Goal: Task Accomplishment & Management: Complete application form

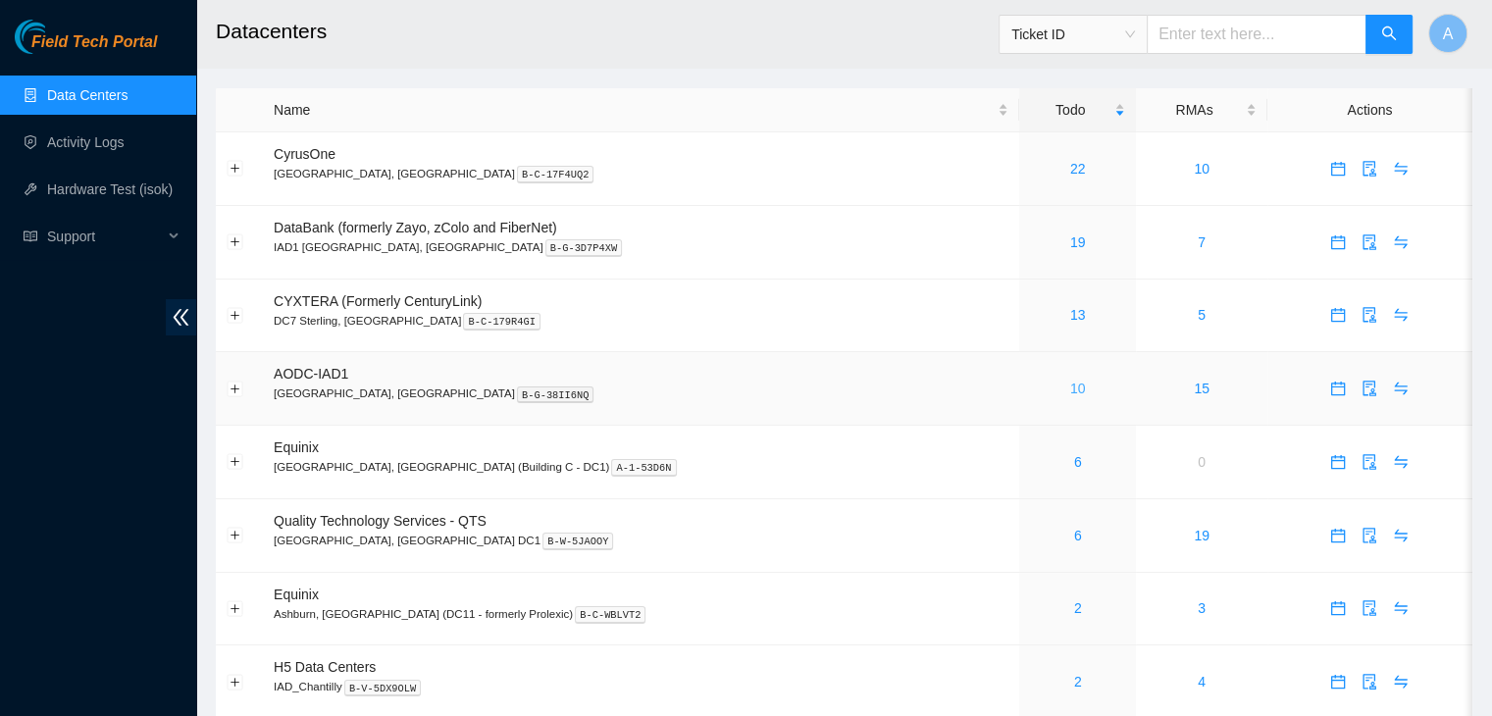
click at [1070, 393] on link "10" at bounding box center [1078, 389] width 16 height 16
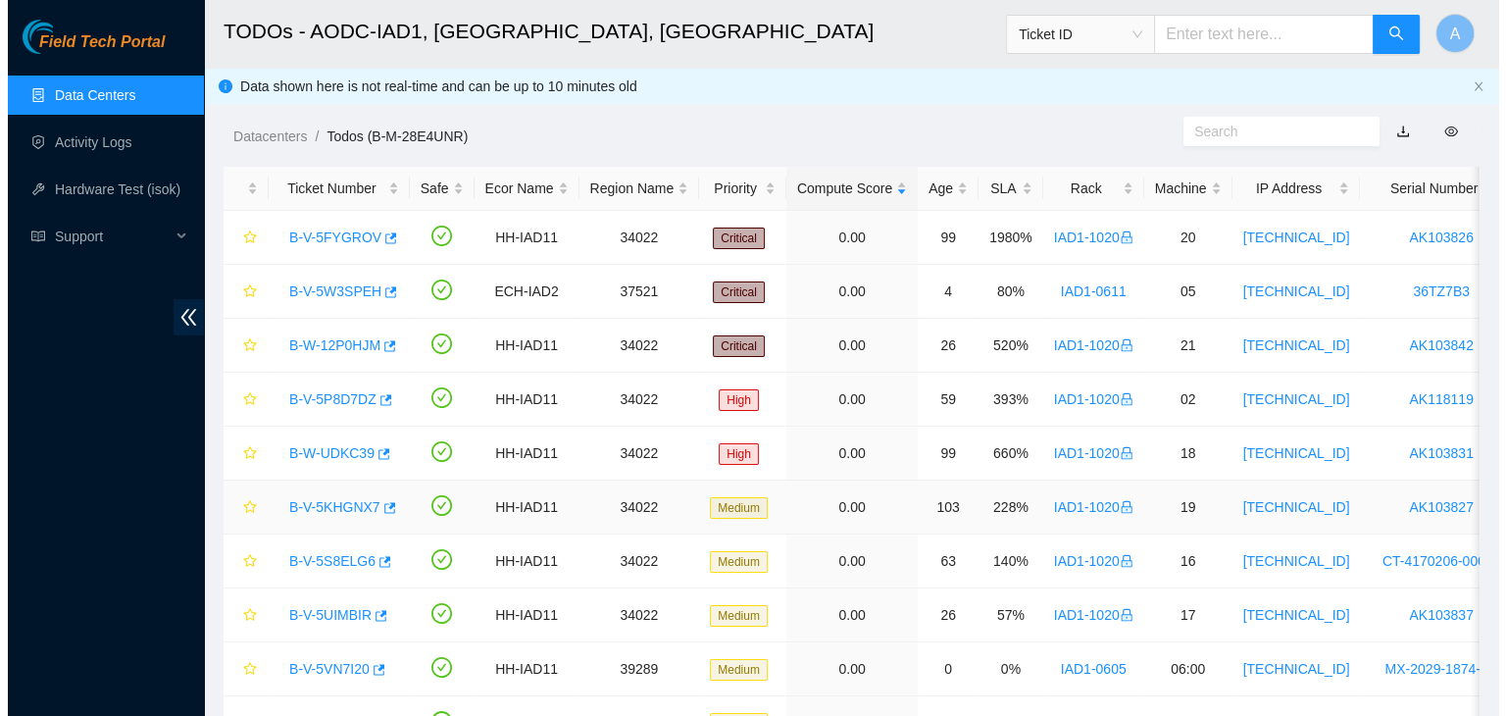
scroll to position [108, 0]
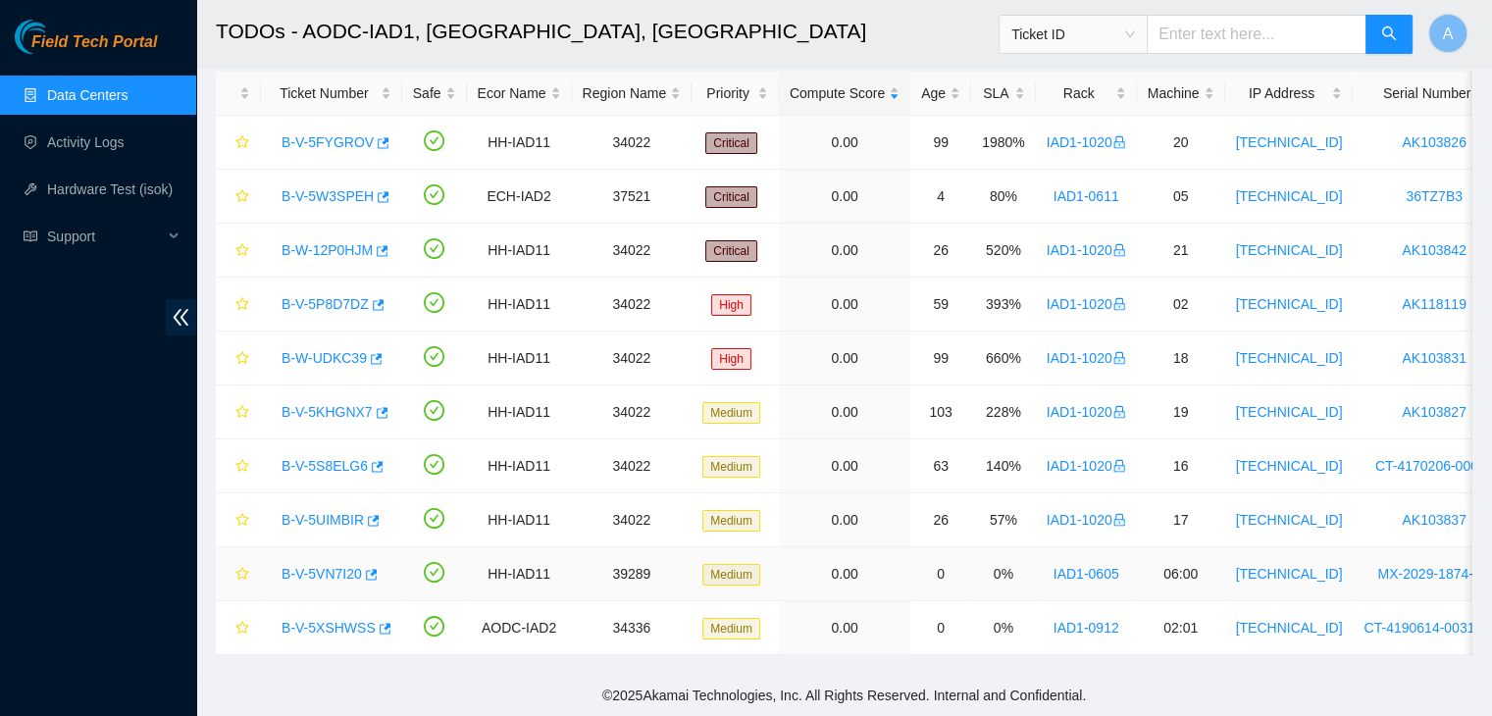
click at [329, 566] on link "B-V-5VN7I20" at bounding box center [321, 574] width 80 height 16
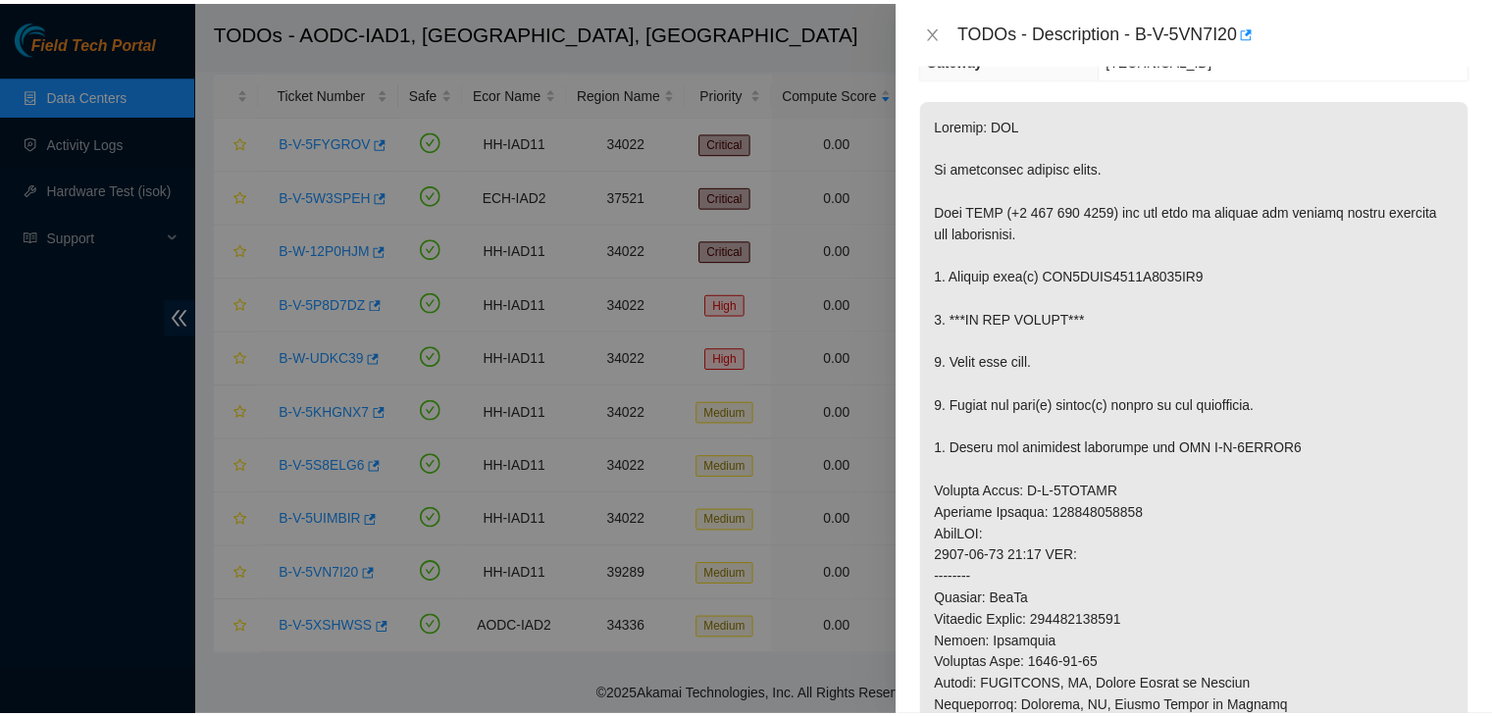
scroll to position [263, 0]
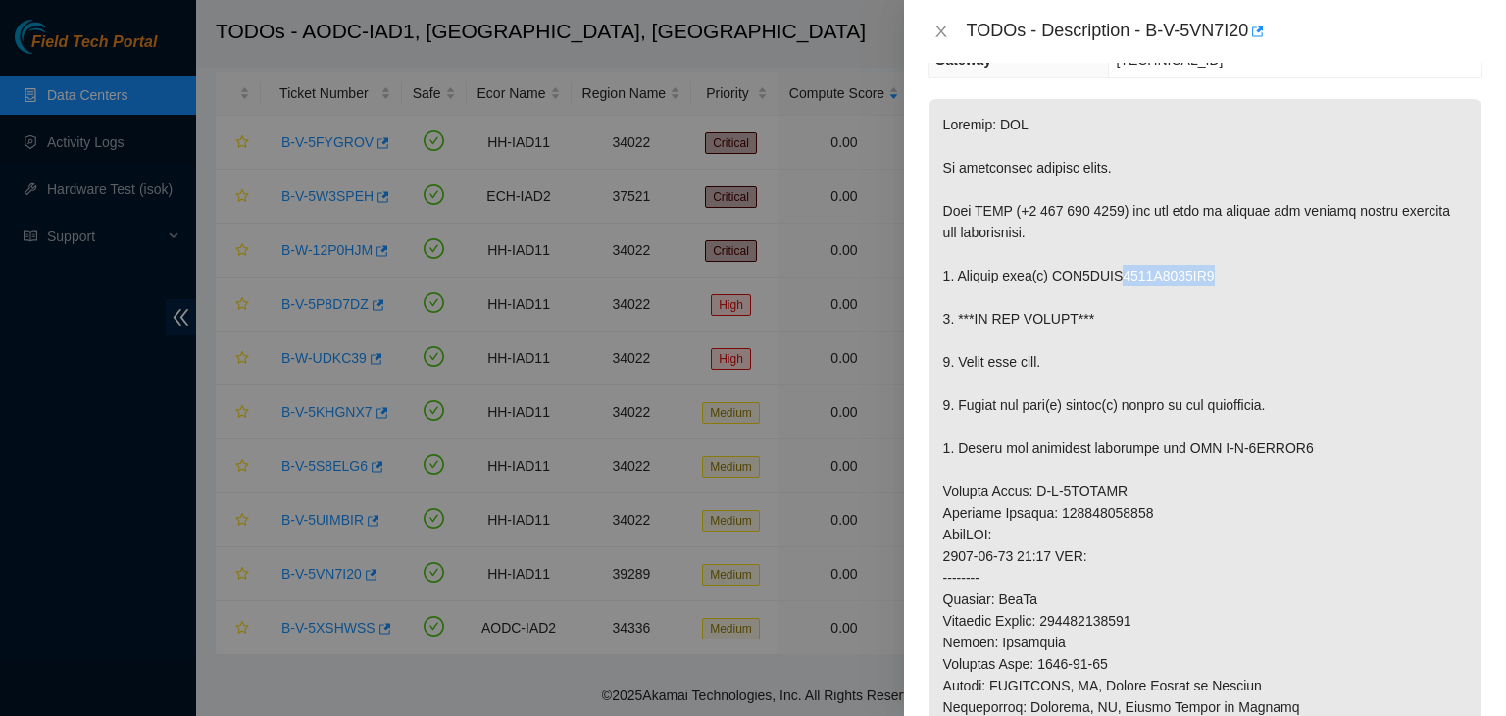
drag, startPoint x: 1113, startPoint y: 278, endPoint x: 1224, endPoint y: 276, distance: 110.8
click at [1224, 276] on p at bounding box center [1205, 567] width 553 height 936
click at [1260, 37] on icon "button" at bounding box center [1257, 32] width 14 height 14
click at [928, 32] on button "Close" at bounding box center [941, 32] width 27 height 19
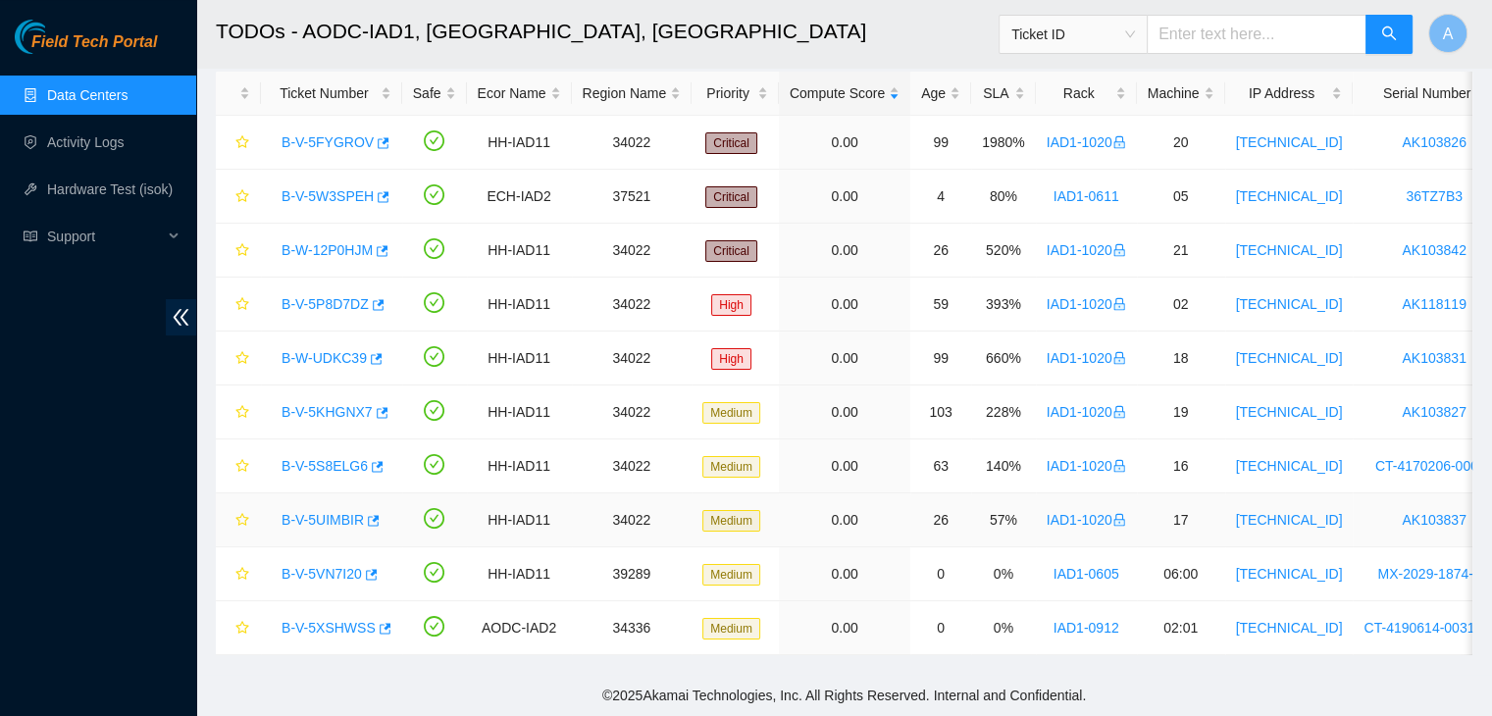
scroll to position [328, 0]
click at [380, 623] on icon "button" at bounding box center [386, 628] width 12 height 11
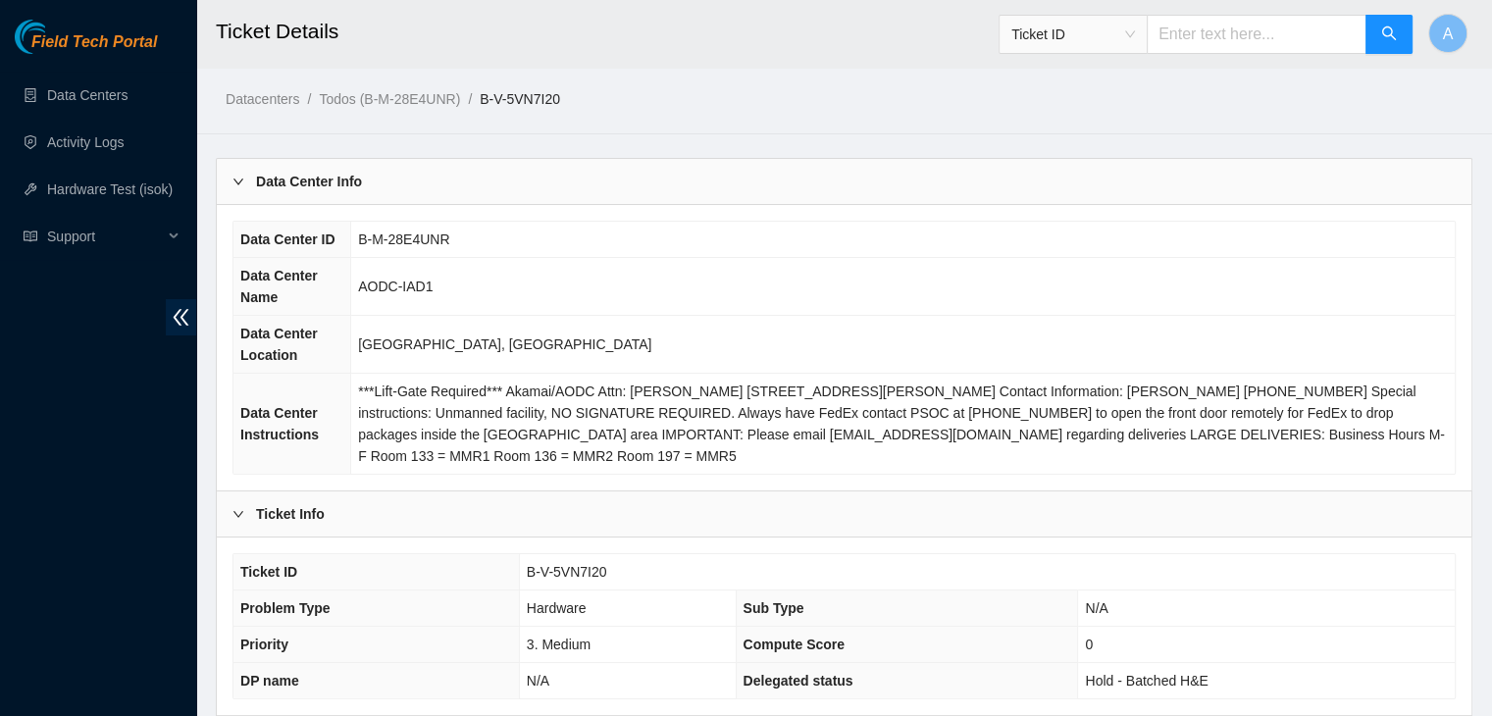
scroll to position [609, 0]
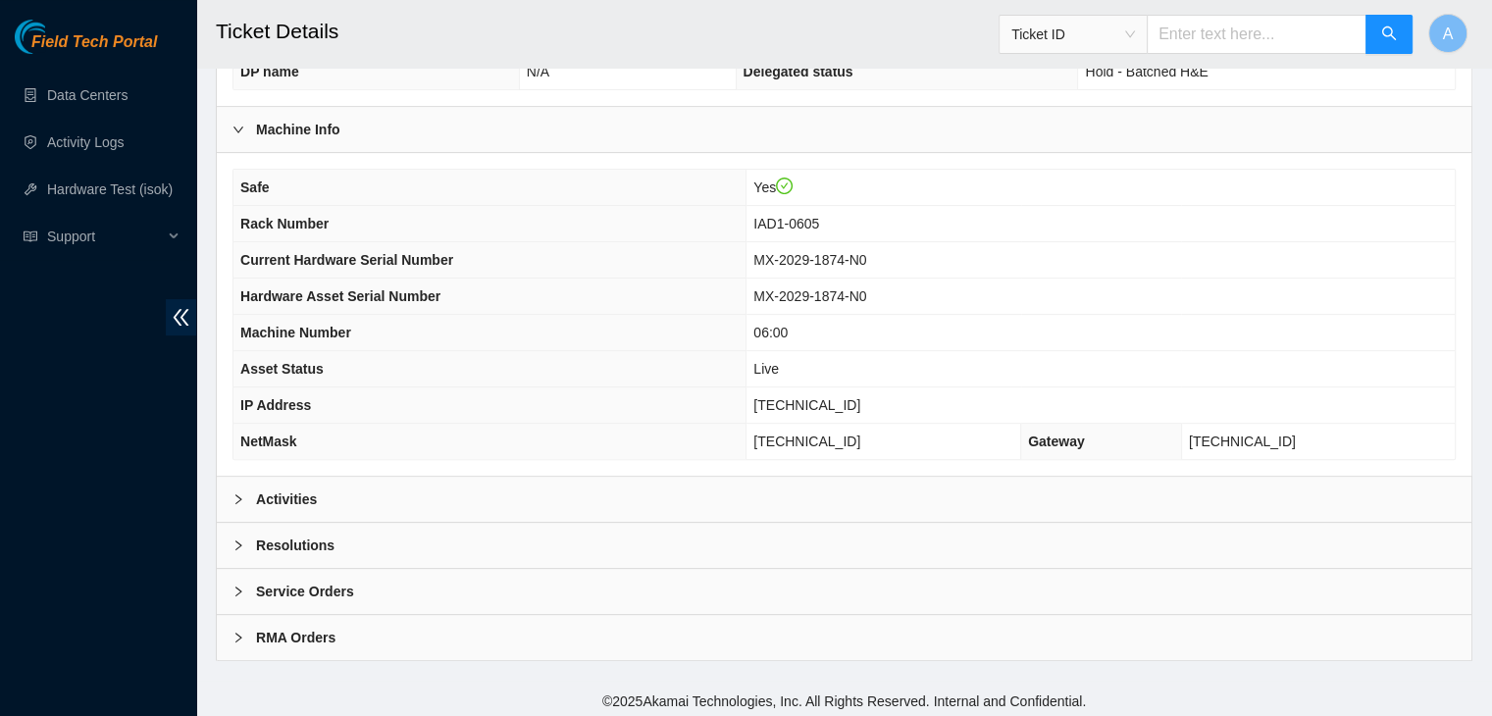
click at [562, 513] on div "Activities" at bounding box center [844, 499] width 1254 height 45
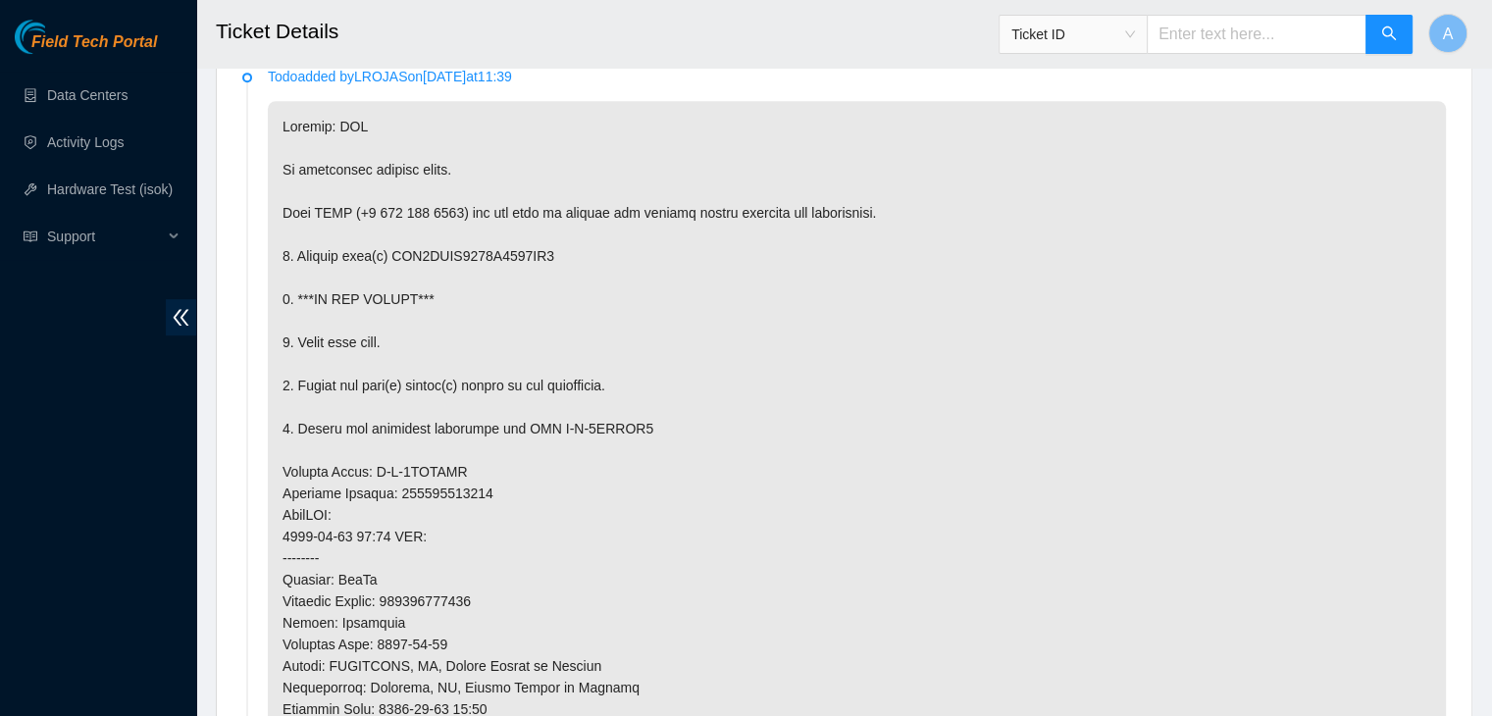
scroll to position [1083, 0]
click at [480, 259] on p at bounding box center [857, 560] width 1178 height 914
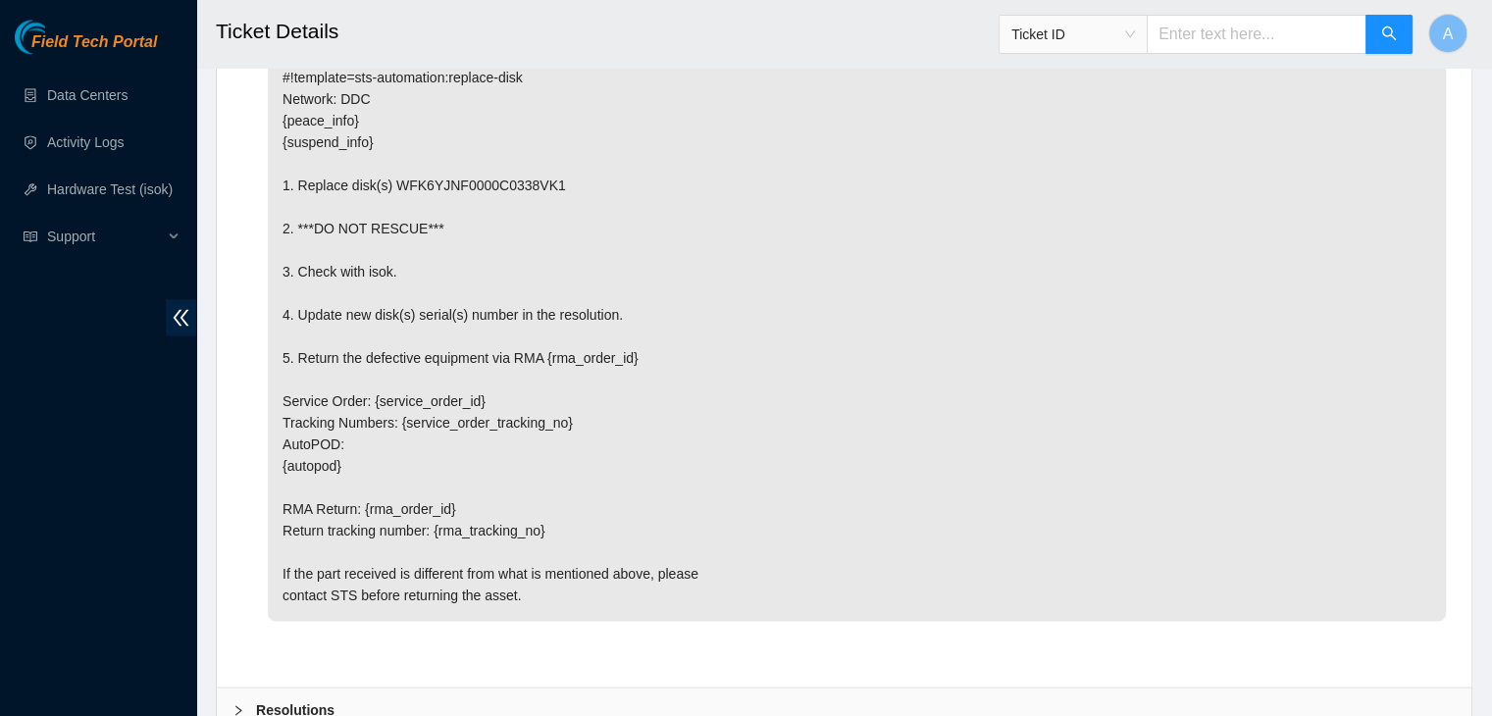
scroll to position [2833, 0]
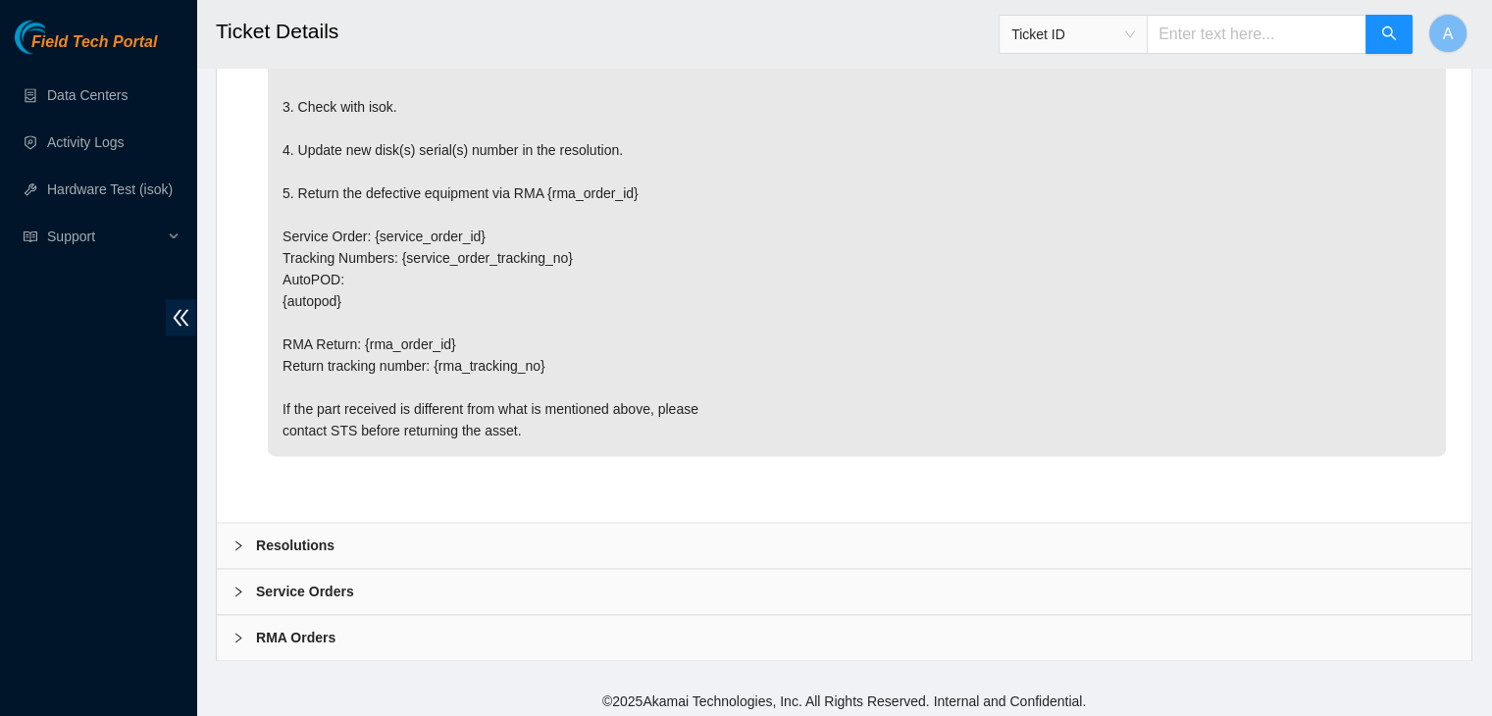
click at [533, 535] on div "Resolutions" at bounding box center [844, 545] width 1254 height 45
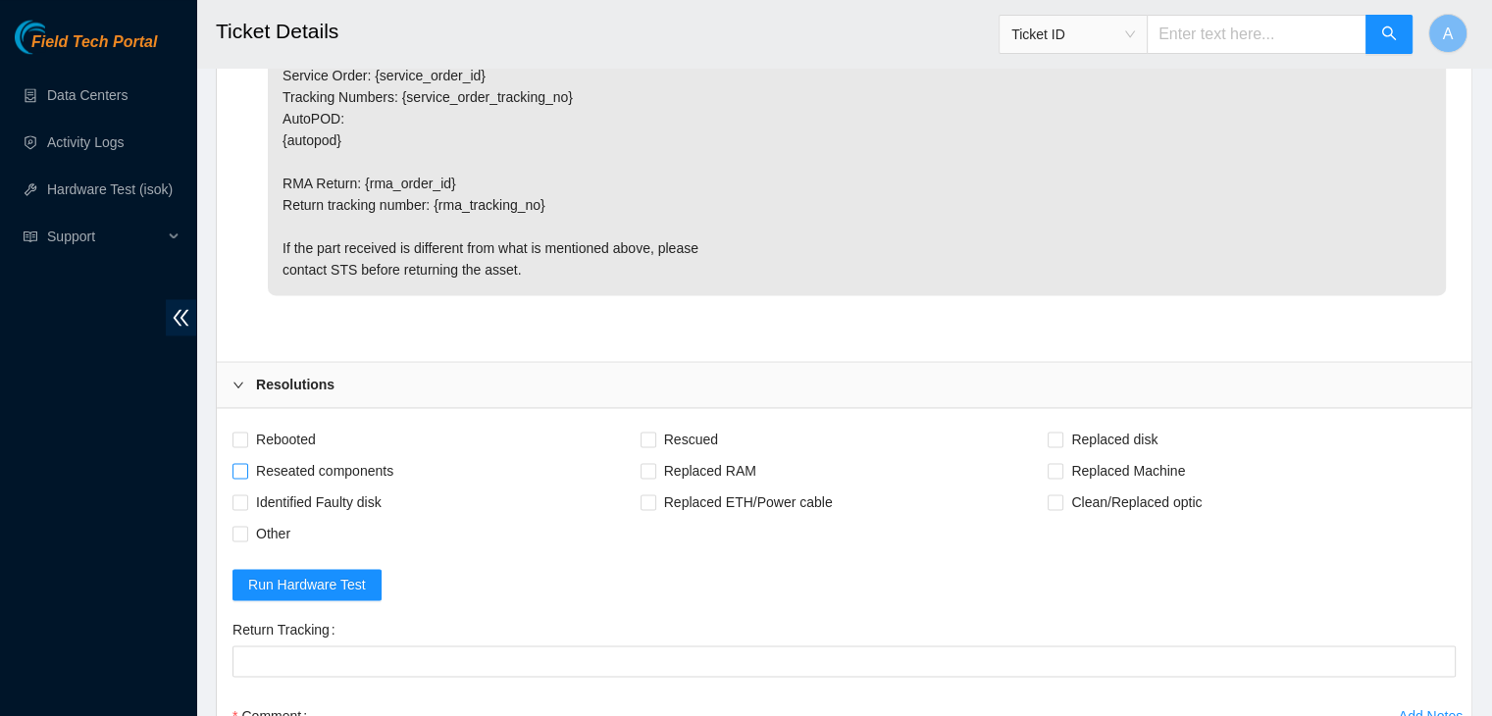
scroll to position [2995, 0]
click at [301, 436] on span "Rebooted" at bounding box center [286, 437] width 76 height 31
click at [246, 436] on input "Rebooted" at bounding box center [239, 437] width 14 height 14
checkbox input "true"
click at [317, 458] on span "Reseated components" at bounding box center [324, 468] width 153 height 31
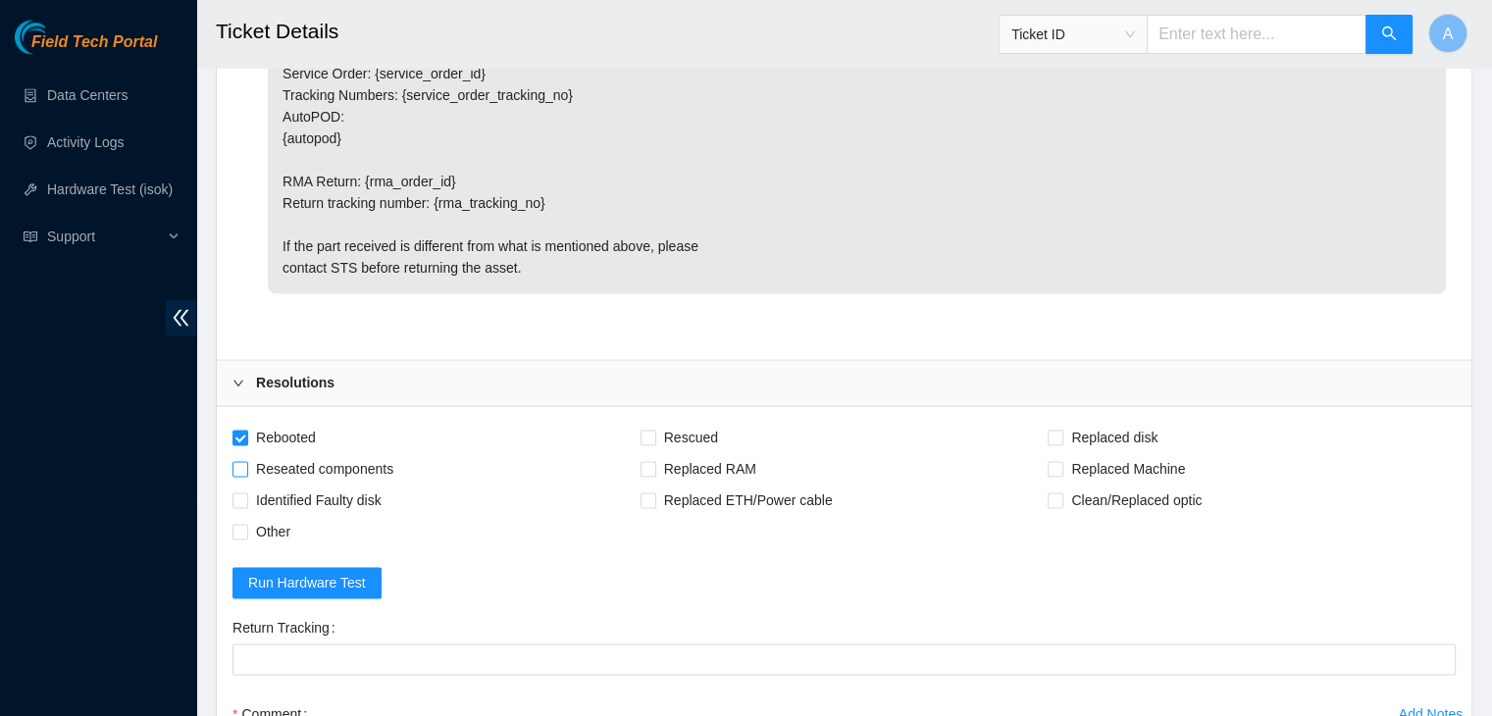
click at [246, 461] on input "Reseated components" at bounding box center [239, 468] width 14 height 14
checkbox input "true"
click at [1070, 430] on span "Replaced disk" at bounding box center [1114, 437] width 102 height 31
click at [1061, 430] on input "Replaced disk" at bounding box center [1054, 437] width 14 height 14
checkbox input "true"
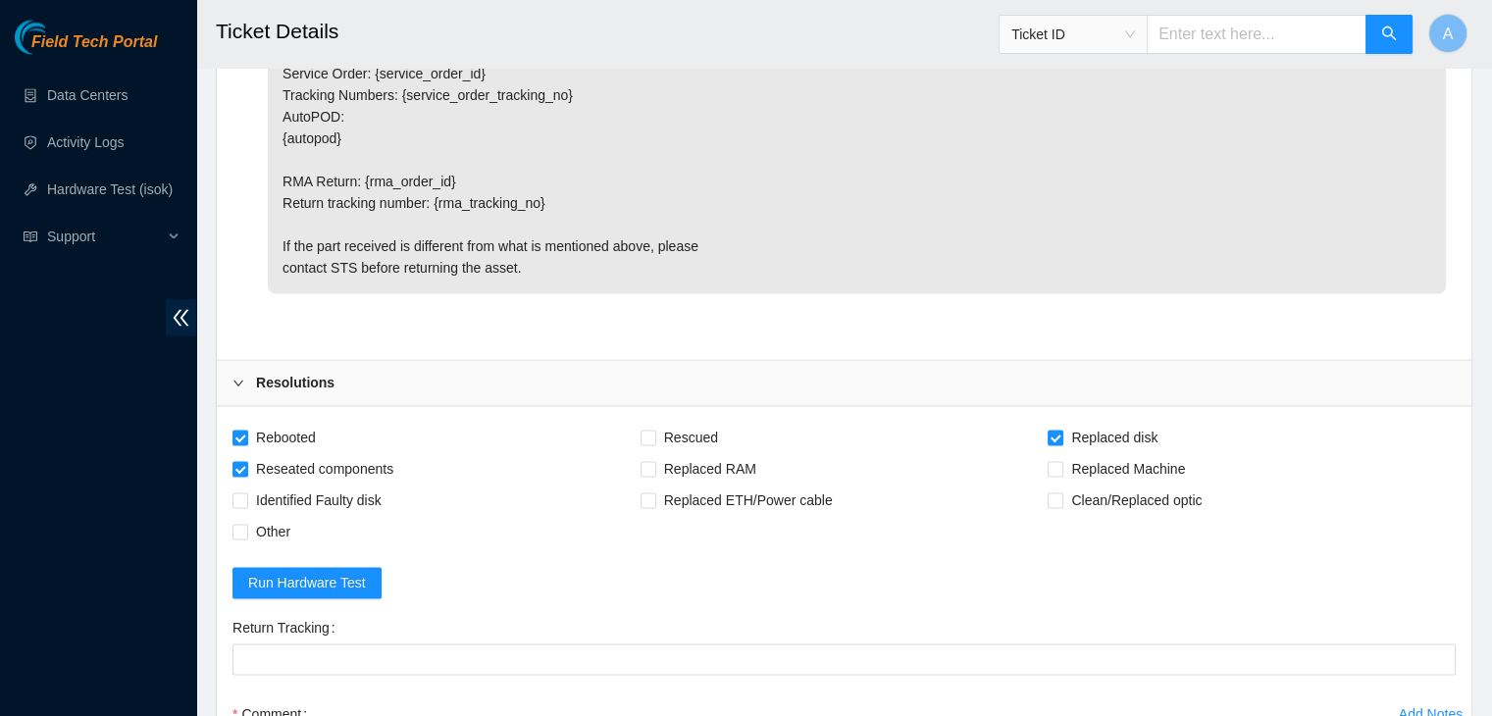
scroll to position [3337, 0]
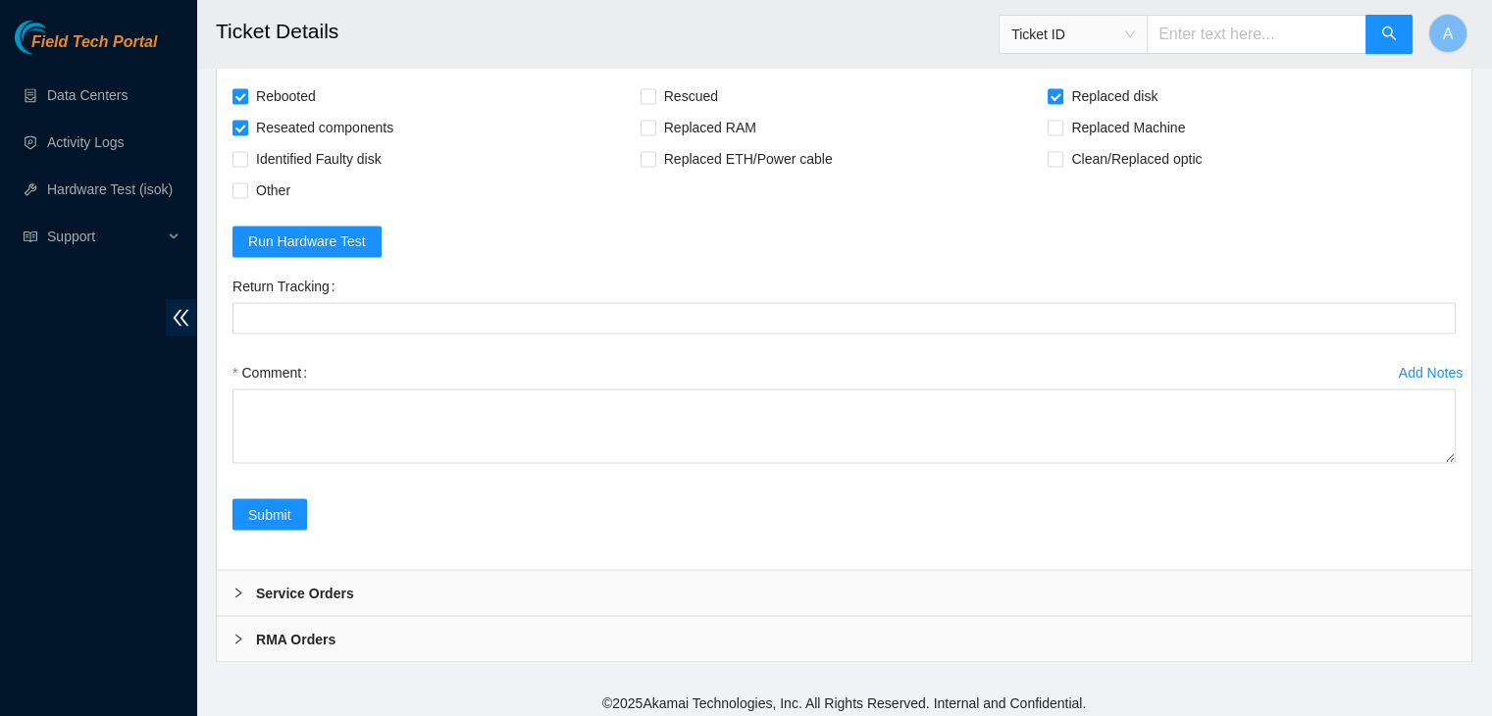
drag, startPoint x: 1449, startPoint y: 452, endPoint x: 1442, endPoint y: 731, distance: 278.6
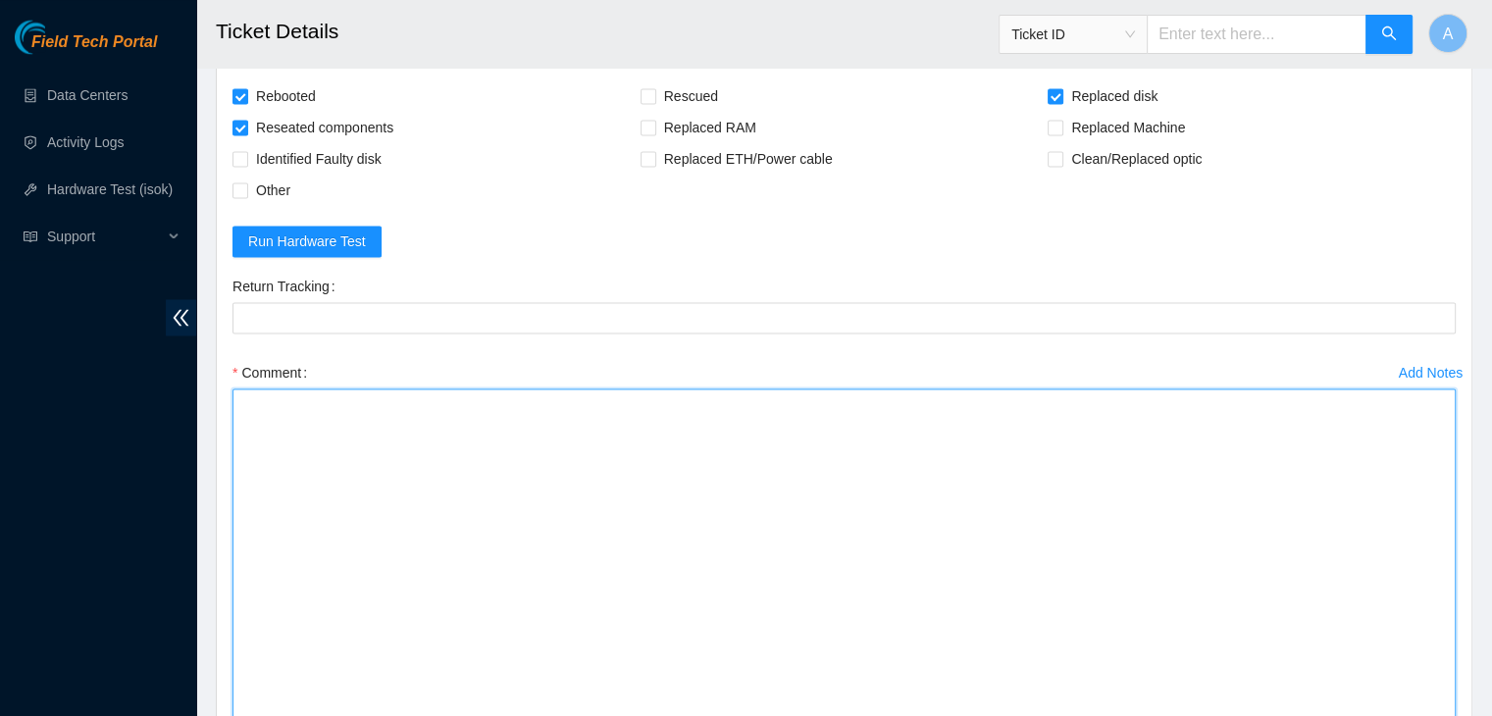
click at [1203, 546] on textarea "Comment" at bounding box center [843, 564] width 1223 height 353
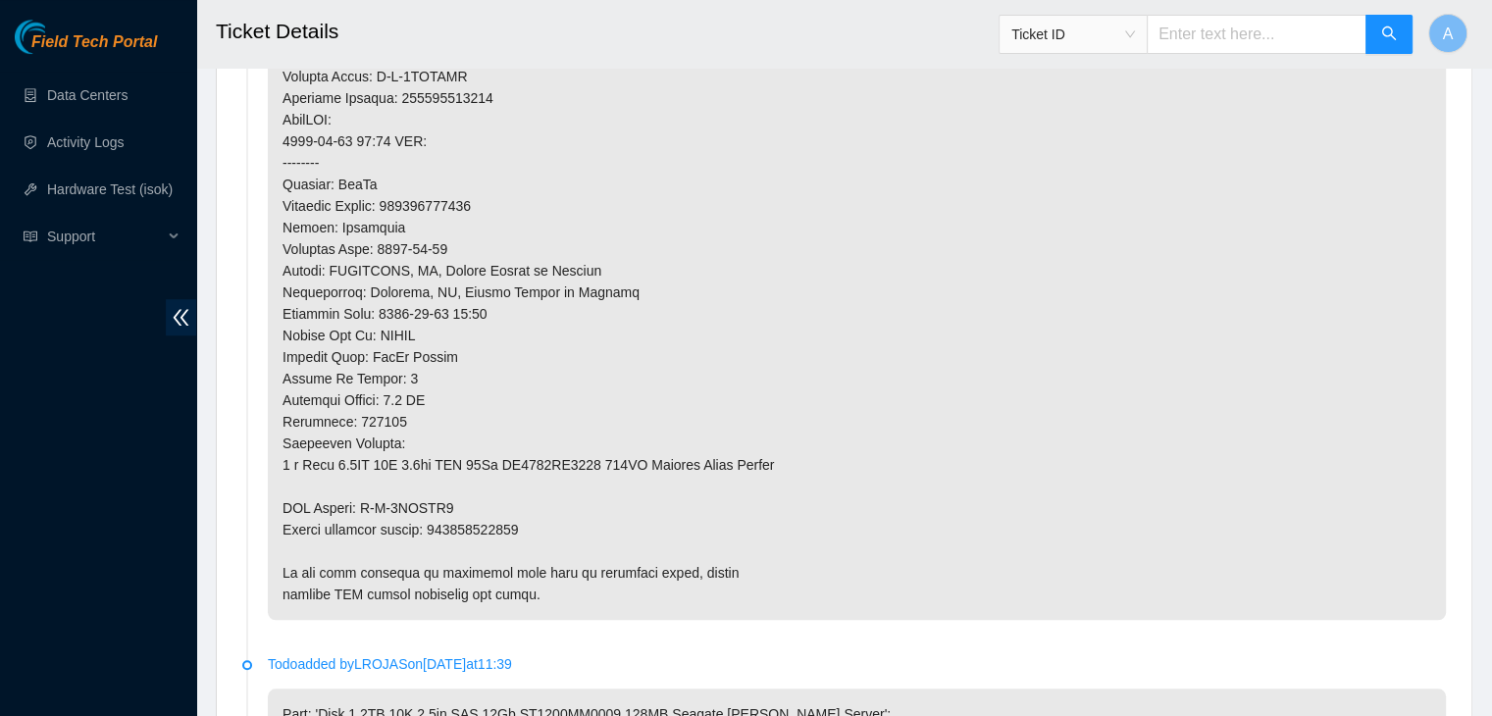
scroll to position [1481, 0]
type textarea "verified machine sn safely powered down machine node0 removed disk sn: replaced…"
click at [483, 517] on p at bounding box center [857, 162] width 1178 height 914
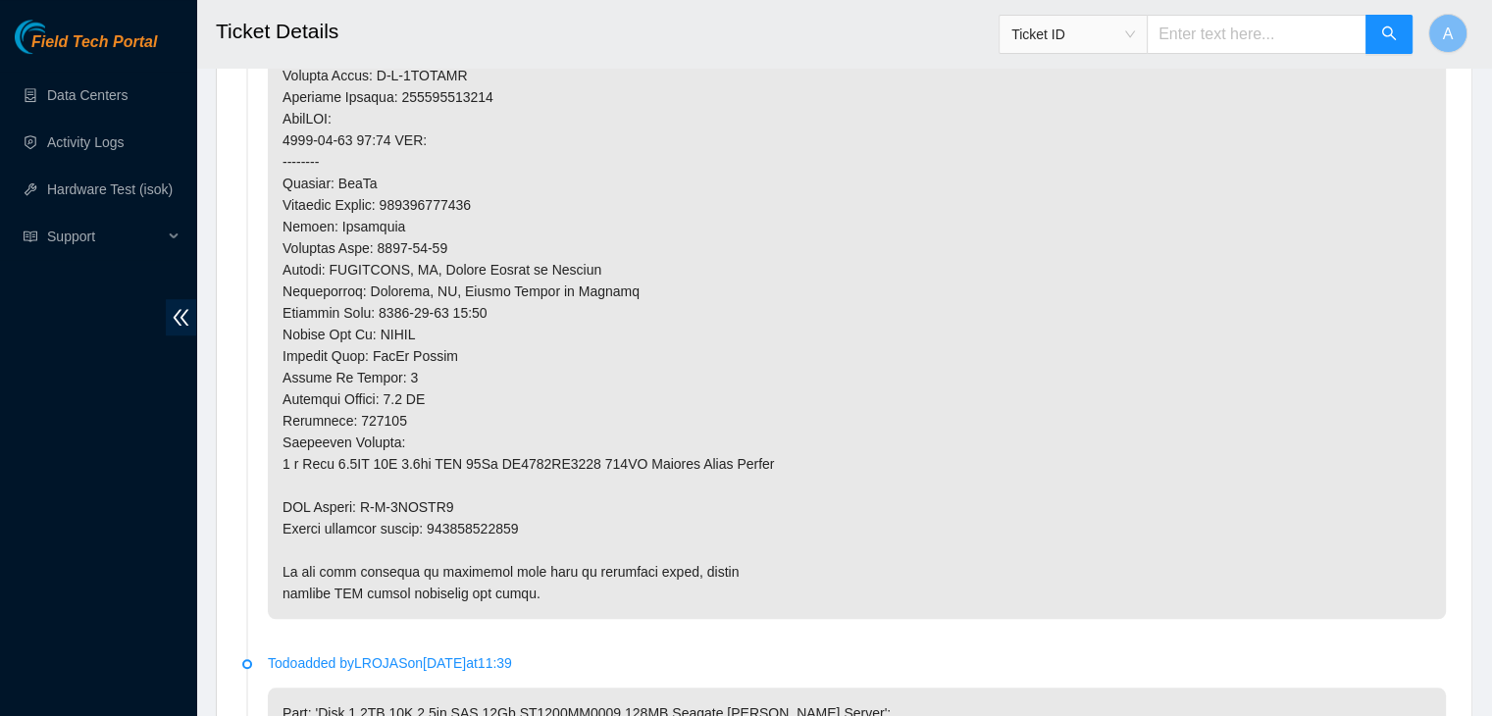
click at [484, 518] on p at bounding box center [857, 162] width 1178 height 914
copy p "463470061277"
click at [484, 518] on p at bounding box center [857, 162] width 1178 height 914
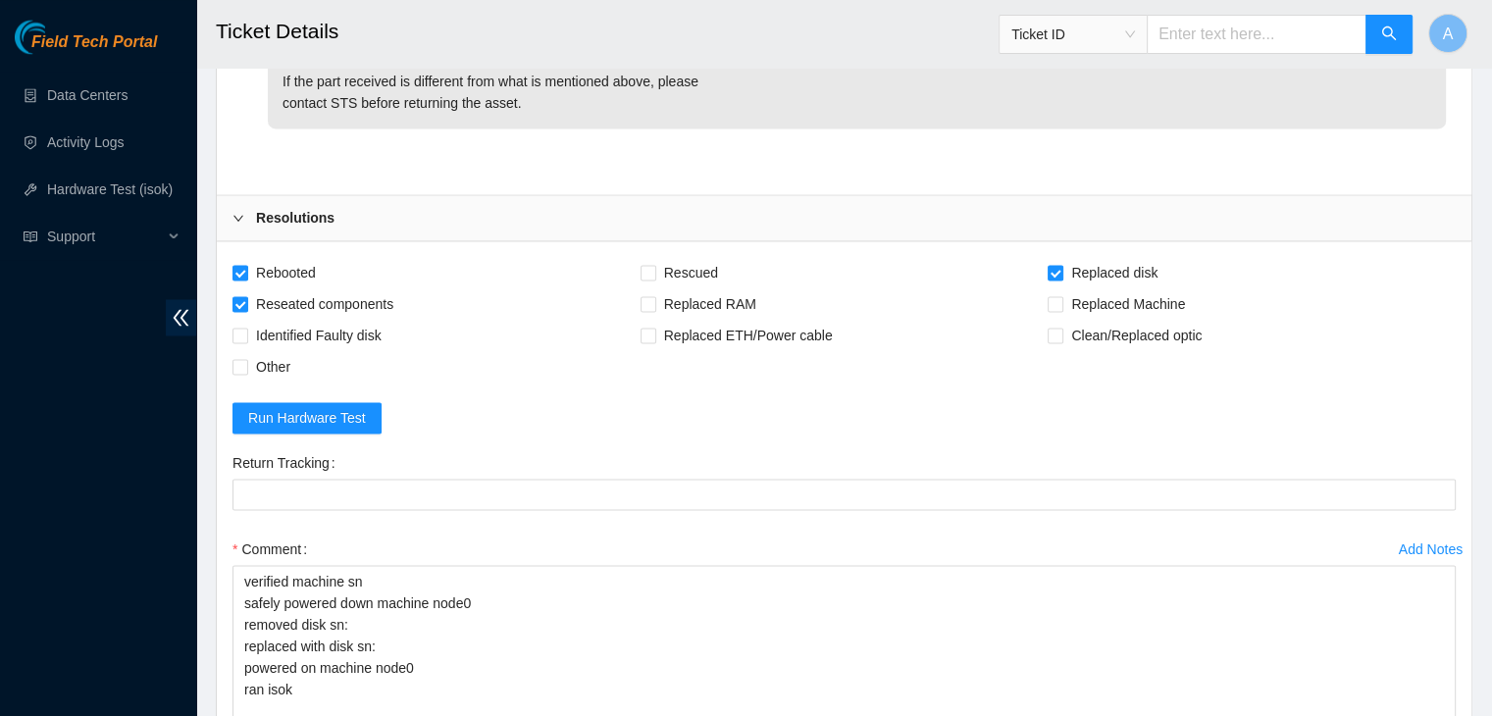
scroll to position [3161, 0]
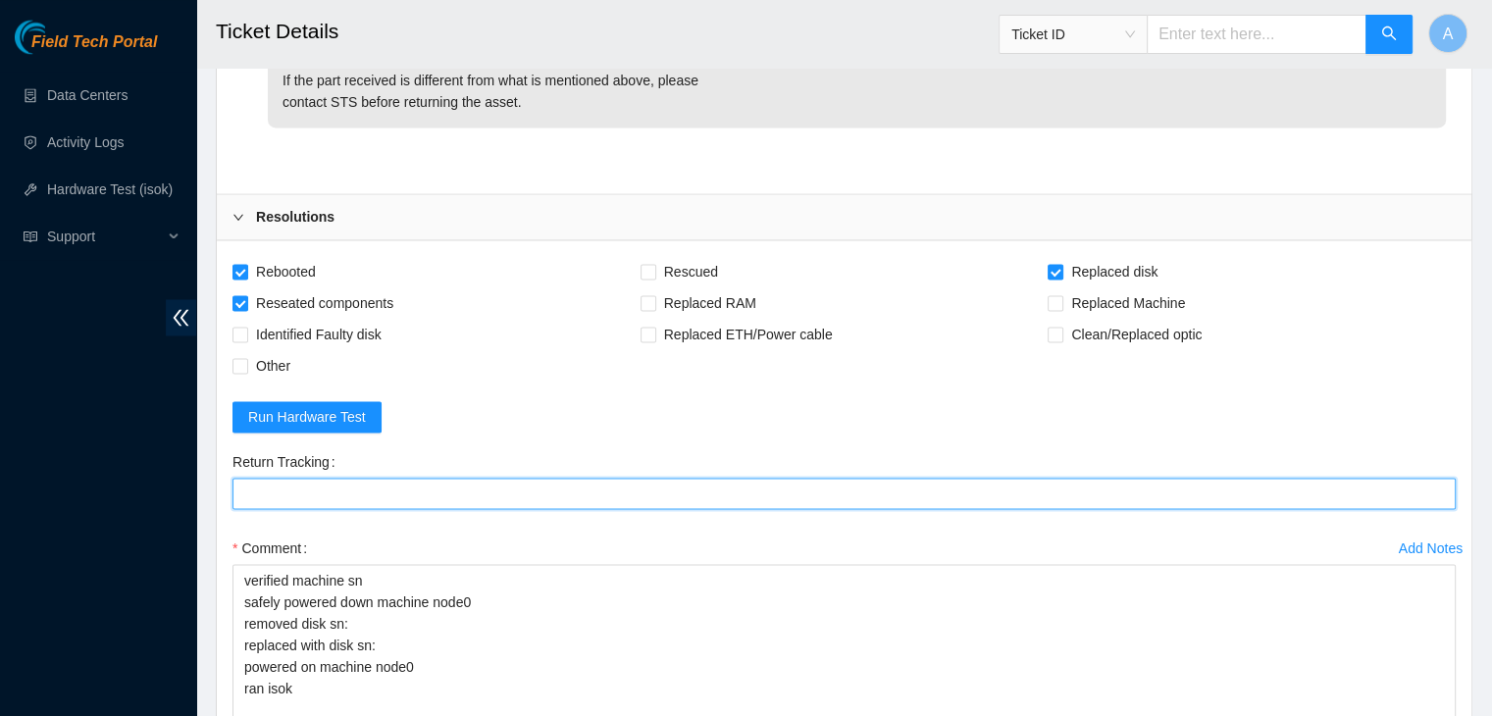
click at [510, 485] on Tracking "Return Tracking" at bounding box center [843, 493] width 1223 height 31
paste Tracking "463470061277"
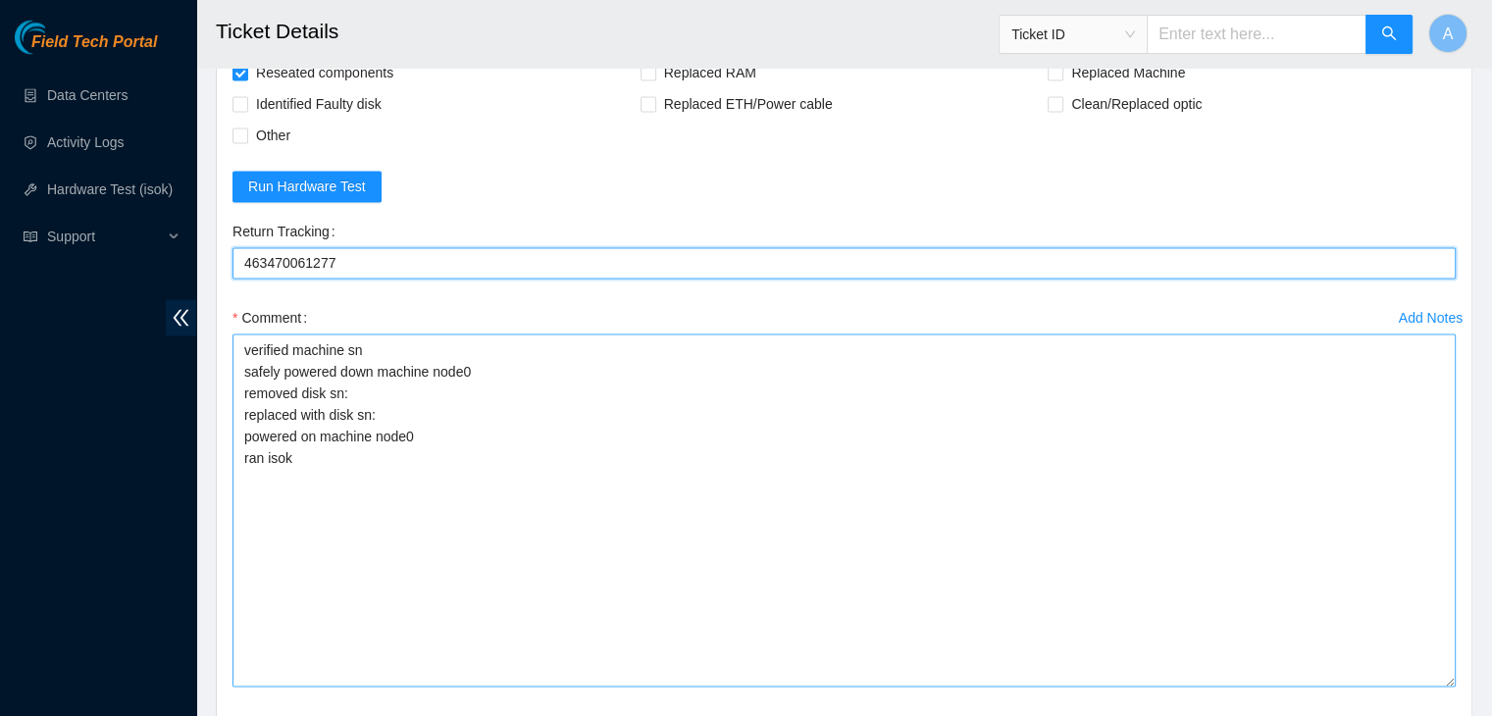
scroll to position [3393, 0]
type Tracking "463470061277"
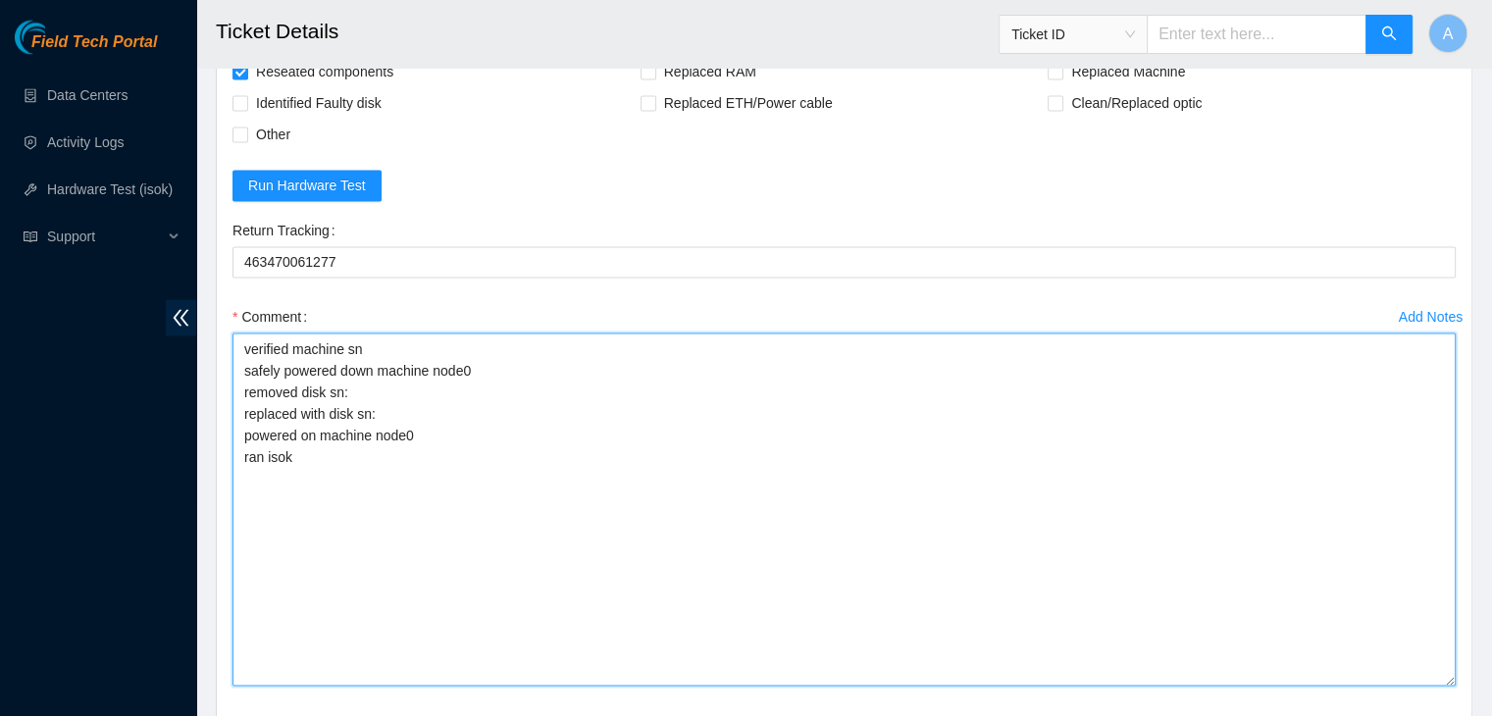
click at [487, 572] on textarea "verified machine sn safely powered down machine node0 removed disk sn: replaced…" at bounding box center [843, 508] width 1223 height 353
paste textarea "463470061277"
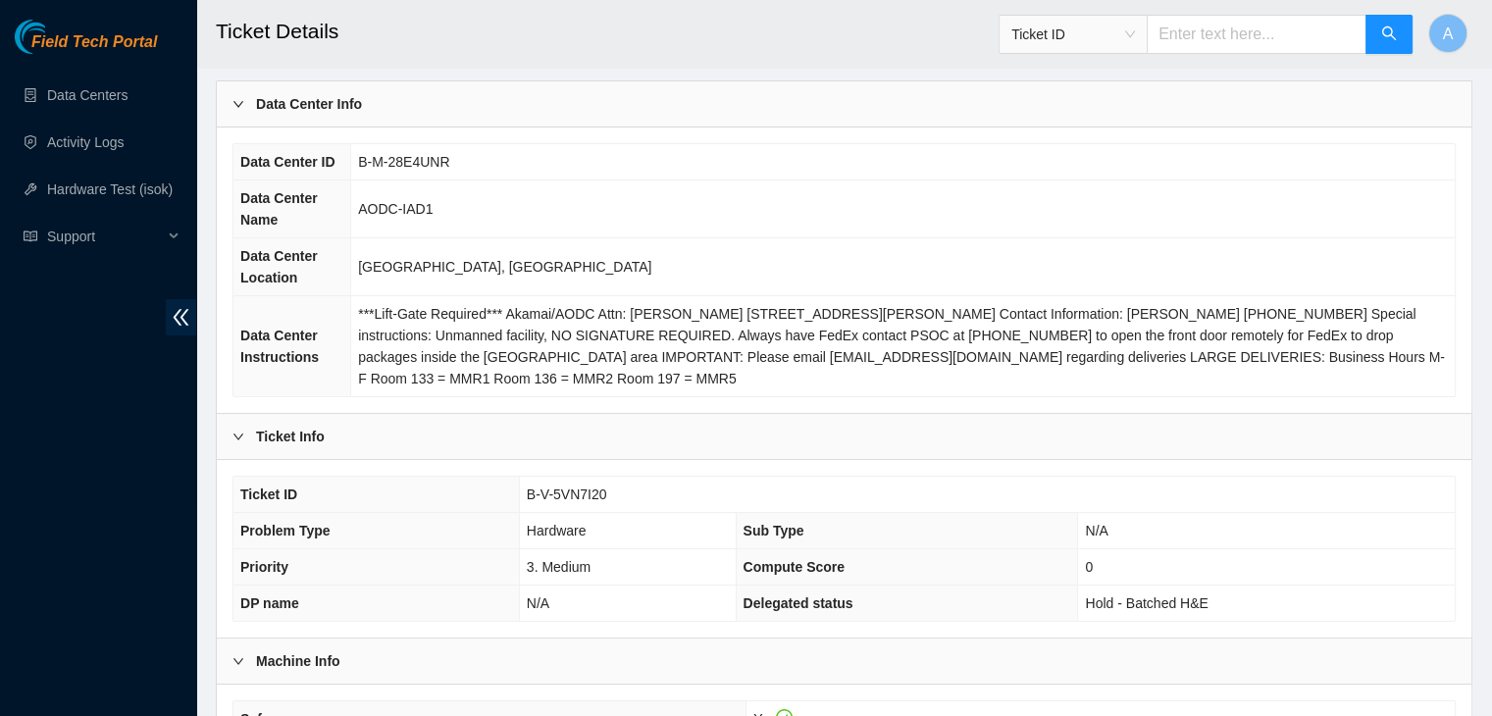
scroll to position [497, 0]
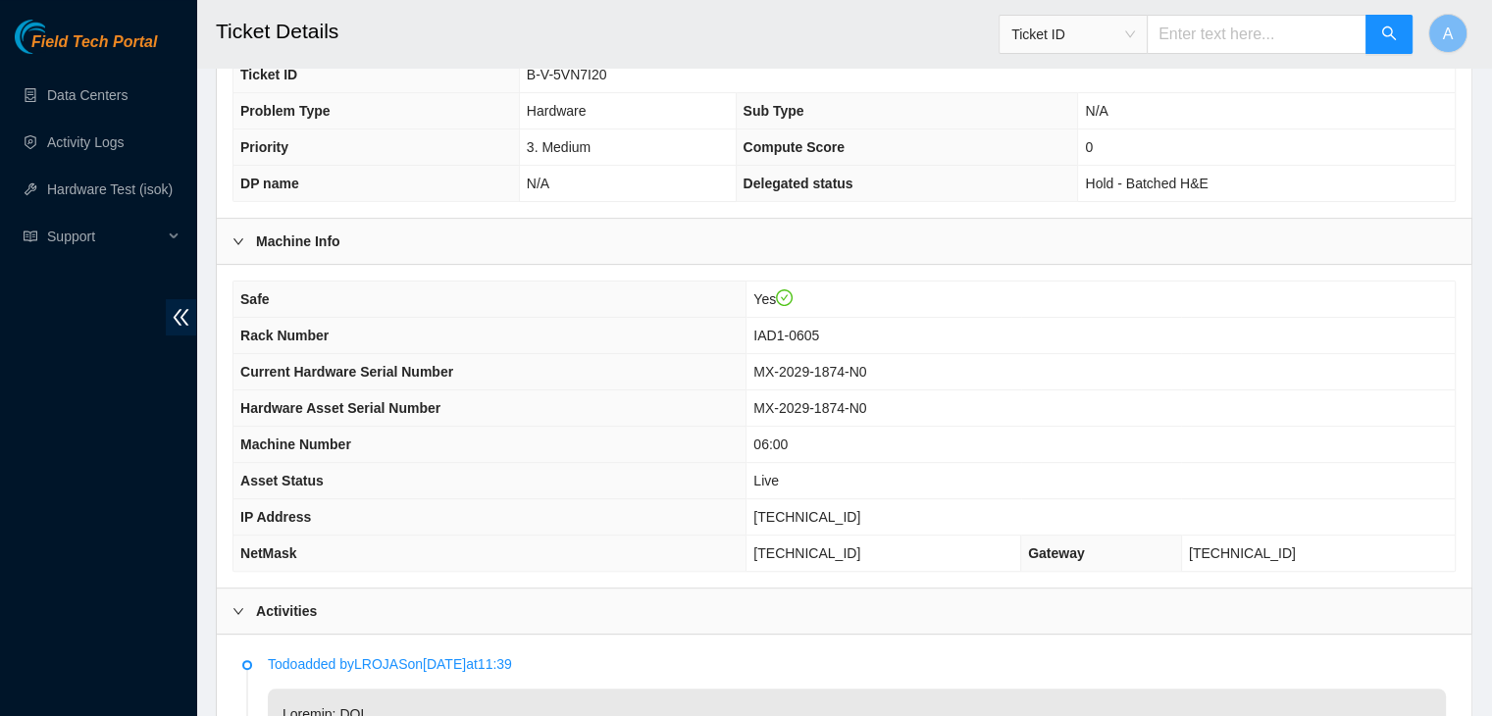
click at [860, 509] on span "[TECHNICAL_ID]" at bounding box center [806, 517] width 107 height 16
click at [860, 509] on span "23.199.35.132" at bounding box center [806, 517] width 107 height 16
copy span "23.199.35.132"
click at [860, 509] on span "23.199.35.132" at bounding box center [806, 517] width 107 height 16
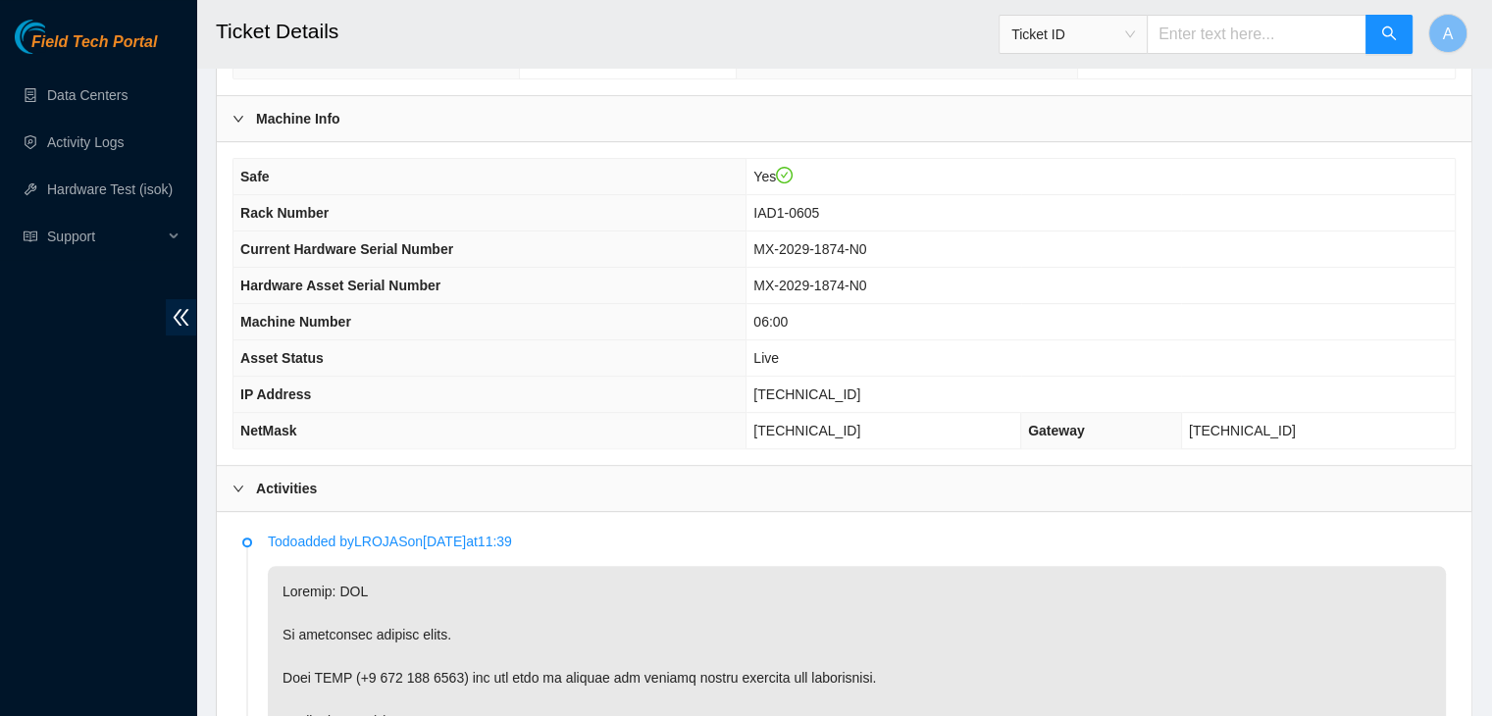
scroll to position [612, 0]
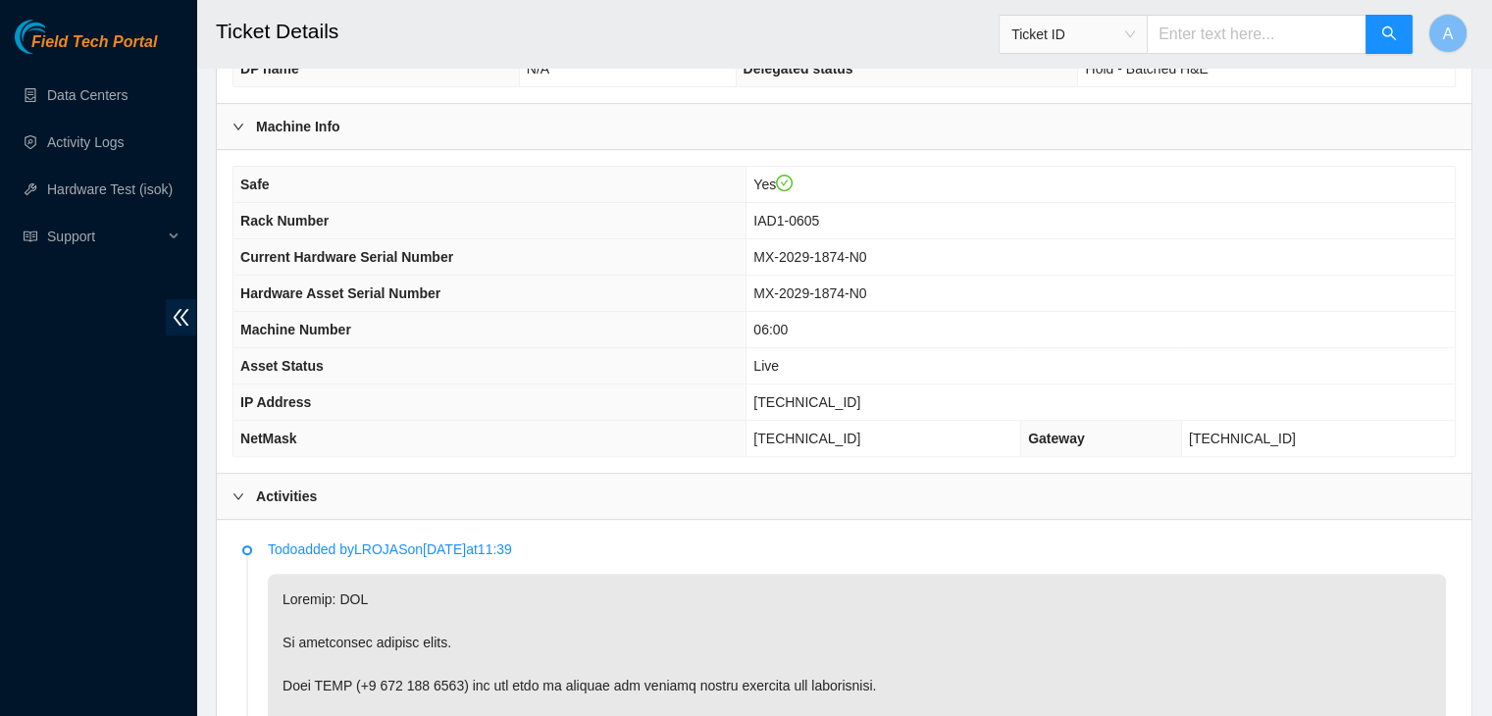
click at [860, 394] on span "23.199.35.132" at bounding box center [806, 402] width 107 height 16
copy span "23.199.35.132"
click at [860, 394] on span "23.199.35.132" at bounding box center [806, 402] width 107 height 16
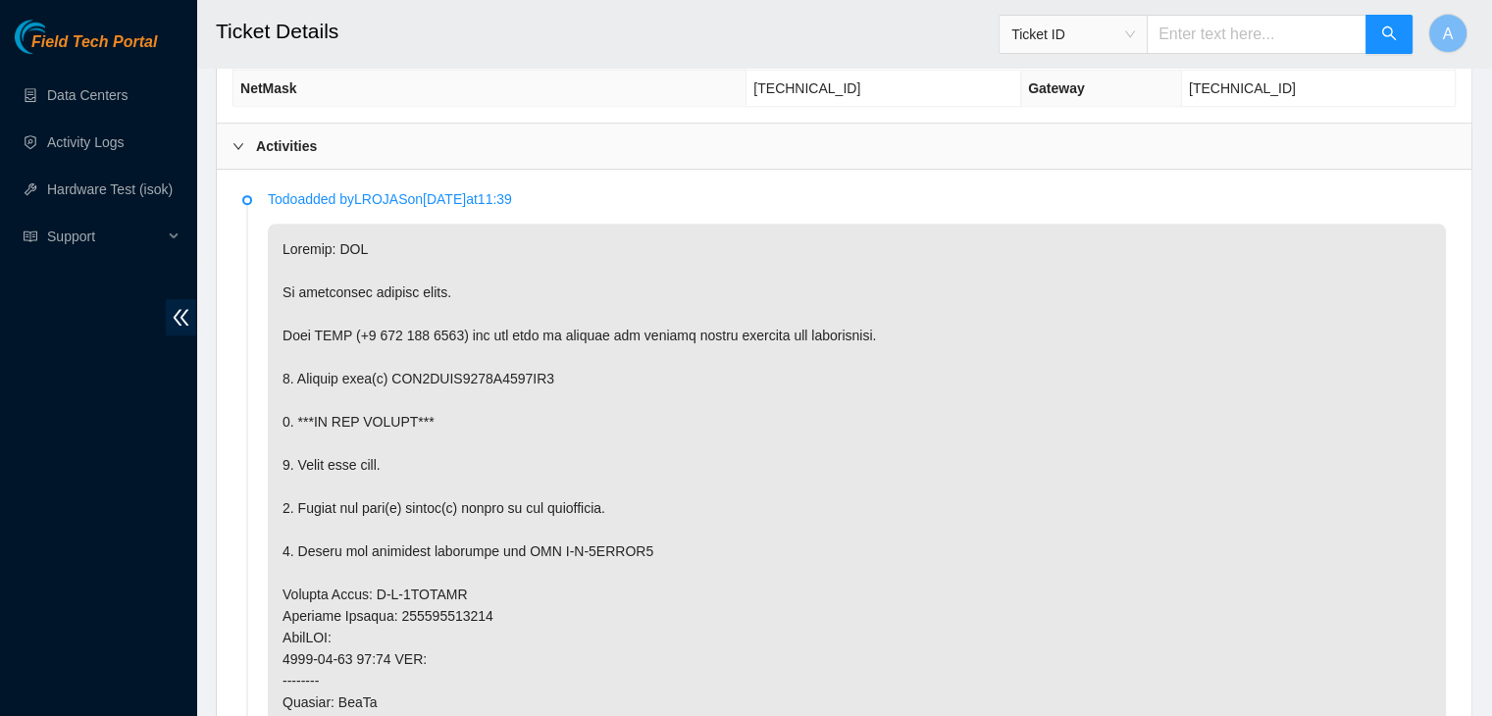
scroll to position [946, 0]
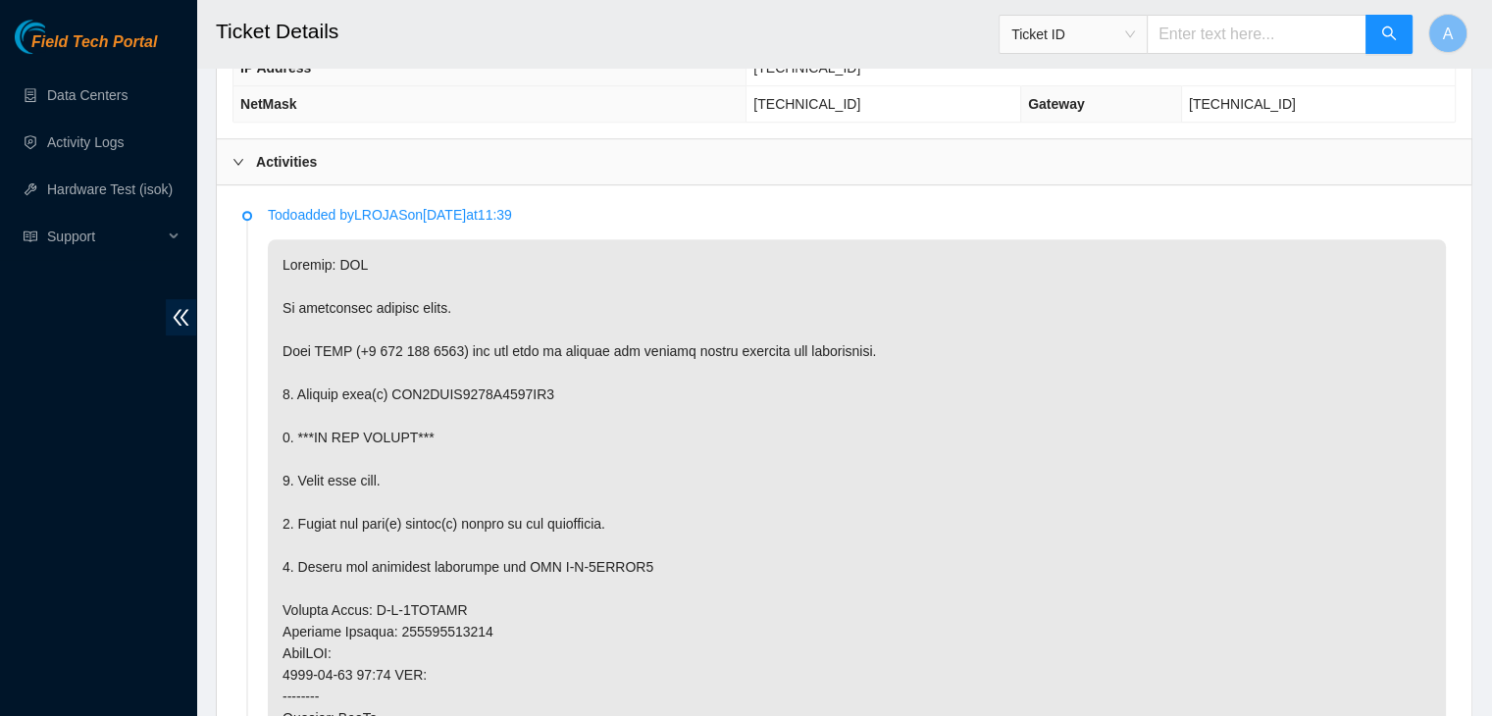
click at [1332, 289] on p at bounding box center [857, 696] width 1178 height 914
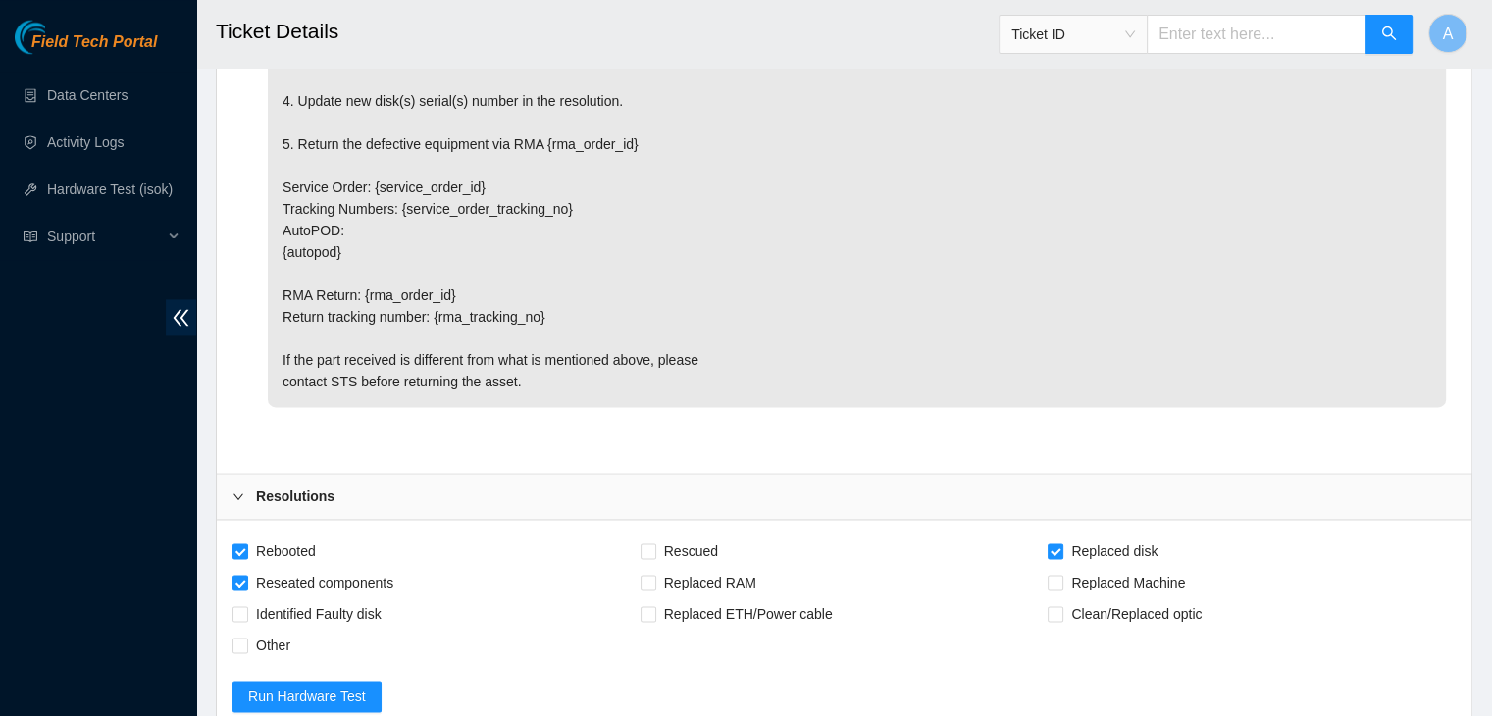
scroll to position [3616, 0]
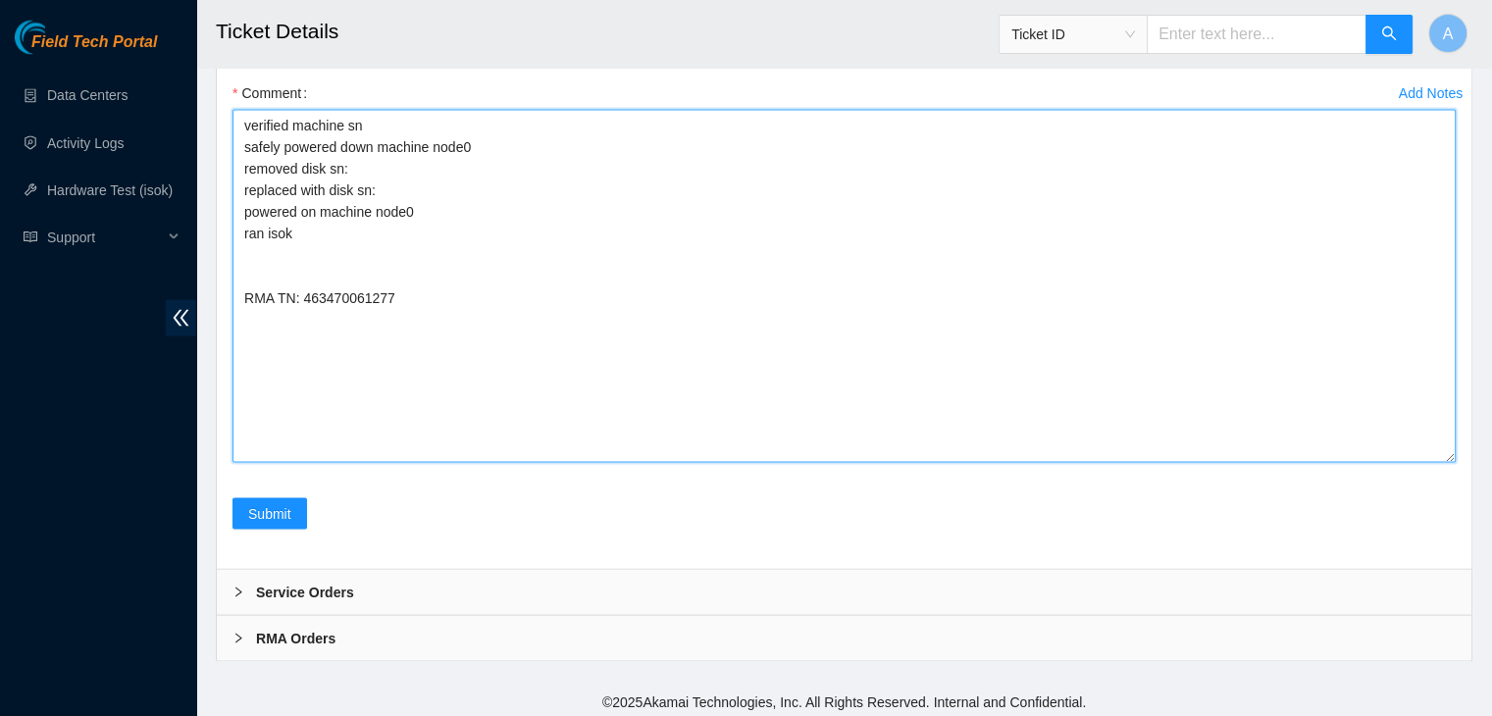
click at [549, 337] on textarea "verified machine sn safely powered down machine node0 removed disk sn: replaced…" at bounding box center [843, 285] width 1223 height 353
click at [601, 242] on textarea "verified machine sn safely powered down machine node0 removed disk sn: replaced…" at bounding box center [843, 285] width 1223 height 353
paste textarea "347249 07-10-2025 09:37:00 23.199.35.132 COMPLETE Result Detail Message Ticket …"
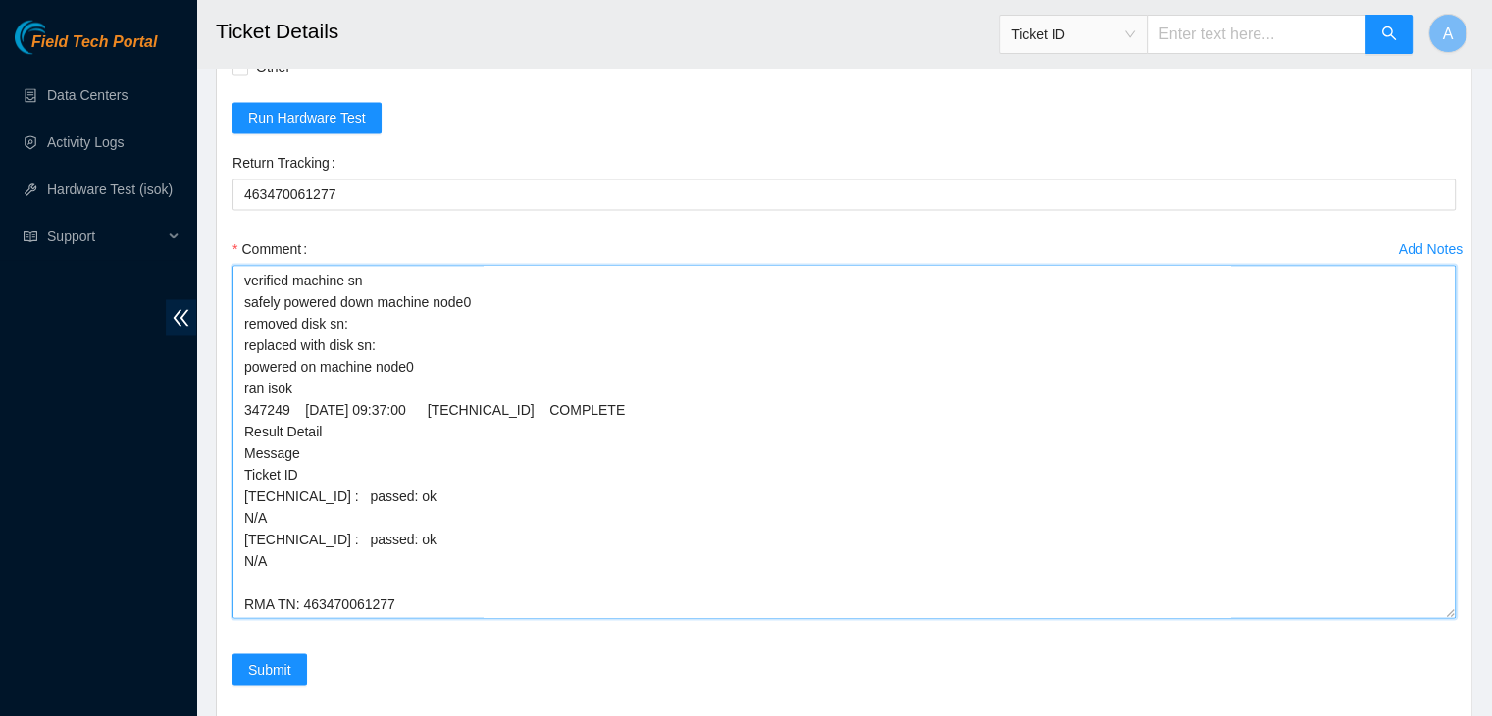
scroll to position [1, 0]
click at [637, 318] on textarea "verified machine sn safely powered down machine node0 removed disk sn: replaced…" at bounding box center [843, 441] width 1223 height 353
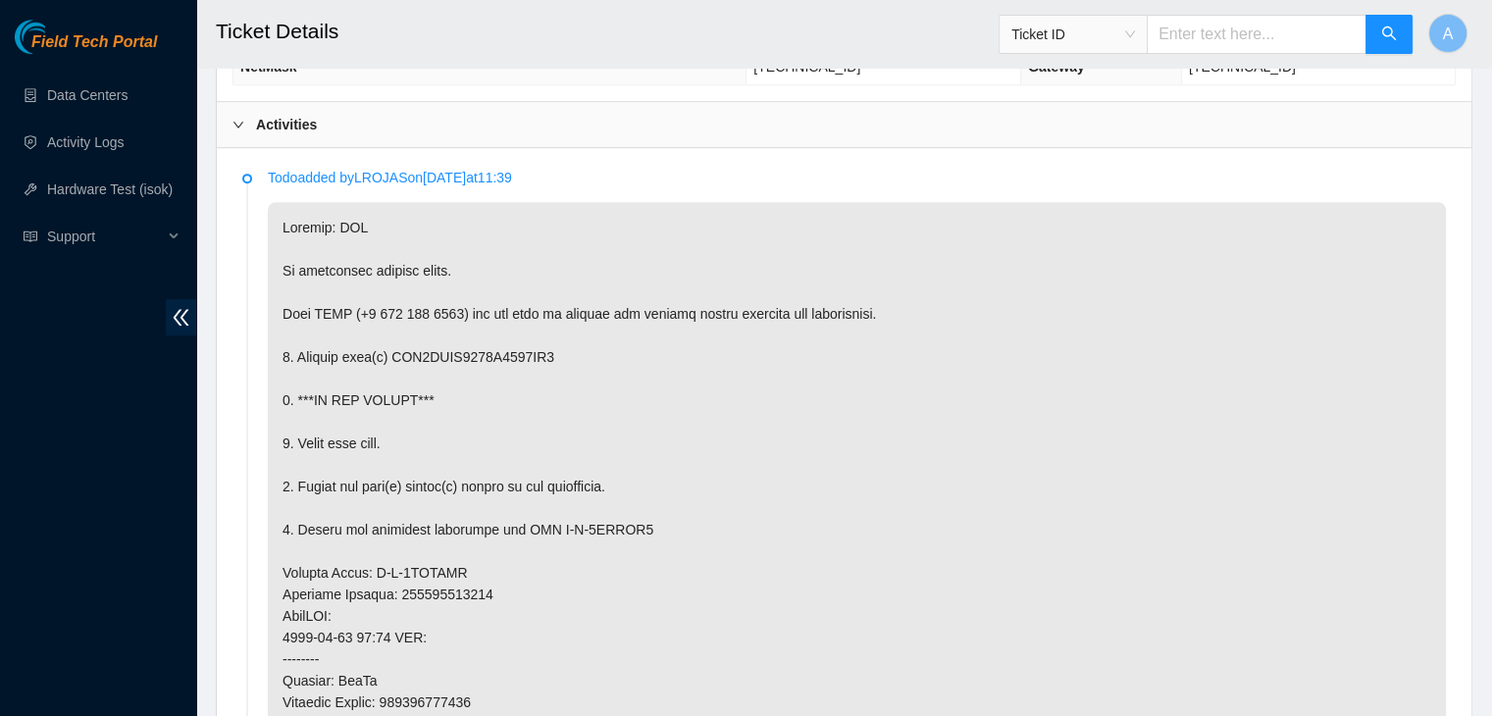
scroll to position [978, 0]
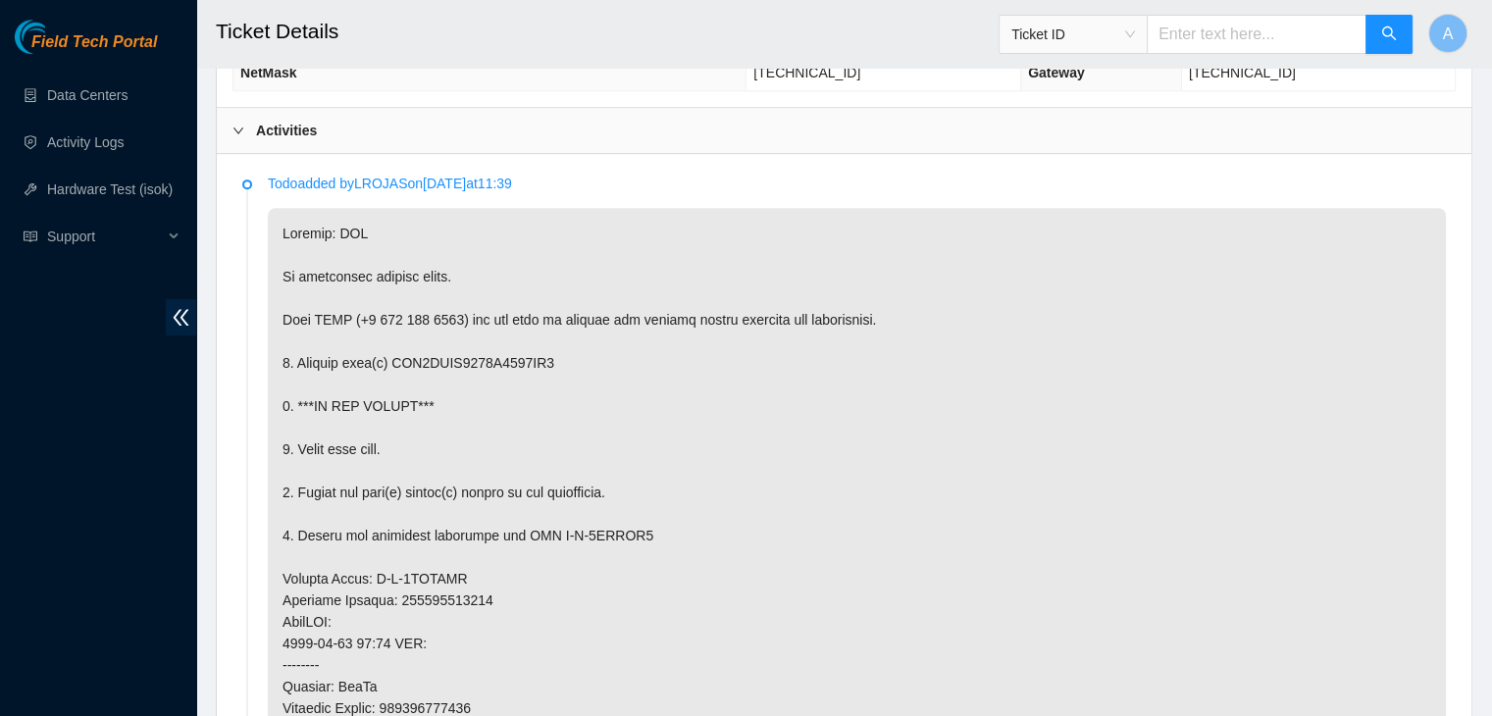
click at [506, 352] on p at bounding box center [857, 665] width 1178 height 914
copy p "WFK6YJNF0000C0338VK1"
click at [506, 352] on p at bounding box center [857, 665] width 1178 height 914
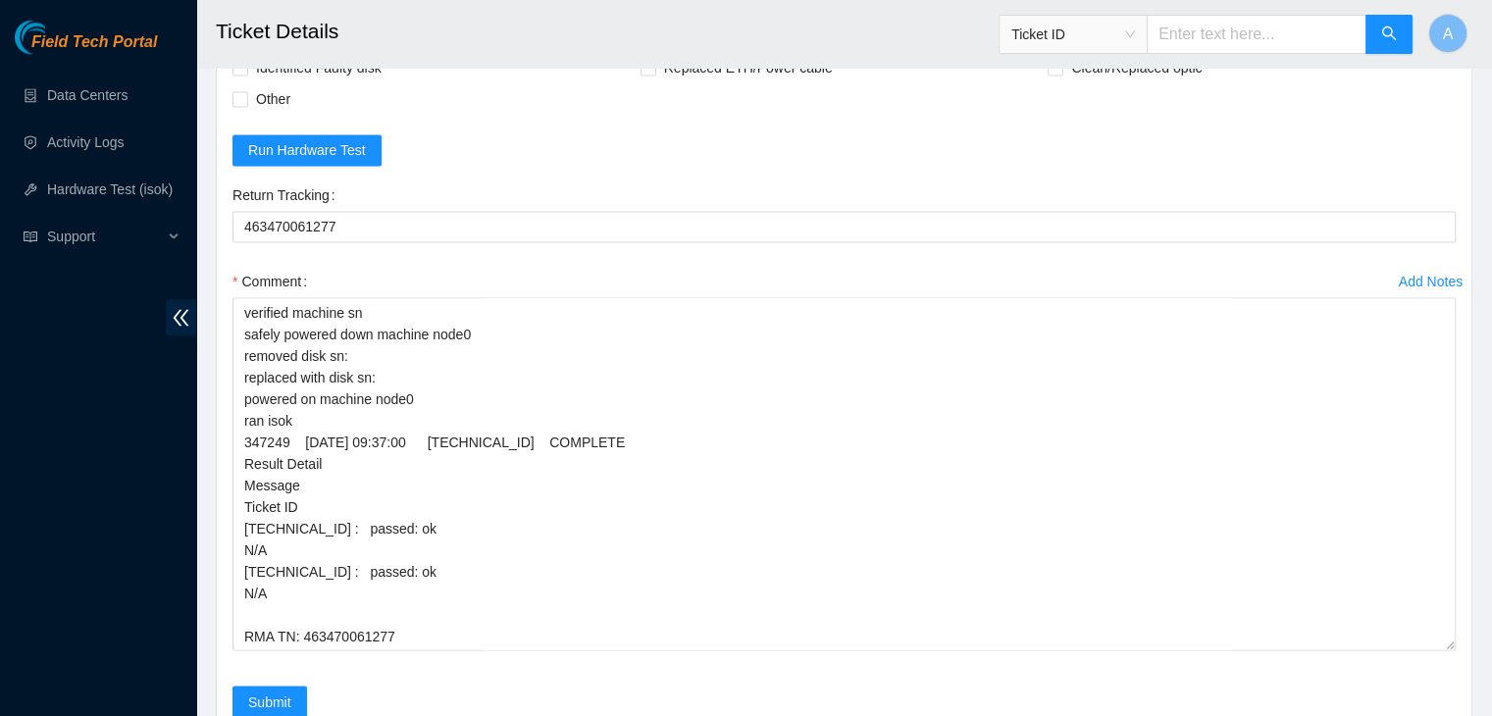
scroll to position [3616, 0]
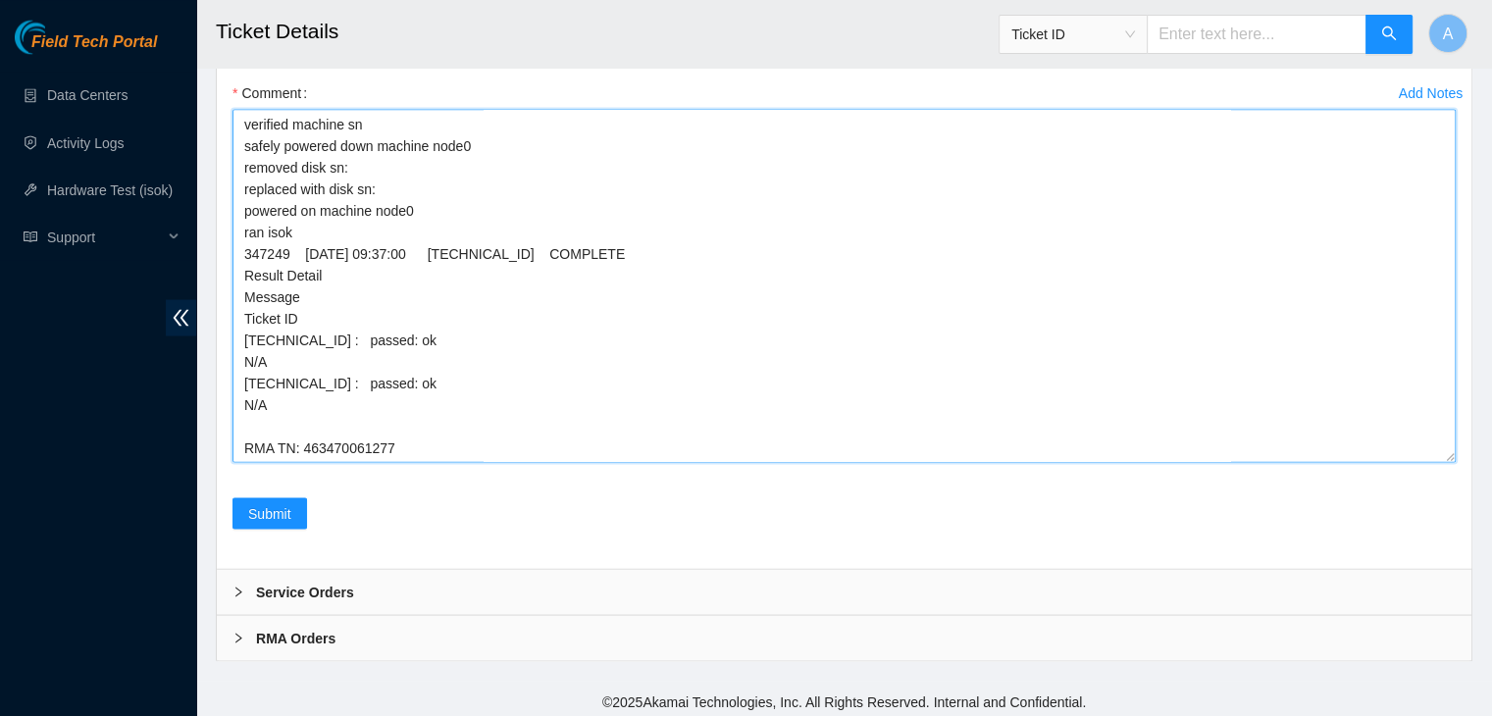
click at [622, 184] on textarea "verified machine sn safely powered down machine node0 removed disk sn: replaced…" at bounding box center [843, 285] width 1223 height 353
paste textarea "WFK6YJNF0000C0338VK1"
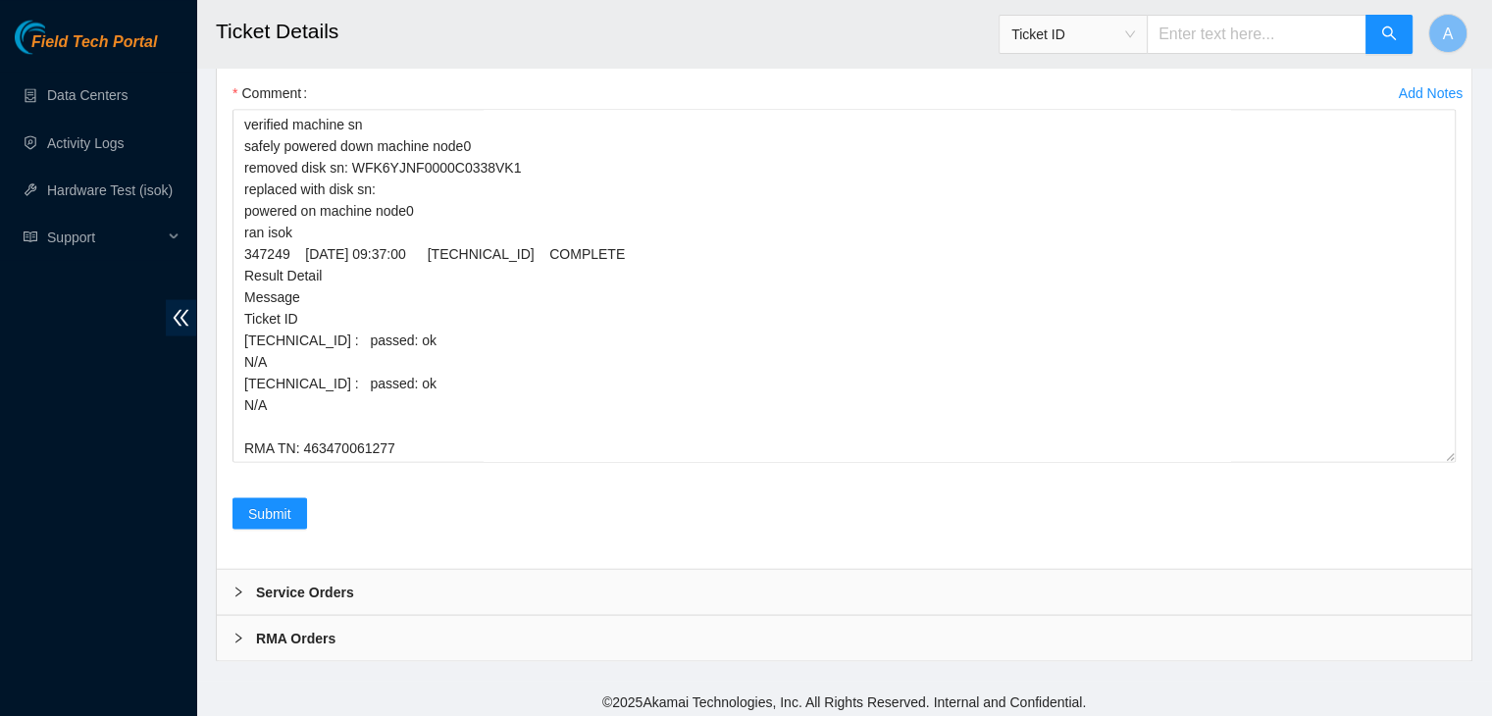
click at [0, 373] on div "Field Tech Portal Data Centers Activity Logs Hardware Test (isok) Support" at bounding box center [98, 368] width 196 height 696
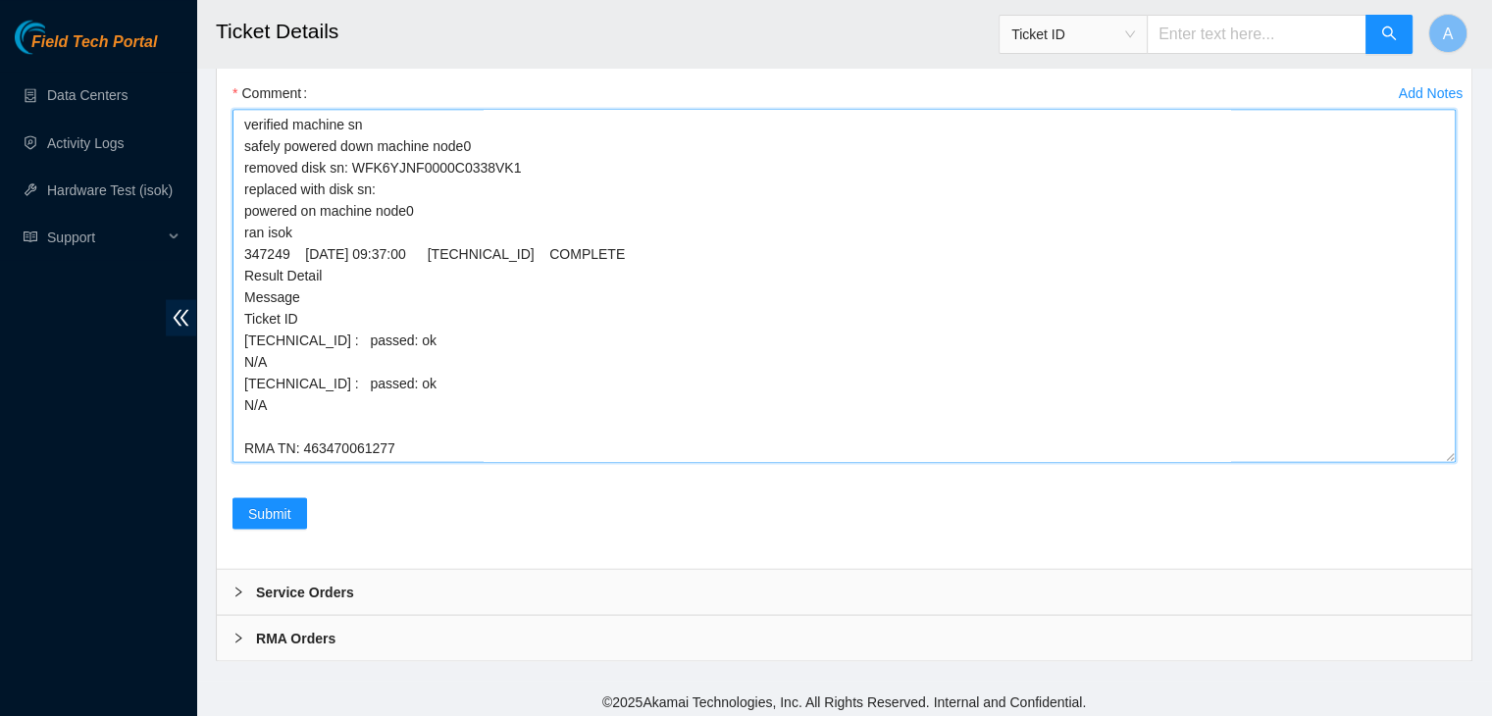
click at [454, 179] on textarea "verified machine sn safely powered down machine node0 removed disk sn: WFK6YJNF…" at bounding box center [843, 285] width 1223 height 353
paste textarea "WFK64T91"
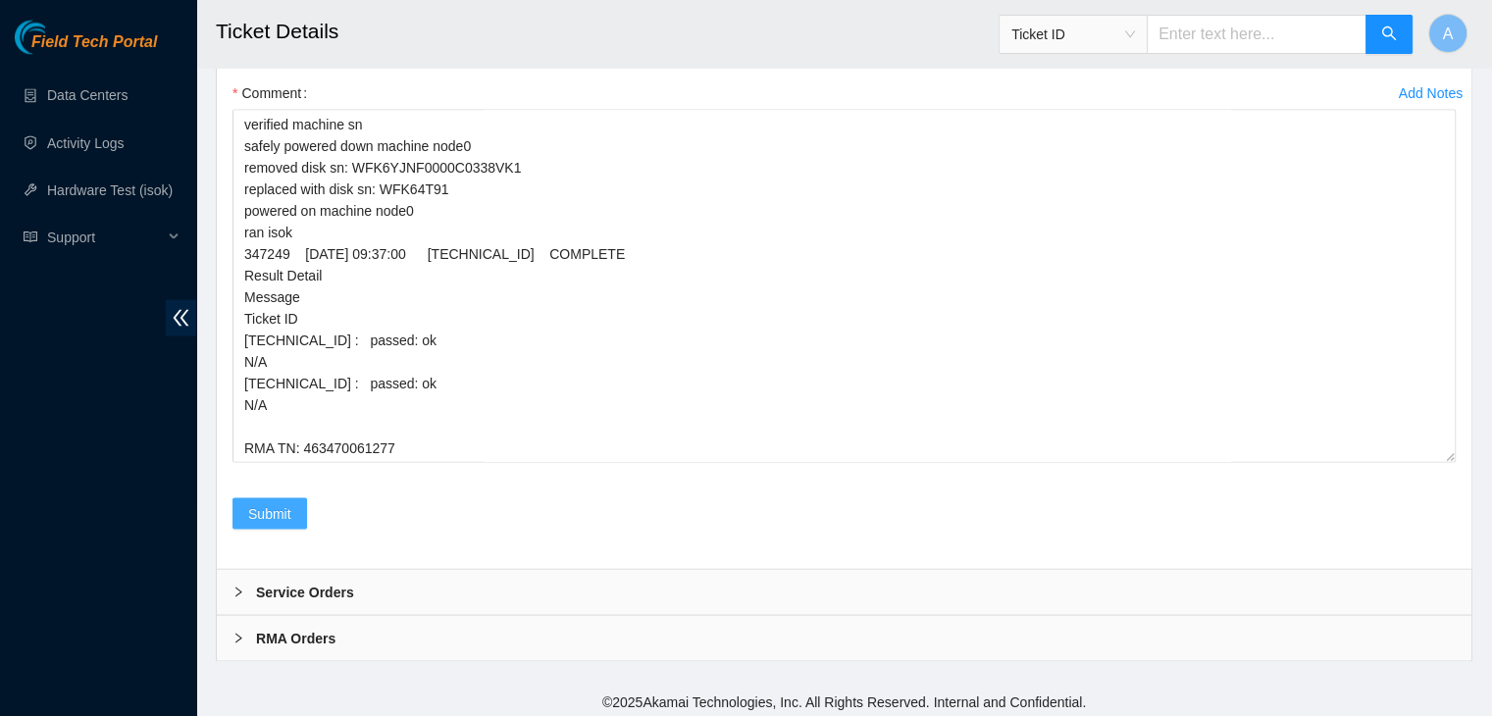
click at [293, 498] on button "Submit" at bounding box center [269, 512] width 75 height 31
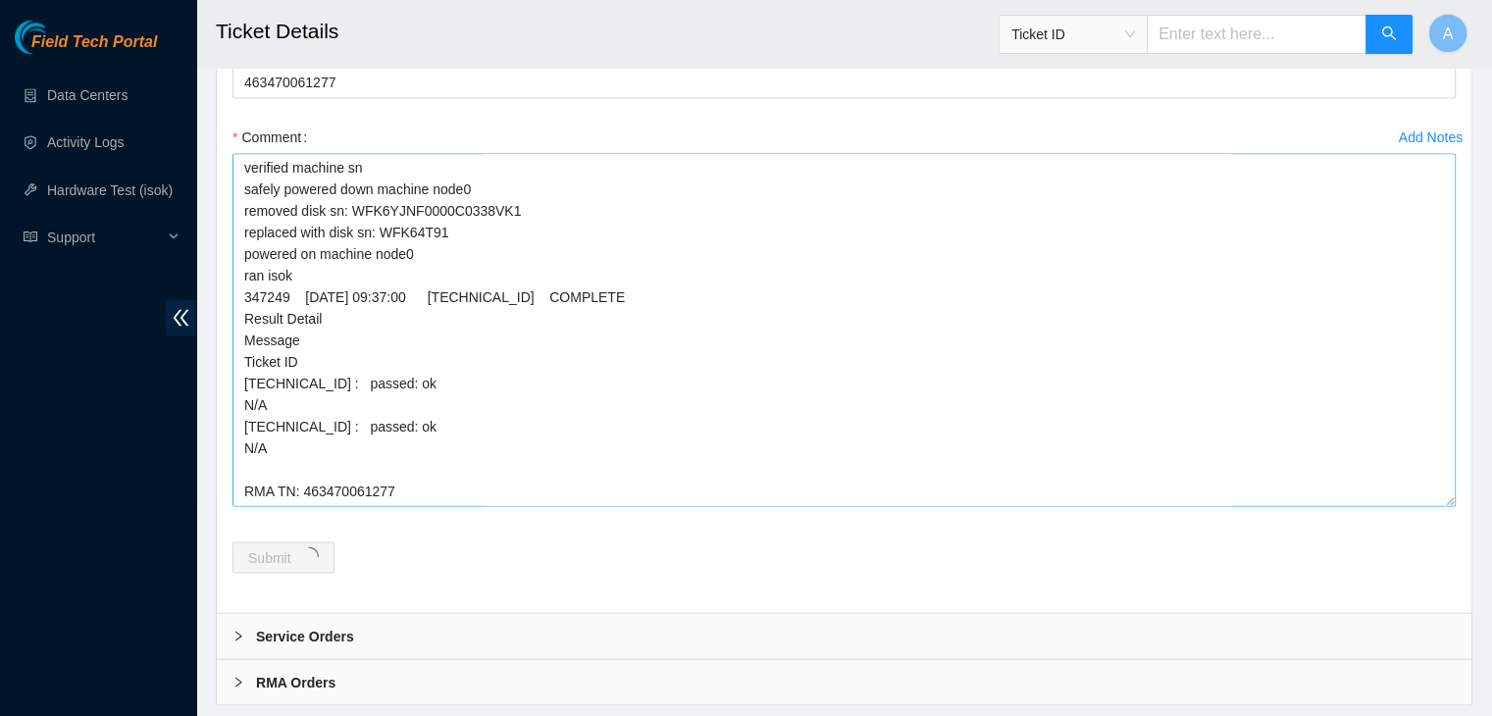
scroll to position [3575, 0]
drag, startPoint x: 473, startPoint y: 414, endPoint x: 408, endPoint y: 420, distance: 65.0
click at [408, 420] on textarea "verified machine sn safely powered down machine node0 removed disk sn: WFK6YJNF…" at bounding box center [843, 326] width 1223 height 353
click at [416, 487] on textarea "verified machine sn safely powered down machine node0 removed disk sn: WFK6YJNF…" at bounding box center [843, 326] width 1223 height 353
drag, startPoint x: 416, startPoint y: 487, endPoint x: 247, endPoint y: 159, distance: 369.3
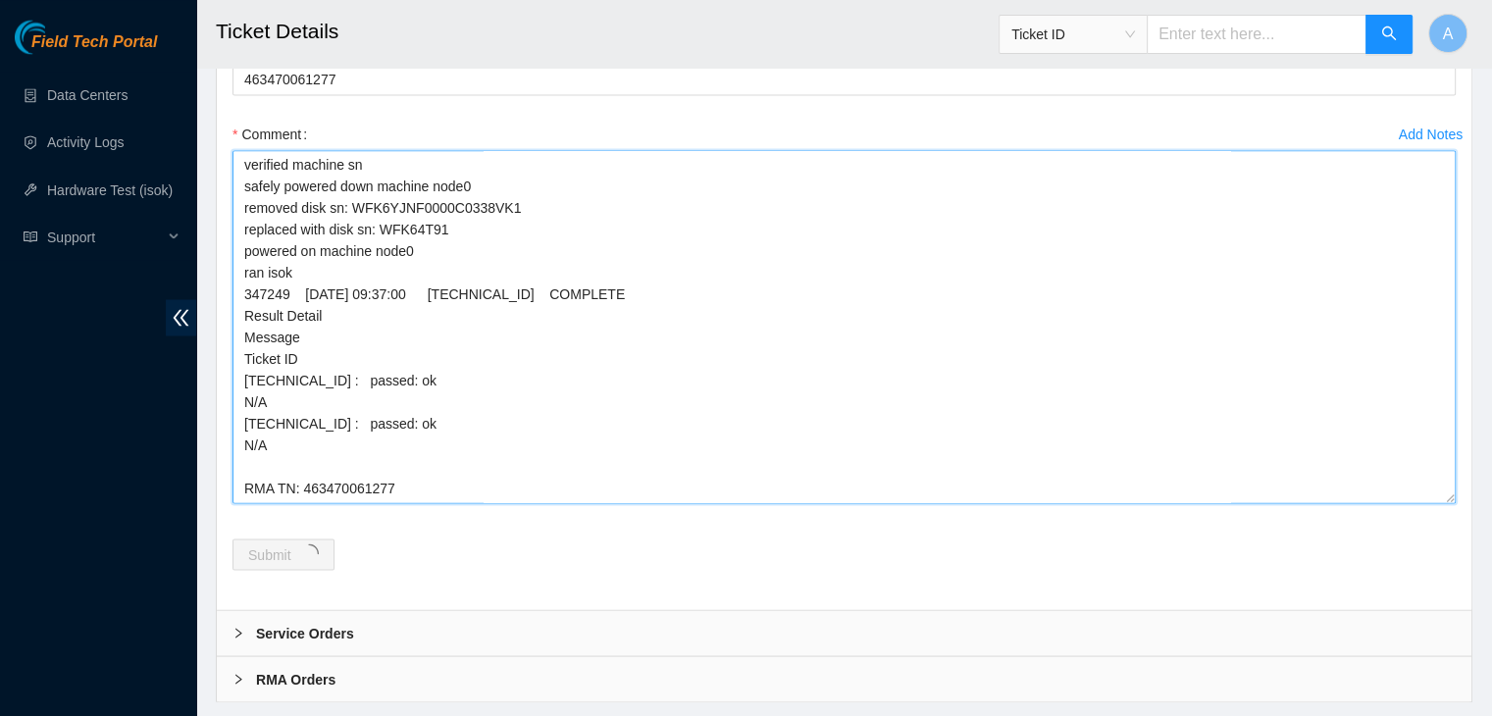
click at [247, 159] on textarea "verified machine sn safely powered down machine node0 removed disk sn: WFK6YJNF…" at bounding box center [843, 326] width 1223 height 353
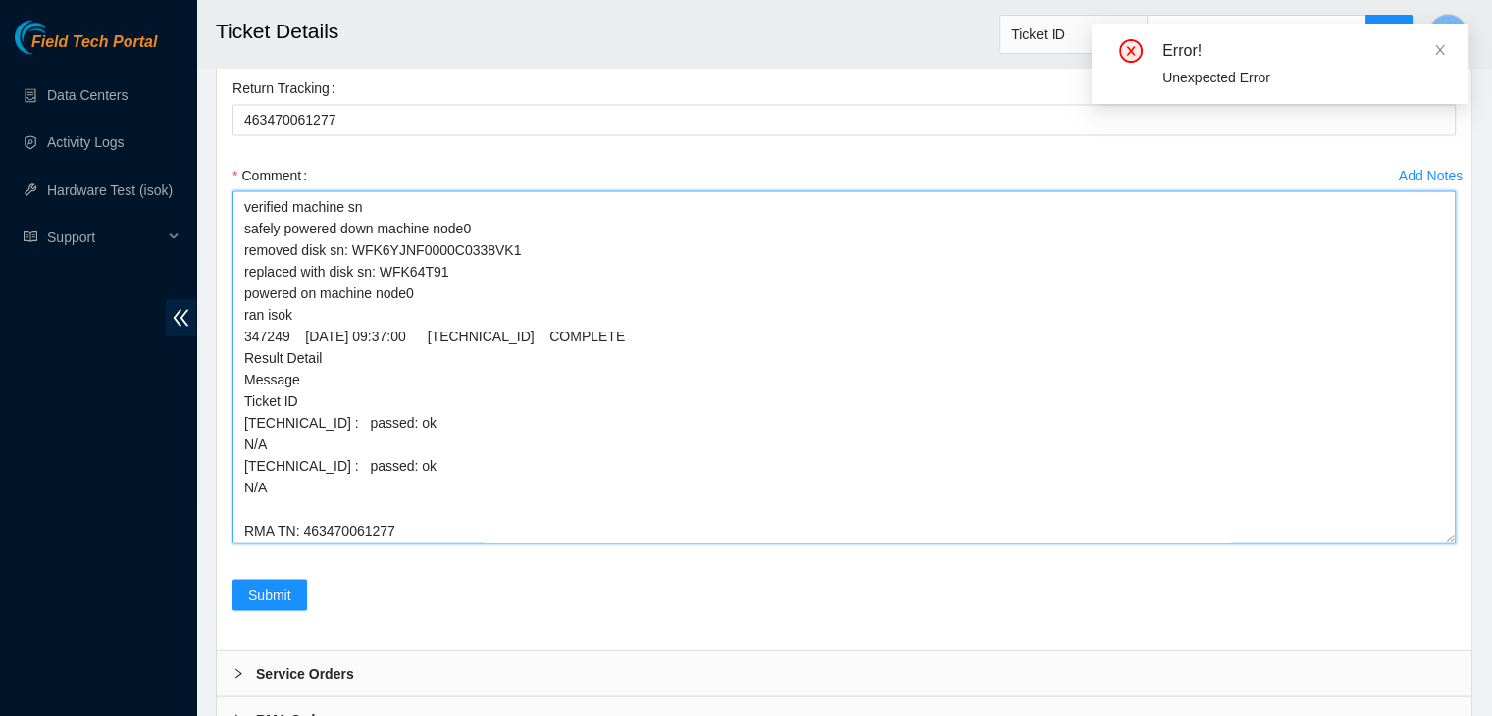
scroll to position [3574, 0]
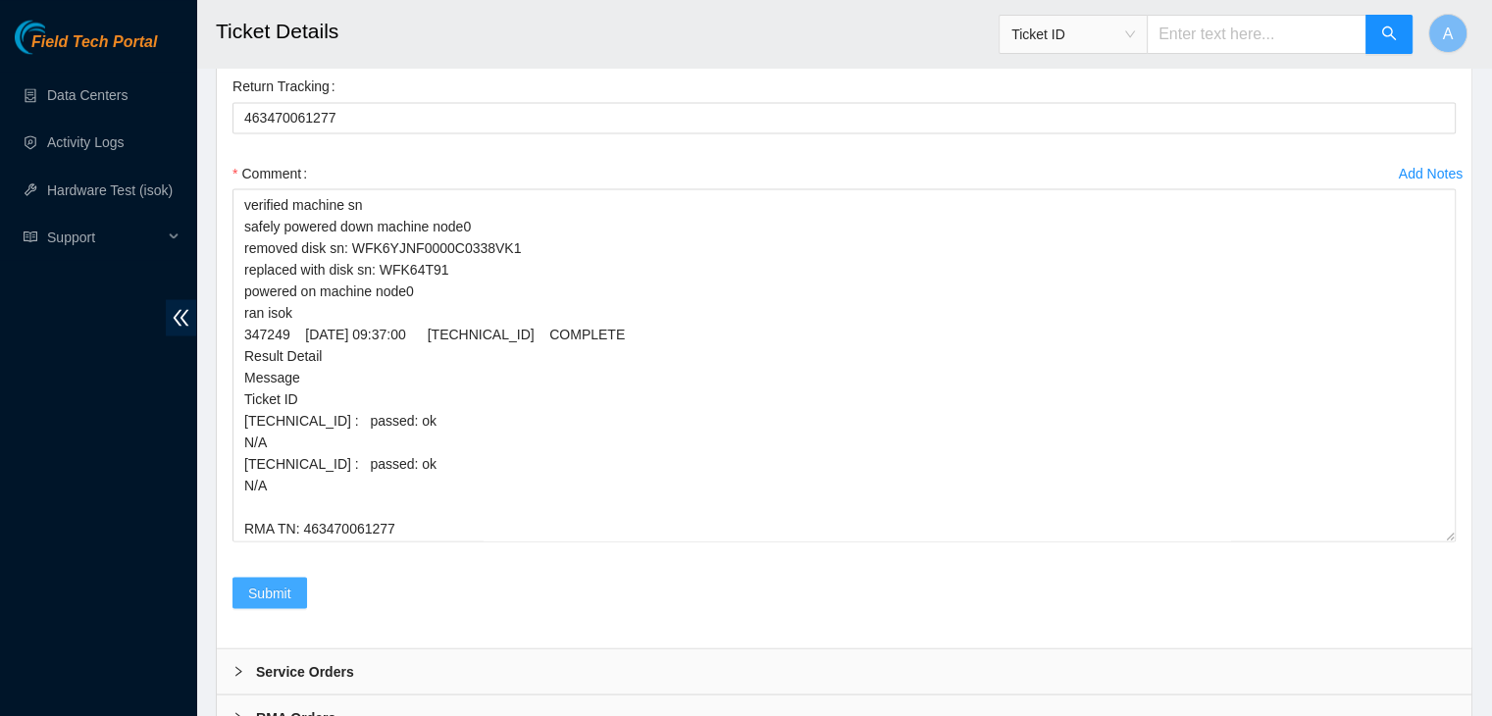
click at [279, 577] on button "Submit" at bounding box center [269, 592] width 75 height 31
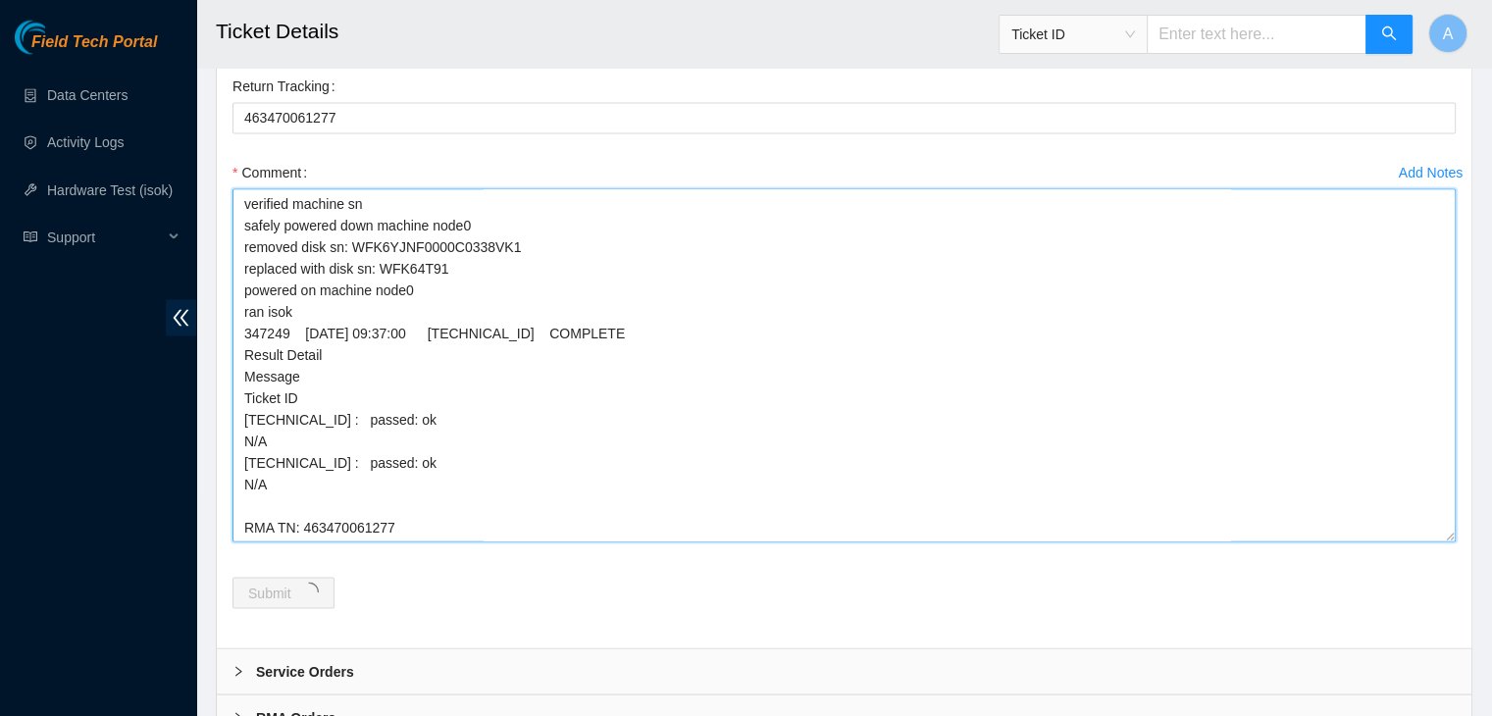
drag, startPoint x: 400, startPoint y: 524, endPoint x: 212, endPoint y: 182, distance: 389.8
click at [460, 406] on textarea "verified machine sn safely powered down machine node0 removed disk sn: WFK6YJNF…" at bounding box center [843, 364] width 1223 height 353
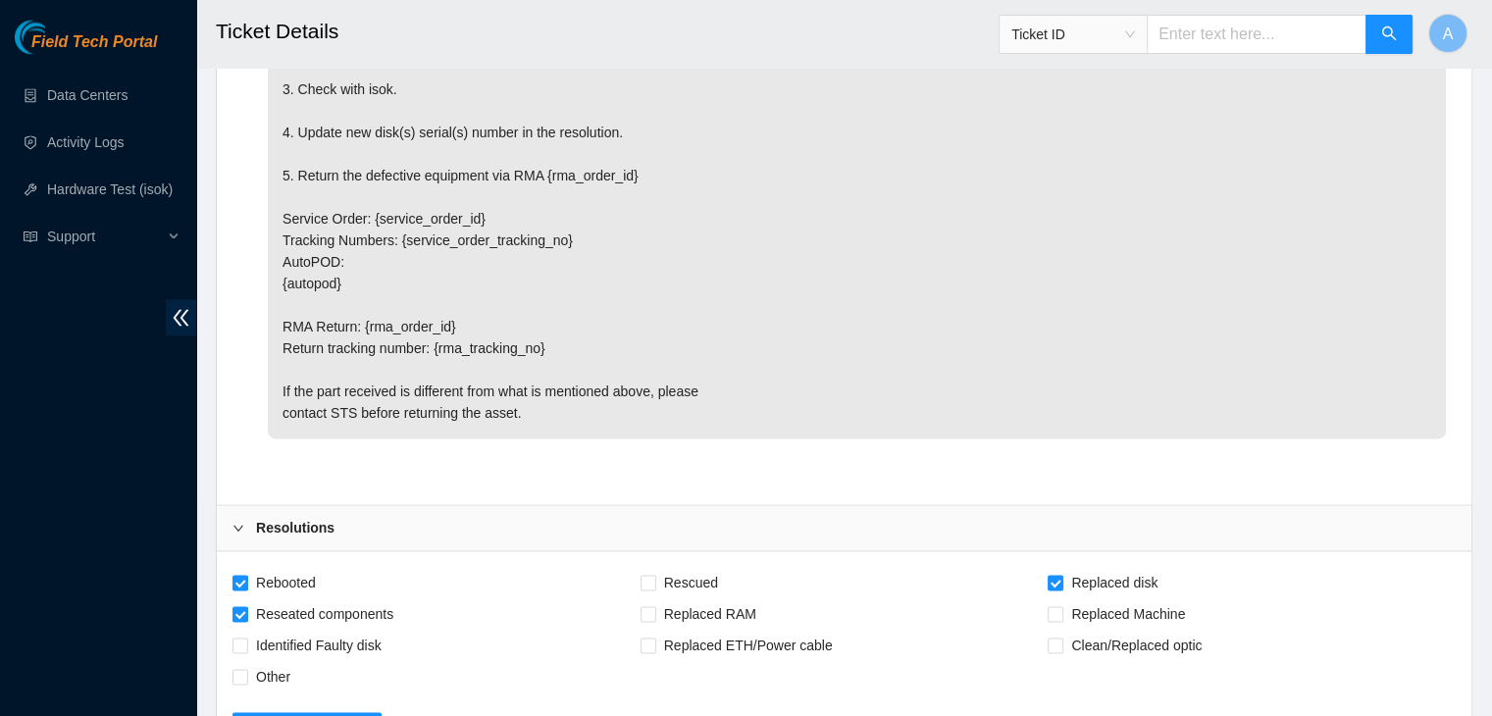
scroll to position [3472, 0]
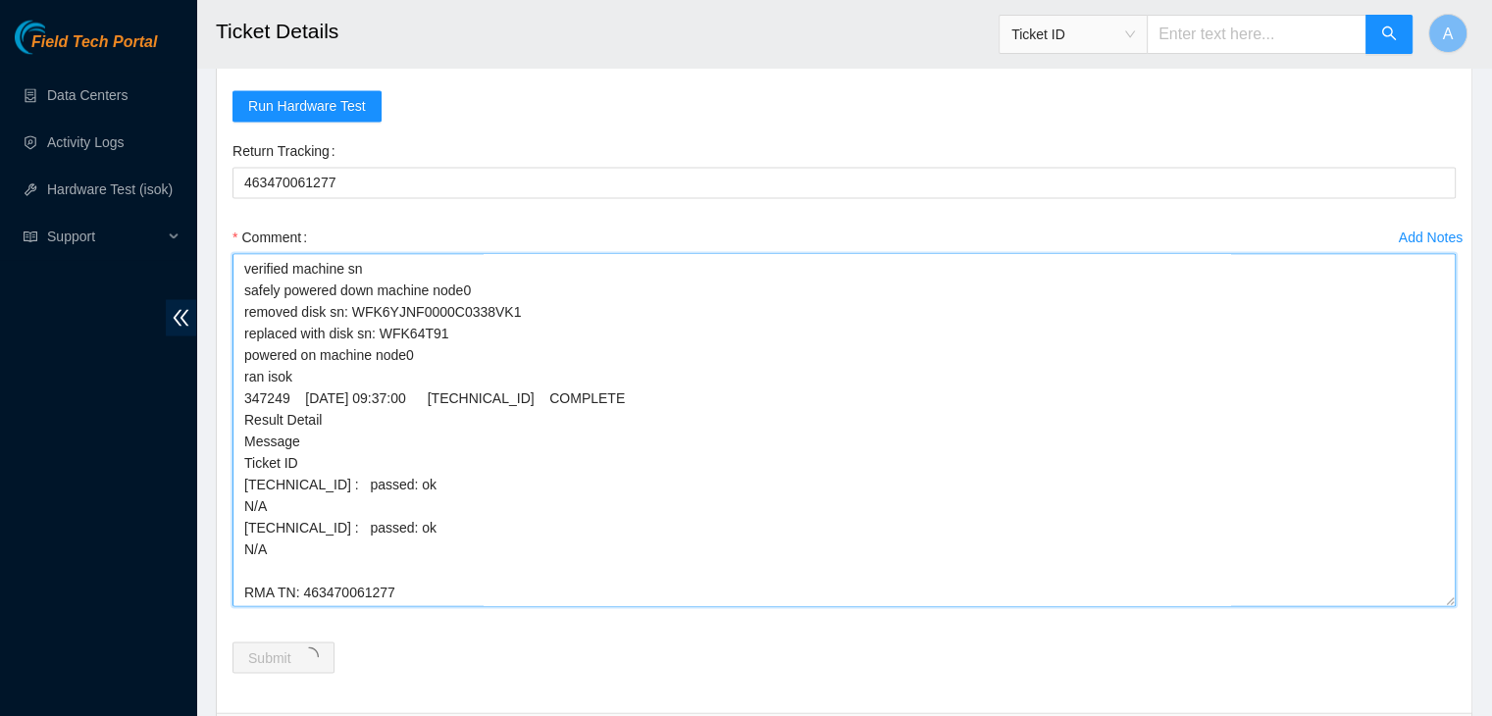
click at [282, 591] on textarea "verified machine sn safely powered down machine node0 removed disk sn: WFK6YJNF…" at bounding box center [843, 429] width 1223 height 353
type textarea "verified machine sn safely powered down machine node0 removed disk sn: WFK6YJNF…"
drag, startPoint x: 406, startPoint y: 586, endPoint x: 232, endPoint y: 256, distance: 372.5
click at [232, 256] on textarea "verified machine sn safely powered down machine node0 removed disk sn: WFK6YJNF…" at bounding box center [843, 429] width 1223 height 353
click at [323, 272] on textarea "verified machine sn safely powered down machine node0 removed disk sn: WFK6YJNF…" at bounding box center [843, 429] width 1223 height 353
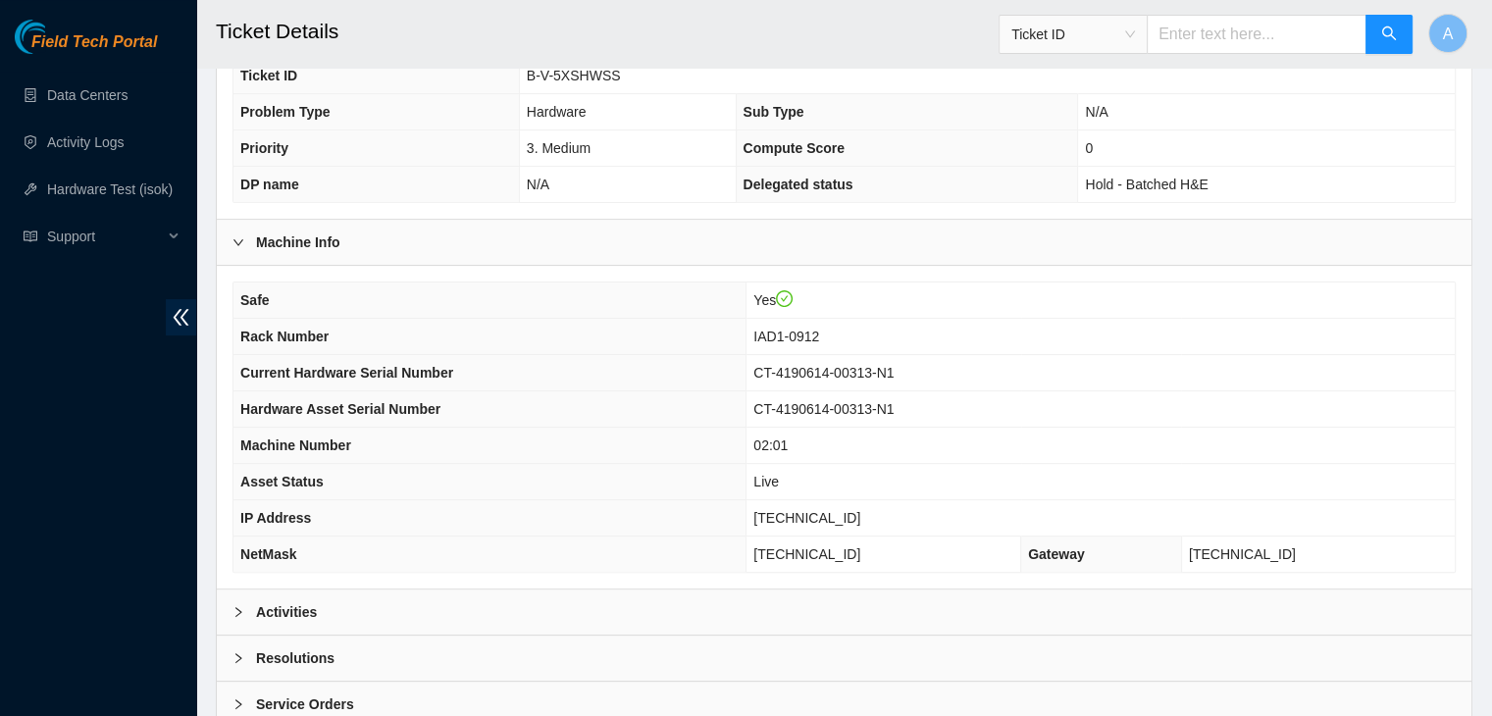
scroll to position [609, 0]
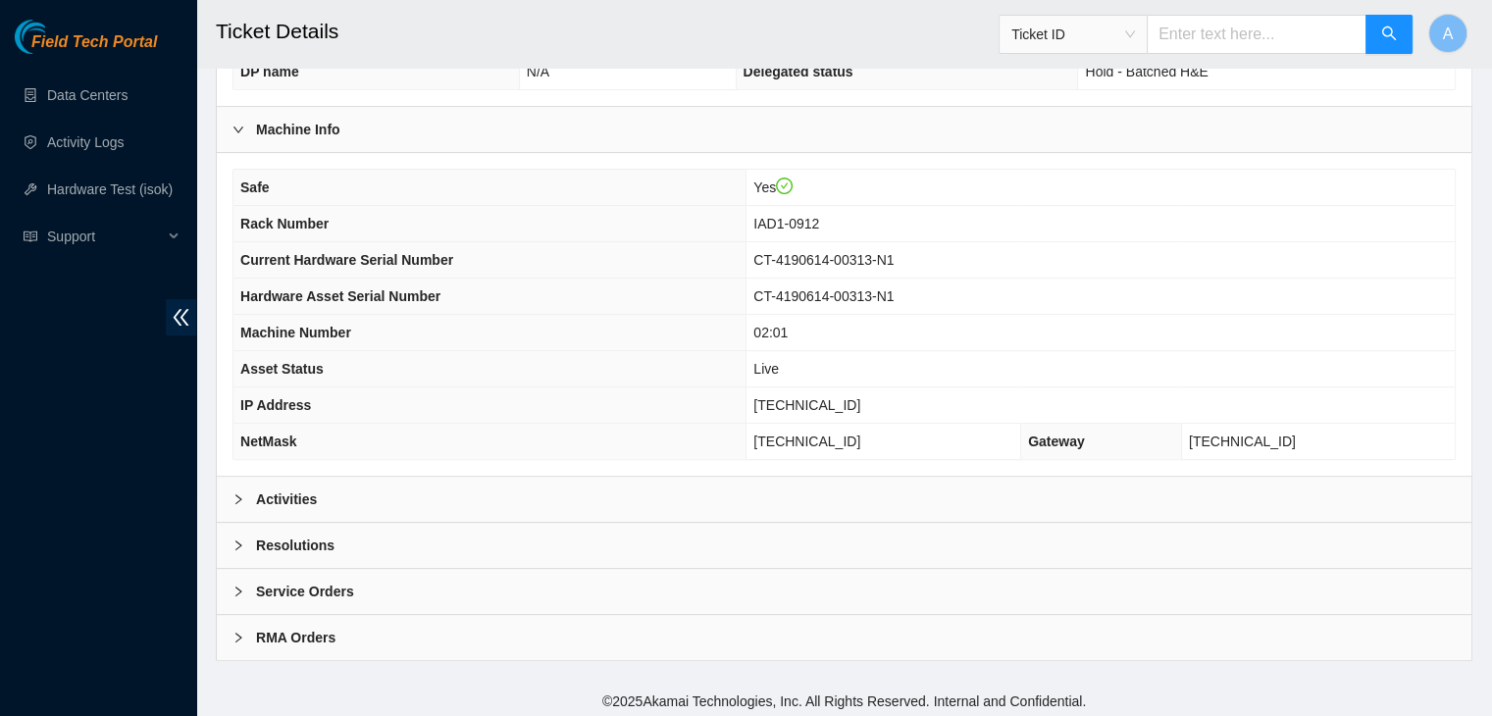
click at [323, 481] on div "Activities" at bounding box center [844, 499] width 1254 height 45
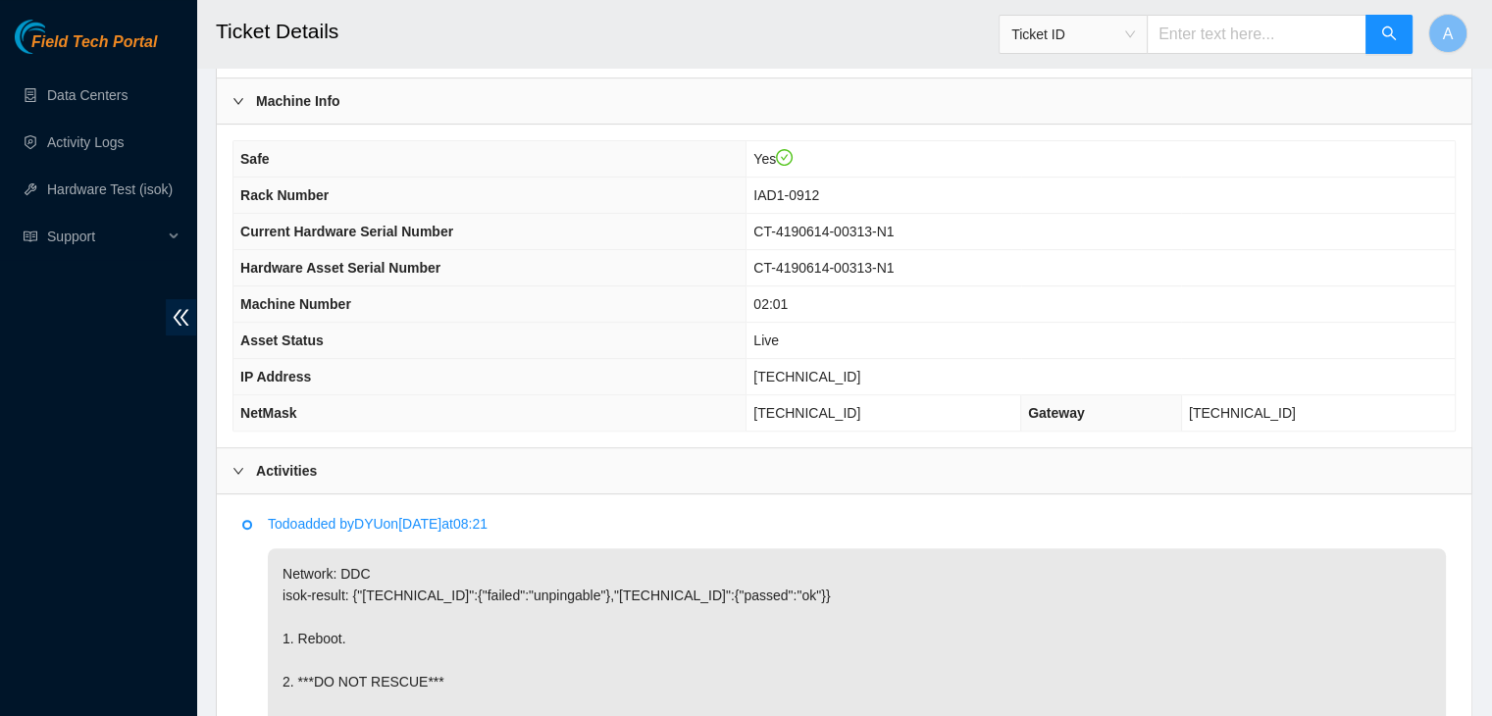
scroll to position [637, 0]
click at [771, 559] on p "Network: DDC isok-result: {"[TECHNICAL_ID]":{"failed":"unpingable"},"[TECHNICAL…" at bounding box center [857, 671] width 1178 height 245
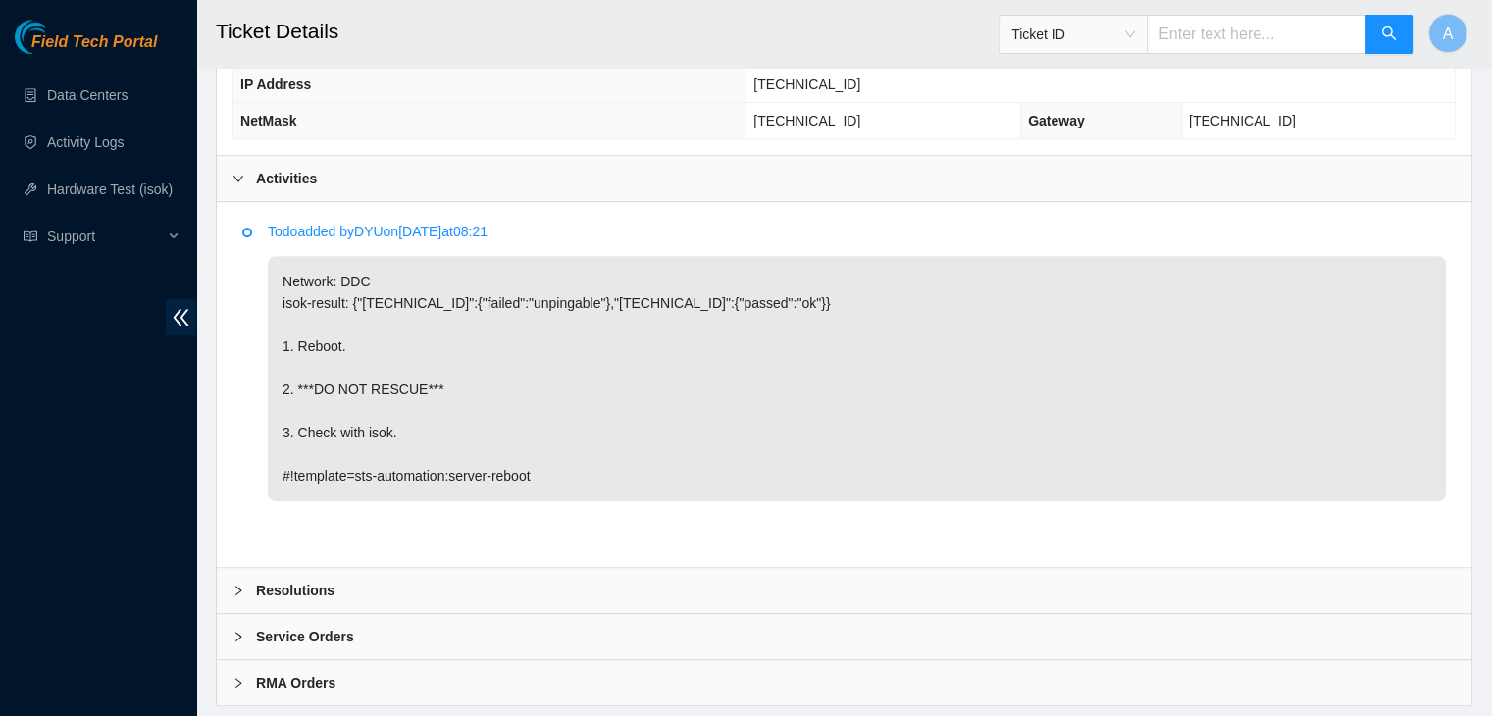
scroll to position [931, 0]
click at [770, 571] on div "Resolutions" at bounding box center [844, 589] width 1254 height 45
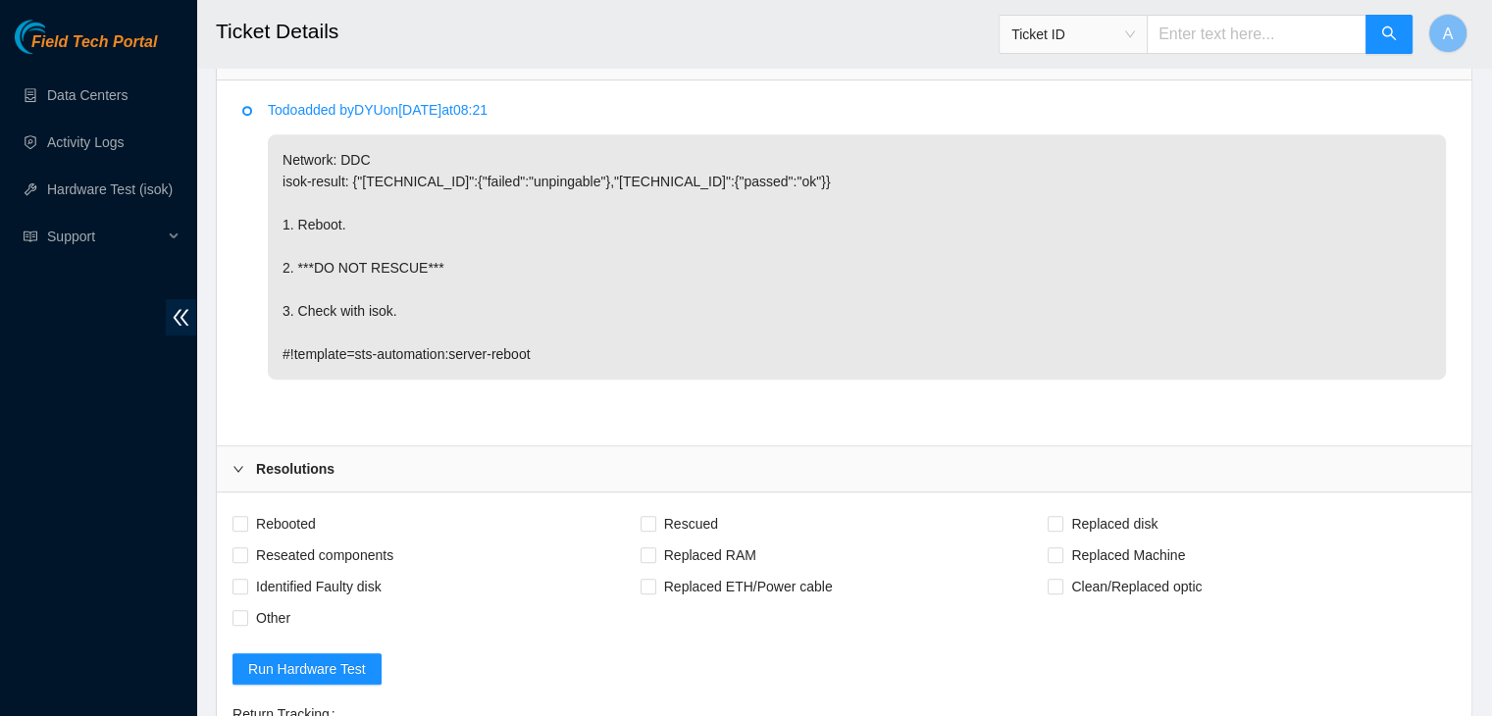
scroll to position [1052, 0]
click at [300, 521] on span "Rebooted" at bounding box center [286, 522] width 76 height 31
click at [246, 521] on input "Rebooted" at bounding box center [239, 522] width 14 height 14
checkbox input "true"
click at [279, 610] on span "Other" at bounding box center [273, 616] width 50 height 31
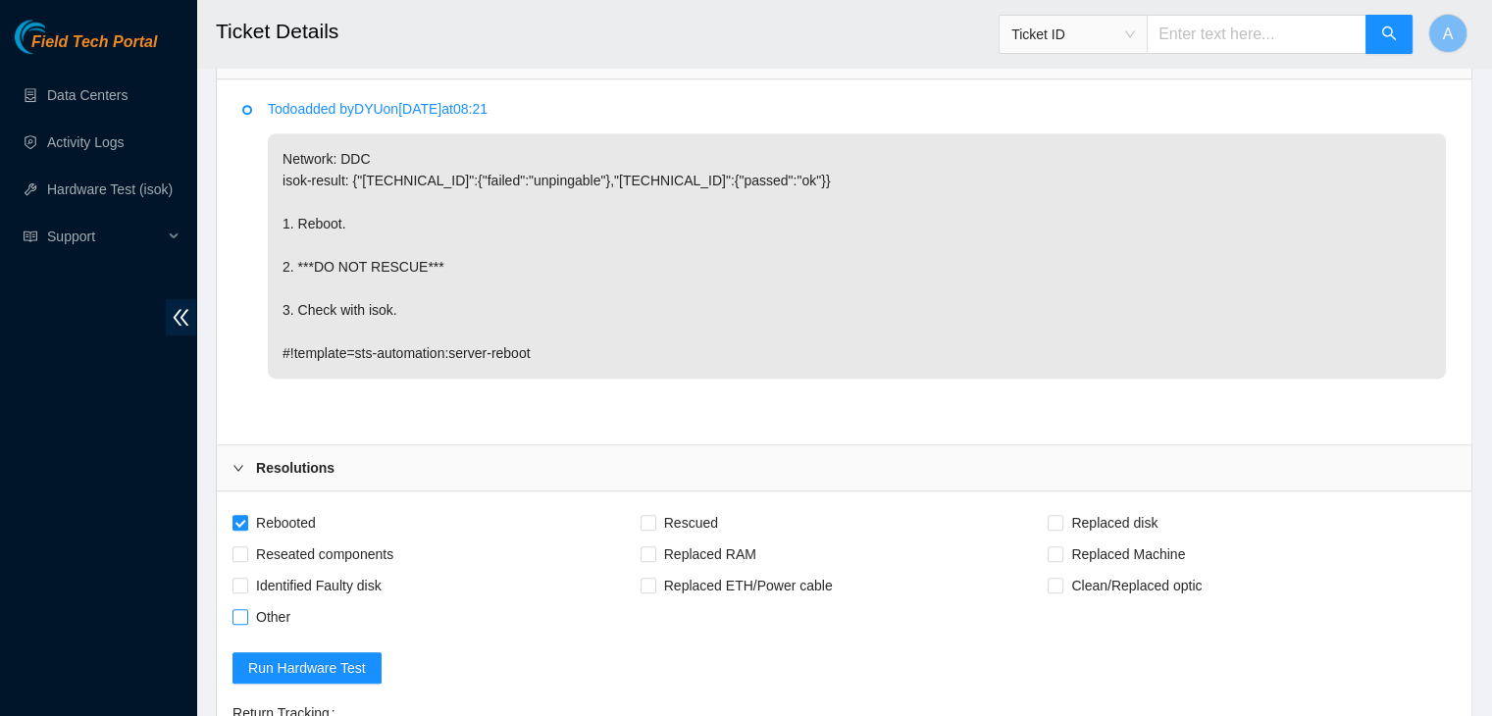
click at [246, 610] on input "Other" at bounding box center [239, 616] width 14 height 14
checkbox input "true"
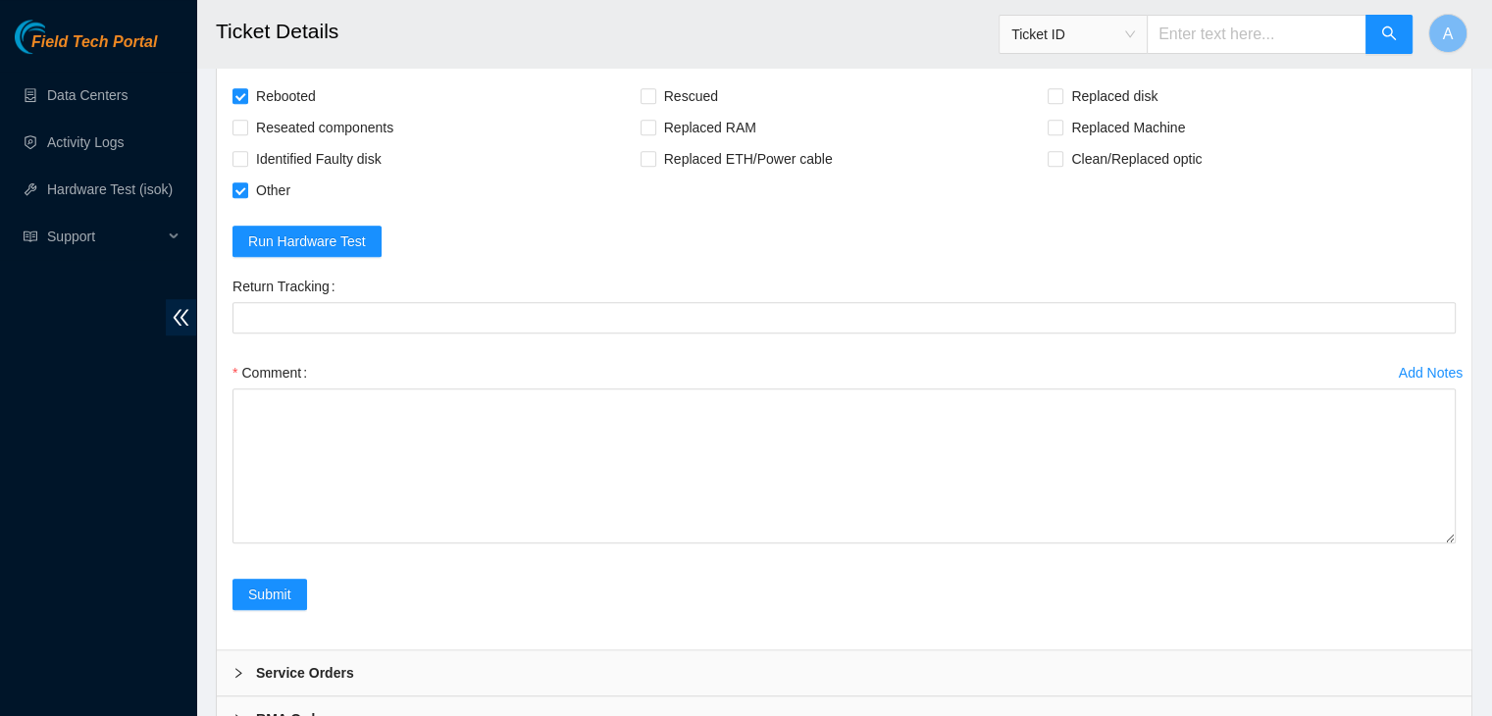
drag, startPoint x: 1448, startPoint y: 448, endPoint x: 1370, endPoint y: 759, distance: 320.4
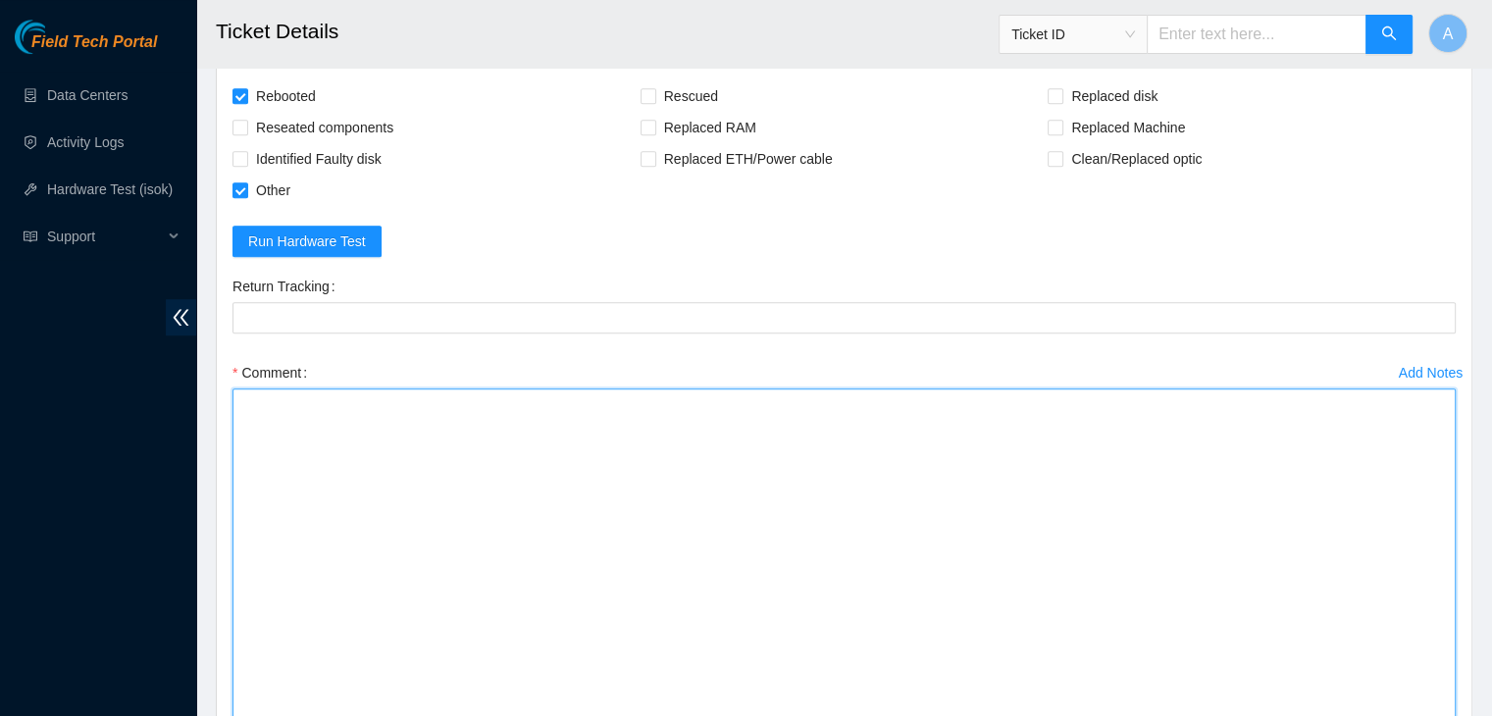
click at [1337, 684] on textarea "Comment" at bounding box center [843, 580] width 1223 height 384
click at [696, 601] on textarea "verified machine sn" at bounding box center [843, 580] width 1223 height 384
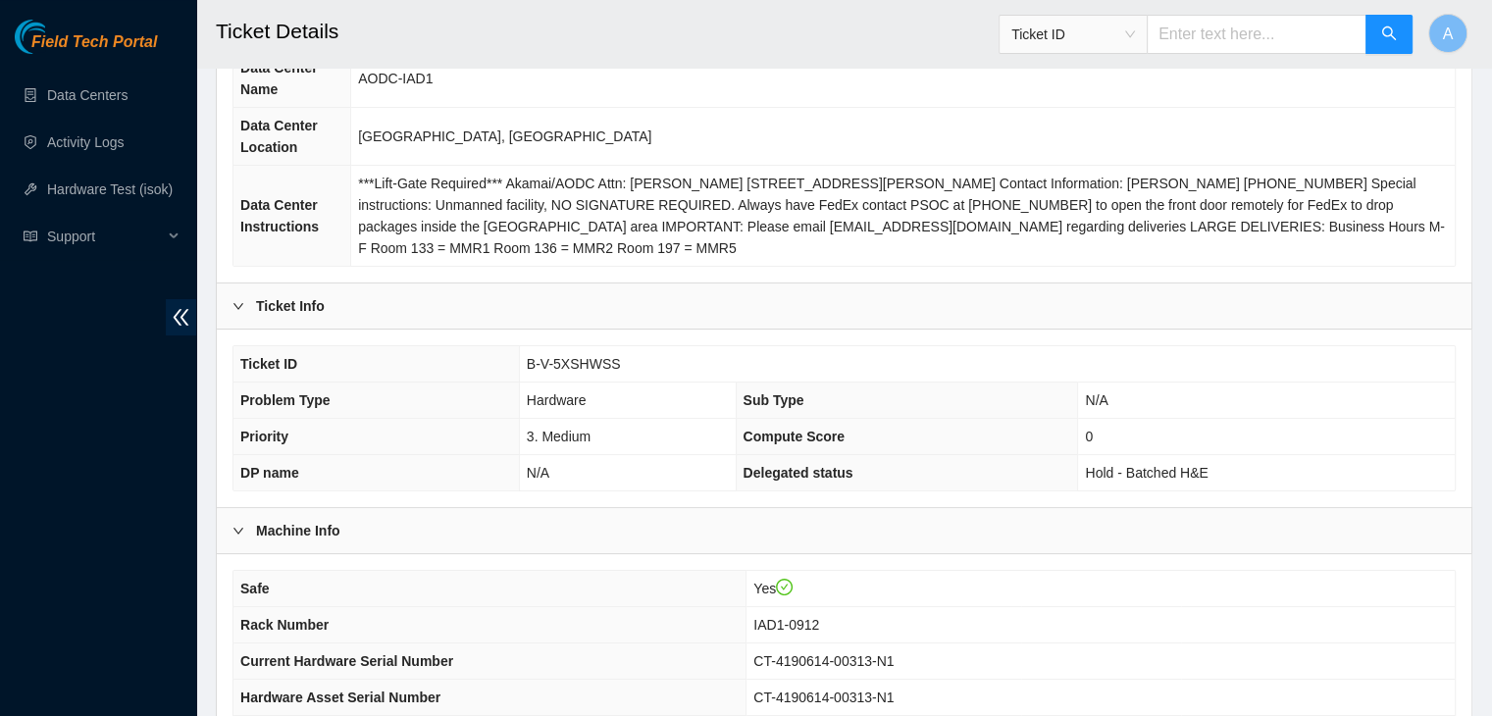
scroll to position [514, 0]
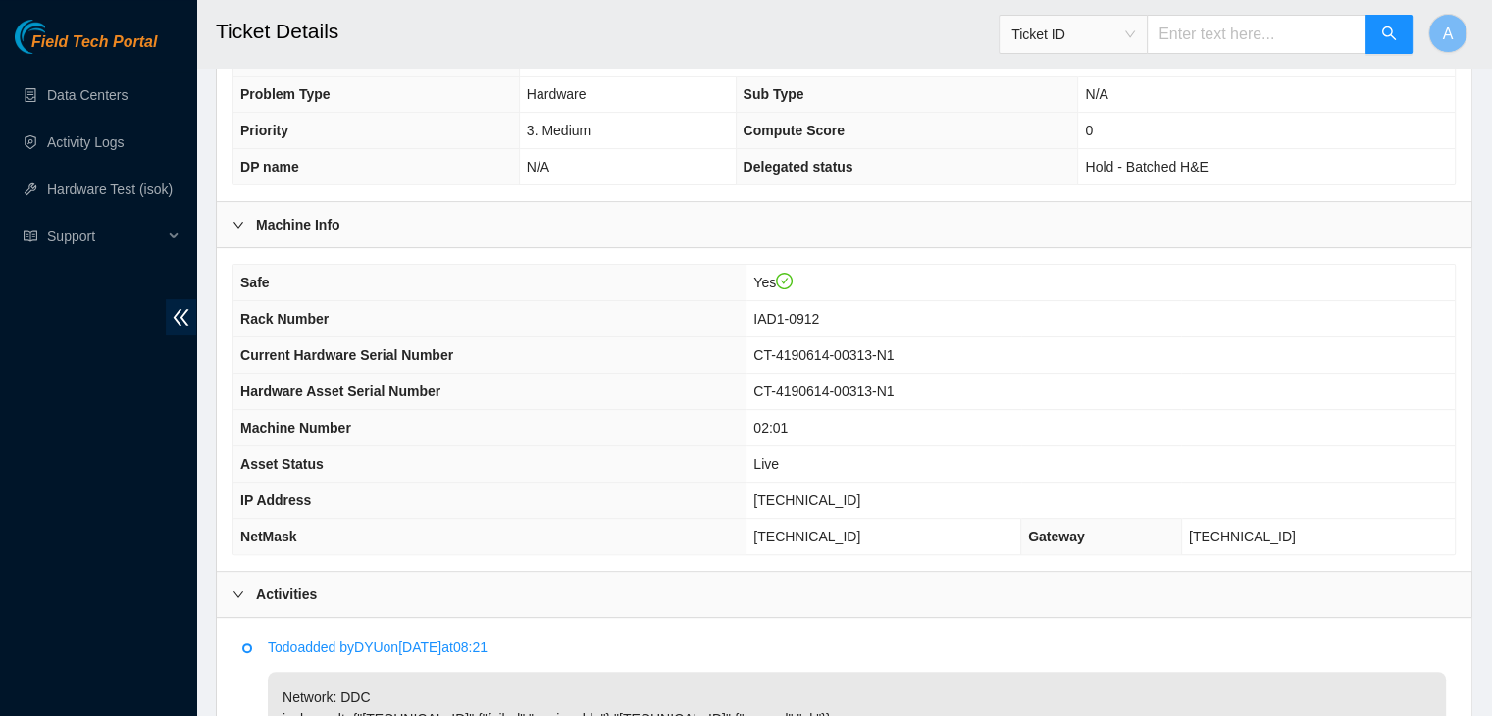
click at [834, 493] on span "[TECHNICAL_ID]" at bounding box center [806, 500] width 107 height 16
copy span "[TECHNICAL_ID]"
click at [834, 493] on span "[TECHNICAL_ID]" at bounding box center [806, 500] width 107 height 16
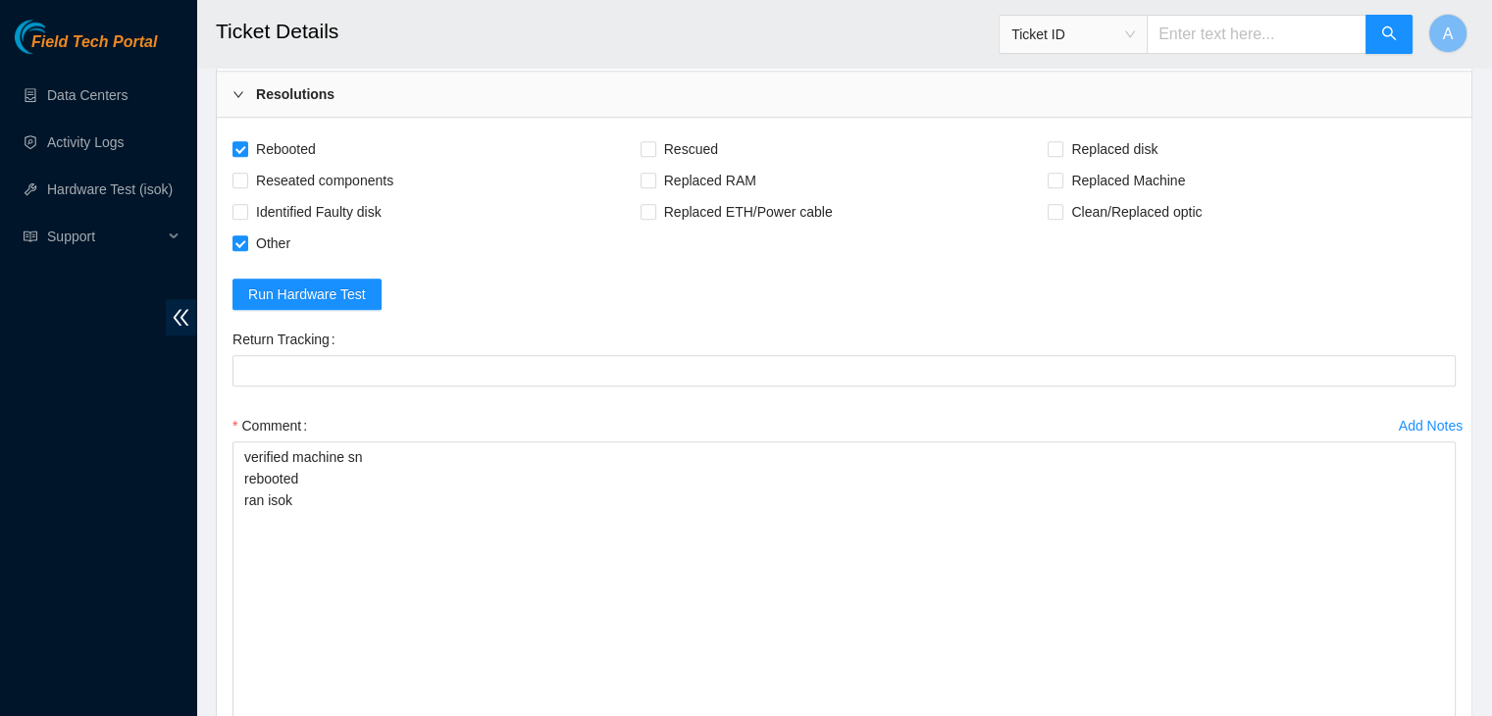
scroll to position [1427, 0]
click at [271, 290] on span "Run Hardware Test" at bounding box center [307, 293] width 118 height 22
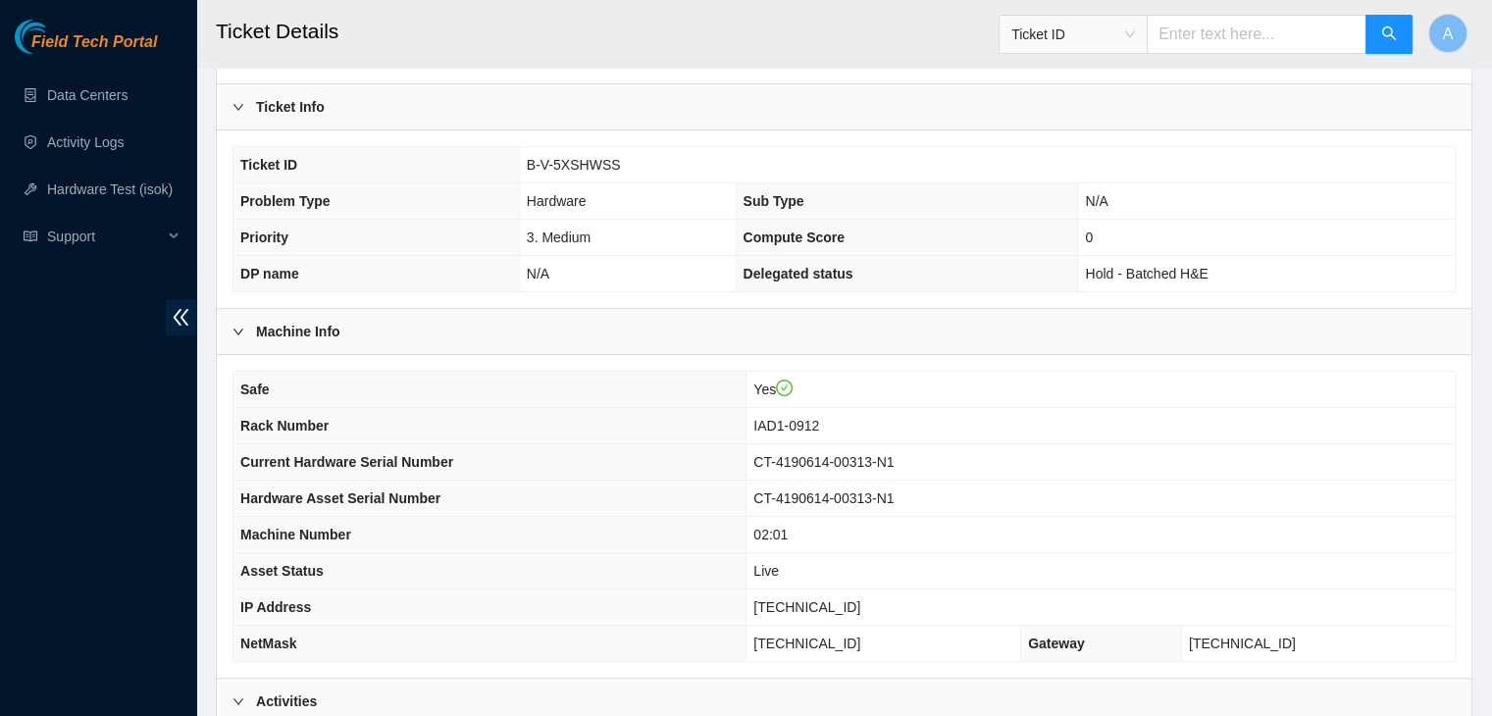
scroll to position [447, 0]
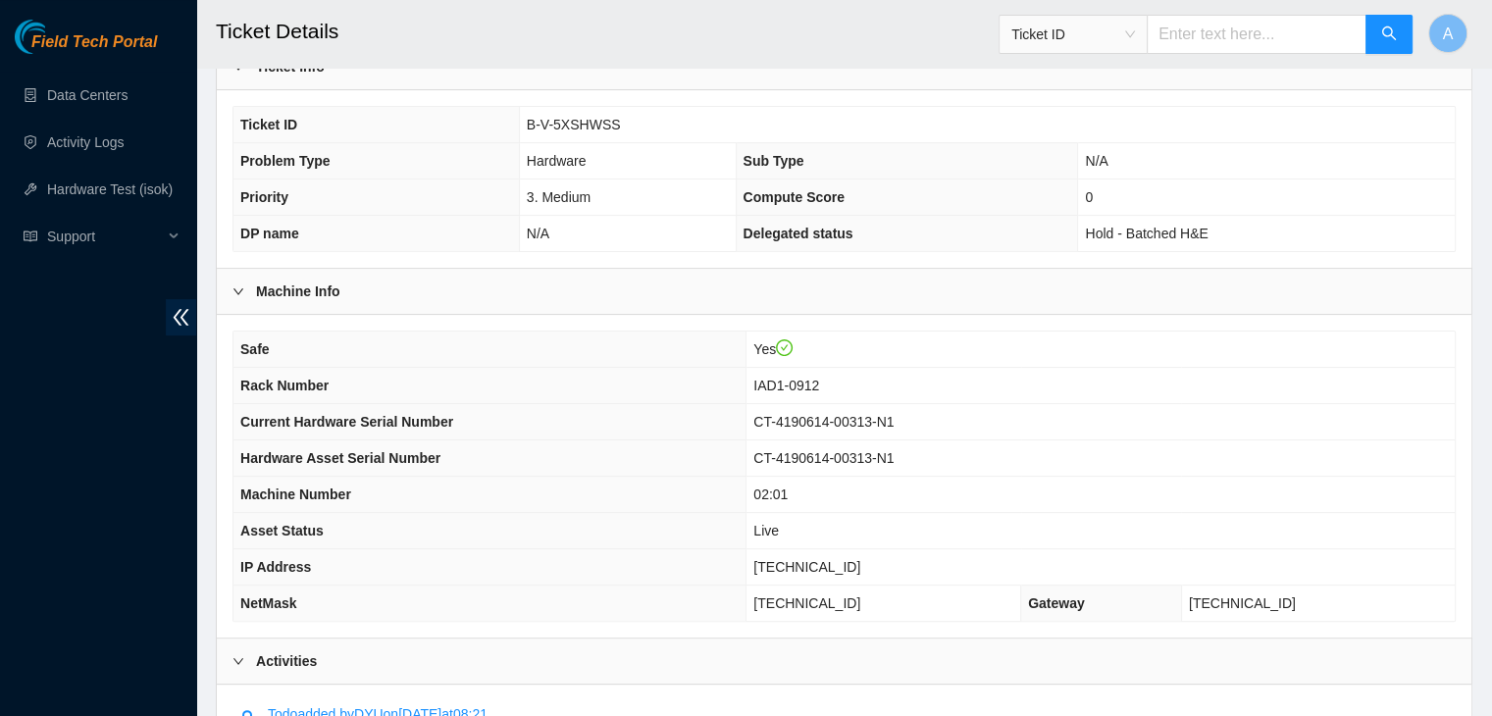
click at [850, 559] on span "[TECHNICAL_ID]" at bounding box center [806, 567] width 107 height 16
copy span "[TECHNICAL_ID]"
click at [850, 559] on span "[TECHNICAL_ID]" at bounding box center [806, 567] width 107 height 16
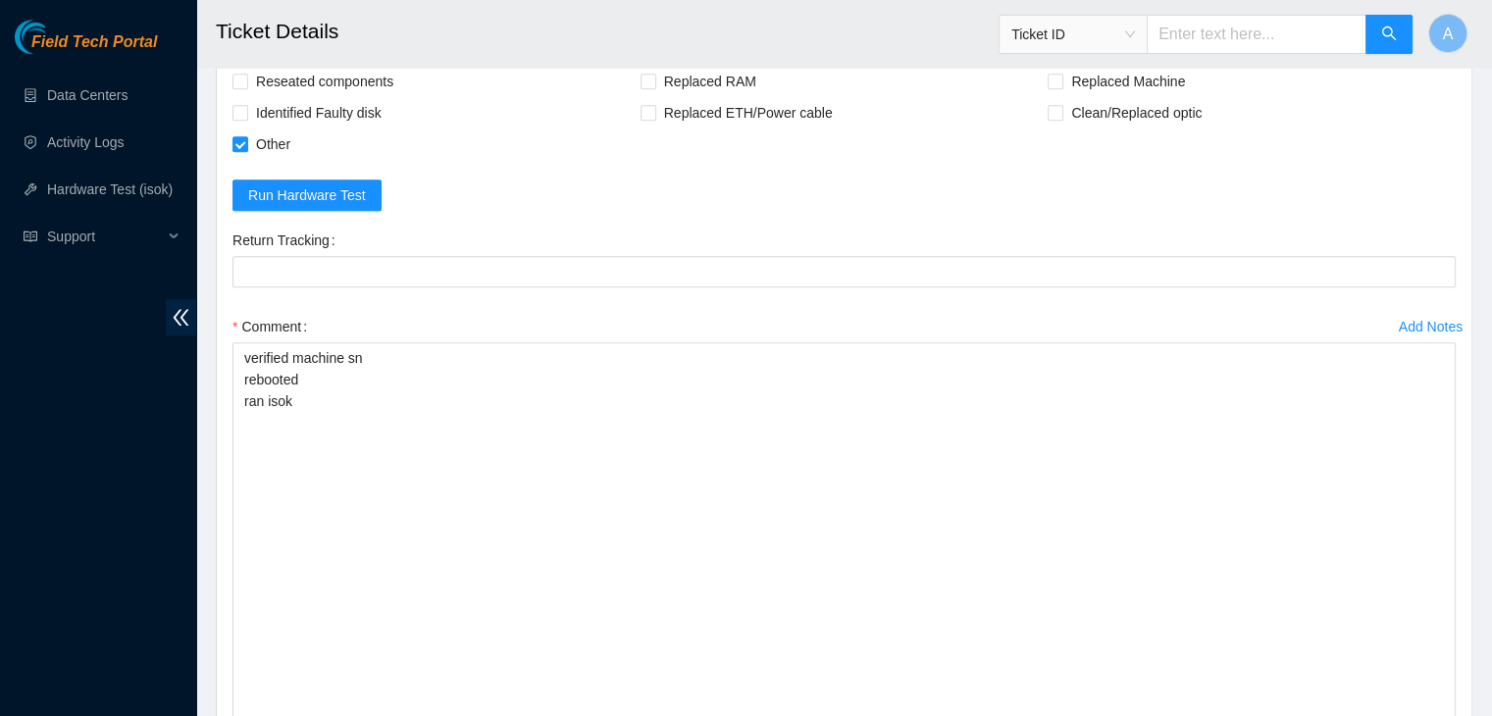
scroll to position [1526, 0]
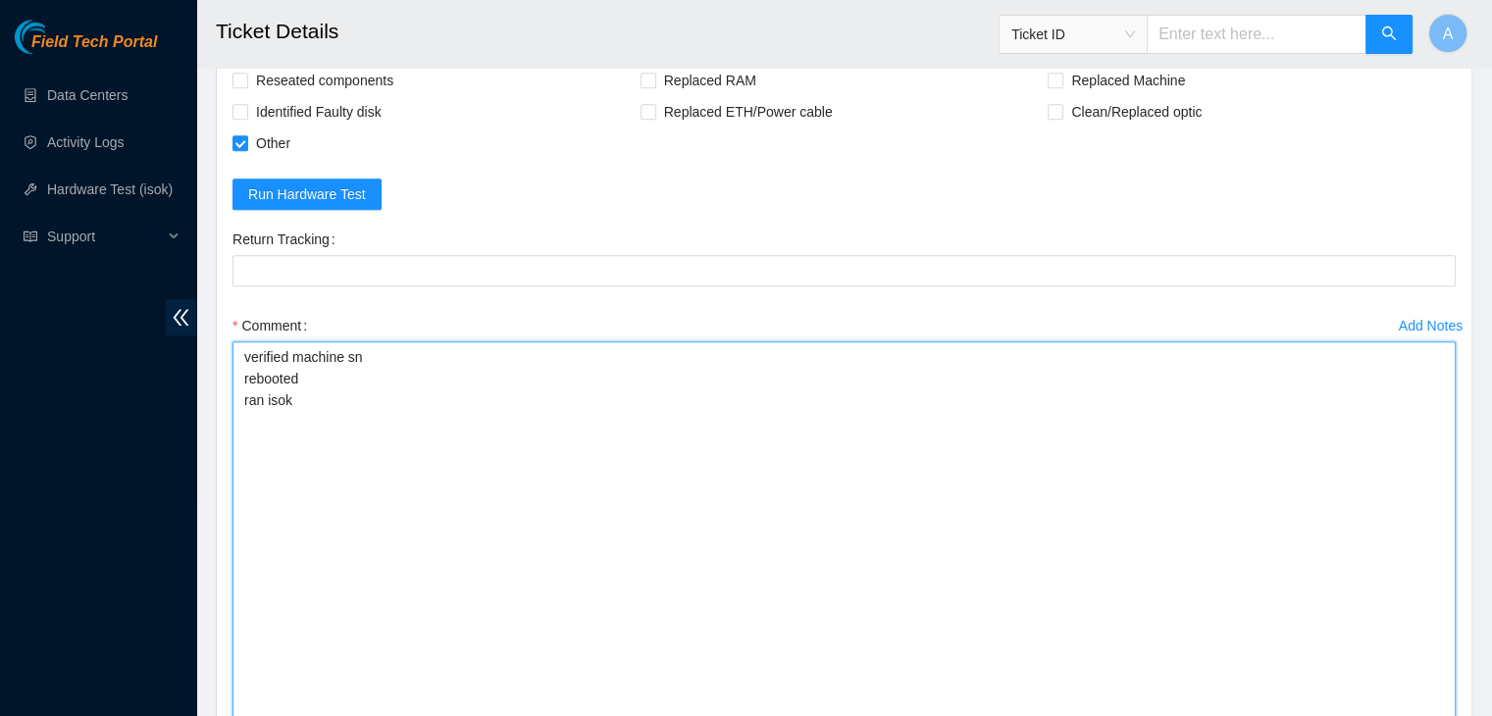
click at [410, 365] on textarea "verified machine sn rebooted ran isok" at bounding box center [843, 533] width 1223 height 384
click at [447, 354] on textarea "verified machine sn rebooted ran isok" at bounding box center [843, 533] width 1223 height 384
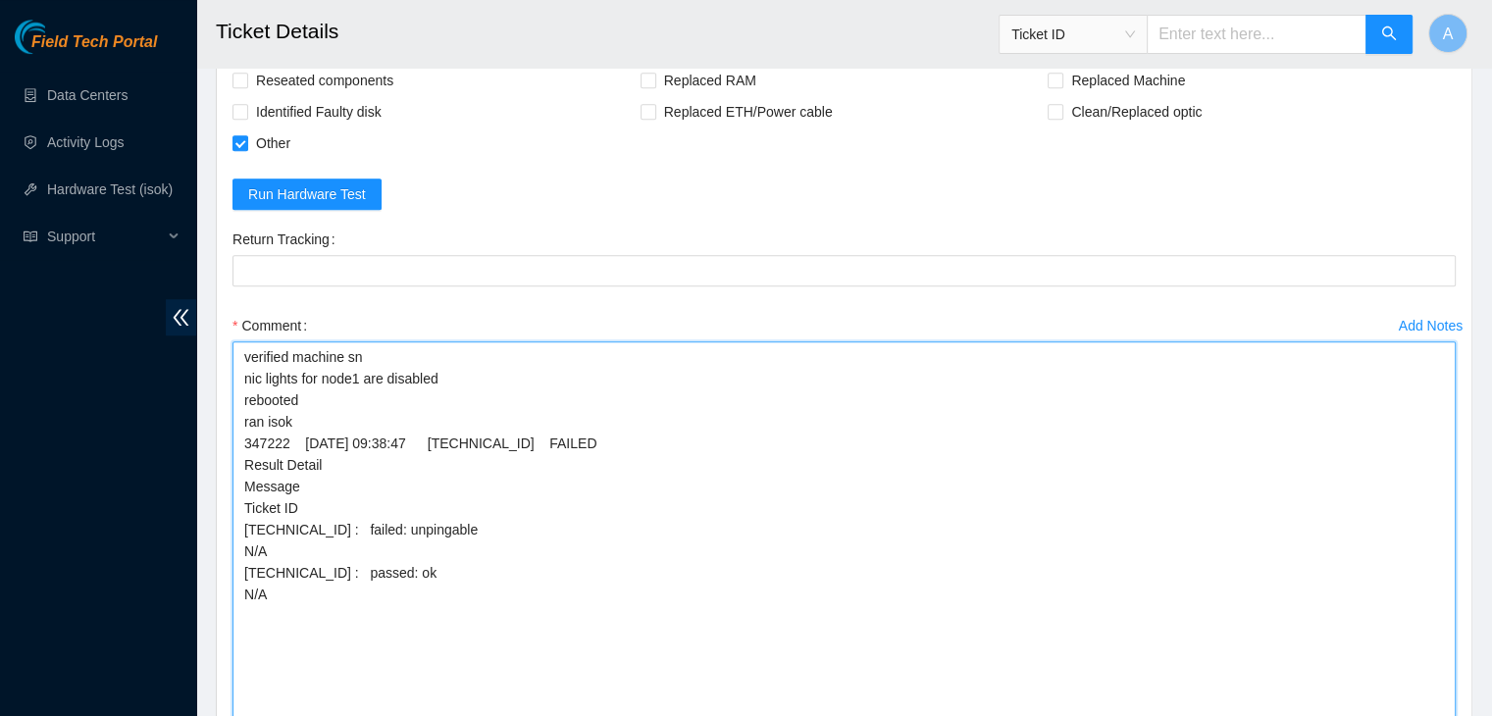
click at [490, 609] on textarea "verified machine sn nic lights for node1 are disabled rebooted ran isok 347222 …" at bounding box center [843, 533] width 1223 height 384
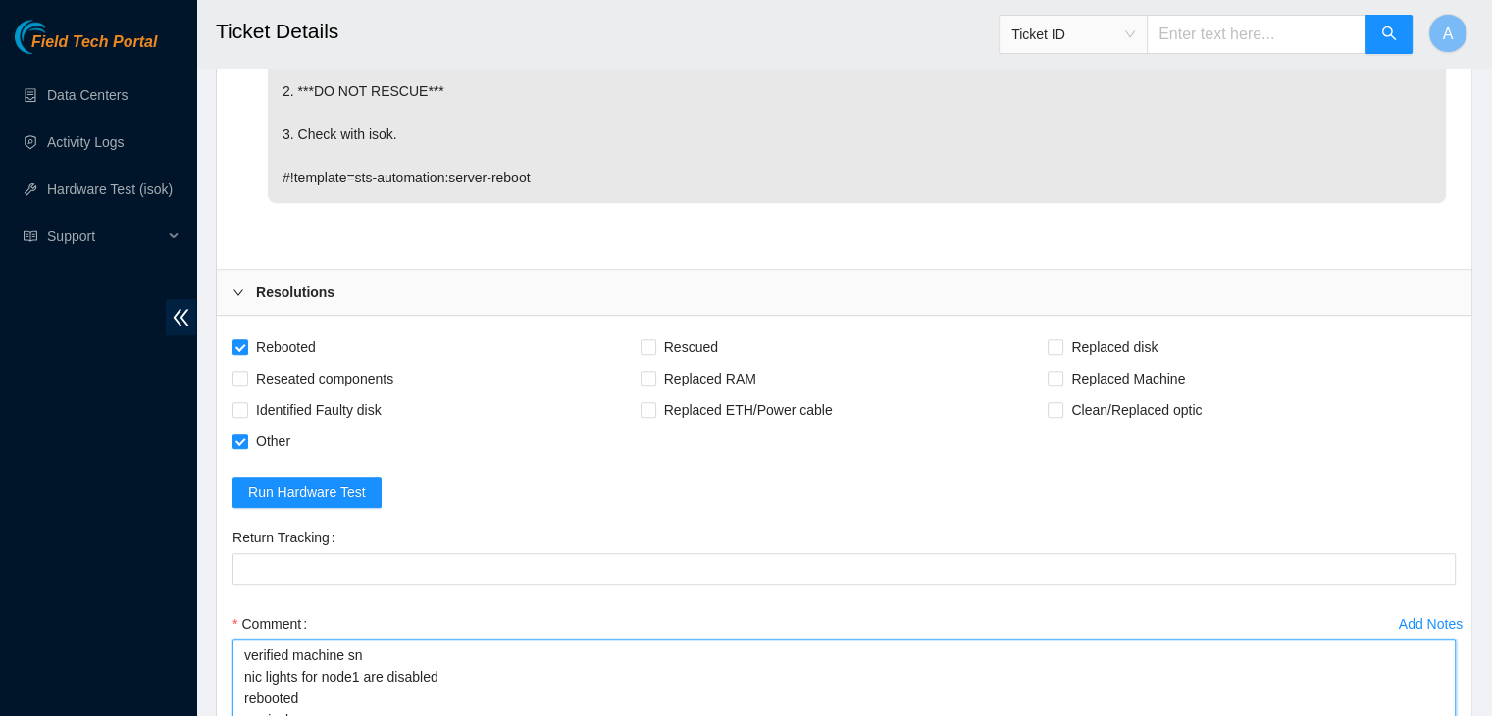
scroll to position [1789, 0]
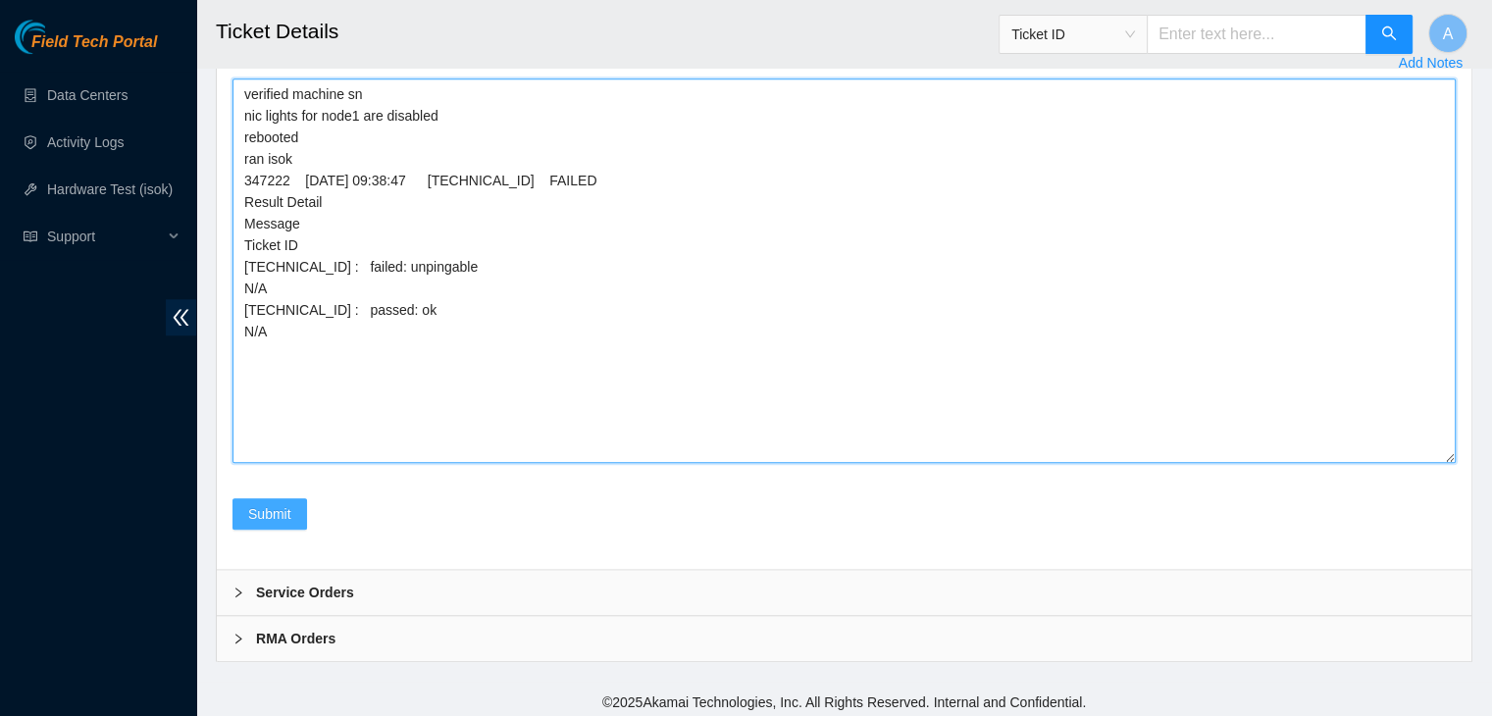
type textarea "verified machine sn nic lights for node1 are disabled rebooted ran isok 347222 …"
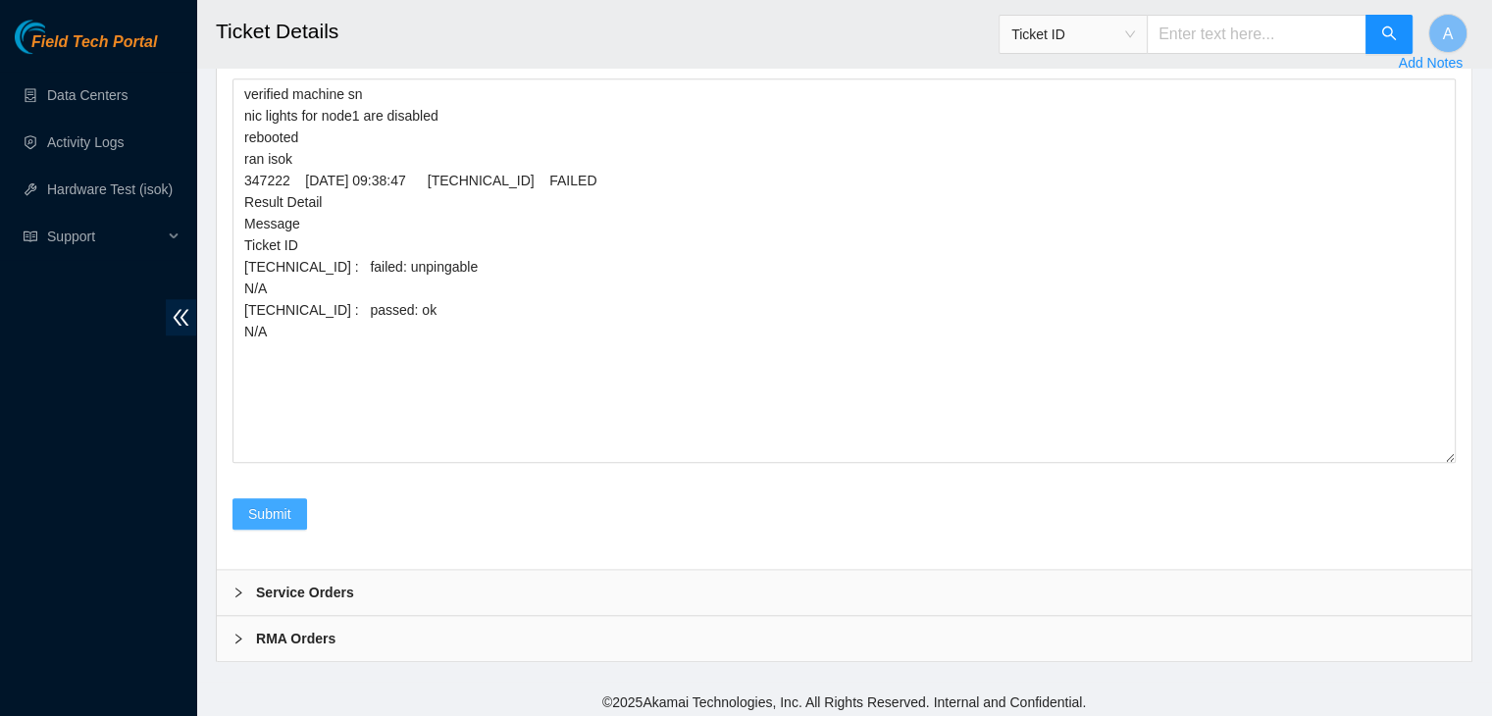
click at [301, 508] on button "Submit" at bounding box center [269, 513] width 75 height 31
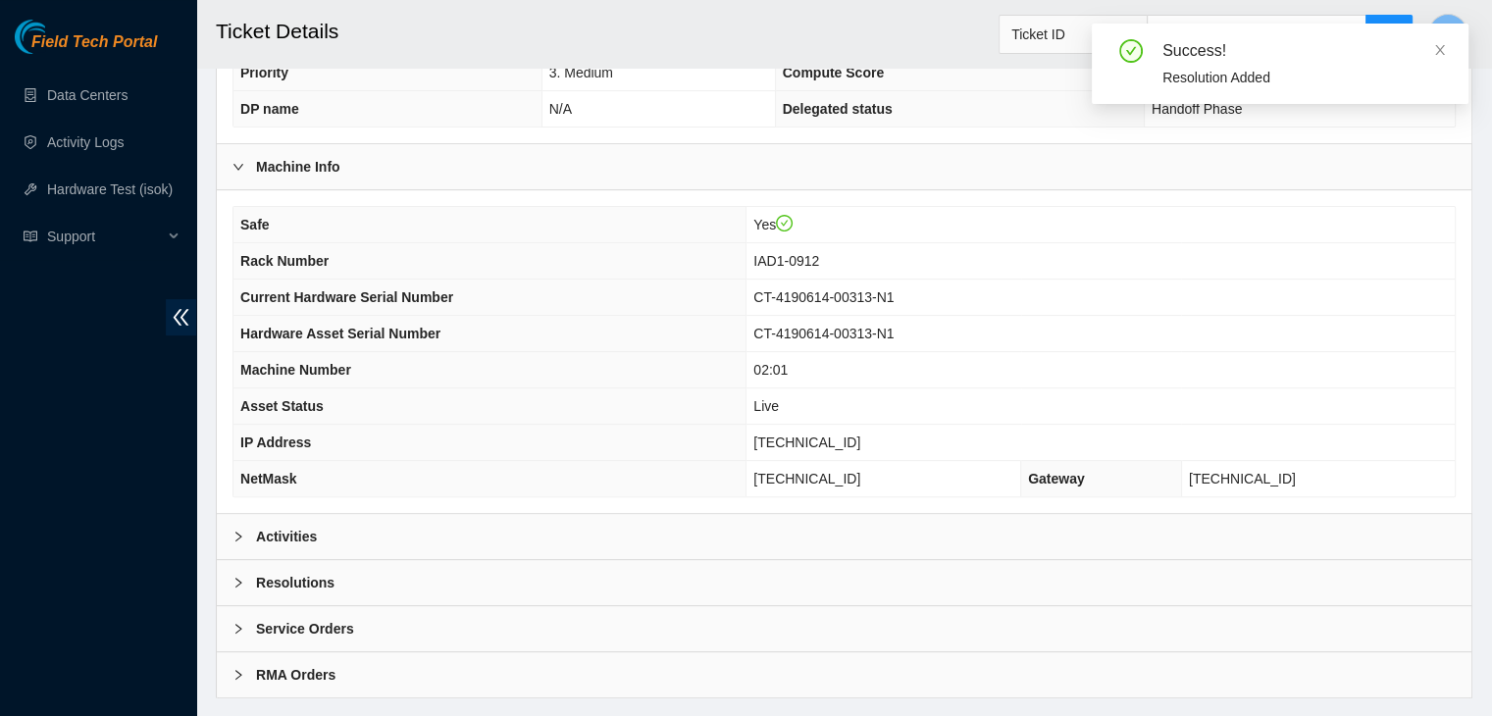
scroll to position [573, 0]
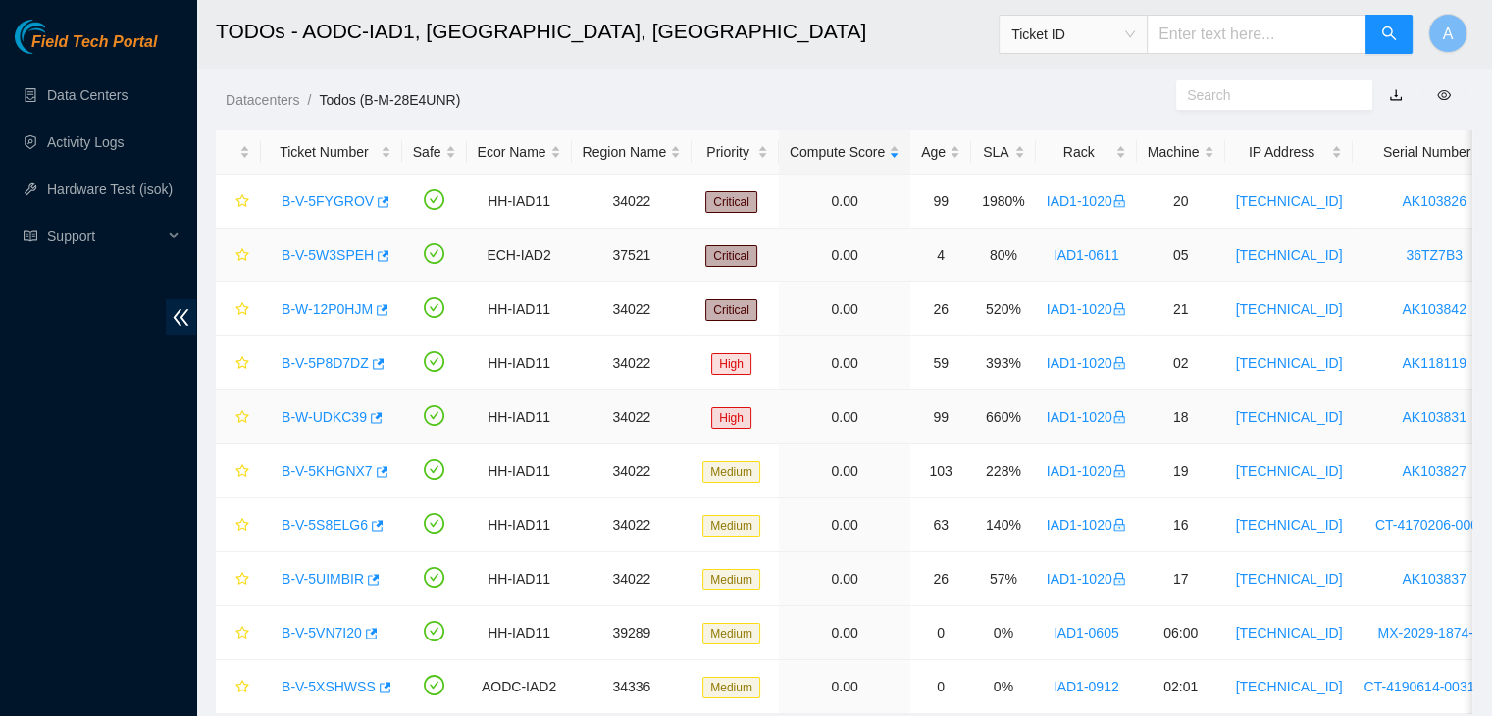
scroll to position [108, 0]
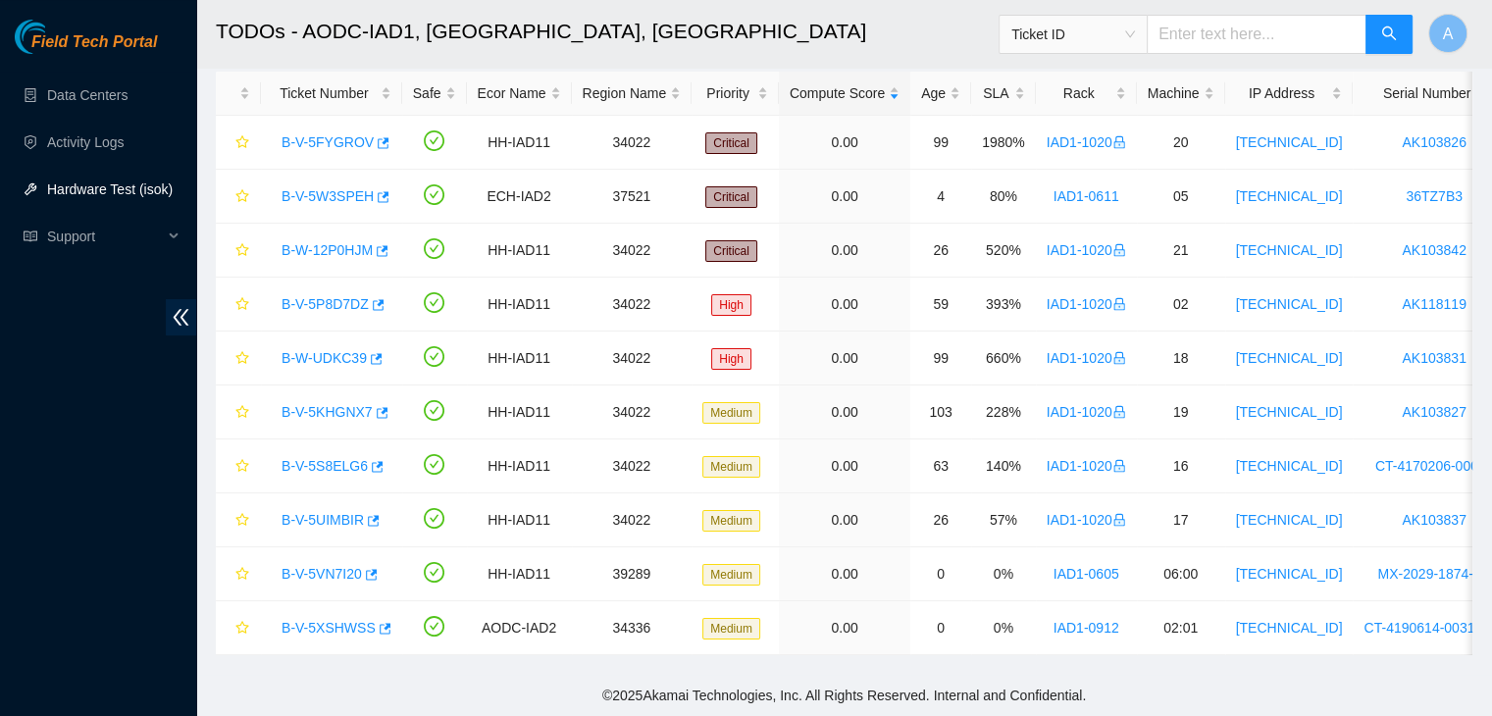
click at [51, 197] on link "Hardware Test (isok)" at bounding box center [110, 189] width 126 height 16
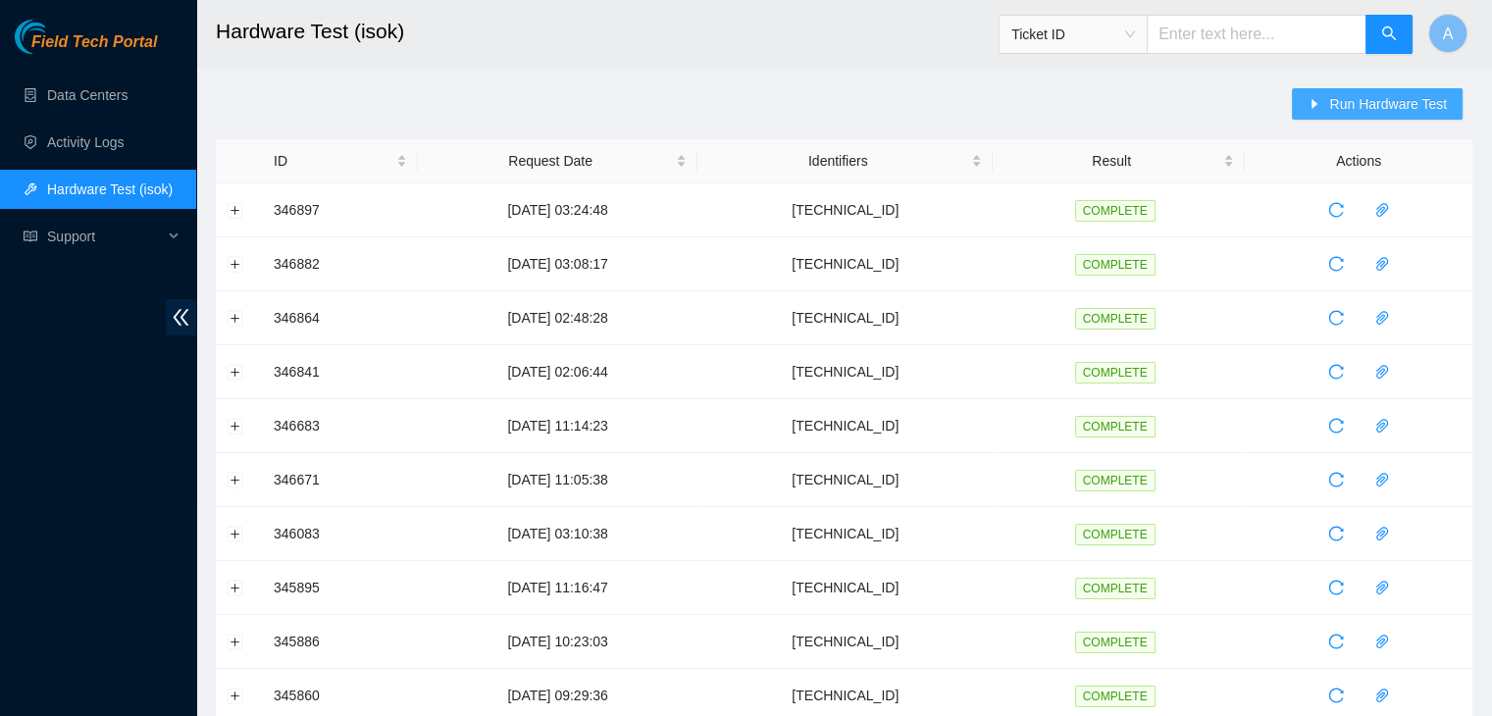
click at [1338, 116] on div "Run Hardware Test" at bounding box center [1382, 113] width 180 height 51
click at [1338, 116] on button "Run Hardware Test" at bounding box center [1377, 103] width 171 height 31
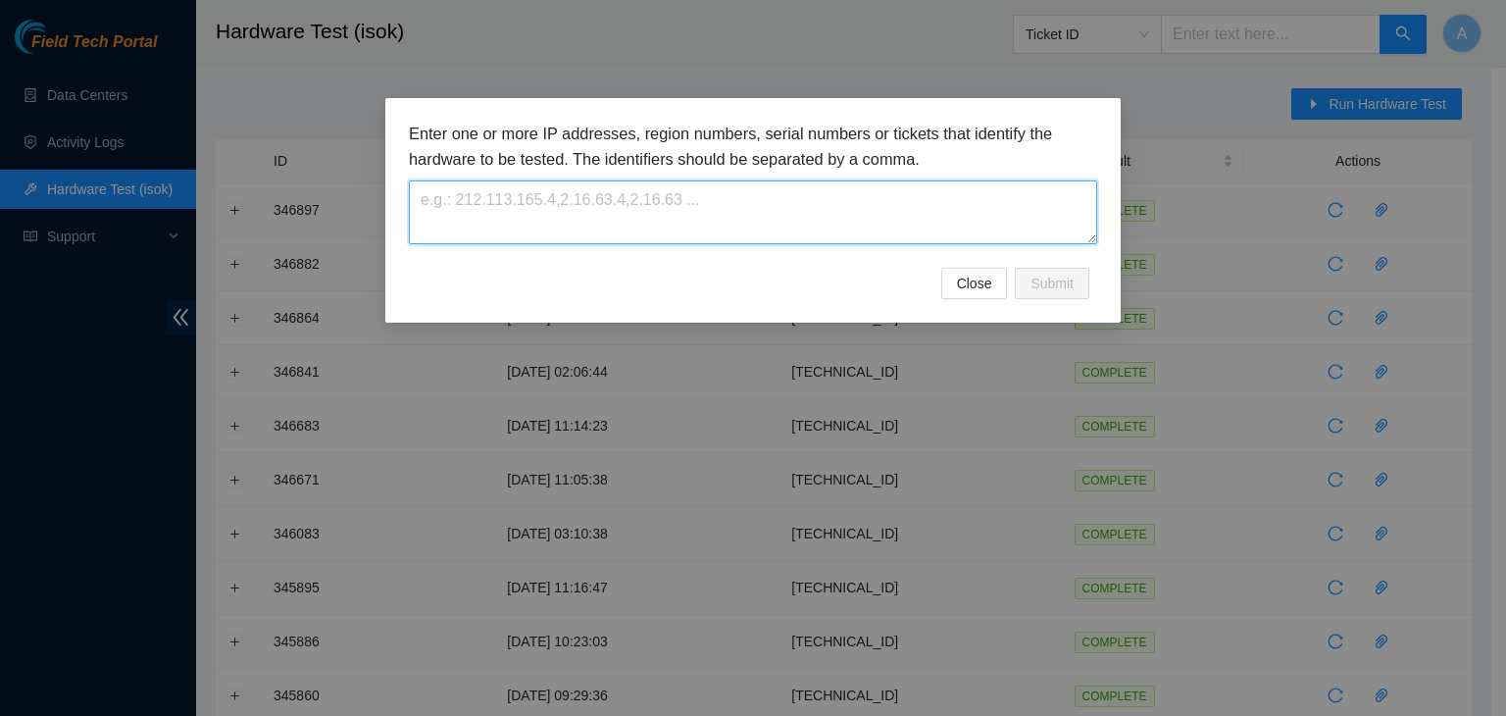
click at [993, 221] on textarea at bounding box center [753, 212] width 689 height 64
paste textarea "[TECHNICAL_ID]"
type textarea "[TECHNICAL_ID]"
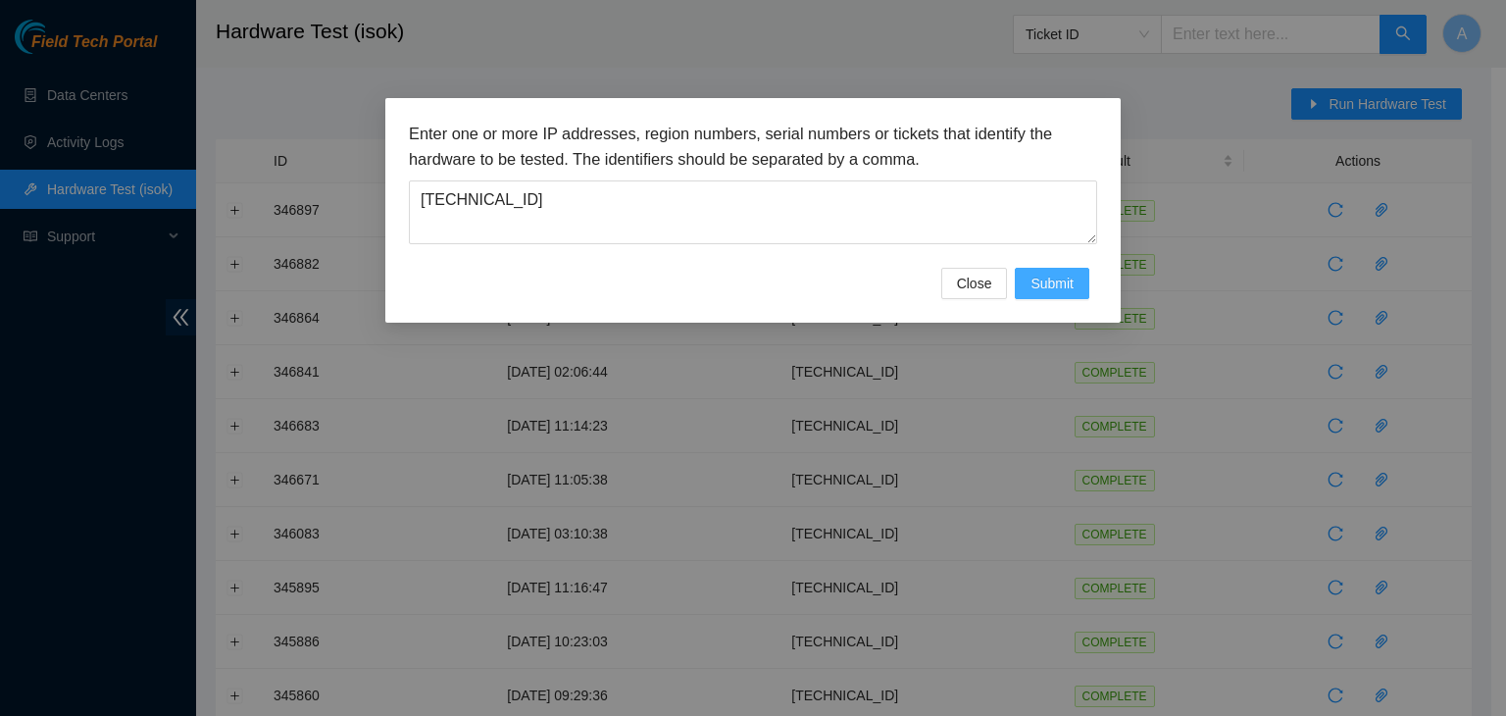
click at [1047, 274] on span "Submit" at bounding box center [1052, 284] width 43 height 22
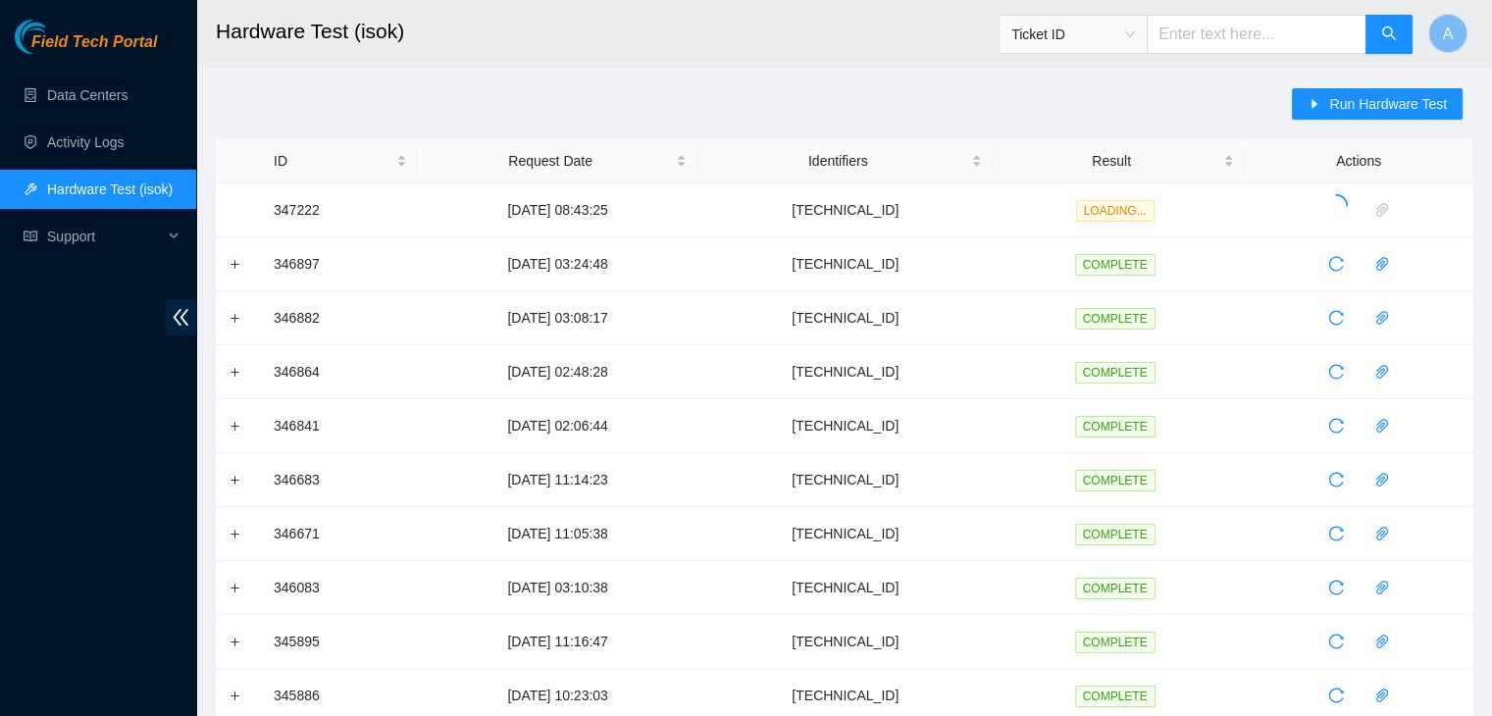
drag, startPoint x: 624, startPoint y: 93, endPoint x: 758, endPoint y: 134, distance: 140.5
click at [758, 134] on div "Run Hardware Test ID Request Date Identifiers Result Actions 347222 07-10-2025 …" at bounding box center [844, 706] width 1256 height 1237
click at [767, 128] on div "Run Hardware Test ID Request Date Identifiers Result Actions 347222 07-10-2025 …" at bounding box center [844, 706] width 1256 height 1237
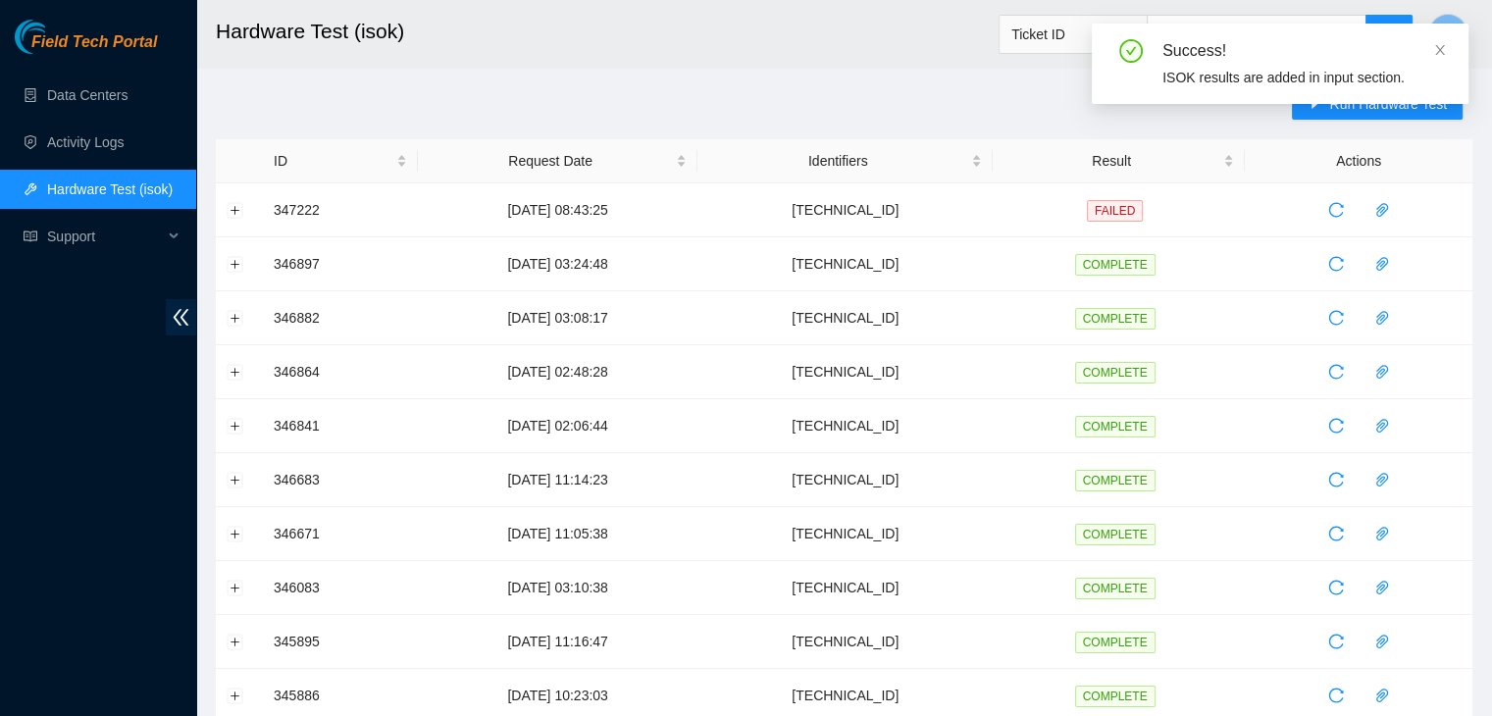
click at [881, 115] on div "Run Hardware Test ID Request Date Identifiers Result Actions 347222 07-10-2025 …" at bounding box center [844, 706] width 1256 height 1237
click at [236, 211] on button "Expand row" at bounding box center [236, 210] width 16 height 16
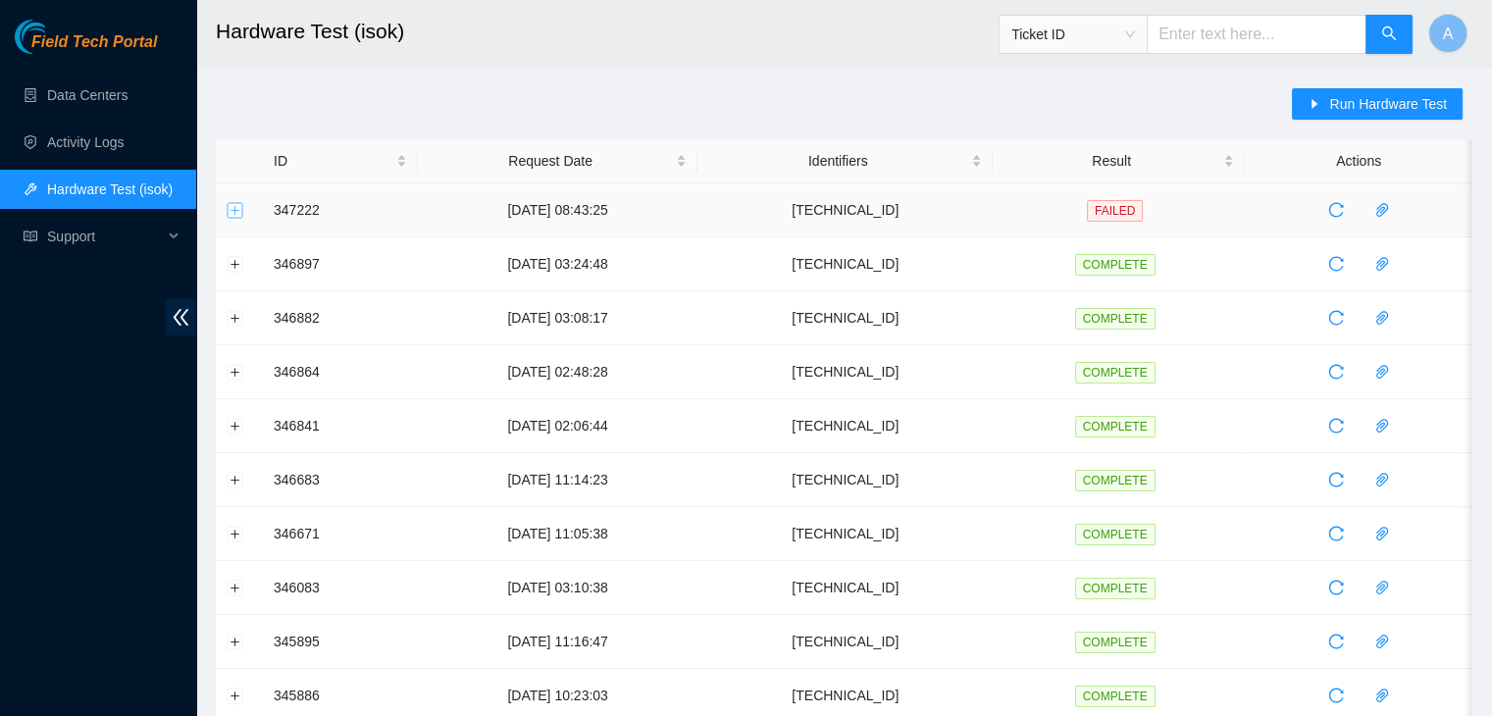
click at [238, 213] on button "Expand row" at bounding box center [236, 210] width 16 height 16
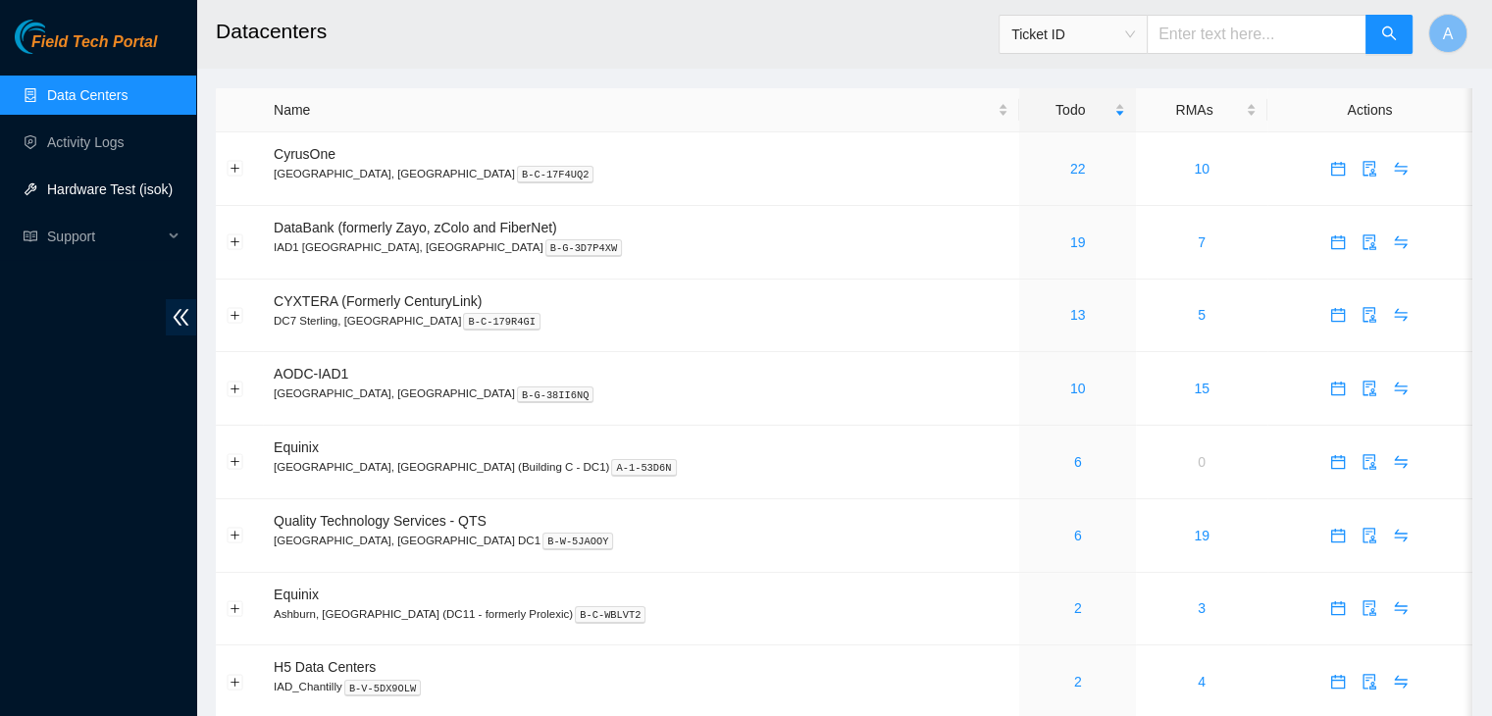
click at [161, 181] on link "Hardware Test (isok)" at bounding box center [110, 189] width 126 height 16
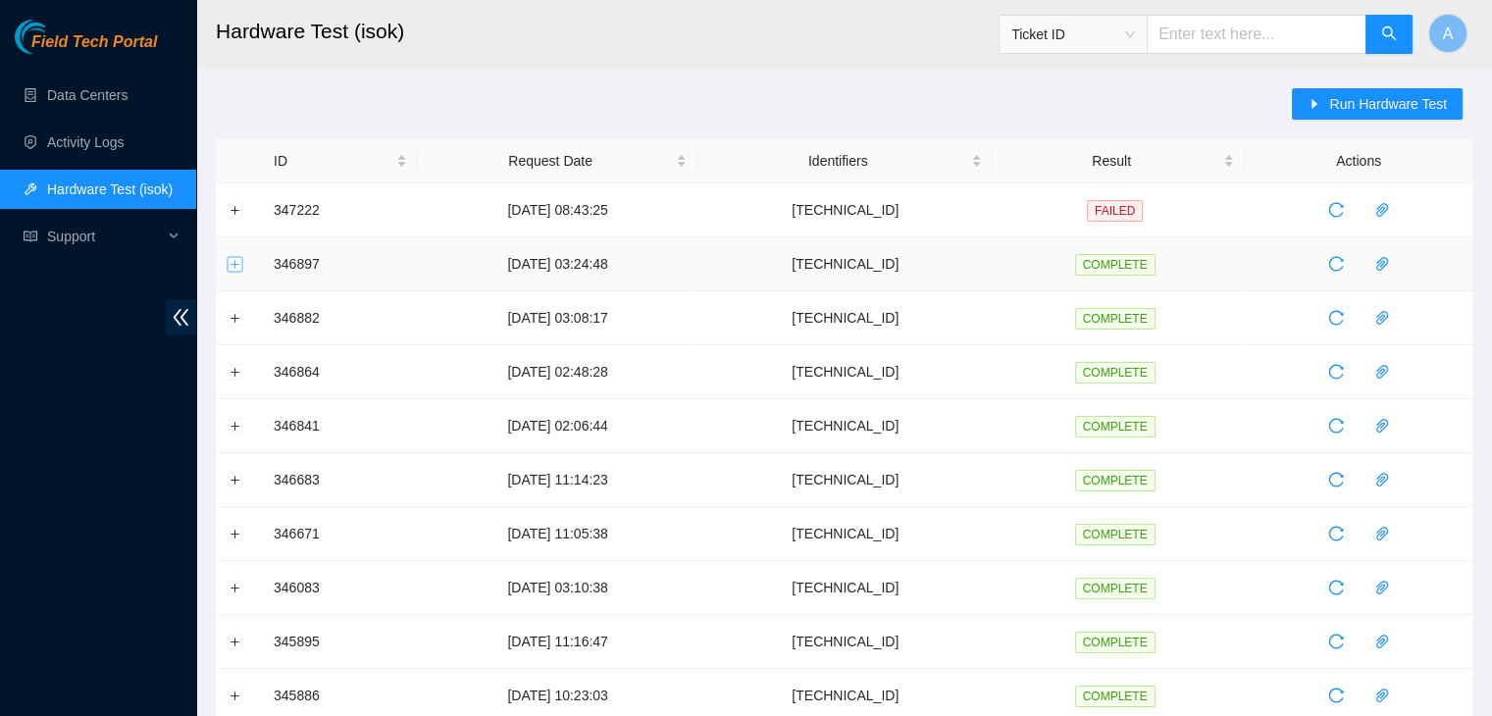
click at [230, 260] on button "Expand row" at bounding box center [236, 264] width 16 height 16
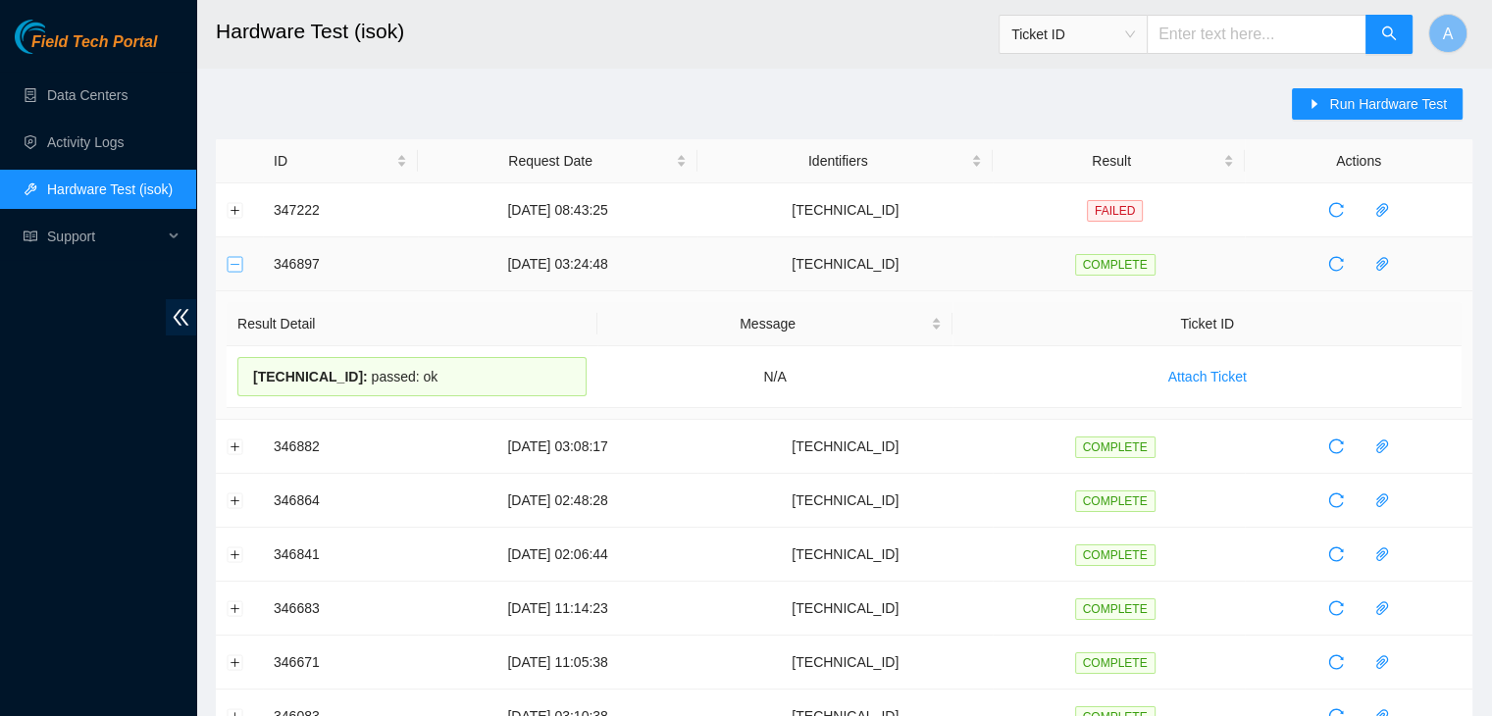
click at [230, 260] on button "Collapse row" at bounding box center [236, 264] width 16 height 16
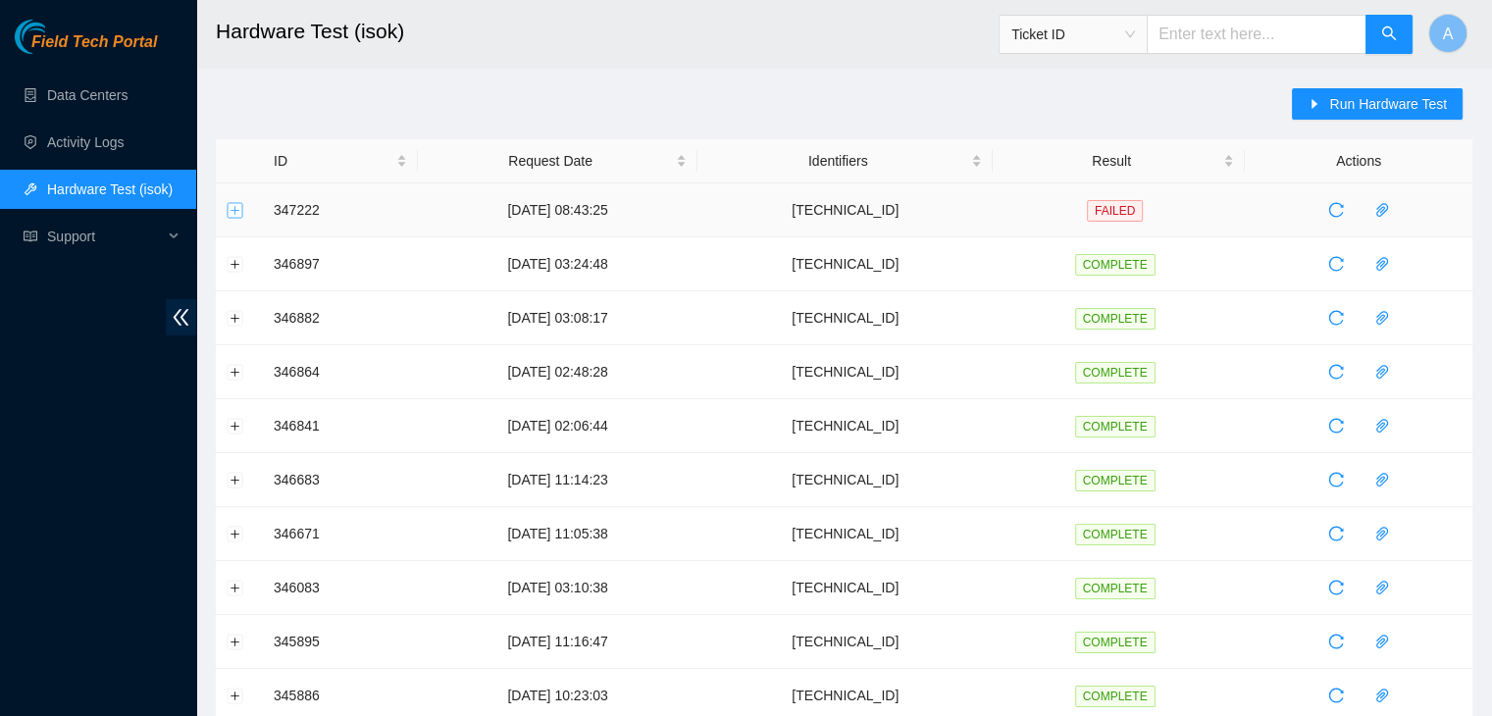
click at [239, 204] on button "Expand row" at bounding box center [236, 210] width 16 height 16
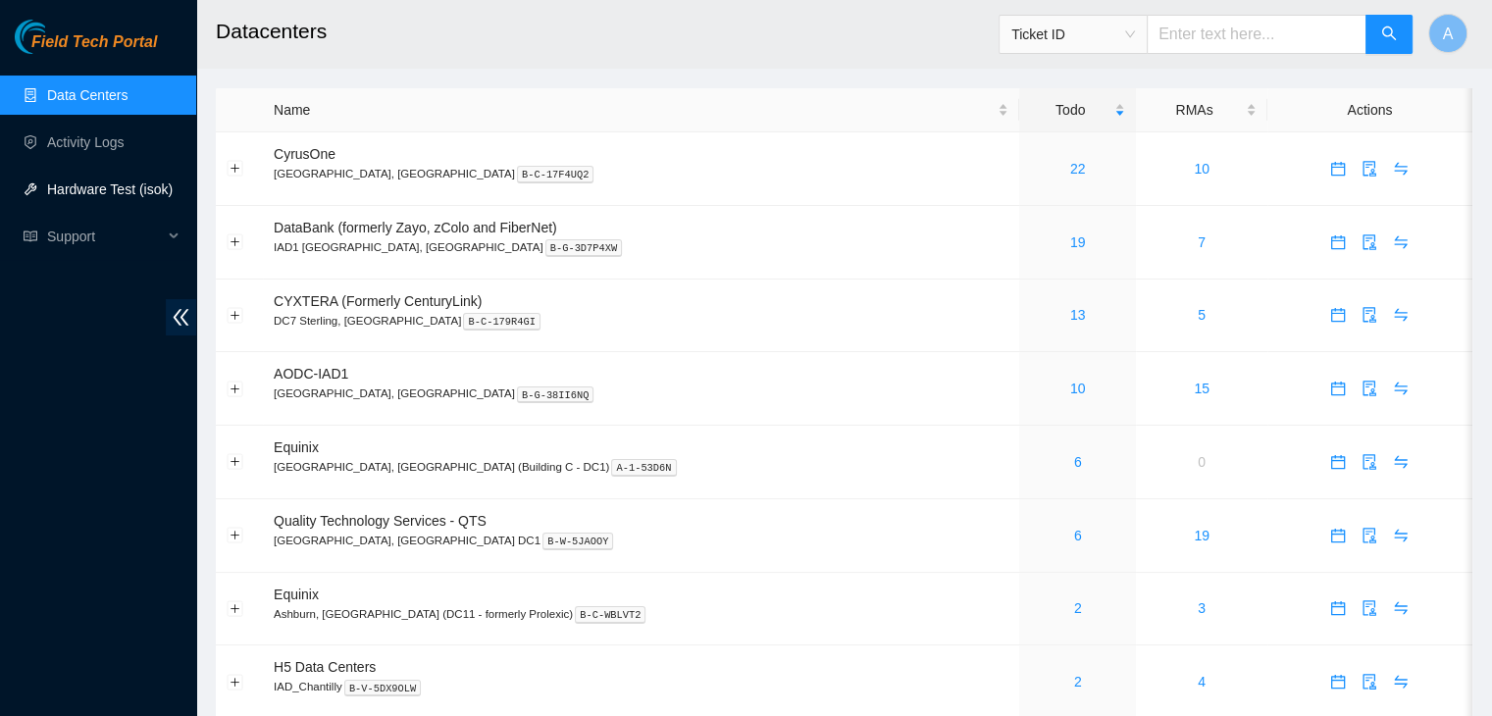
click at [127, 186] on link "Hardware Test (isok)" at bounding box center [110, 189] width 126 height 16
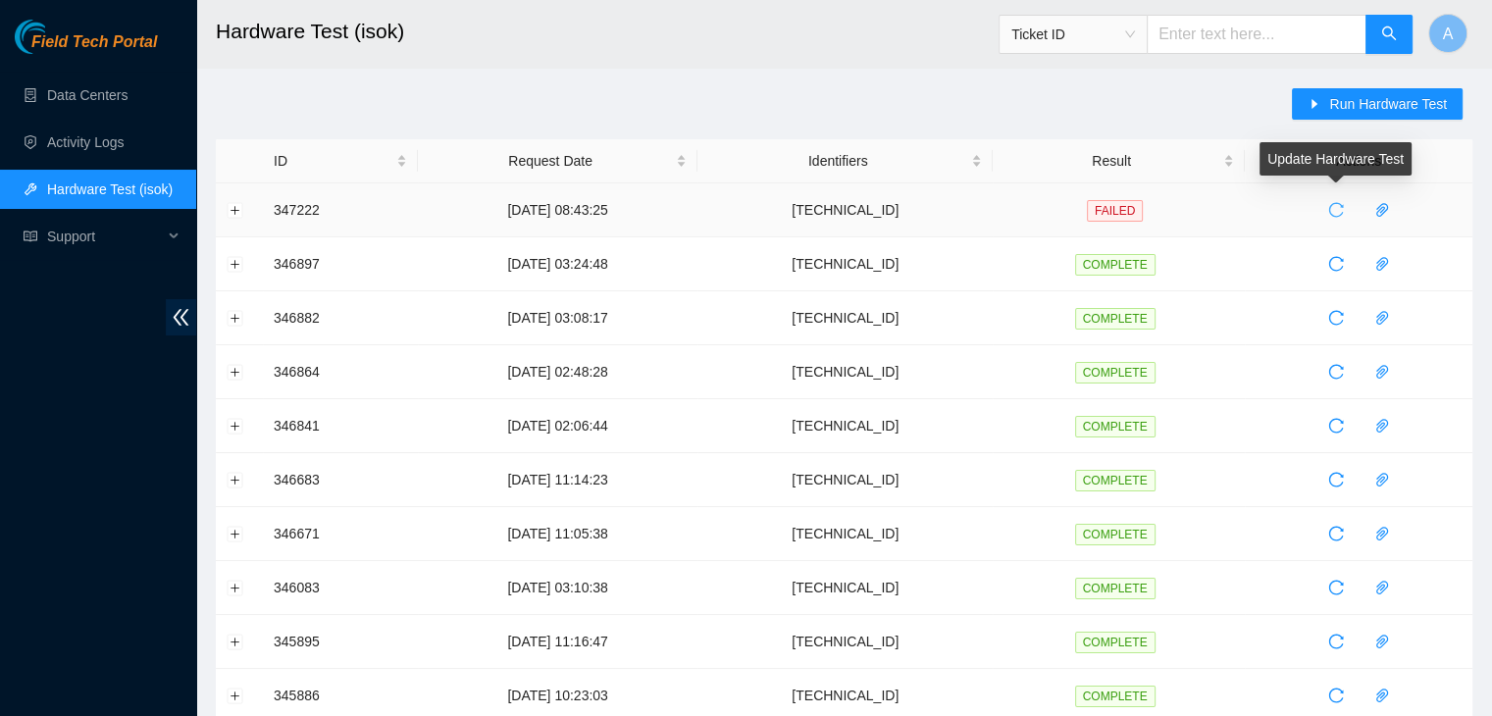
click at [1344, 212] on span "reload" at bounding box center [1335, 210] width 29 height 16
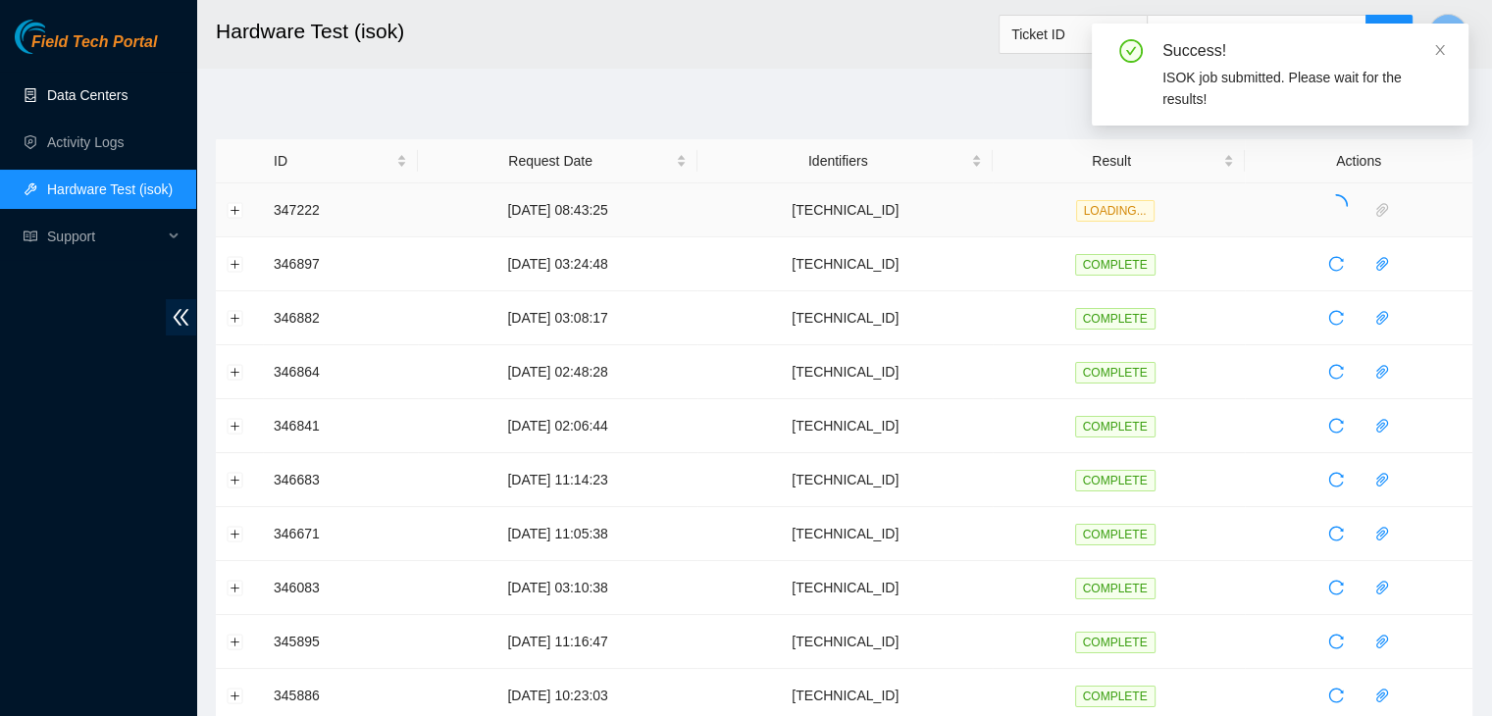
click at [128, 90] on link "Data Centers" at bounding box center [87, 95] width 80 height 16
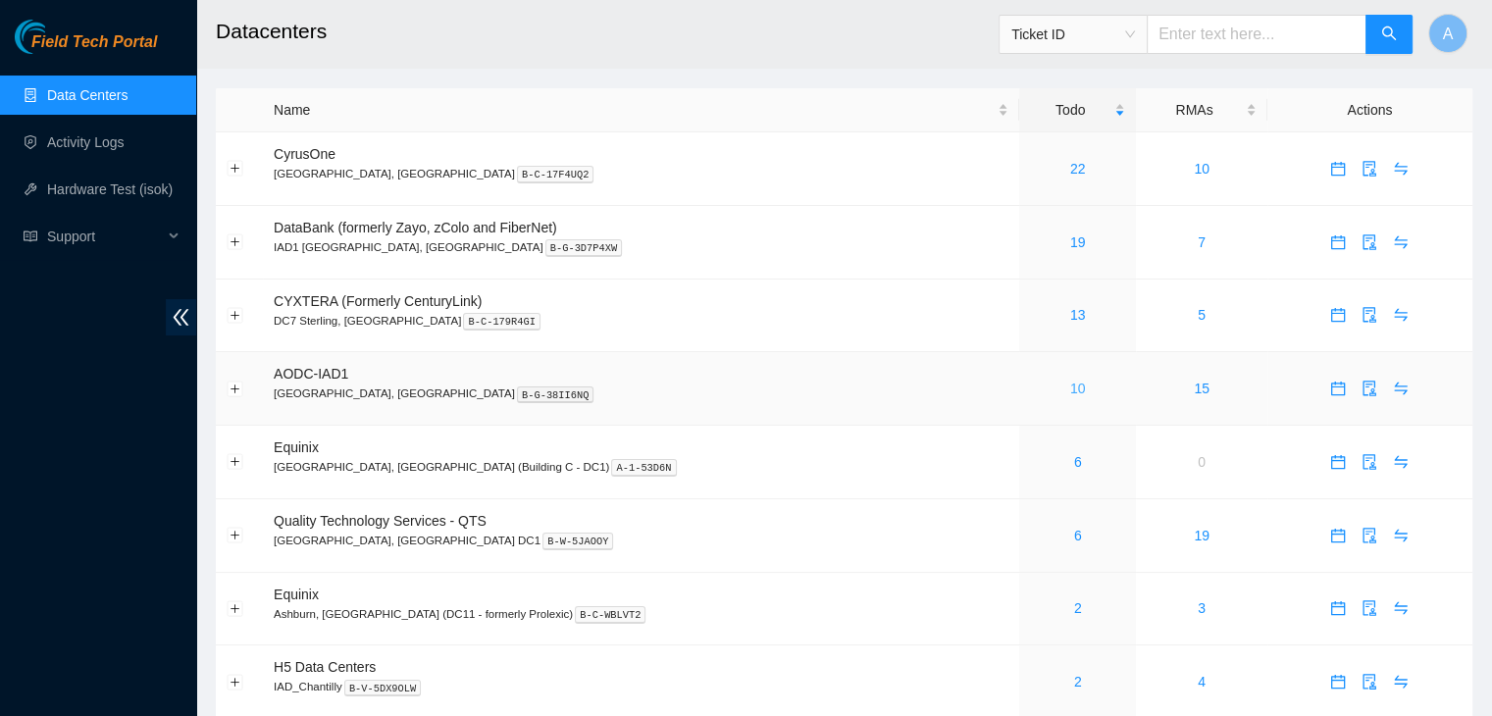
click at [1070, 389] on link "10" at bounding box center [1078, 389] width 16 height 16
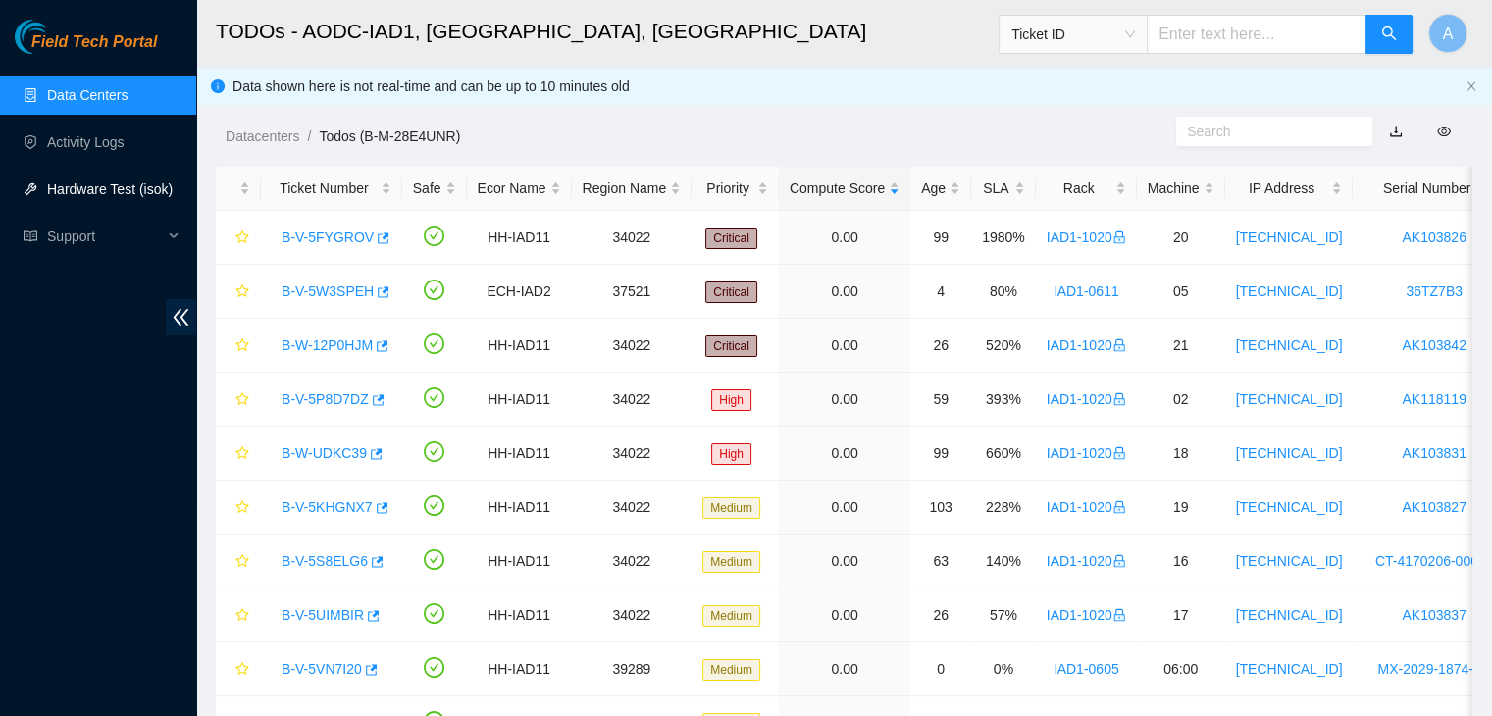
click at [145, 181] on link "Hardware Test (isok)" at bounding box center [110, 189] width 126 height 16
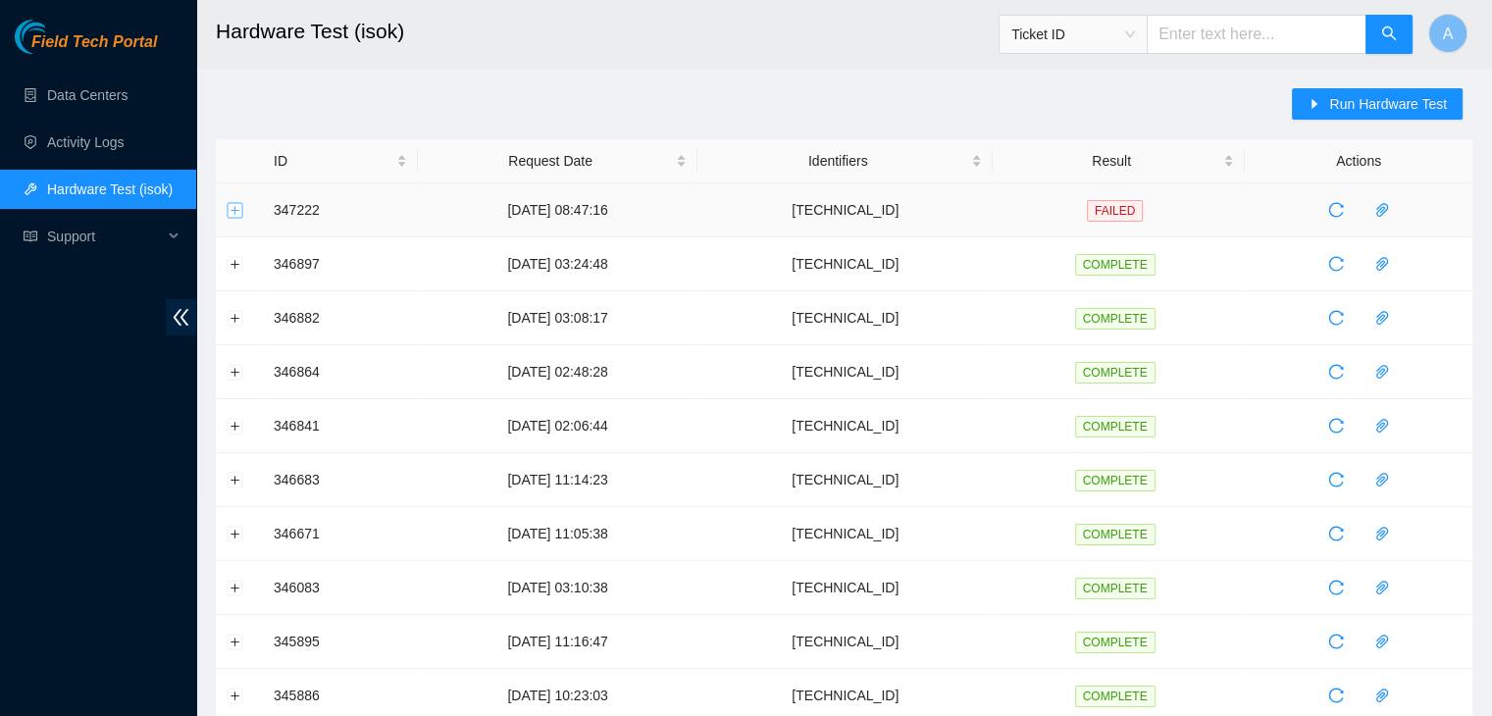
click at [234, 209] on button "Expand row" at bounding box center [236, 210] width 16 height 16
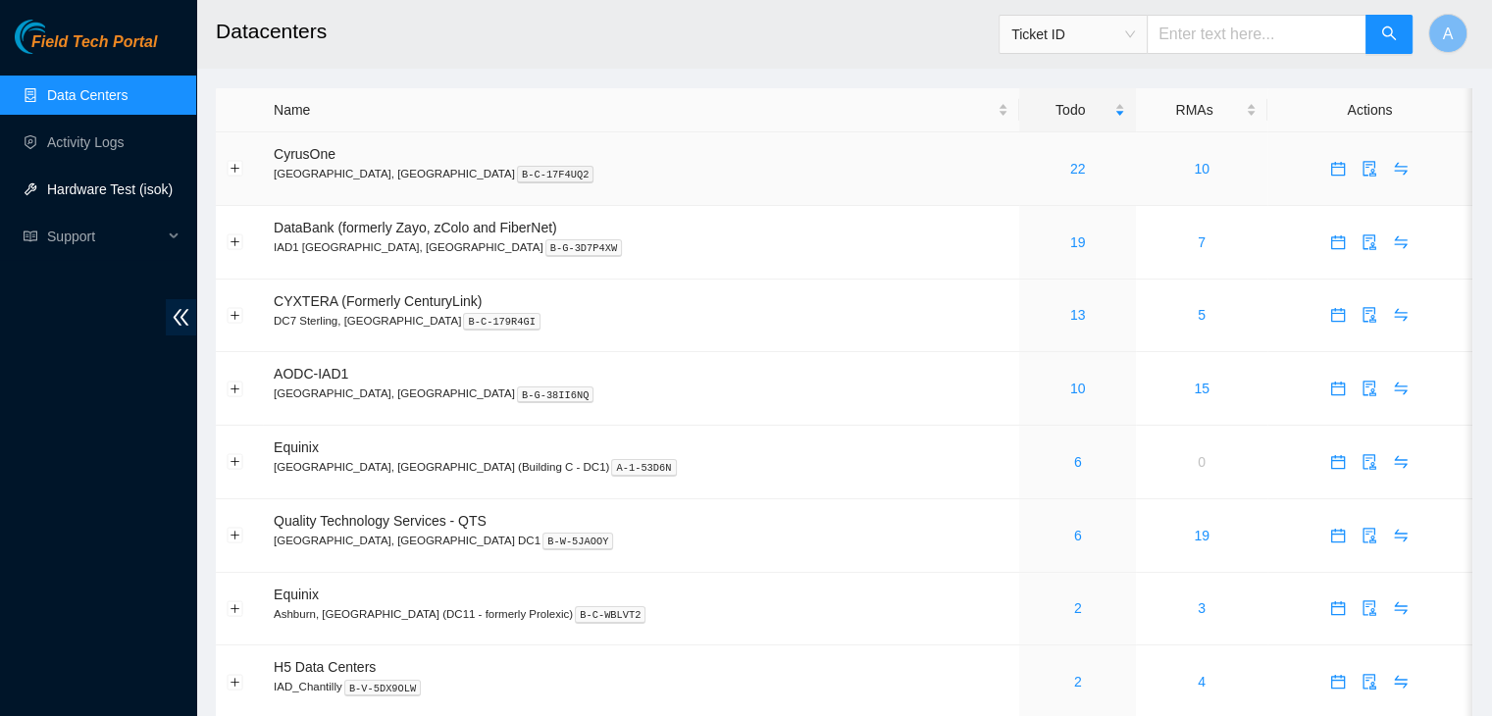
click at [106, 185] on link "Hardware Test (isok)" at bounding box center [110, 189] width 126 height 16
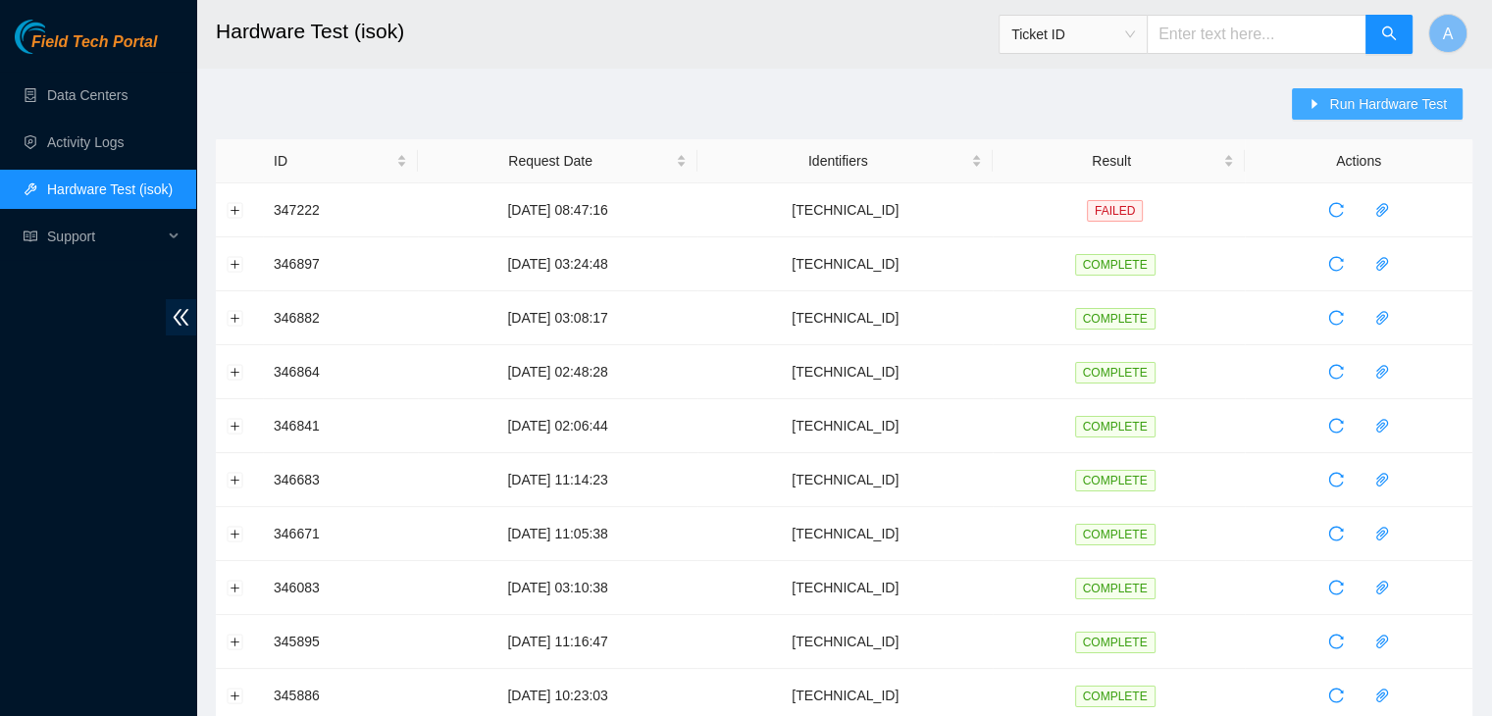
click at [1352, 103] on span "Run Hardware Test" at bounding box center [1388, 104] width 118 height 22
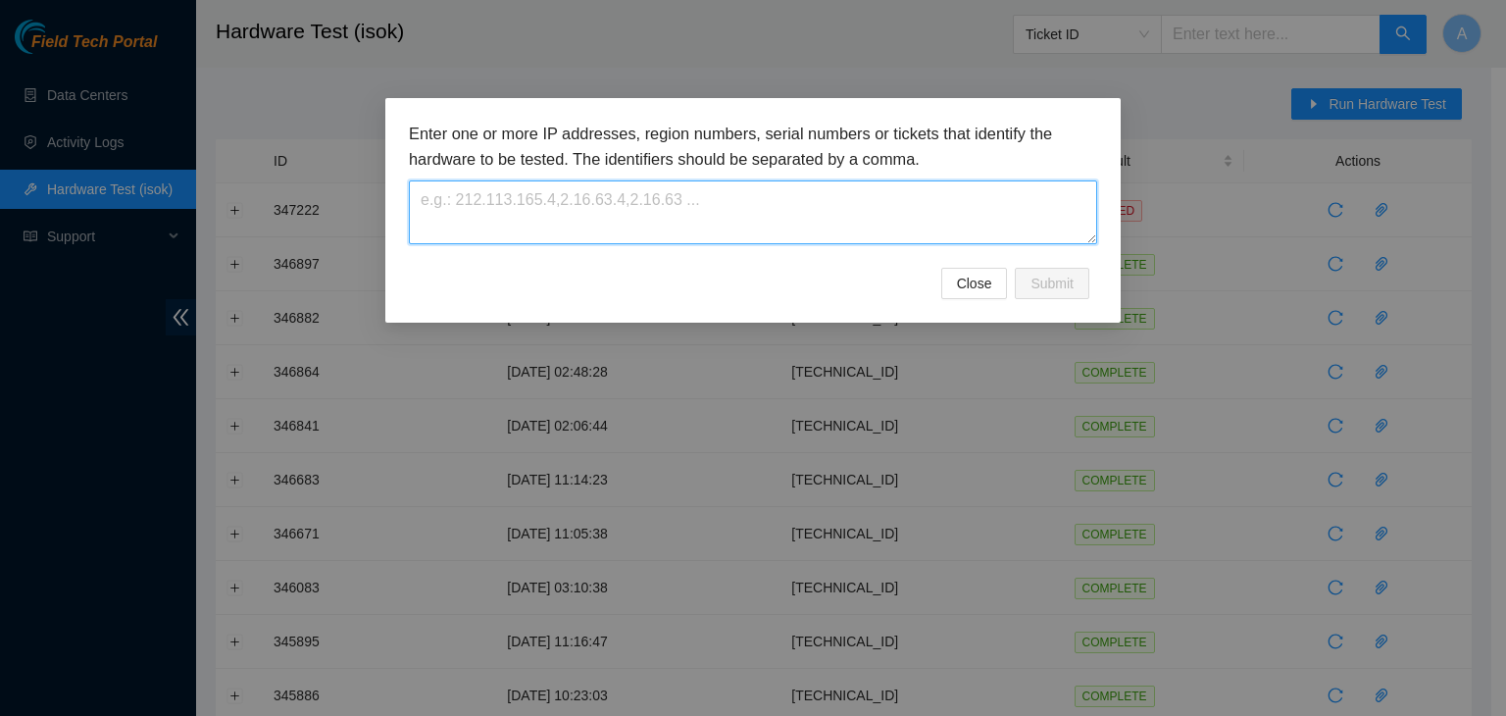
click at [917, 228] on textarea at bounding box center [753, 212] width 689 height 64
paste textarea "[TECHNICAL_ID]"
type textarea "[TECHNICAL_ID]"
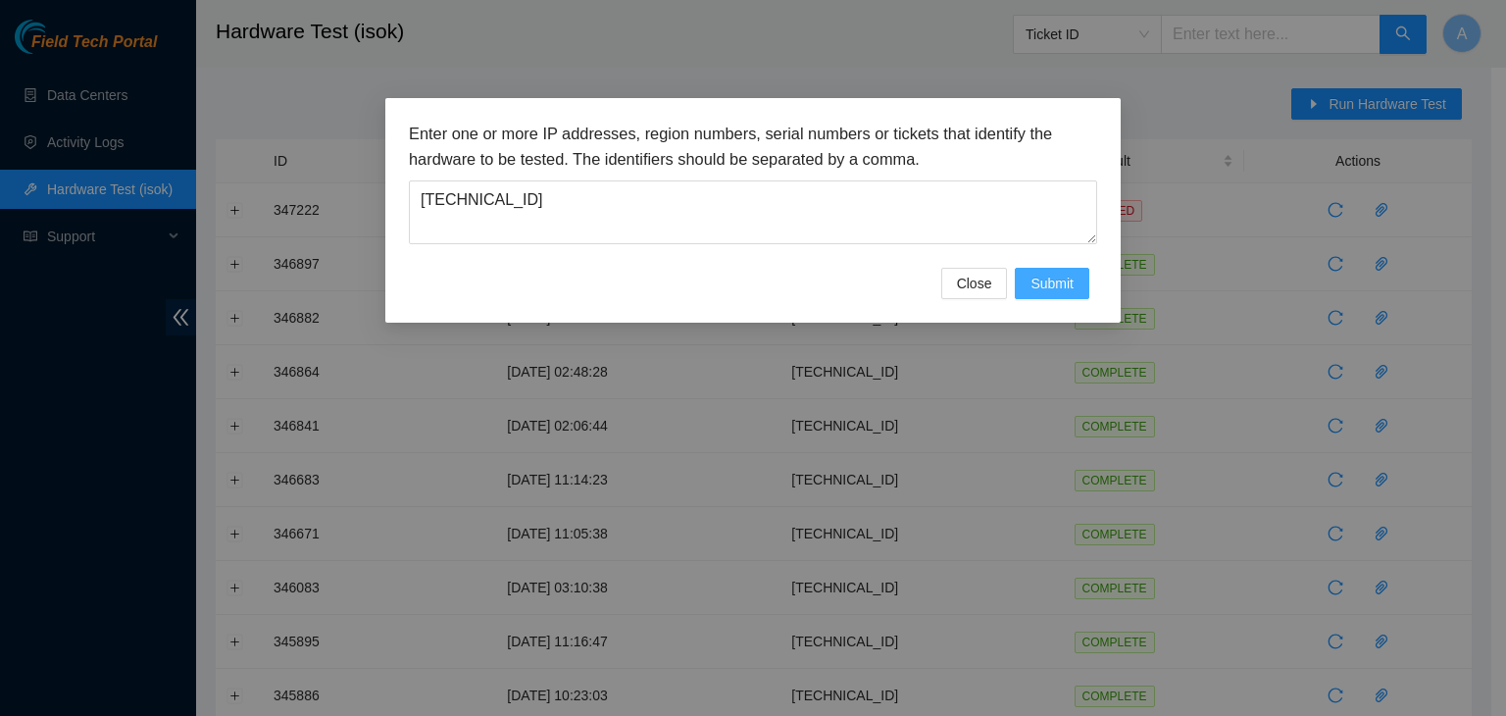
click at [1036, 281] on span "Submit" at bounding box center [1052, 284] width 43 height 22
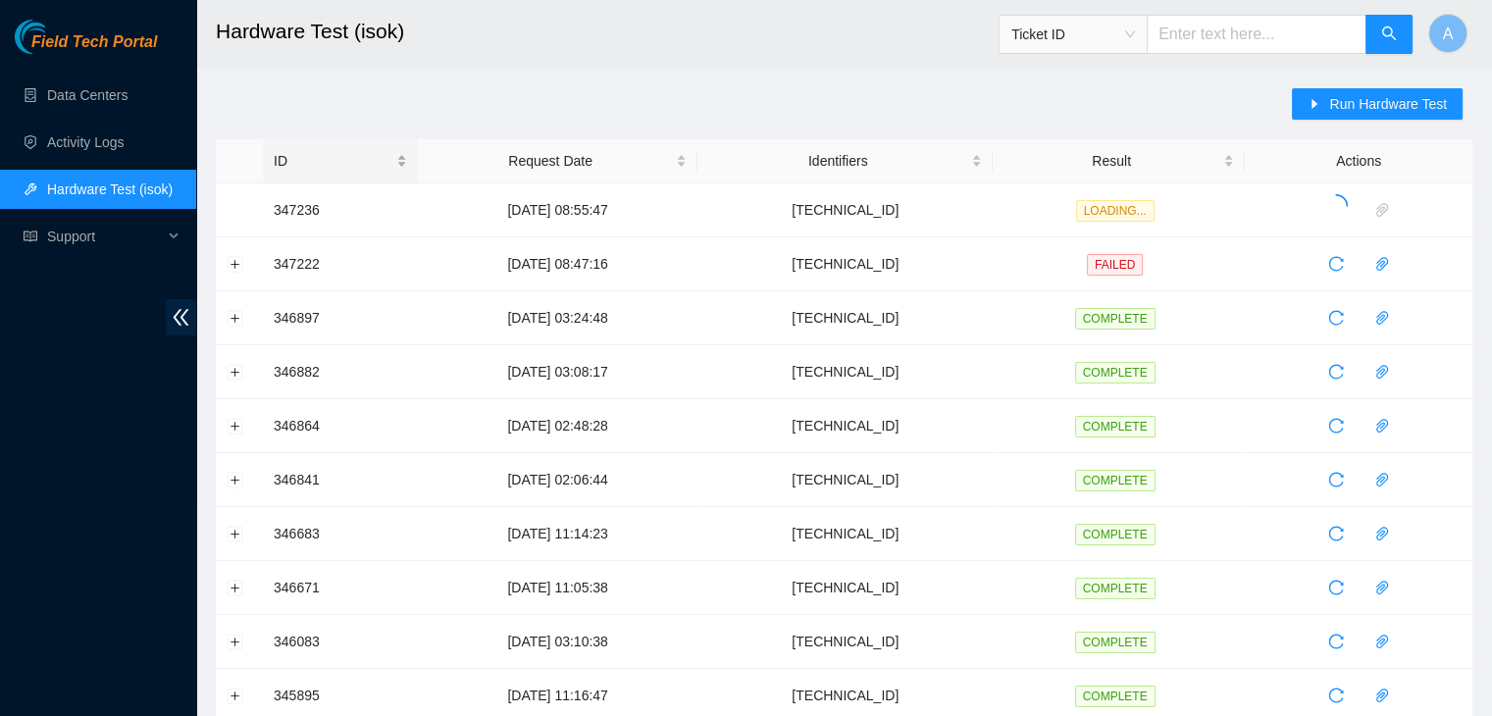
click at [367, 164] on div "ID" at bounding box center [340, 161] width 133 height 22
click at [120, 89] on link "Data Centers" at bounding box center [87, 95] width 80 height 16
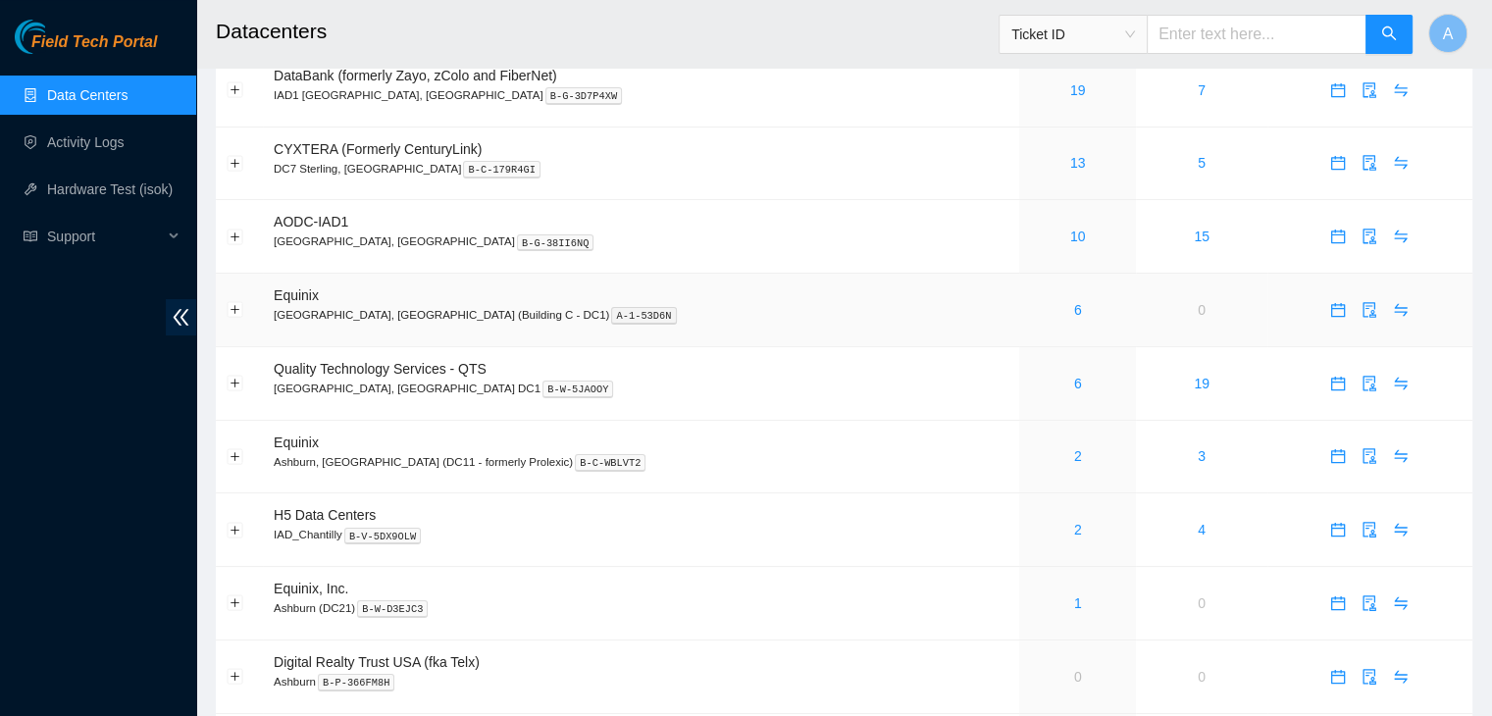
scroll to position [161, 0]
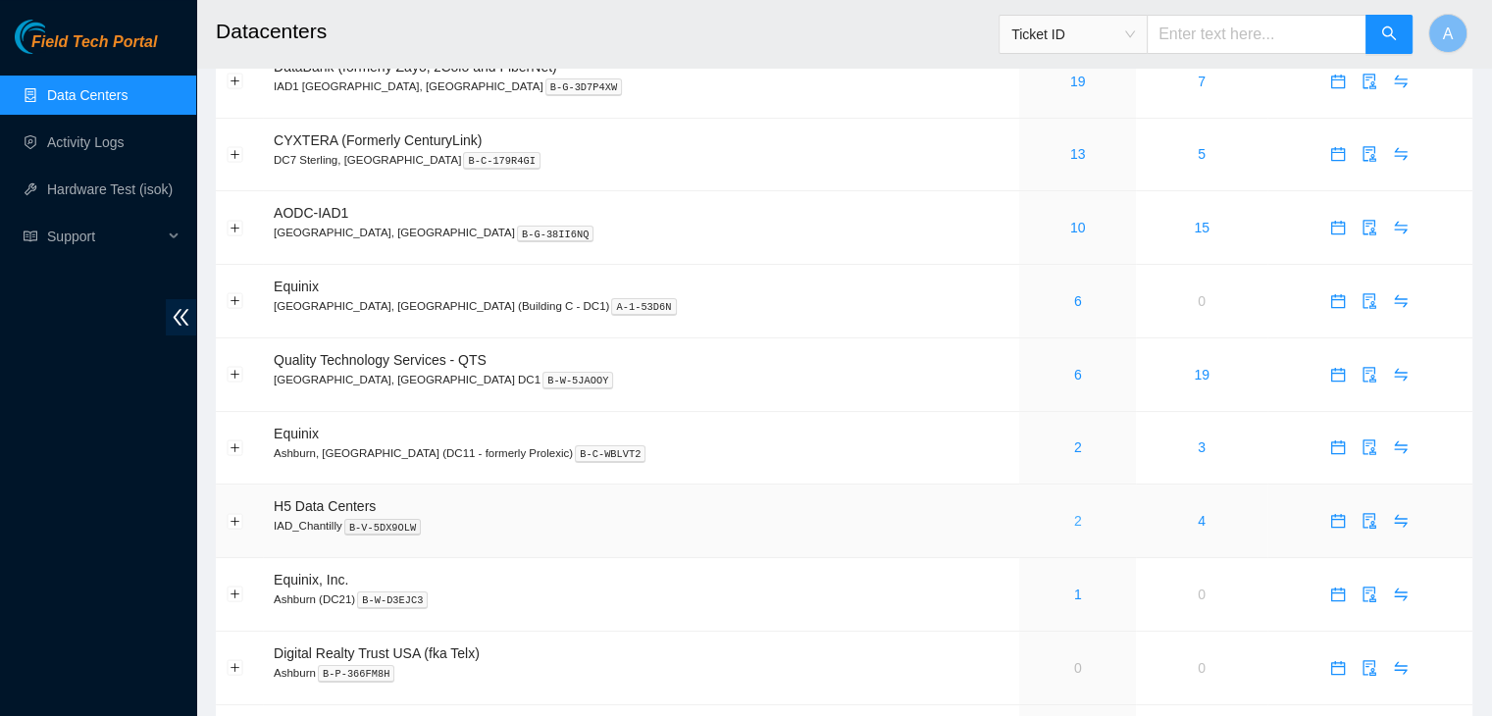
click at [1074, 519] on link "2" at bounding box center [1078, 521] width 8 height 16
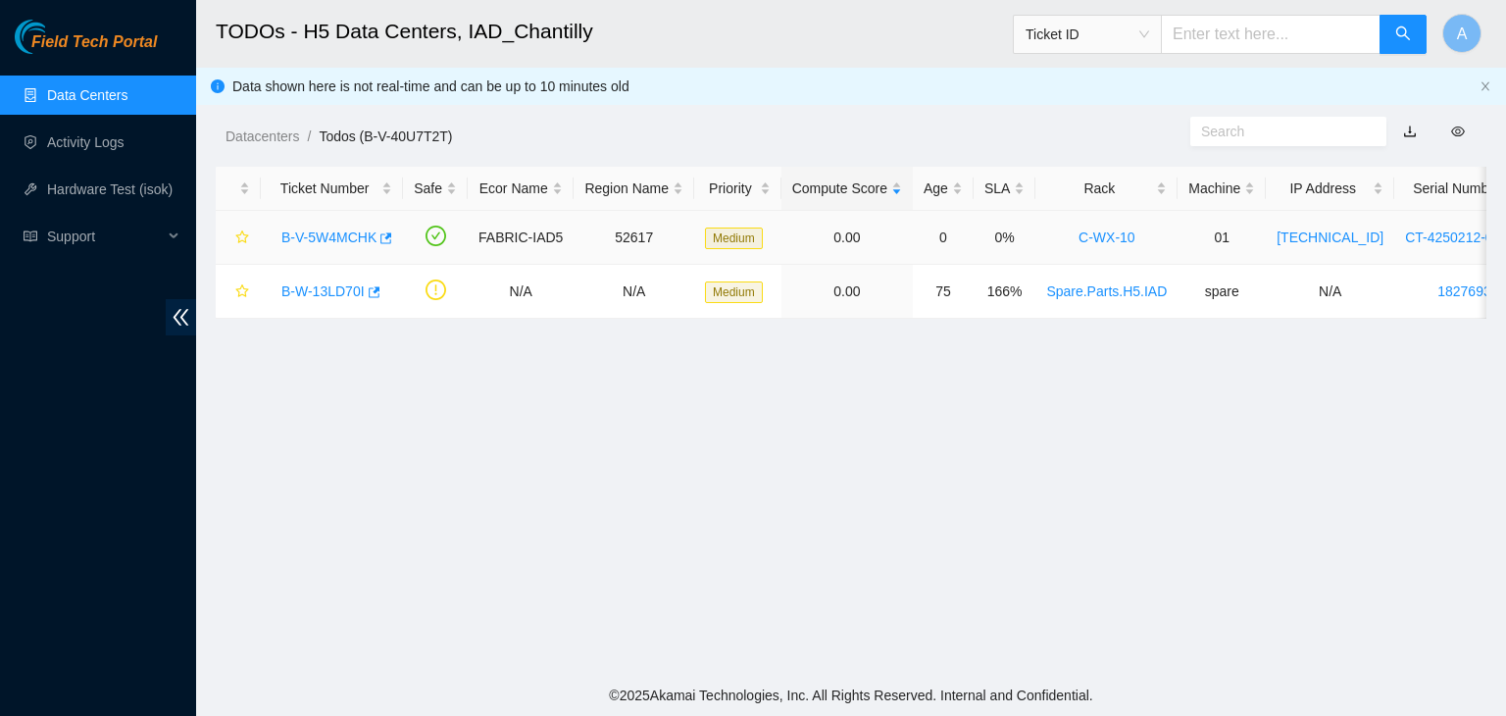
click at [341, 230] on link "B-V-5W4MCHK" at bounding box center [328, 238] width 95 height 16
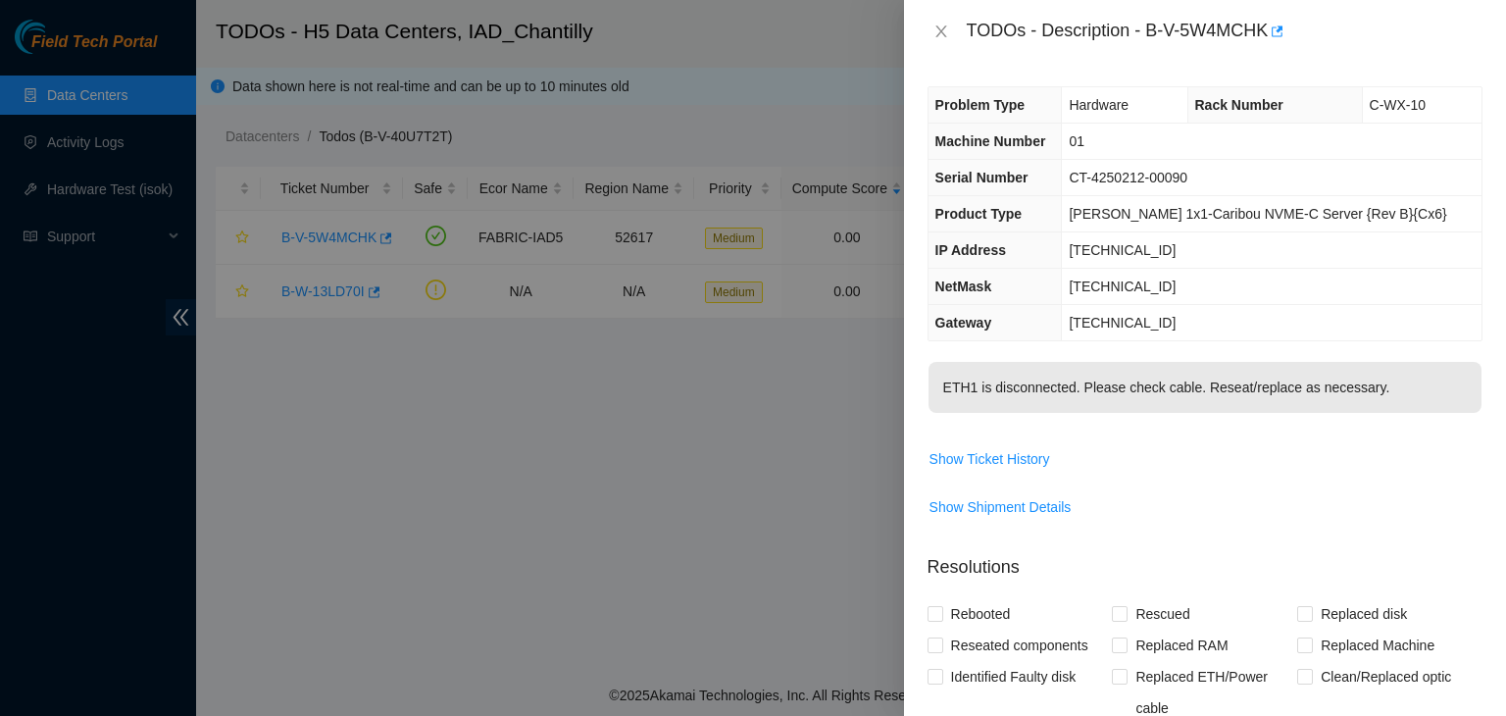
click at [944, 40] on div "TODOs - Description - B-V-5W4MCHK" at bounding box center [1205, 31] width 555 height 31
click at [944, 40] on button "Close" at bounding box center [941, 32] width 27 height 19
click at [944, 40] on div "TODOs - Description - B-V-5W4MCHK Problem Type Hardware Rack Number C-WX-10 Mac…" at bounding box center [753, 358] width 1506 height 716
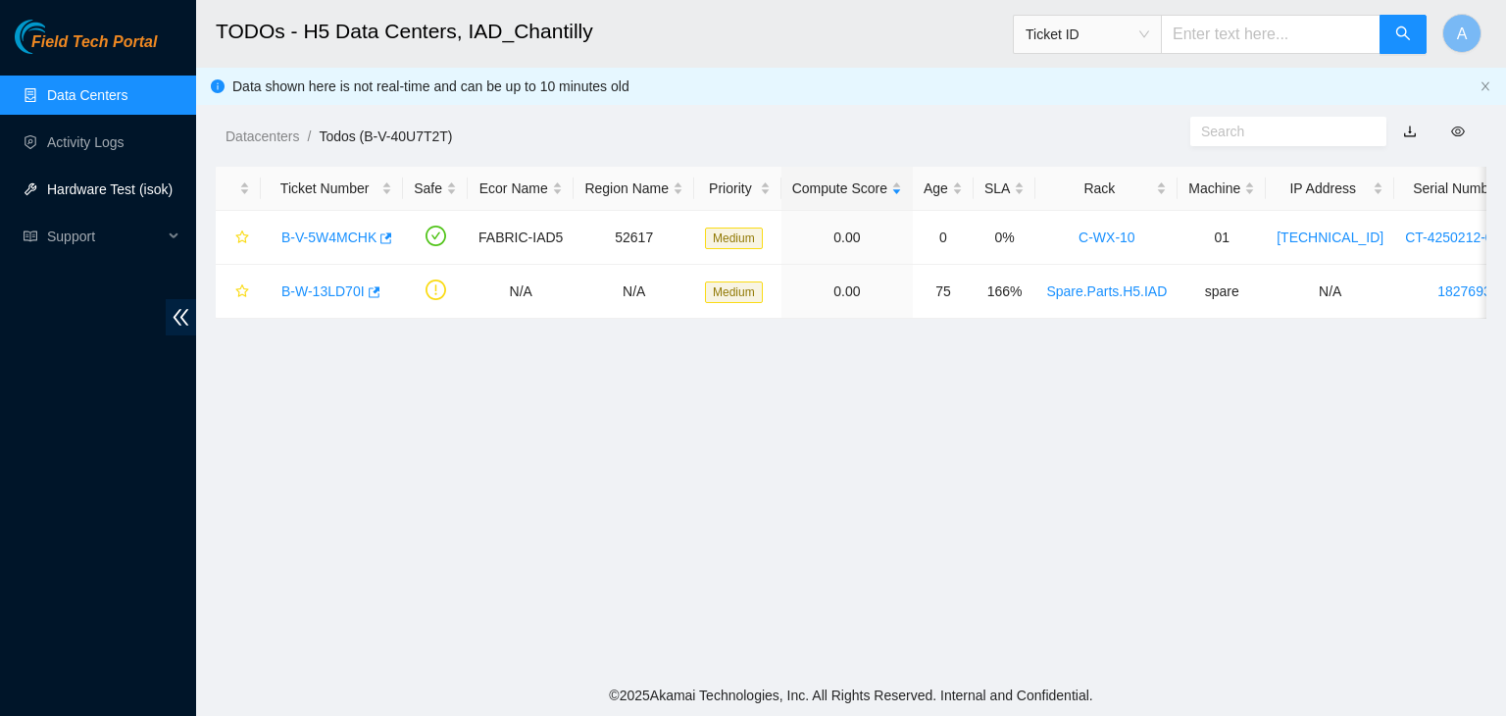
click at [119, 181] on link "Hardware Test (isok)" at bounding box center [110, 189] width 126 height 16
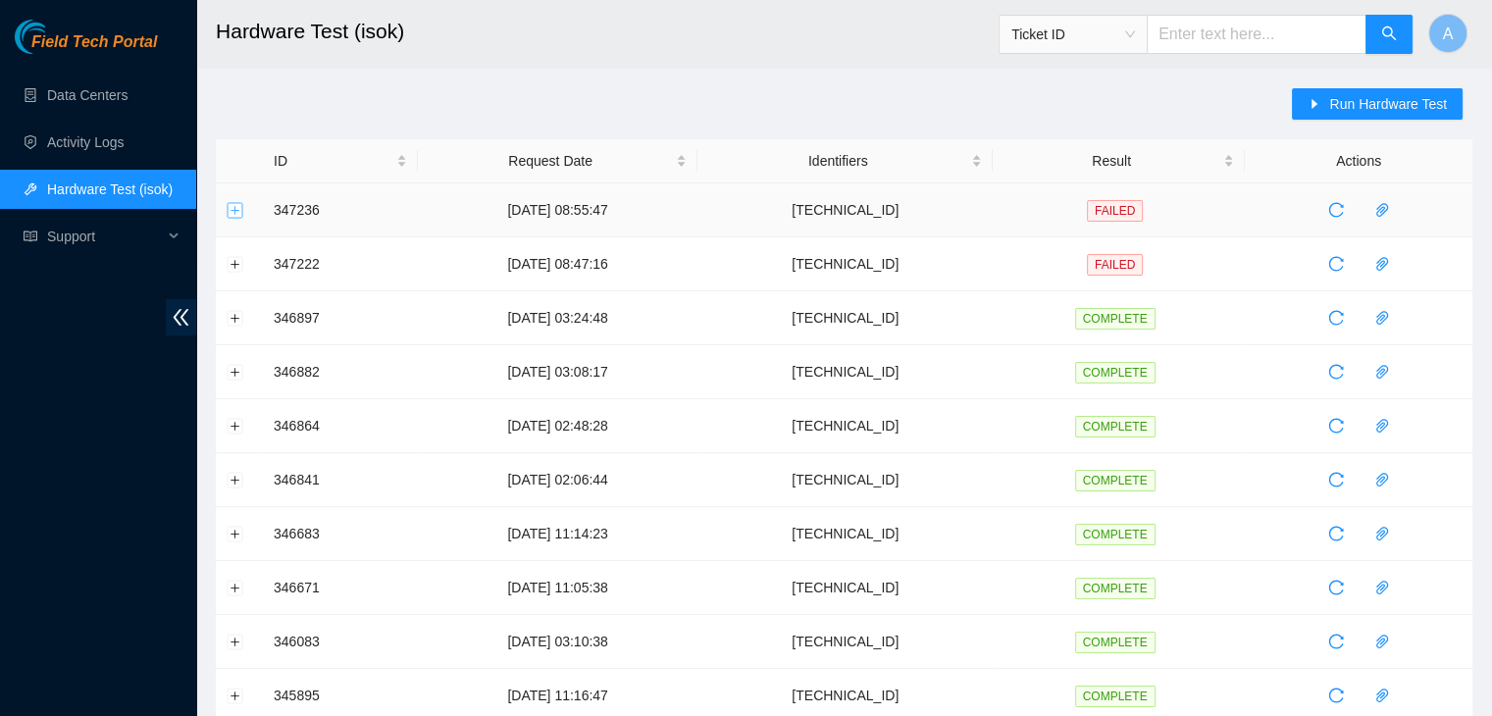
click at [238, 211] on button "Expand row" at bounding box center [236, 210] width 16 height 16
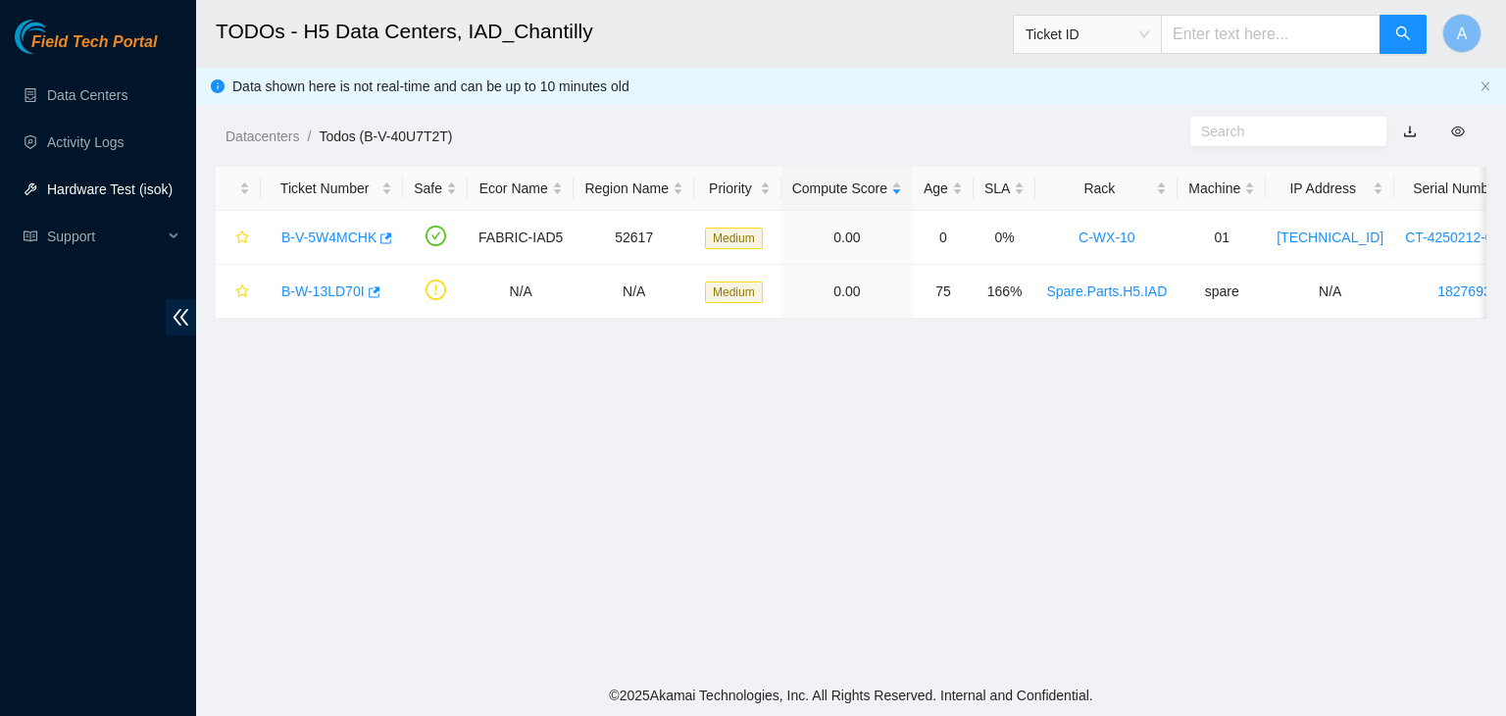
click at [93, 183] on link "Hardware Test (isok)" at bounding box center [110, 189] width 126 height 16
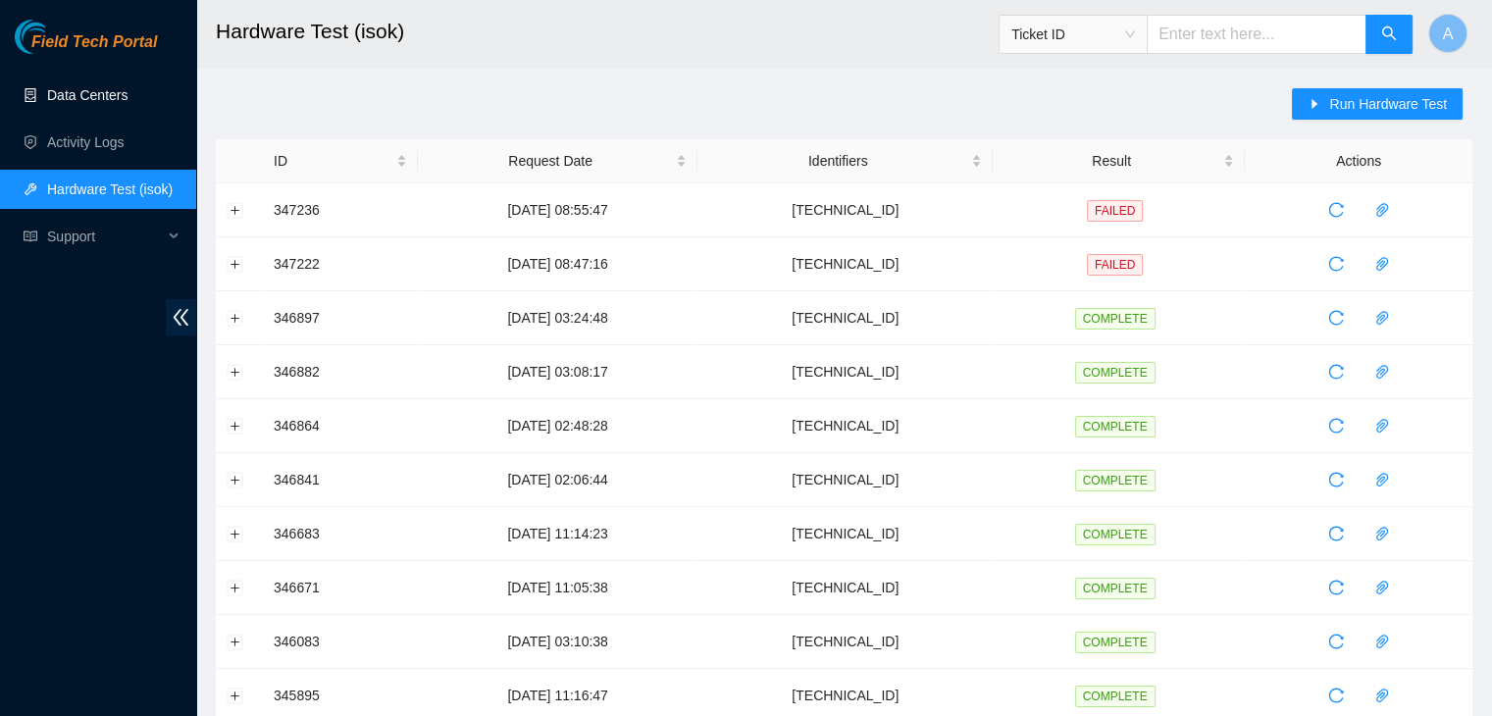
click at [128, 99] on link "Data Centers" at bounding box center [87, 95] width 80 height 16
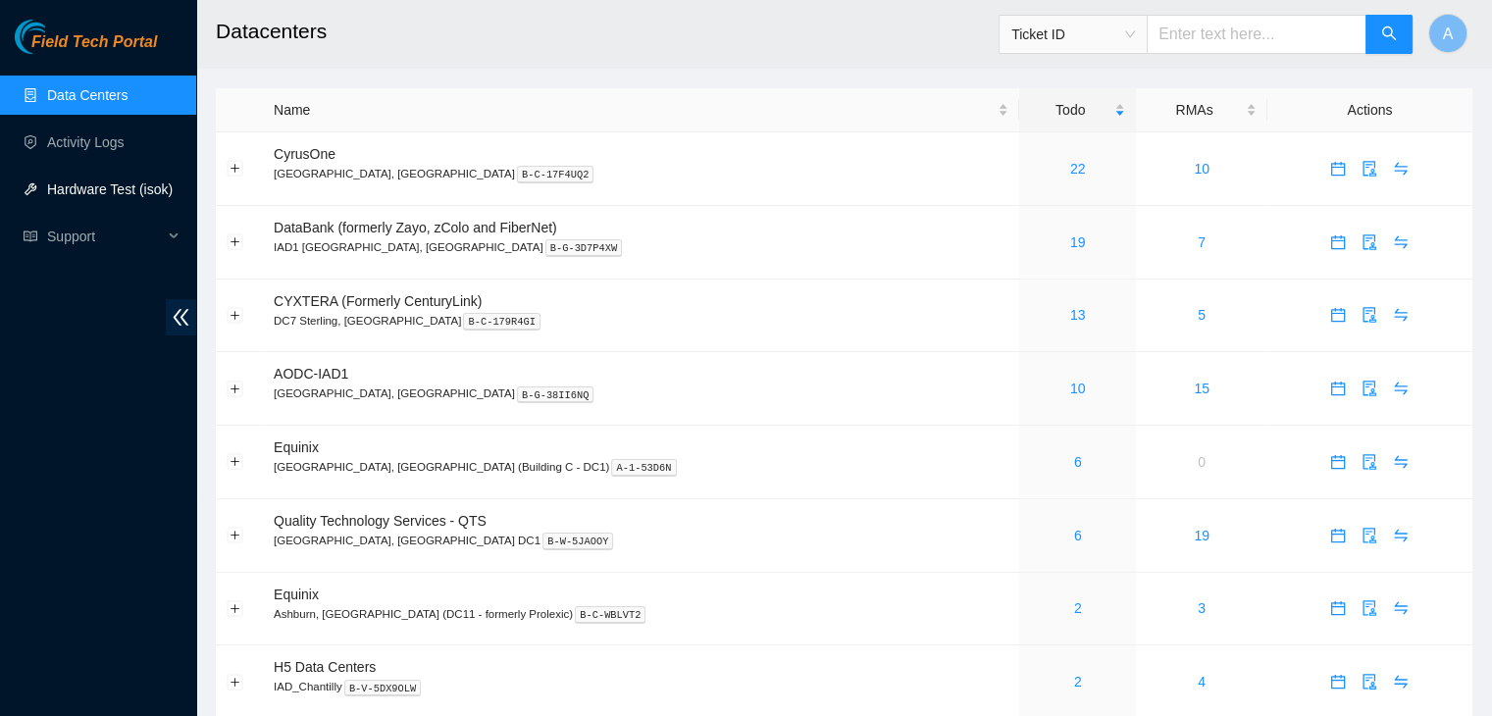
click at [145, 185] on link "Hardware Test (isok)" at bounding box center [110, 189] width 126 height 16
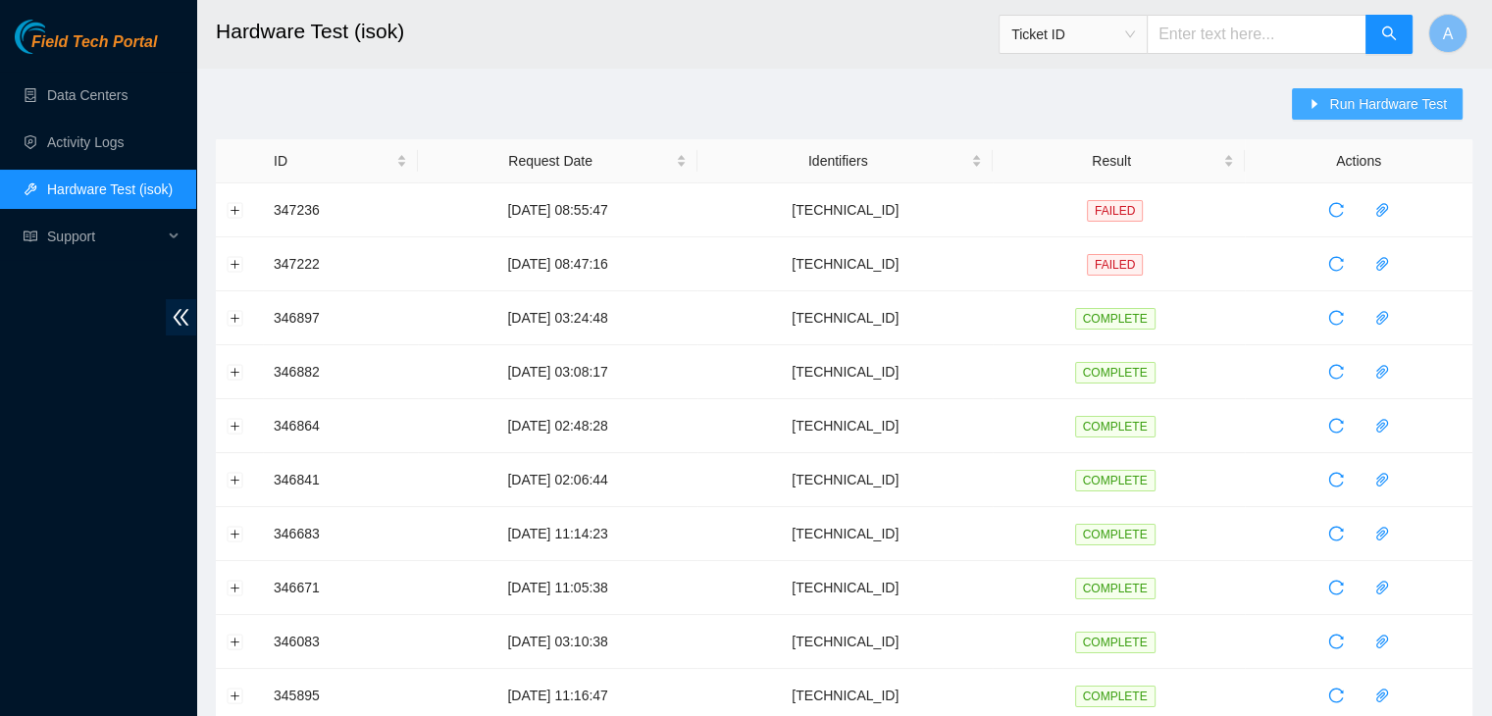
click at [1326, 96] on button "Run Hardware Test" at bounding box center [1377, 103] width 171 height 31
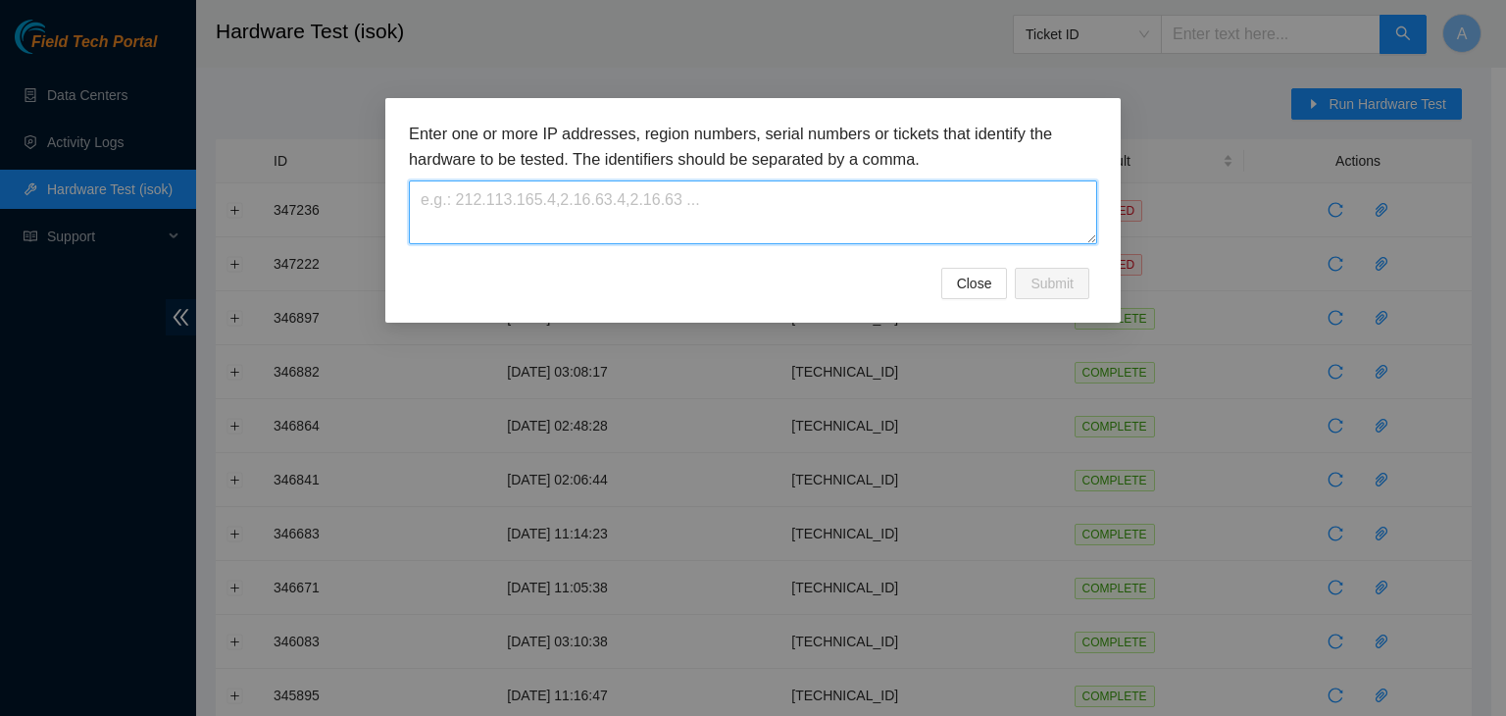
click at [848, 198] on textarea at bounding box center [753, 212] width 689 height 64
paste textarea "[TECHNICAL_ID]"
type textarea "[TECHNICAL_ID]"
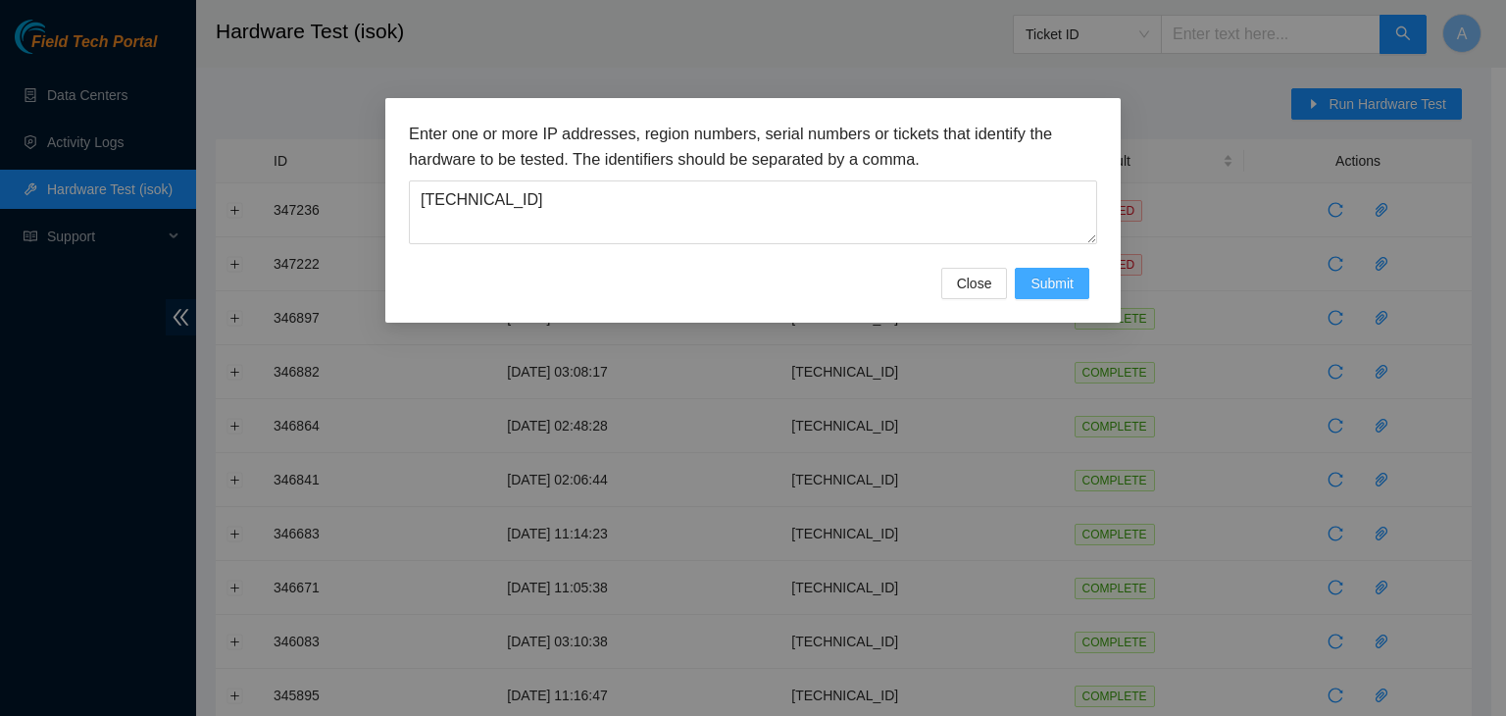
click at [1060, 287] on span "Submit" at bounding box center [1052, 284] width 43 height 22
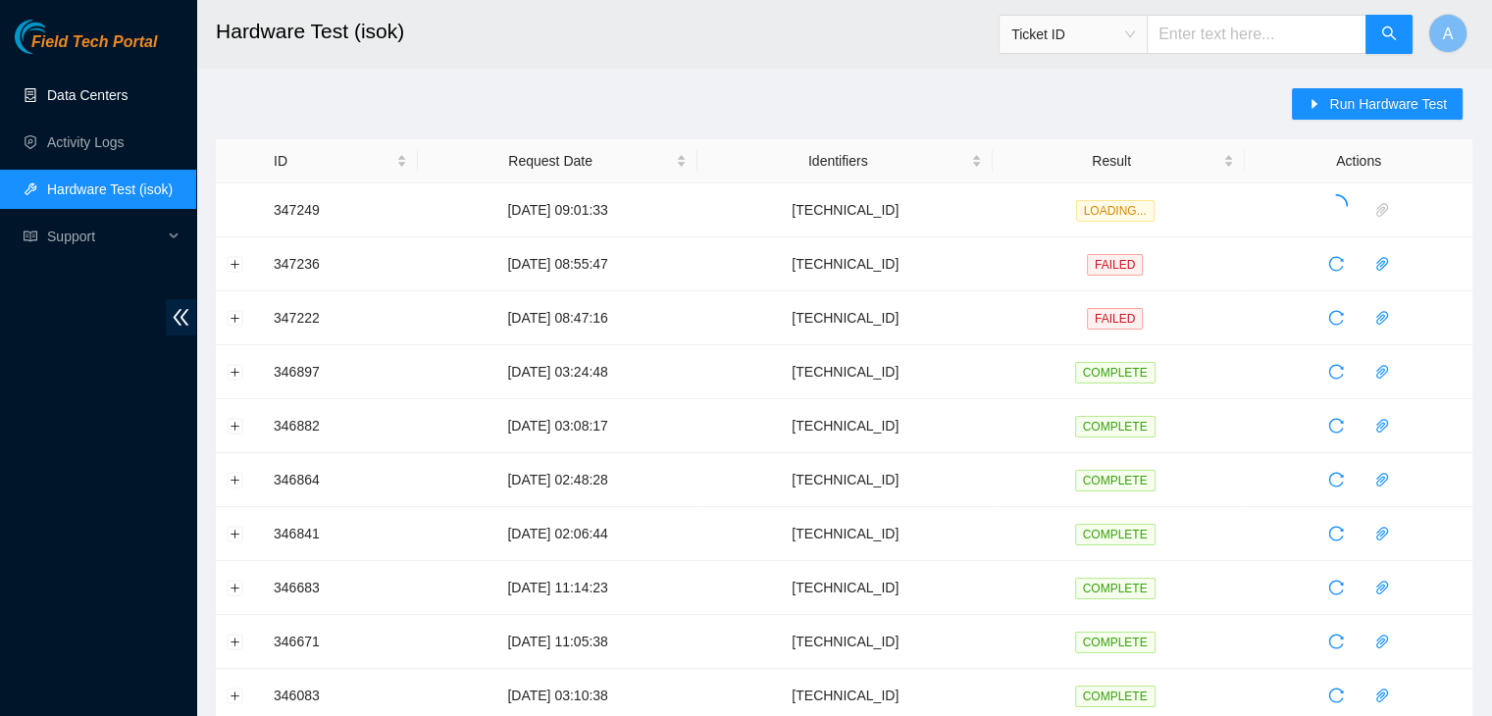
click at [122, 103] on link "Data Centers" at bounding box center [87, 95] width 80 height 16
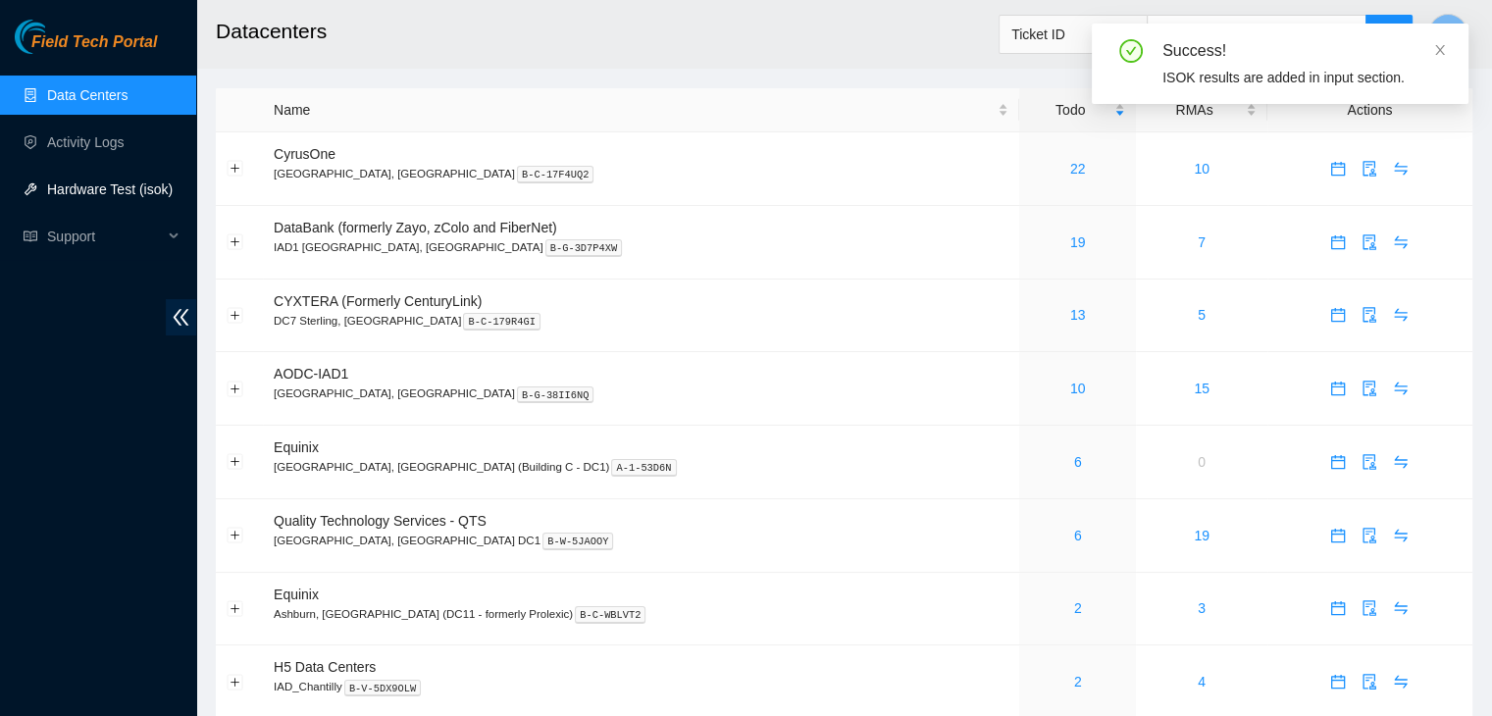
click at [144, 181] on link "Hardware Test (isok)" at bounding box center [110, 189] width 126 height 16
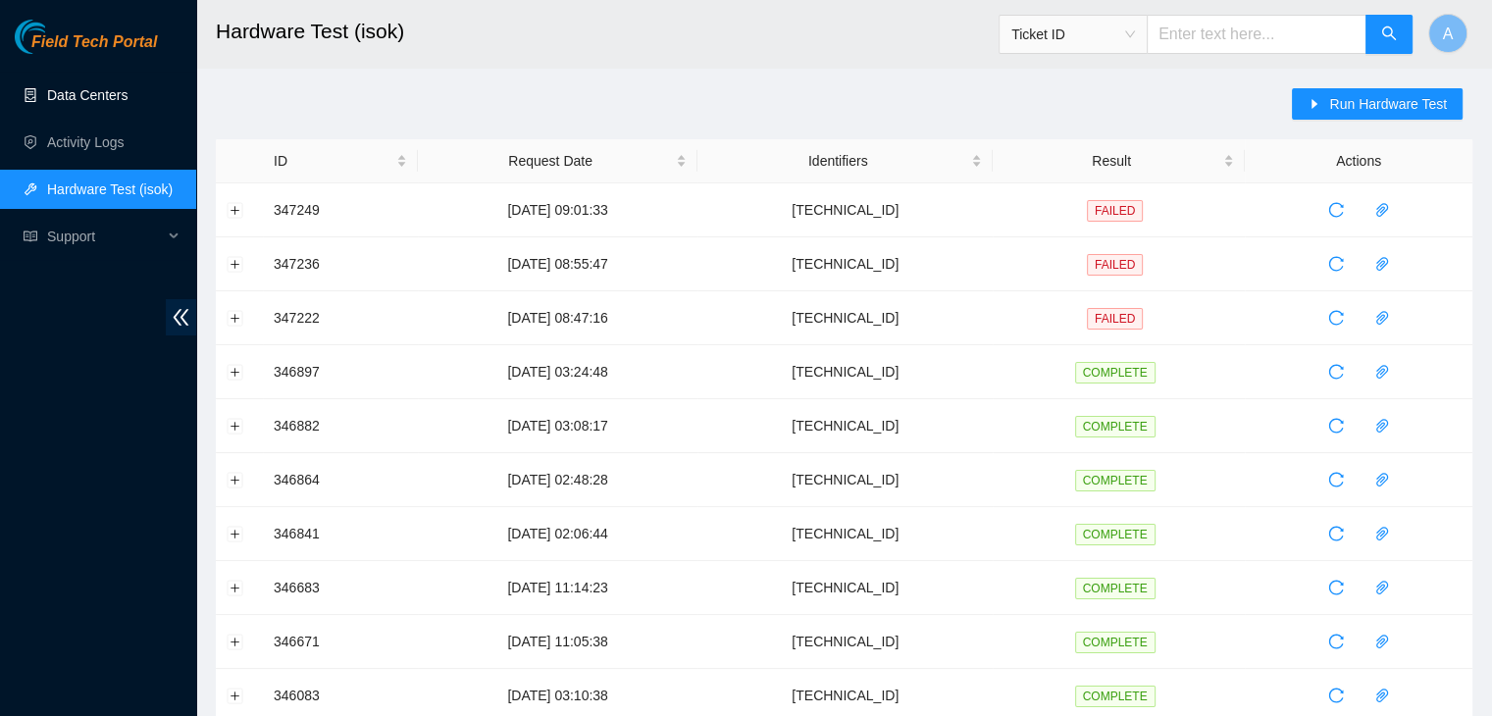
click at [128, 99] on link "Data Centers" at bounding box center [87, 95] width 80 height 16
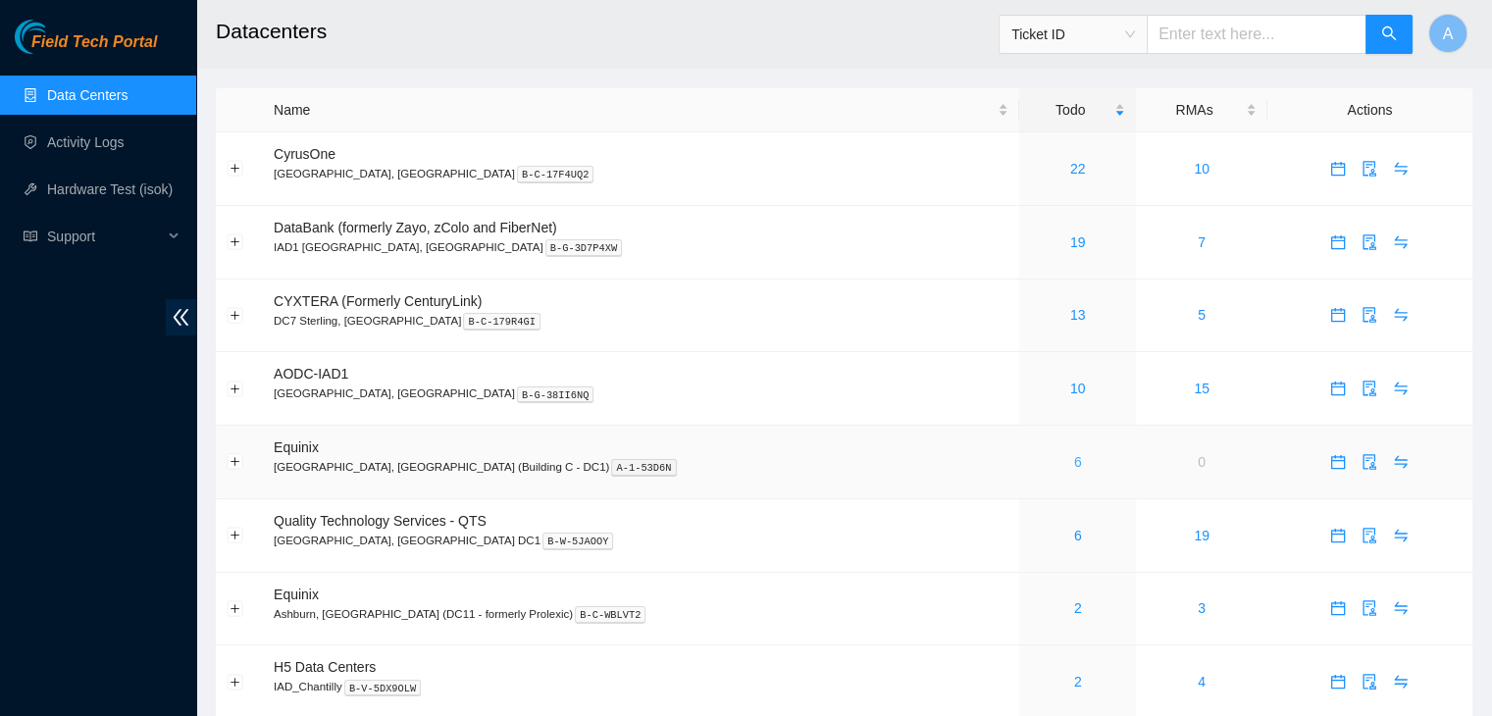
click at [1074, 463] on link "6" at bounding box center [1078, 462] width 8 height 16
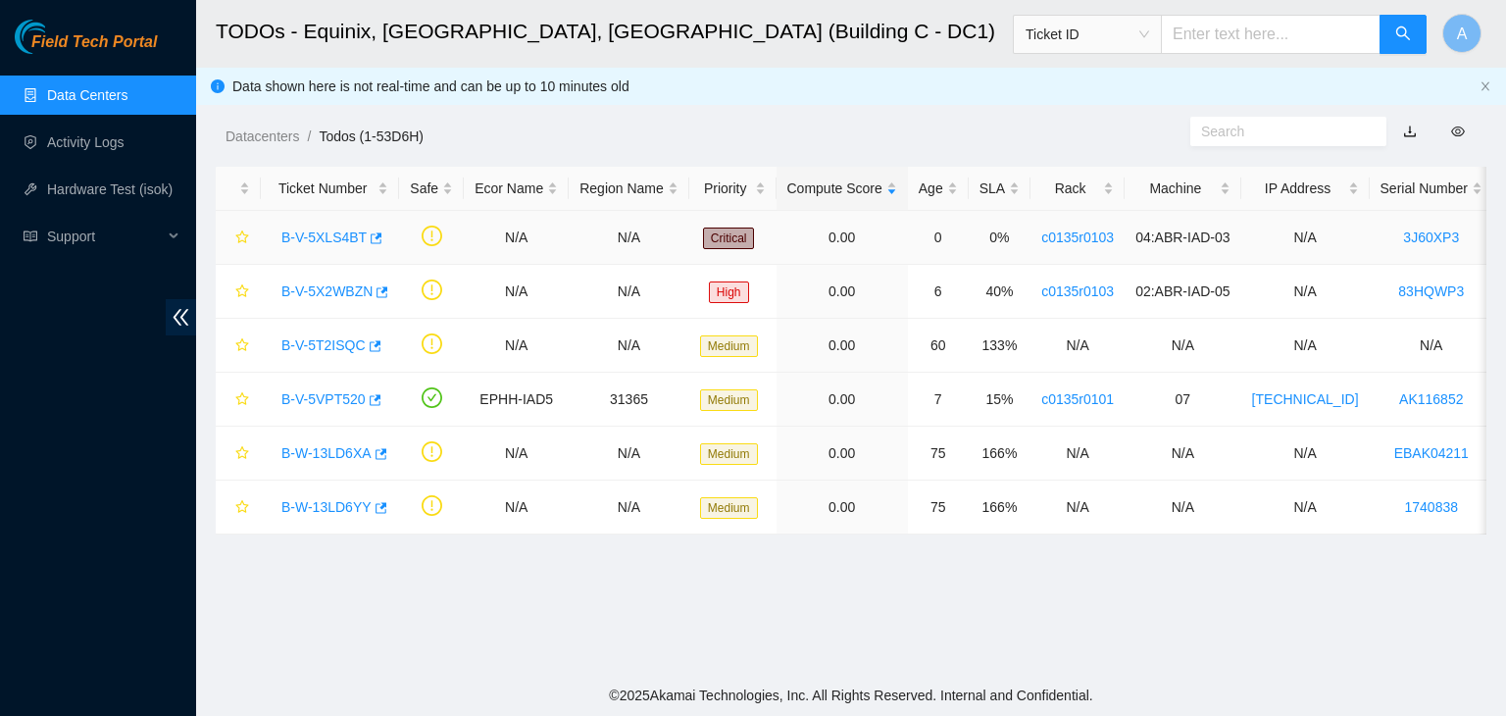
click at [333, 232] on link "B-V-5XLS4BT" at bounding box center [323, 238] width 85 height 16
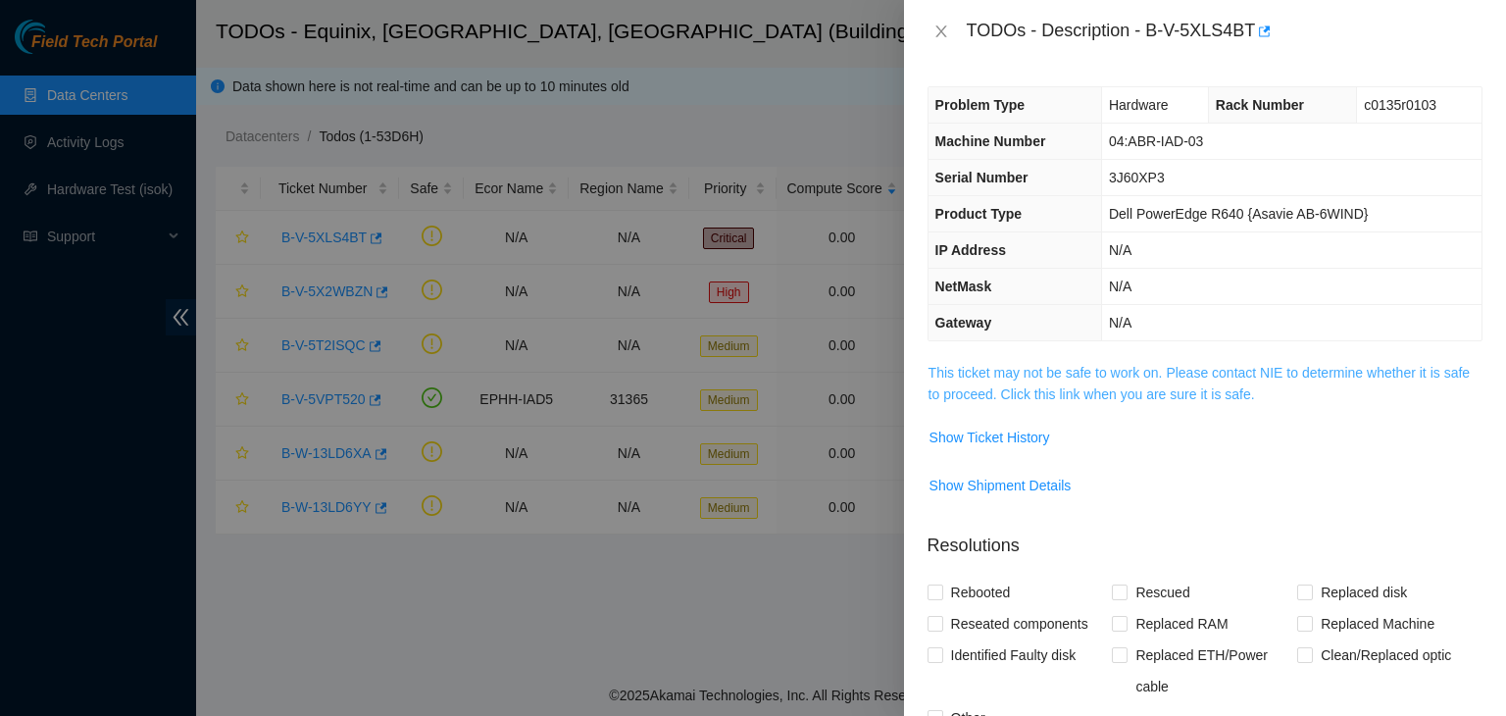
click at [993, 385] on link "This ticket may not be safe to work on. Please contact NIE to determine whether…" at bounding box center [1199, 383] width 541 height 37
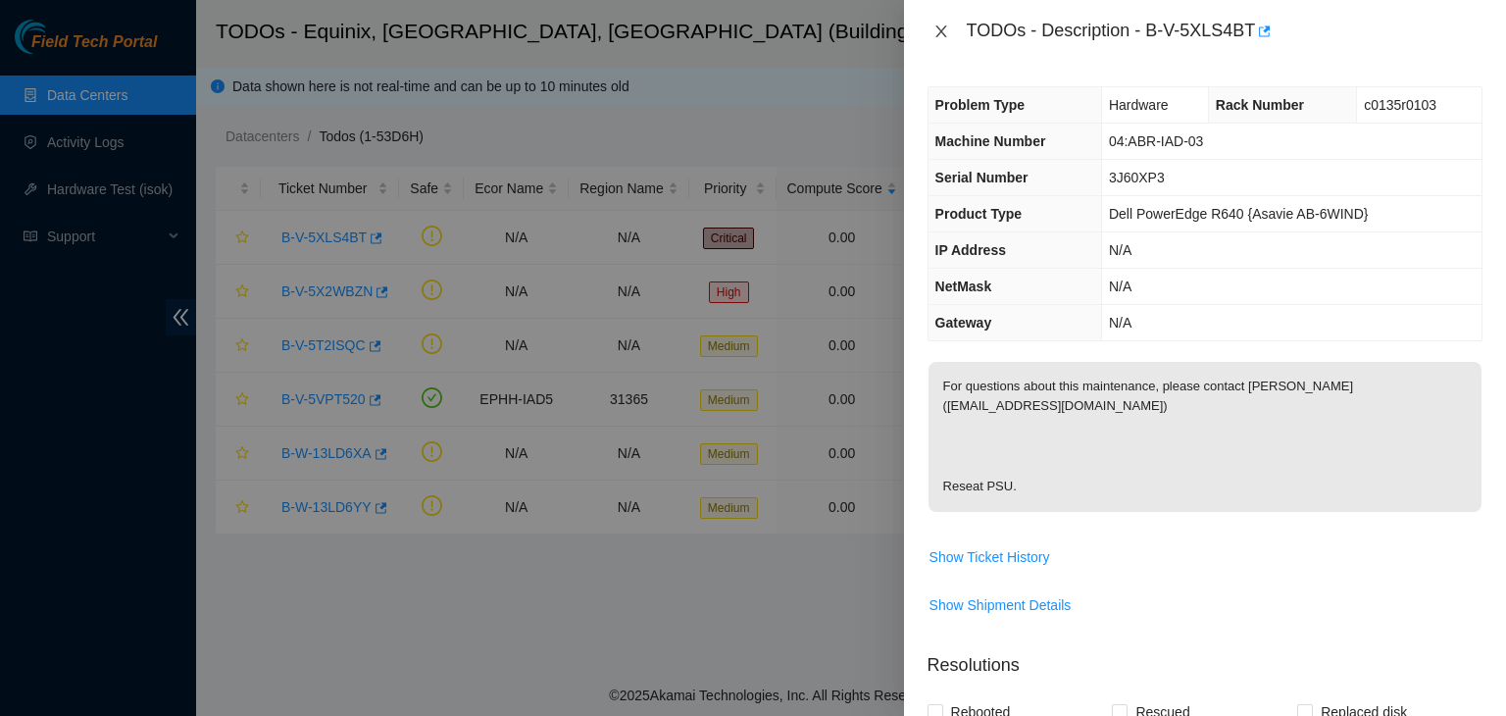
click at [942, 25] on icon "close" at bounding box center [942, 32] width 16 height 16
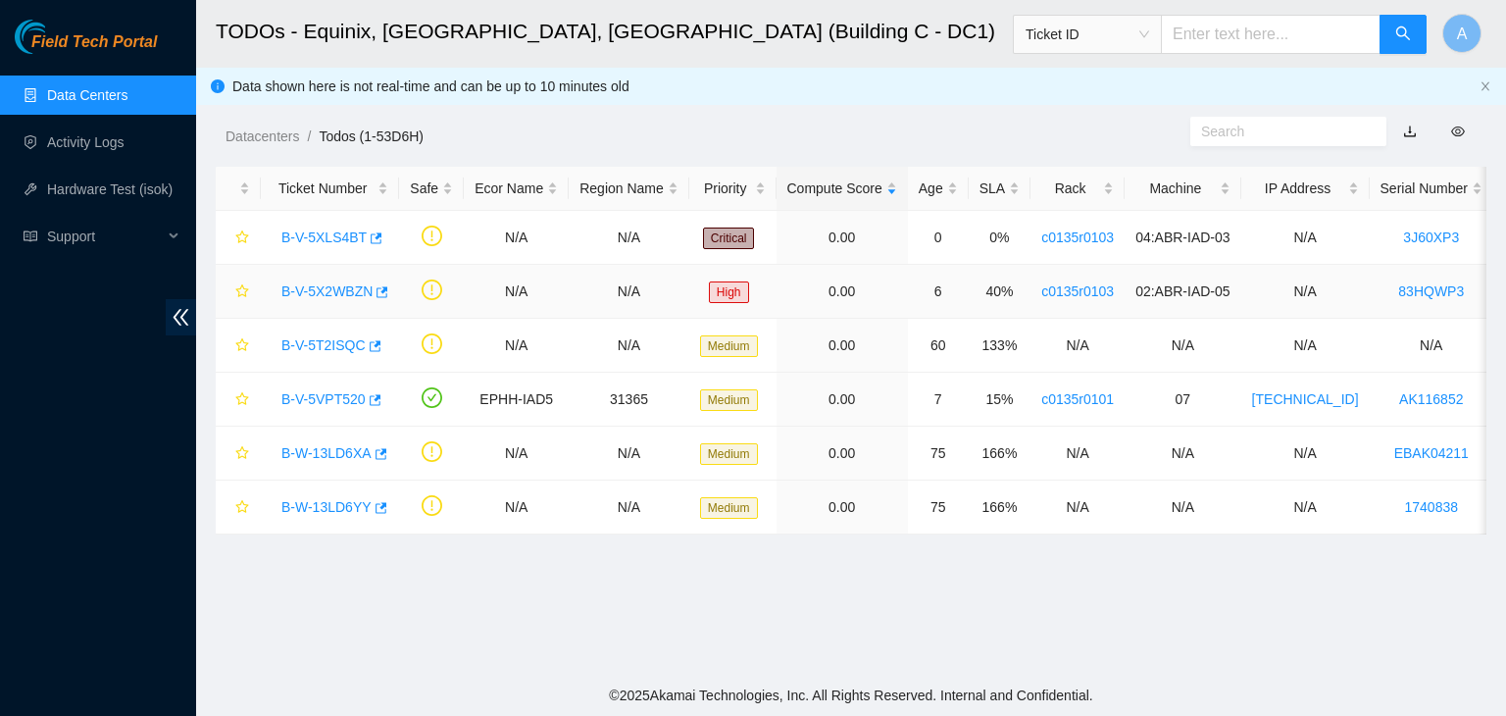
click at [346, 291] on link "B-V-5X2WBZN" at bounding box center [326, 291] width 91 height 16
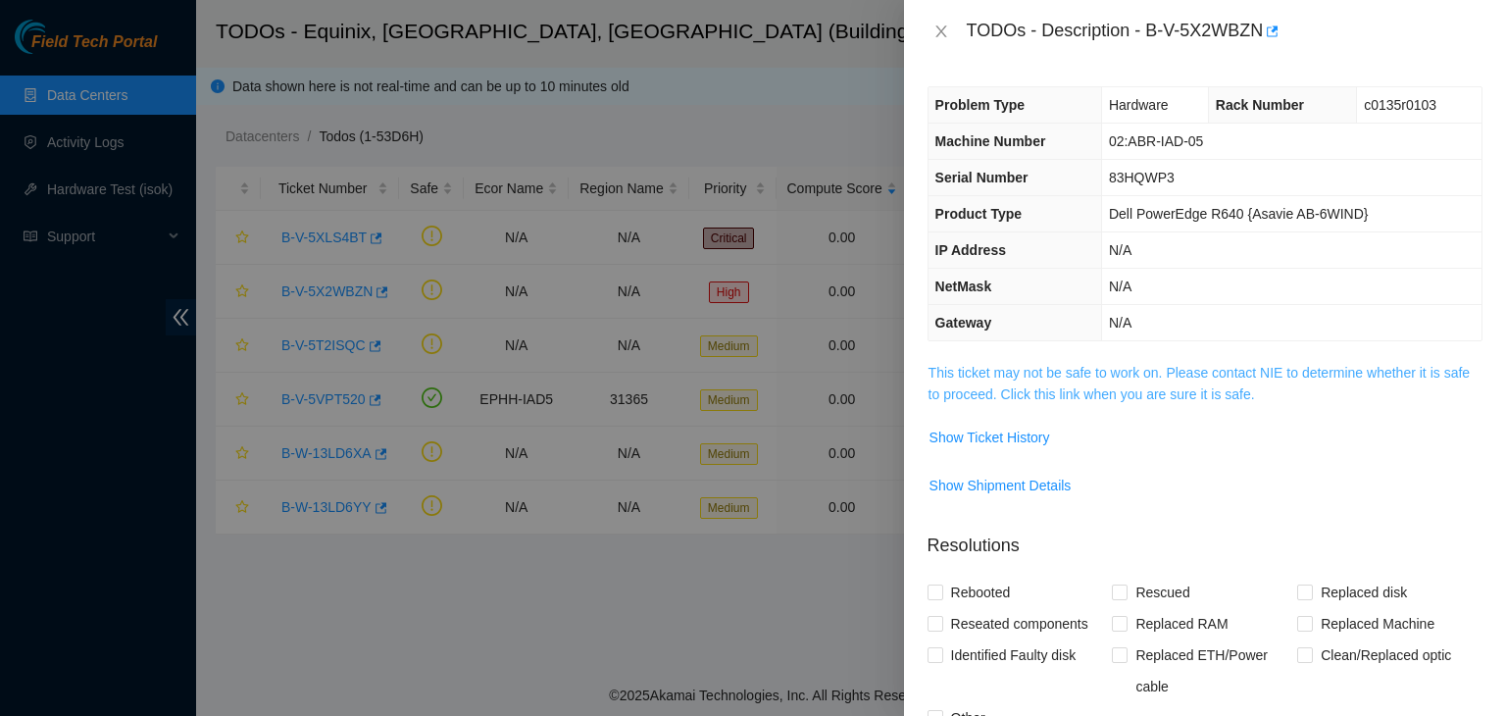
click at [992, 401] on link "This ticket may not be safe to work on. Please contact NIE to determine whether…" at bounding box center [1199, 383] width 541 height 37
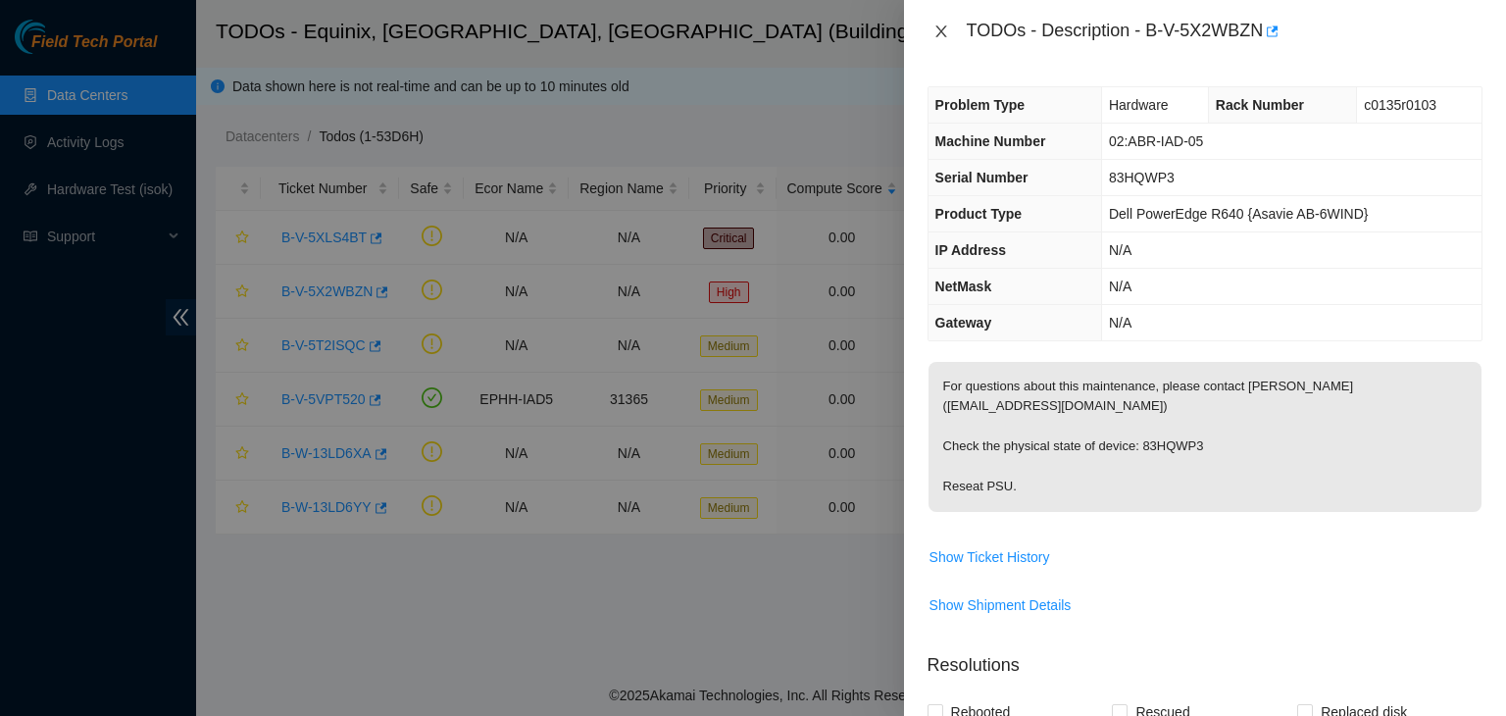
click at [937, 34] on icon "close" at bounding box center [942, 32] width 16 height 16
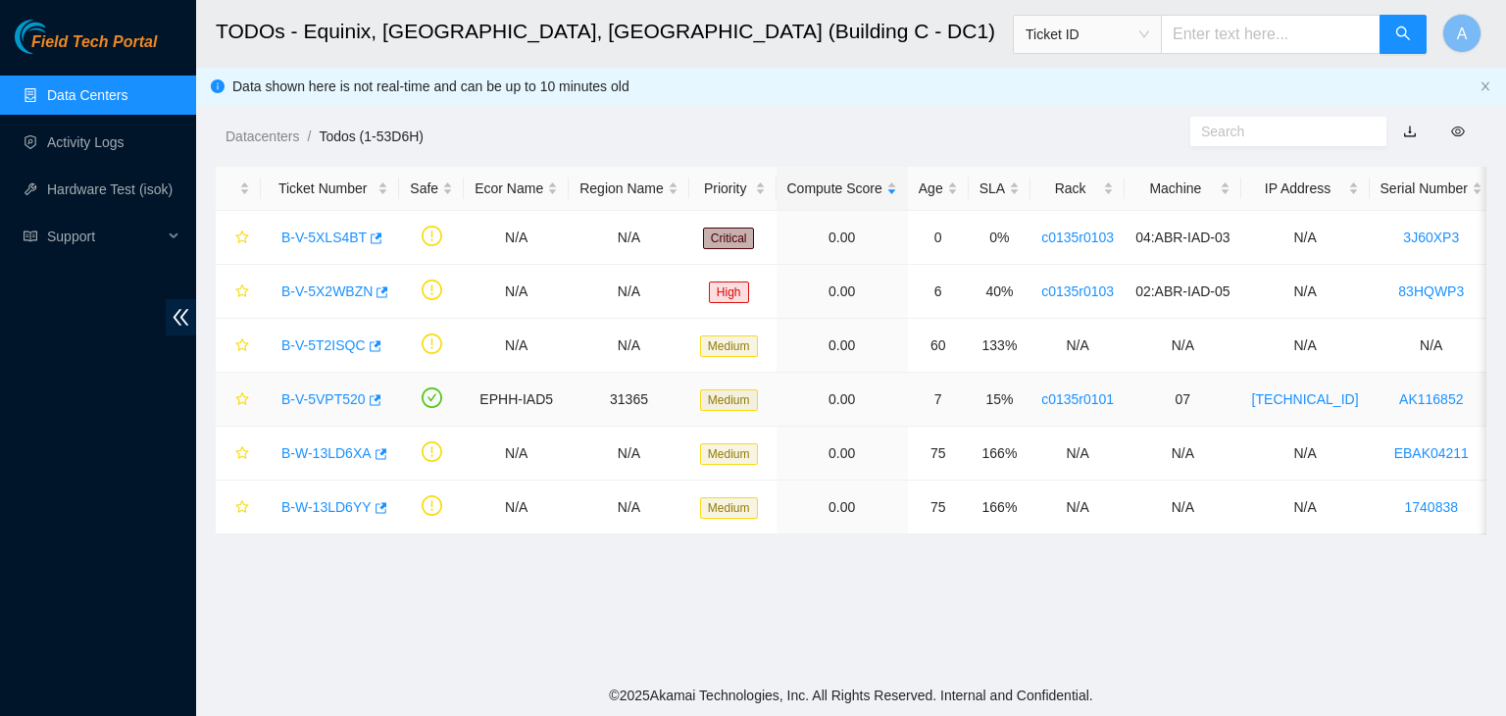
click at [337, 395] on link "B-V-5VPT520" at bounding box center [323, 399] width 84 height 16
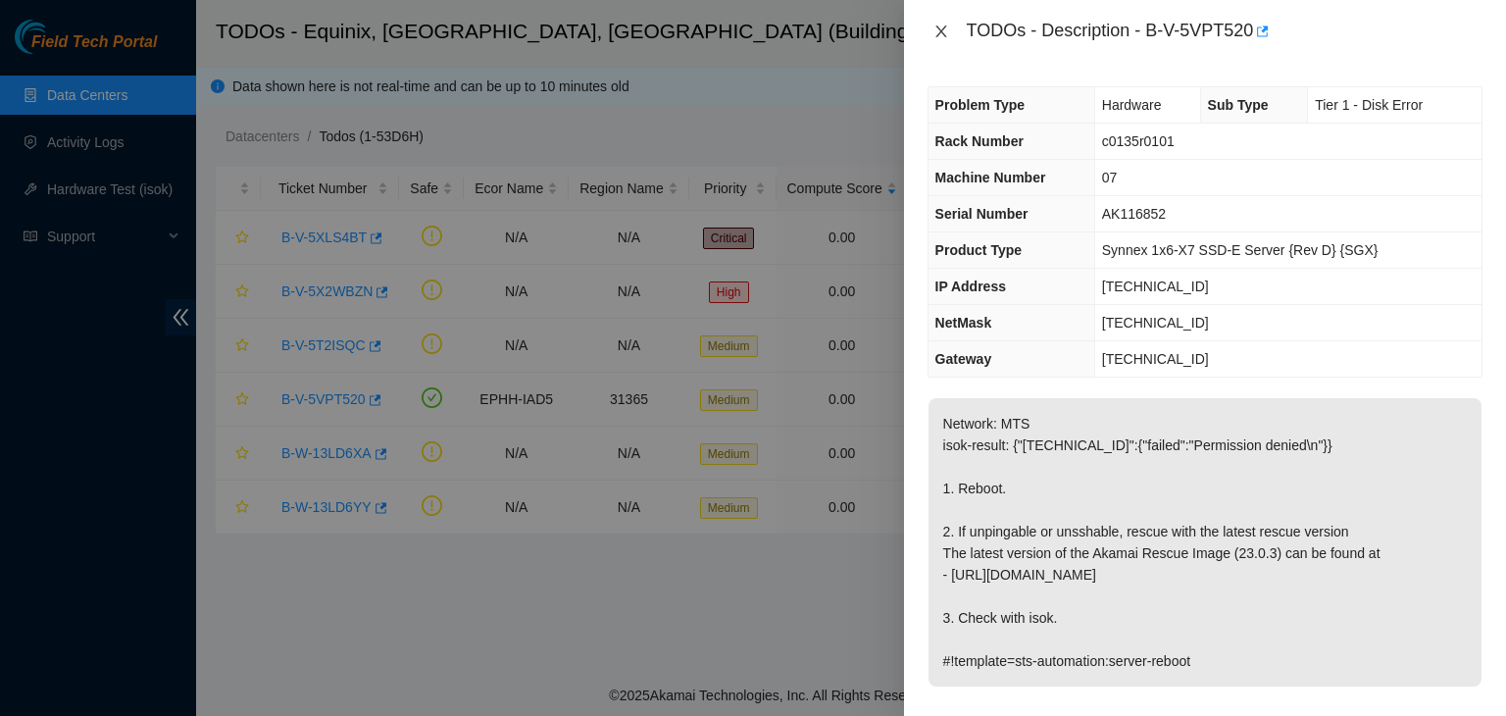
click at [945, 38] on icon "close" at bounding box center [942, 32] width 16 height 16
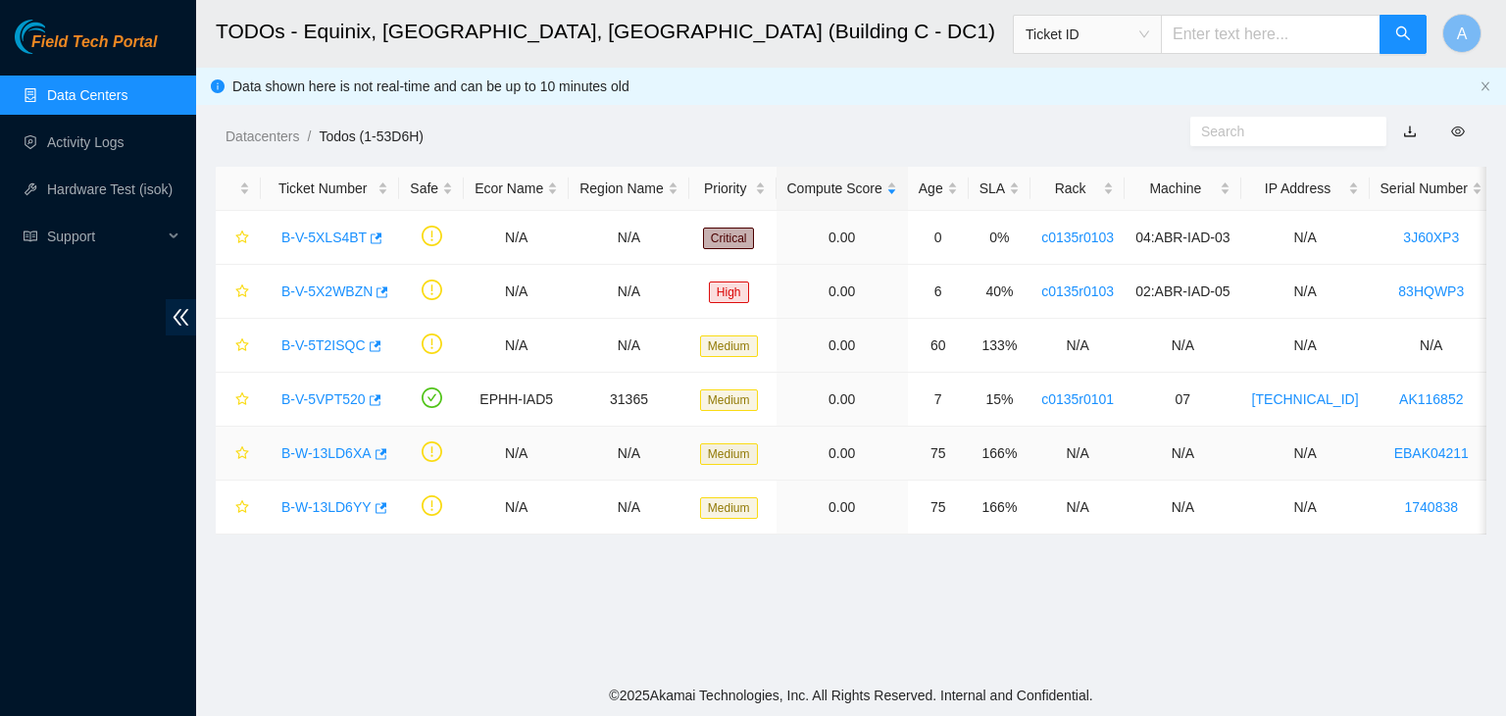
click at [343, 456] on link "B-W-13LD6XA" at bounding box center [326, 453] width 90 height 16
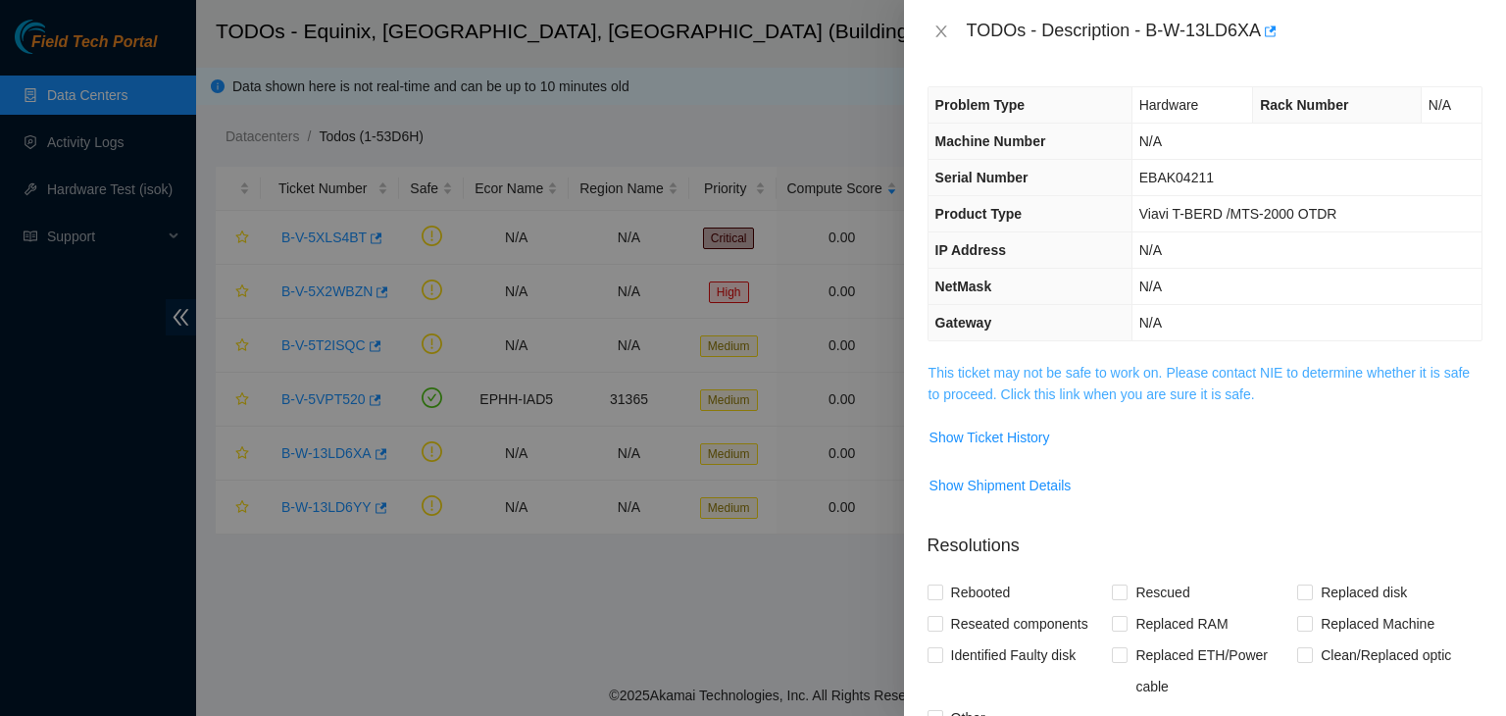
click at [1034, 389] on link "This ticket may not be safe to work on. Please contact NIE to determine whether…" at bounding box center [1199, 383] width 541 height 37
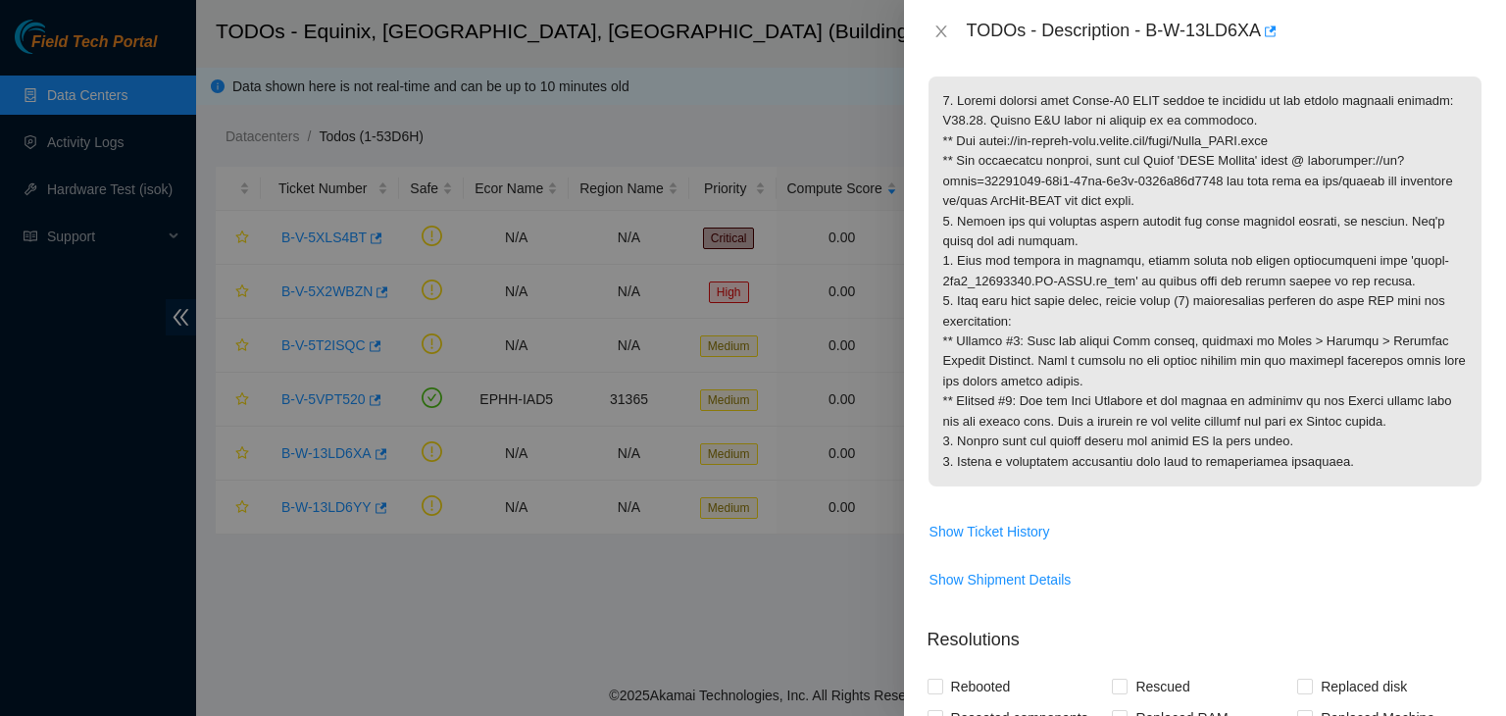
scroll to position [302, 0]
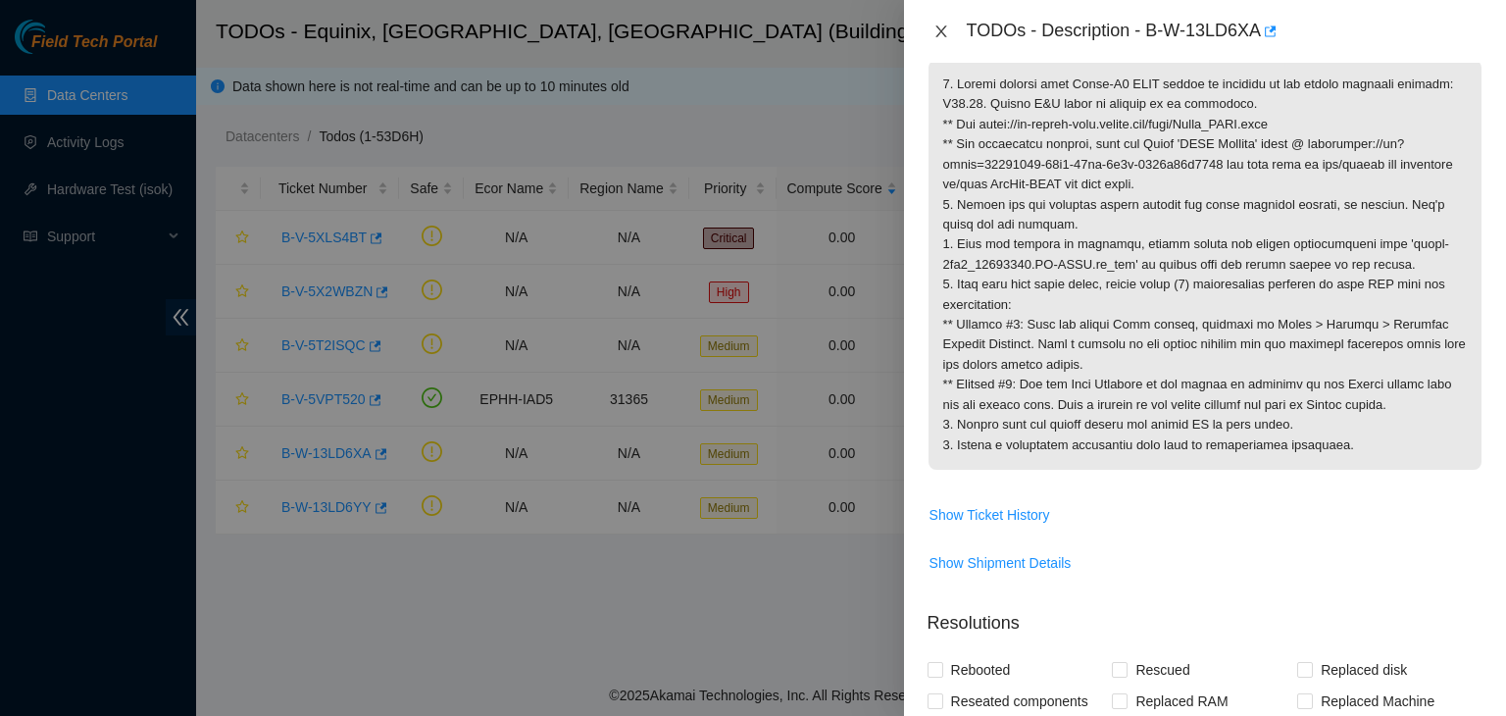
click at [938, 32] on icon "close" at bounding box center [942, 32] width 16 height 16
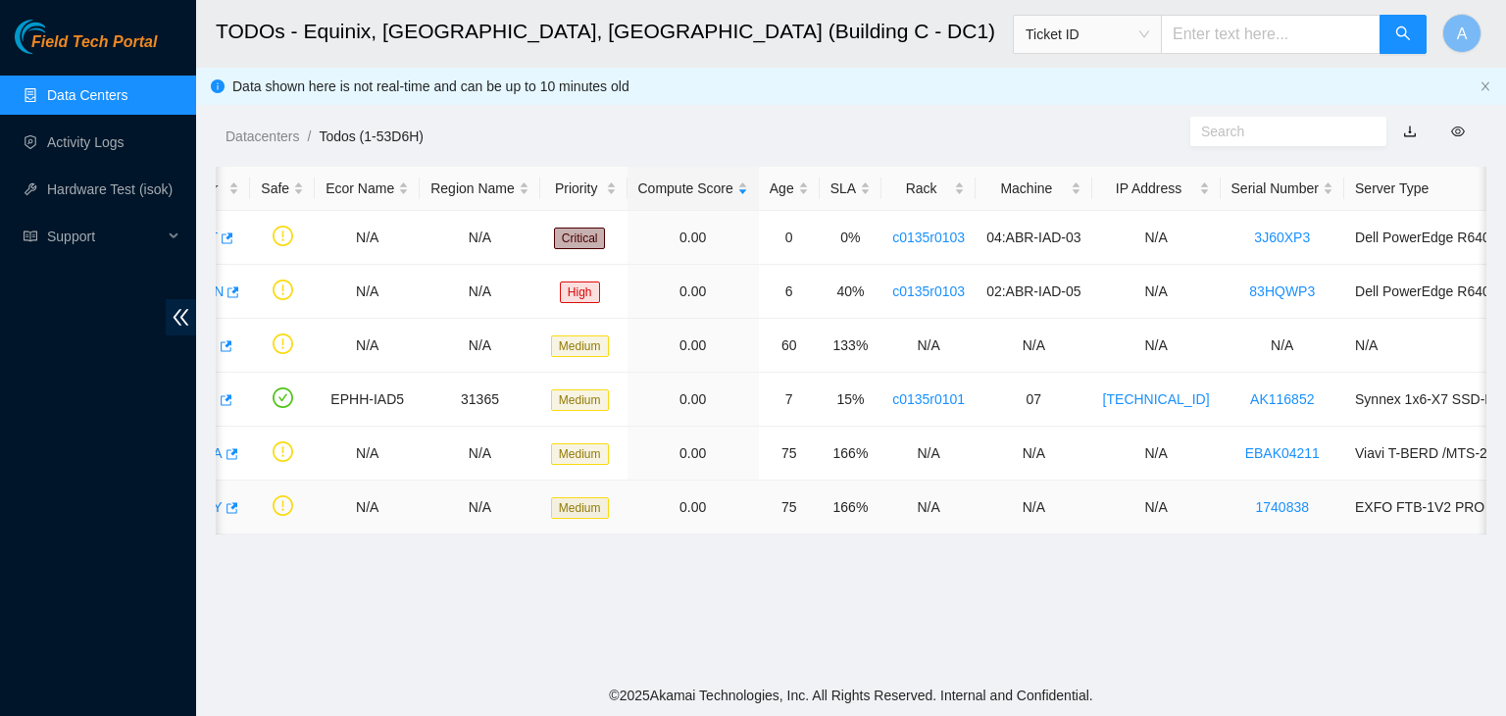
scroll to position [0, 0]
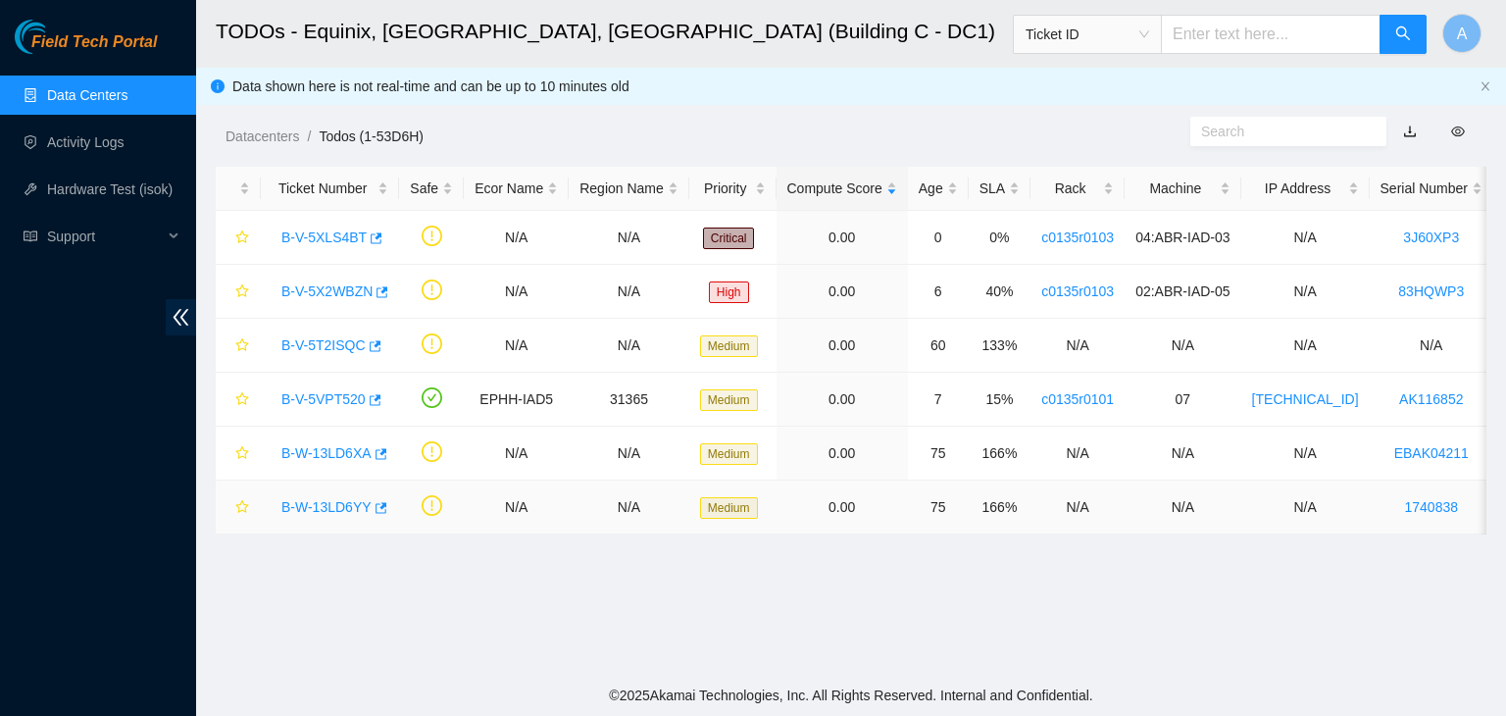
click at [335, 509] on link "B-W-13LD6YY" at bounding box center [326, 507] width 90 height 16
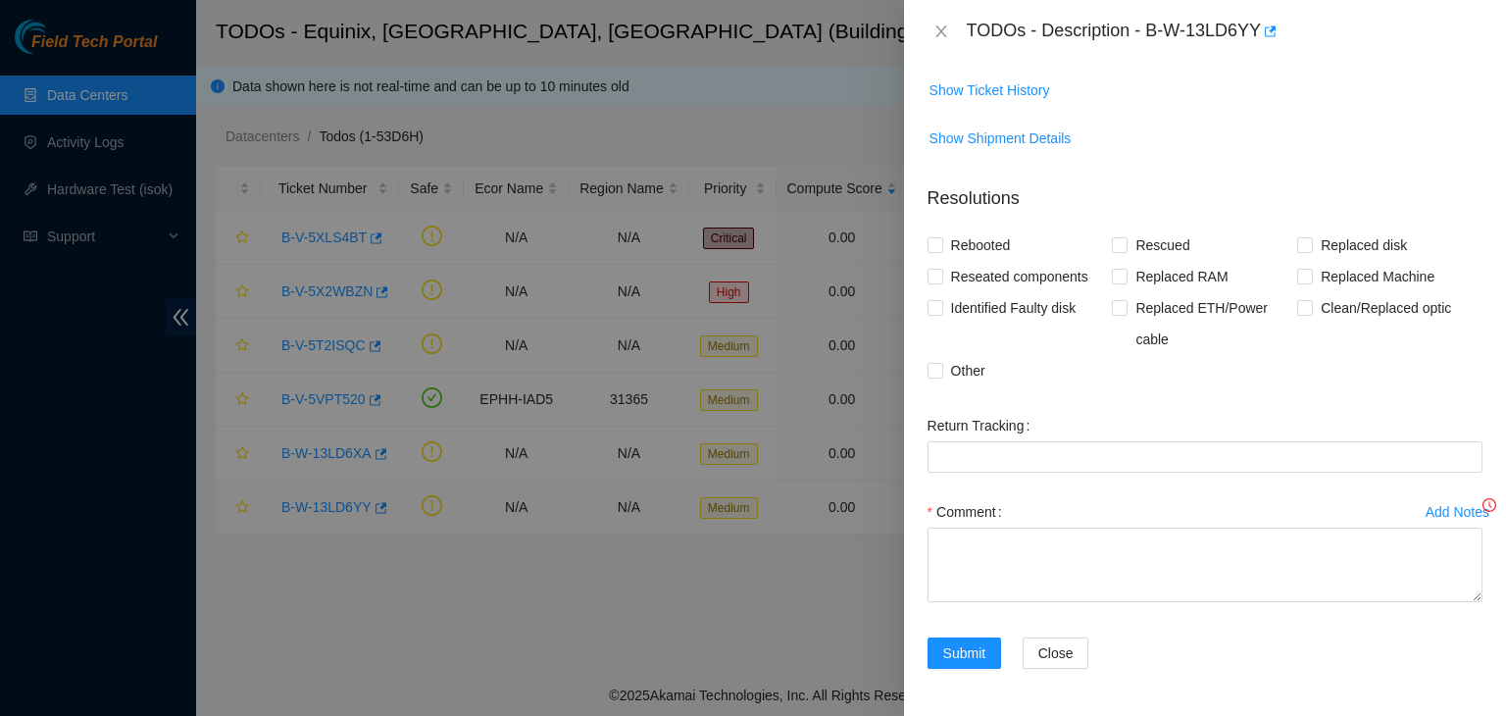
scroll to position [302, 0]
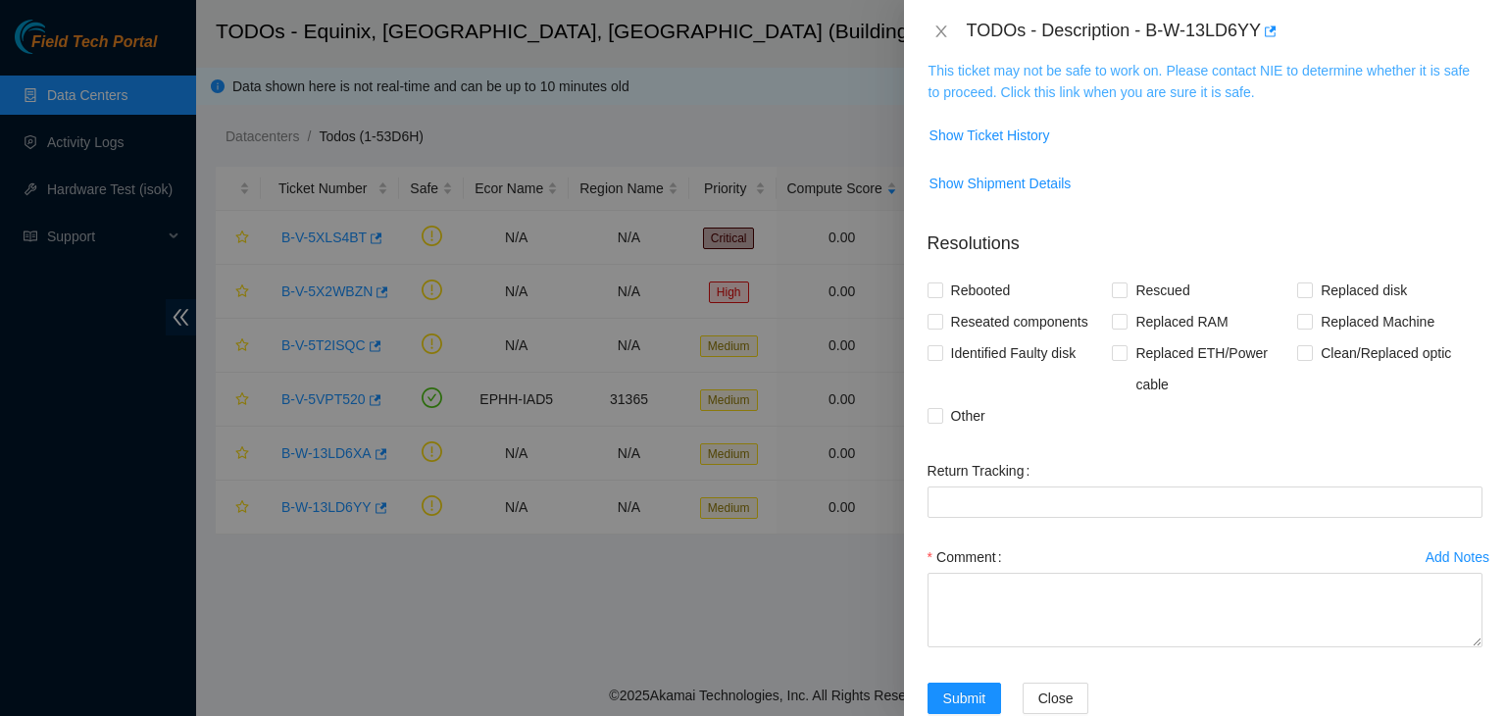
click at [1002, 95] on link "This ticket may not be safe to work on. Please contact NIE to determine whether…" at bounding box center [1199, 81] width 541 height 37
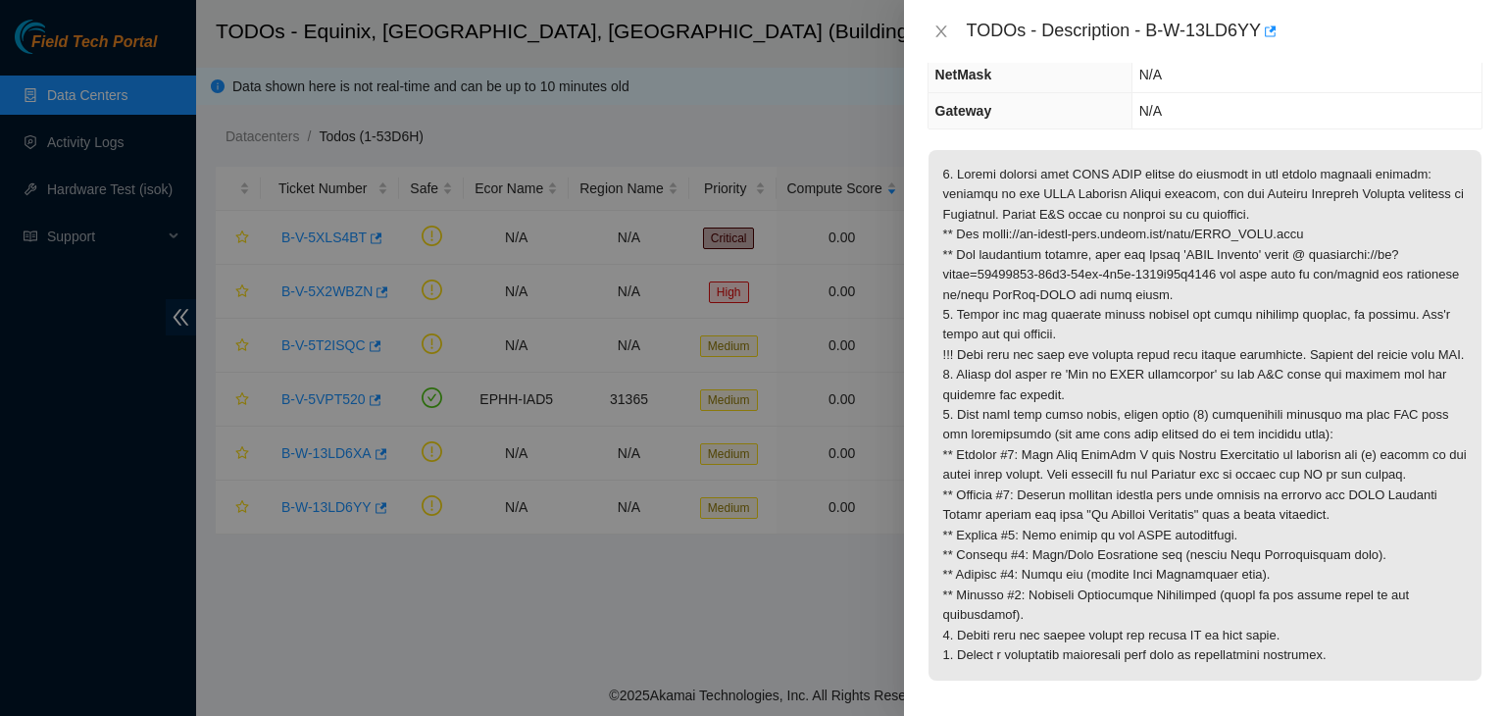
scroll to position [211, 0]
click at [945, 31] on icon "close" at bounding box center [942, 32] width 16 height 16
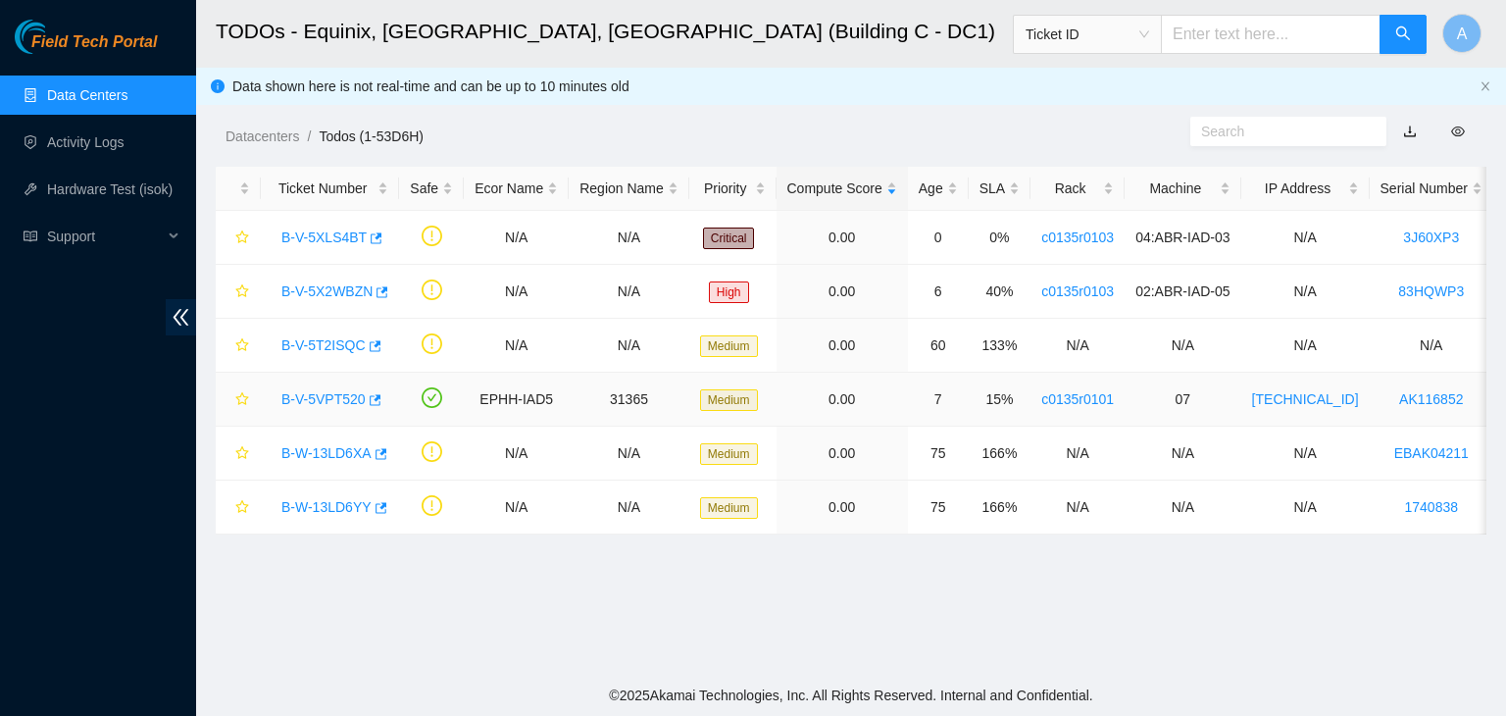
scroll to position [275, 0]
click at [321, 338] on link "B-V-5T2ISQC" at bounding box center [323, 345] width 84 height 16
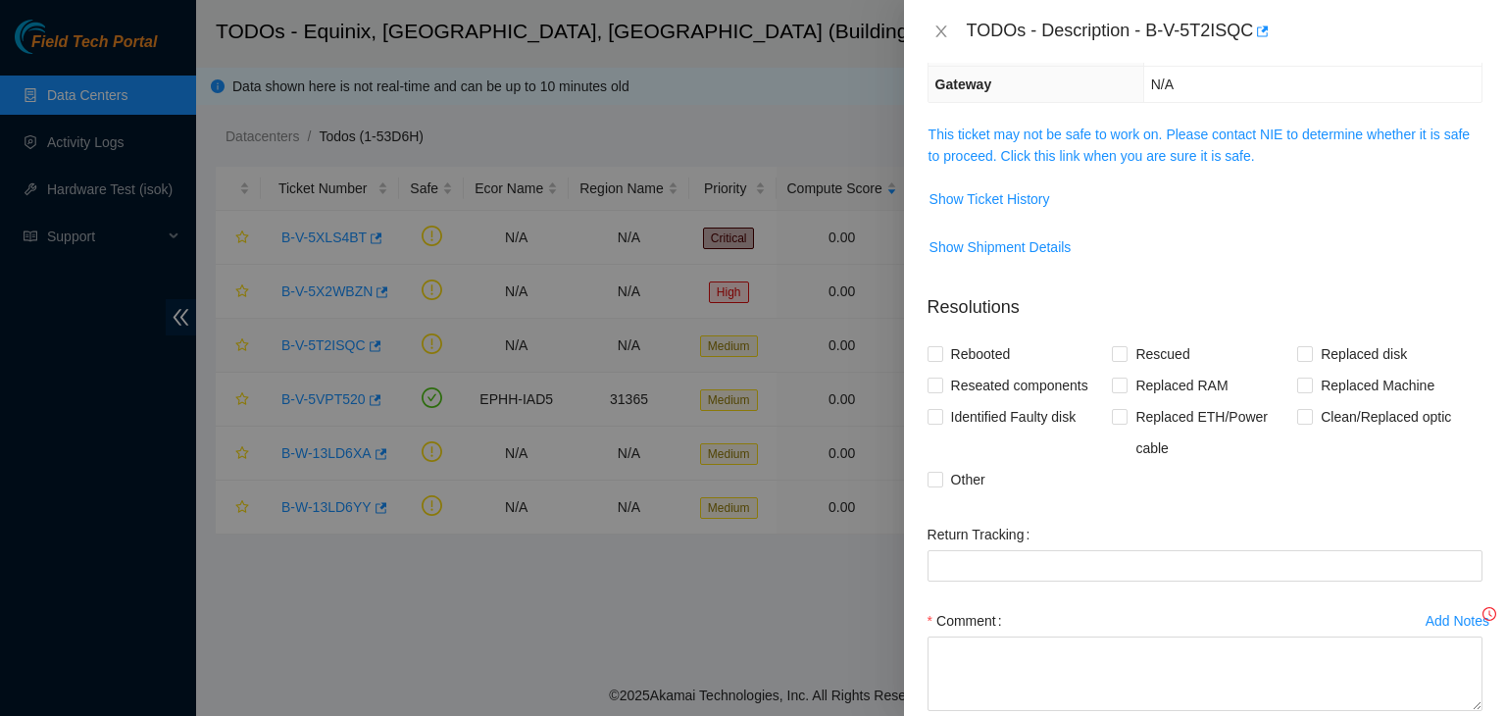
scroll to position [211, 0]
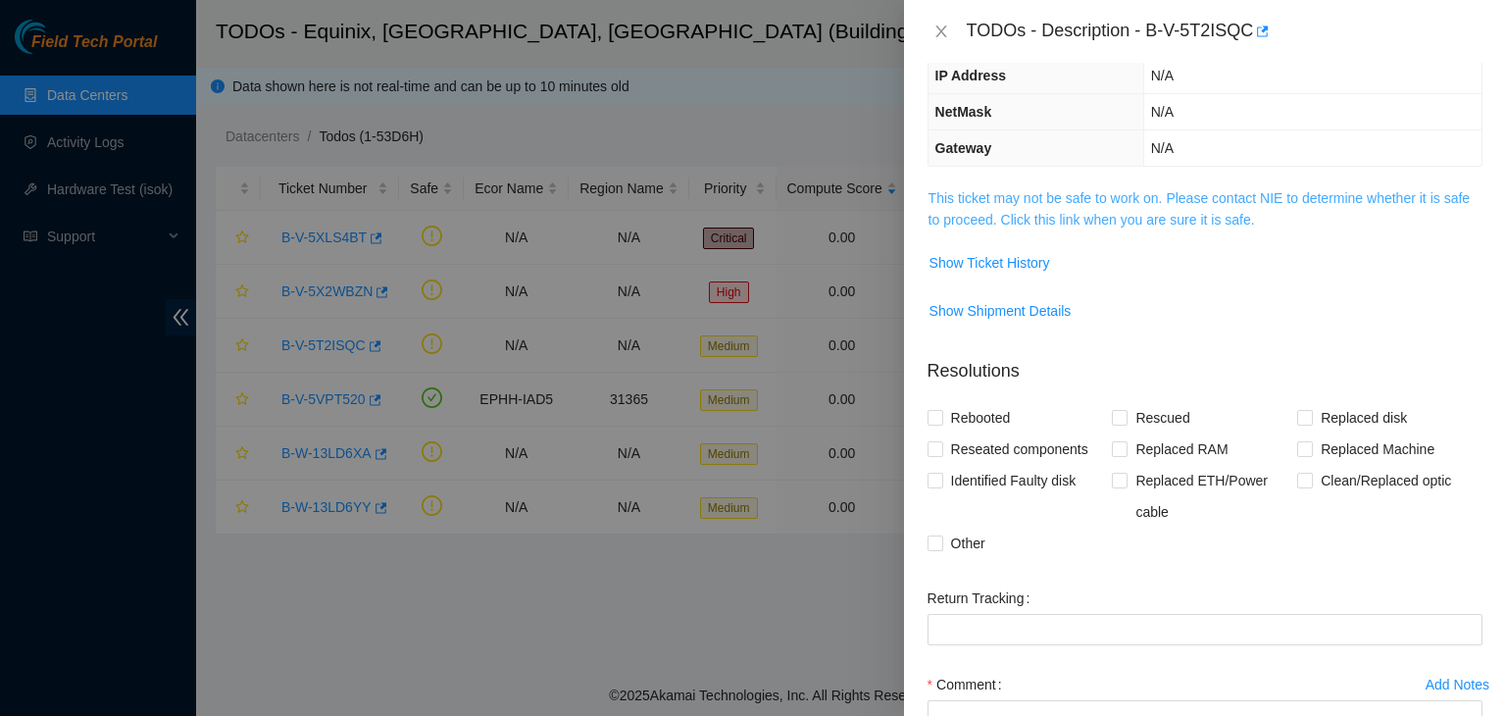
click at [998, 203] on link "This ticket may not be safe to work on. Please contact NIE to determine whether…" at bounding box center [1199, 208] width 541 height 37
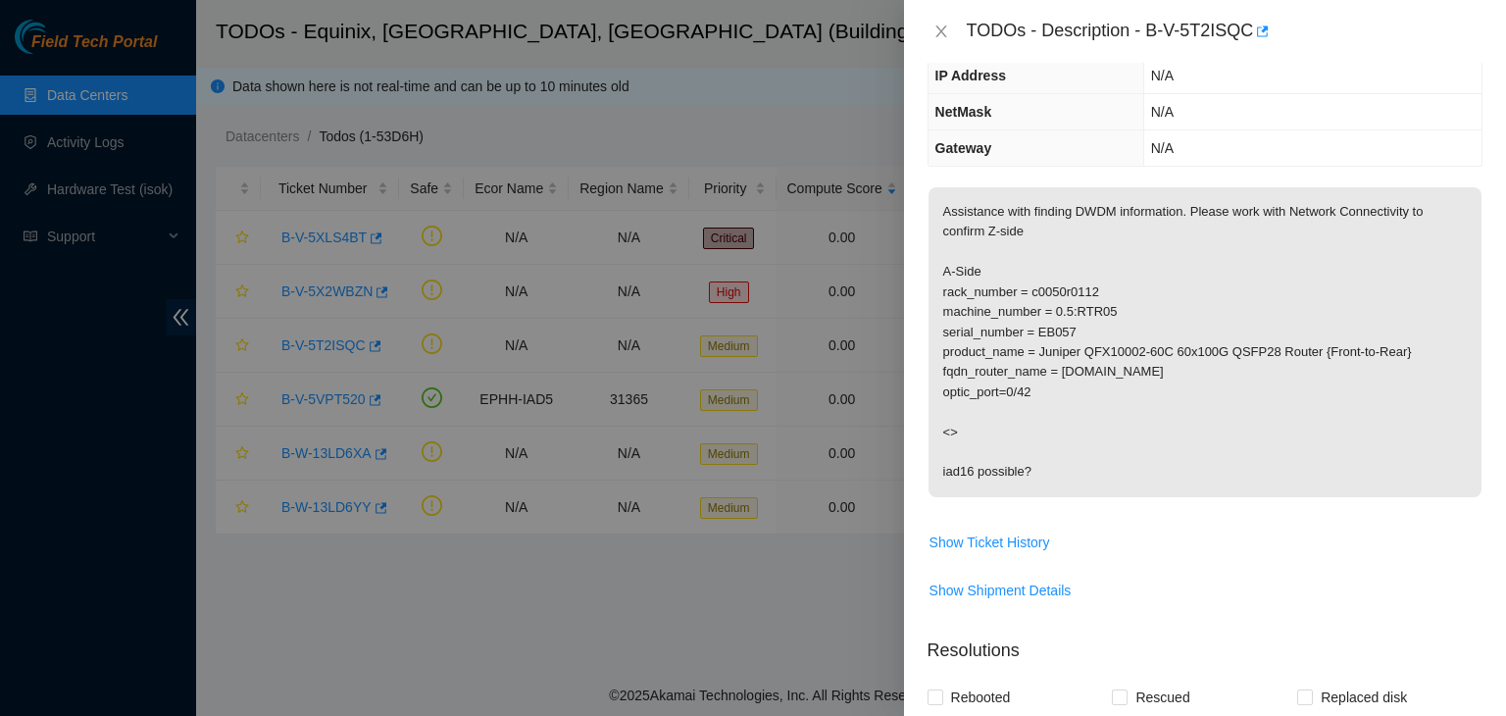
scroll to position [0, 0]
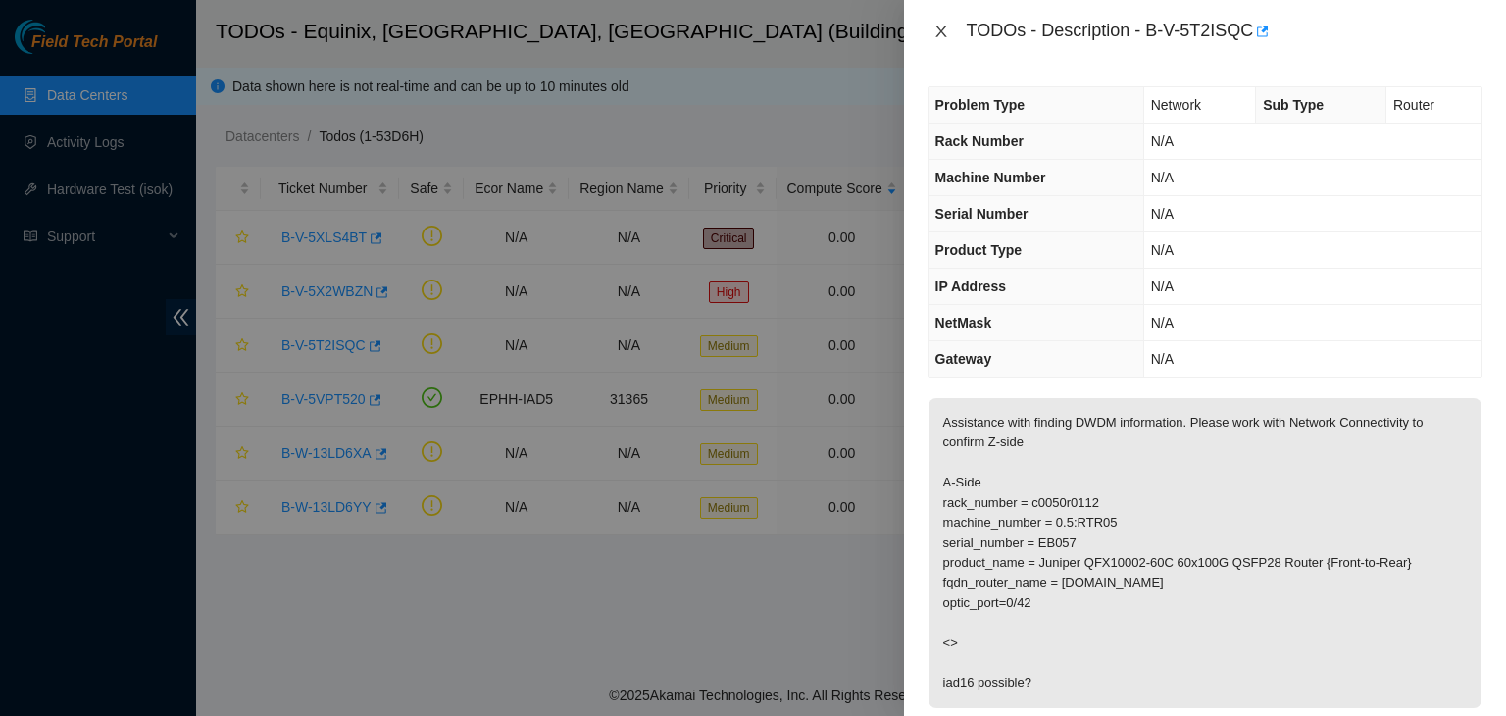
click at [941, 23] on button "Close" at bounding box center [941, 32] width 27 height 19
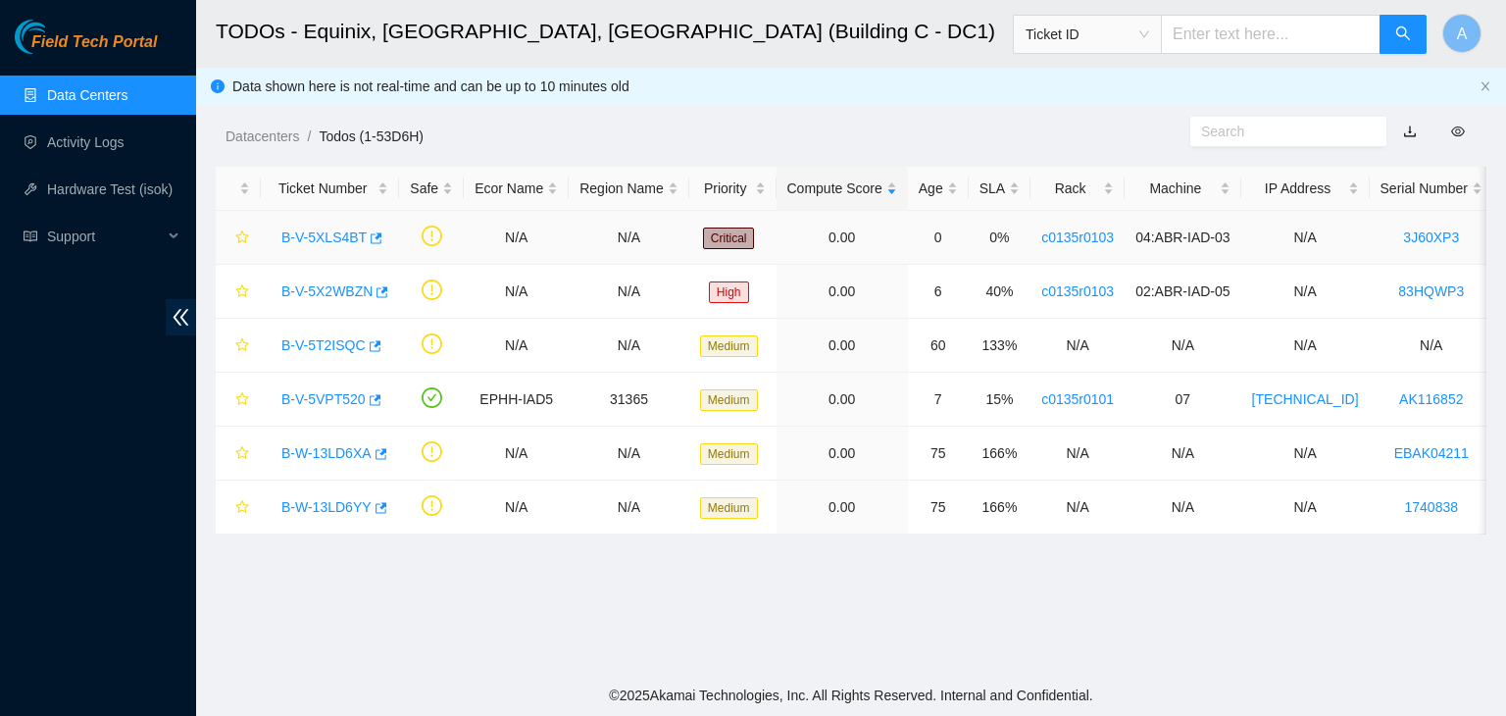
click at [338, 239] on link "B-V-5XLS4BT" at bounding box center [323, 238] width 85 height 16
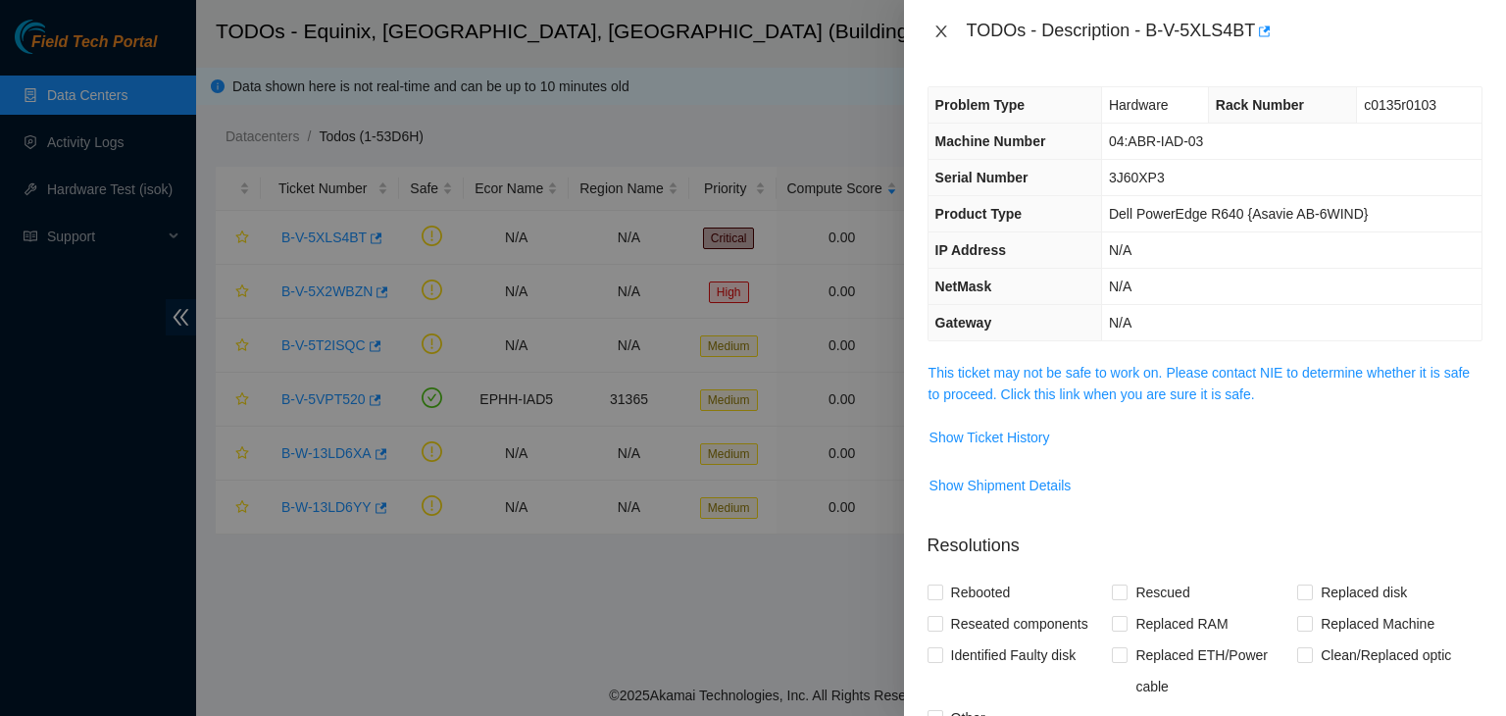
click at [934, 26] on icon "close" at bounding box center [942, 32] width 16 height 16
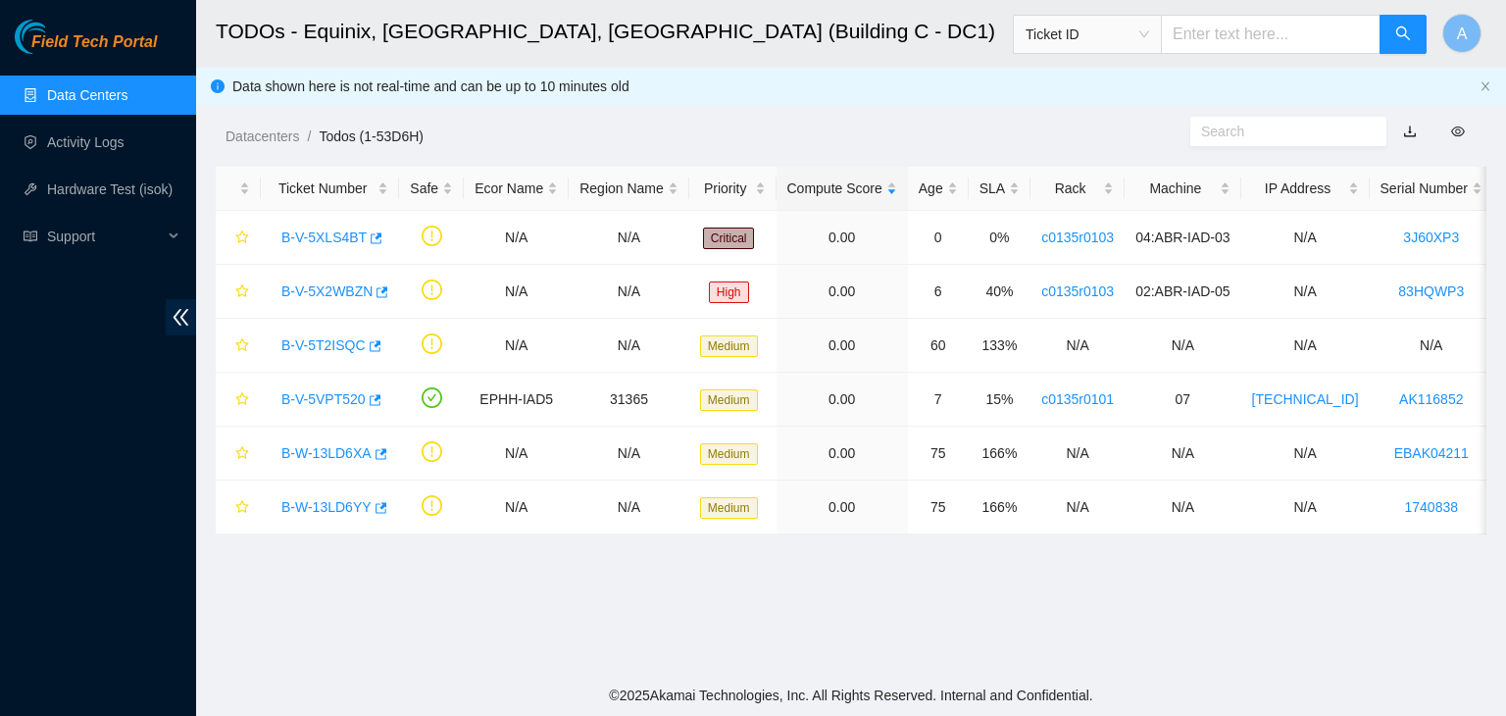
click at [128, 96] on link "Data Centers" at bounding box center [87, 95] width 80 height 16
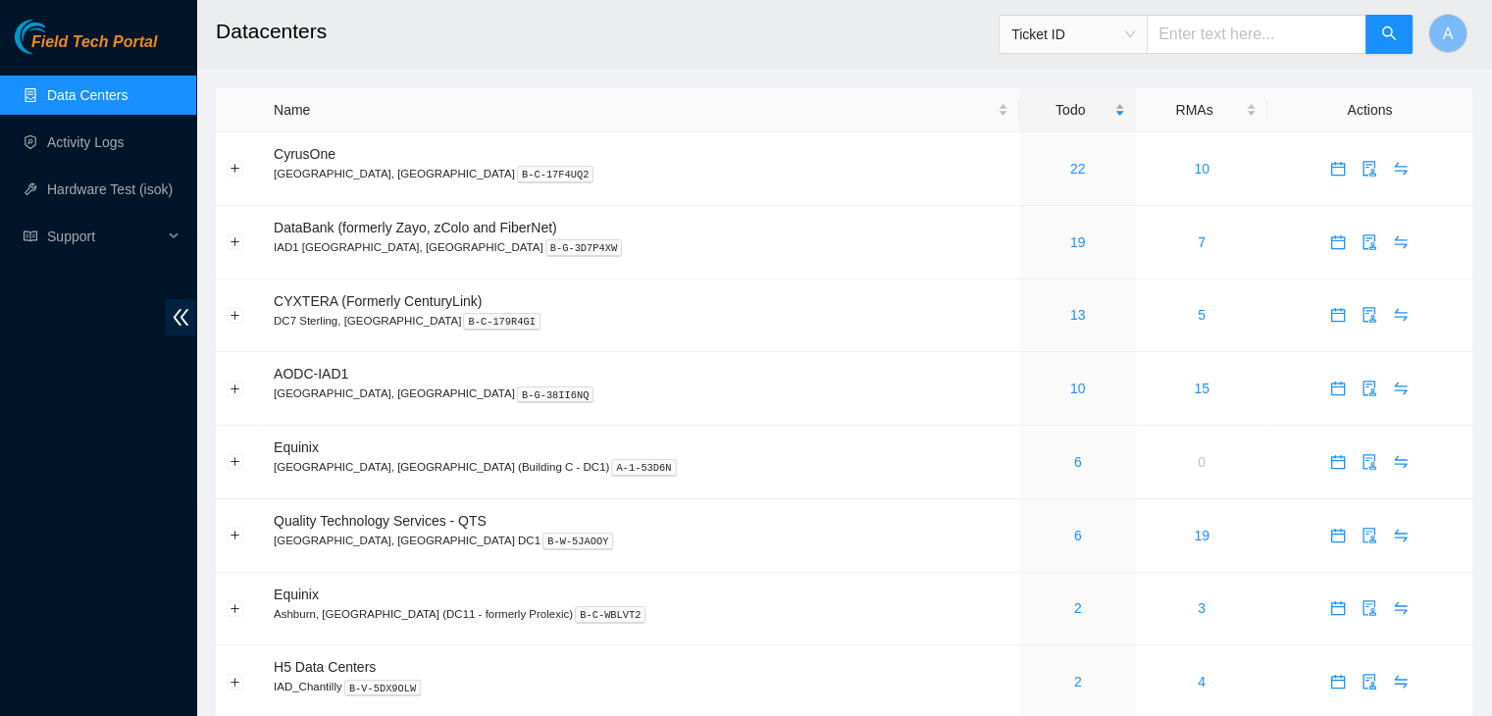
click at [1030, 105] on div "Todo" at bounding box center [1077, 110] width 95 height 22
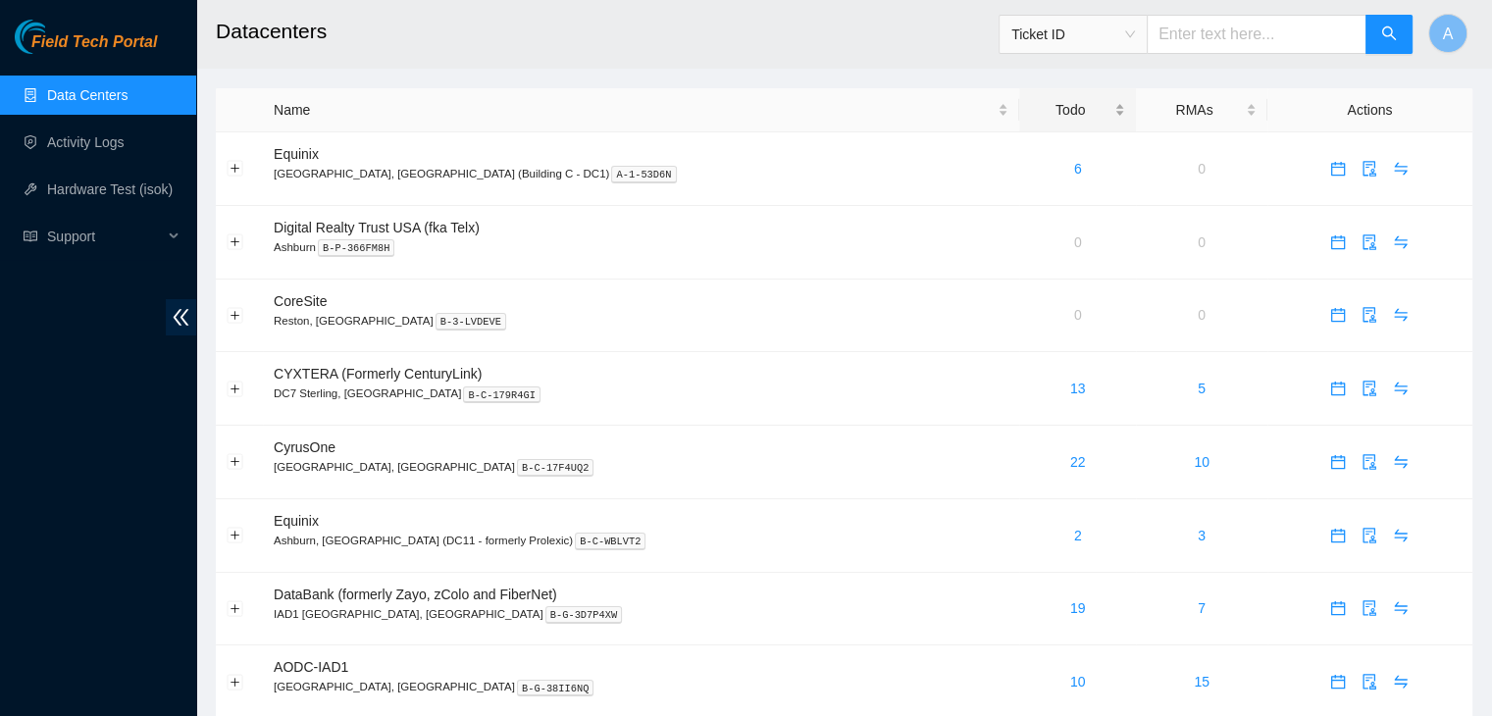
click at [1030, 105] on div "Todo" at bounding box center [1077, 110] width 95 height 22
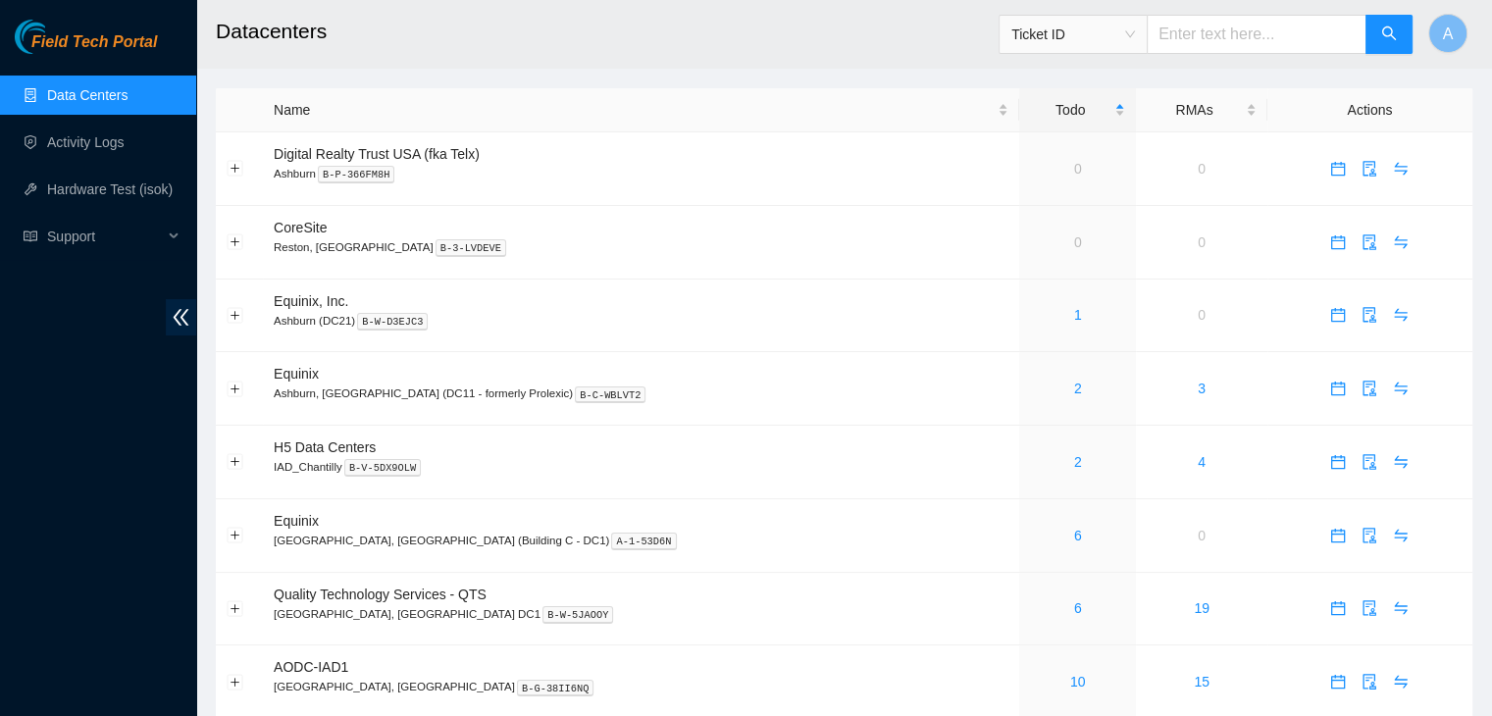
click at [943, 46] on h2 "Datacenters" at bounding box center [724, 31] width 1017 height 63
click at [1019, 133] on td "0" at bounding box center [1077, 169] width 117 height 74
click at [1030, 114] on div "Todo" at bounding box center [1077, 110] width 95 height 22
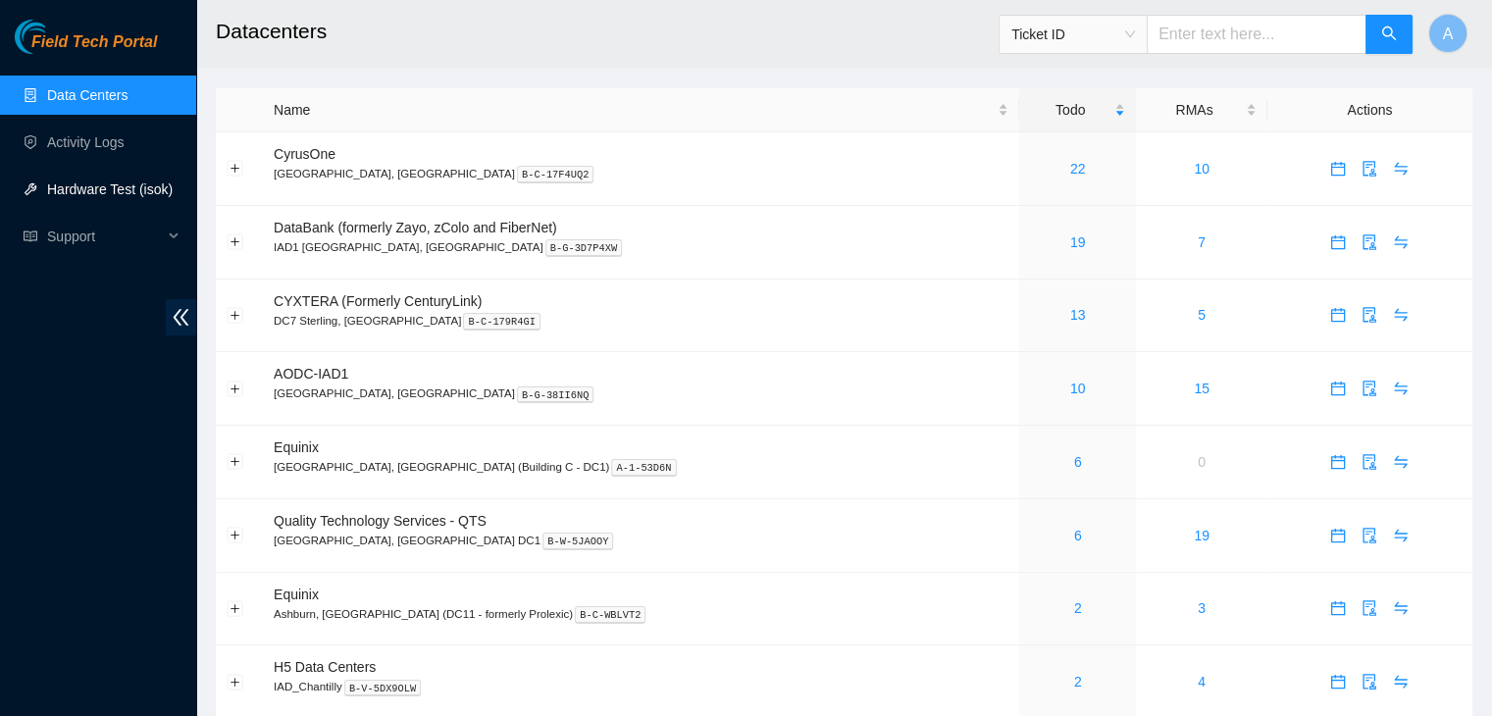
click at [93, 193] on link "Hardware Test (isok)" at bounding box center [110, 189] width 126 height 16
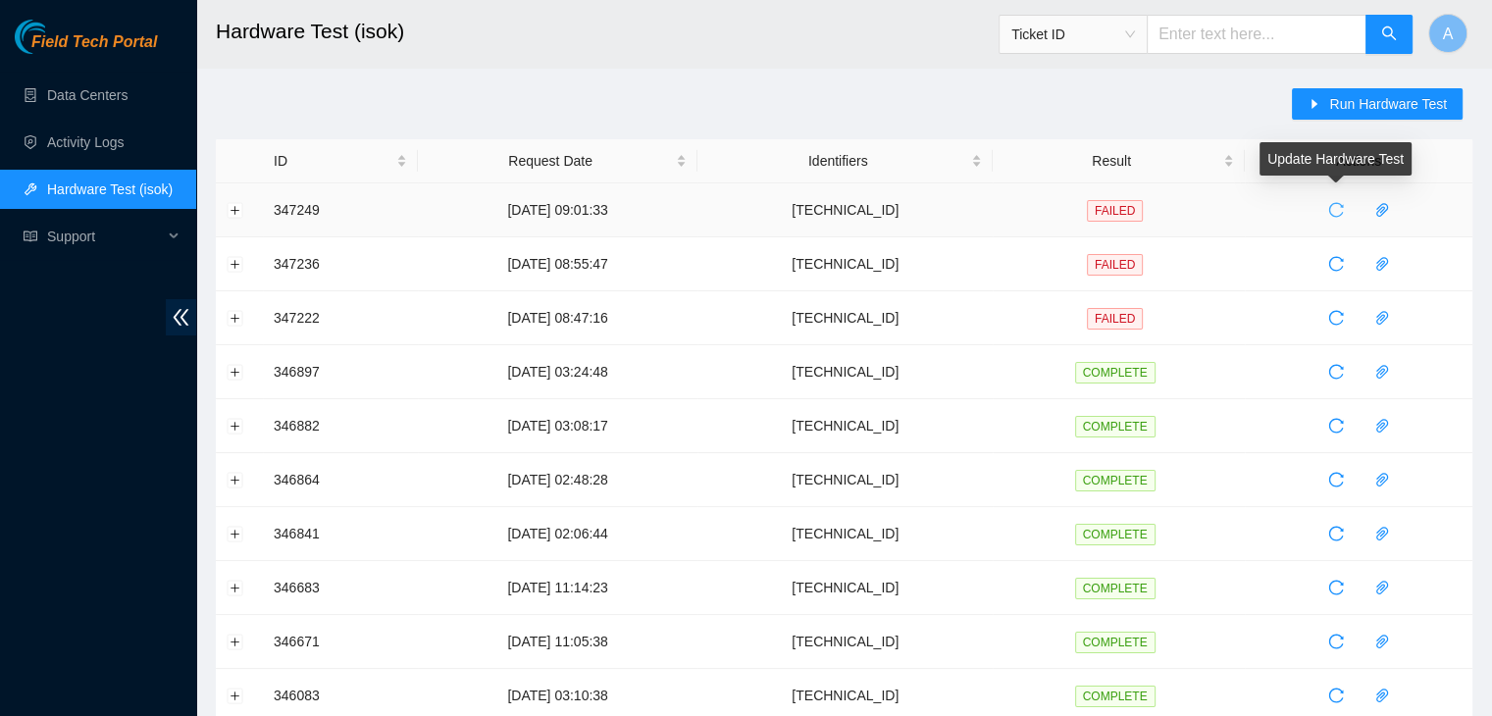
click at [1326, 201] on button "button" at bounding box center [1335, 209] width 31 height 31
click at [96, 517] on div "Field Tech Portal Data Centers Activity Logs Hardware Test (isok) Support" at bounding box center [98, 368] width 196 height 696
click at [118, 99] on link "Data Centers" at bounding box center [87, 95] width 80 height 16
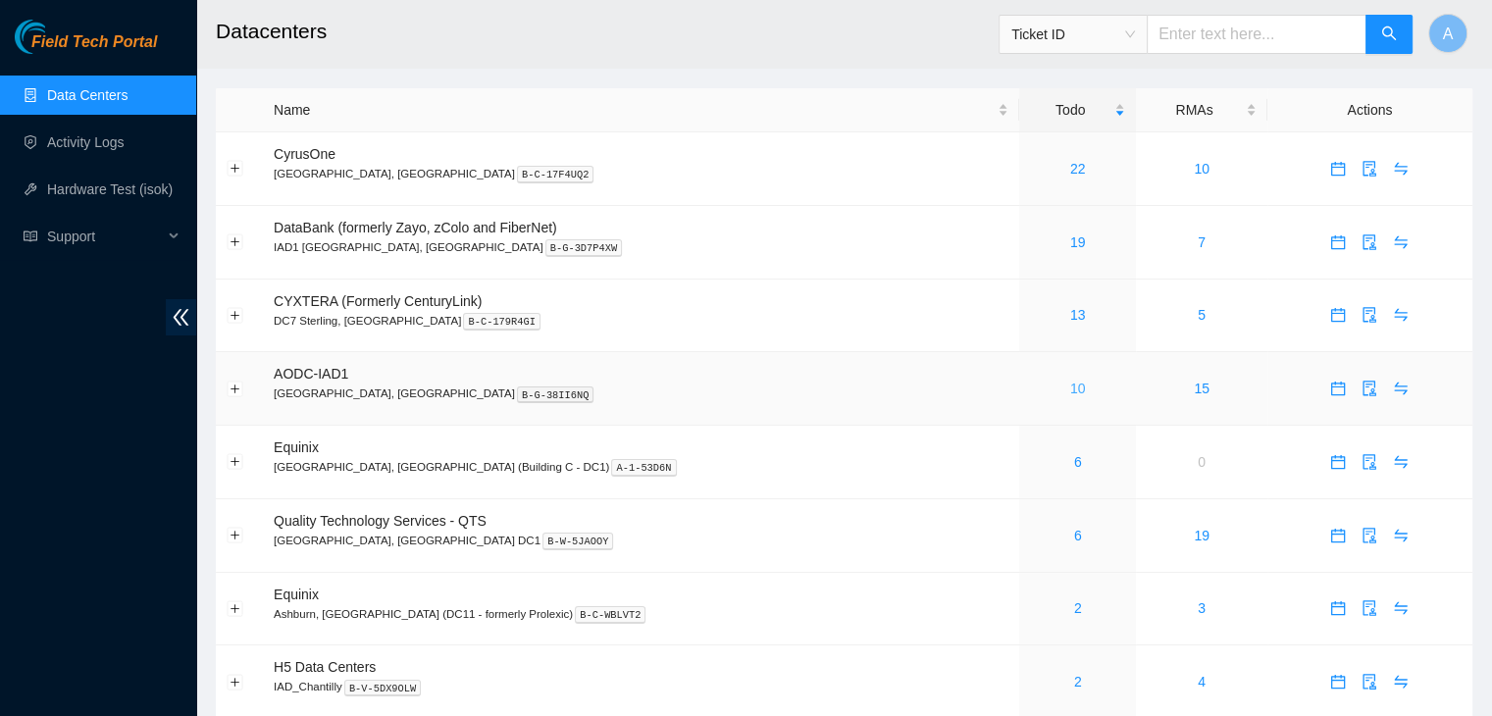
click at [1070, 384] on link "10" at bounding box center [1078, 389] width 16 height 16
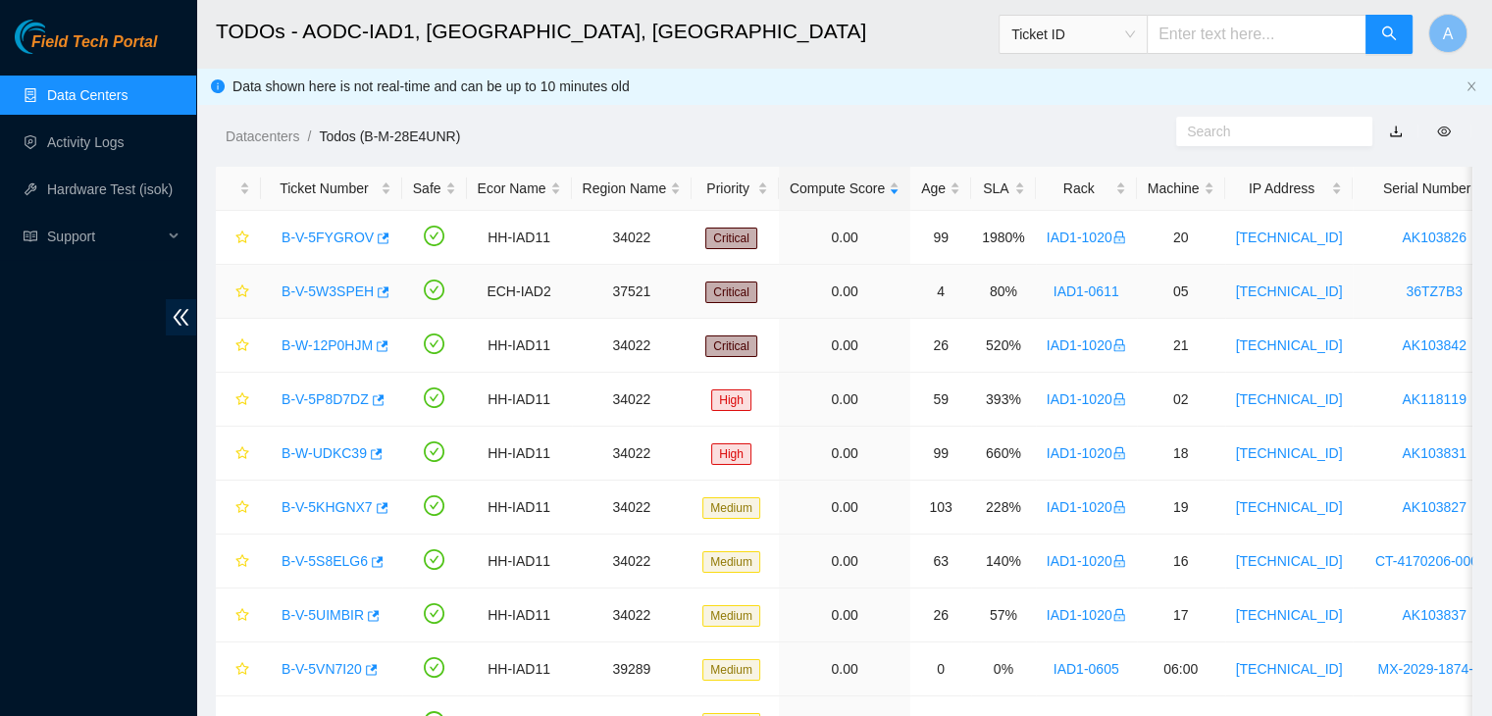
click at [341, 291] on link "B-V-5W3SPEH" at bounding box center [327, 291] width 92 height 16
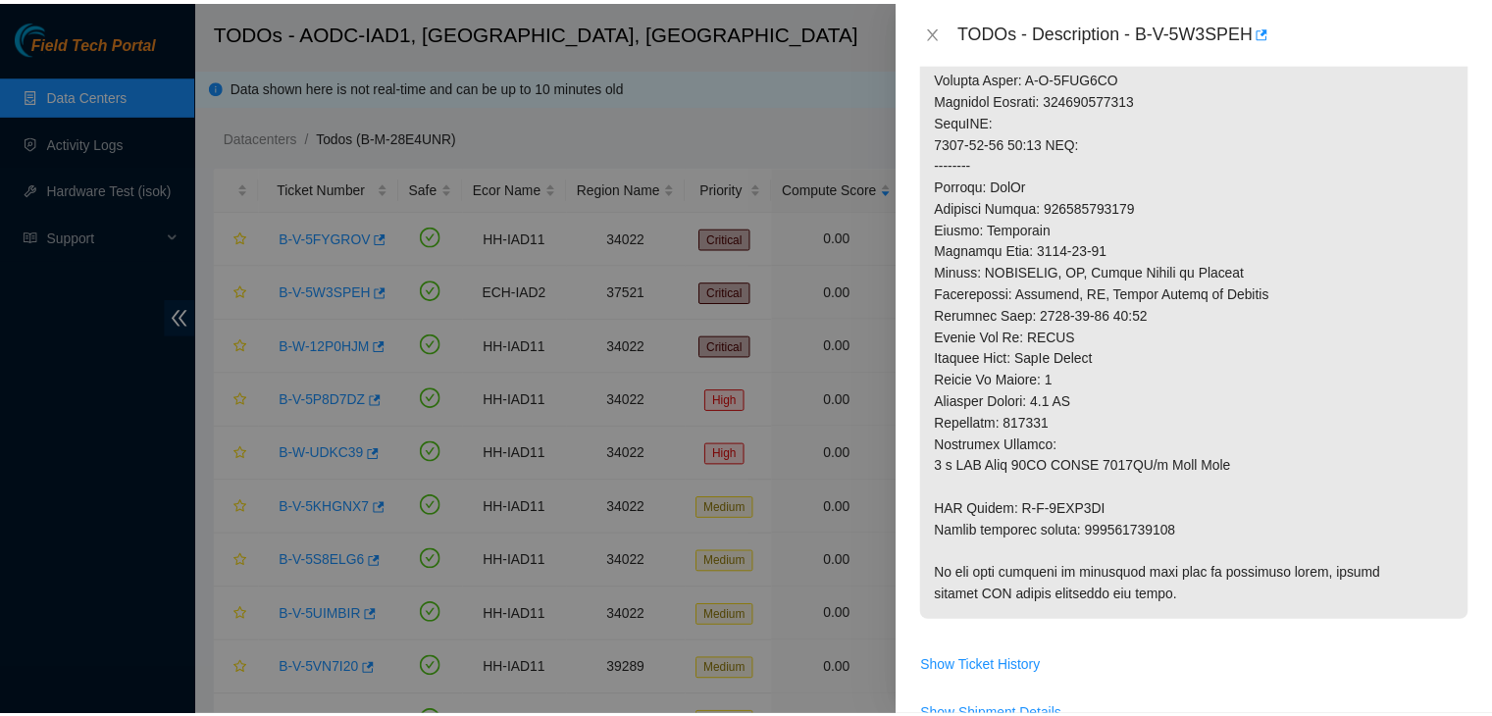
scroll to position [789, 0]
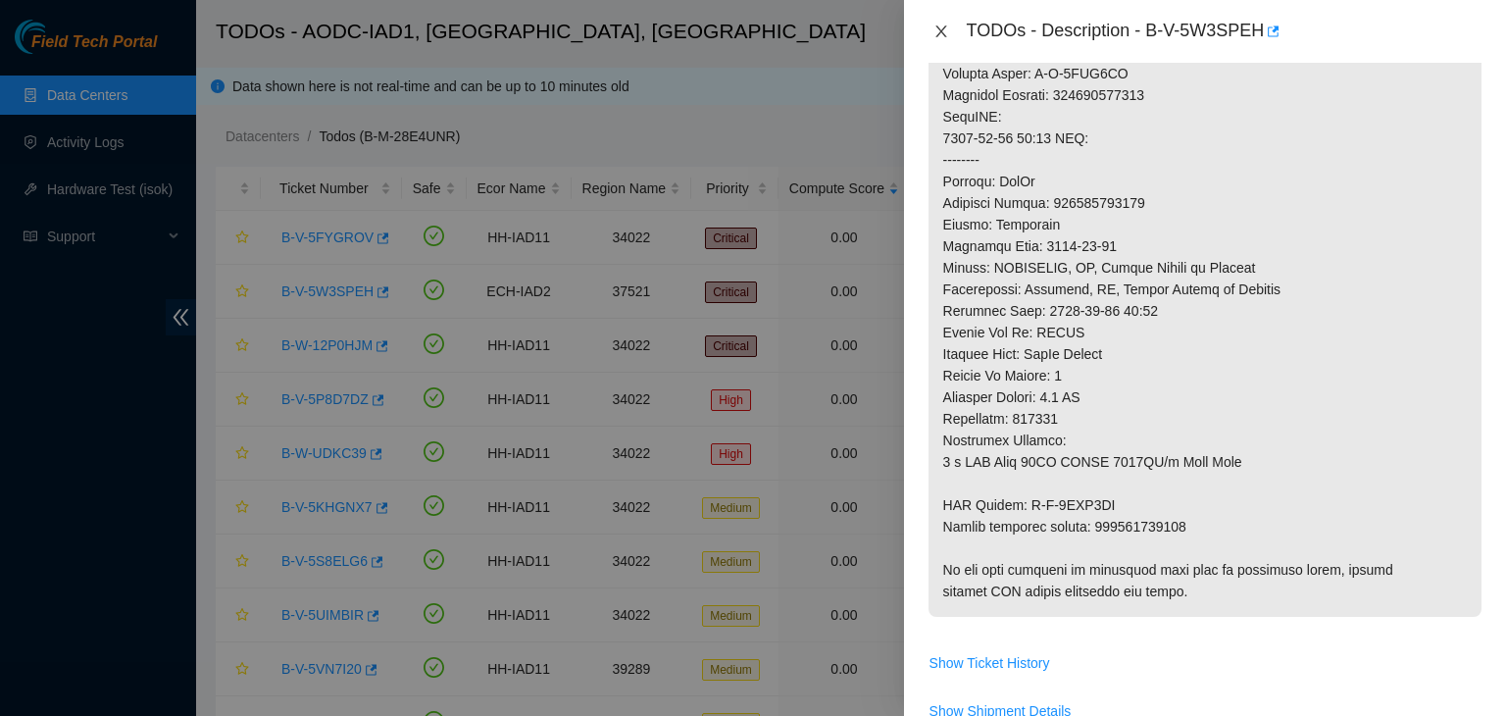
click at [936, 30] on icon "close" at bounding box center [942, 32] width 16 height 16
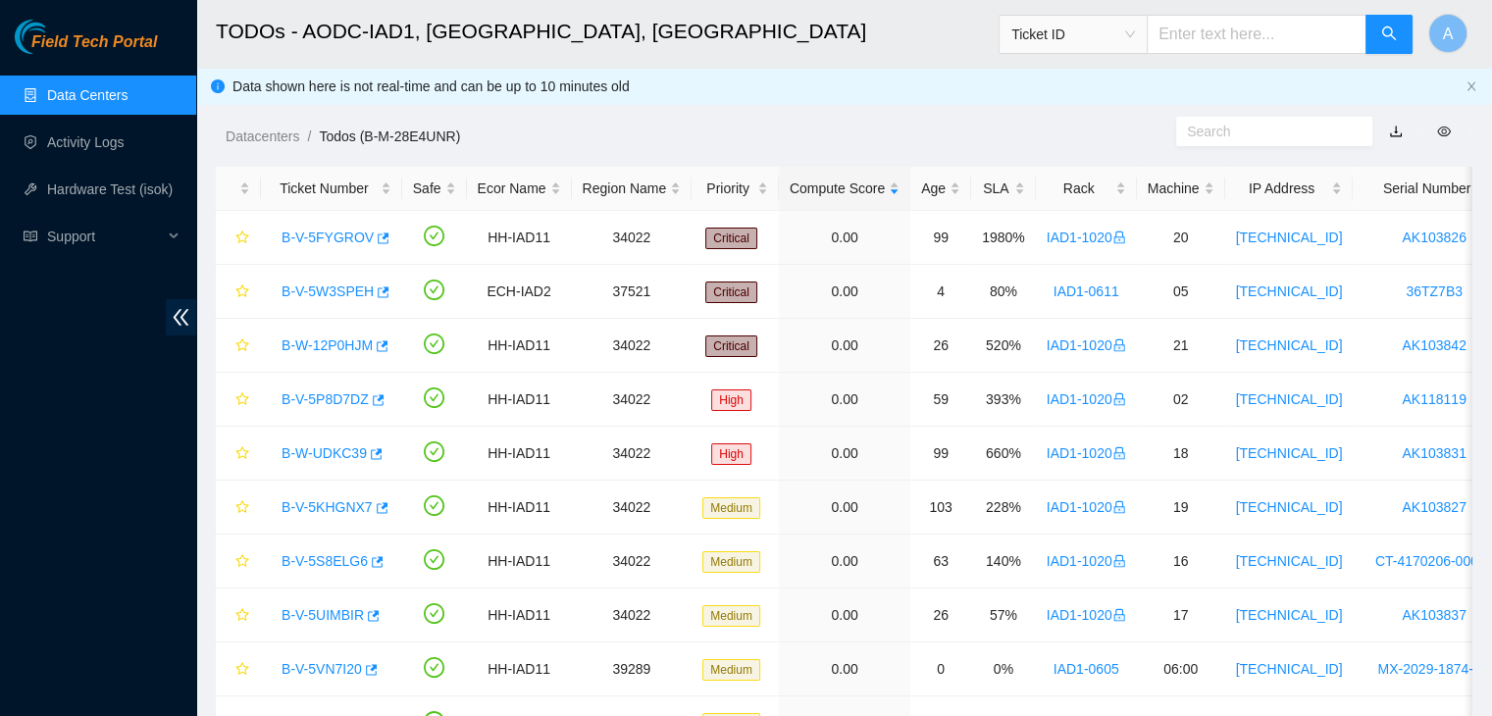
scroll to position [577, 0]
click at [110, 93] on link "Data Centers" at bounding box center [87, 95] width 80 height 16
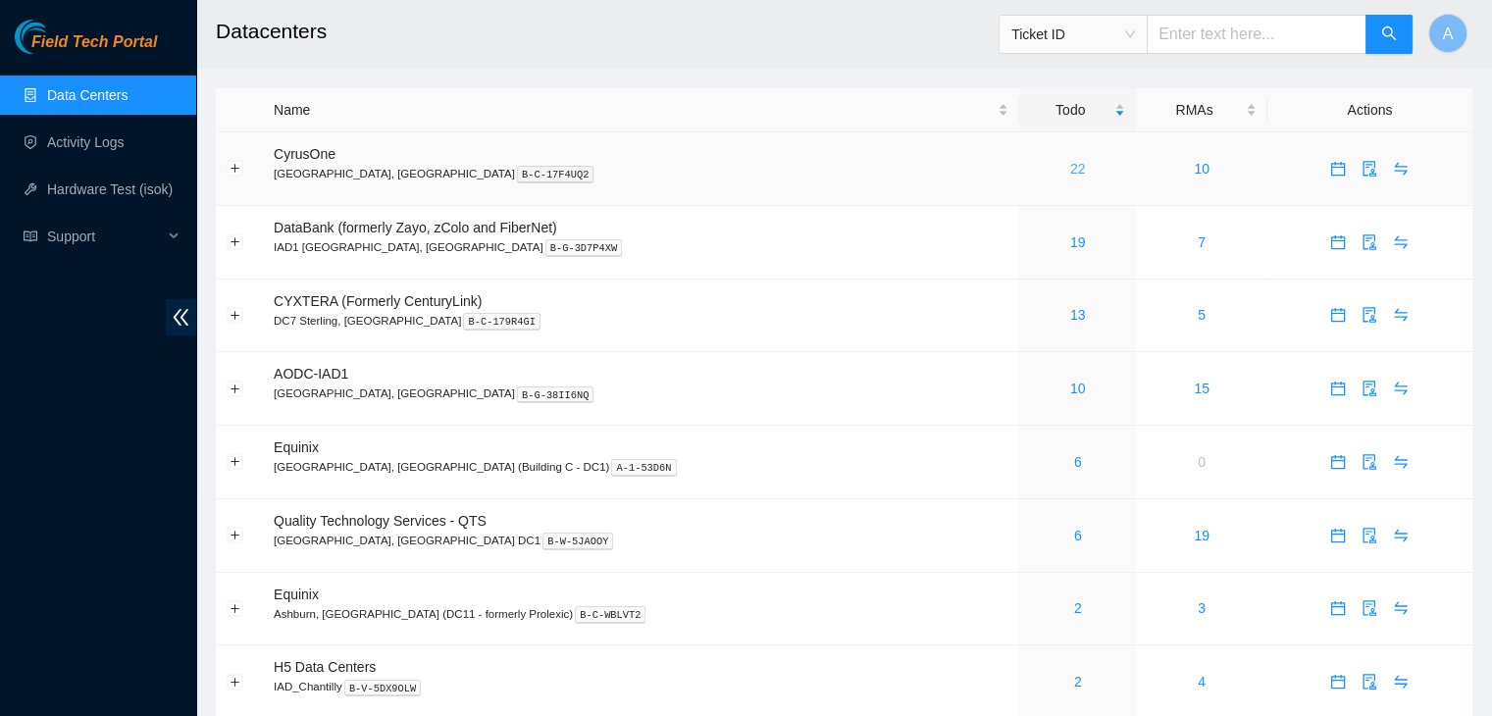
click at [1070, 170] on link "22" at bounding box center [1078, 169] width 16 height 16
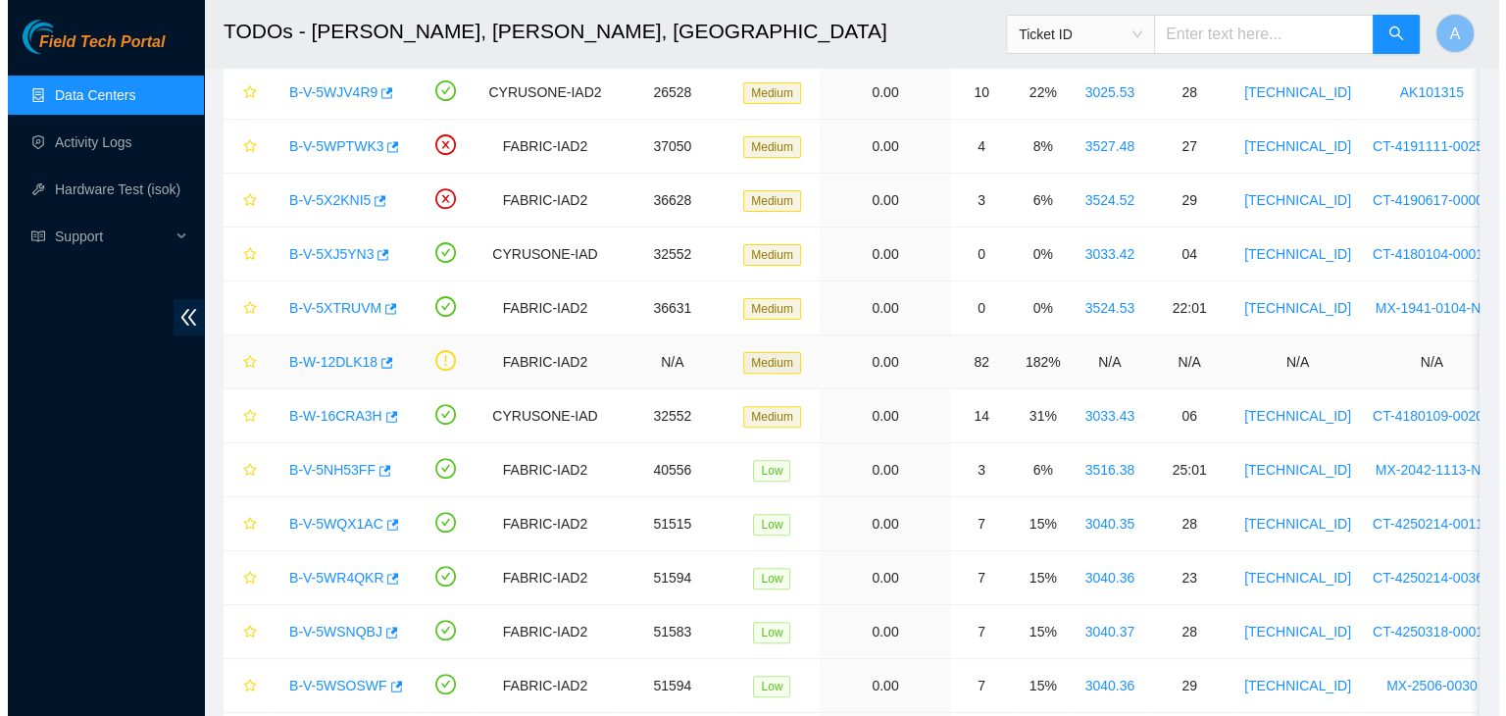
scroll to position [753, 0]
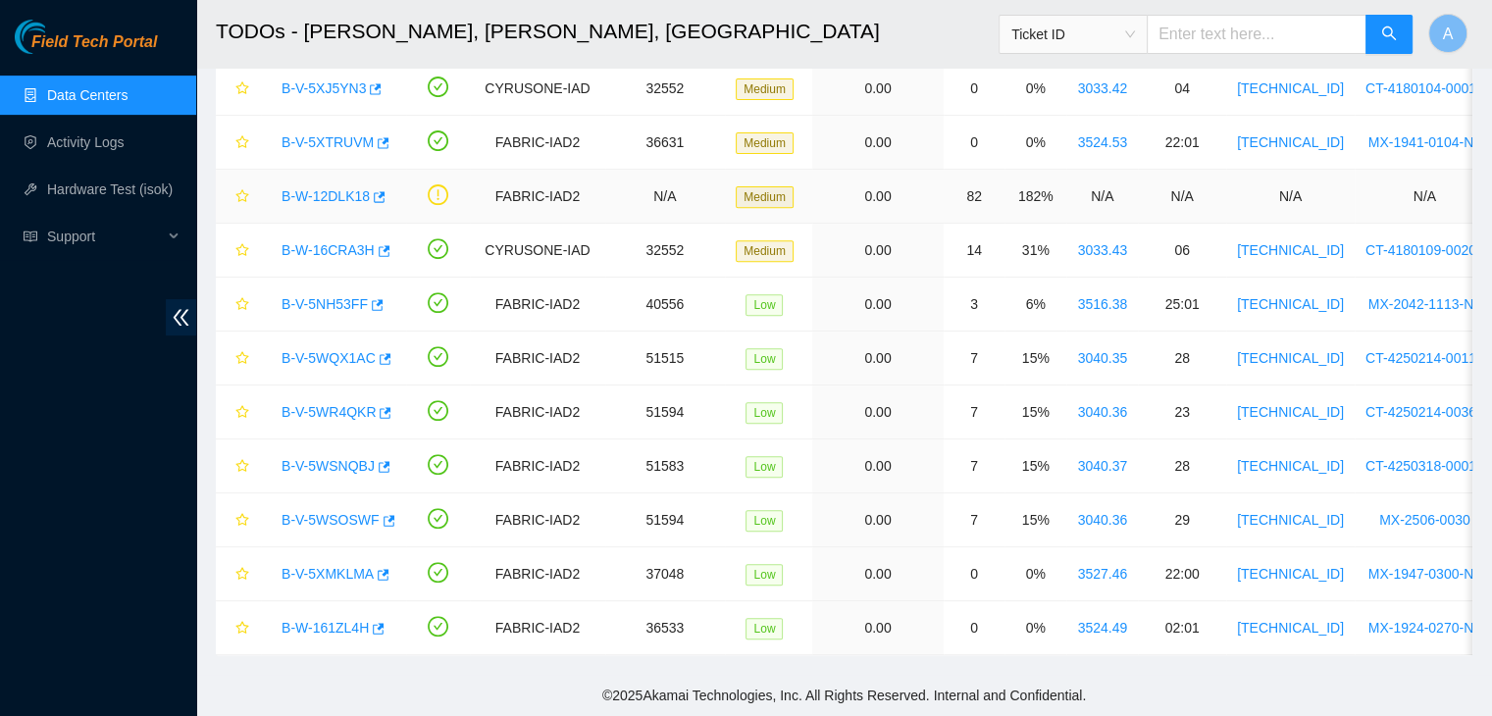
click at [337, 188] on link "B-W-12DLK18" at bounding box center [325, 196] width 88 height 16
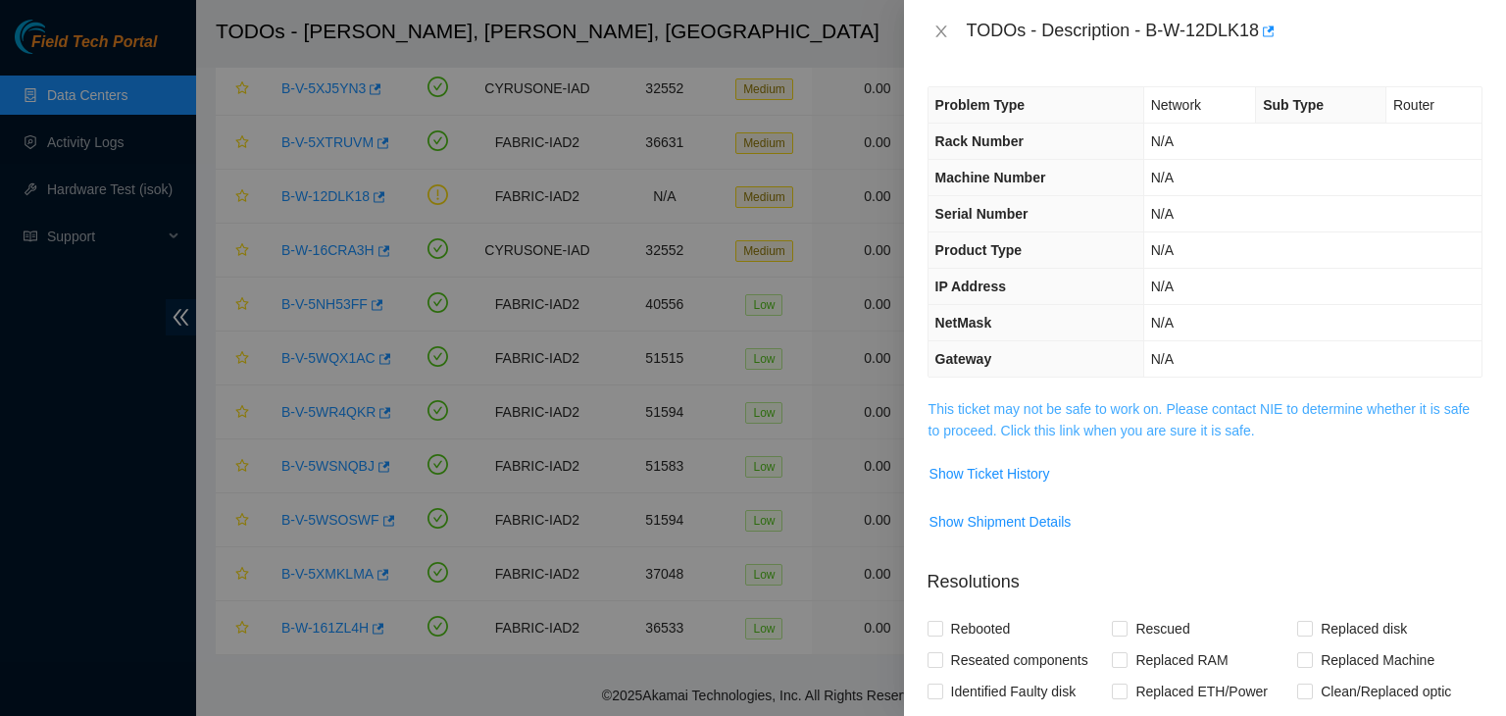
click at [1020, 413] on link "This ticket may not be safe to work on. Please contact NIE to determine whether…" at bounding box center [1199, 419] width 541 height 37
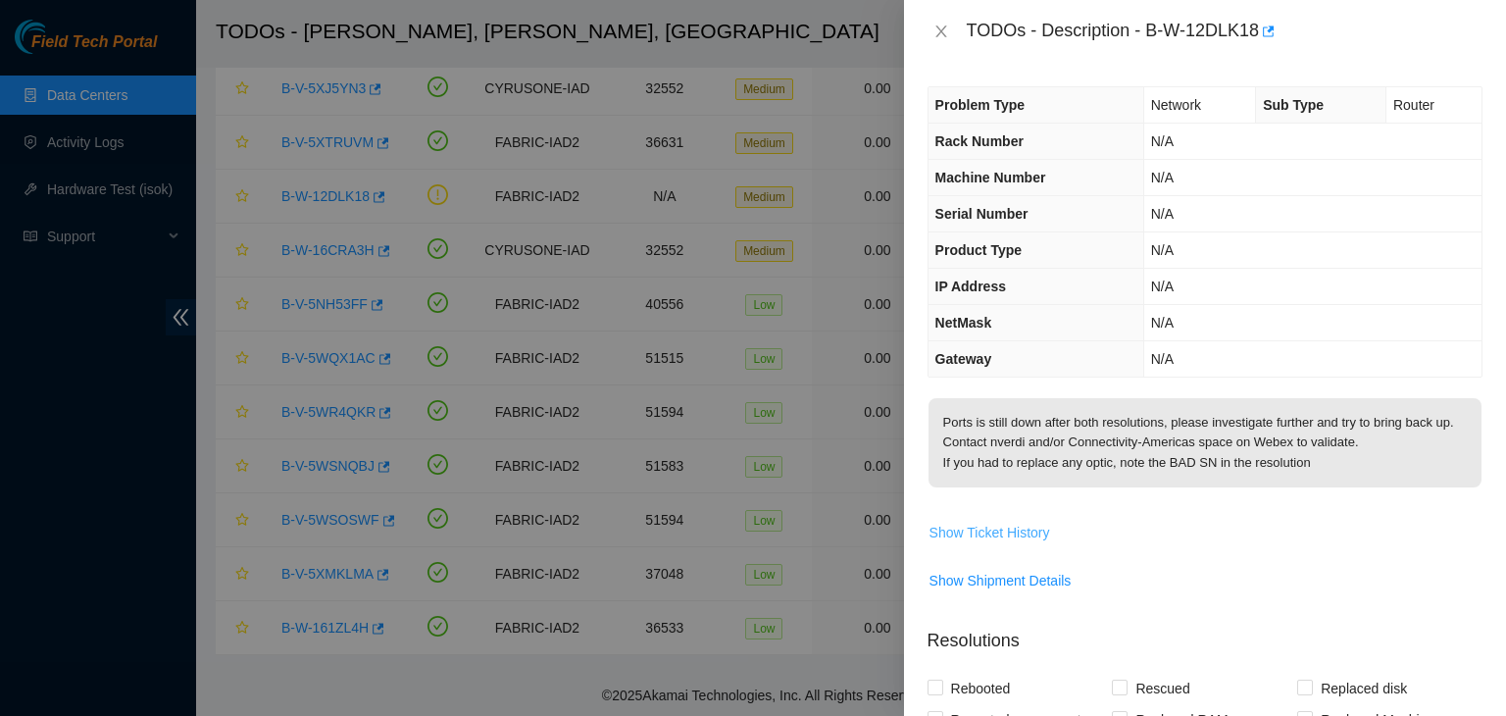
click at [1015, 543] on span "Show Ticket History" at bounding box center [990, 533] width 121 height 22
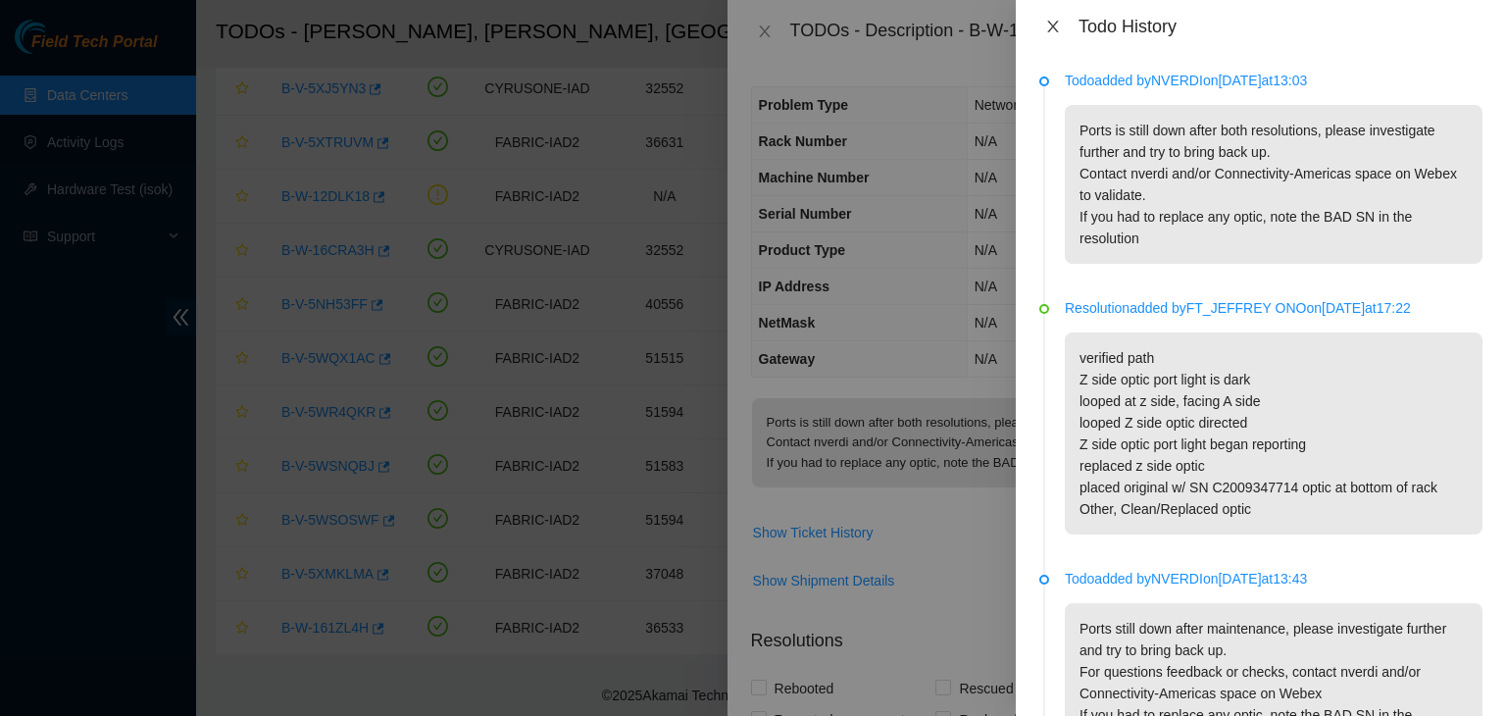
click at [1057, 21] on icon "close" at bounding box center [1052, 27] width 11 height 12
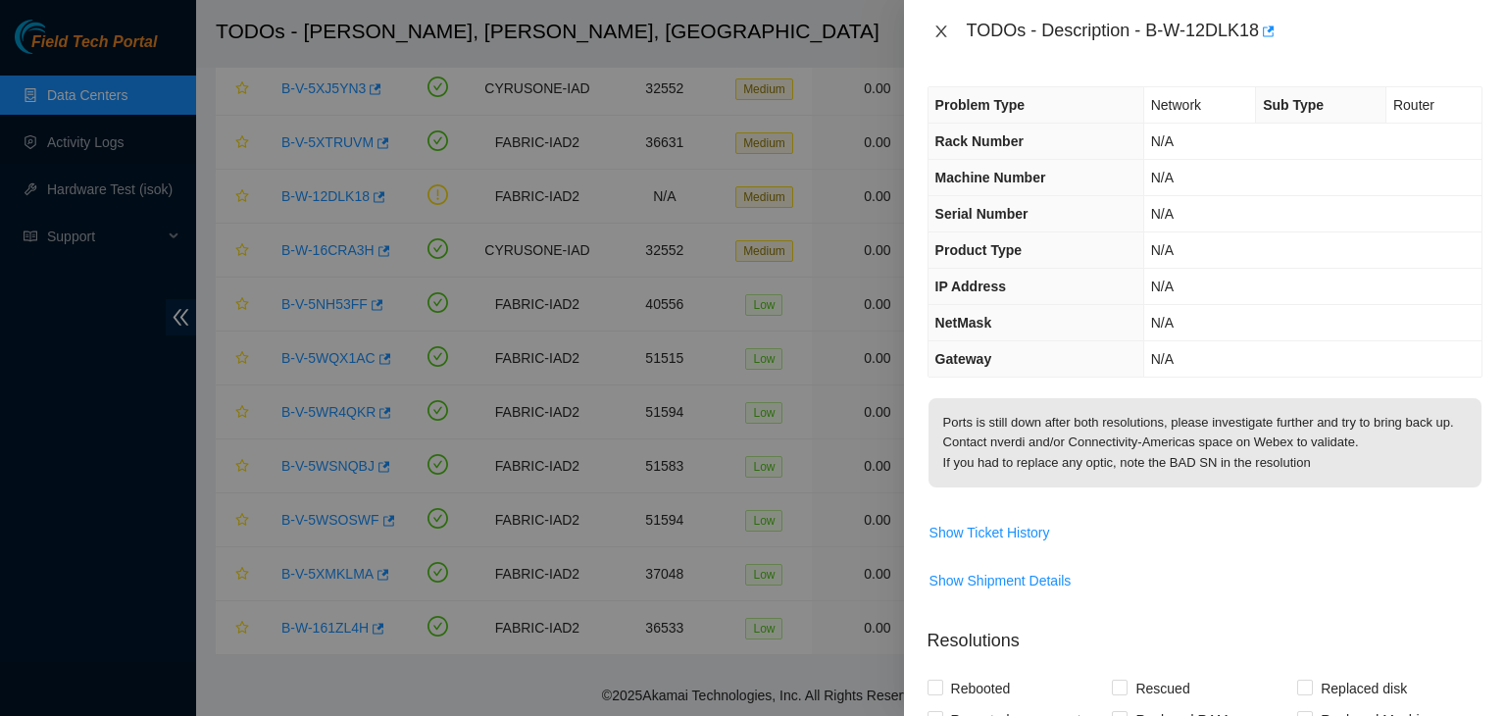
click at [941, 31] on icon "close" at bounding box center [941, 32] width 11 height 12
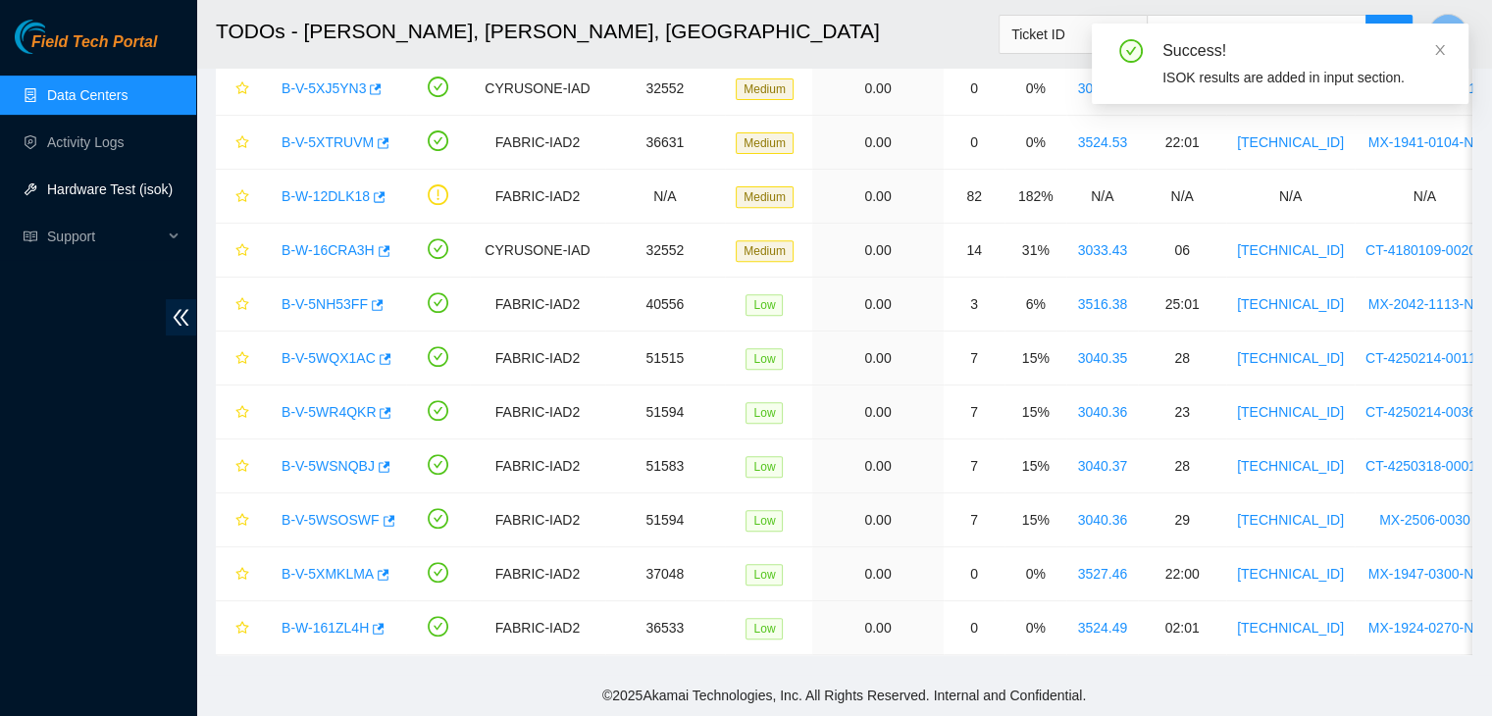
click at [142, 188] on link "Hardware Test (isok)" at bounding box center [110, 189] width 126 height 16
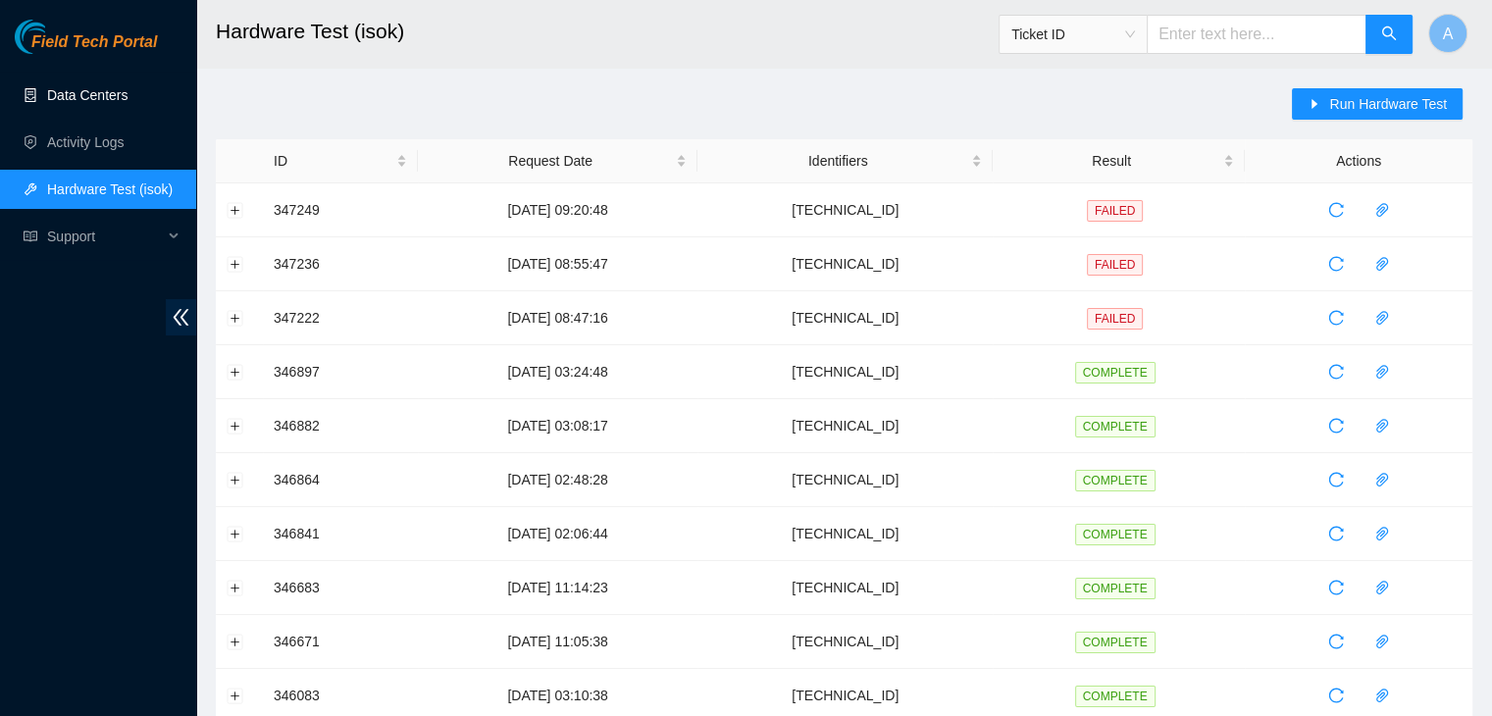
click at [128, 94] on link "Data Centers" at bounding box center [87, 95] width 80 height 16
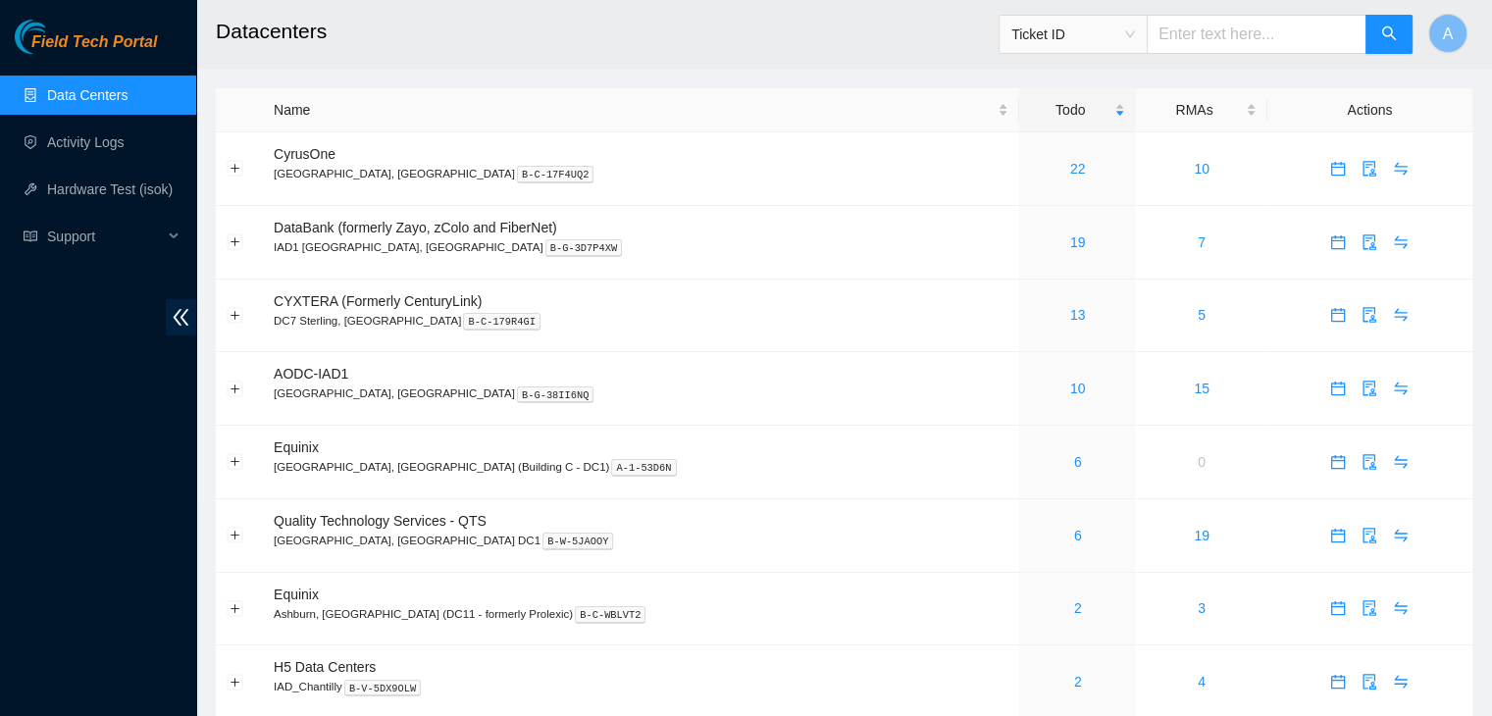
click at [110, 470] on div "Field Tech Portal Data Centers Activity Logs Hardware Test (isok) Support" at bounding box center [98, 368] width 196 height 696
click at [1070, 390] on link "10" at bounding box center [1078, 389] width 16 height 16
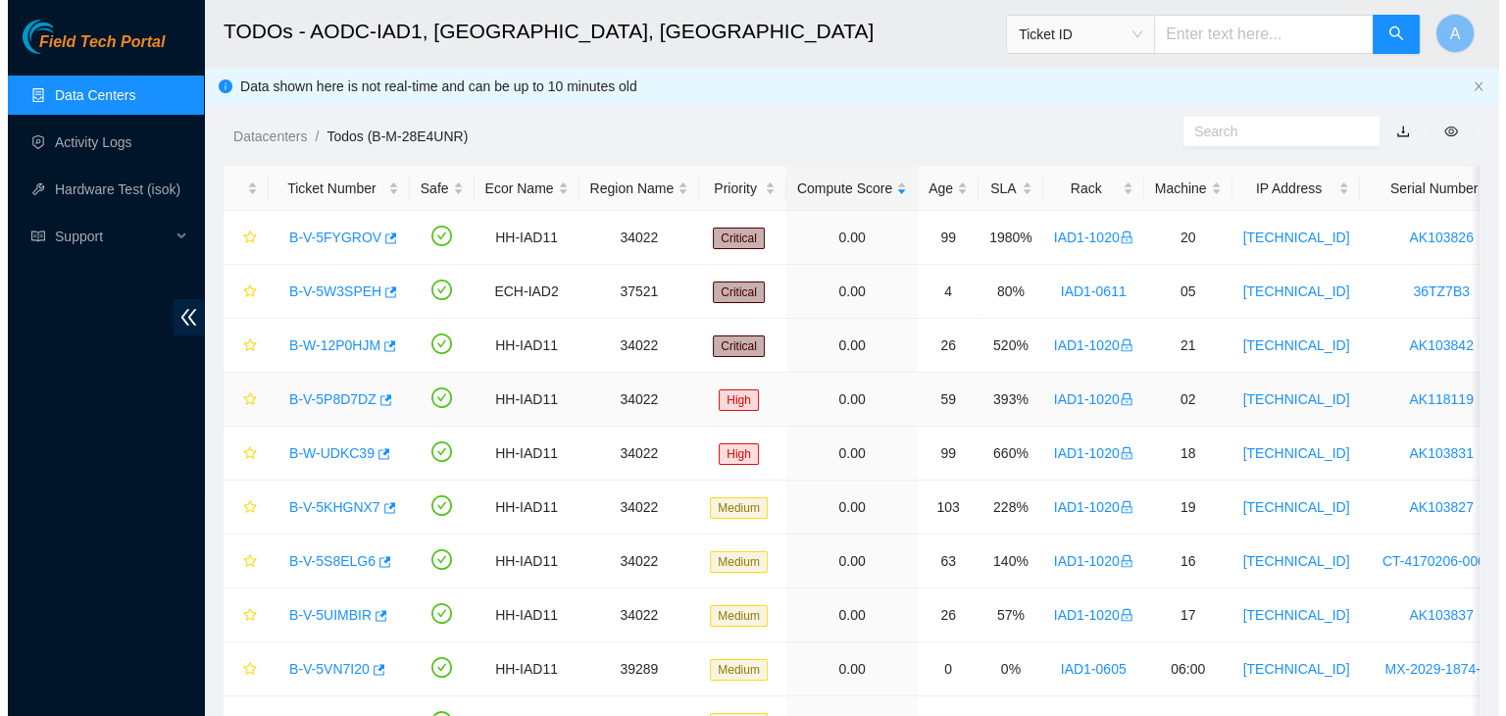
scroll to position [108, 0]
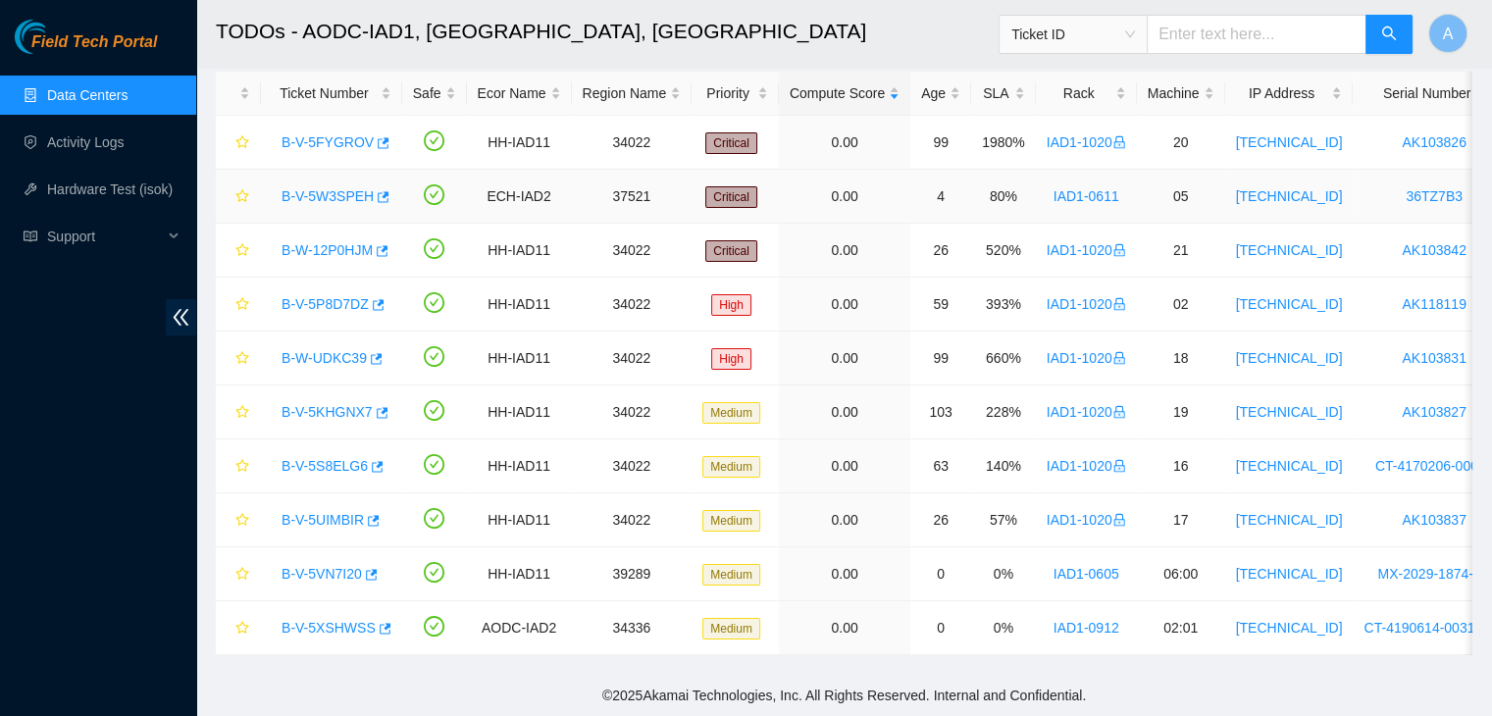
click at [323, 190] on link "B-V-5W3SPEH" at bounding box center [327, 196] width 92 height 16
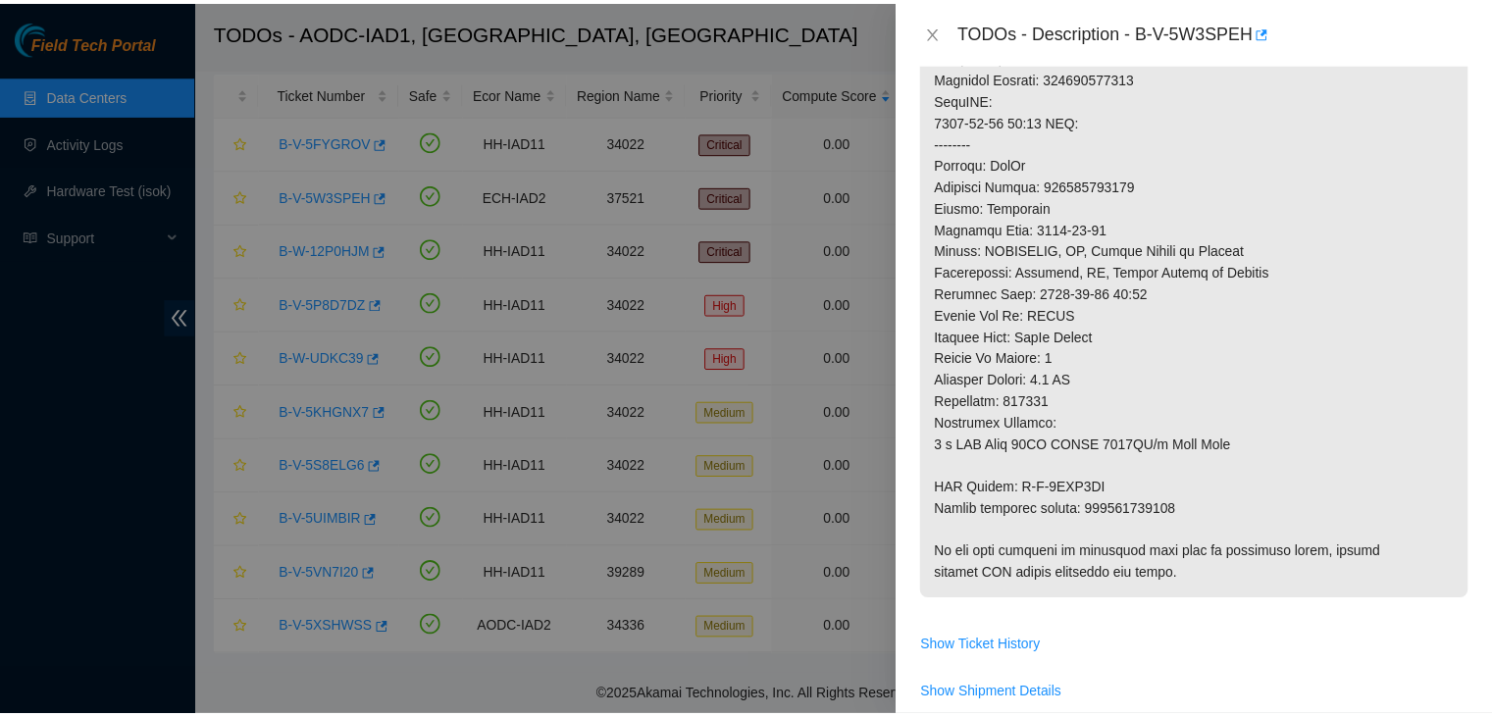
scroll to position [826, 0]
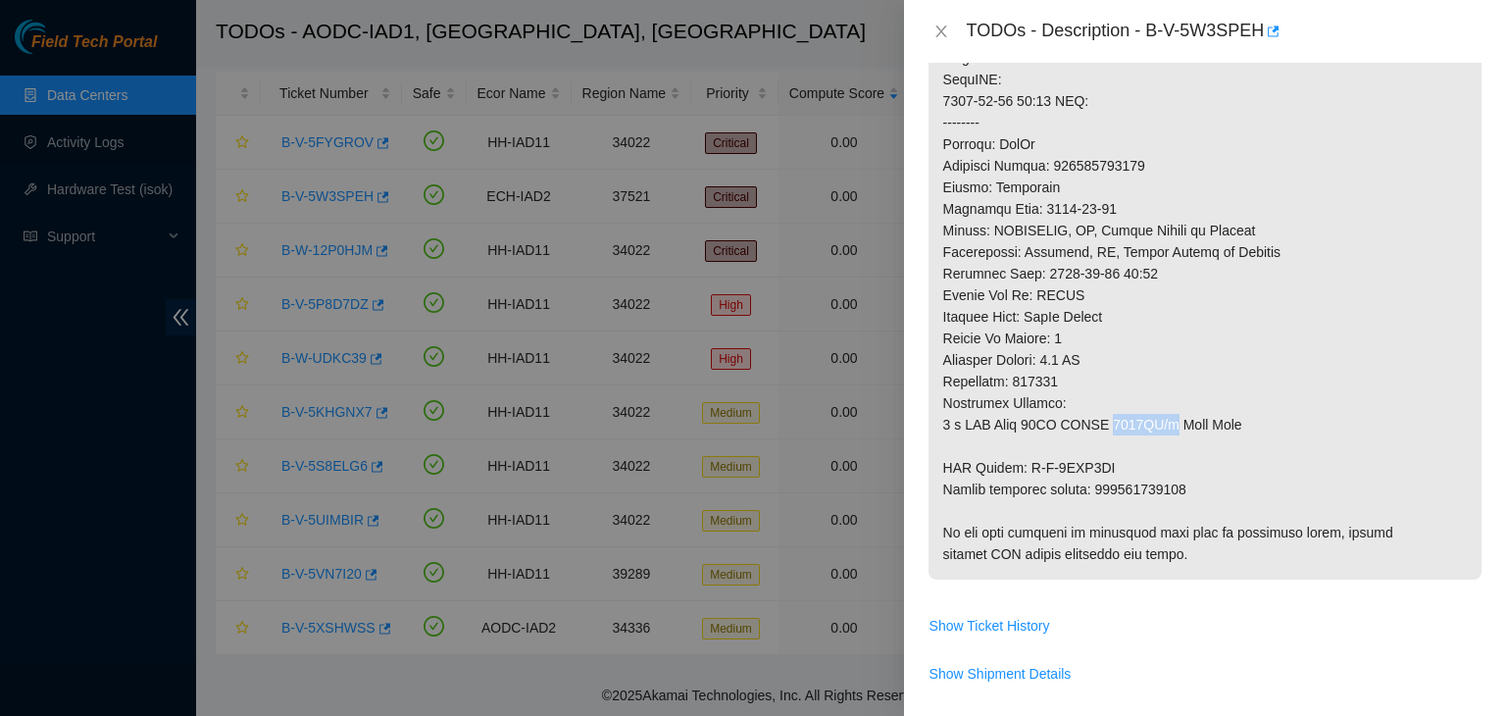
drag, startPoint x: 1114, startPoint y: 429, endPoint x: 1167, endPoint y: 429, distance: 53.0
click at [1167, 429] on p at bounding box center [1205, 79] width 553 height 1000
drag, startPoint x: 1167, startPoint y: 429, endPoint x: 1259, endPoint y: 418, distance: 92.8
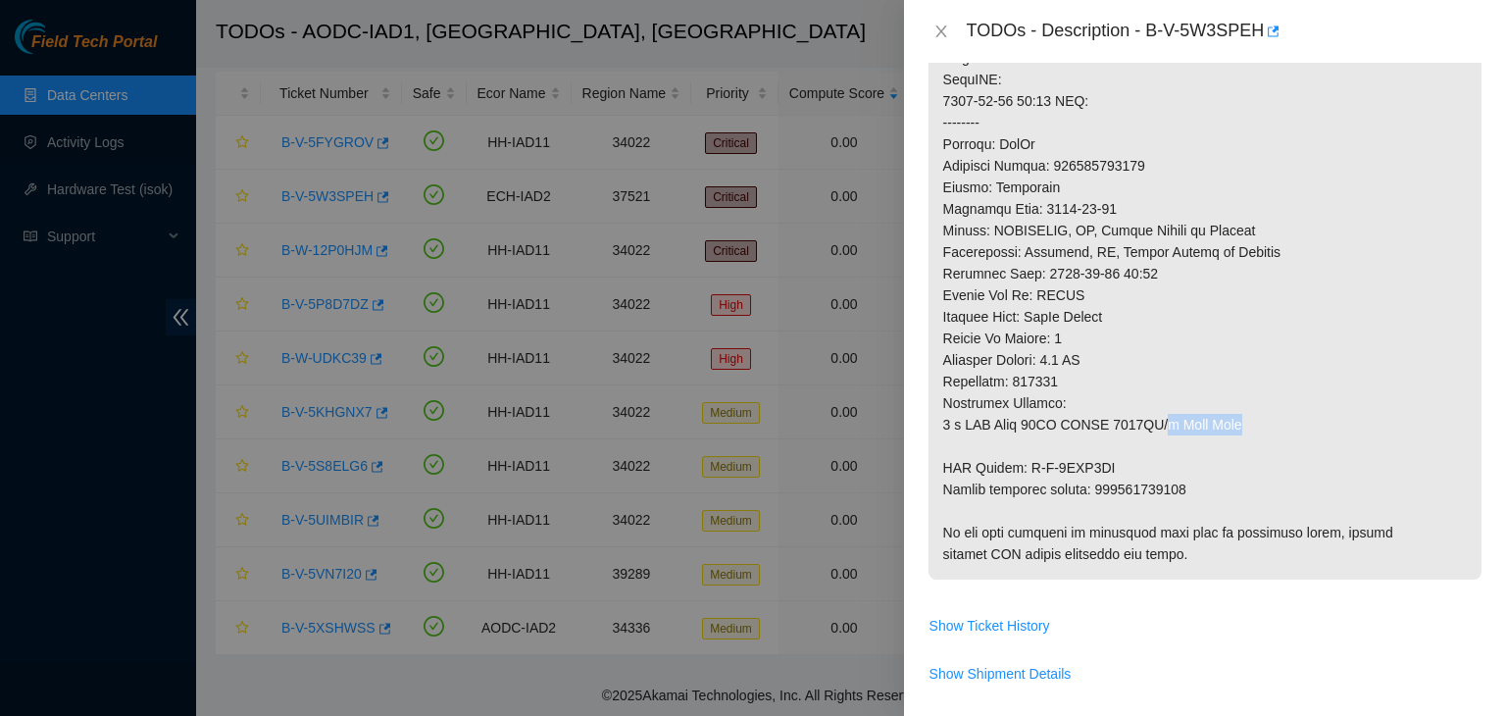
click at [1259, 418] on p at bounding box center [1205, 79] width 553 height 1000
drag, startPoint x: 1059, startPoint y: 425, endPoint x: 1106, endPoint y: 421, distance: 47.2
click at [1106, 421] on p at bounding box center [1205, 79] width 553 height 1000
click at [1084, 236] on p at bounding box center [1205, 79] width 553 height 1000
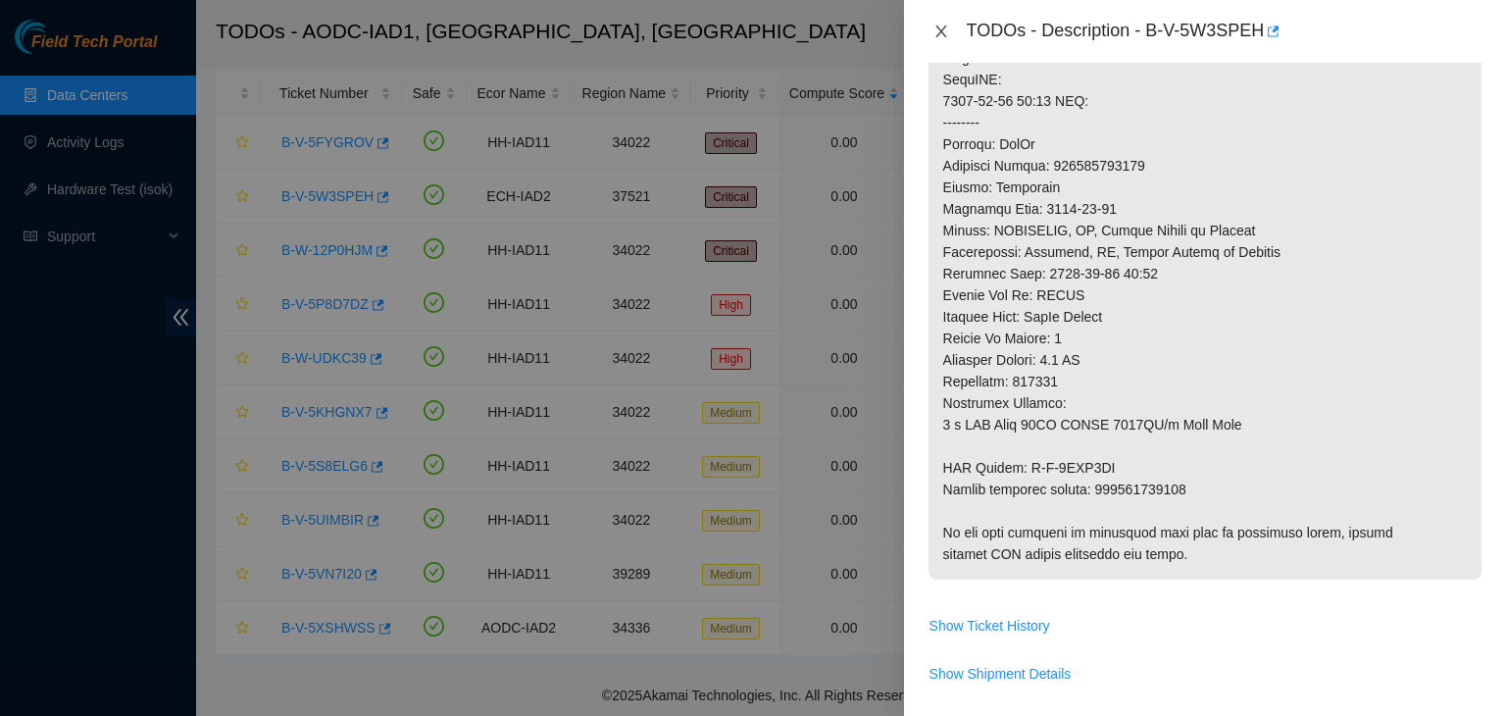
click at [945, 31] on icon "close" at bounding box center [942, 32] width 16 height 16
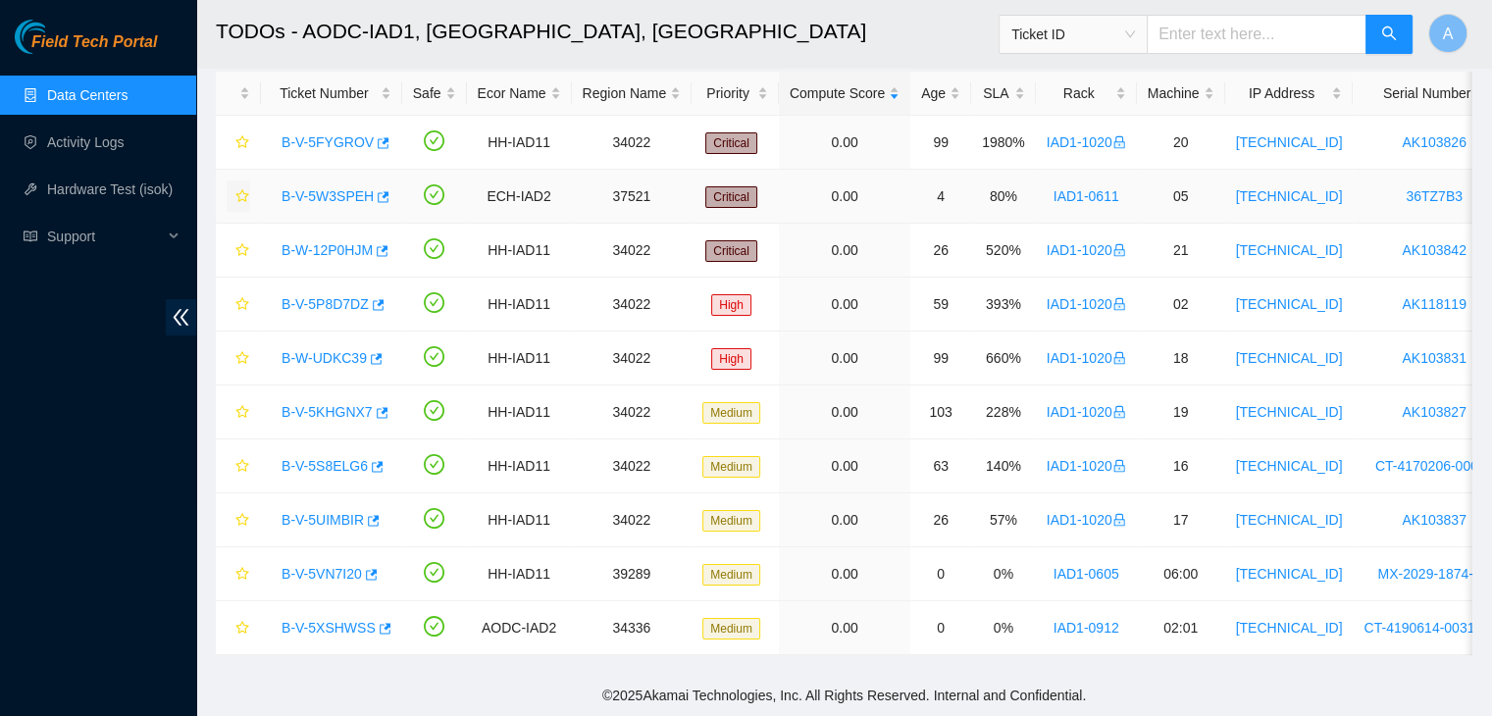
scroll to position [577, 0]
click at [172, 181] on link "Hardware Test (isok)" at bounding box center [110, 189] width 126 height 16
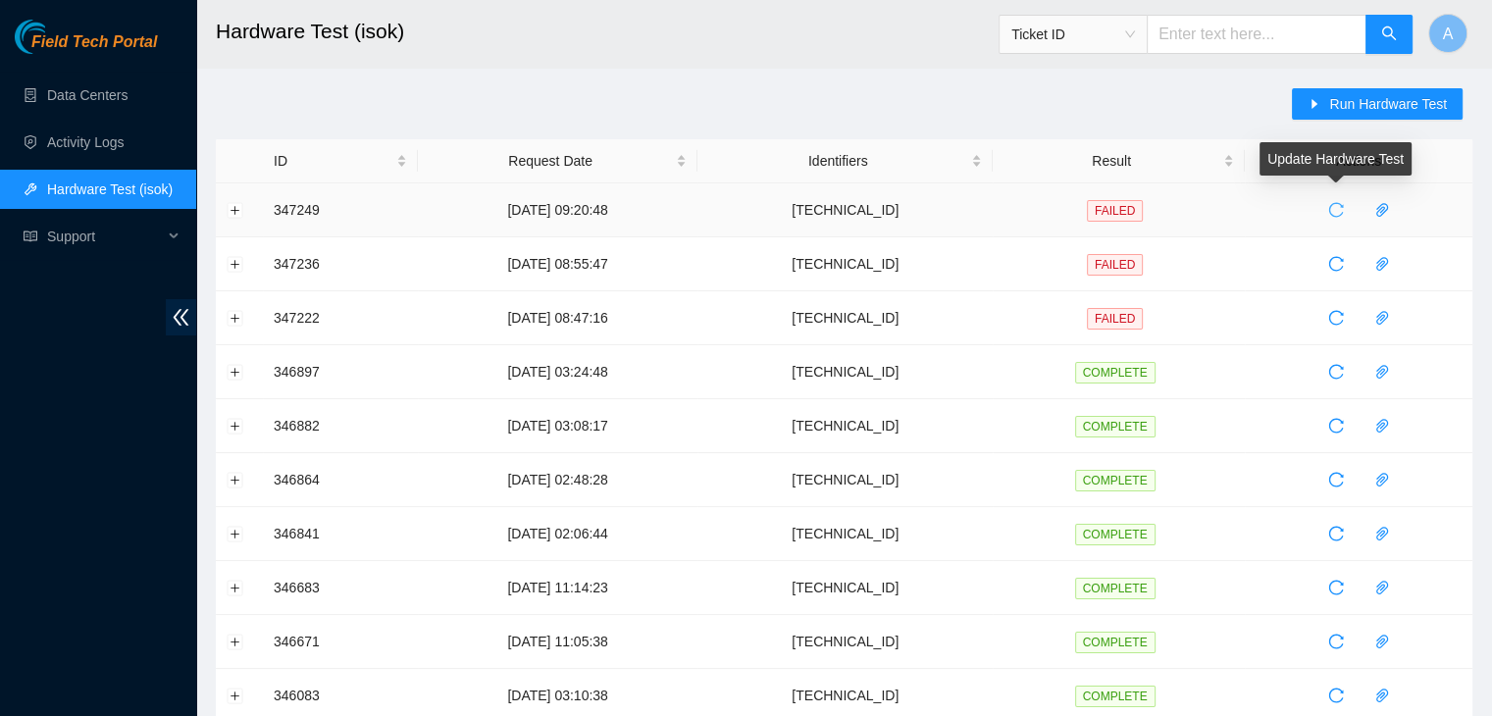
click at [1340, 211] on icon "reload" at bounding box center [1336, 210] width 16 height 16
click at [151, 388] on div "Field Tech Portal Data Centers Activity Logs Hardware Test (isok) Support" at bounding box center [98, 368] width 196 height 696
click at [128, 96] on link "Data Centers" at bounding box center [87, 95] width 80 height 16
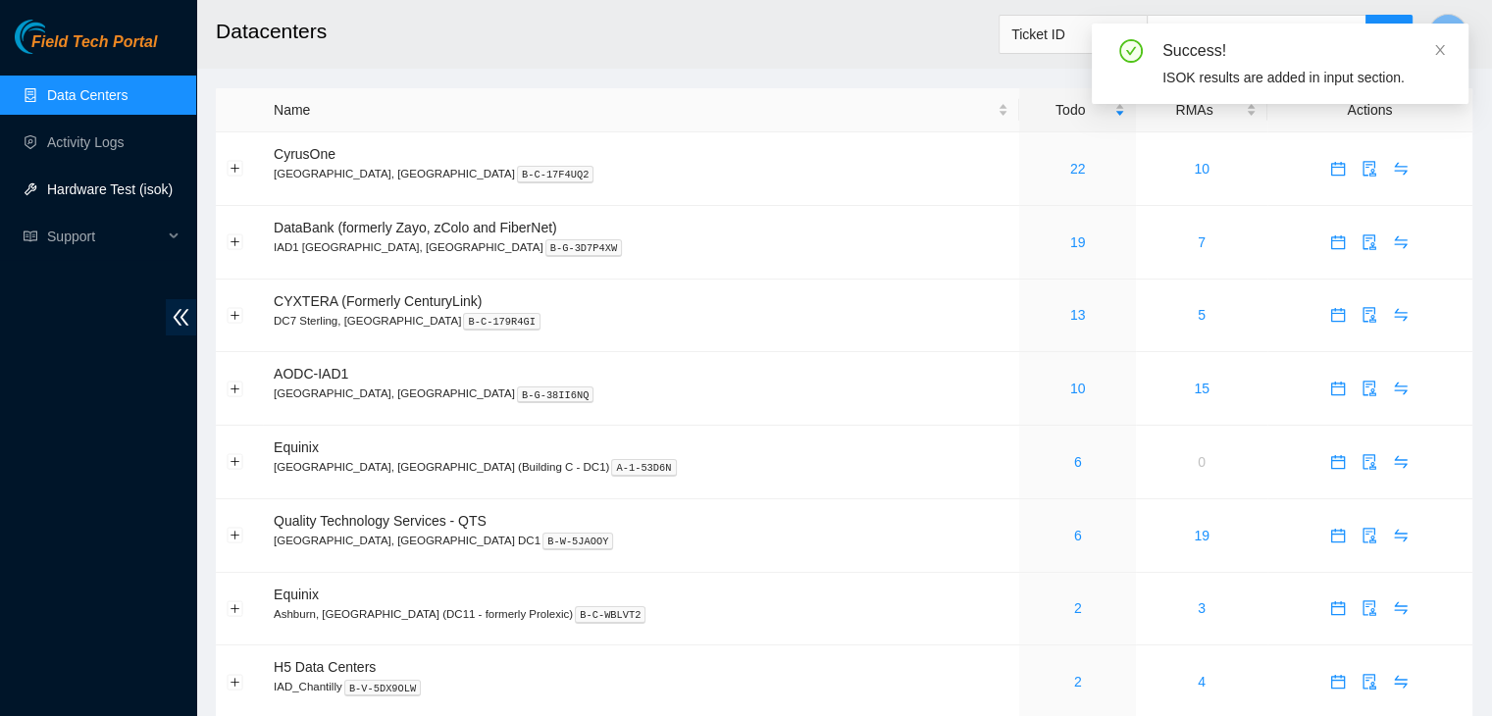
click at [106, 194] on link "Hardware Test (isok)" at bounding box center [110, 189] width 126 height 16
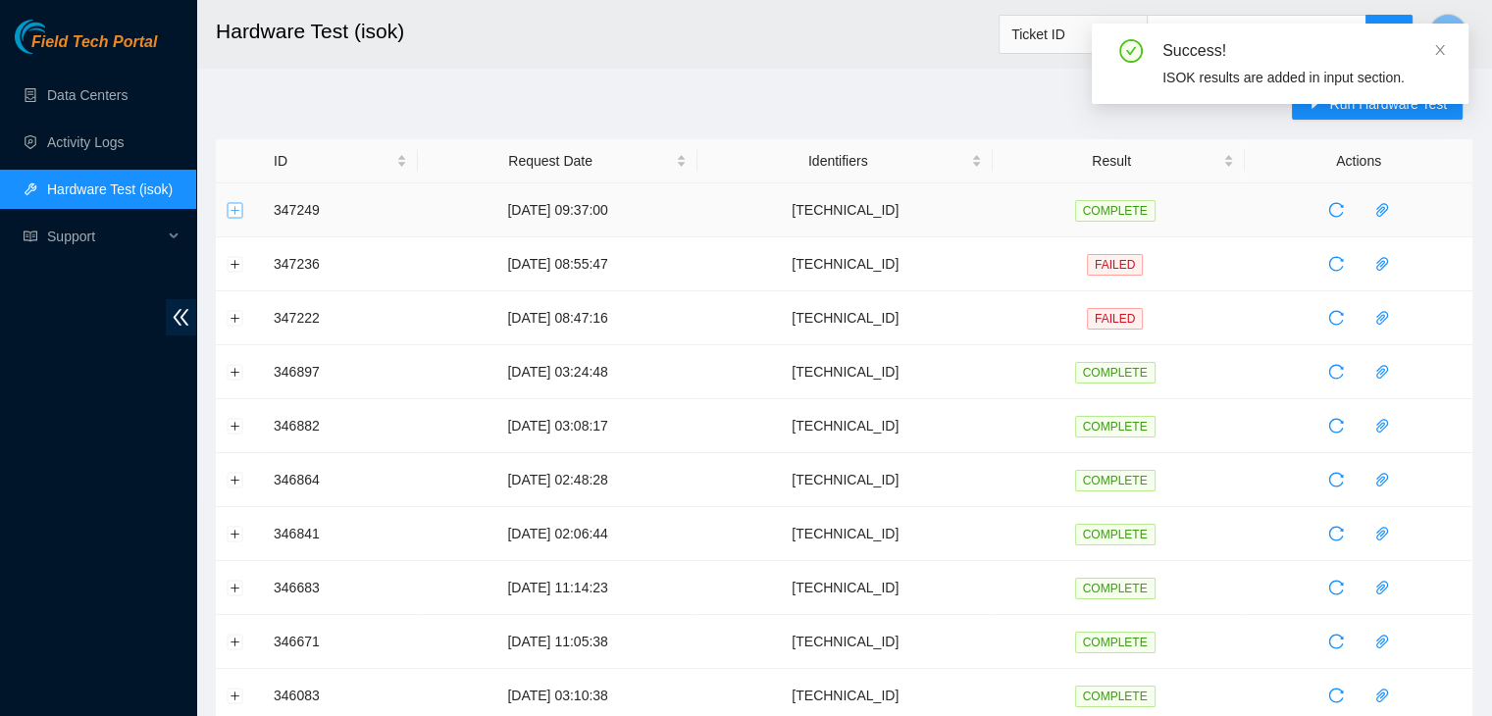
click at [235, 213] on button "Expand row" at bounding box center [236, 210] width 16 height 16
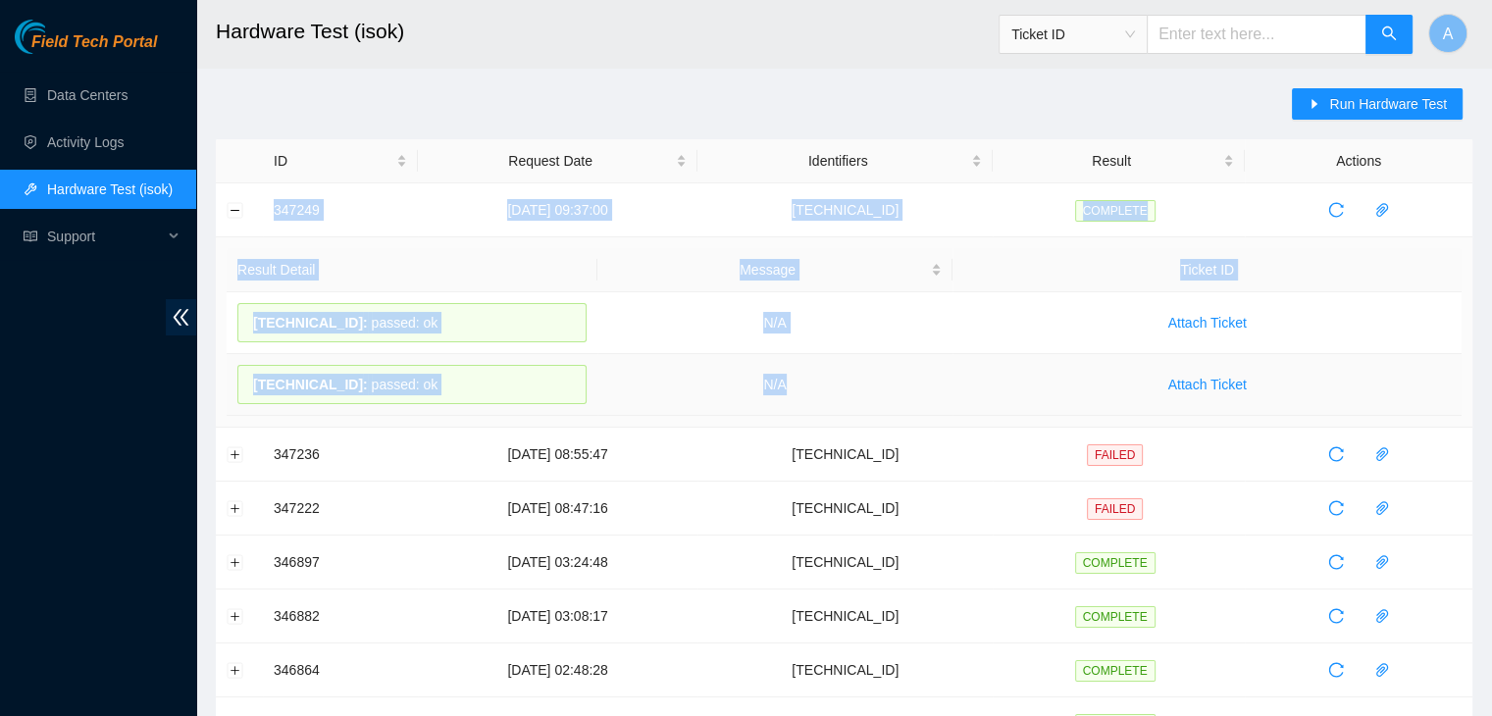
drag, startPoint x: 264, startPoint y: 209, endPoint x: 867, endPoint y: 394, distance: 631.0
copy tbody "347249 07-10-2025 09:37:00 23.199.35.132 COMPLETE Result Detail Message Ticket …"
click at [867, 394] on td "N/A" at bounding box center [775, 385] width 356 height 62
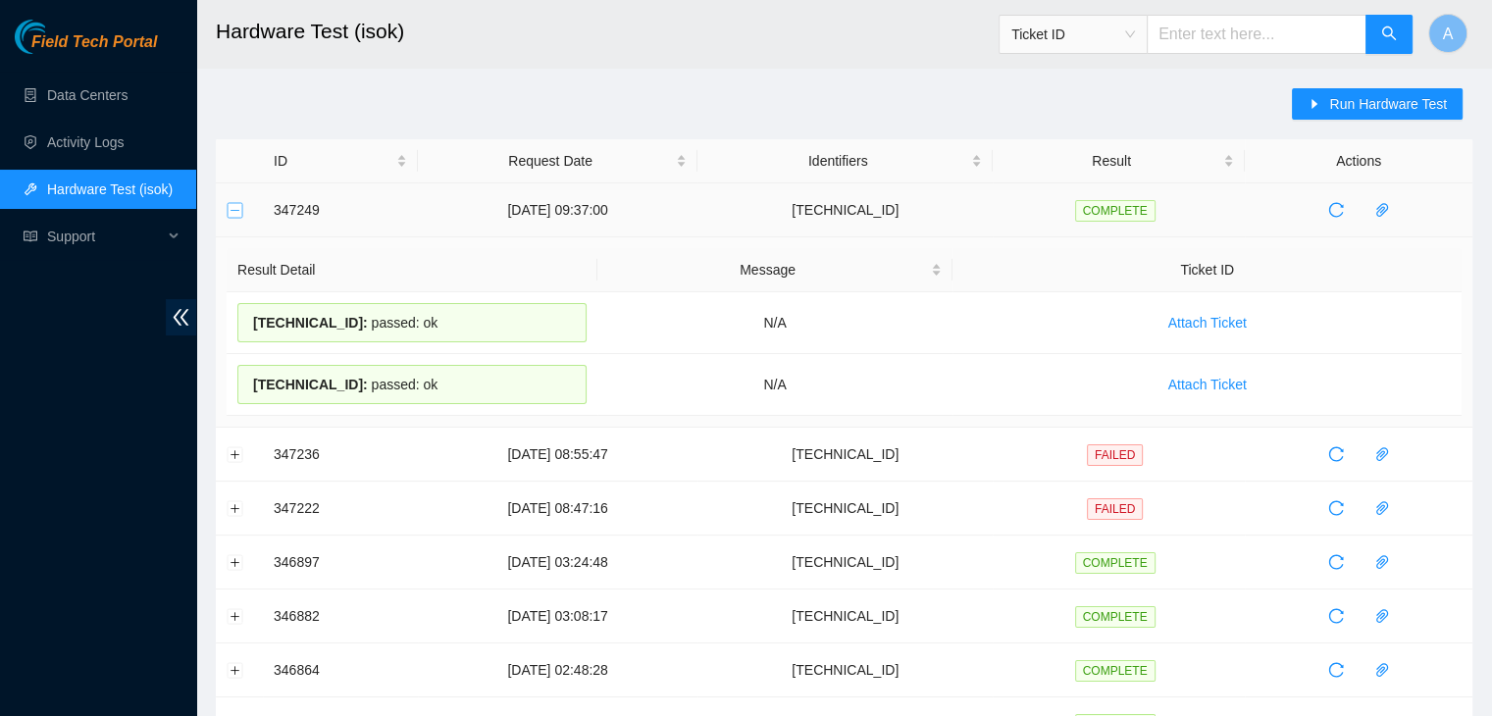
click at [235, 209] on button "Collapse row" at bounding box center [236, 210] width 16 height 16
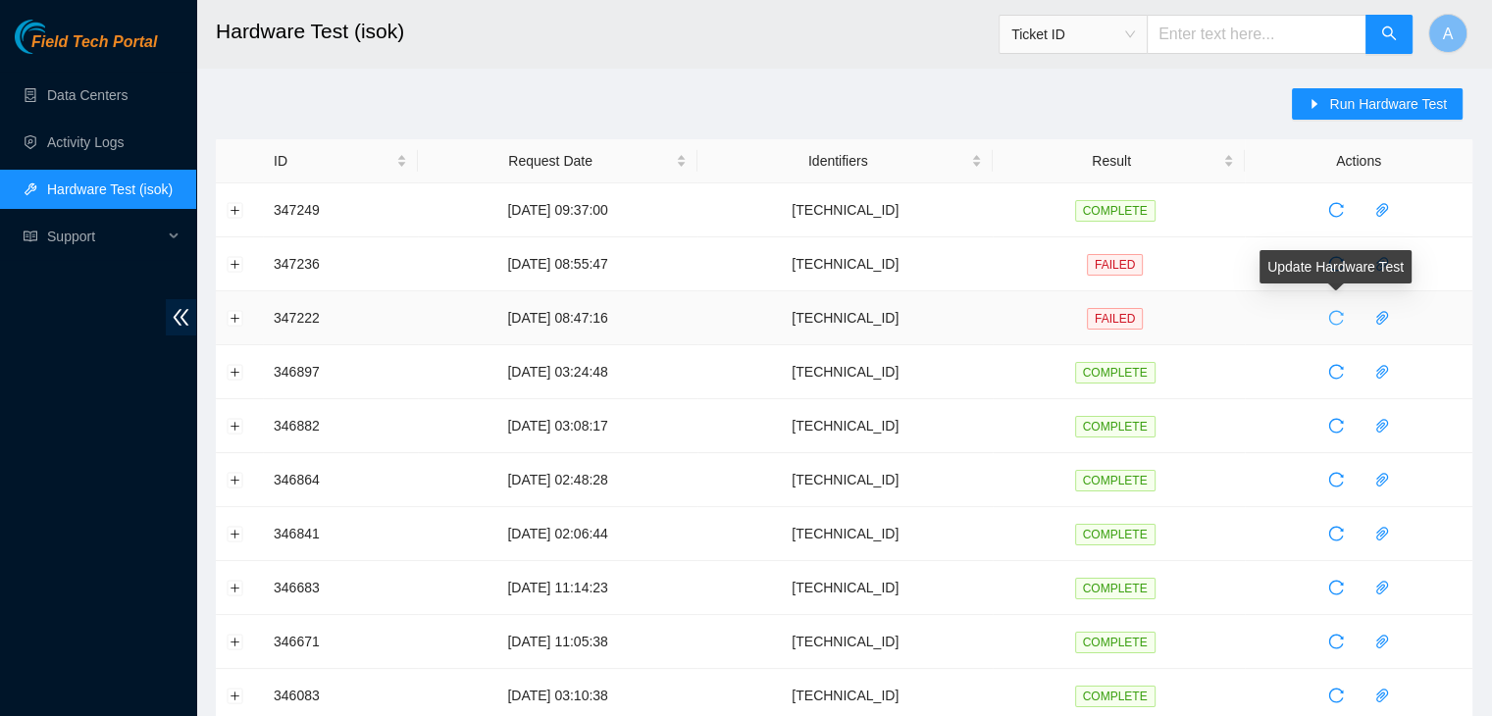
click at [1330, 311] on icon "reload" at bounding box center [1335, 318] width 15 height 15
click at [232, 323] on button "Expand row" at bounding box center [236, 318] width 16 height 16
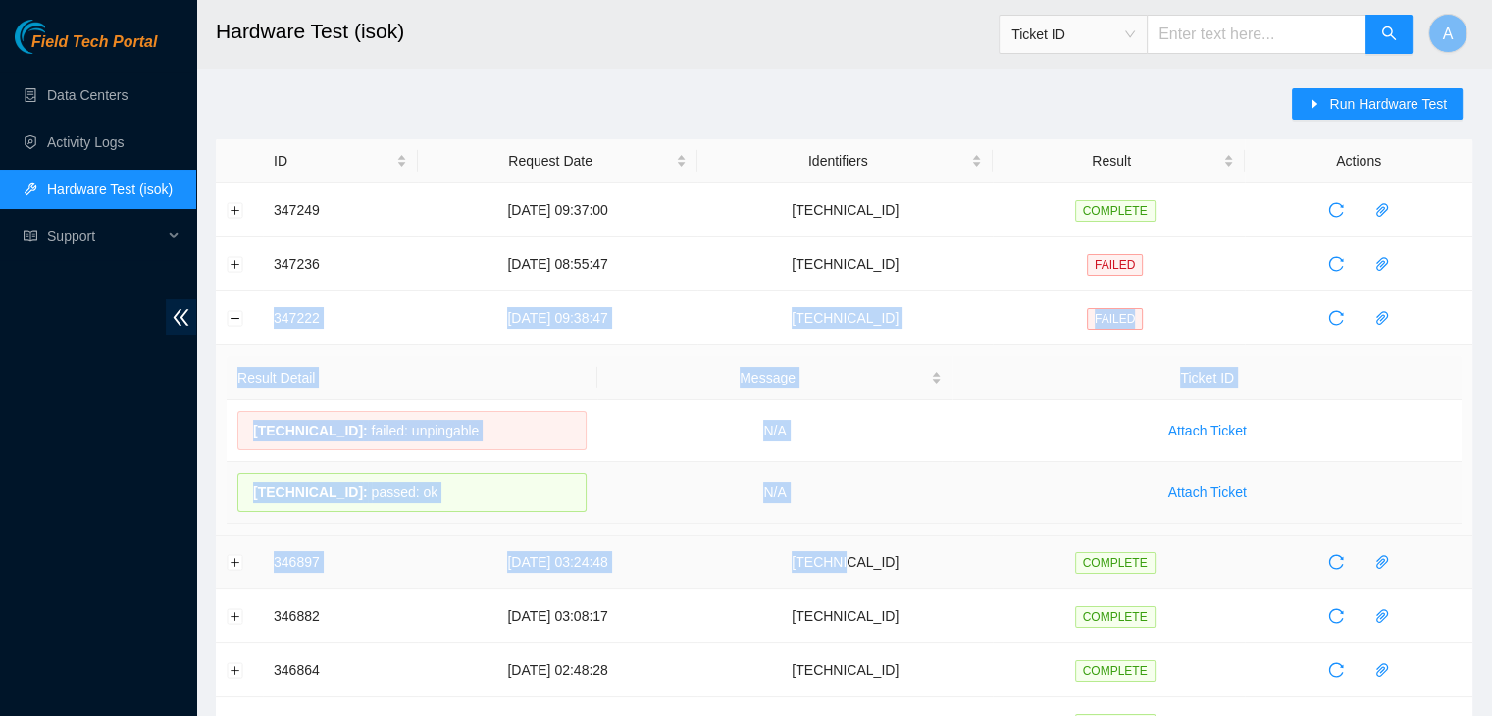
drag, startPoint x: 263, startPoint y: 315, endPoint x: 884, endPoint y: 561, distance: 667.9
click at [791, 509] on td "N/A" at bounding box center [775, 493] width 356 height 62
drag, startPoint x: 800, startPoint y: 499, endPoint x: 257, endPoint y: 322, distance: 571.6
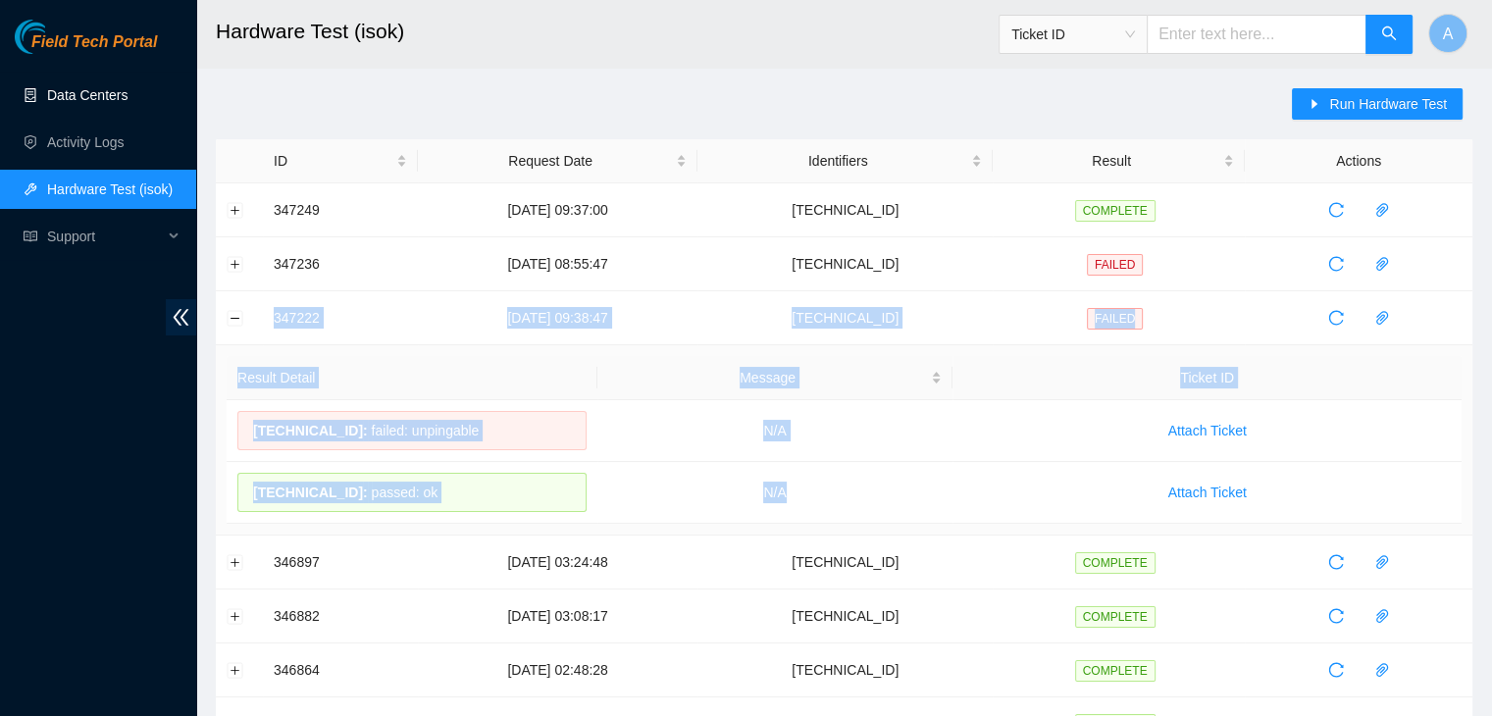
click at [128, 87] on link "Data Centers" at bounding box center [87, 95] width 80 height 16
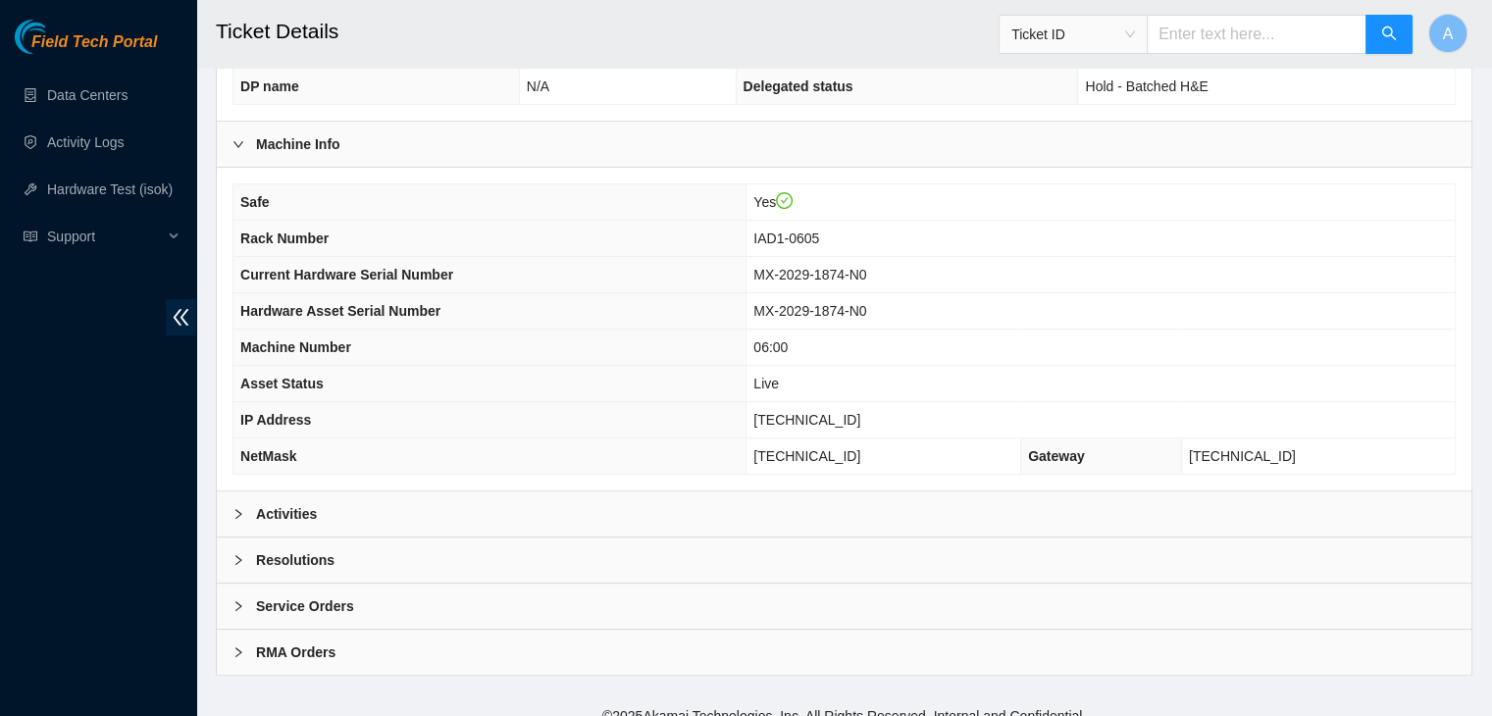
scroll to position [609, 0]
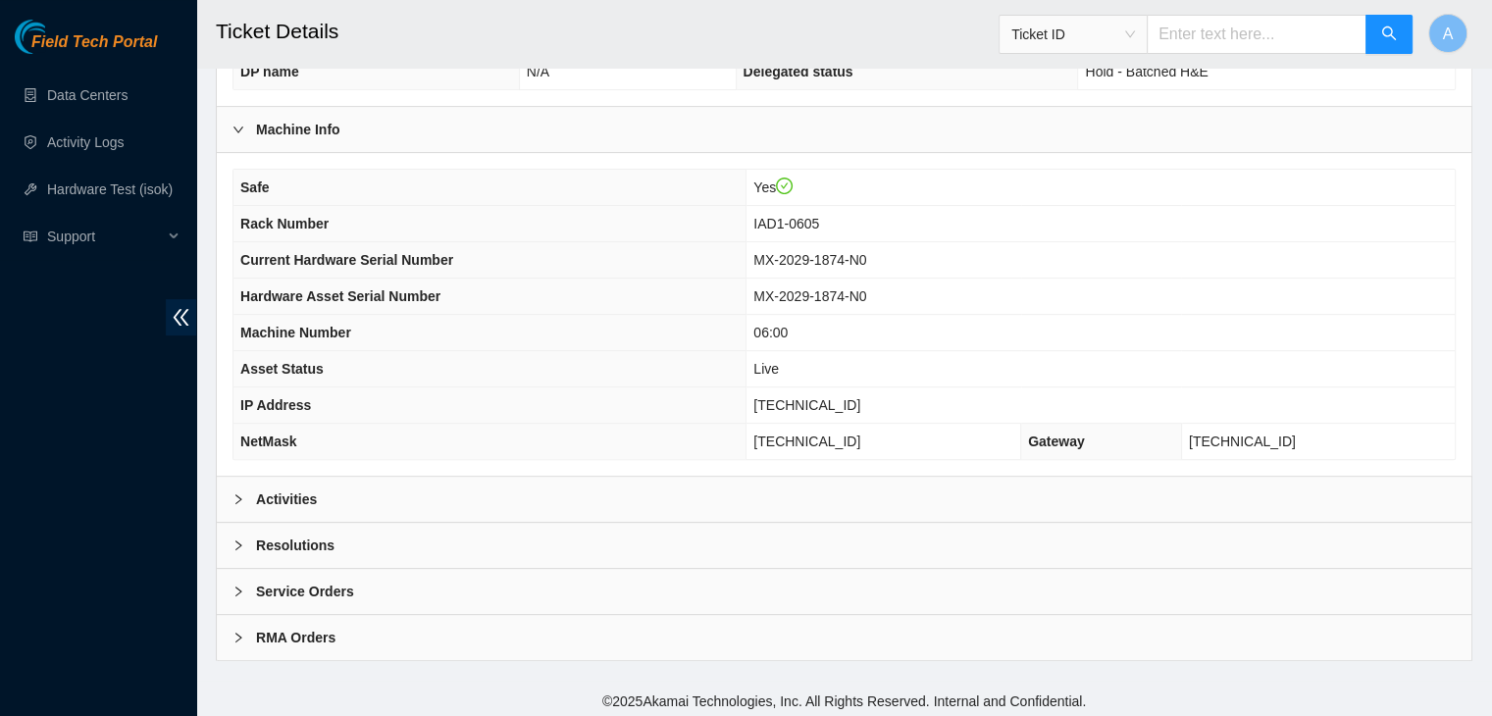
click at [417, 481] on div "Activities" at bounding box center [844, 499] width 1254 height 45
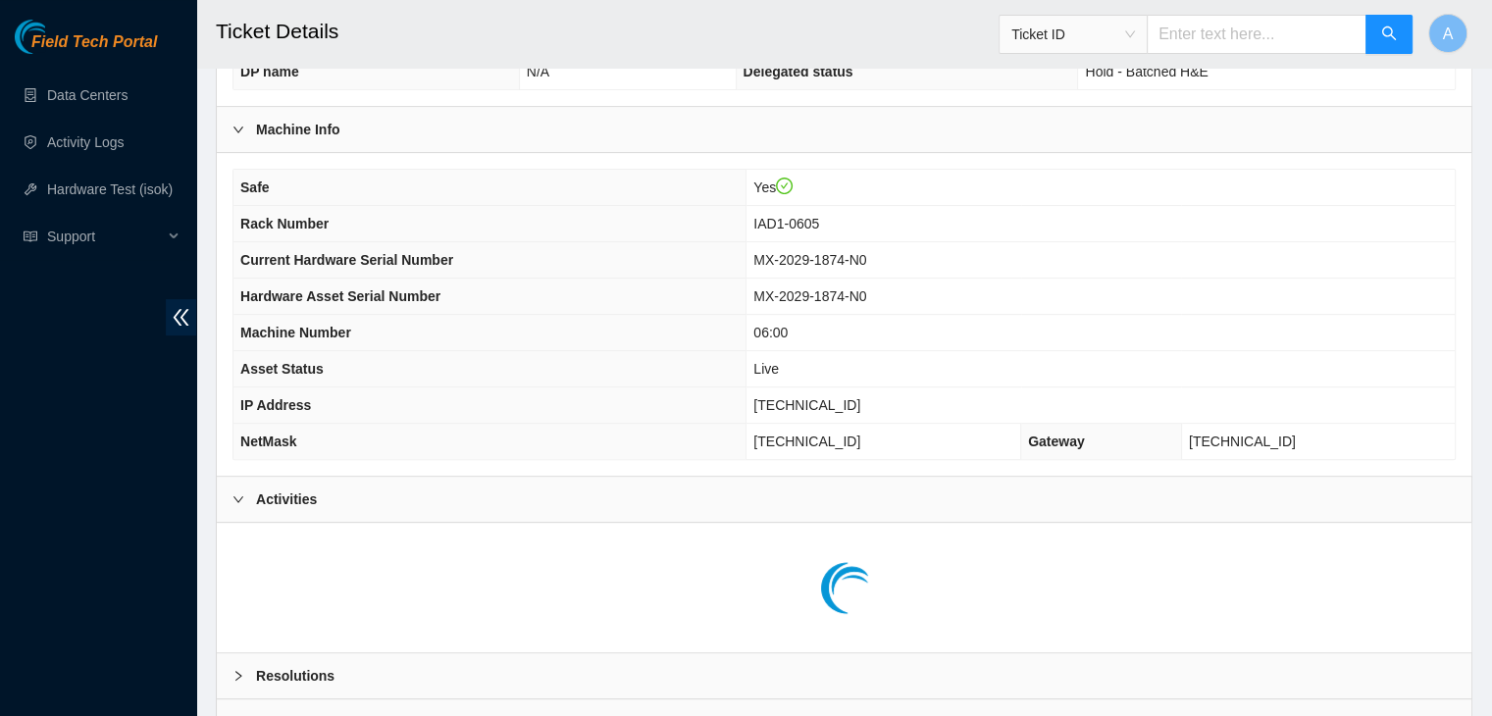
scroll to position [740, 0]
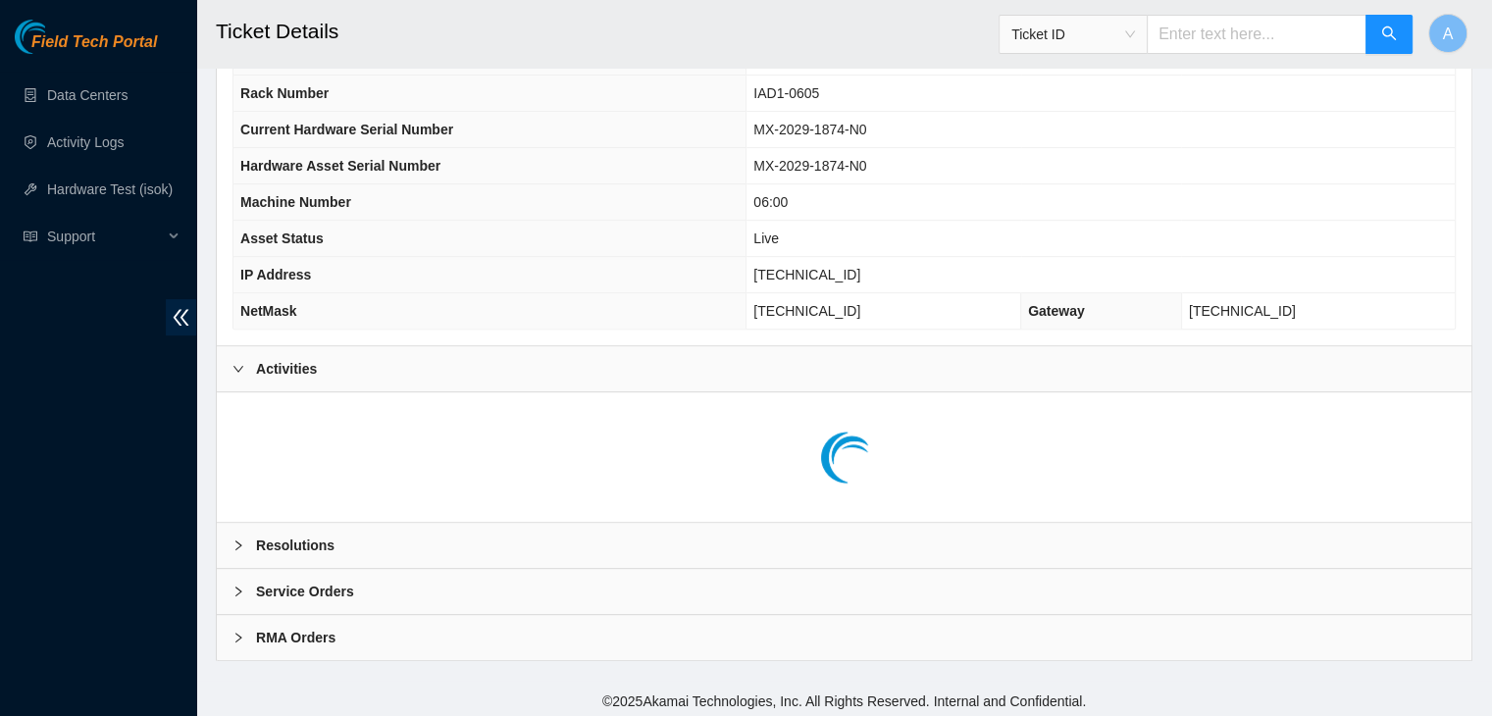
click at [420, 538] on div "Resolutions" at bounding box center [844, 545] width 1254 height 45
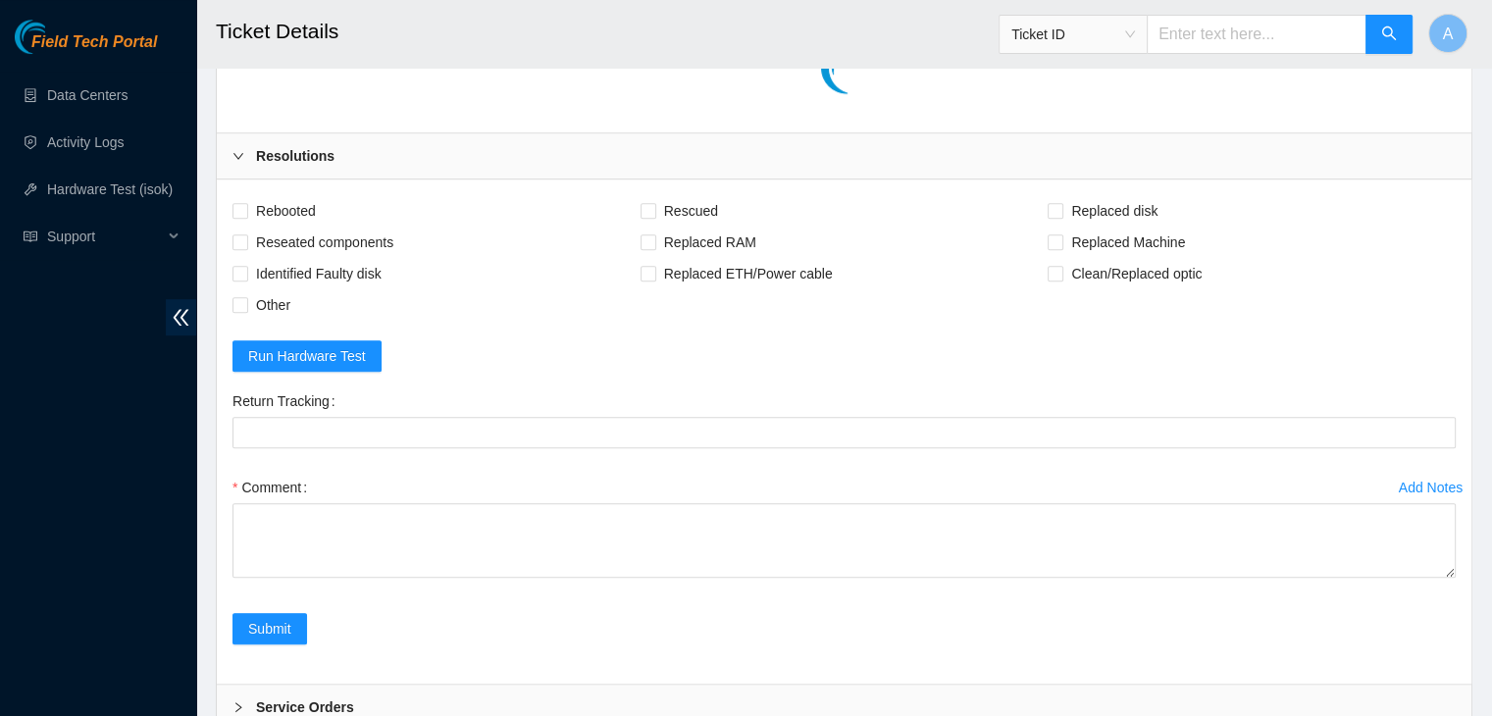
scroll to position [1134, 0]
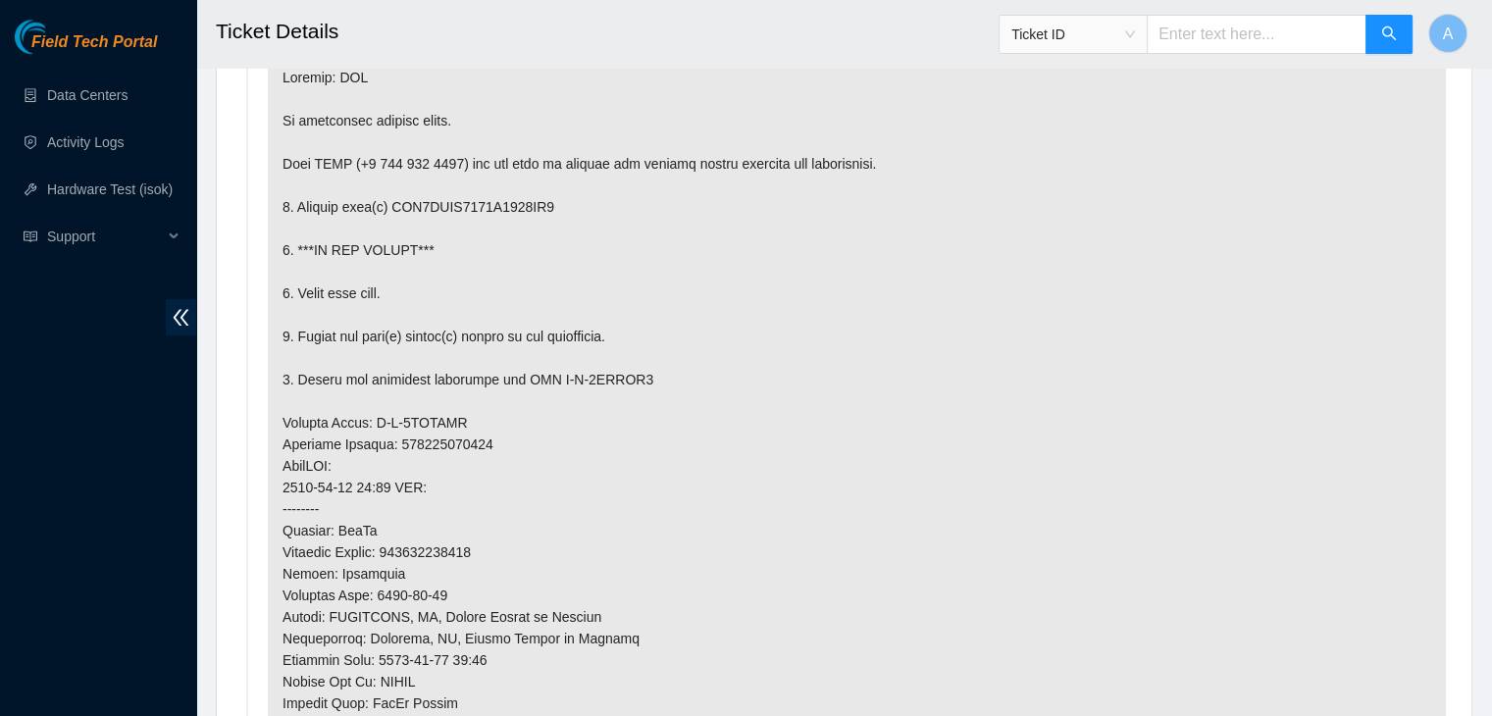
drag, startPoint x: 1447, startPoint y: 559, endPoint x: 1409, endPoint y: 761, distance: 205.5
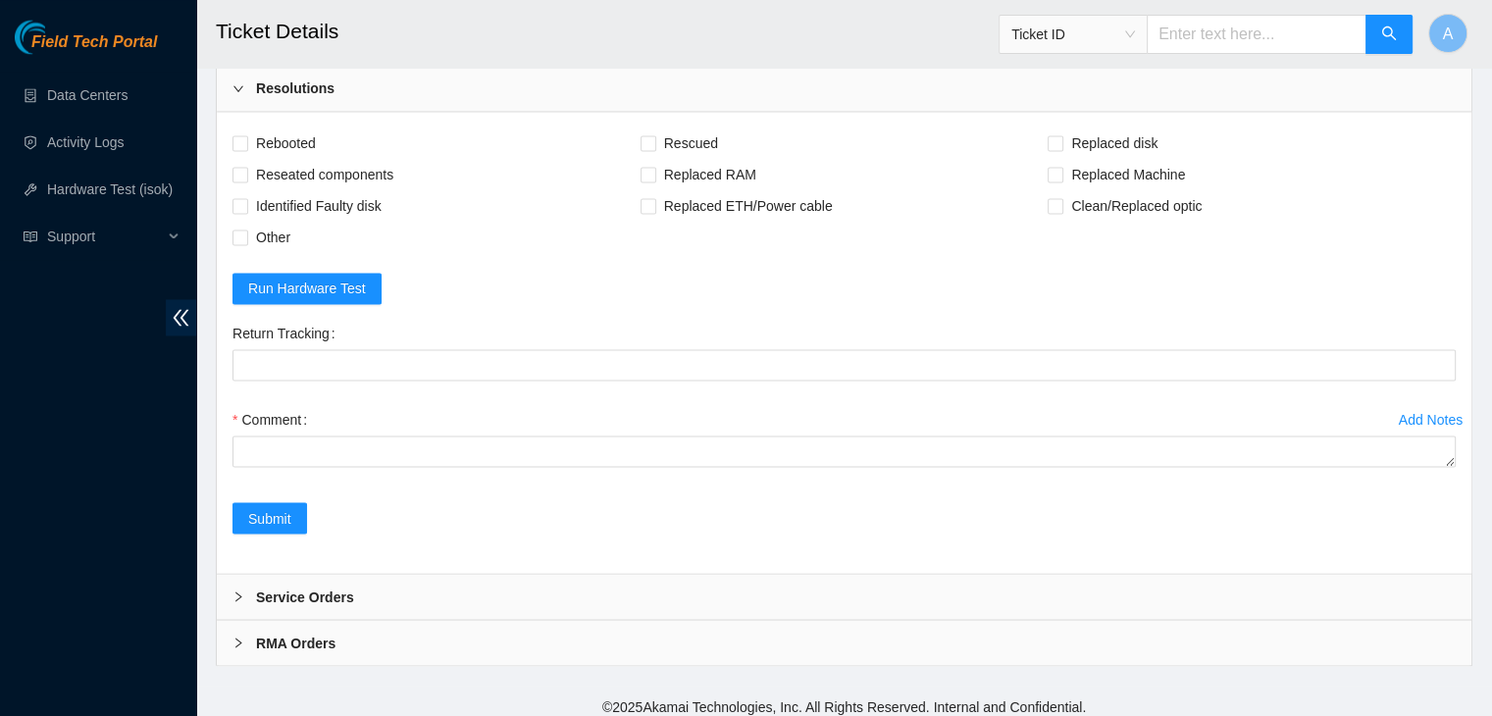
scroll to position [3294, 0]
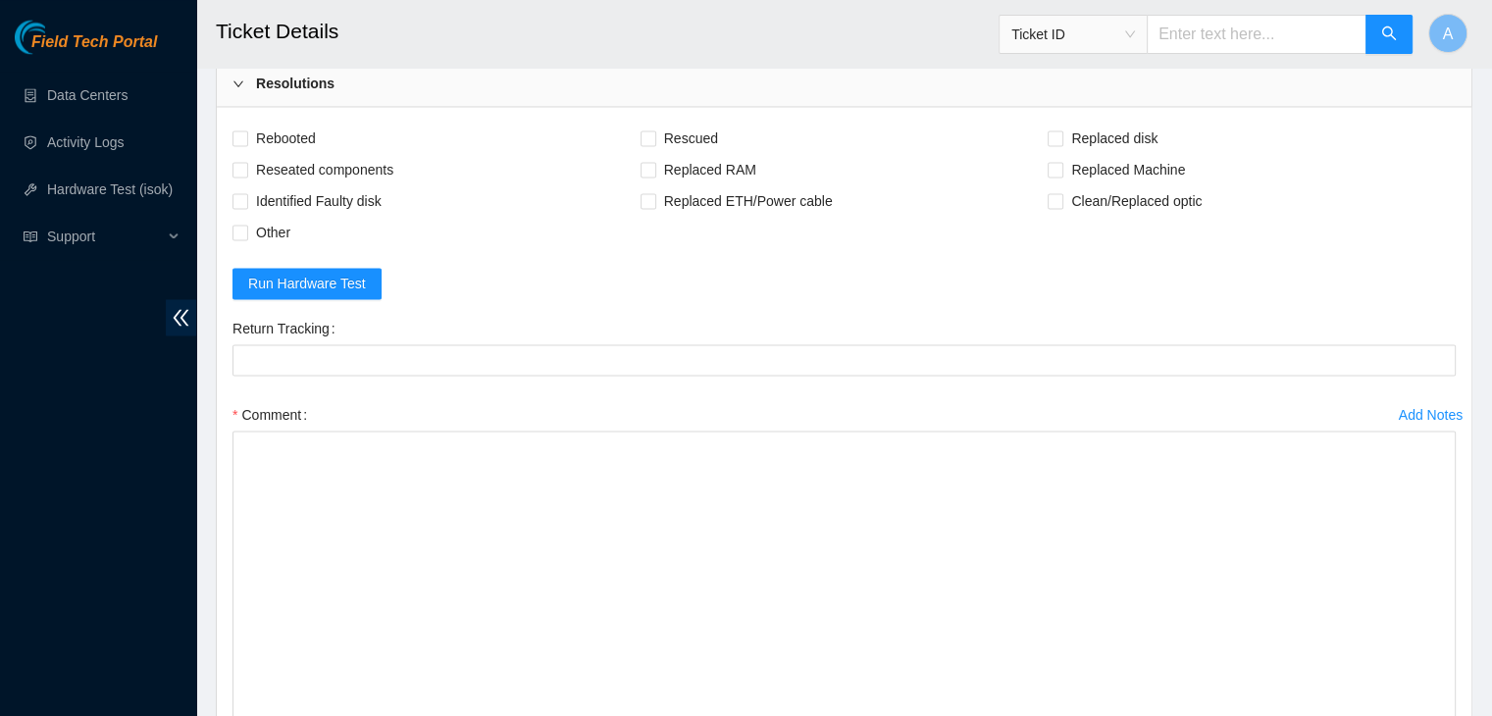
drag, startPoint x: 1449, startPoint y: 450, endPoint x: 1412, endPoint y: 761, distance: 313.0
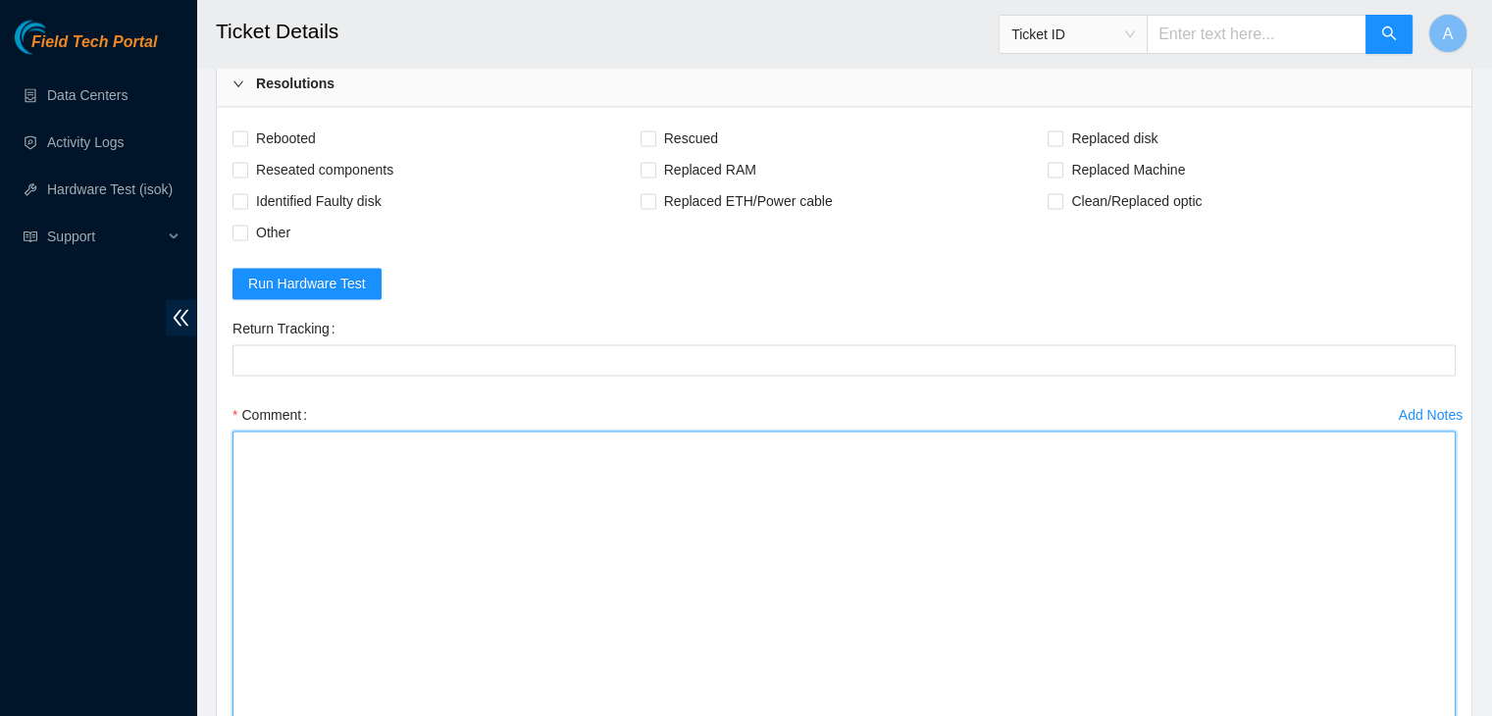
click at [1338, 657] on textarea "Comment" at bounding box center [843, 602] width 1223 height 343
paste textarea "verified machine sn safely powered down machine node0 removed disk sn: WFK6YJNF…"
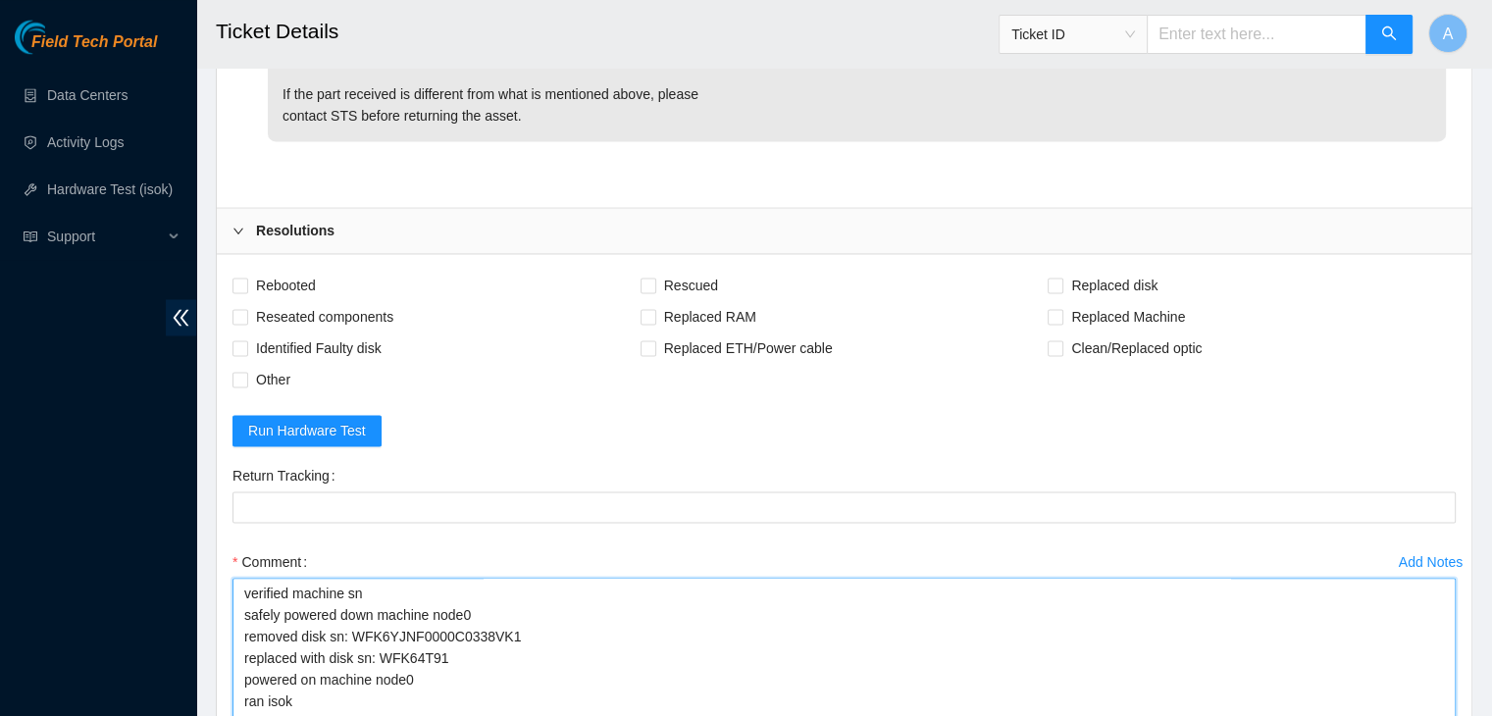
scroll to position [3146, 0]
type textarea "verified machine sn safely powered down machine node0 removed disk sn: WFK6YJNF…"
click at [314, 291] on span "Rebooted" at bounding box center [286, 286] width 76 height 31
click at [246, 291] on input "Rebooted" at bounding box center [239, 286] width 14 height 14
checkbox input "true"
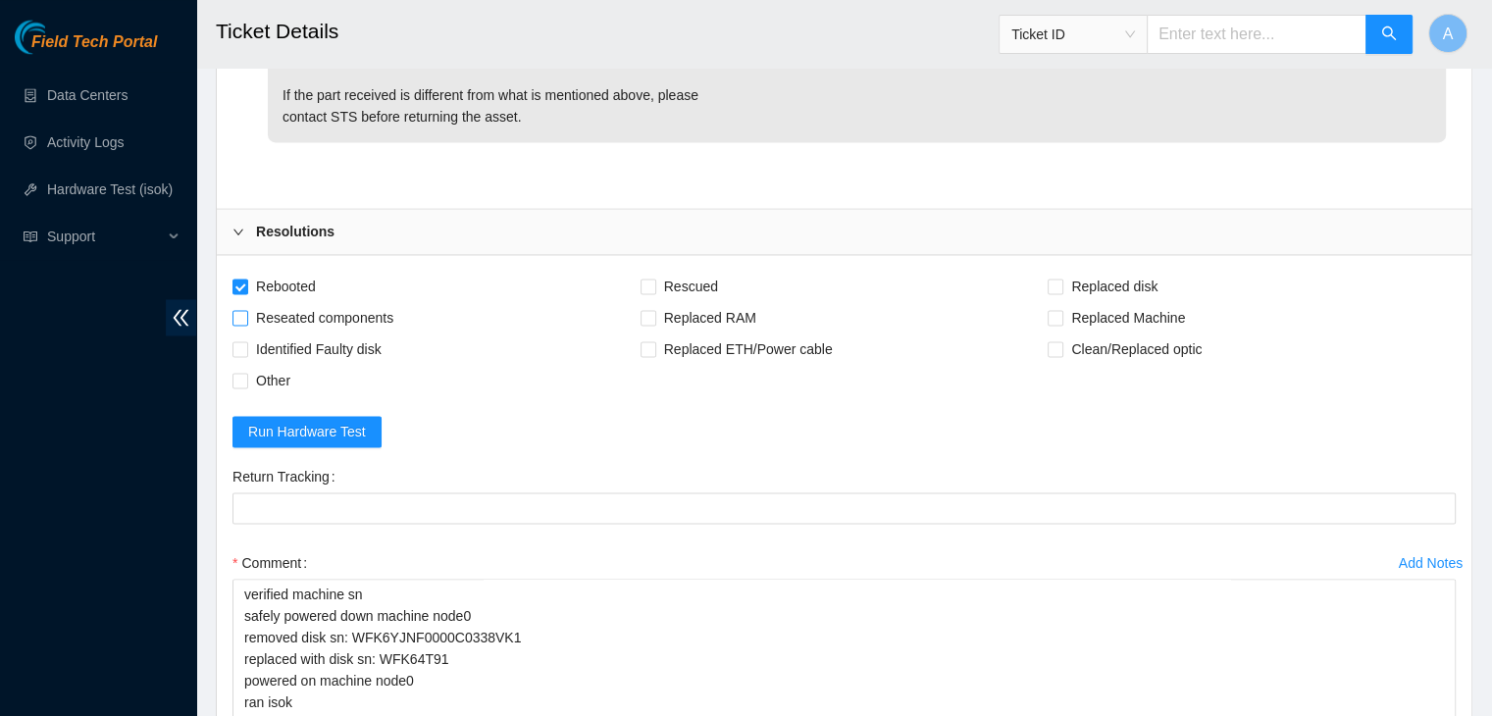
click at [330, 308] on span "Reseated components" at bounding box center [324, 317] width 153 height 31
click at [246, 310] on input "Reseated components" at bounding box center [239, 317] width 14 height 14
checkbox input "true"
click at [1109, 286] on span "Replaced disk" at bounding box center [1114, 286] width 102 height 31
click at [1061, 286] on input "Replaced disk" at bounding box center [1054, 286] width 14 height 14
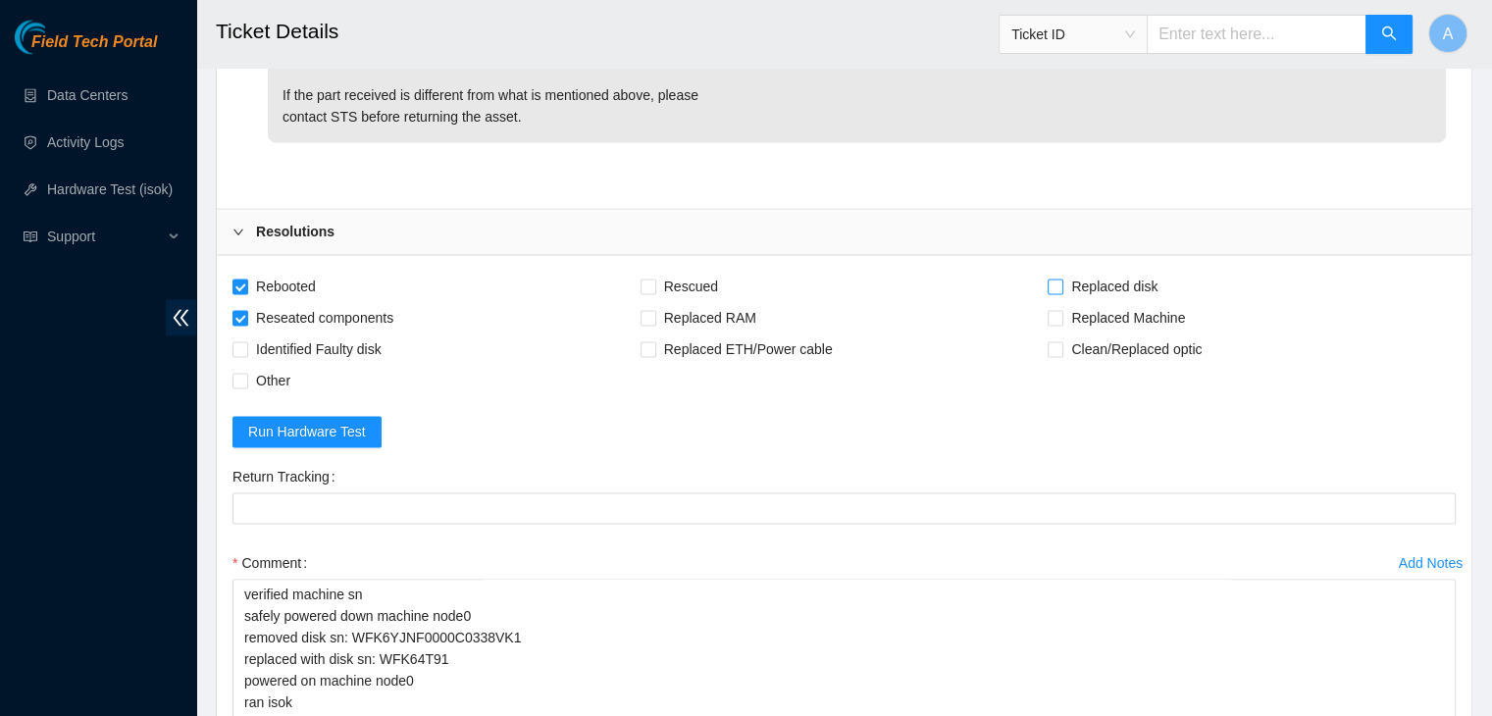
checkbox input "true"
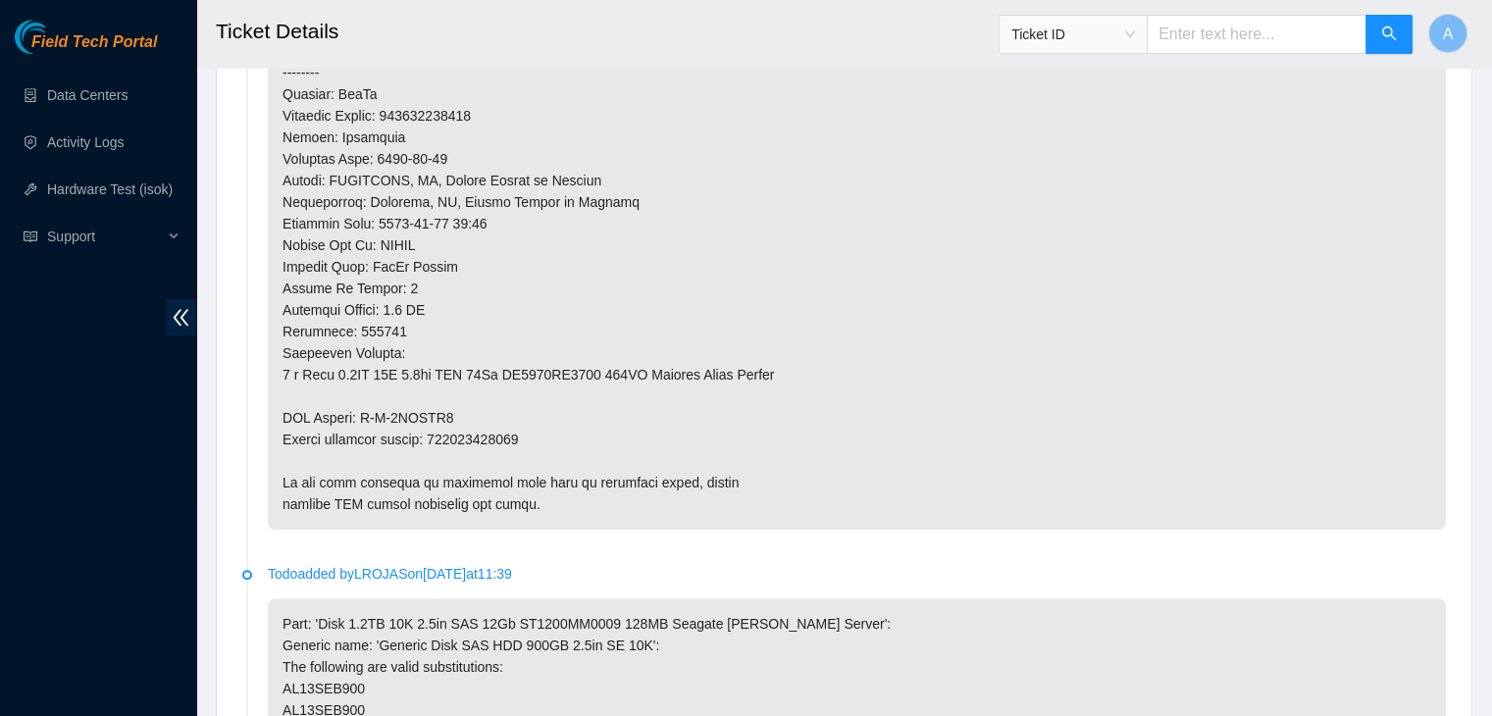
scroll to position [1595, 0]
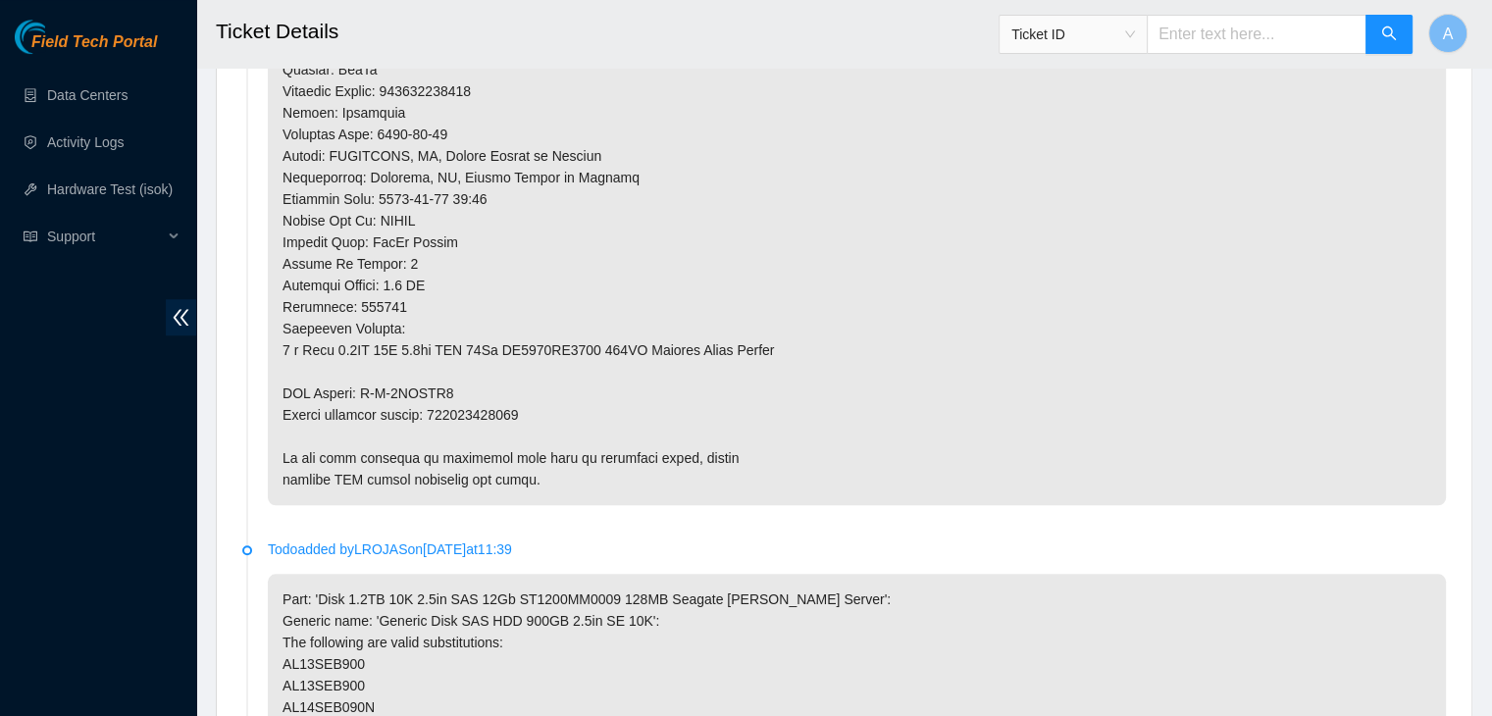
click at [502, 409] on p at bounding box center [857, 48] width 1178 height 914
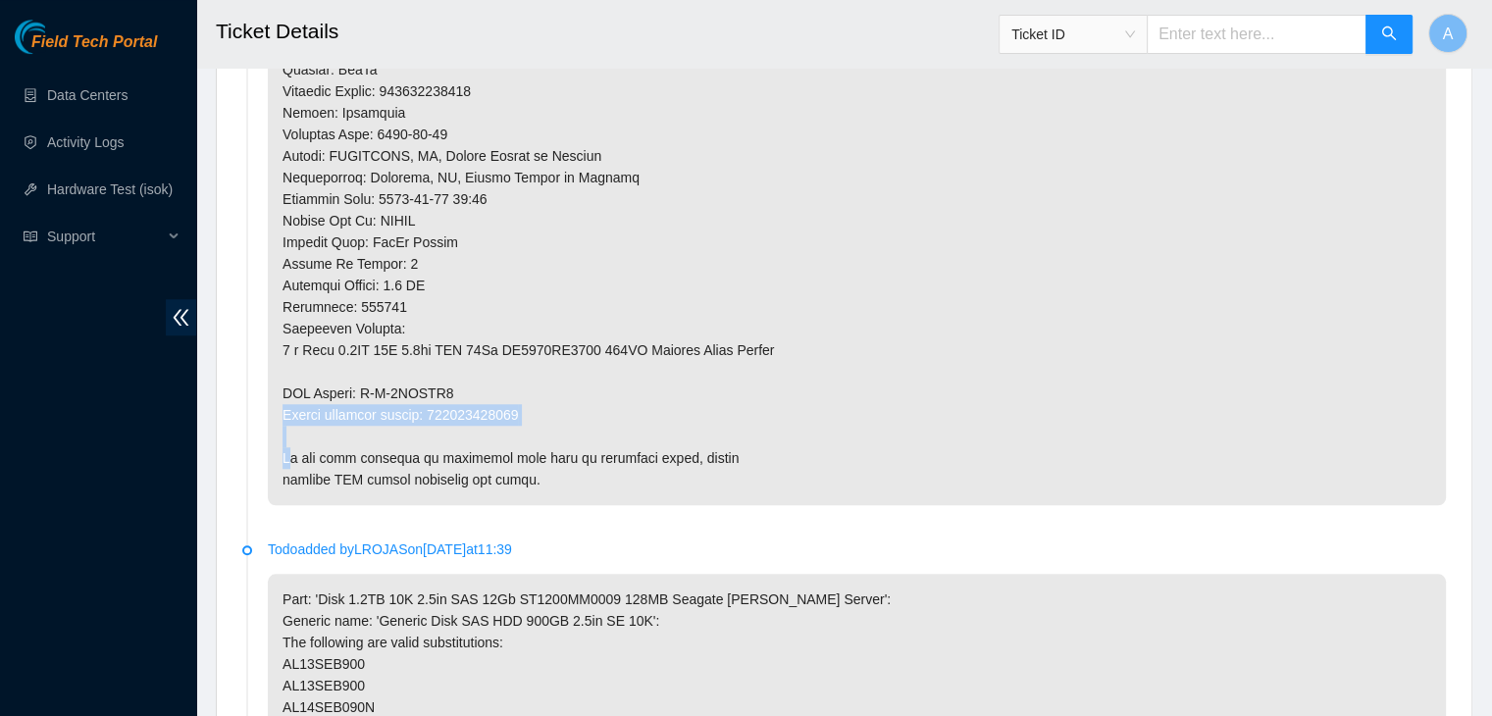
click at [502, 409] on p at bounding box center [857, 48] width 1178 height 914
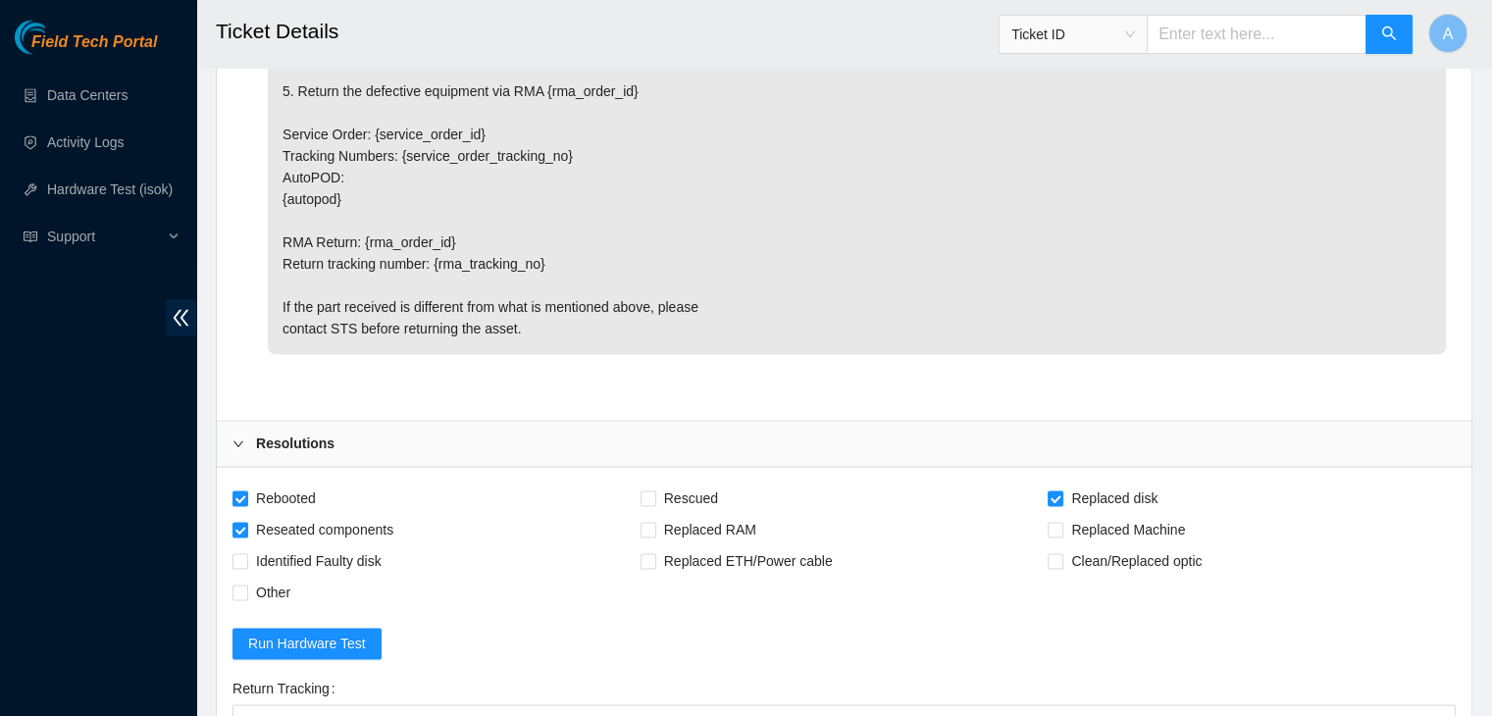
scroll to position [3012, 0]
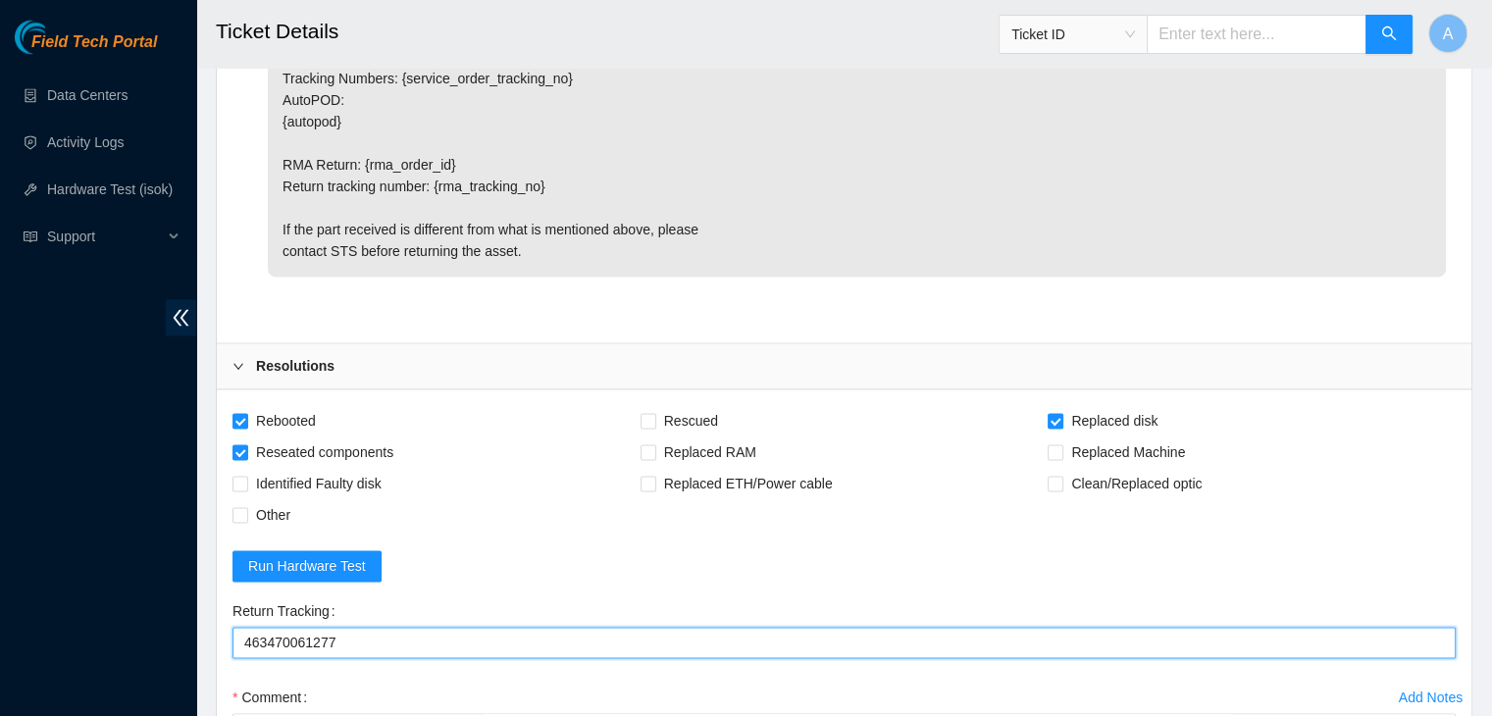
type Tracking "463470061277"
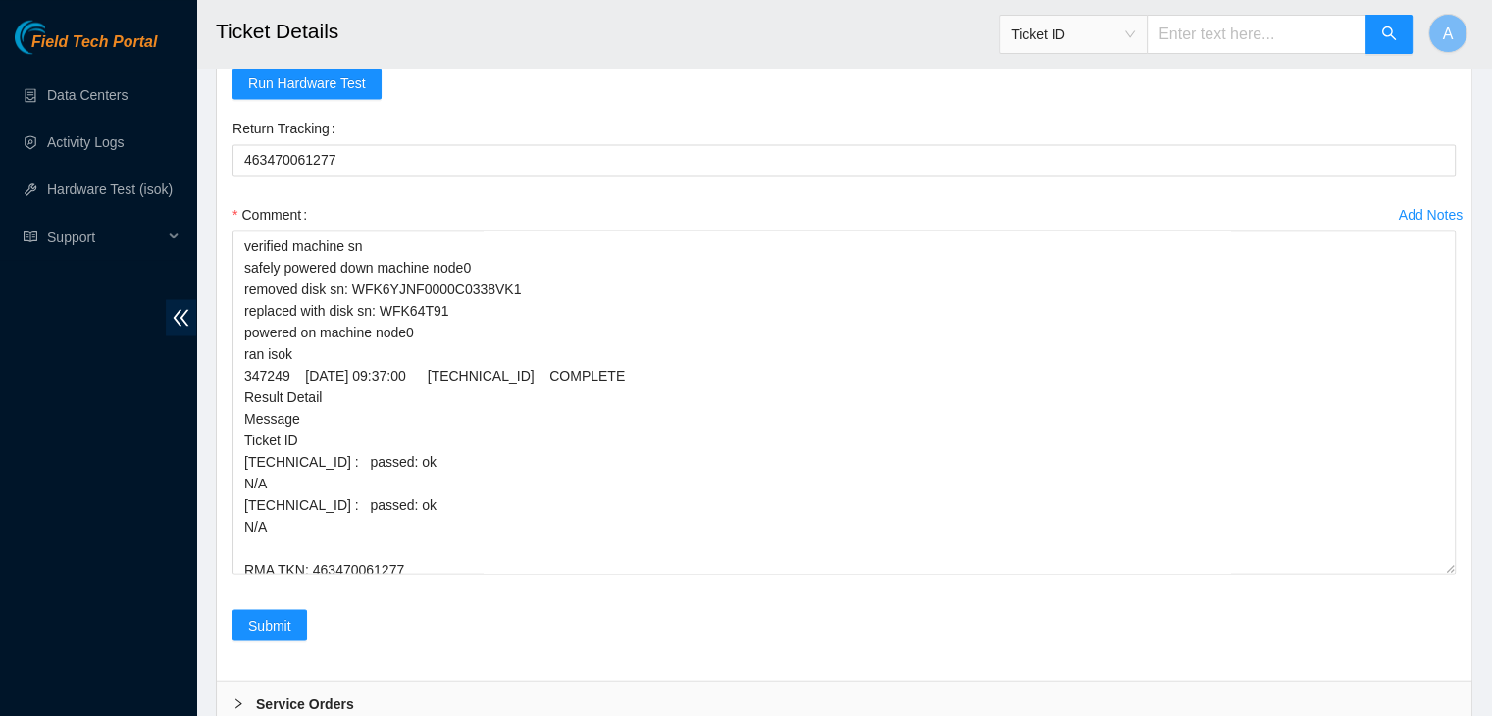
scroll to position [11, 0]
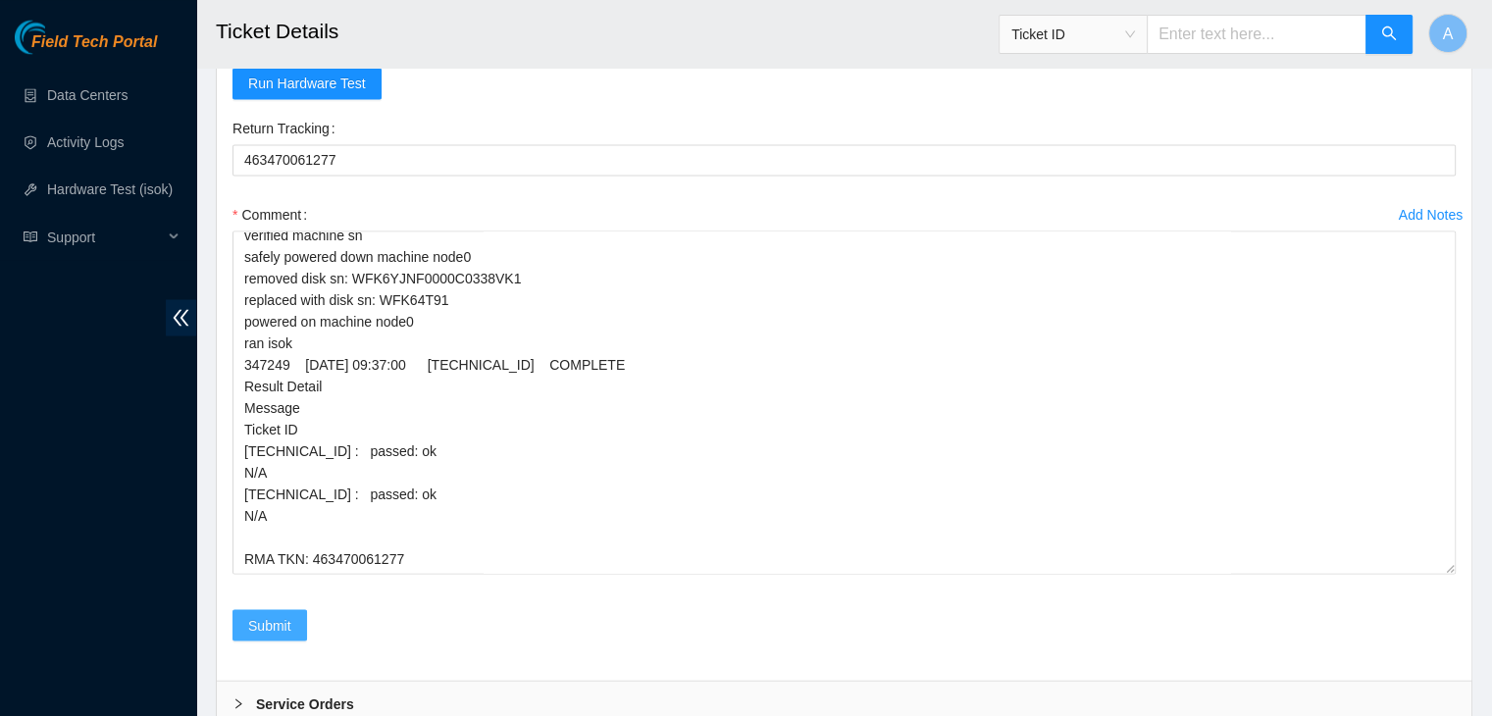
click at [280, 614] on span "Submit" at bounding box center [269, 625] width 43 height 22
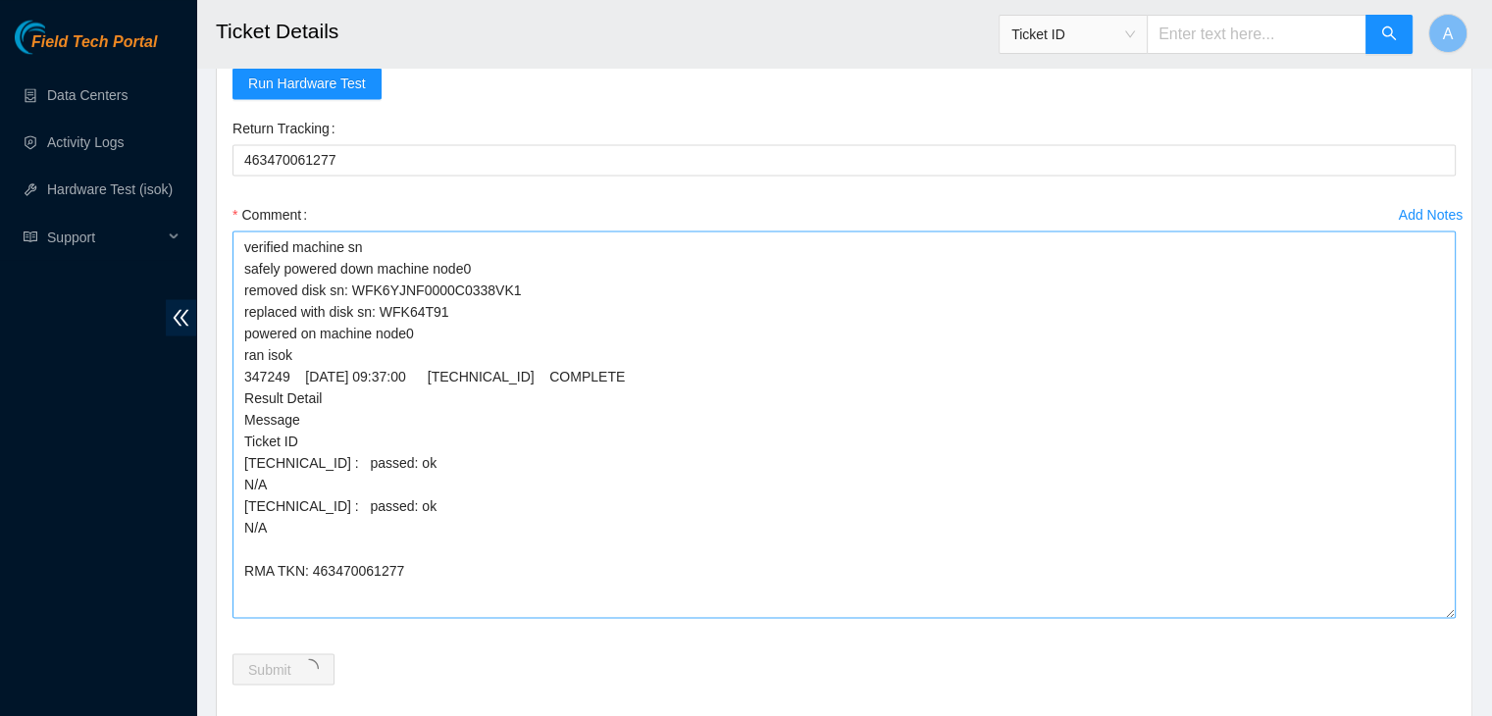
drag, startPoint x: 1448, startPoint y: 560, endPoint x: 1442, endPoint y: 606, distance: 46.5
click at [1442, 606] on textarea "verified machine sn safely powered down machine node0 removed disk sn: WFK6YJNF…" at bounding box center [843, 423] width 1223 height 387
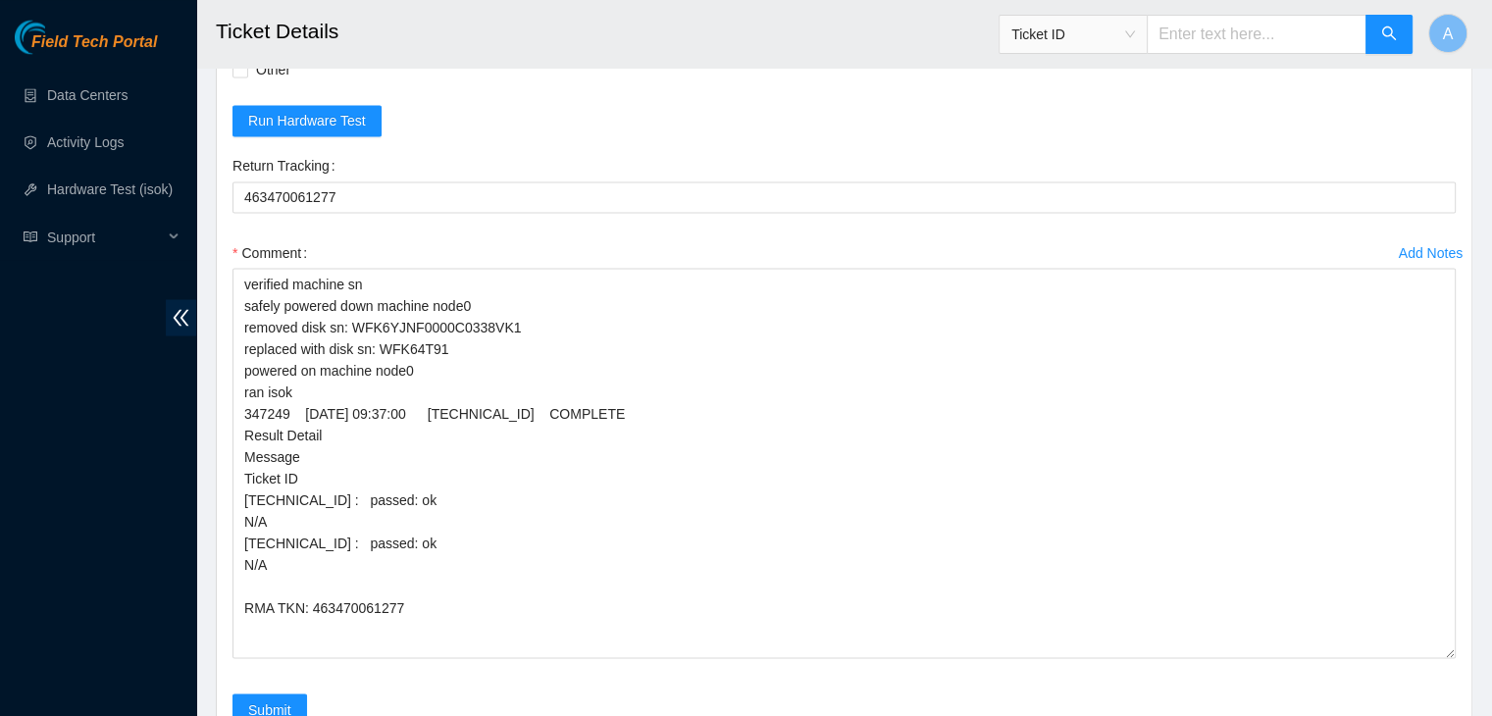
scroll to position [3532, 0]
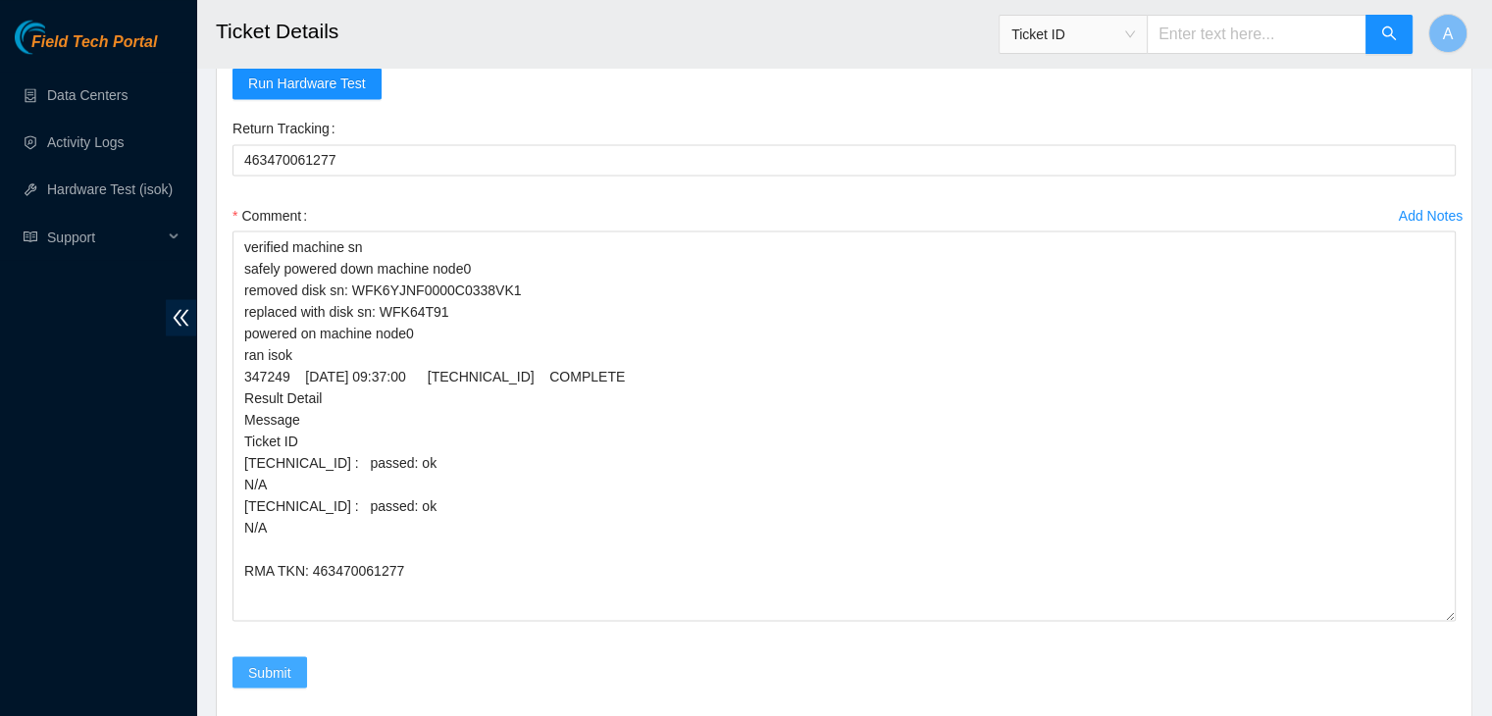
click at [244, 667] on button "Submit" at bounding box center [269, 671] width 75 height 31
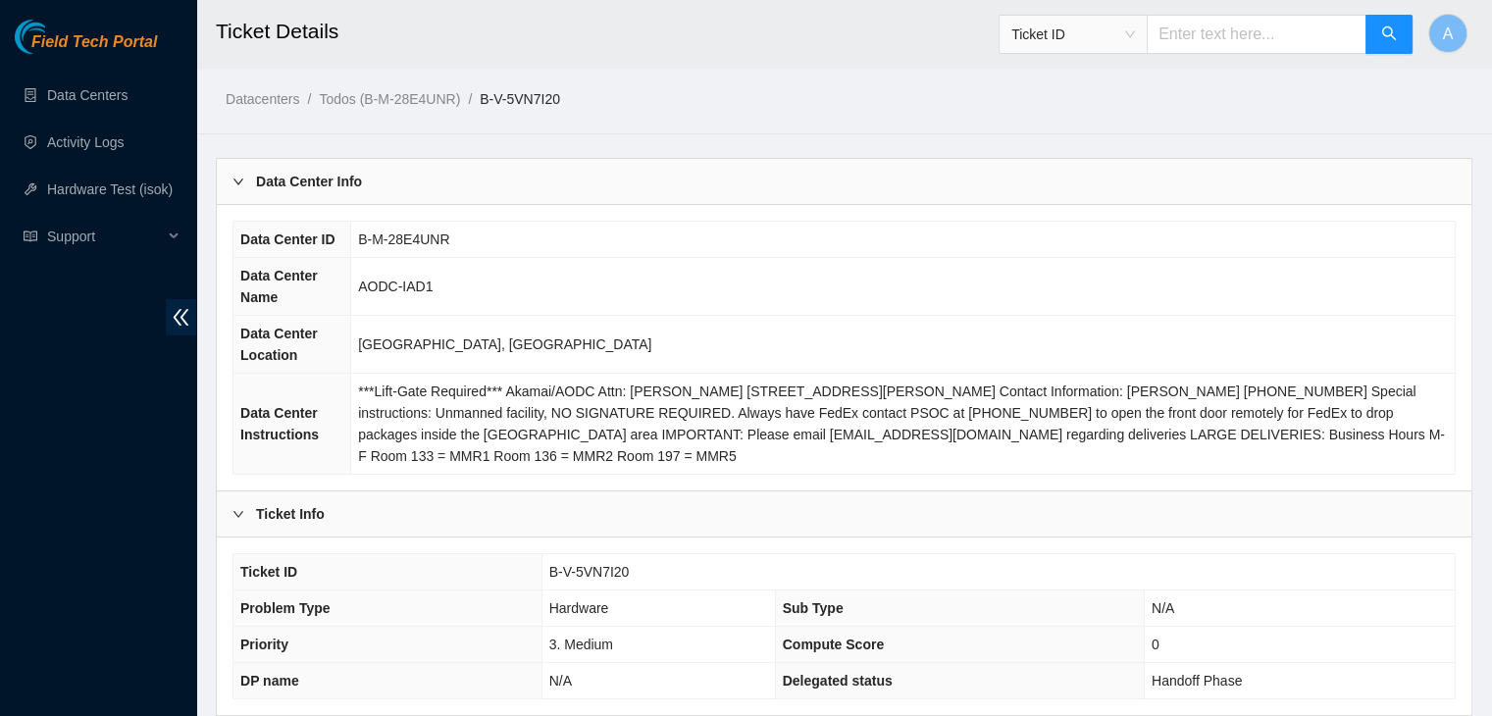
scroll to position [609, 0]
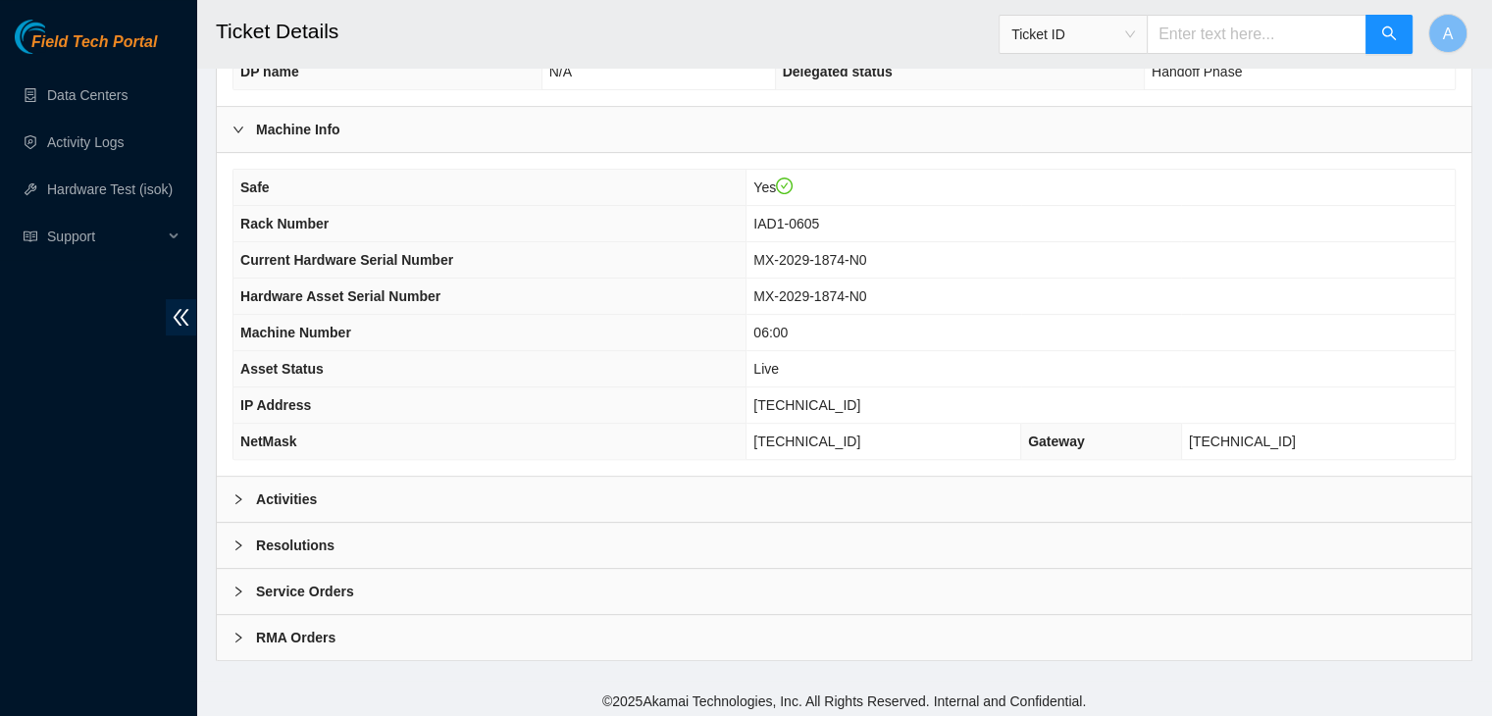
click at [435, 486] on div "Activities" at bounding box center [844, 499] width 1254 height 45
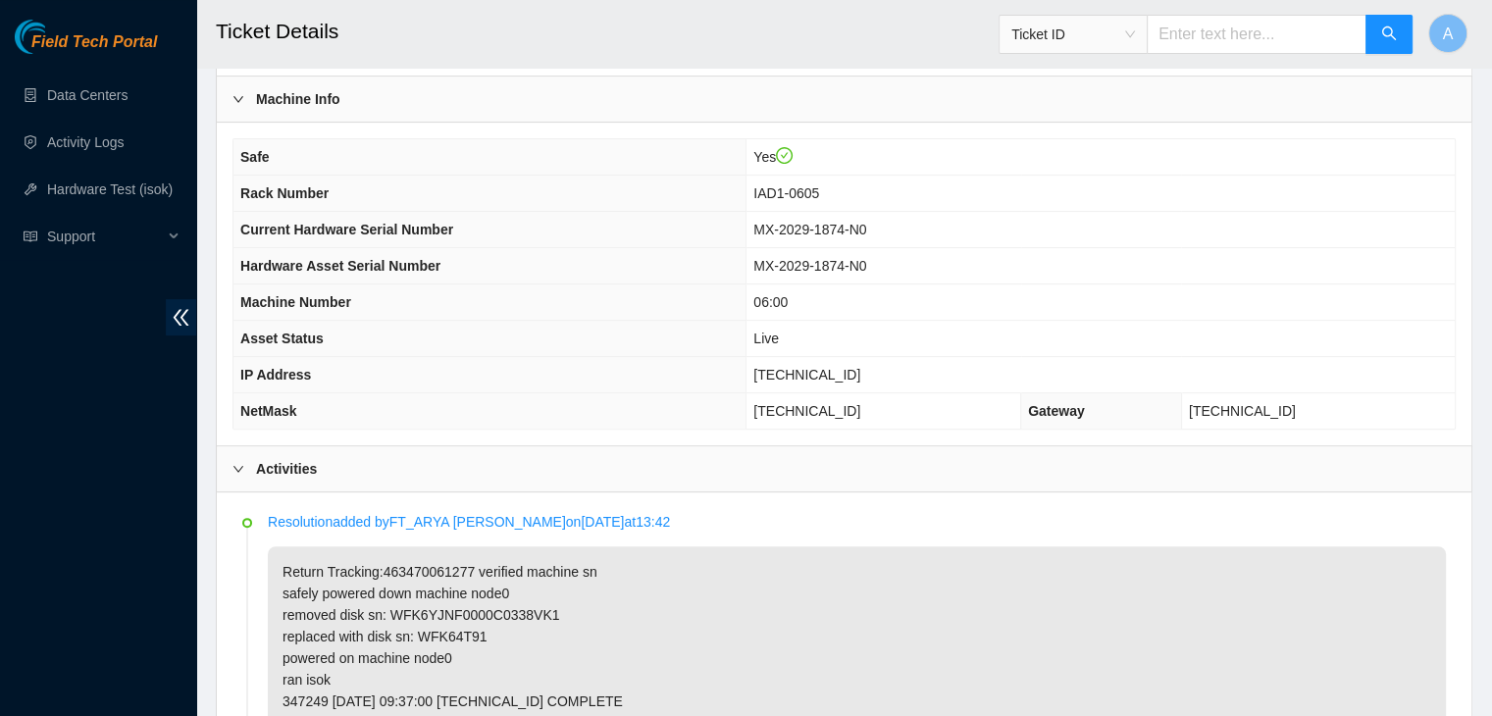
scroll to position [639, 0]
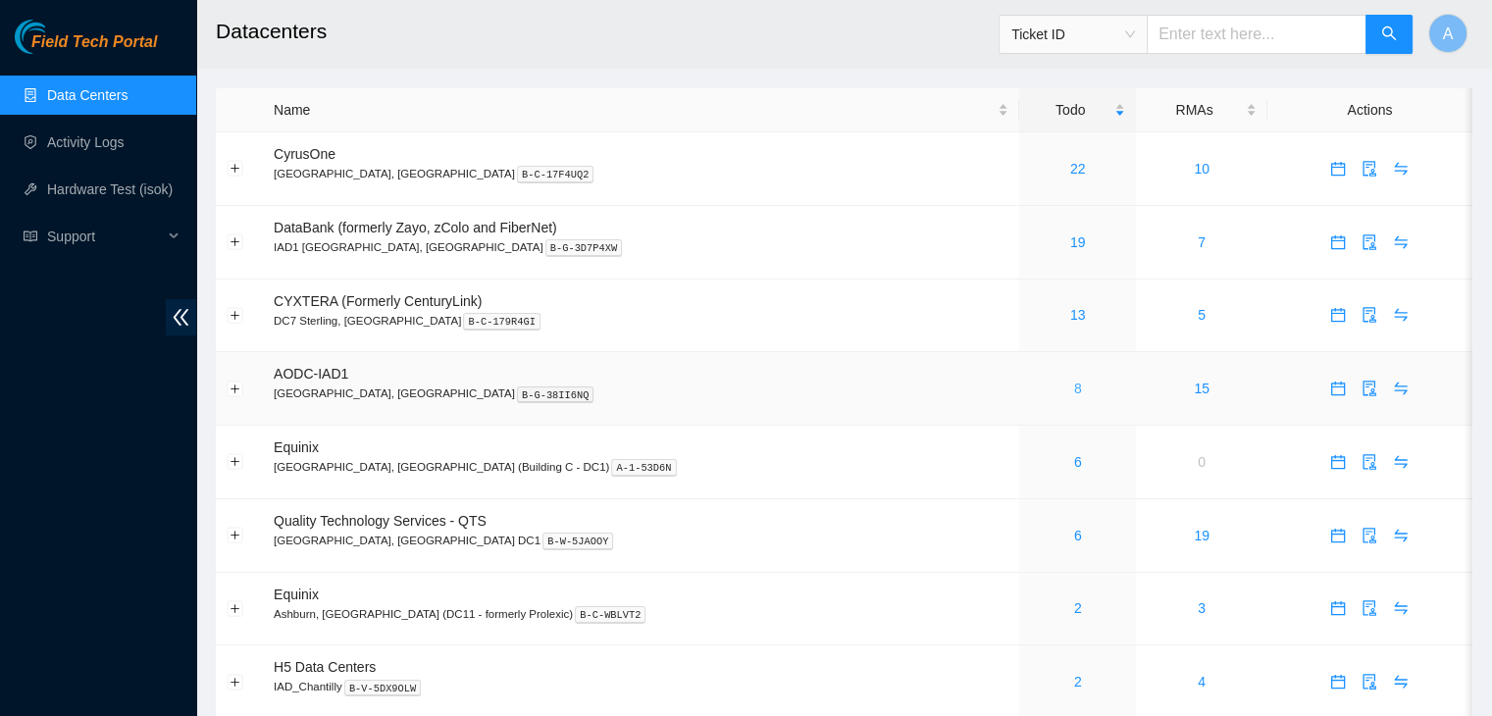
click at [1074, 388] on link "8" at bounding box center [1078, 389] width 8 height 16
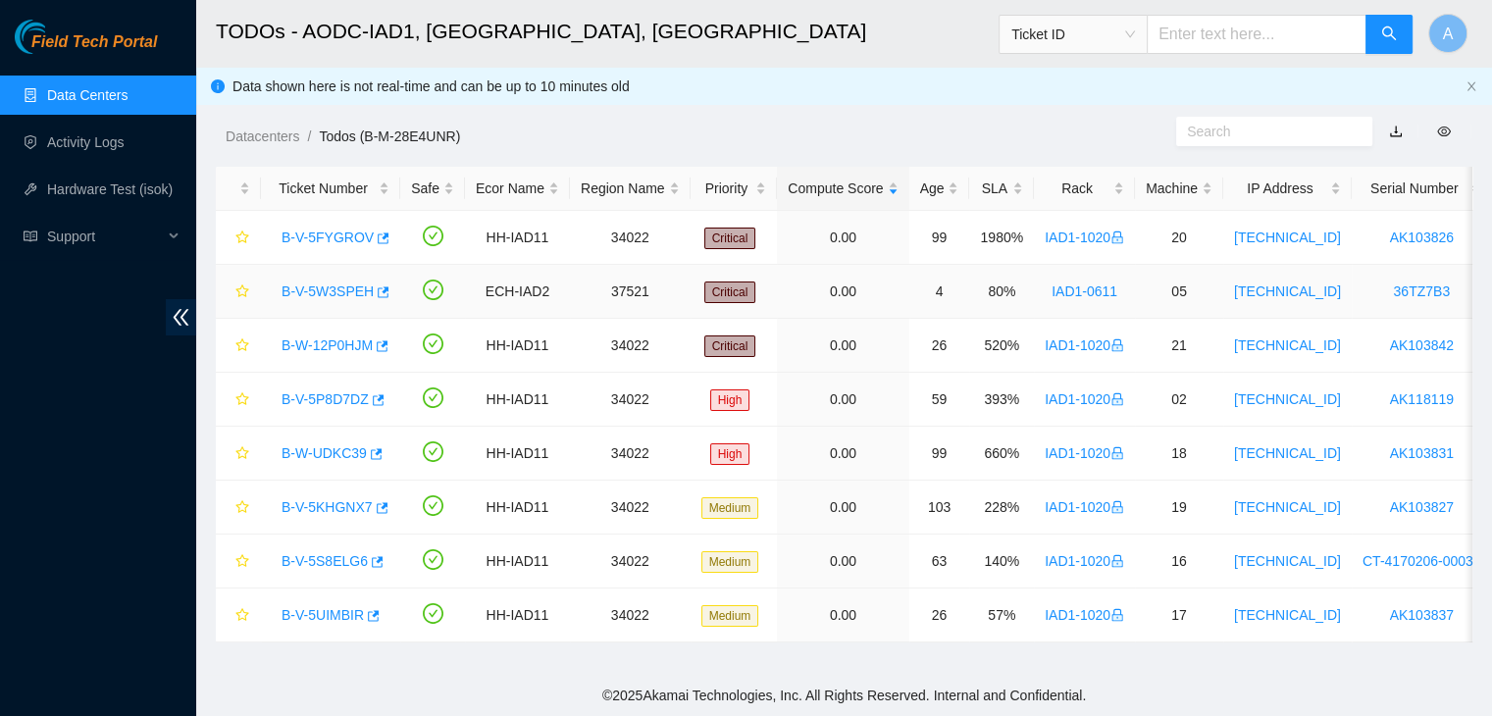
click at [342, 287] on link "B-V-5W3SPEH" at bounding box center [327, 291] width 92 height 16
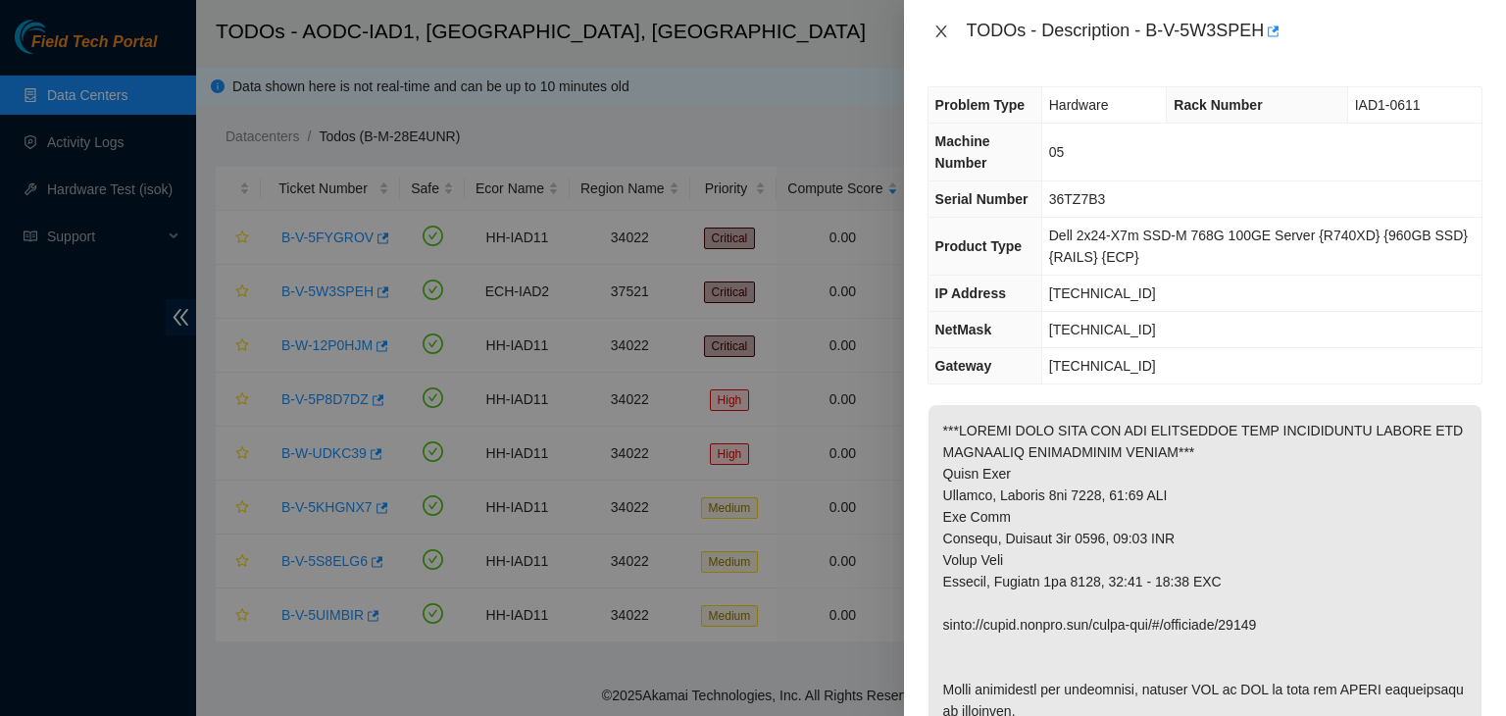
click at [939, 37] on icon "close" at bounding box center [942, 32] width 16 height 16
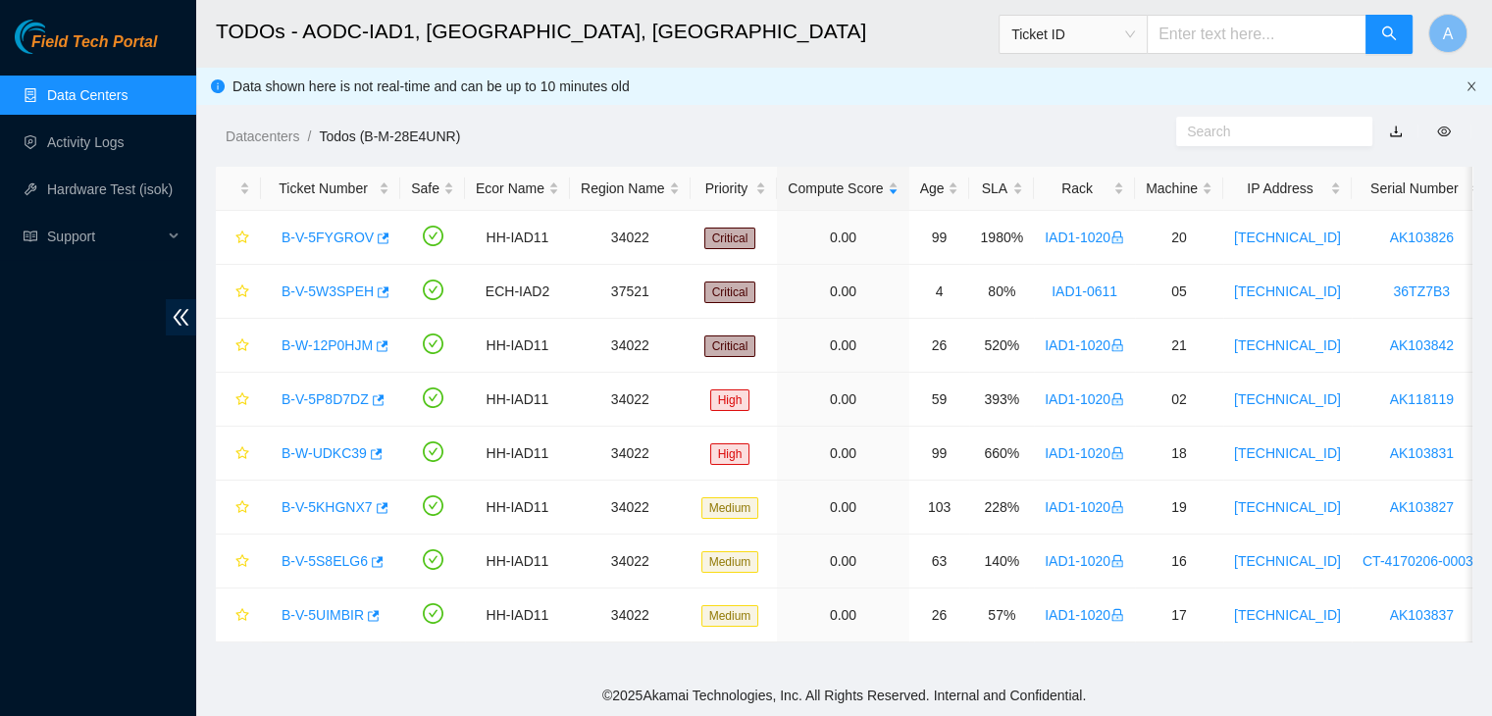
click at [1469, 83] on icon "close" at bounding box center [1471, 85] width 8 height 9
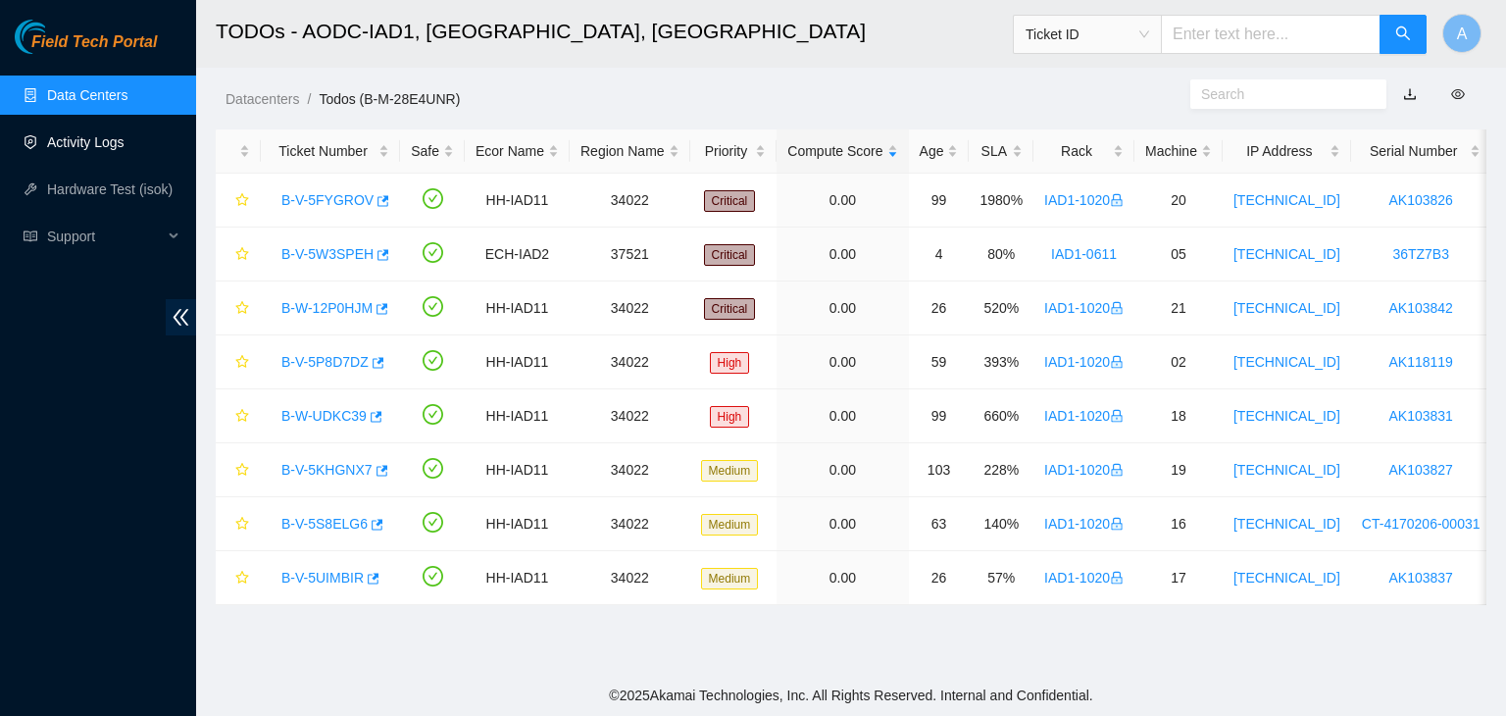
click at [125, 139] on link "Activity Logs" at bounding box center [85, 142] width 77 height 16
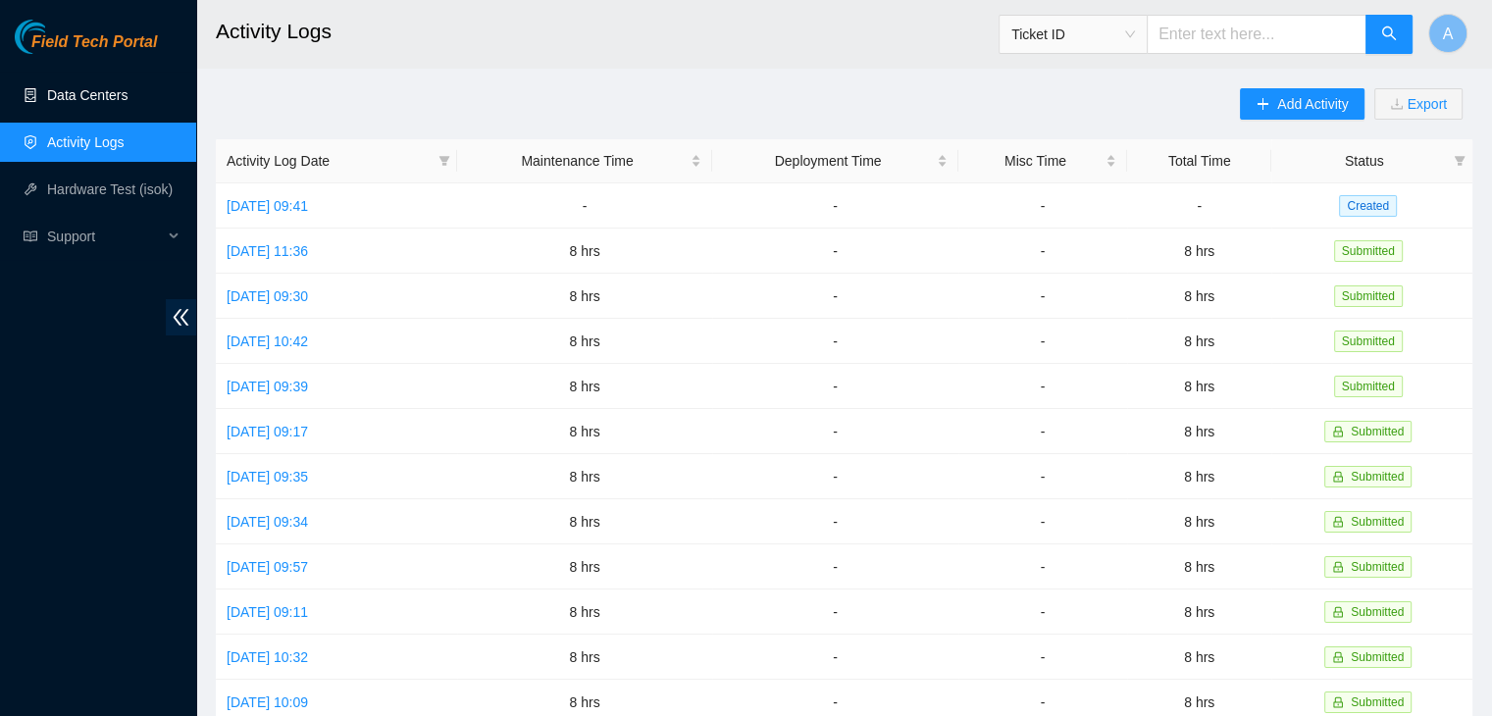
click at [128, 103] on link "Data Centers" at bounding box center [87, 95] width 80 height 16
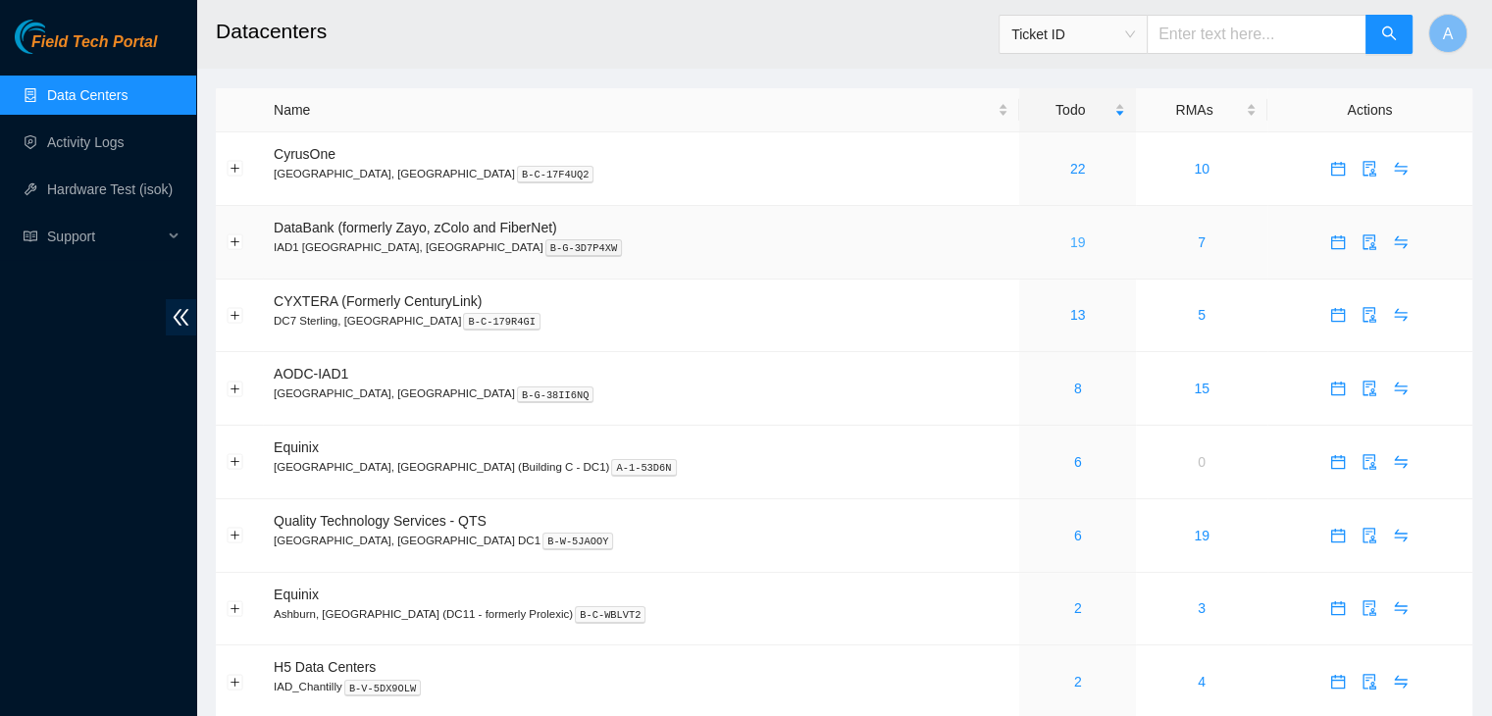
click at [1070, 236] on link "19" at bounding box center [1078, 242] width 16 height 16
click at [1070, 169] on link "22" at bounding box center [1078, 169] width 16 height 16
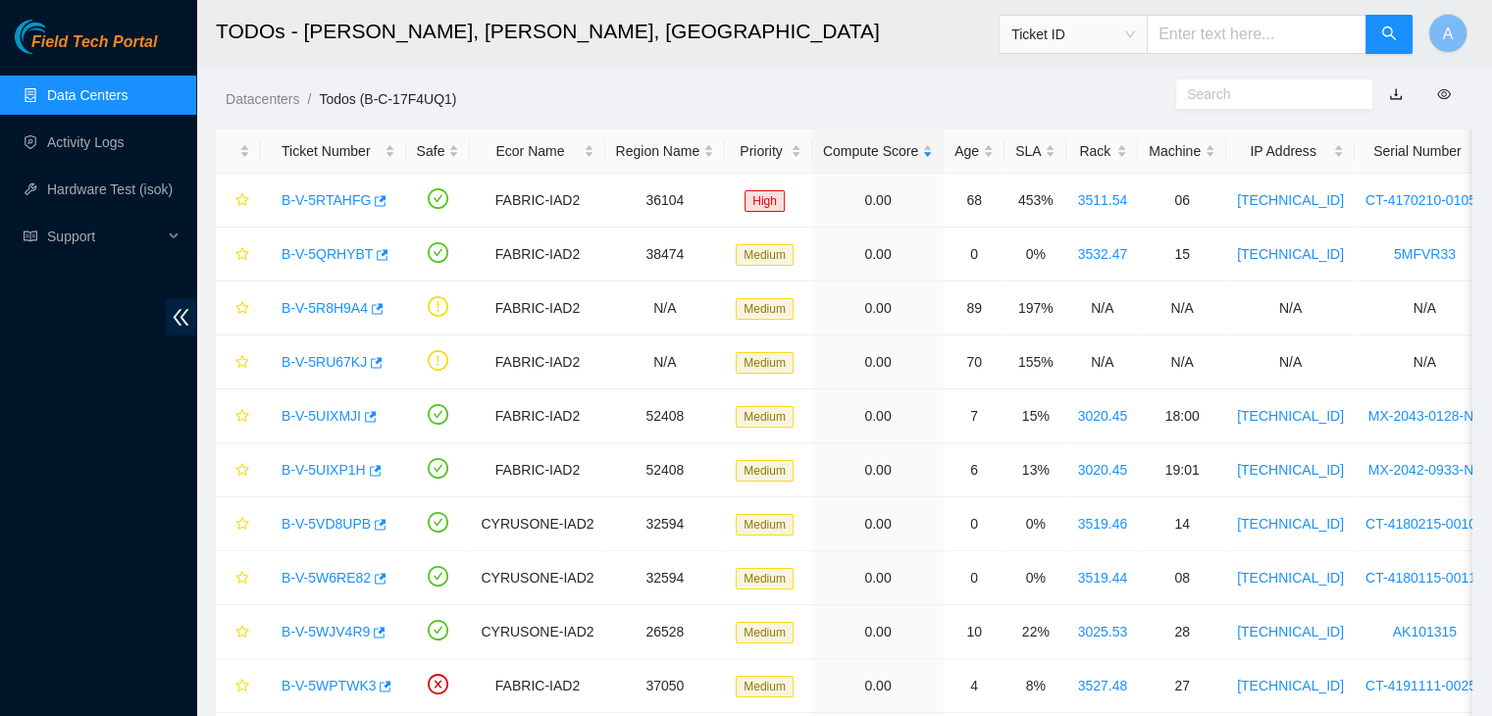
click at [104, 511] on div "Field Tech Portal Data Centers Activity Logs Hardware Test (isok) Support" at bounding box center [98, 368] width 196 height 696
click at [333, 197] on link "B-V-5RTAHFG" at bounding box center [325, 200] width 89 height 16
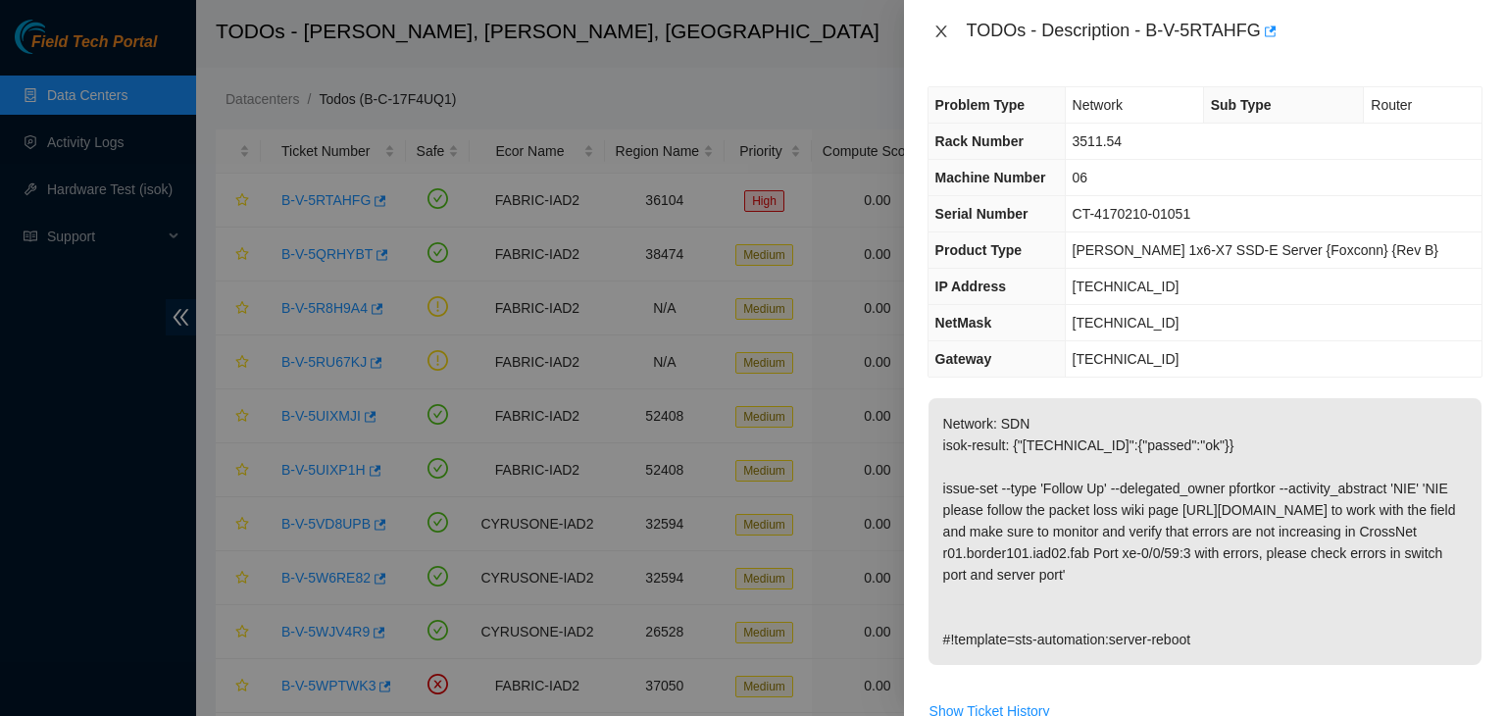
click at [939, 38] on icon "close" at bounding box center [942, 32] width 16 height 16
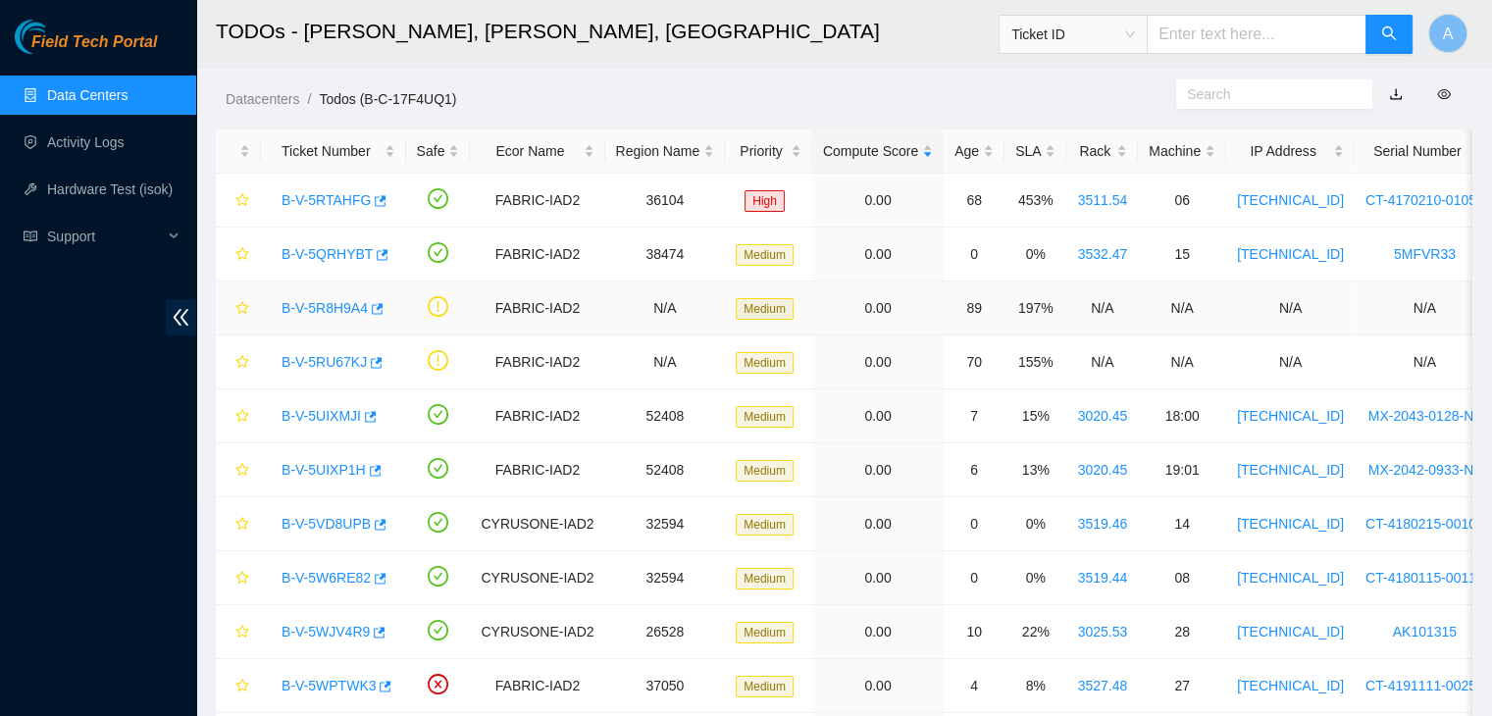
click at [345, 303] on link "B-V-5R8H9A4" at bounding box center [324, 308] width 86 height 16
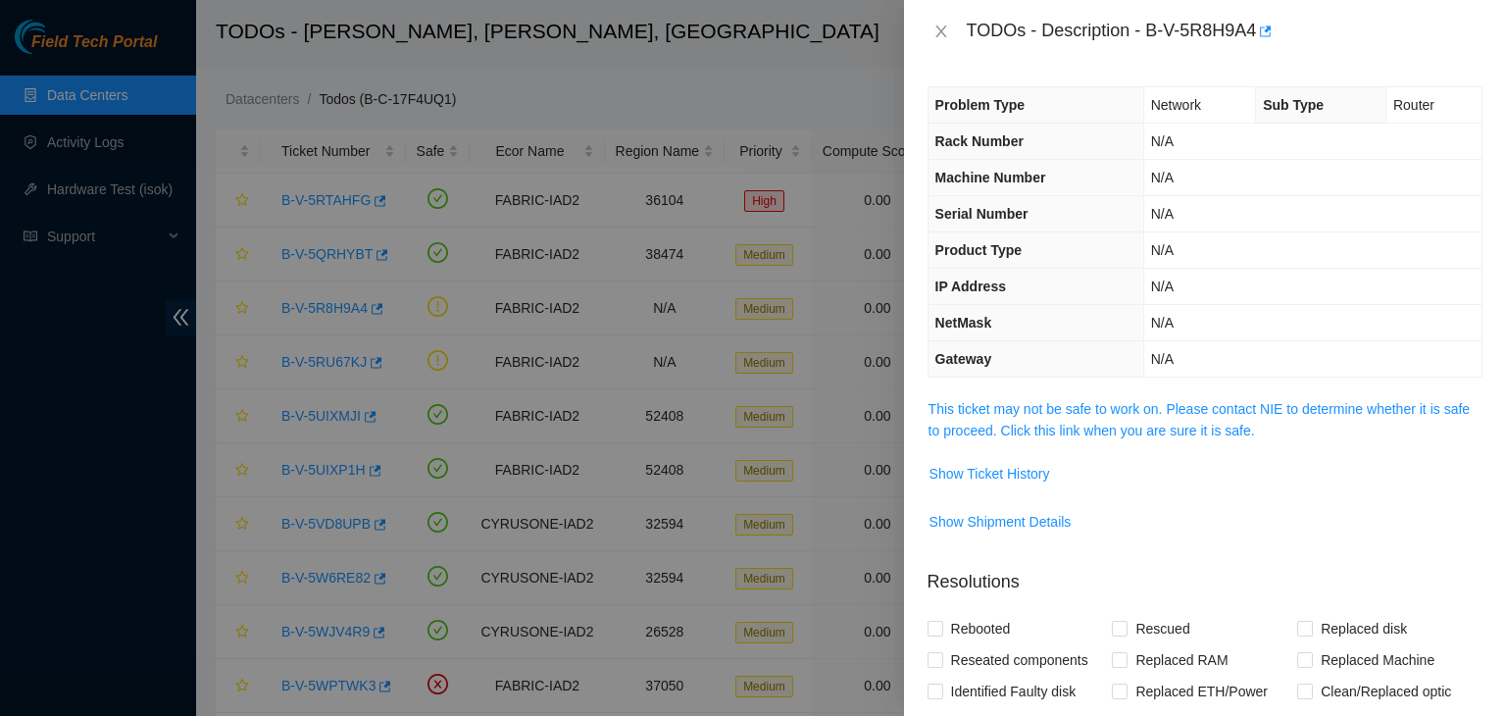
click at [1053, 416] on span "This ticket may not be safe to work on. Please contact NIE to determine whether…" at bounding box center [1205, 419] width 553 height 43
click at [1062, 411] on link "This ticket may not be safe to work on. Please contact NIE to determine whether…" at bounding box center [1199, 419] width 541 height 37
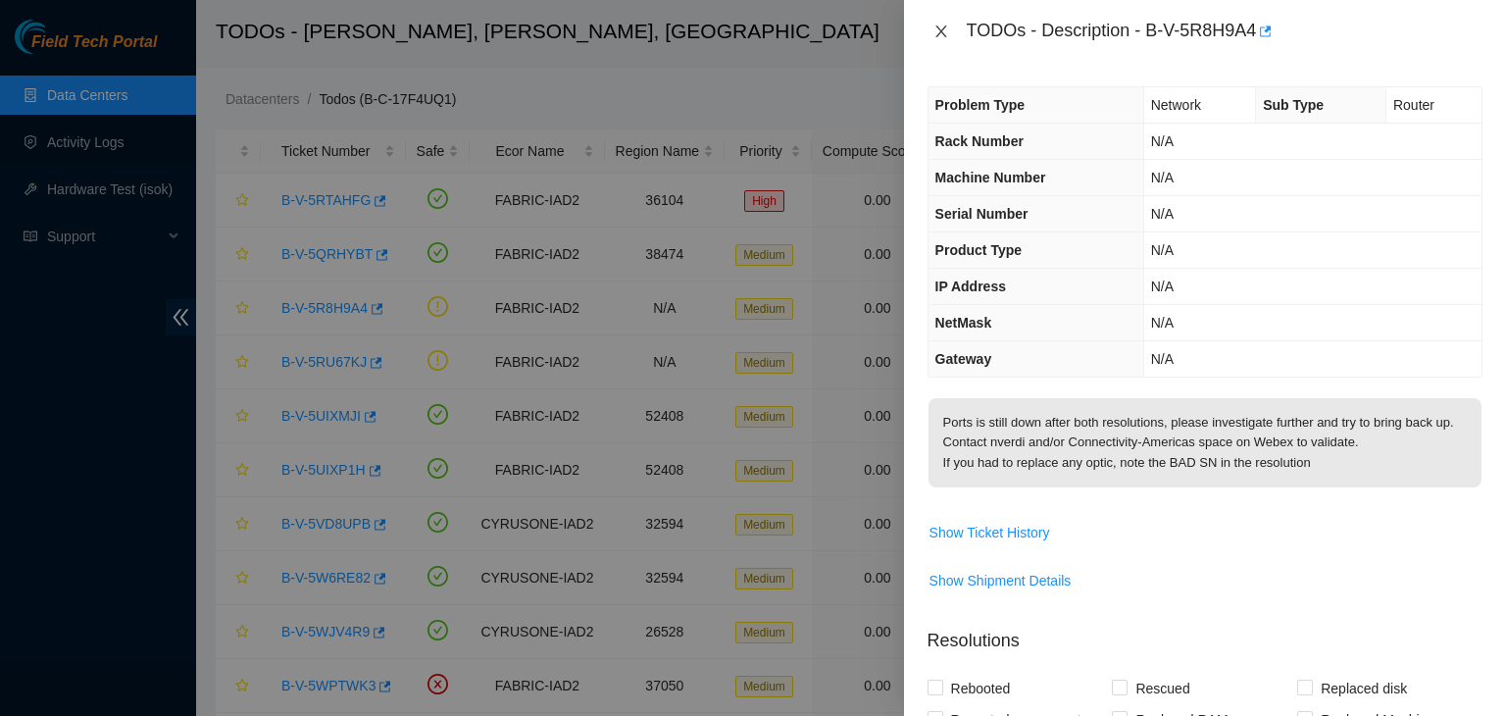
click at [940, 29] on icon "close" at bounding box center [941, 32] width 11 height 12
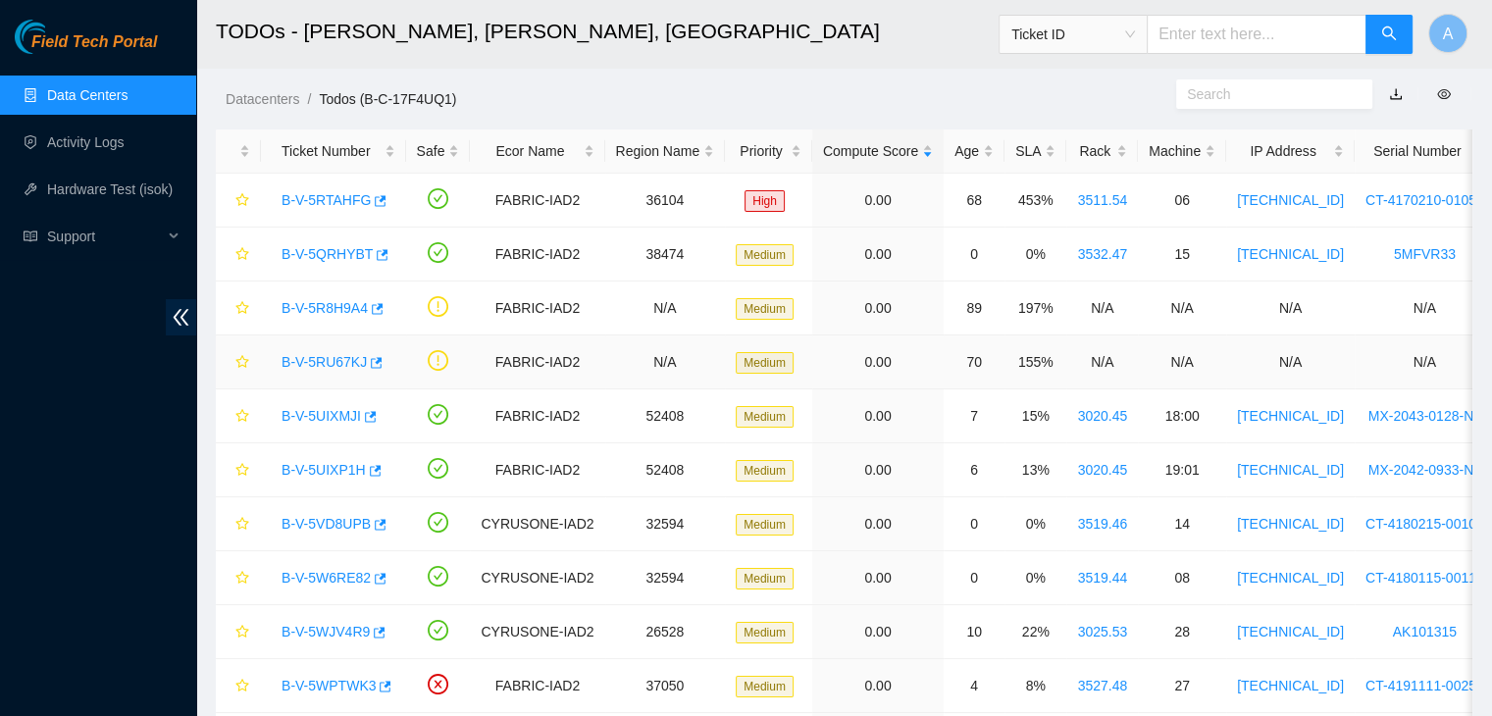
click at [305, 354] on link "B-V-5RU67KJ" at bounding box center [323, 362] width 85 height 16
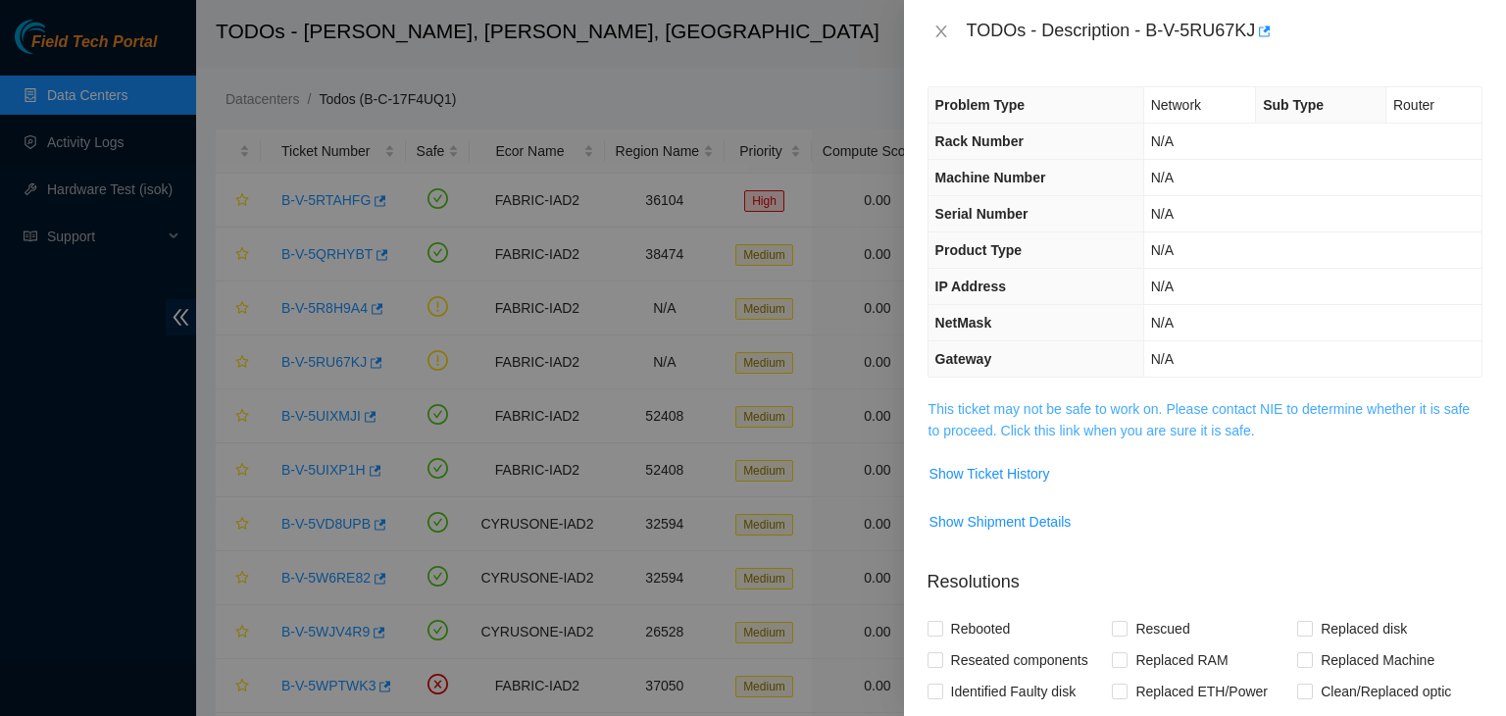
click at [957, 427] on link "This ticket may not be safe to work on. Please contact NIE to determine whether…" at bounding box center [1199, 419] width 541 height 37
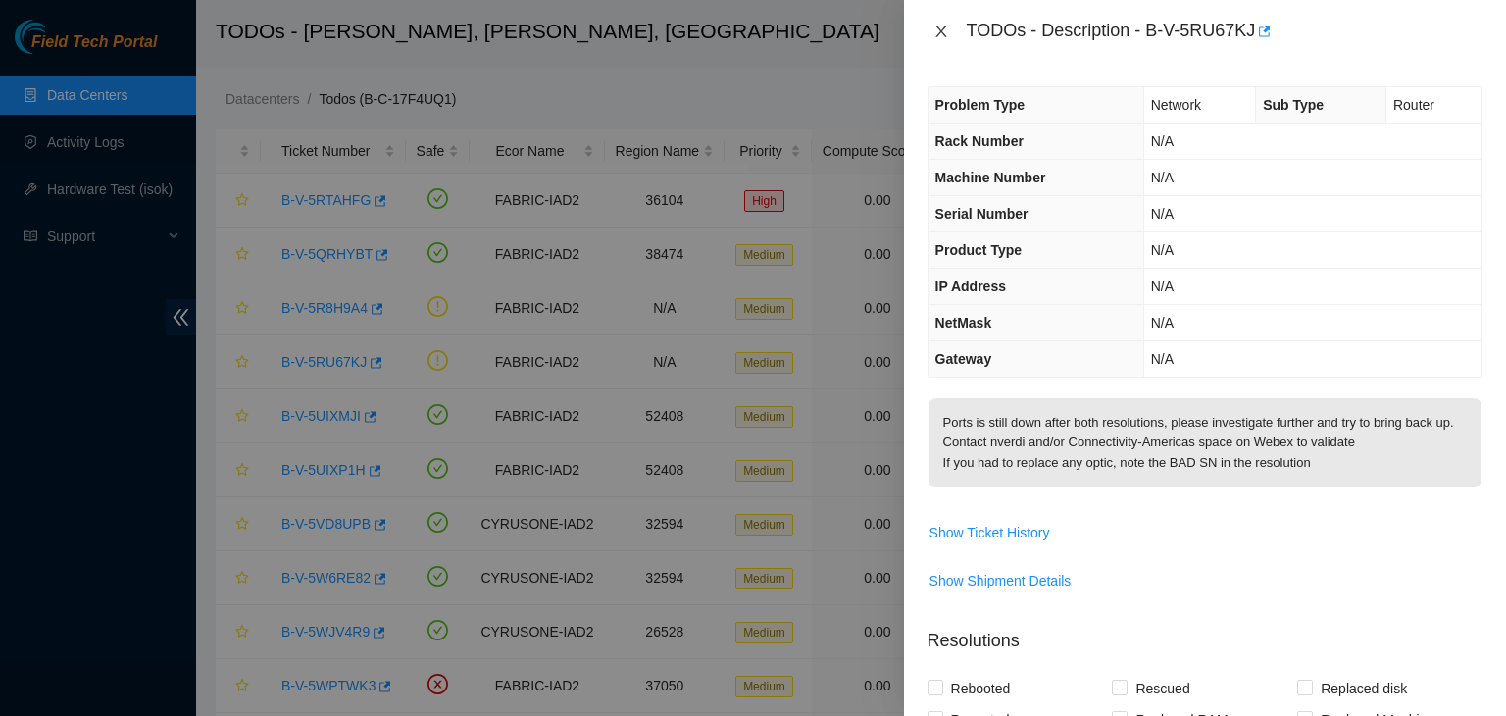
click at [947, 25] on icon "close" at bounding box center [942, 32] width 16 height 16
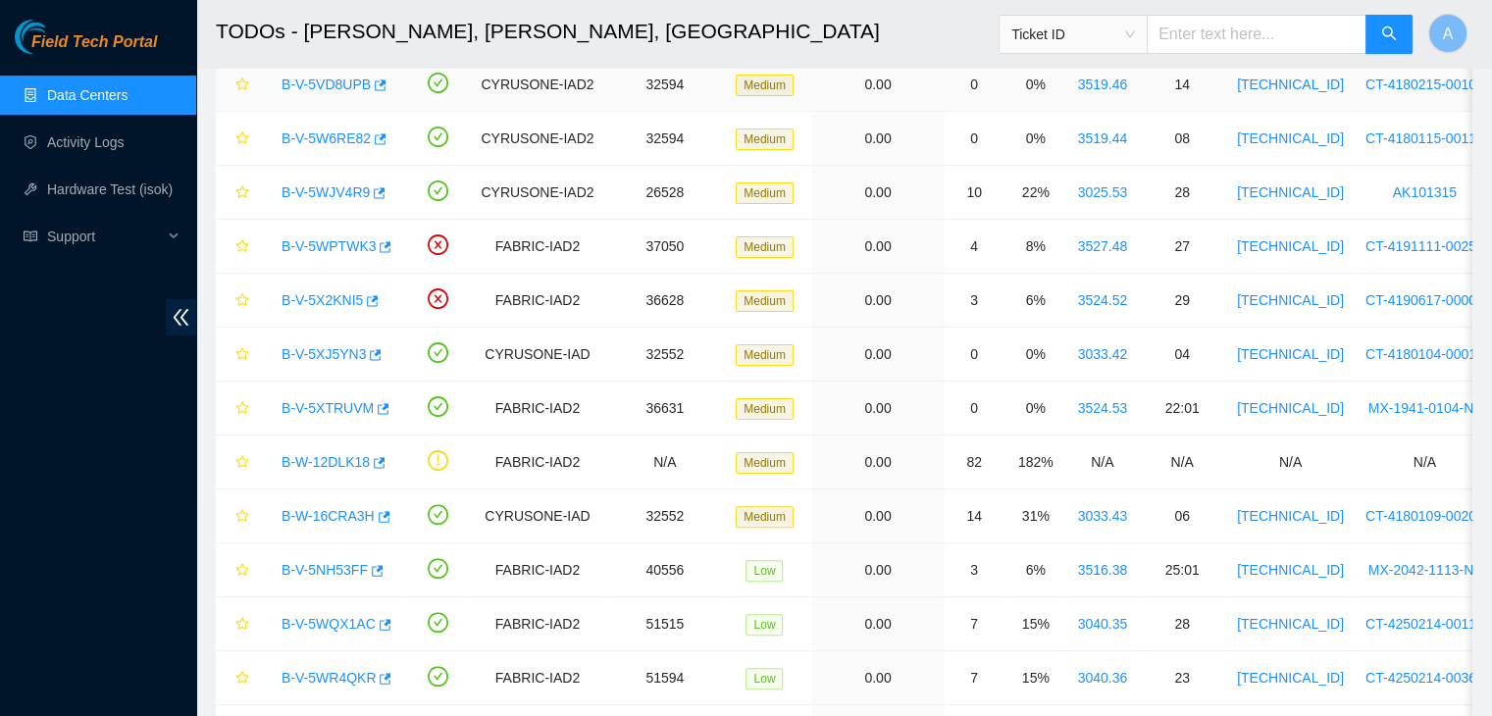
scroll to position [478, 0]
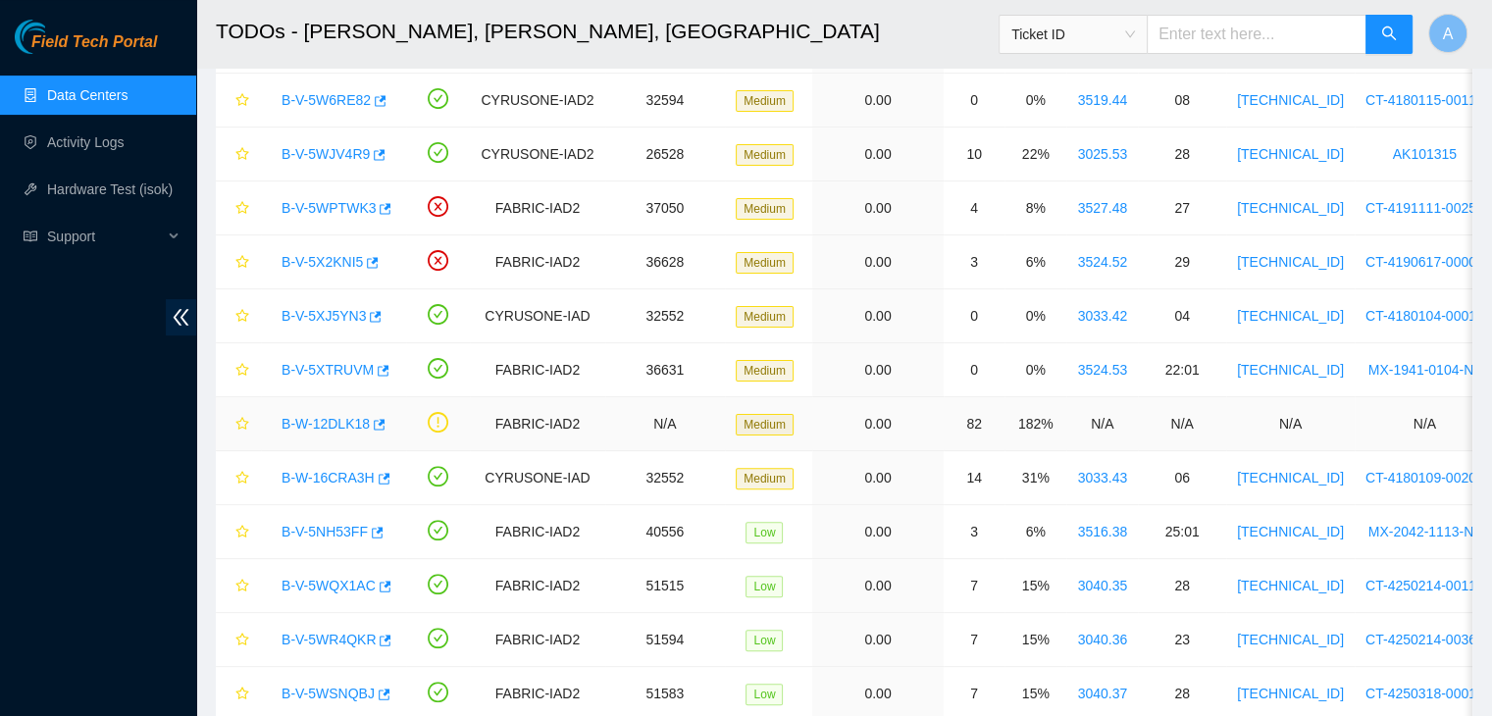
click at [345, 419] on link "B-W-12DLK18" at bounding box center [325, 424] width 88 height 16
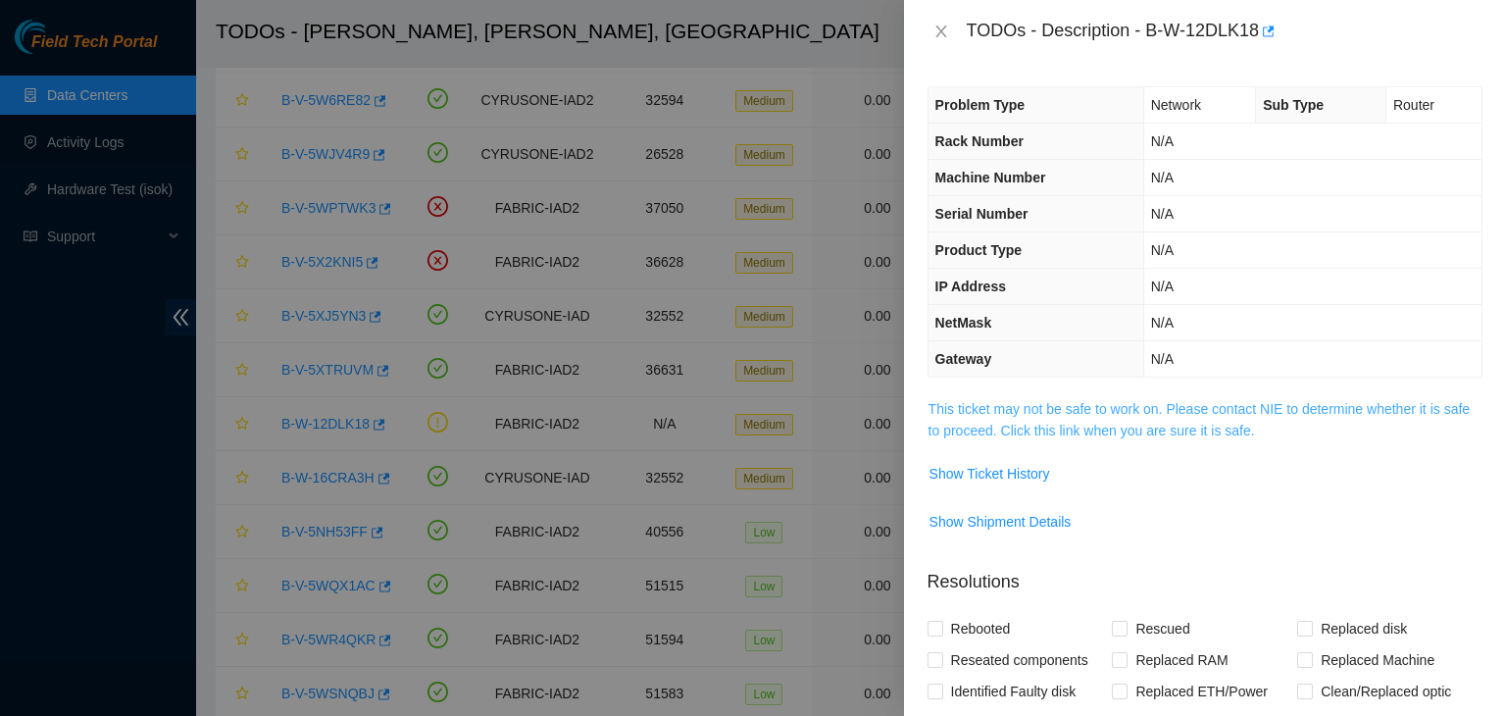
click at [1003, 408] on link "This ticket may not be safe to work on. Please contact NIE to determine whether…" at bounding box center [1199, 419] width 541 height 37
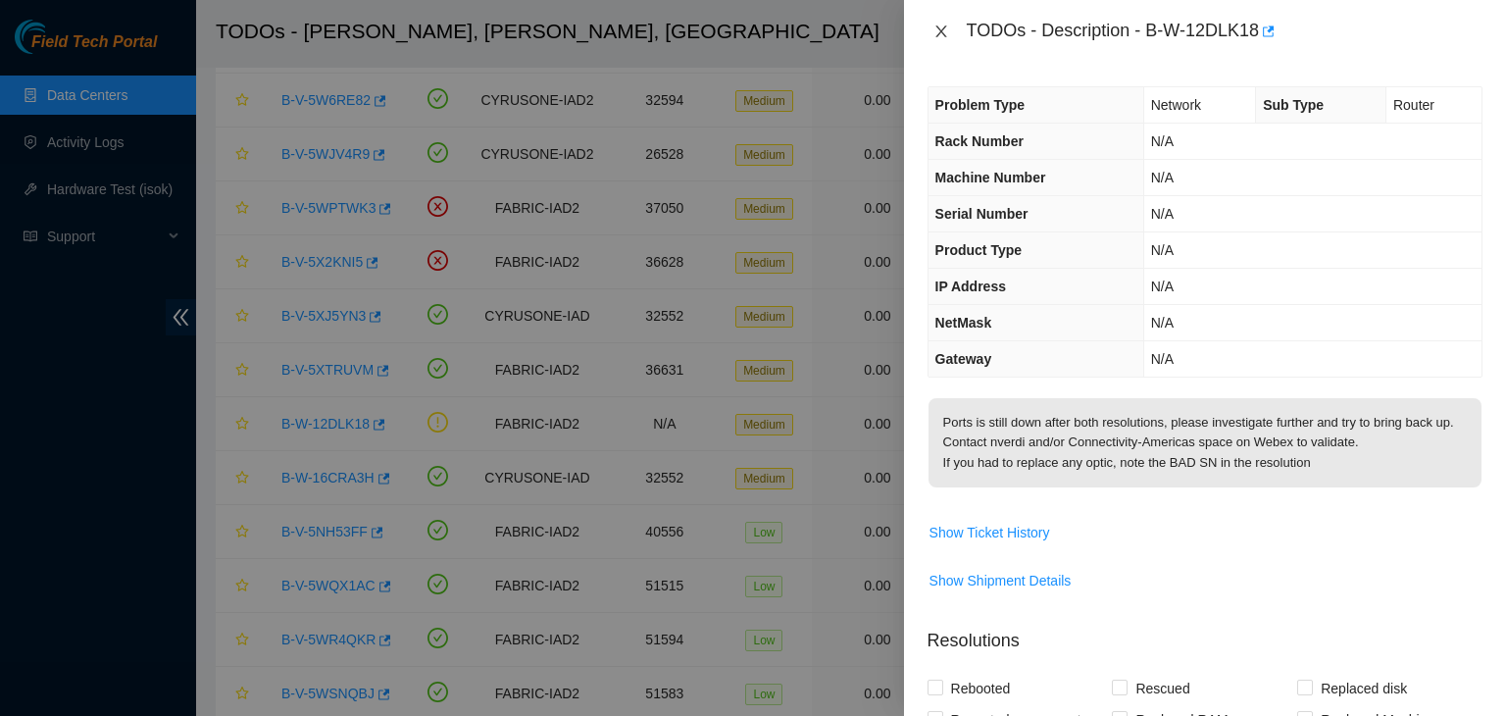
click at [930, 36] on button "Close" at bounding box center [941, 32] width 27 height 19
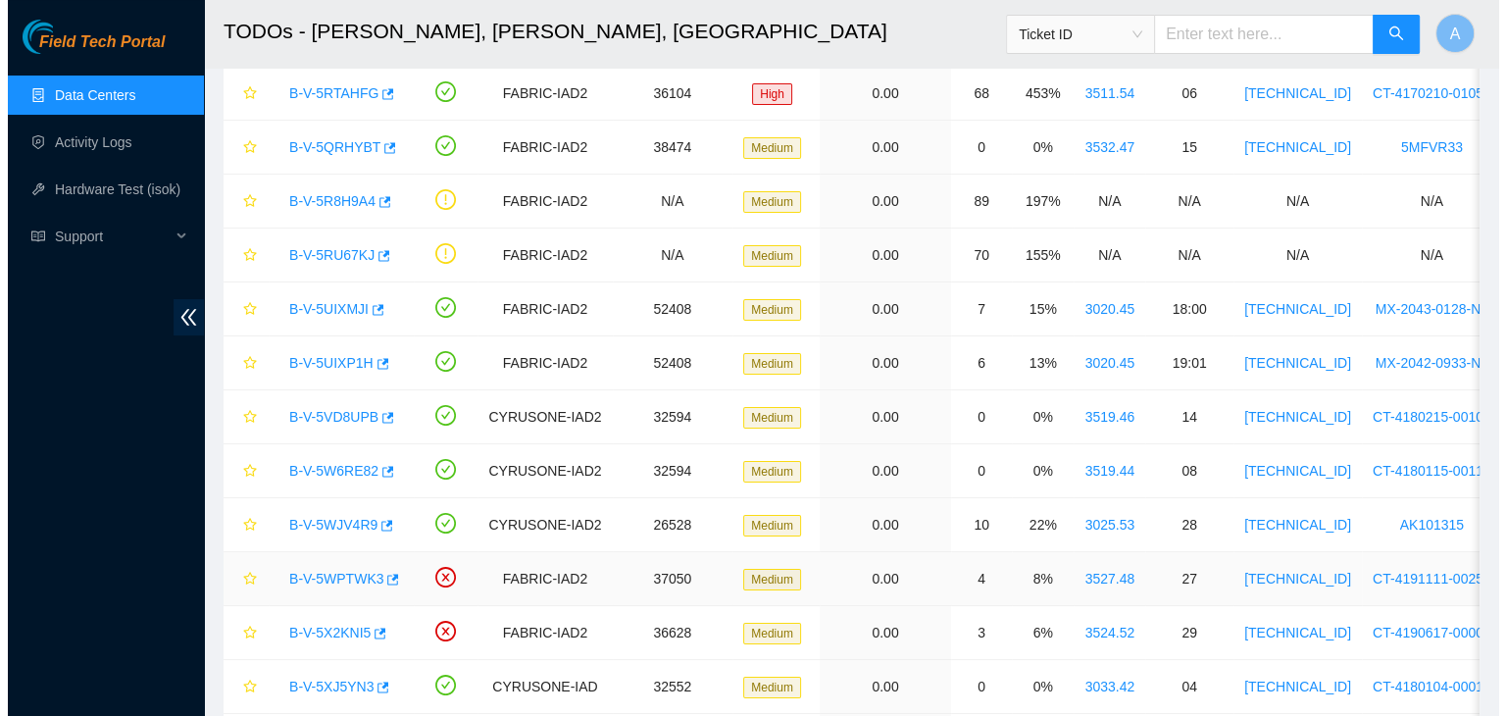
scroll to position [0, 0]
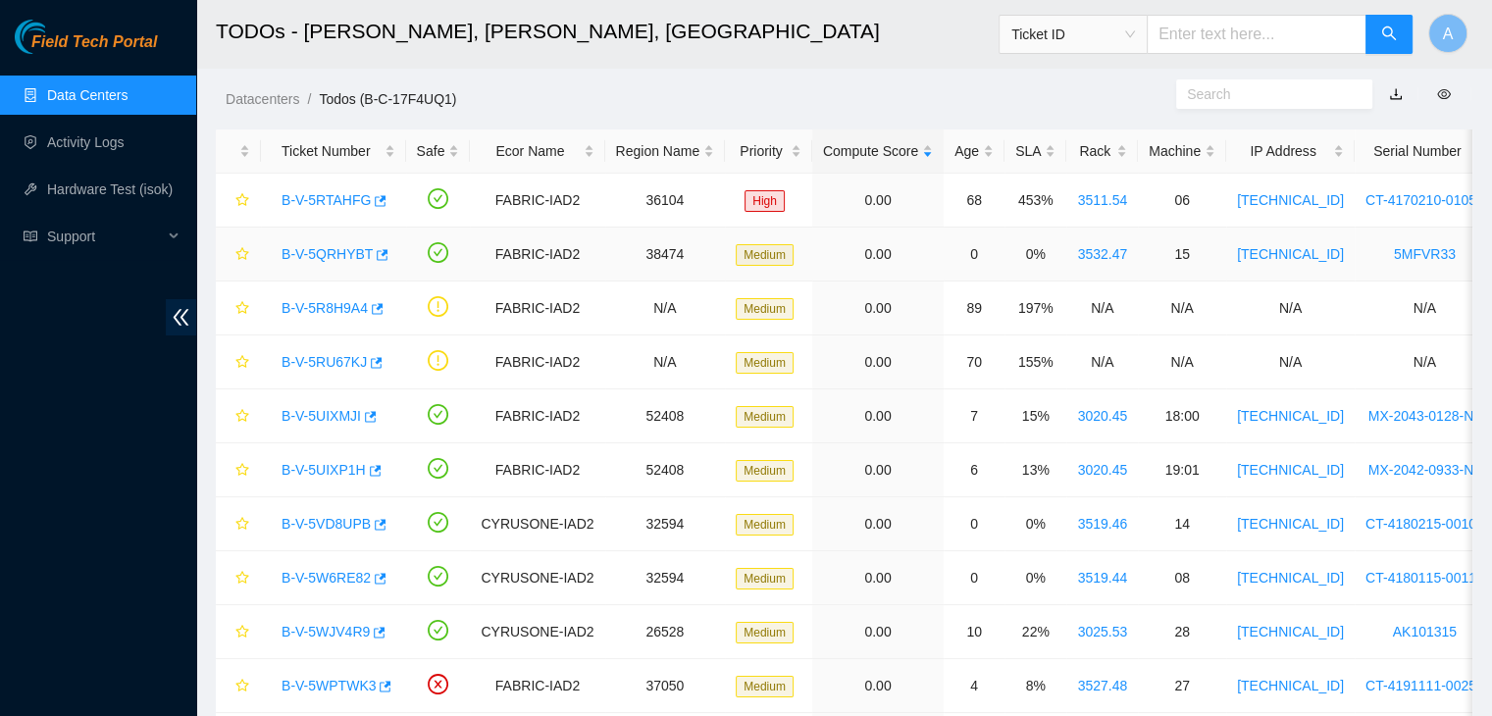
click at [345, 255] on link "B-V-5QRHYBT" at bounding box center [326, 254] width 91 height 16
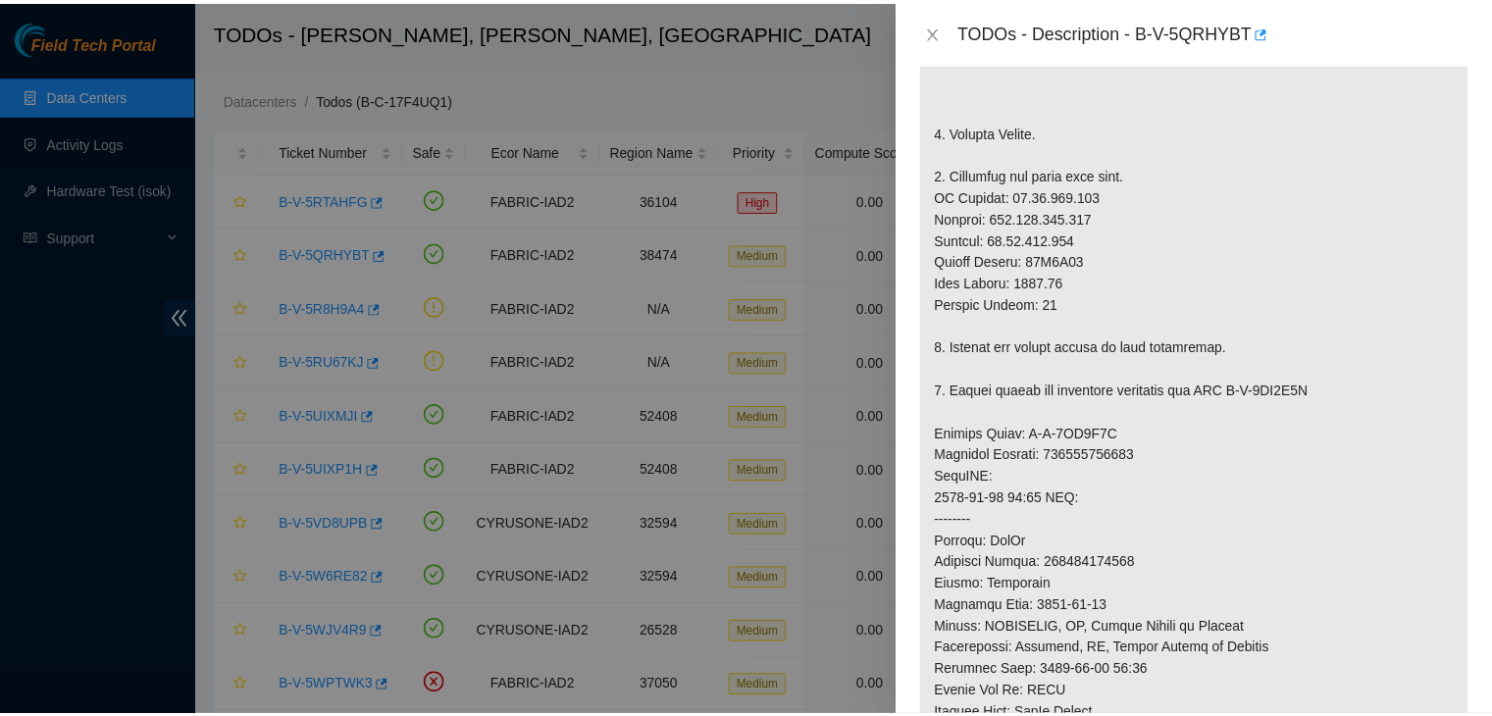
scroll to position [492, 0]
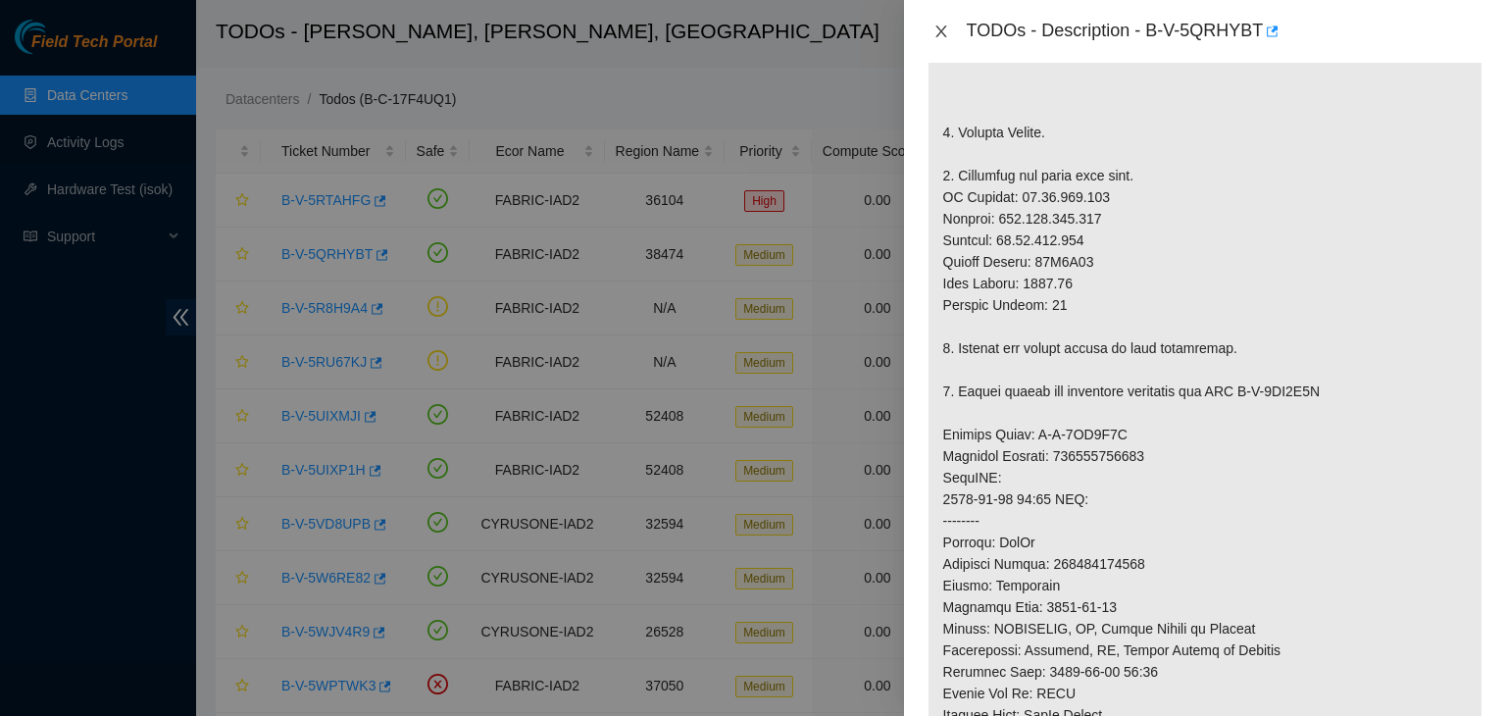
click at [941, 30] on icon "close" at bounding box center [941, 32] width 11 height 12
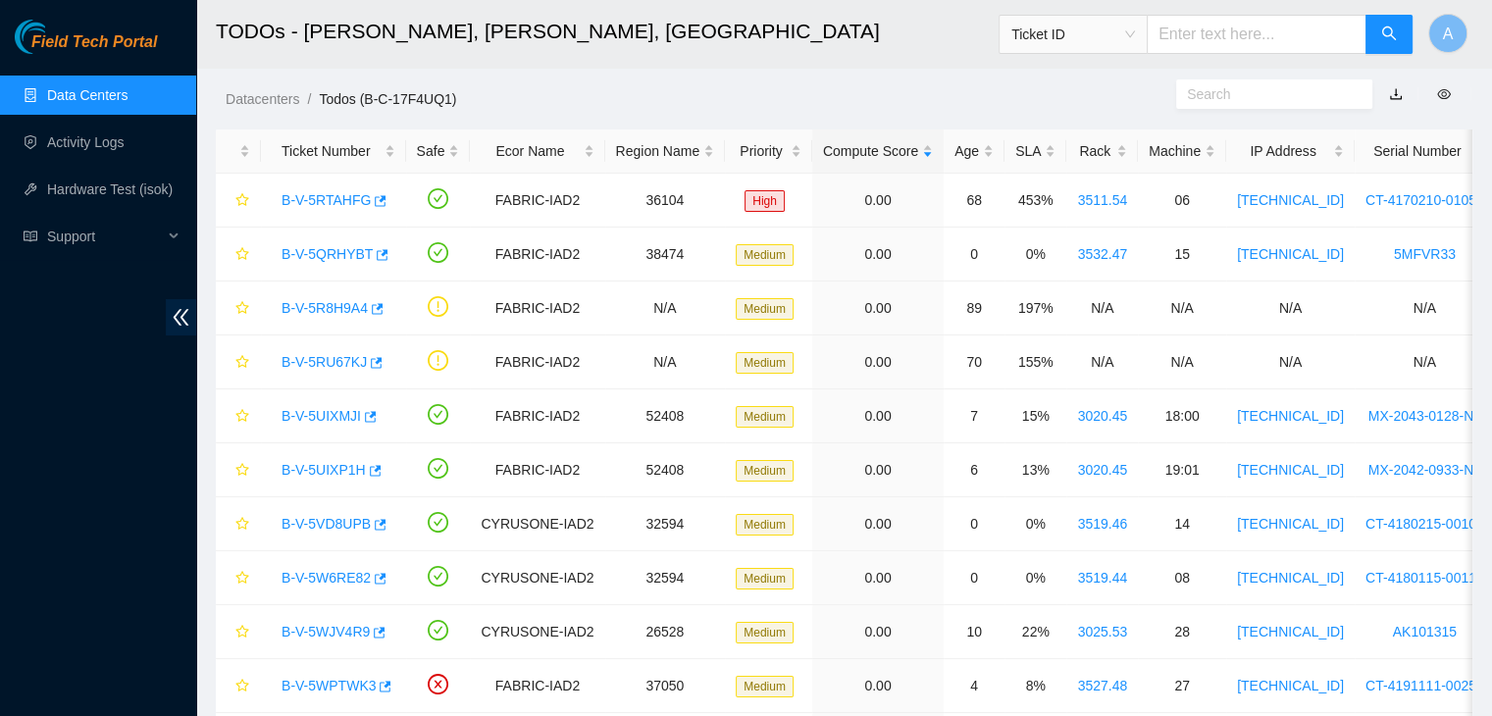
scroll to position [557, 0]
click at [128, 103] on link "Data Centers" at bounding box center [87, 95] width 80 height 16
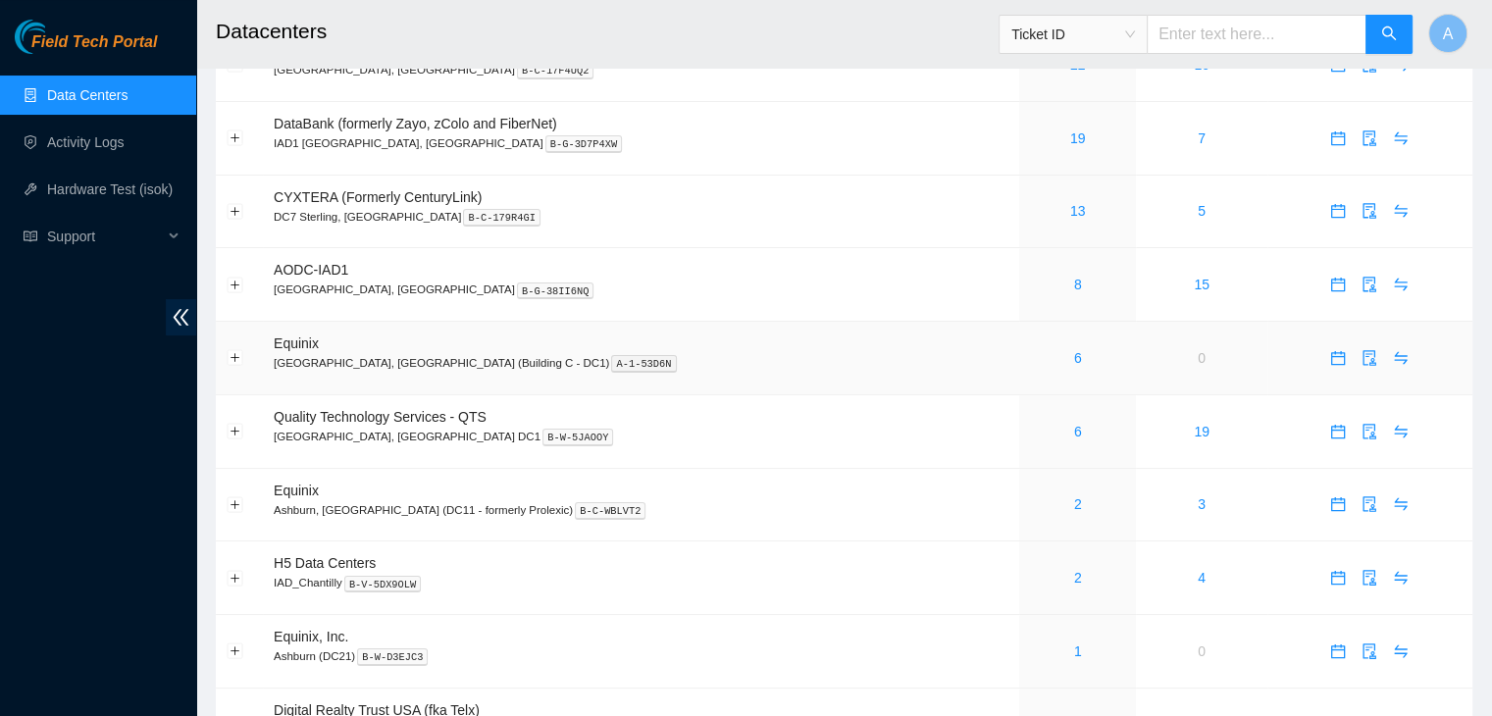
scroll to position [106, 0]
click at [1074, 360] on link "6" at bounding box center [1078, 356] width 8 height 16
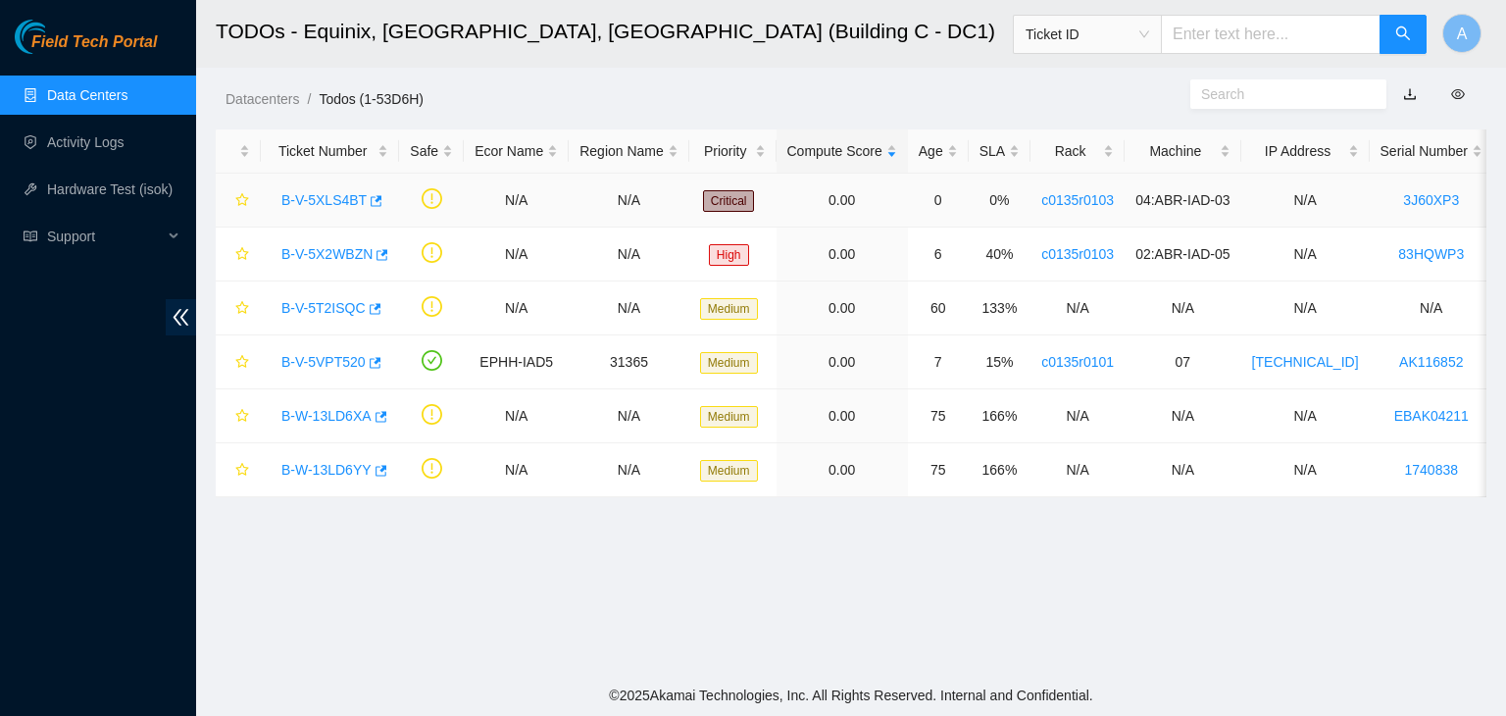
click at [339, 202] on link "B-V-5XLS4BT" at bounding box center [323, 200] width 85 height 16
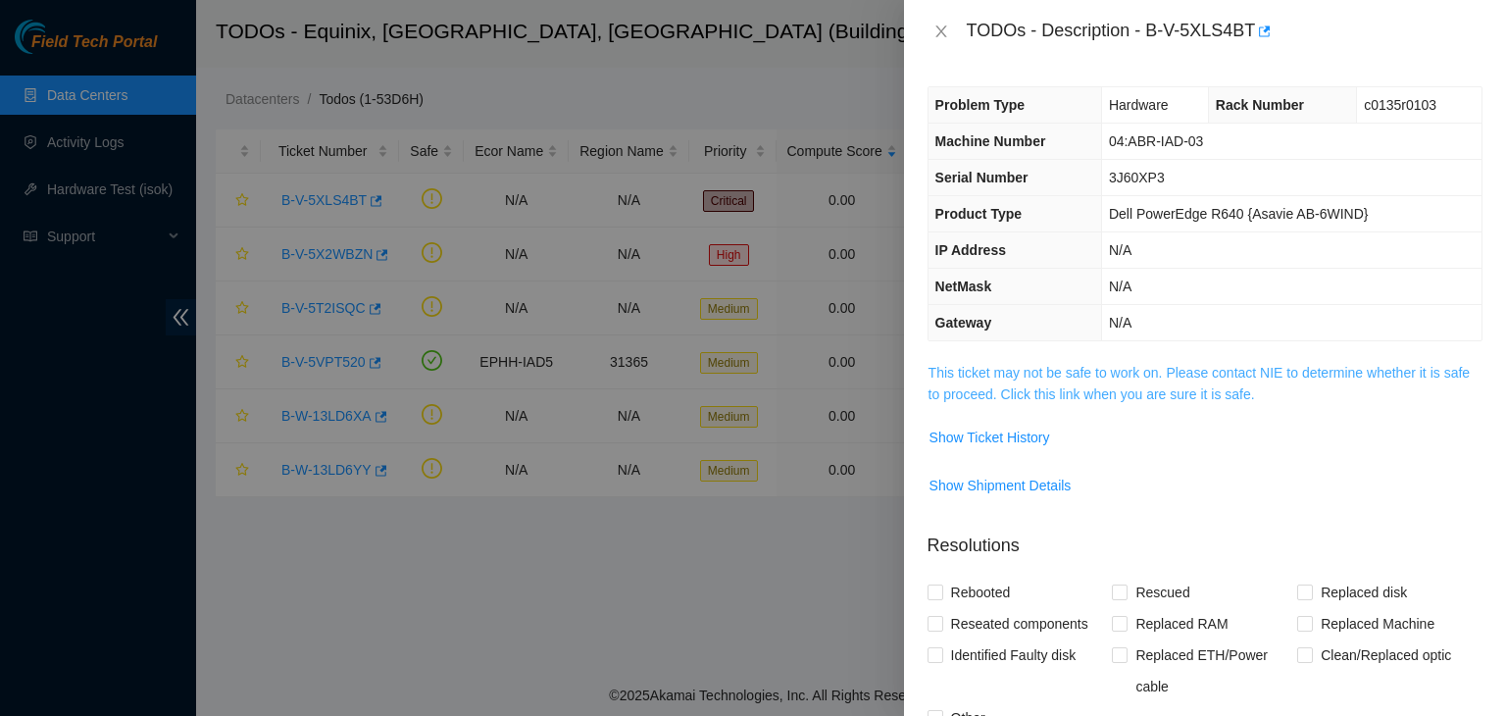
click at [1036, 378] on link "This ticket may not be safe to work on. Please contact NIE to determine whether…" at bounding box center [1199, 383] width 541 height 37
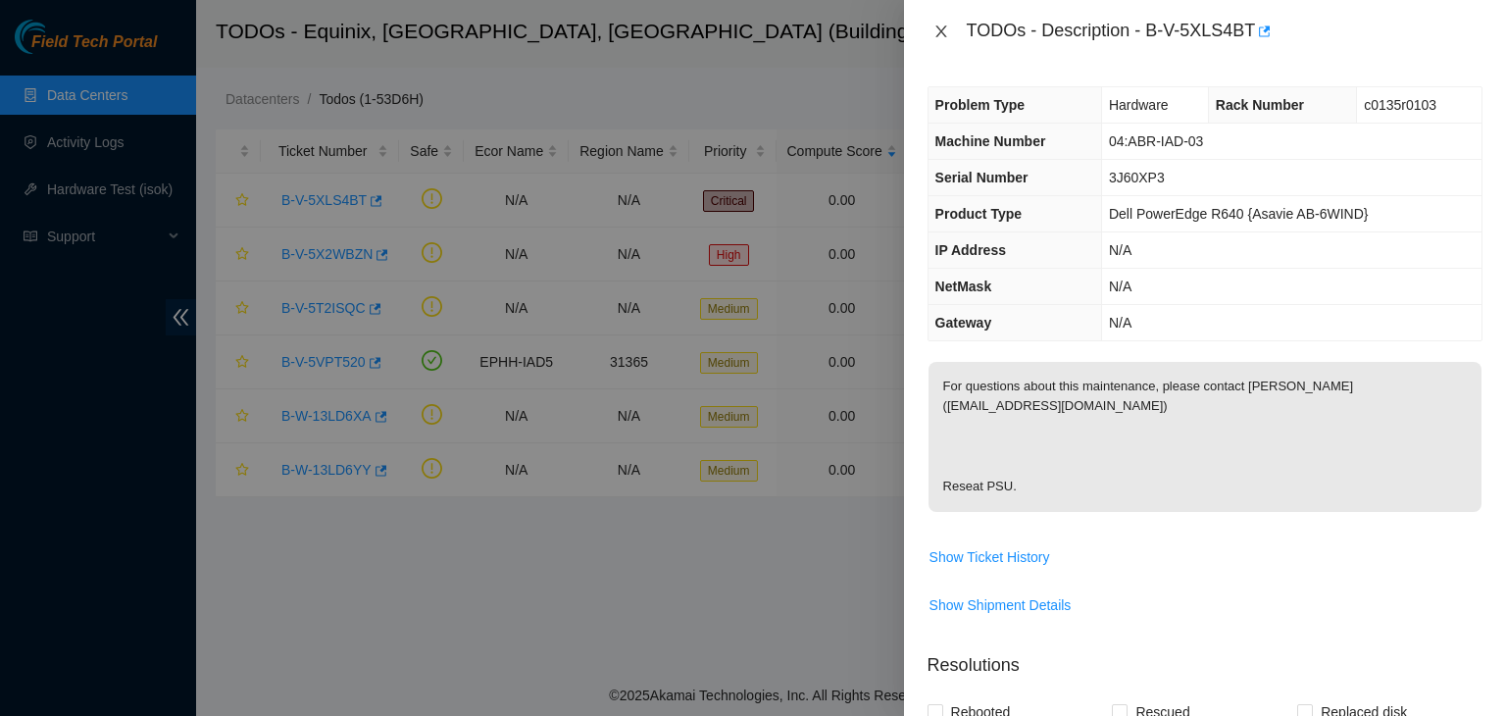
click at [937, 34] on icon "close" at bounding box center [942, 32] width 16 height 16
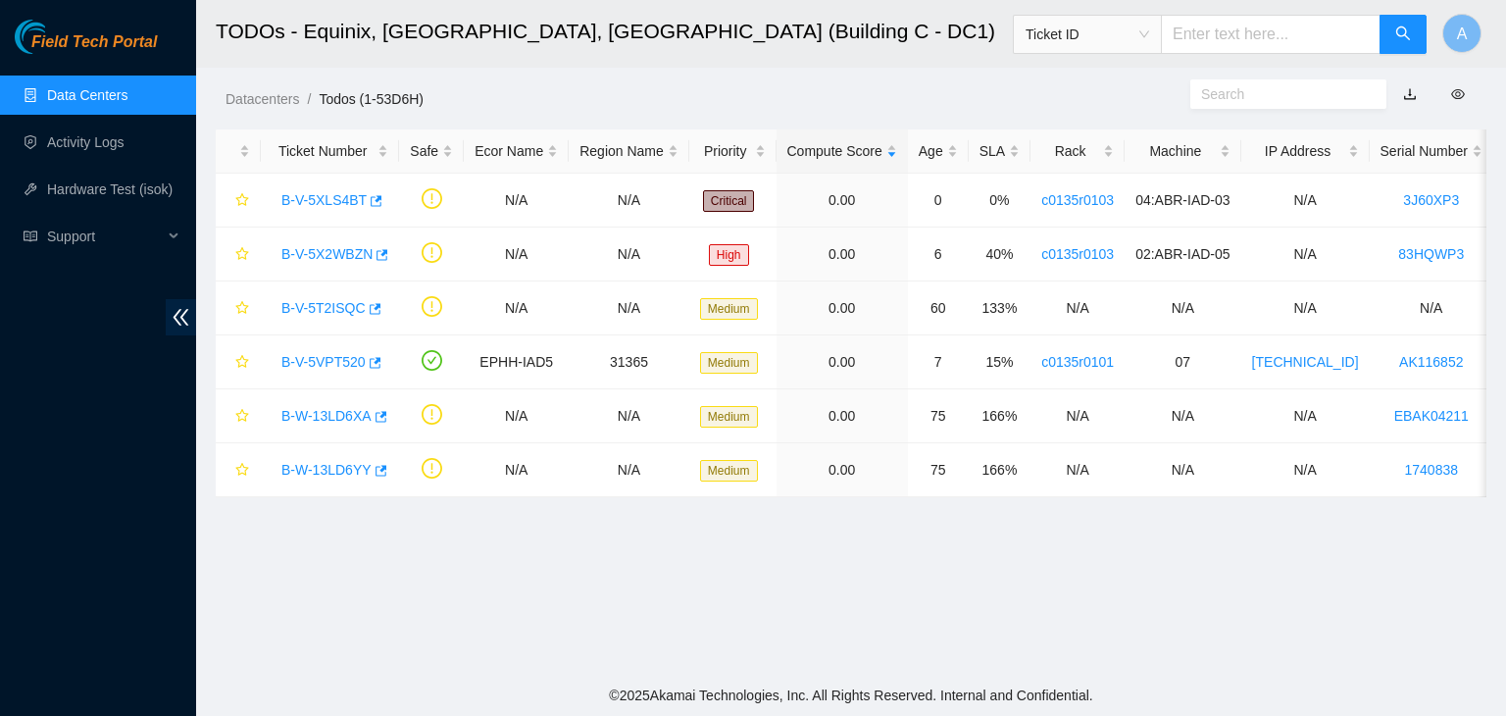
click at [128, 87] on link "Data Centers" at bounding box center [87, 95] width 80 height 16
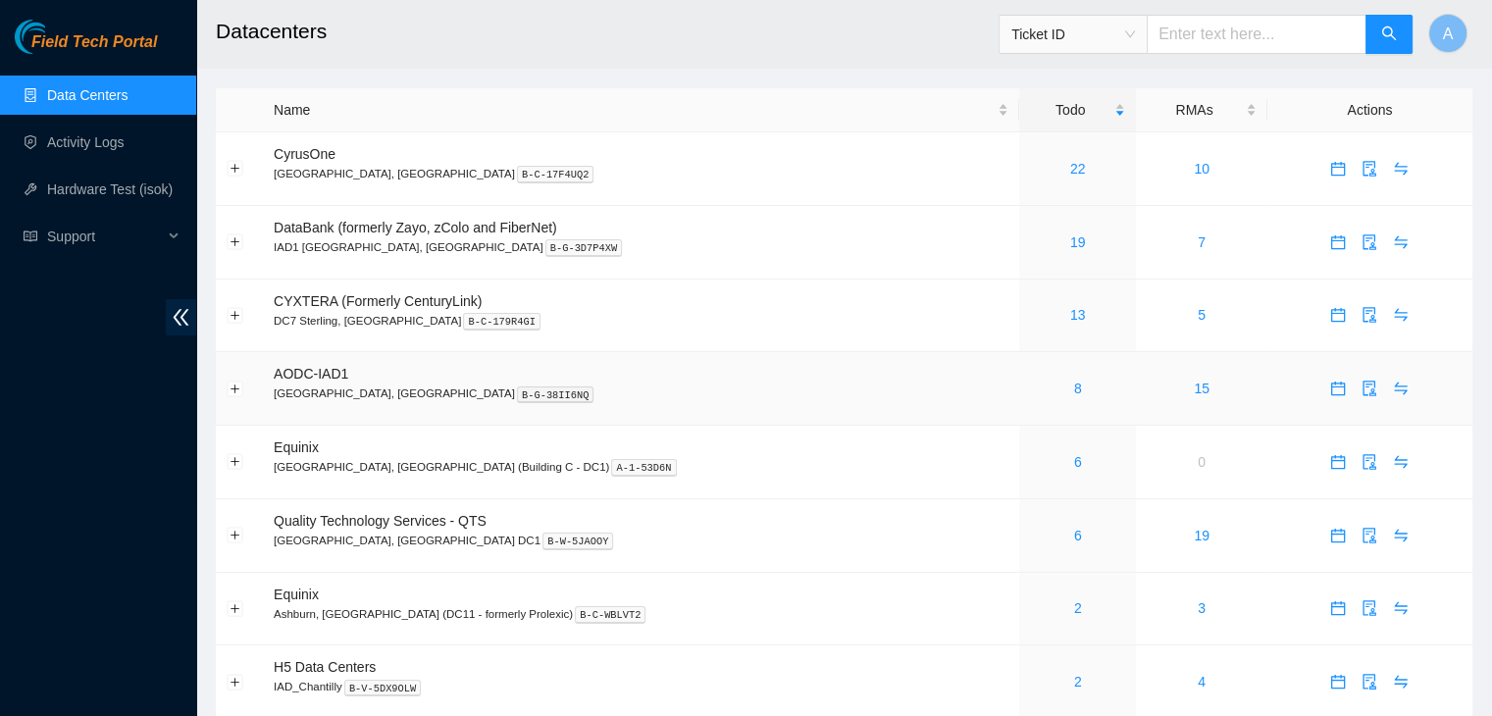
click at [1030, 397] on div "8" at bounding box center [1077, 389] width 95 height 22
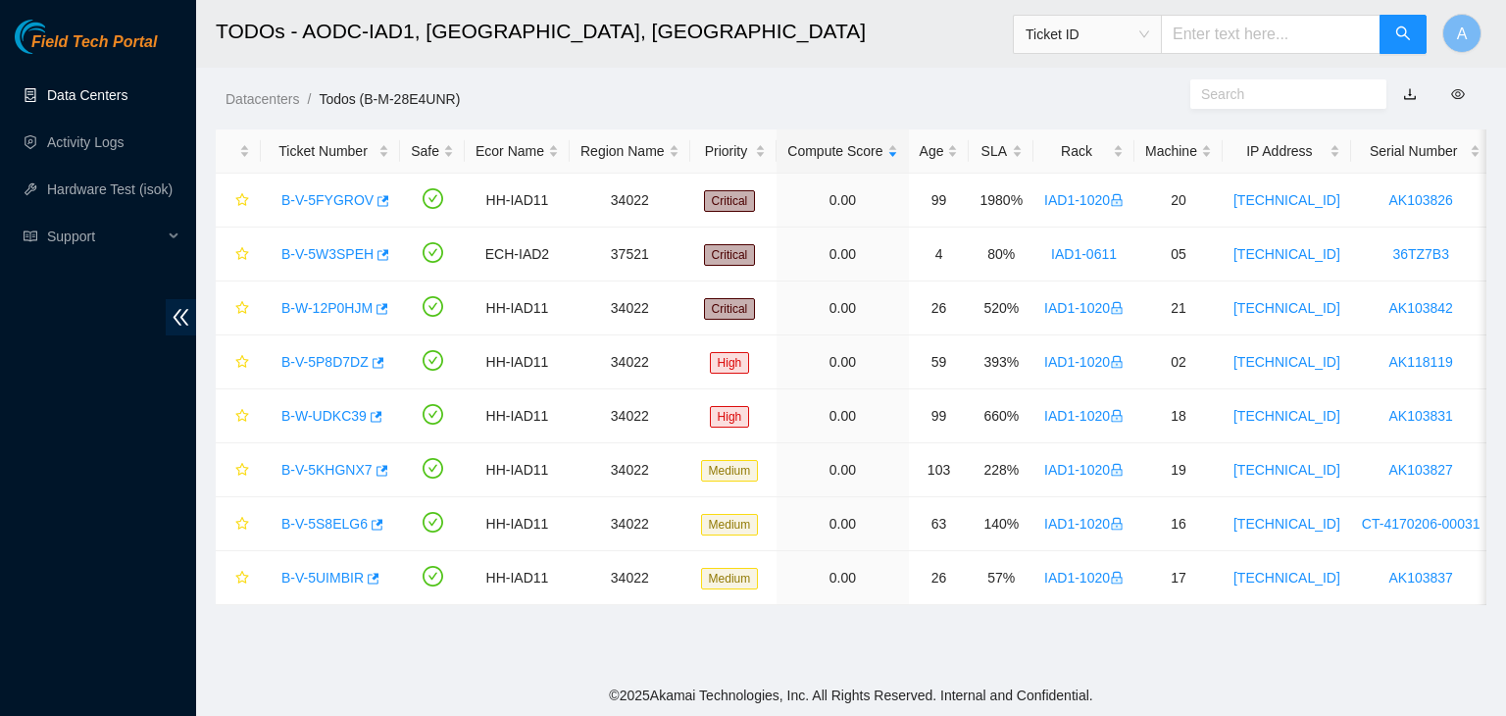
click at [128, 95] on link "Data Centers" at bounding box center [87, 95] width 80 height 16
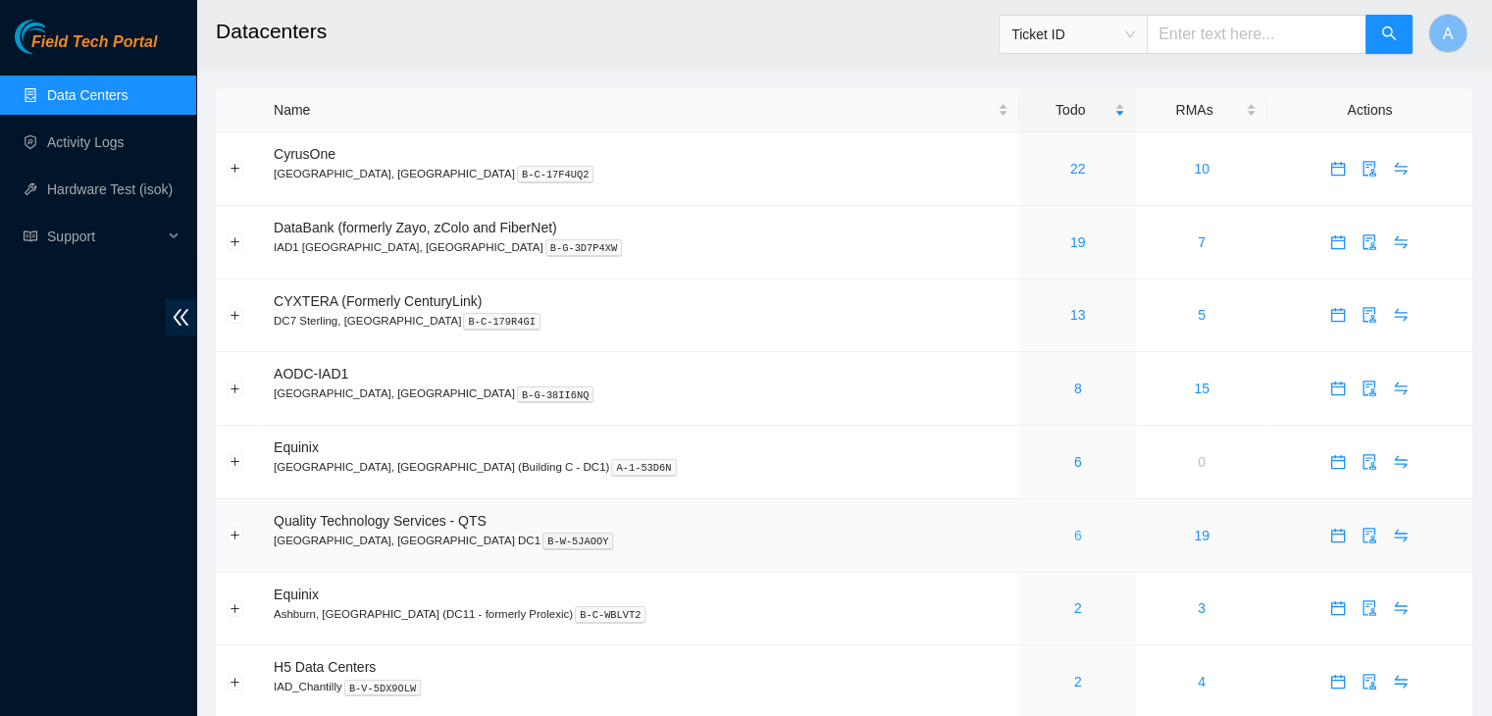
click at [1074, 536] on link "6" at bounding box center [1078, 536] width 8 height 16
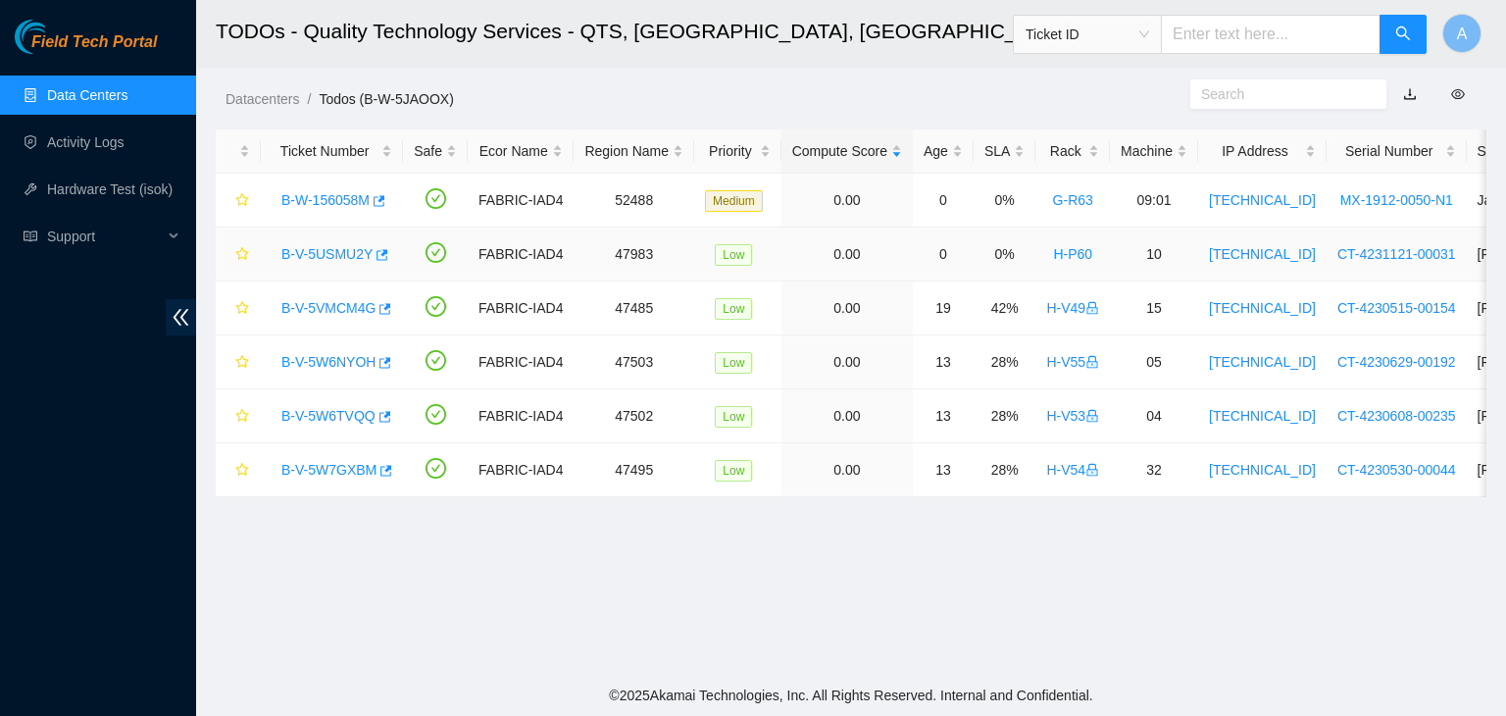
click at [326, 260] on link "B-V-5USMU2Y" at bounding box center [326, 254] width 91 height 16
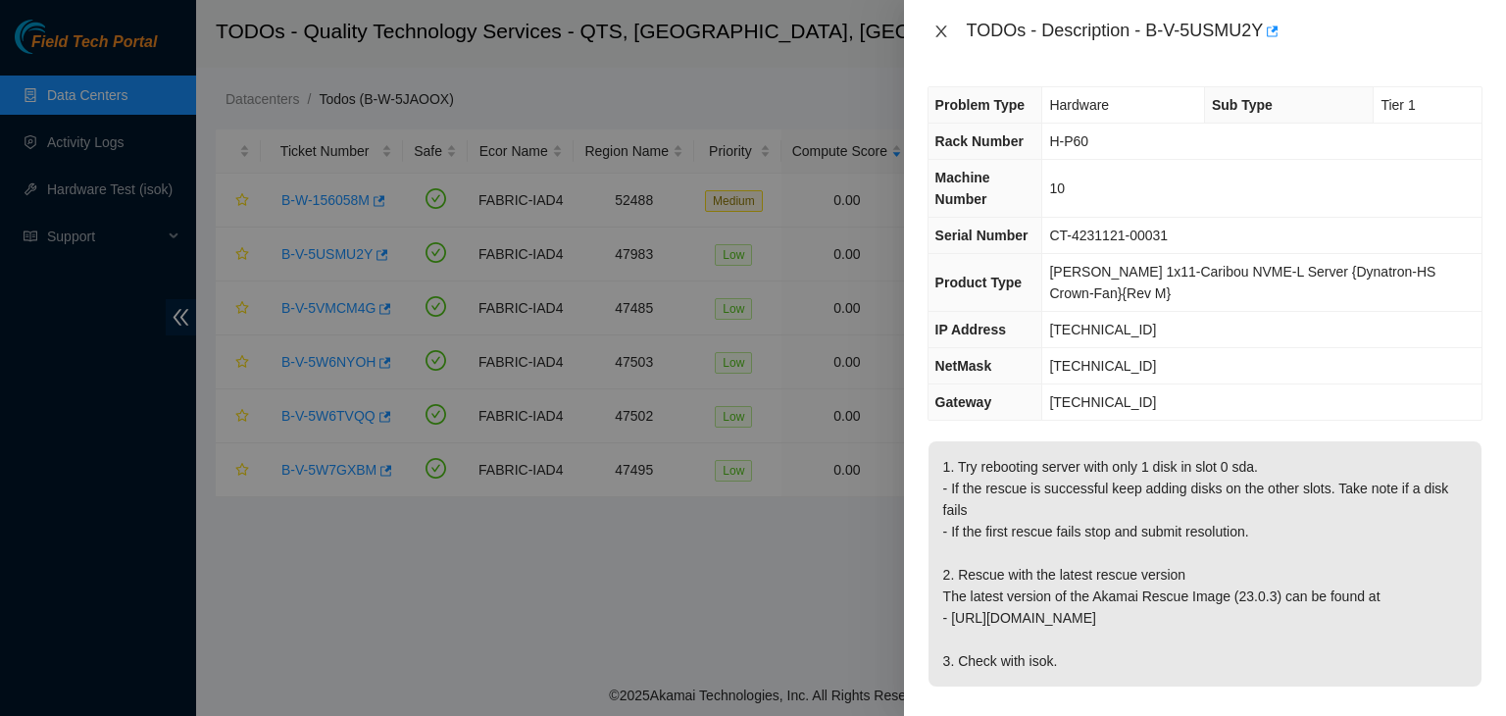
click at [948, 23] on button "Close" at bounding box center [941, 32] width 27 height 19
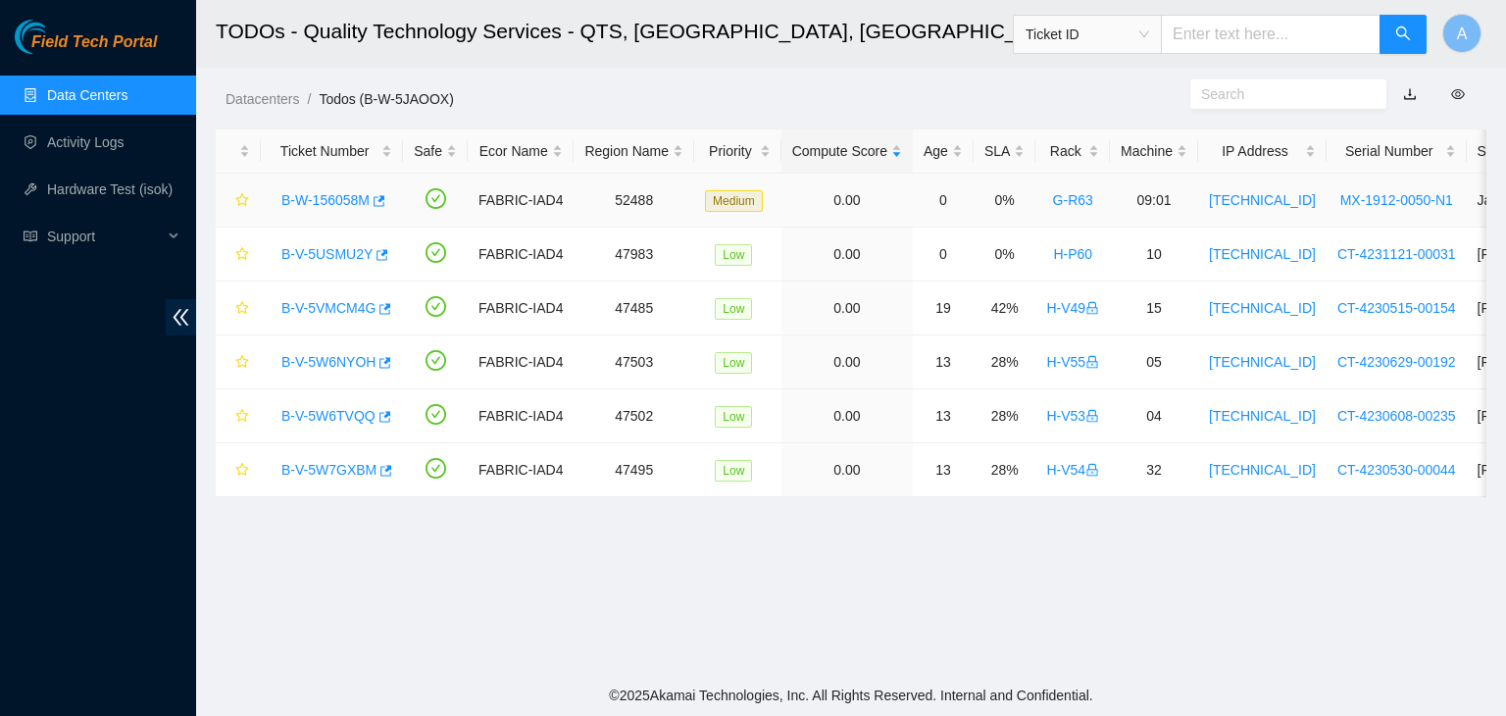
click at [322, 192] on link "B-W-156058M" at bounding box center [325, 200] width 88 height 16
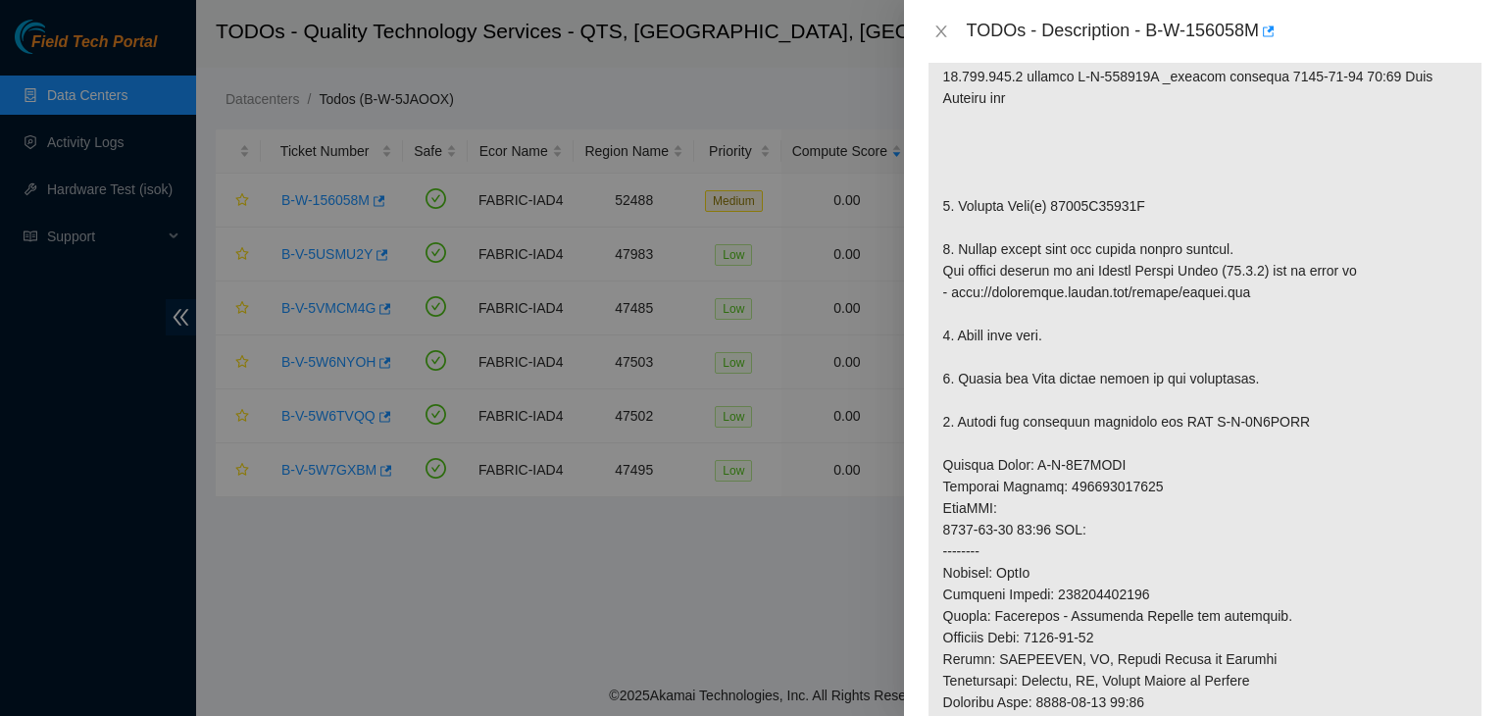
scroll to position [418, 0]
click at [938, 24] on icon "close" at bounding box center [942, 32] width 16 height 16
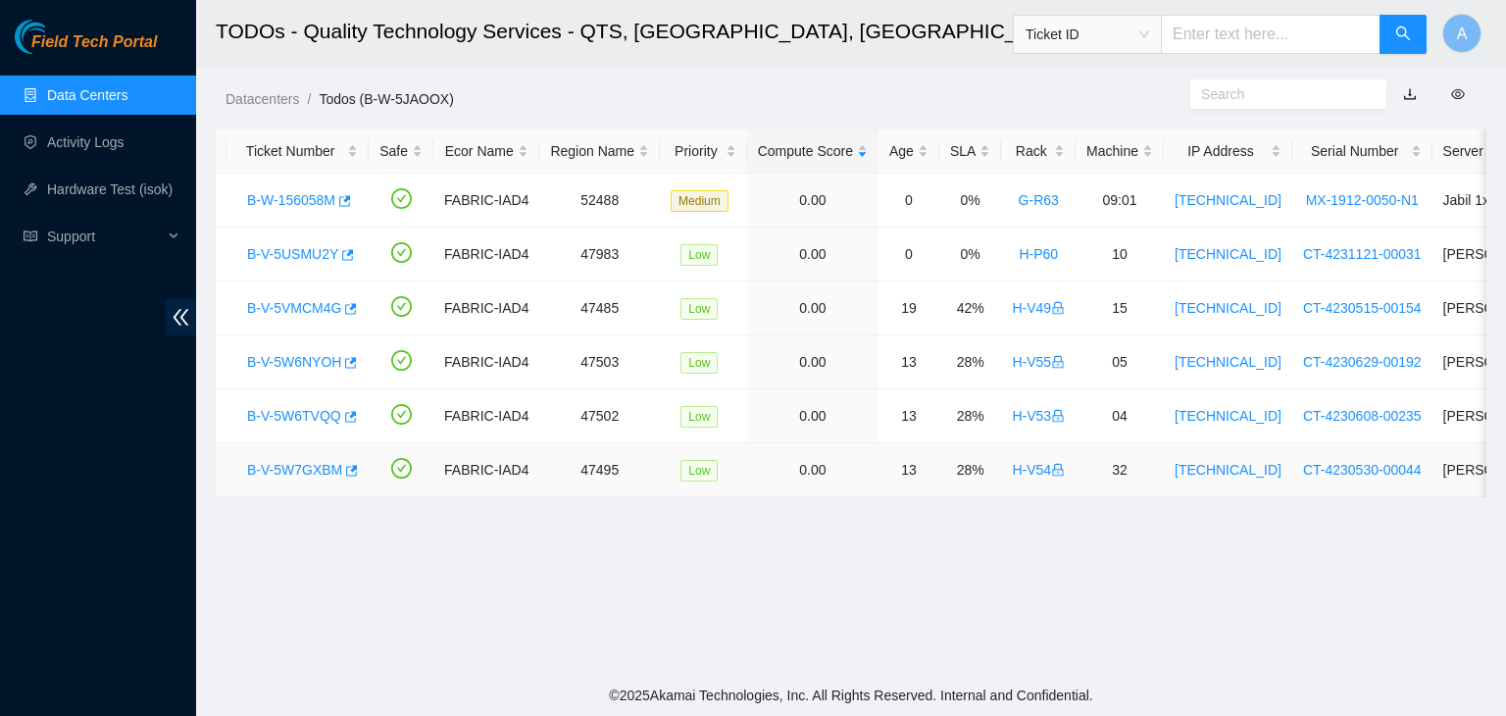
scroll to position [0, 0]
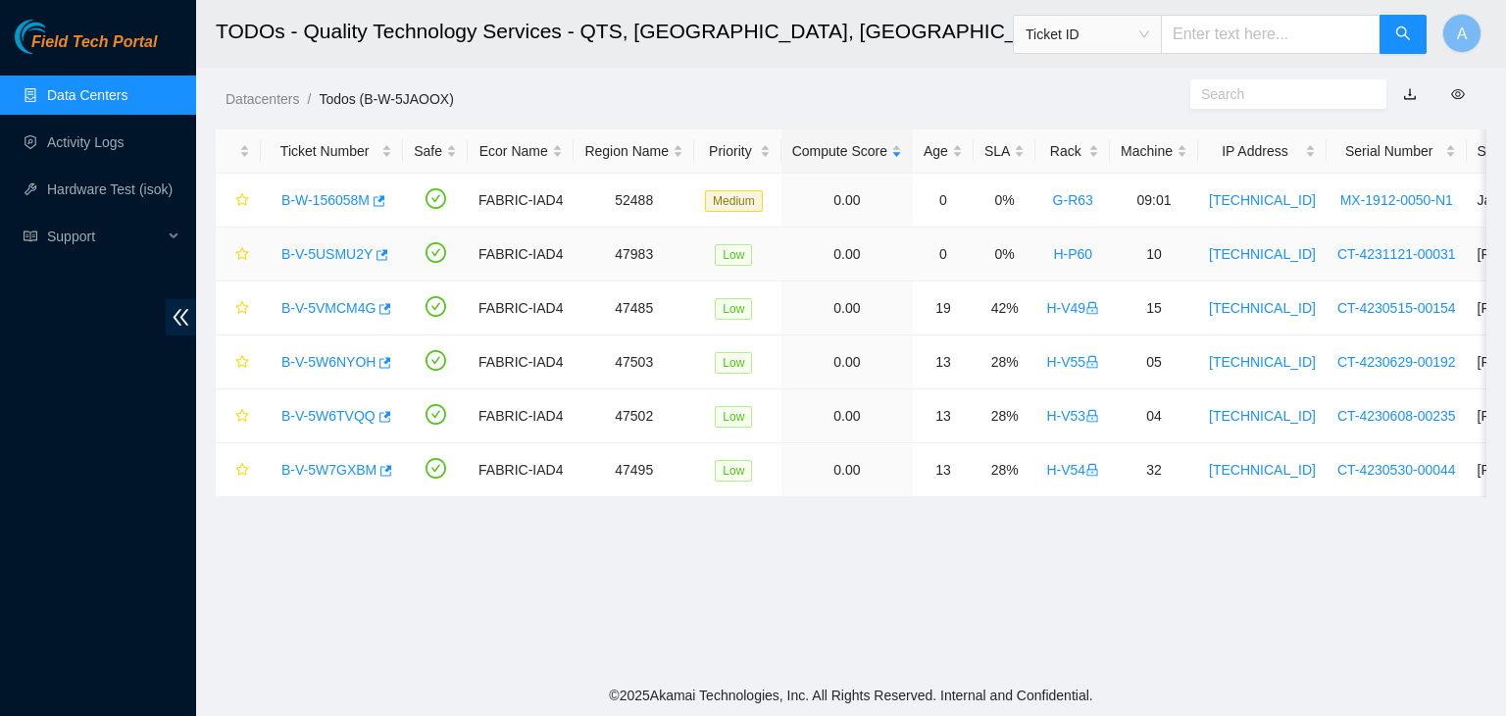
click at [1063, 256] on link "H-P60" at bounding box center [1072, 254] width 39 height 16
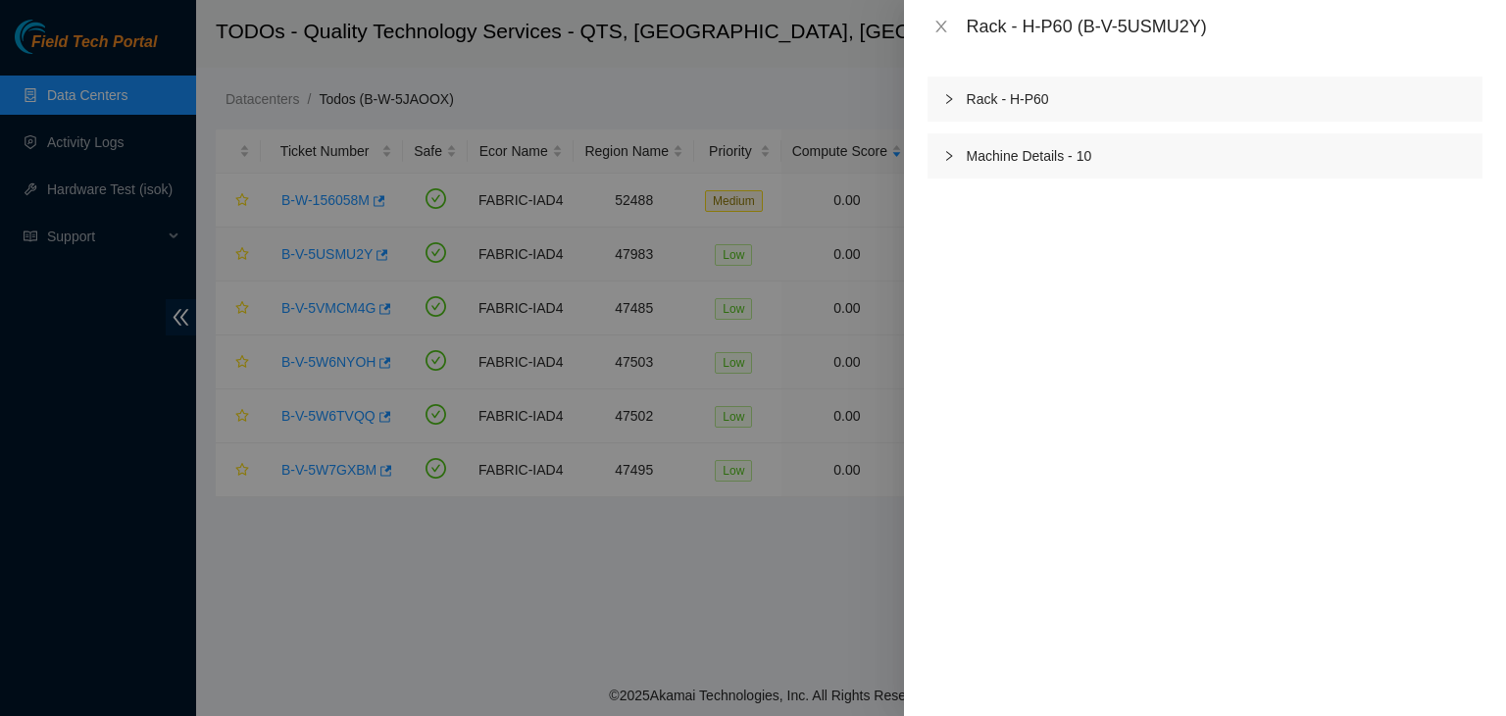
scroll to position [605, 0]
click at [962, 111] on div "Rack - H-P60" at bounding box center [1205, 99] width 555 height 45
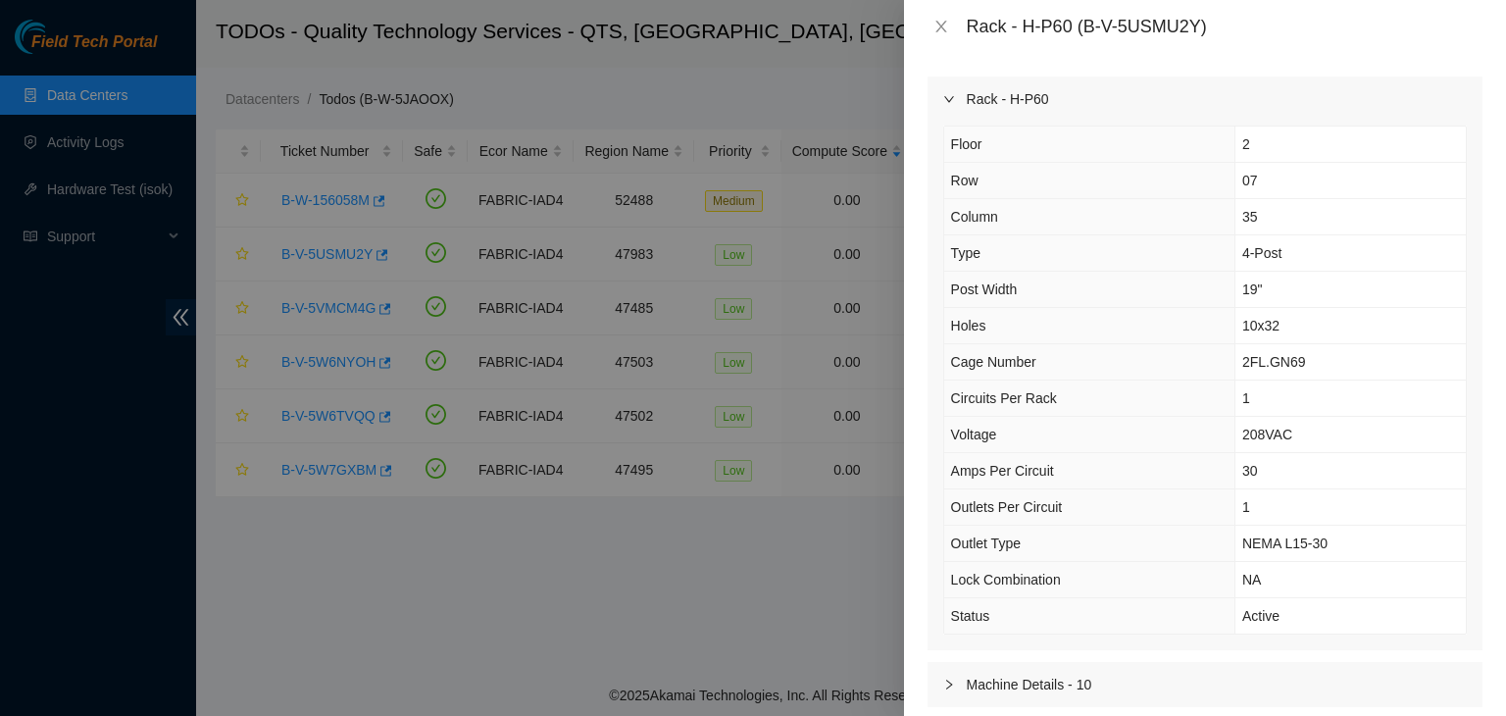
scroll to position [12, 0]
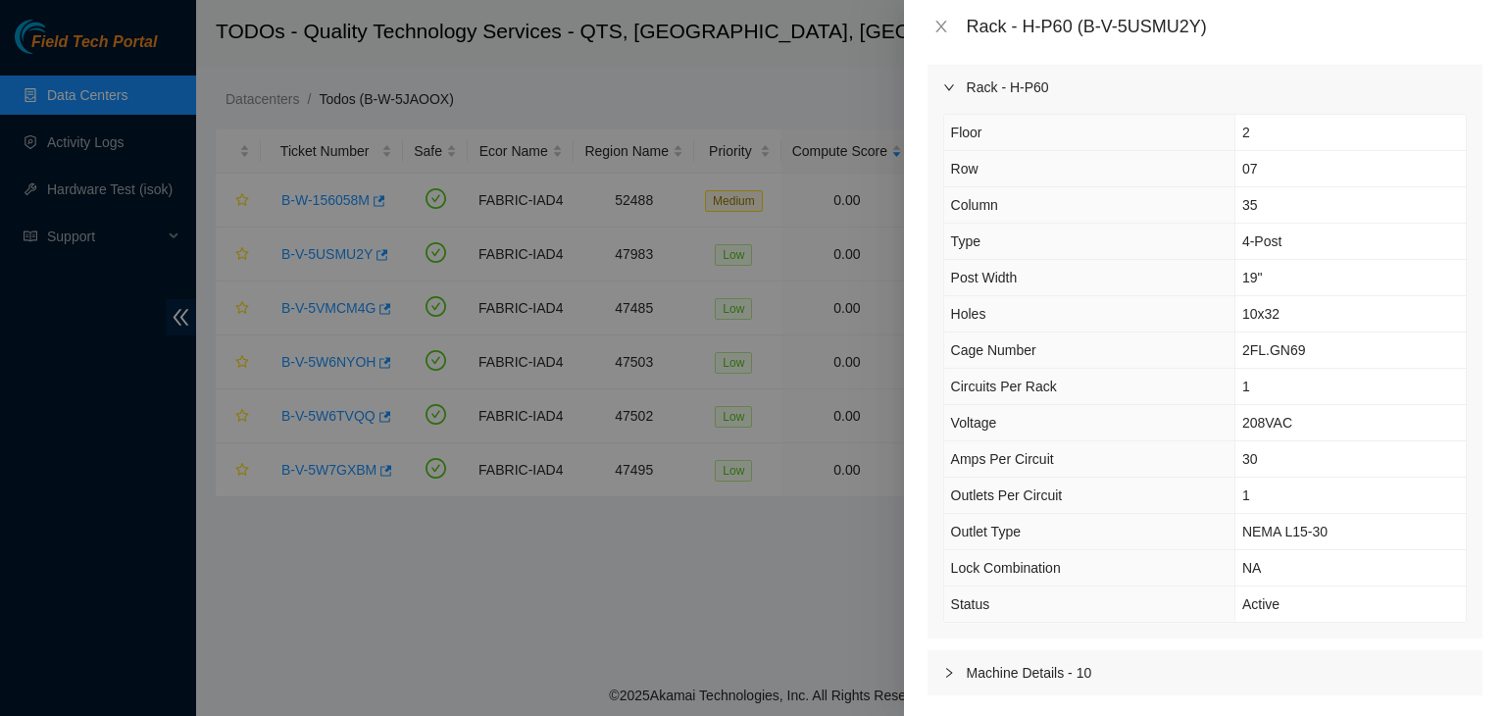
click at [962, 680] on div at bounding box center [956, 673] width 24 height 22
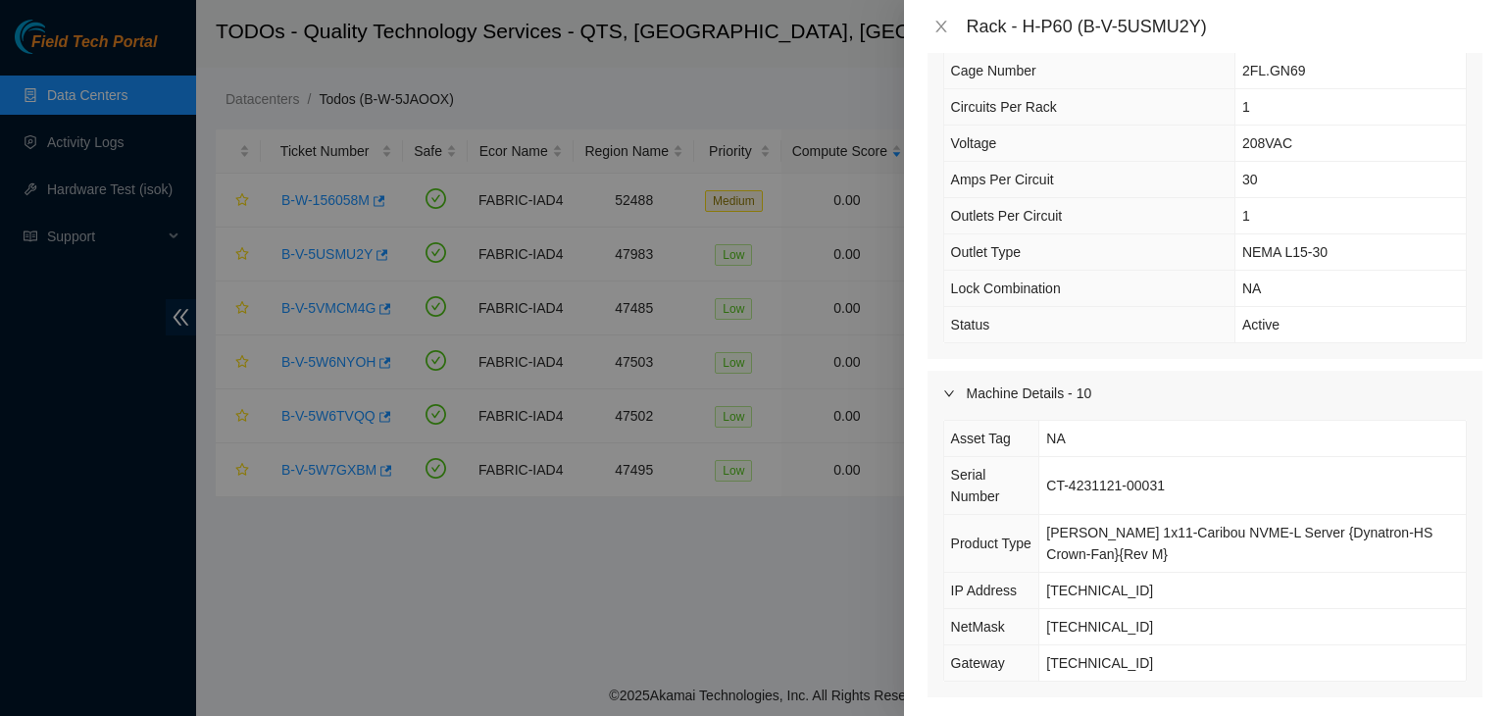
click at [944, 392] on icon "right" at bounding box center [950, 393] width 12 height 12
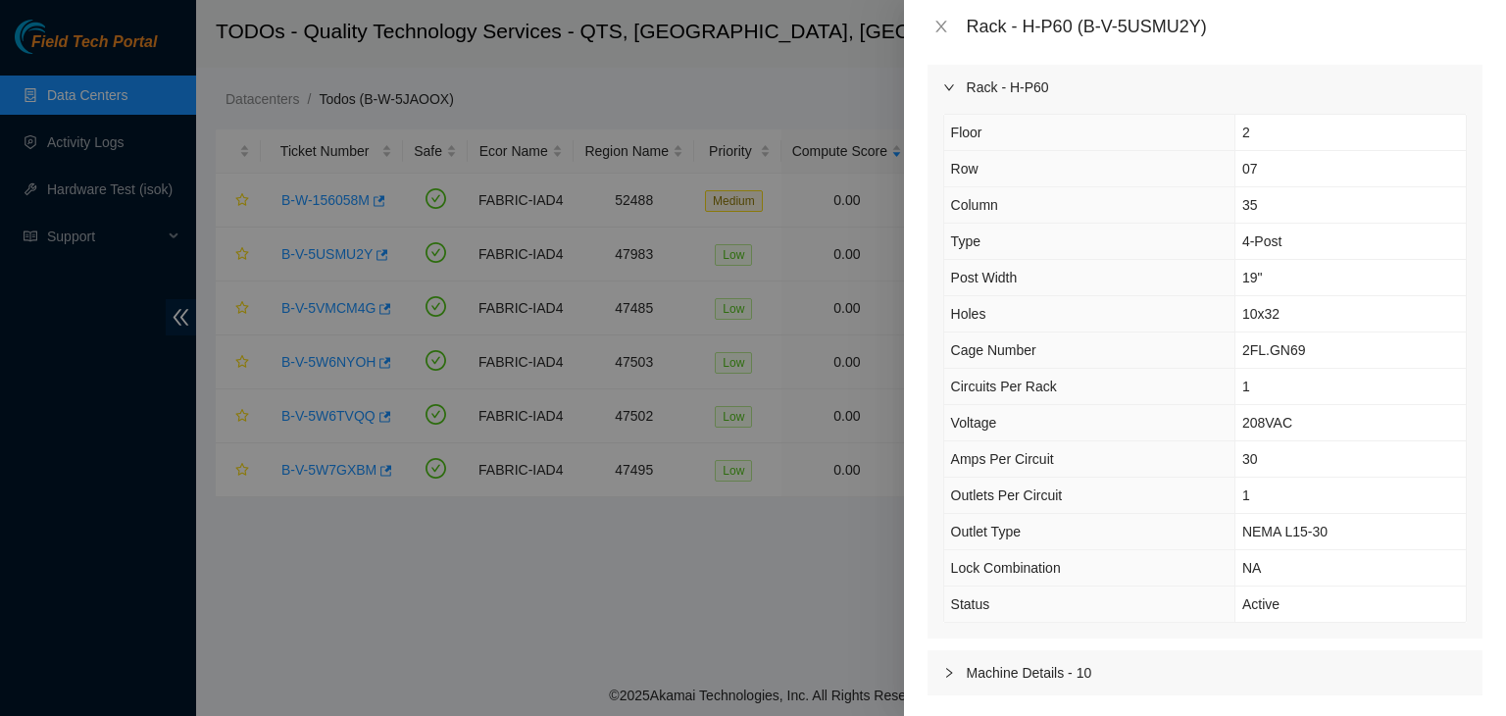
scroll to position [0, 0]
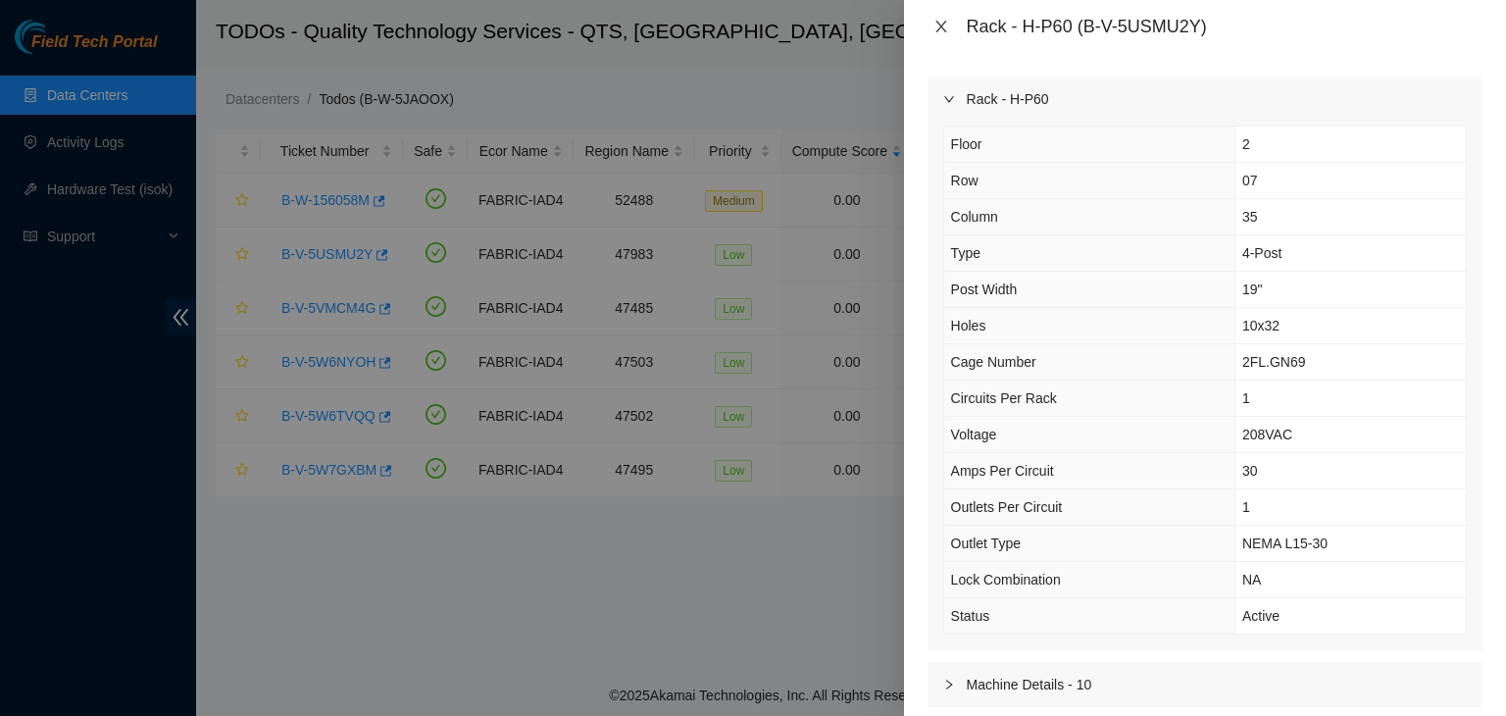
click at [936, 32] on icon "close" at bounding box center [942, 27] width 16 height 16
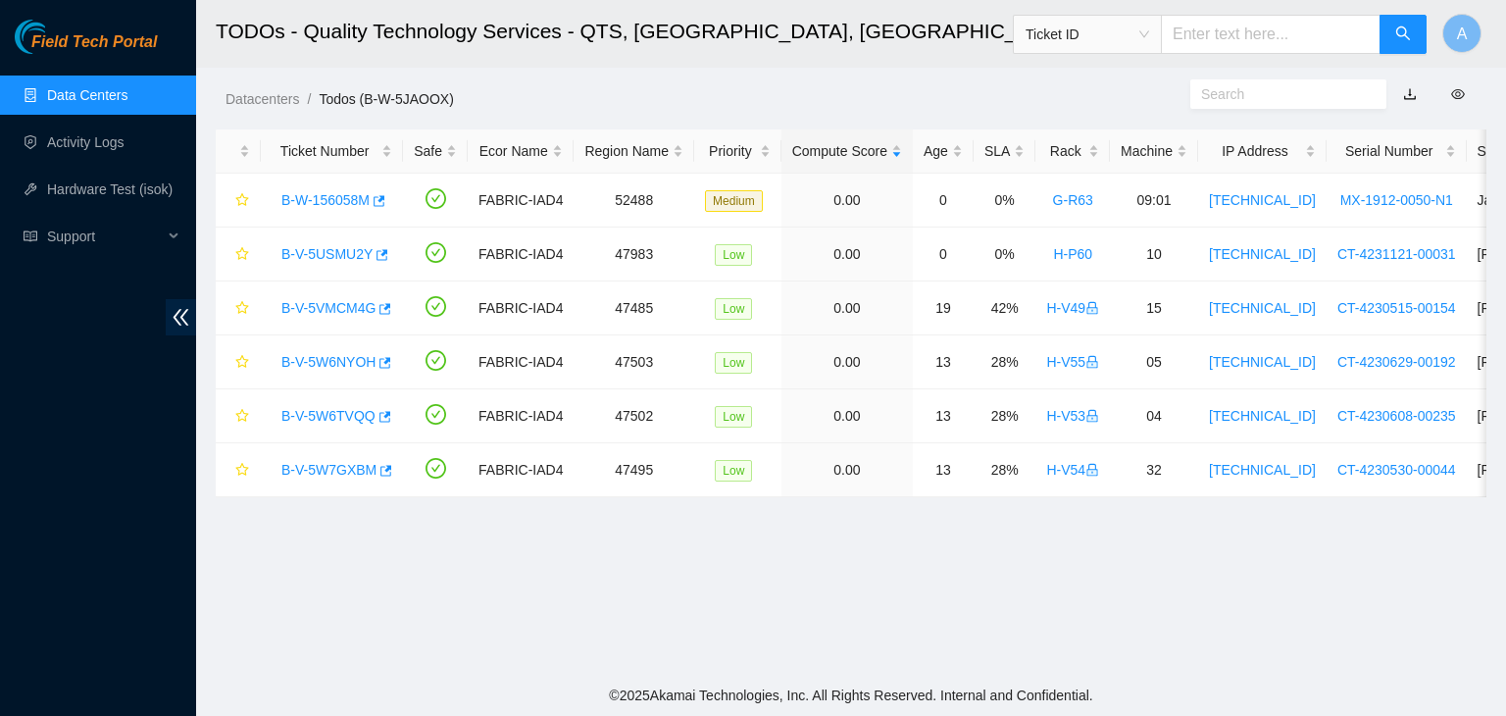
click at [99, 103] on link "Data Centers" at bounding box center [87, 95] width 80 height 16
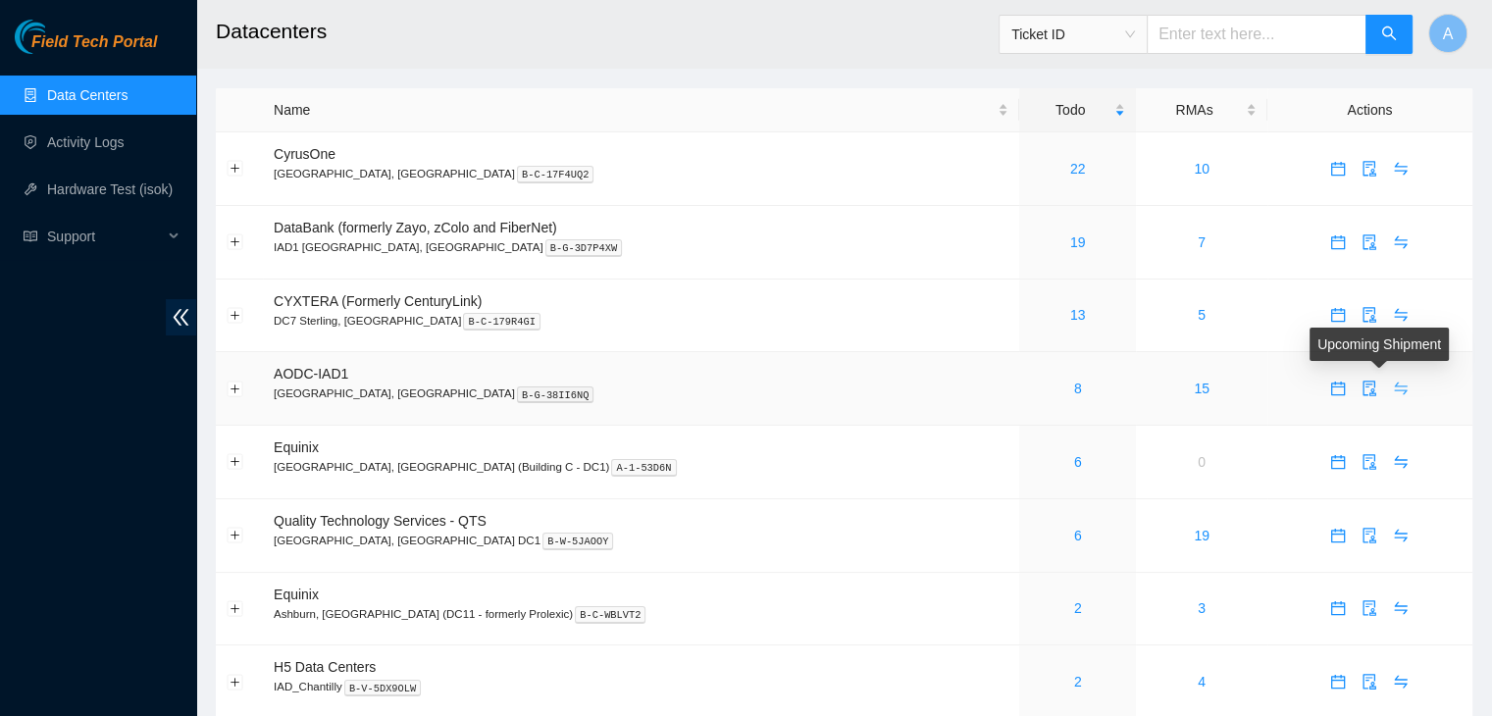
click at [1387, 384] on span "swap" at bounding box center [1400, 389] width 29 height 16
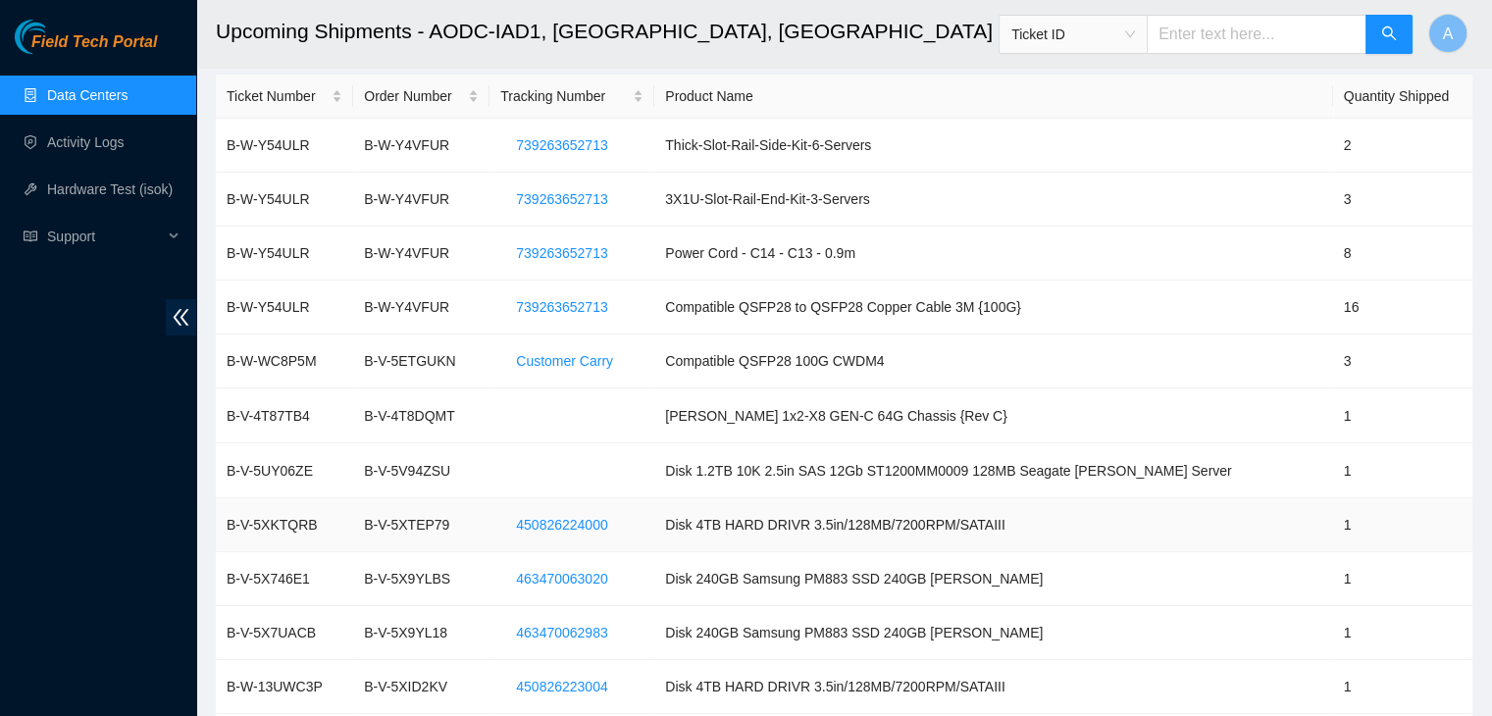
scroll to position [540, 0]
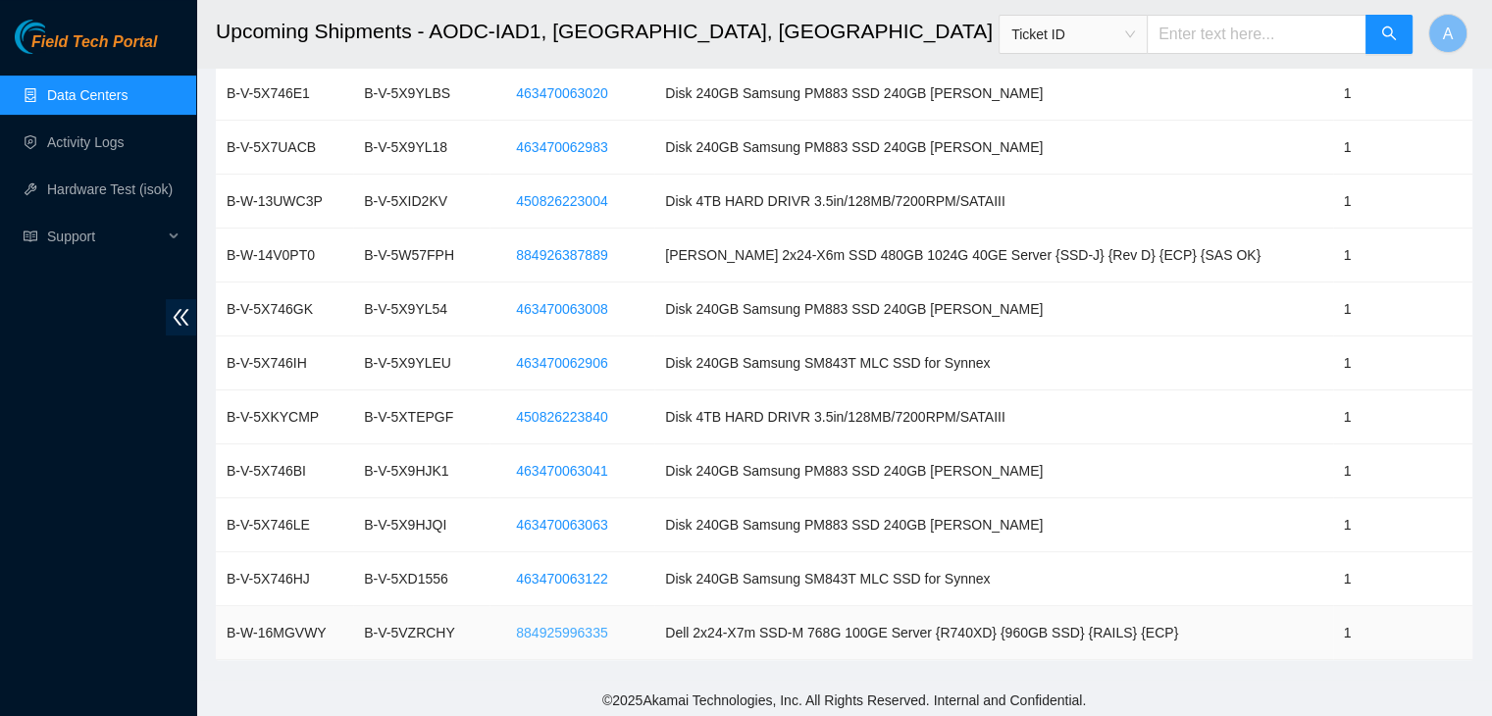
click at [581, 631] on span "884925996335" at bounding box center [561, 633] width 91 height 22
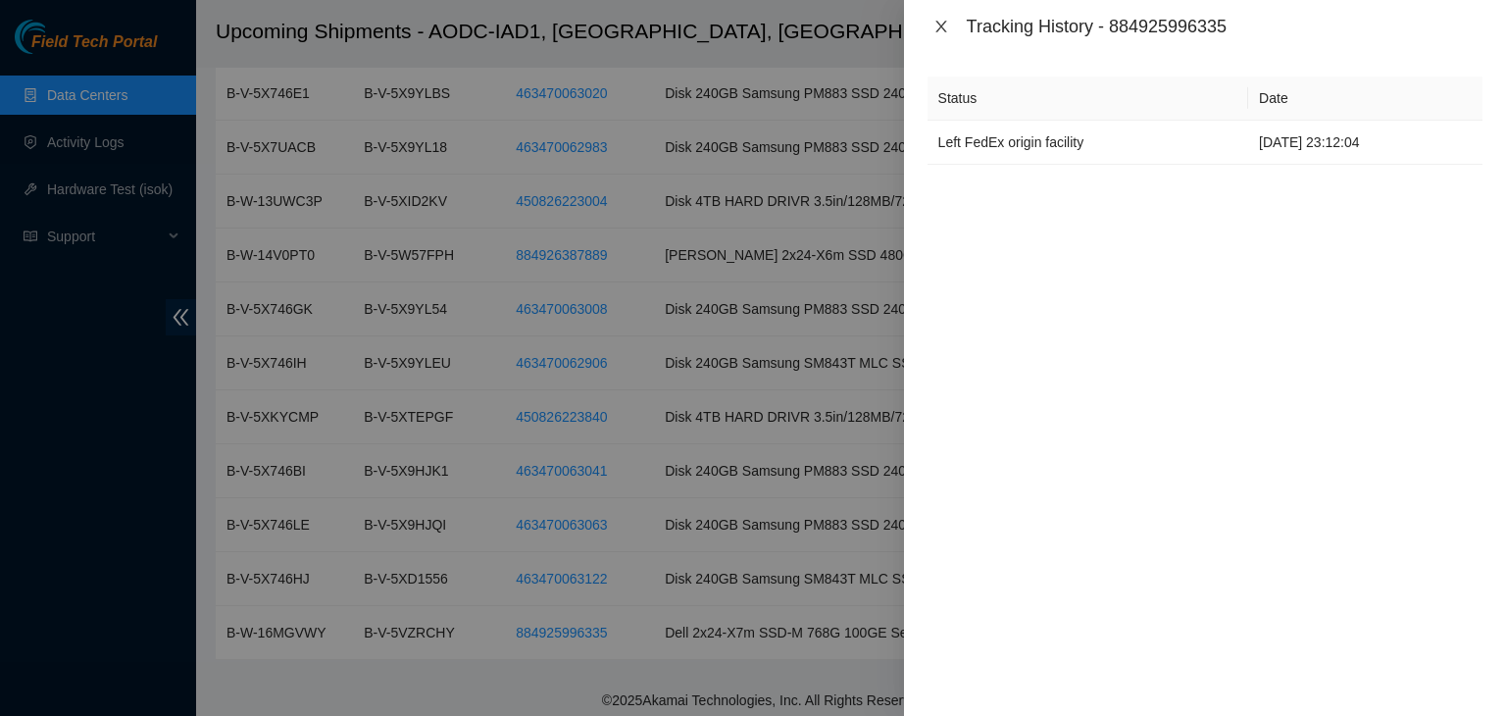
click at [938, 20] on icon "close" at bounding box center [942, 27] width 16 height 16
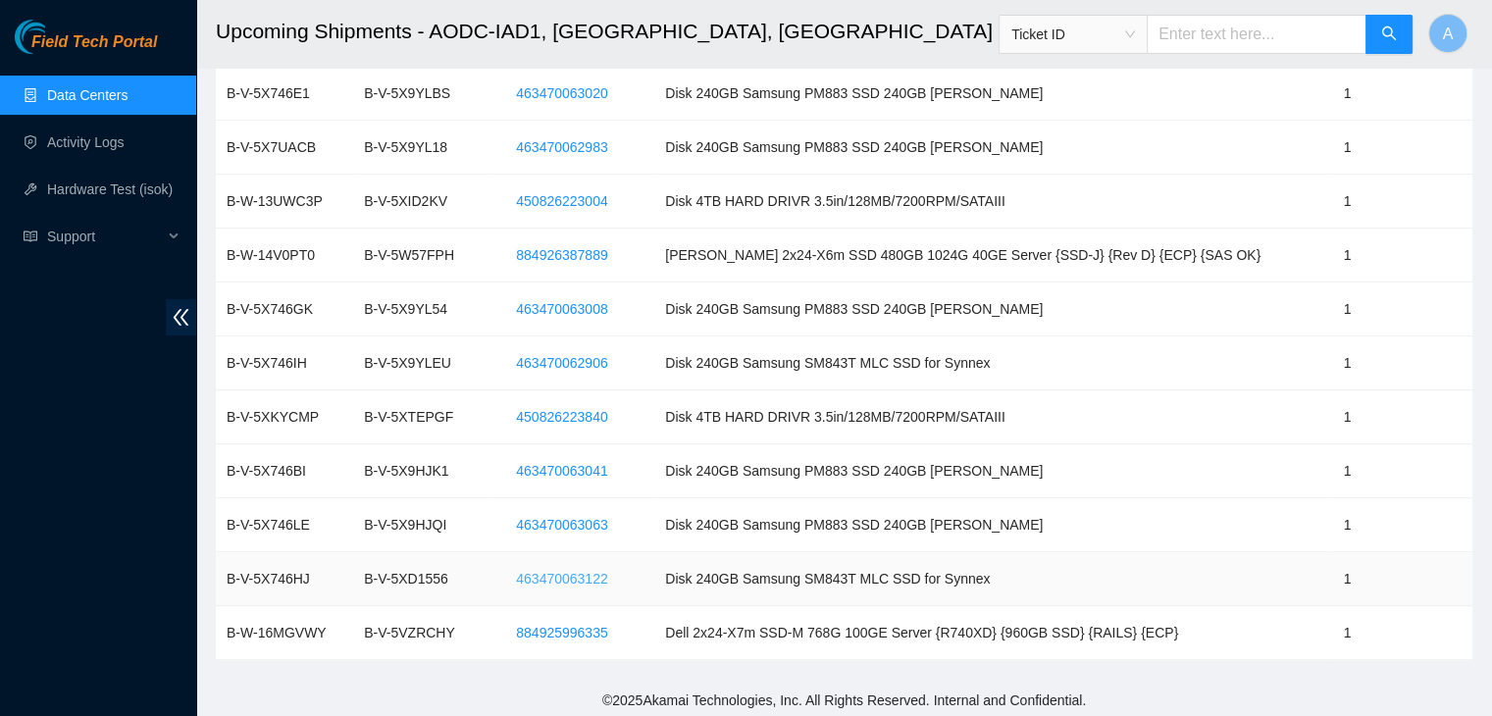
click at [607, 582] on span "463470063122" at bounding box center [561, 579] width 91 height 22
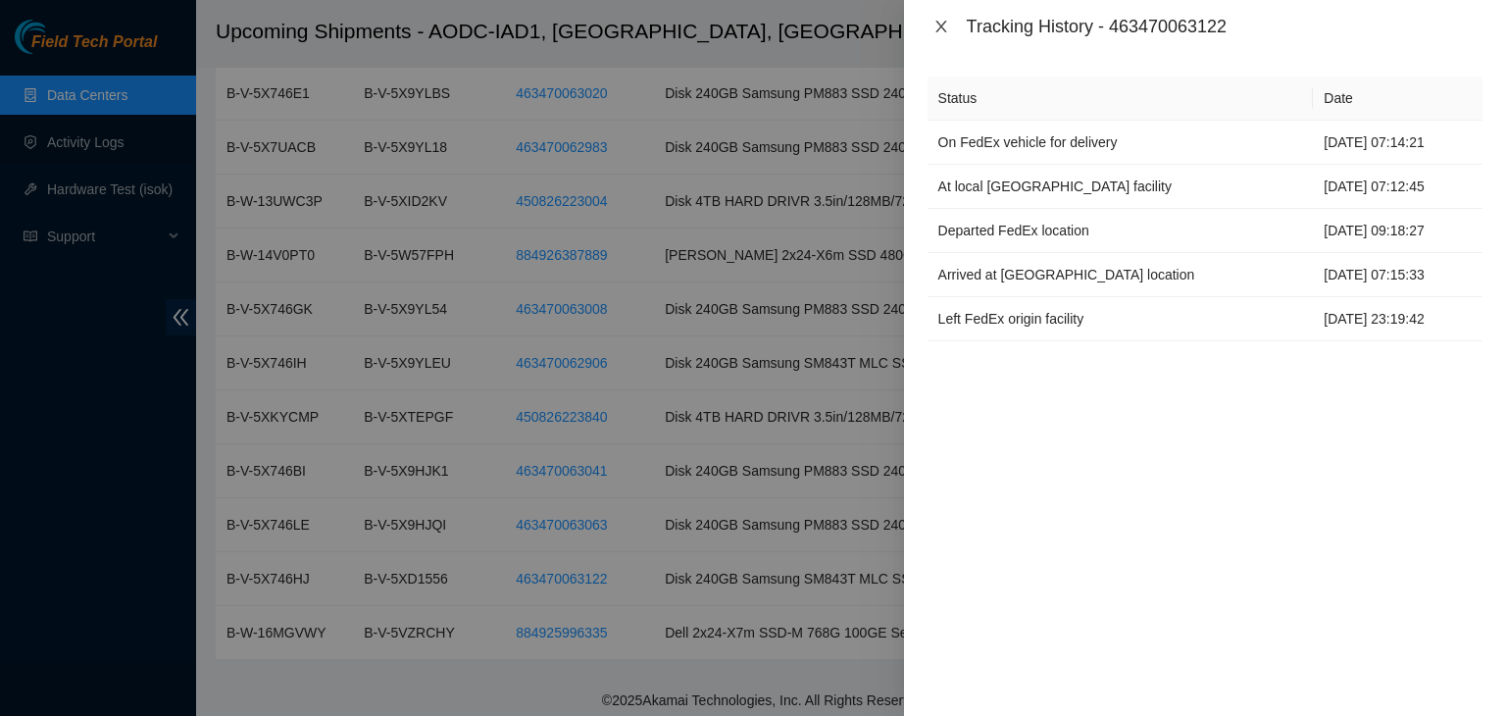
click at [936, 21] on icon "close" at bounding box center [941, 27] width 11 height 12
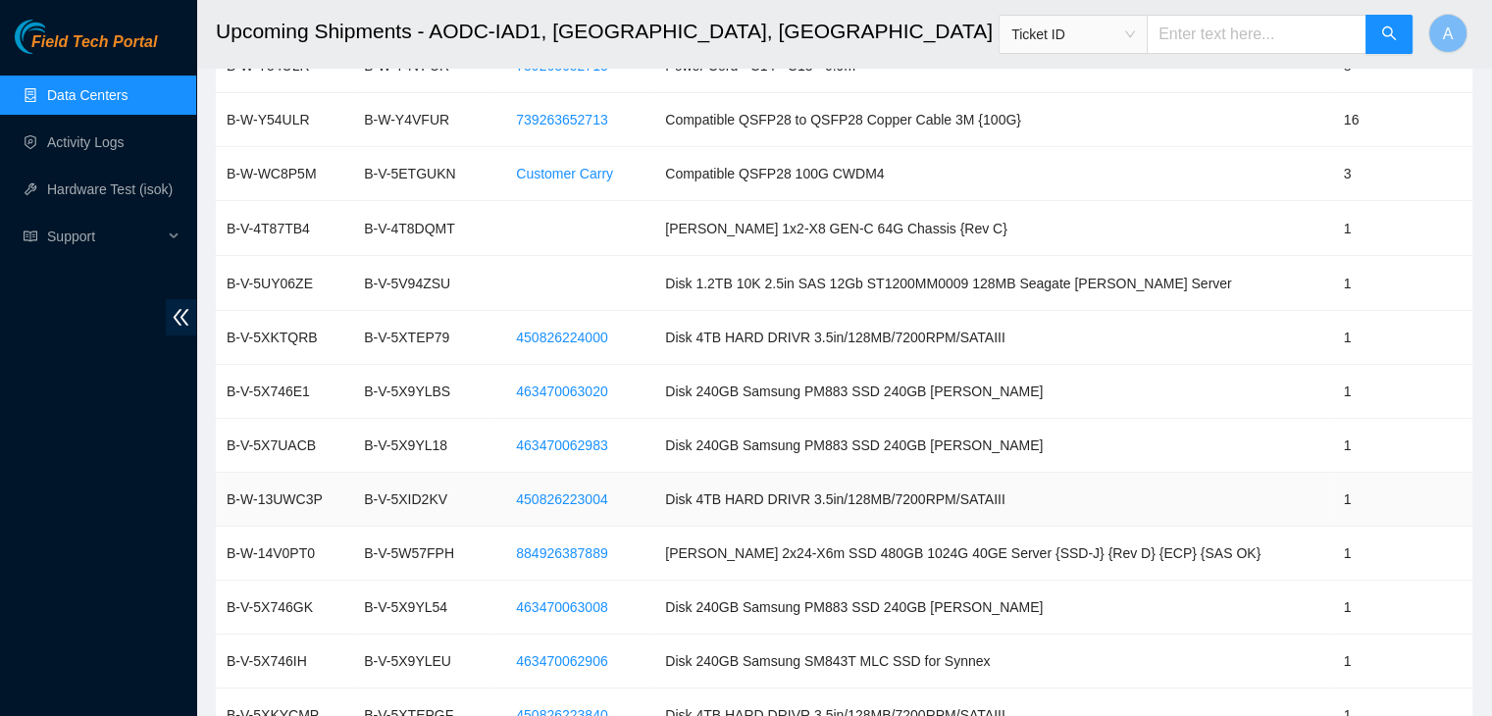
scroll to position [247, 0]
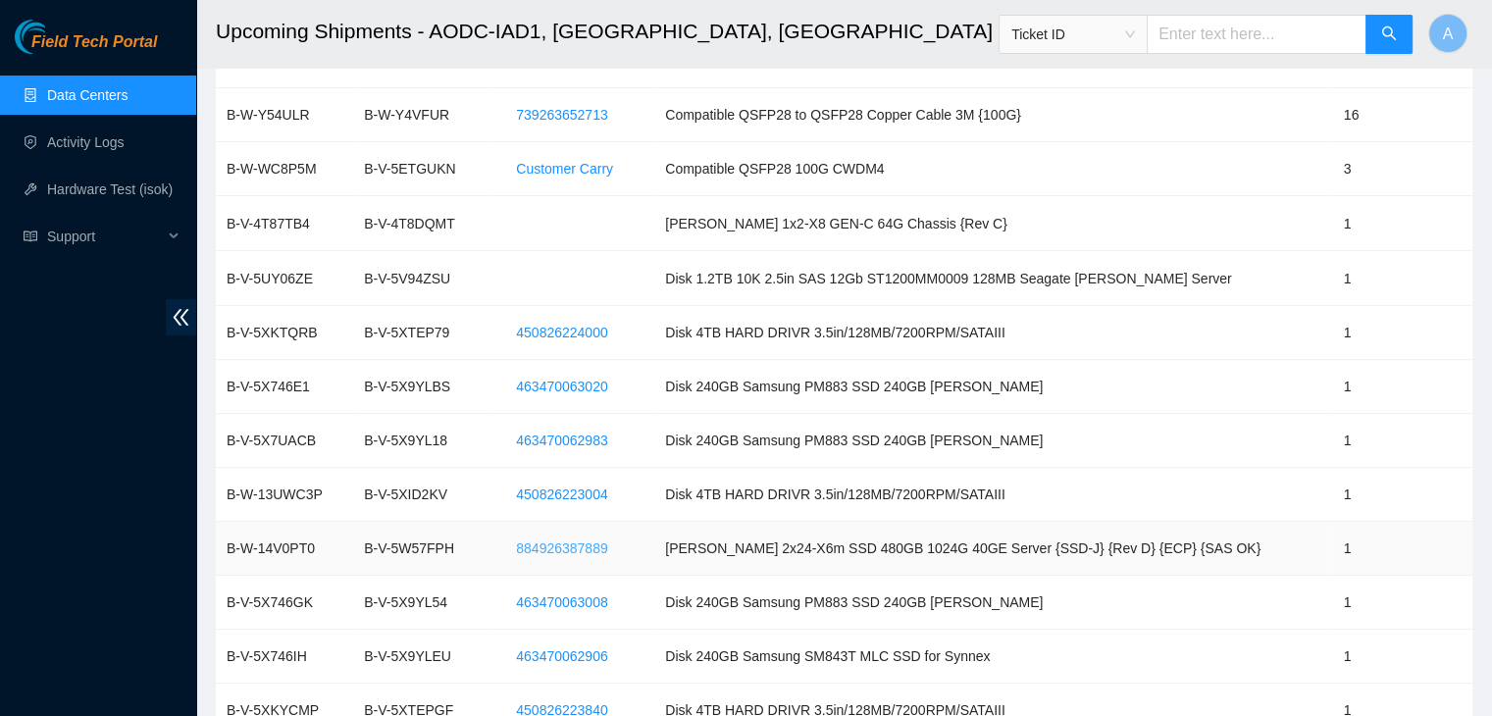
click at [607, 549] on span "884926387889" at bounding box center [561, 548] width 91 height 22
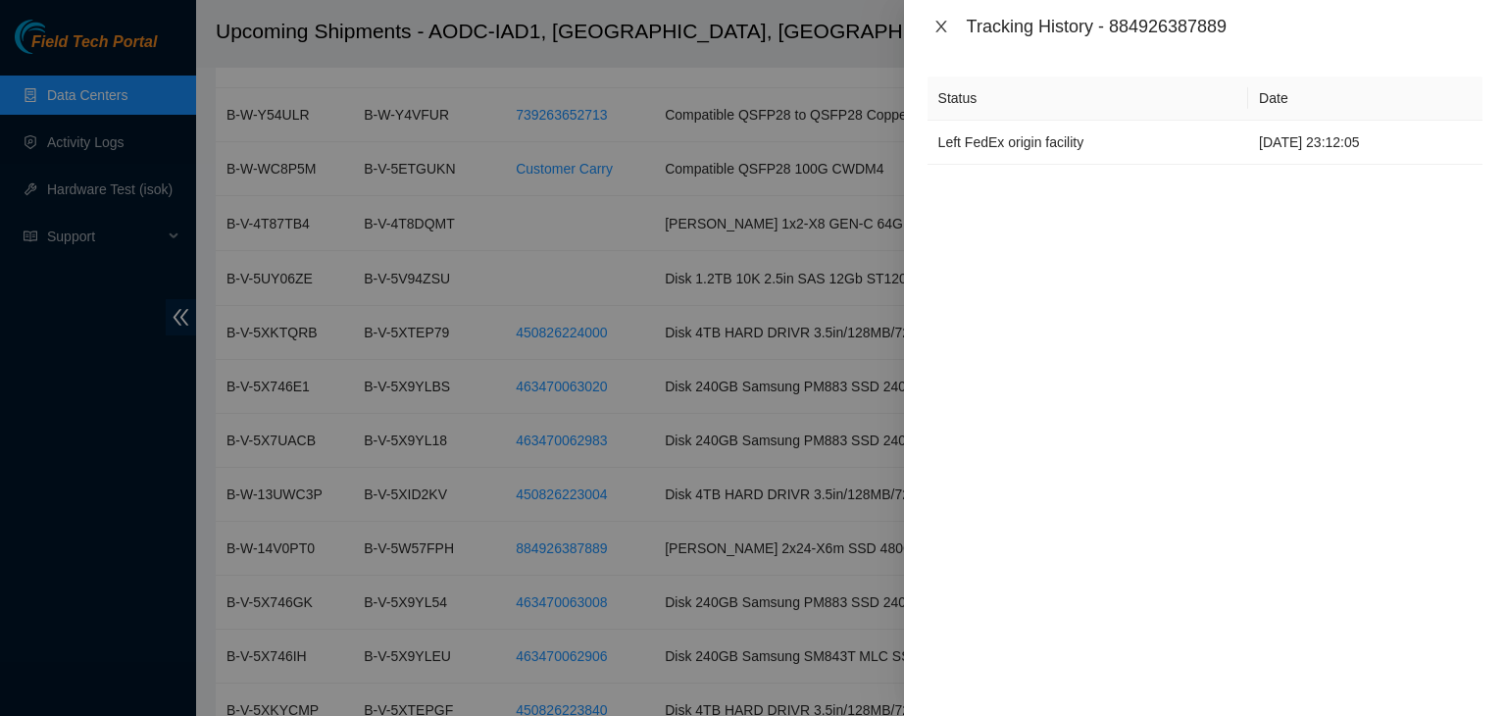
click at [943, 32] on icon "close" at bounding box center [942, 27] width 16 height 16
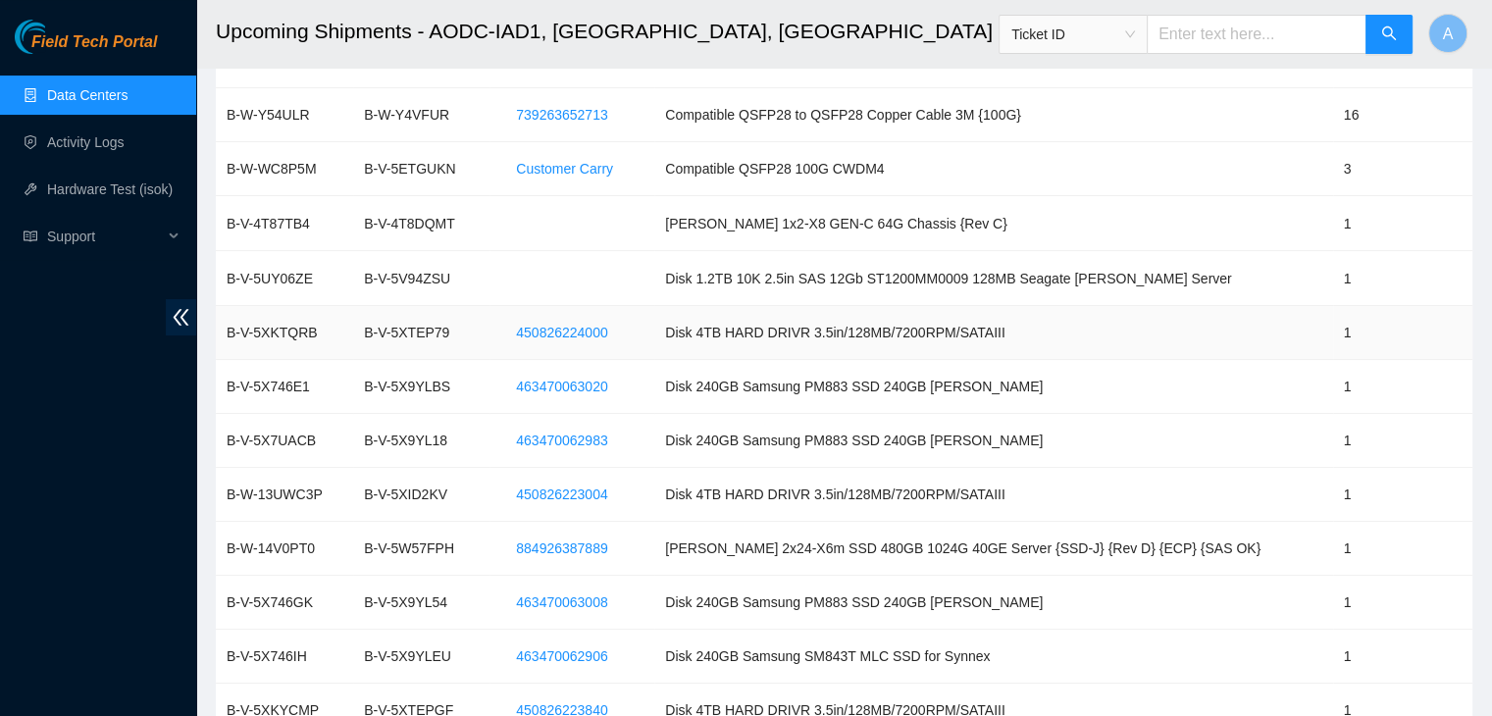
scroll to position [0, 0]
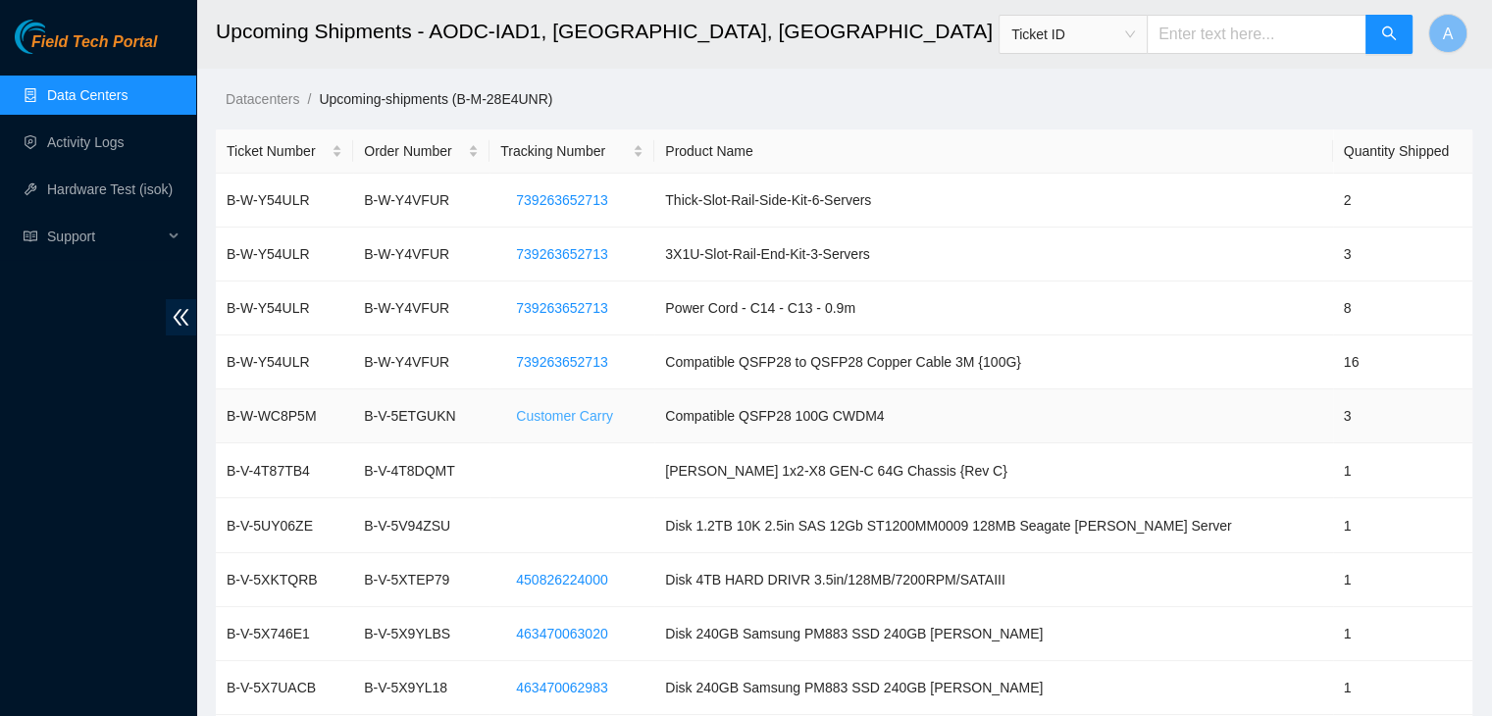
click at [613, 412] on span "Customer Carry" at bounding box center [564, 416] width 97 height 22
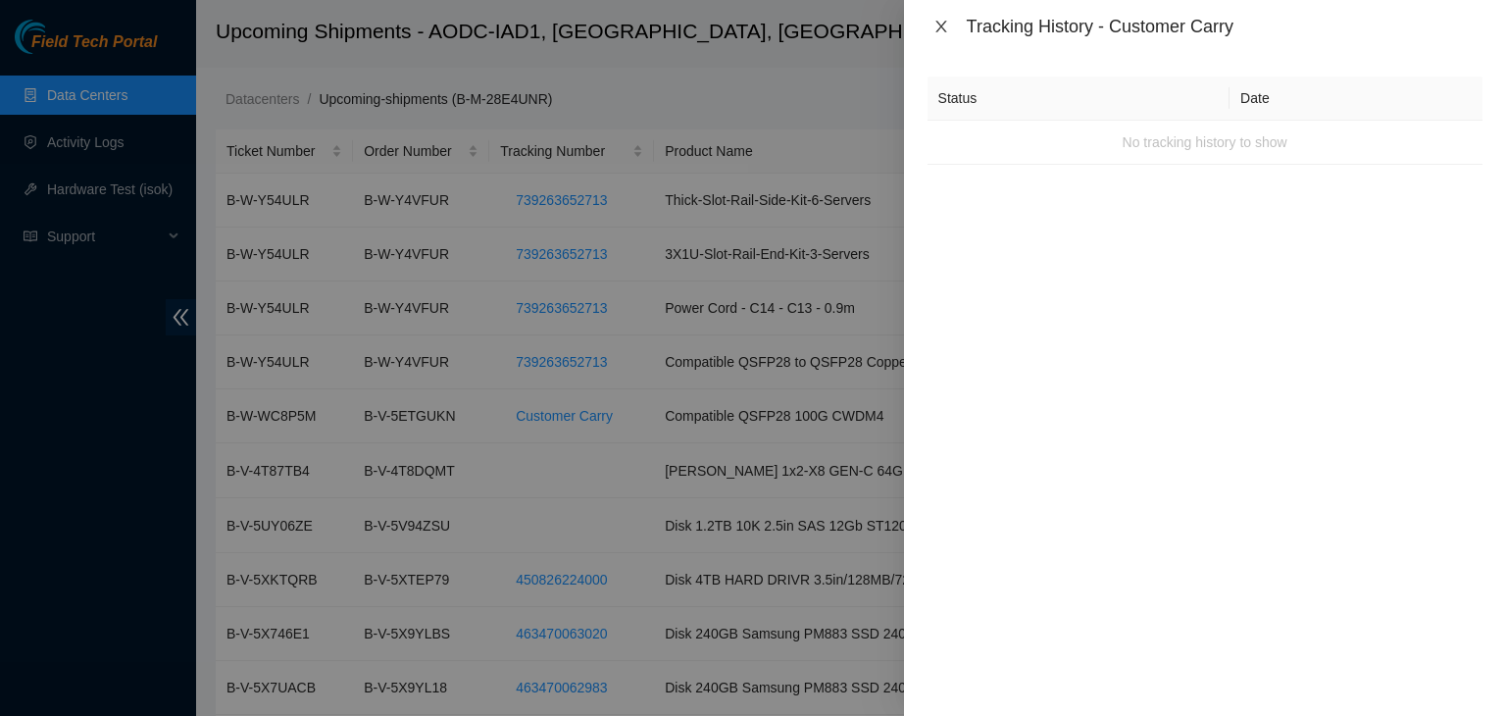
click at [942, 28] on icon "close" at bounding box center [942, 27] width 16 height 16
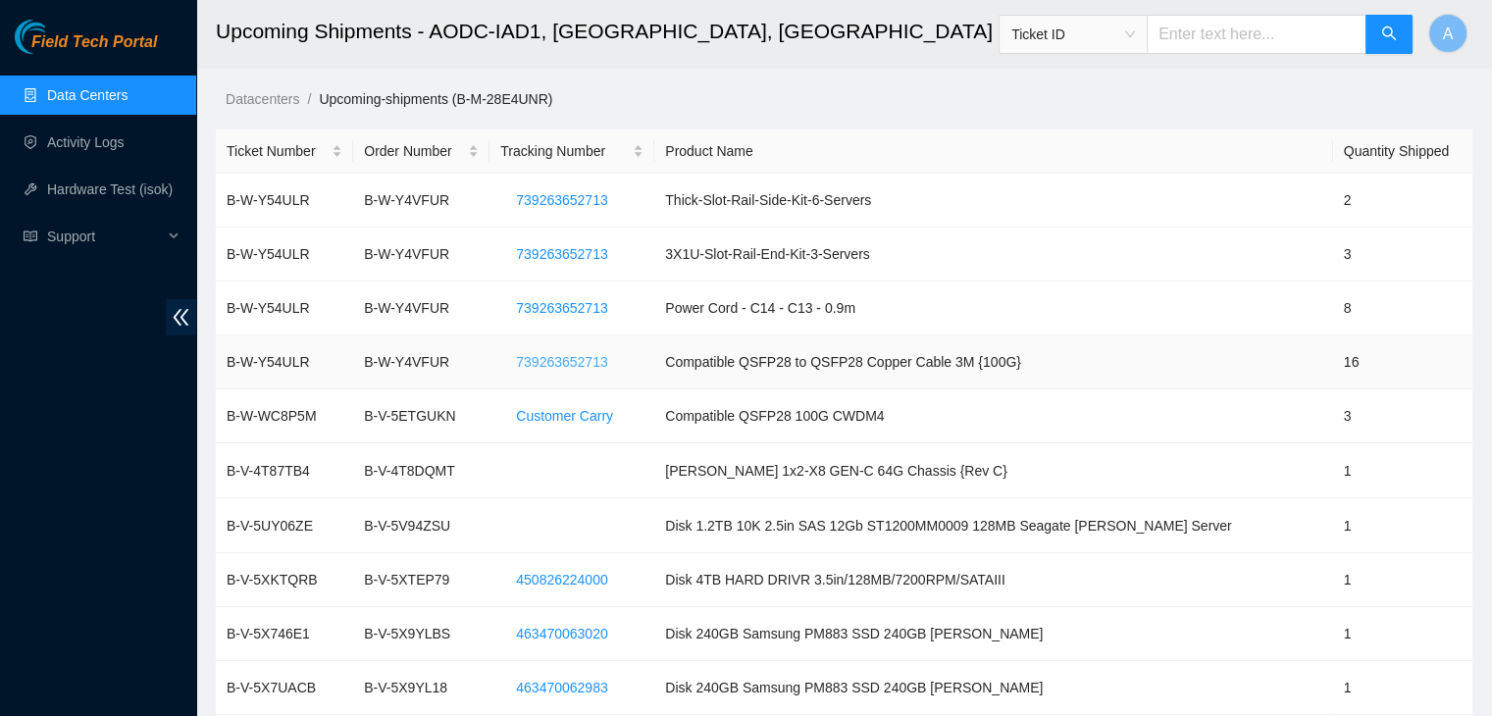
click at [607, 358] on span "739263652713" at bounding box center [561, 362] width 91 height 22
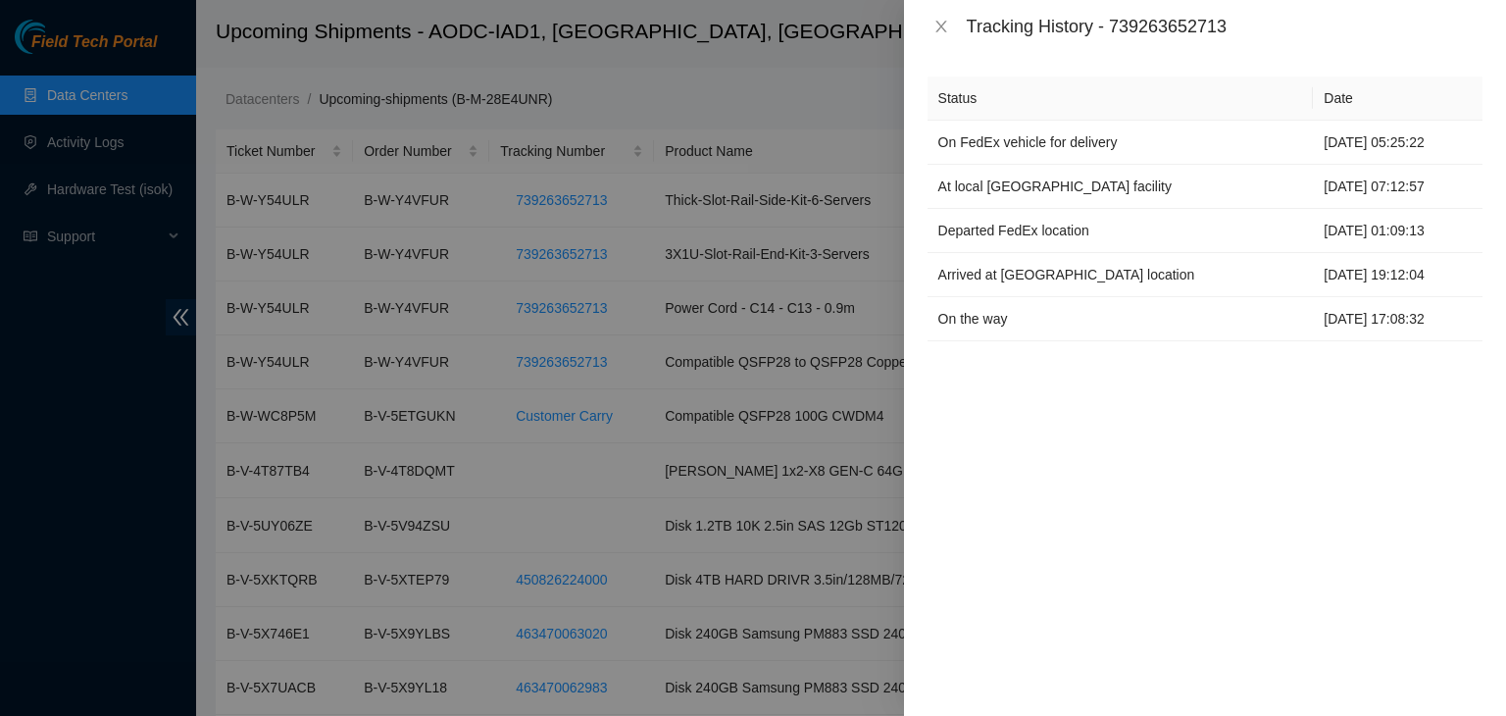
click at [945, 35] on div "Tracking History - 739263652713" at bounding box center [1205, 27] width 555 height 22
click at [944, 30] on icon "close" at bounding box center [941, 27] width 11 height 12
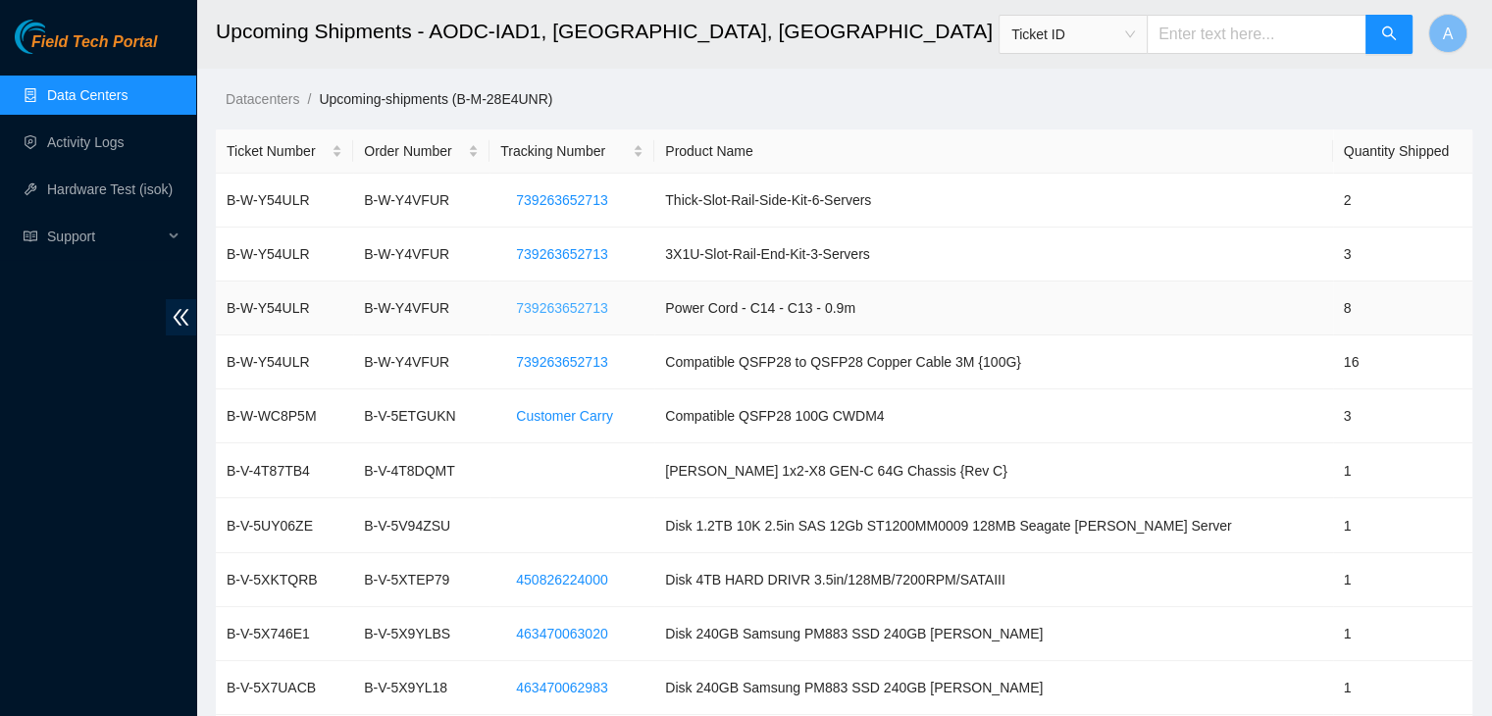
click at [596, 309] on span "739263652713" at bounding box center [561, 308] width 91 height 22
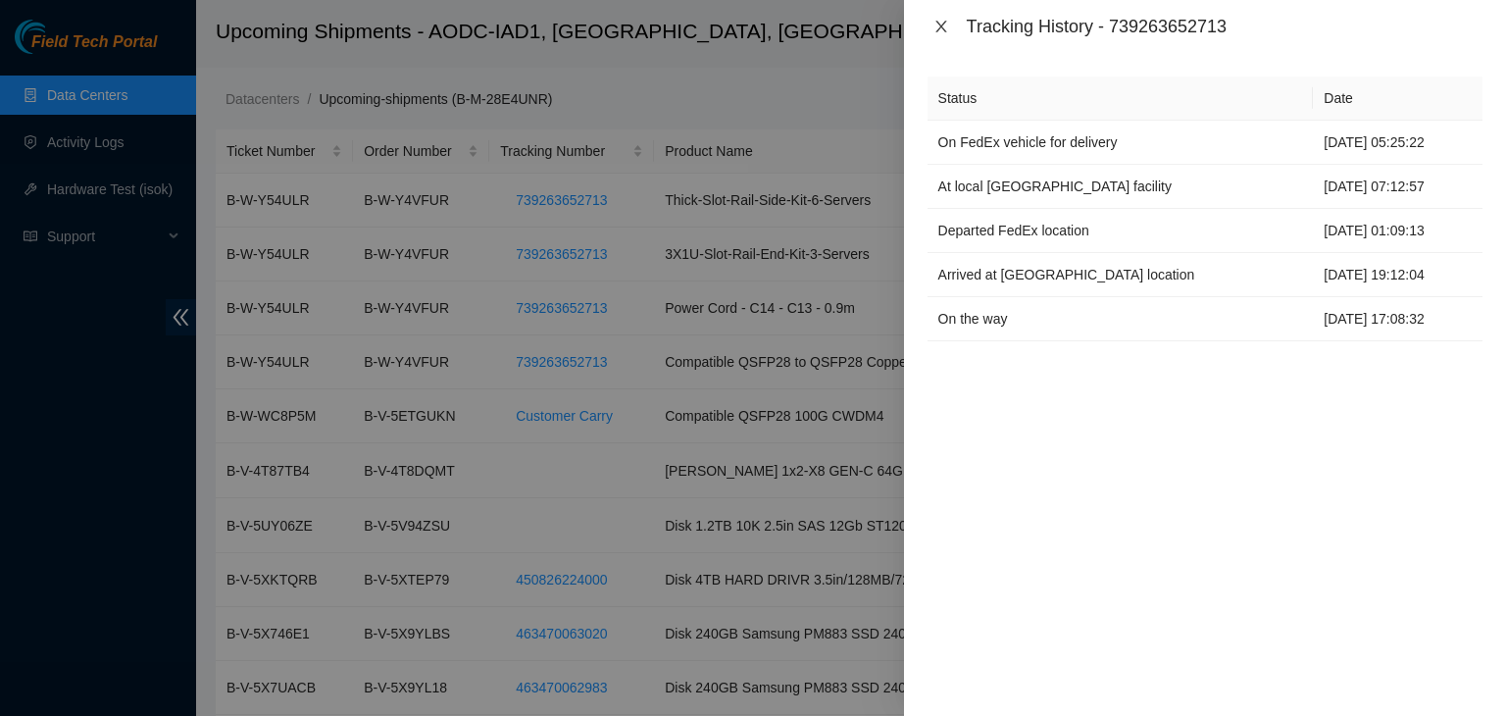
click at [945, 21] on icon "close" at bounding box center [942, 27] width 16 height 16
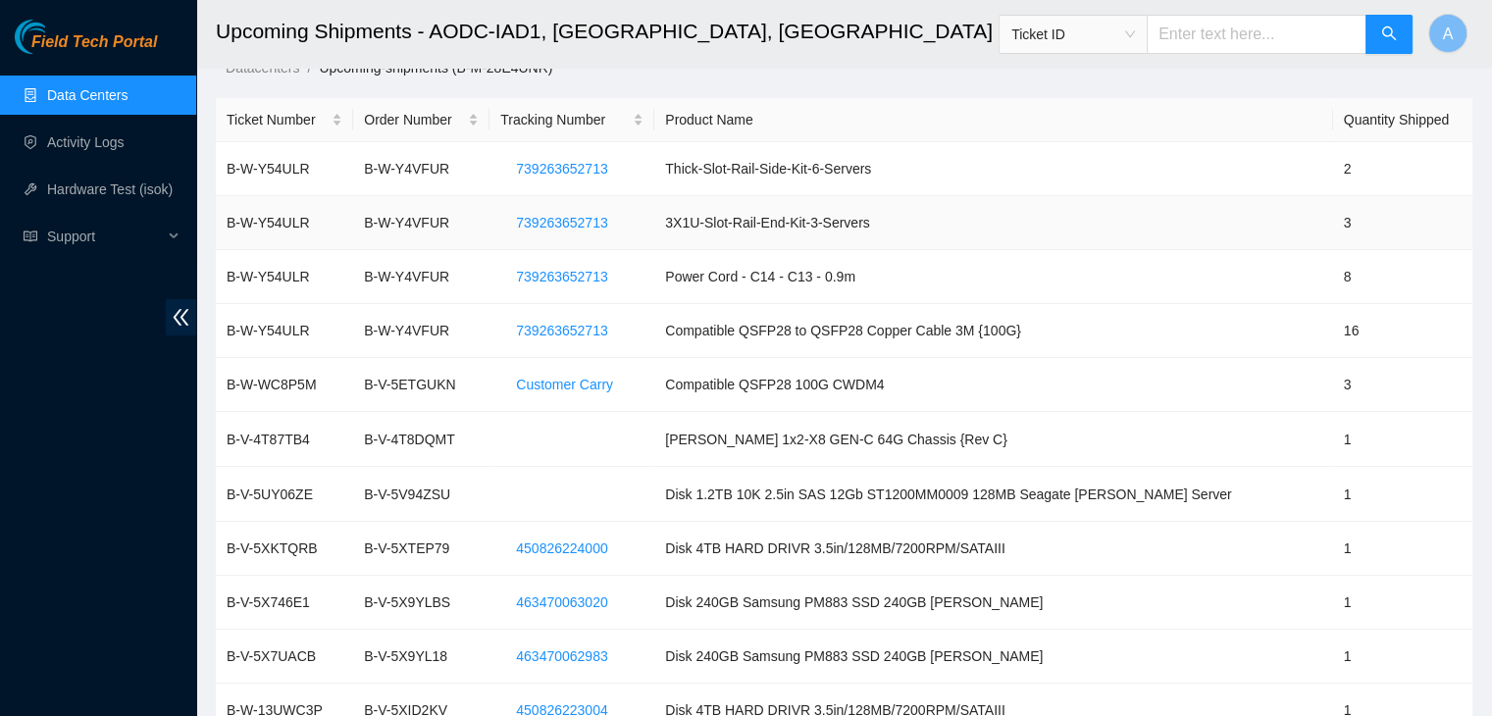
scroll to position [26, 0]
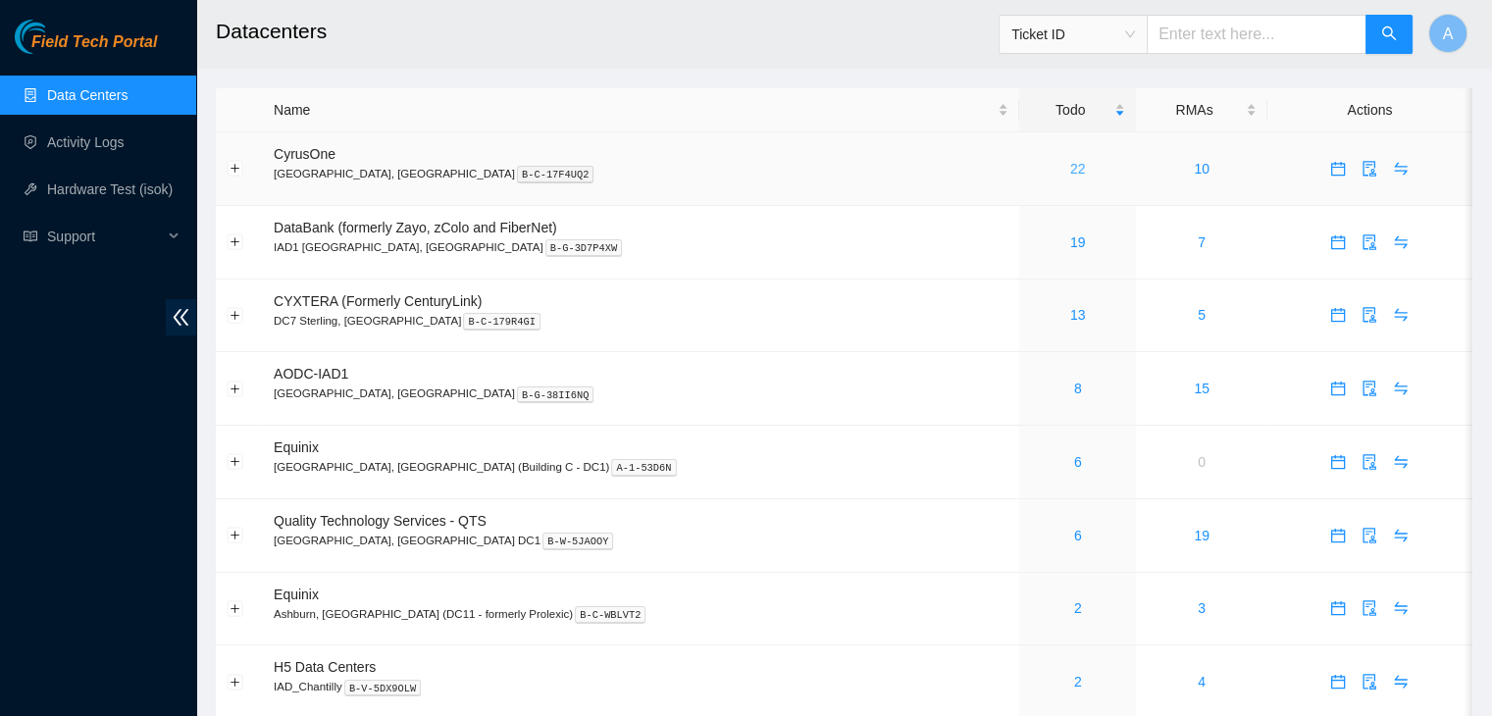
click at [1070, 166] on link "22" at bounding box center [1078, 169] width 16 height 16
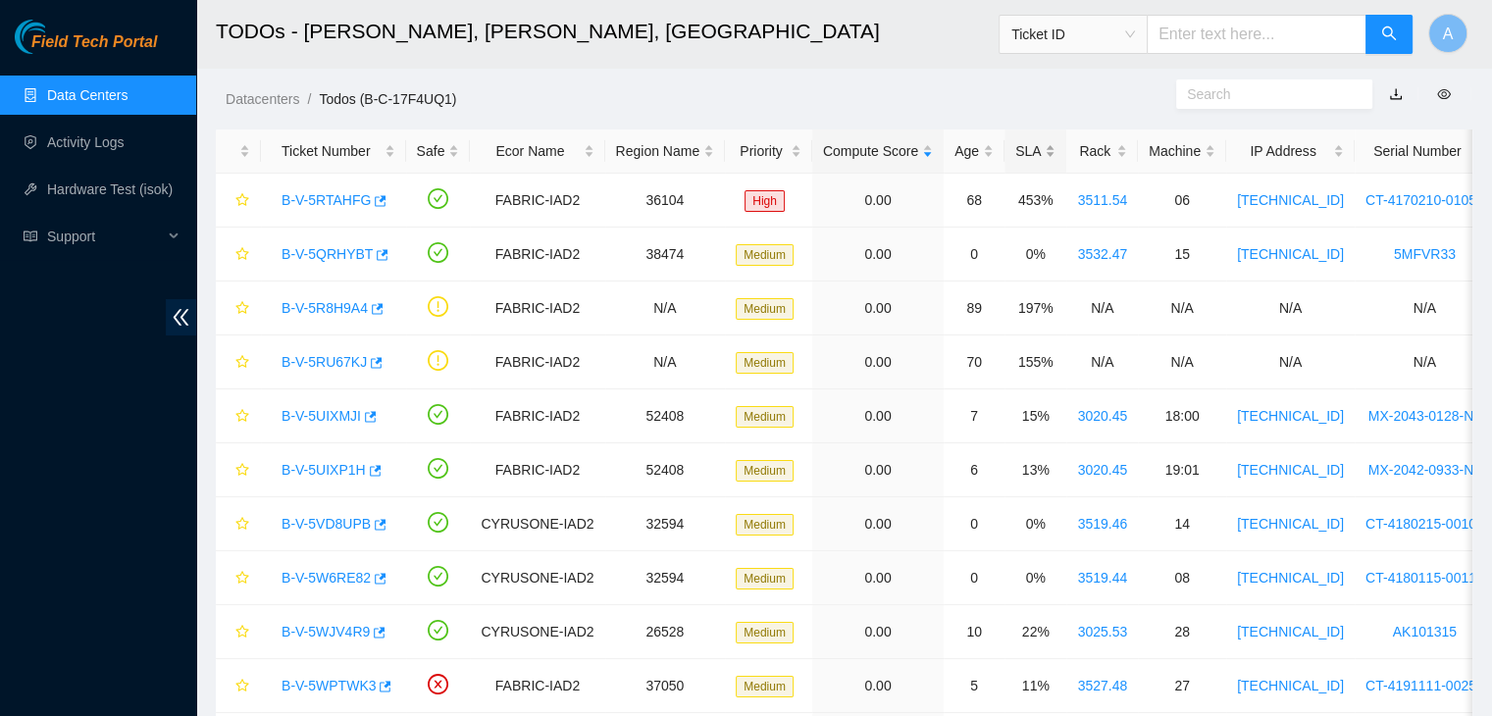
click at [1015, 143] on div "SLA" at bounding box center [1035, 151] width 40 height 22
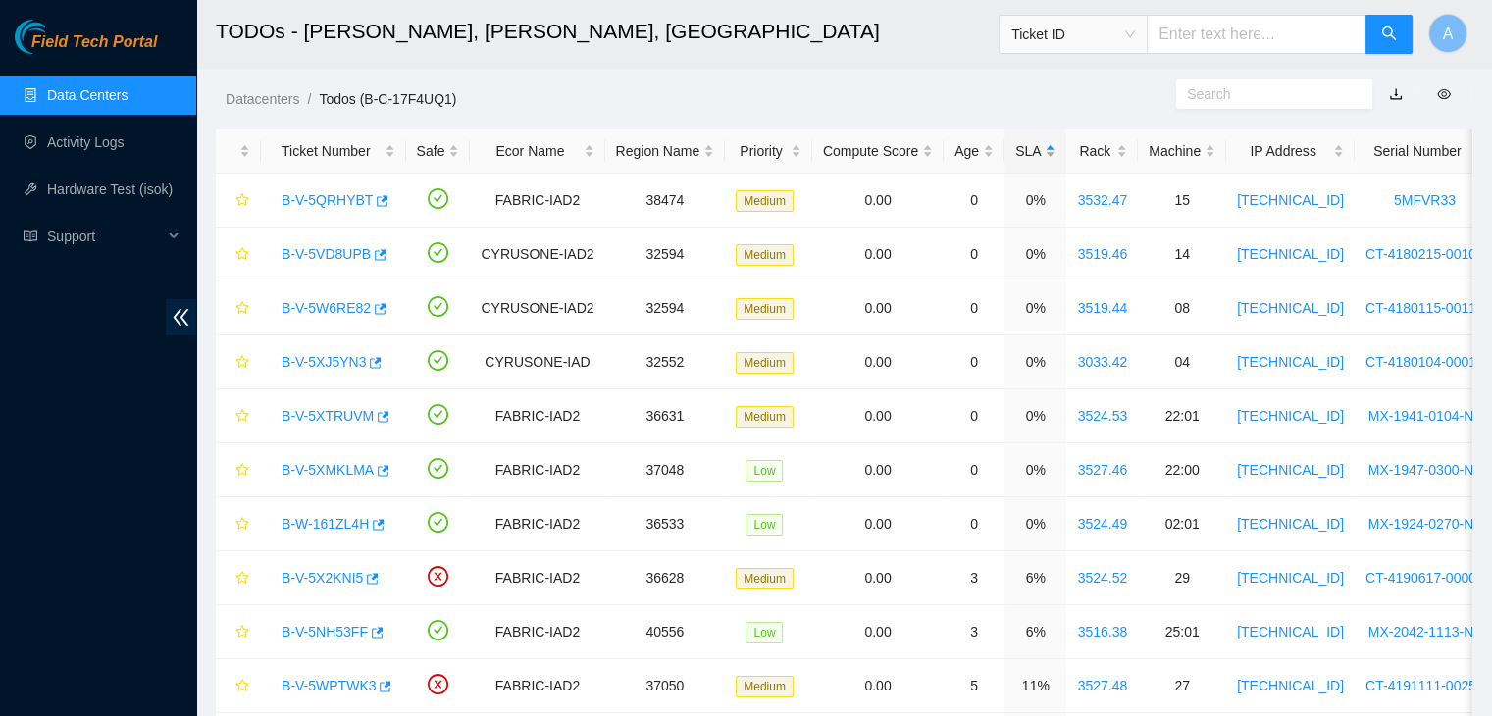
click at [1015, 143] on div "SLA" at bounding box center [1035, 151] width 40 height 22
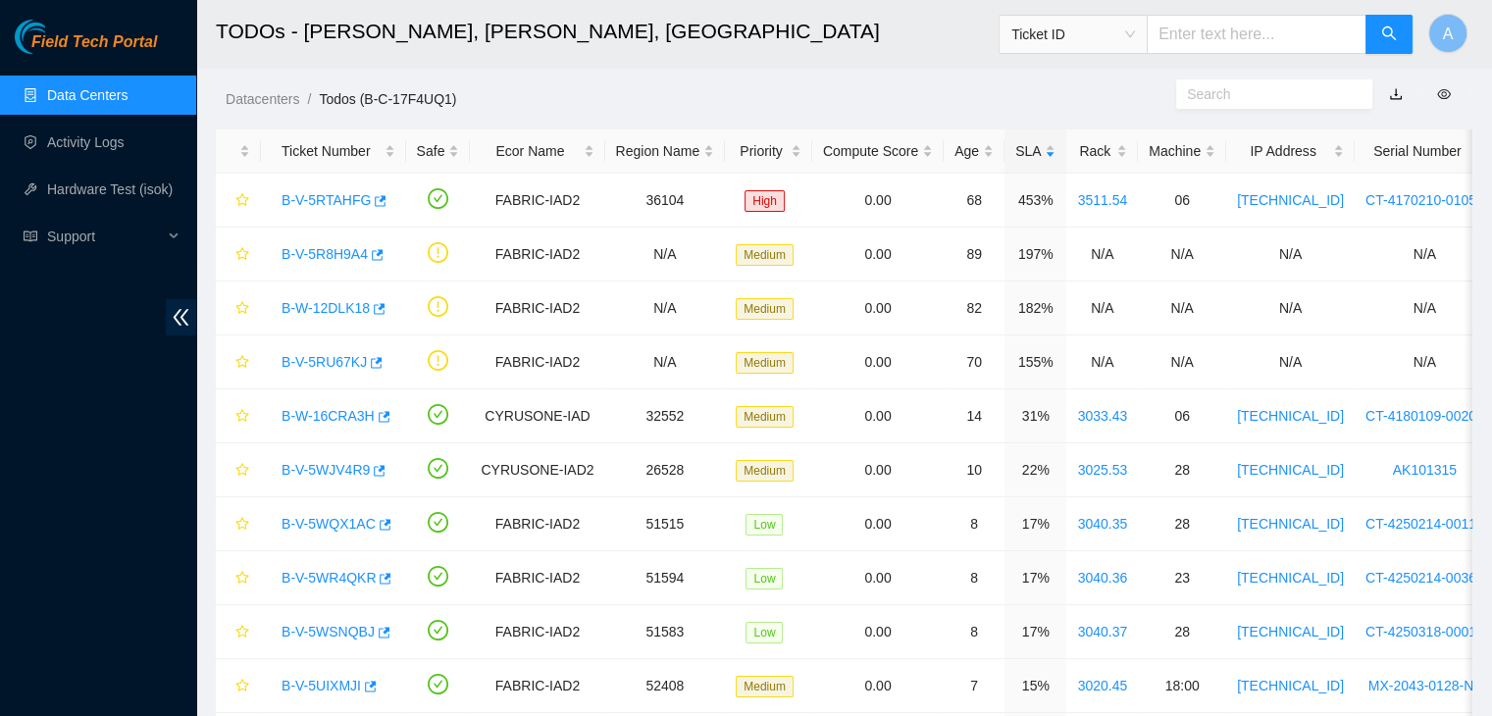
click at [992, 94] on ol "Datacenters / Todos (B-C-17F4UQ1) /" at bounding box center [697, 99] width 943 height 22
click at [125, 87] on link "Data Centers" at bounding box center [87, 95] width 80 height 16
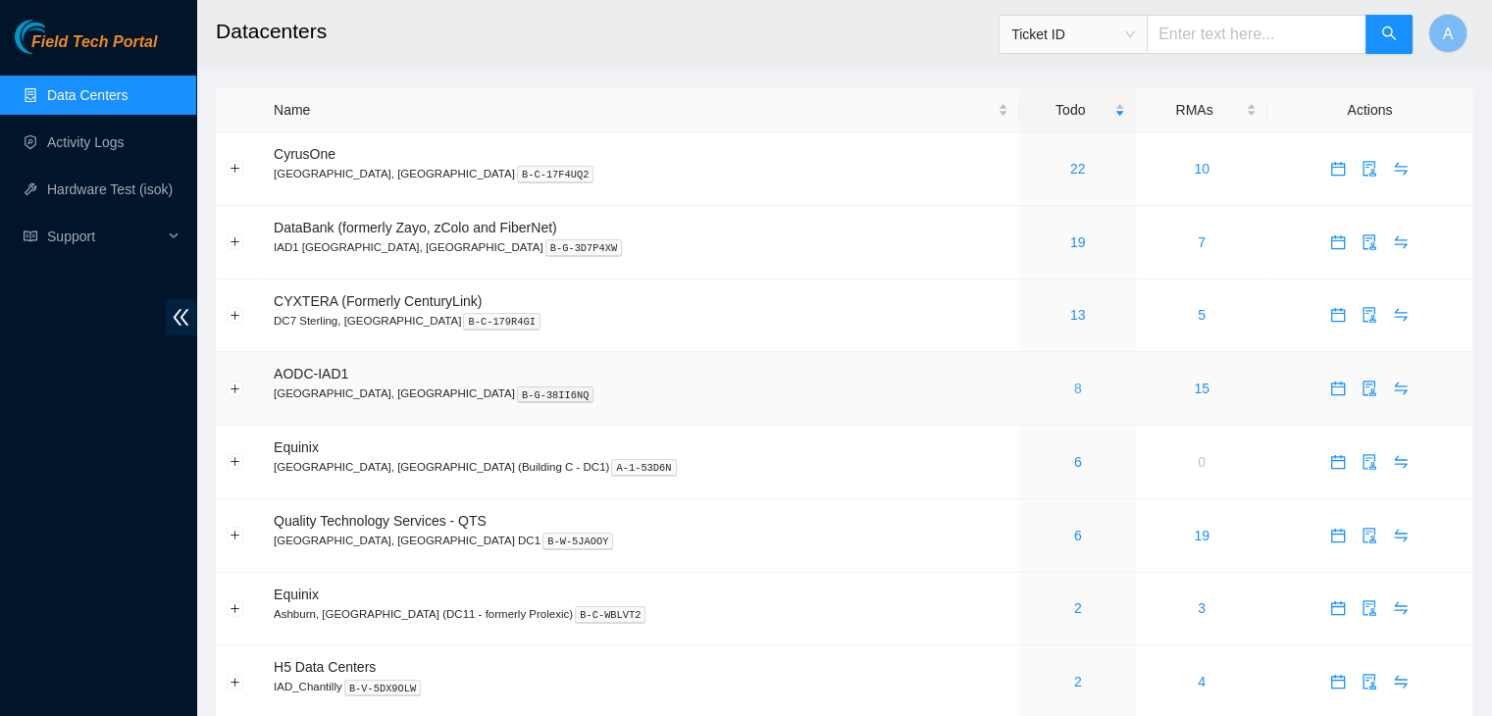
click at [1074, 385] on link "8" at bounding box center [1078, 389] width 8 height 16
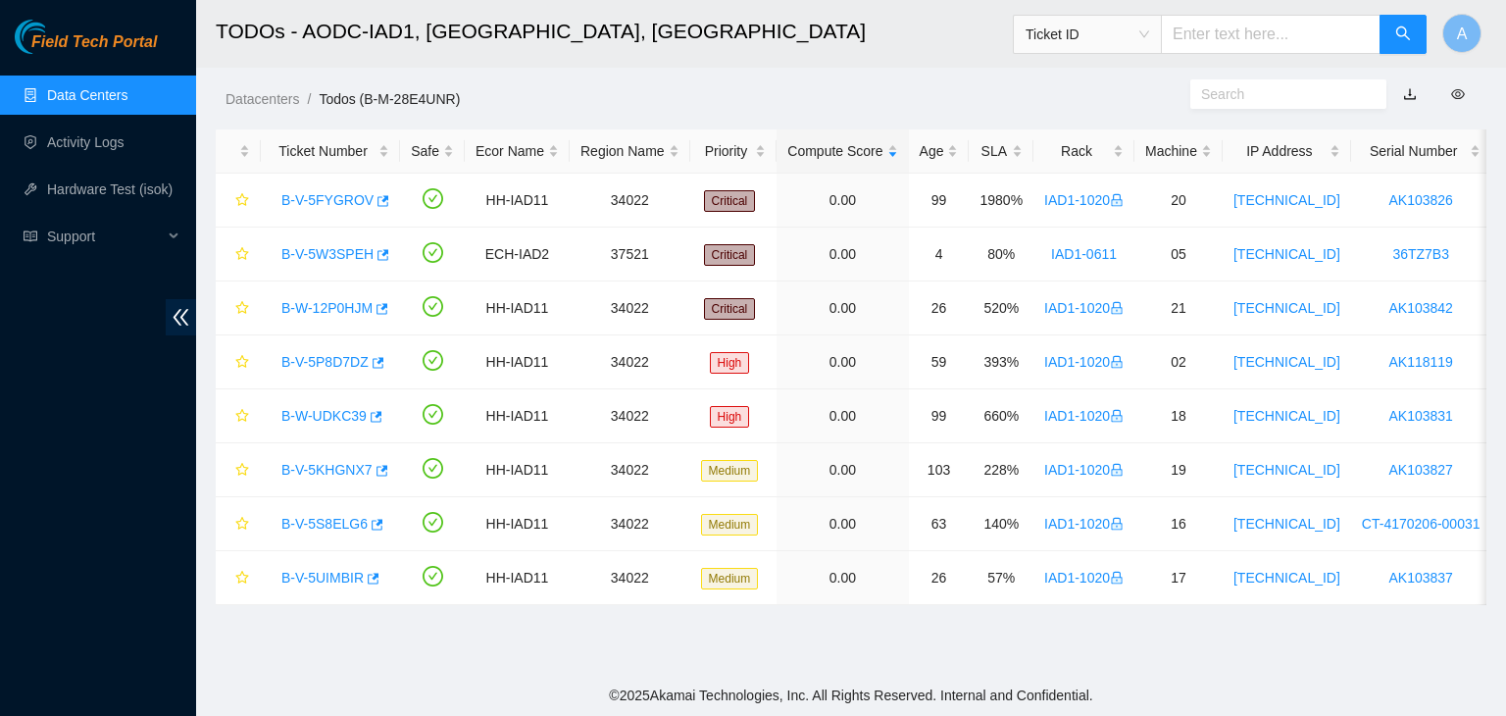
click at [128, 96] on link "Data Centers" at bounding box center [87, 95] width 80 height 16
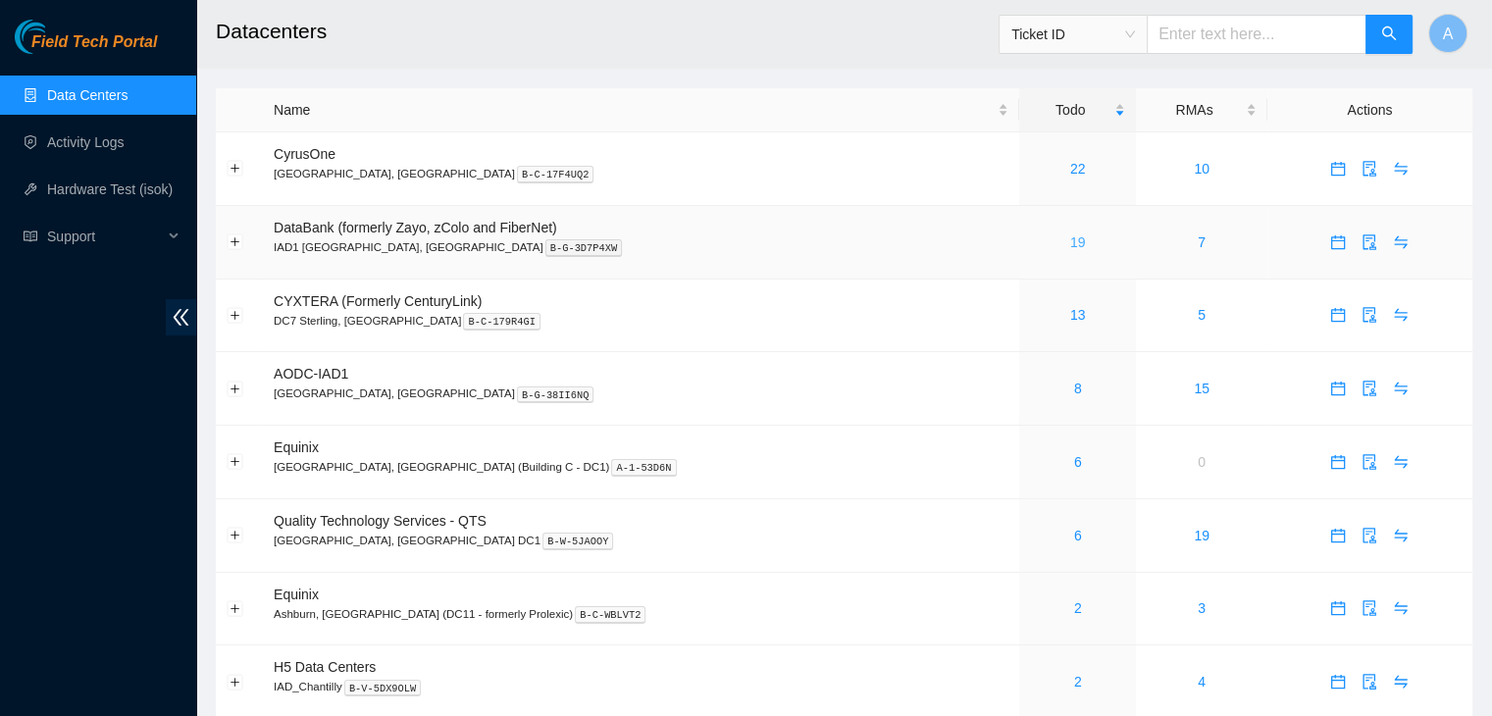
click at [1070, 241] on link "19" at bounding box center [1078, 242] width 16 height 16
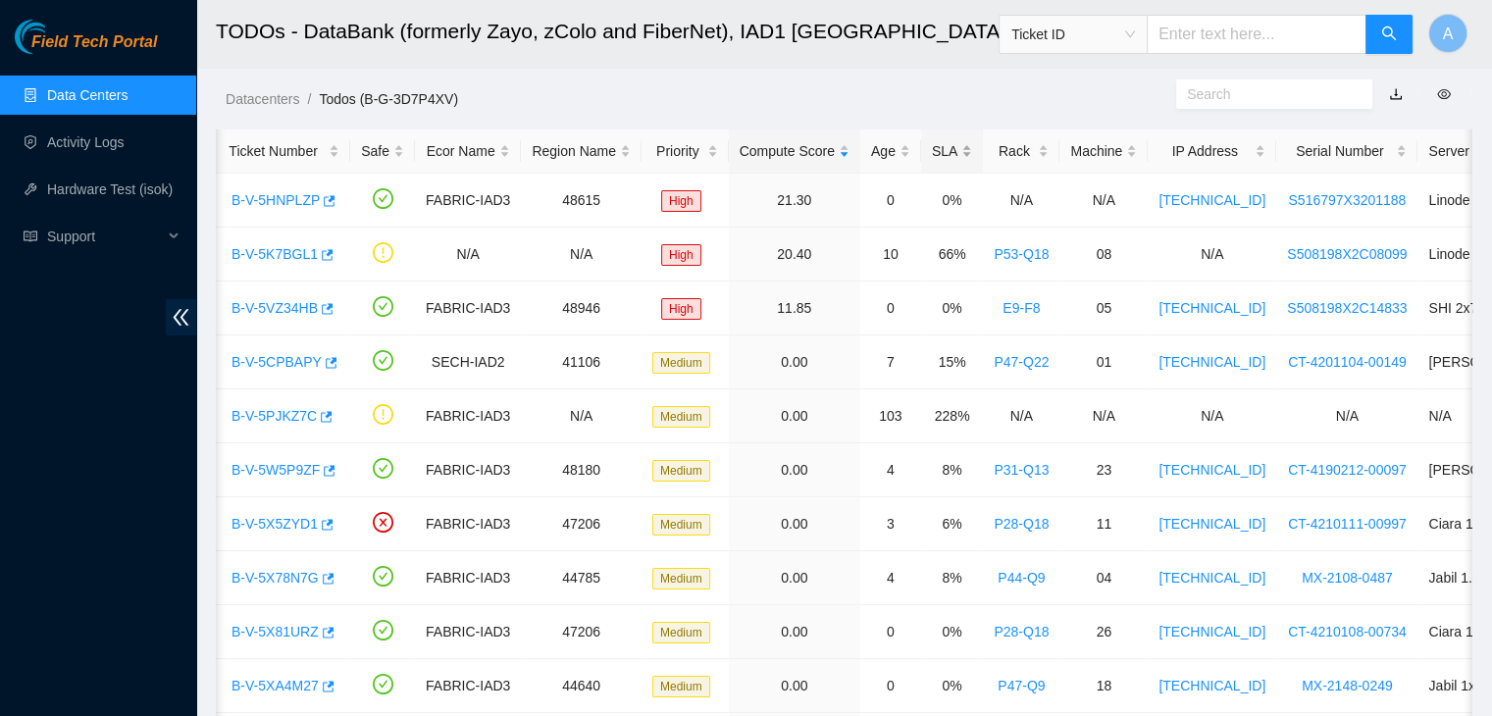
click at [944, 156] on div "SLA" at bounding box center [952, 151] width 40 height 22
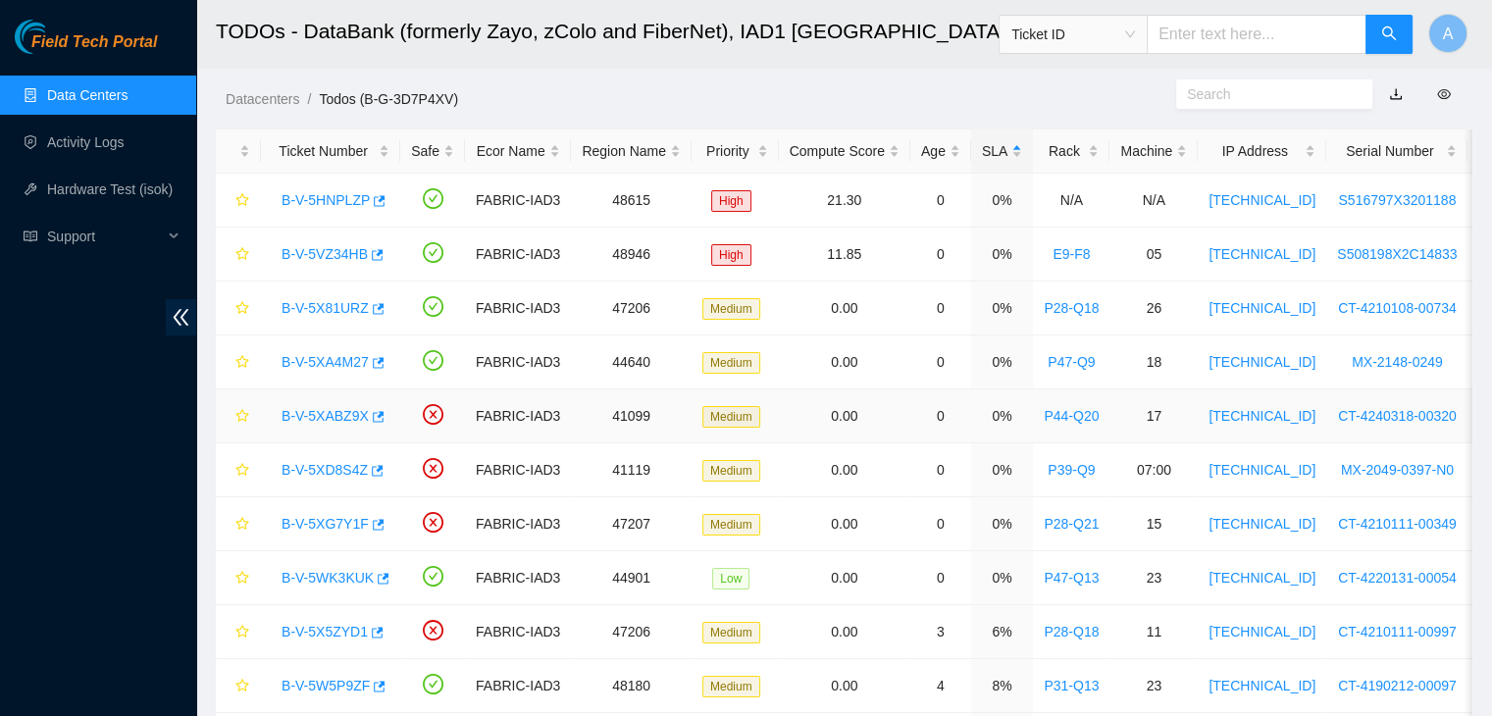
click at [332, 416] on link "B-V-5XABZ9X" at bounding box center [324, 416] width 87 height 16
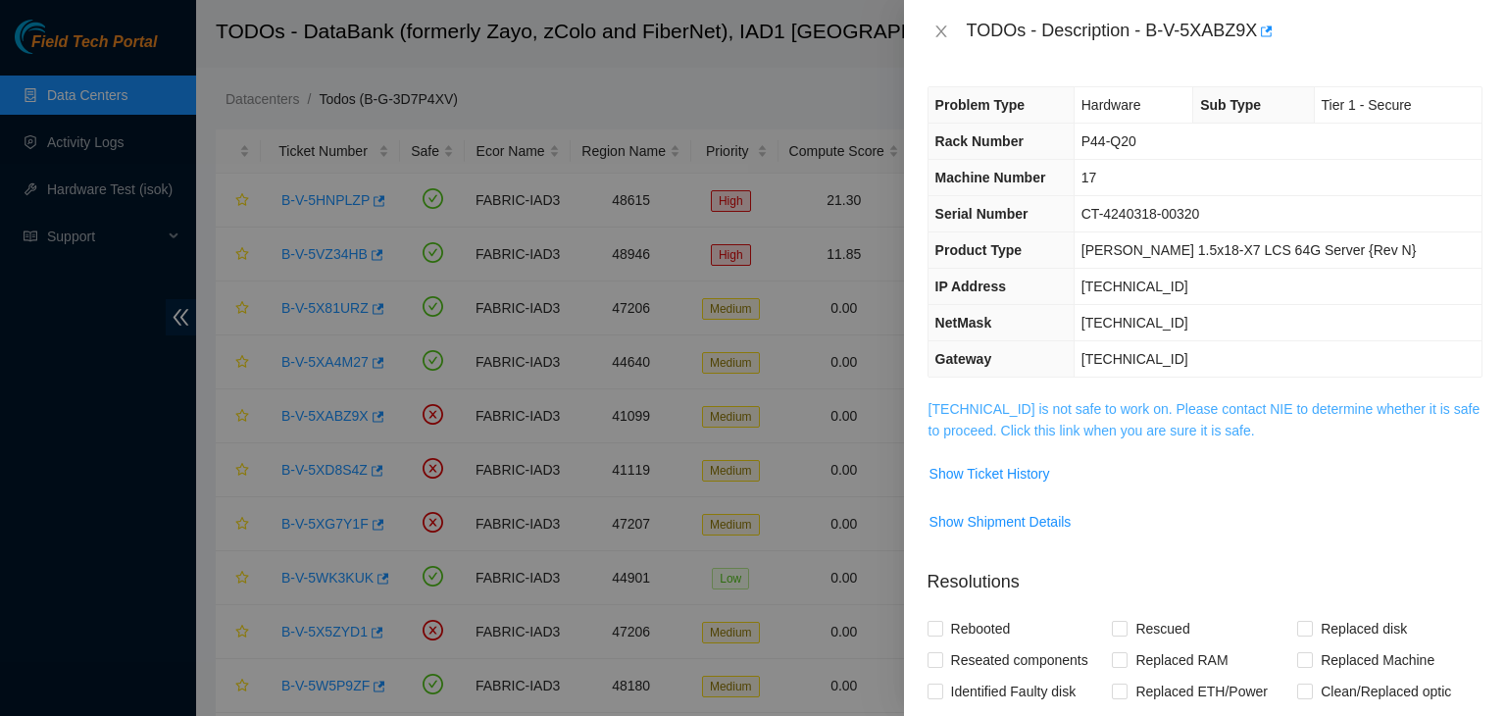
click at [966, 429] on link "23.218.223.212 is not safe to work on. Please contact NIE to determine whether …" at bounding box center [1205, 419] width 552 height 37
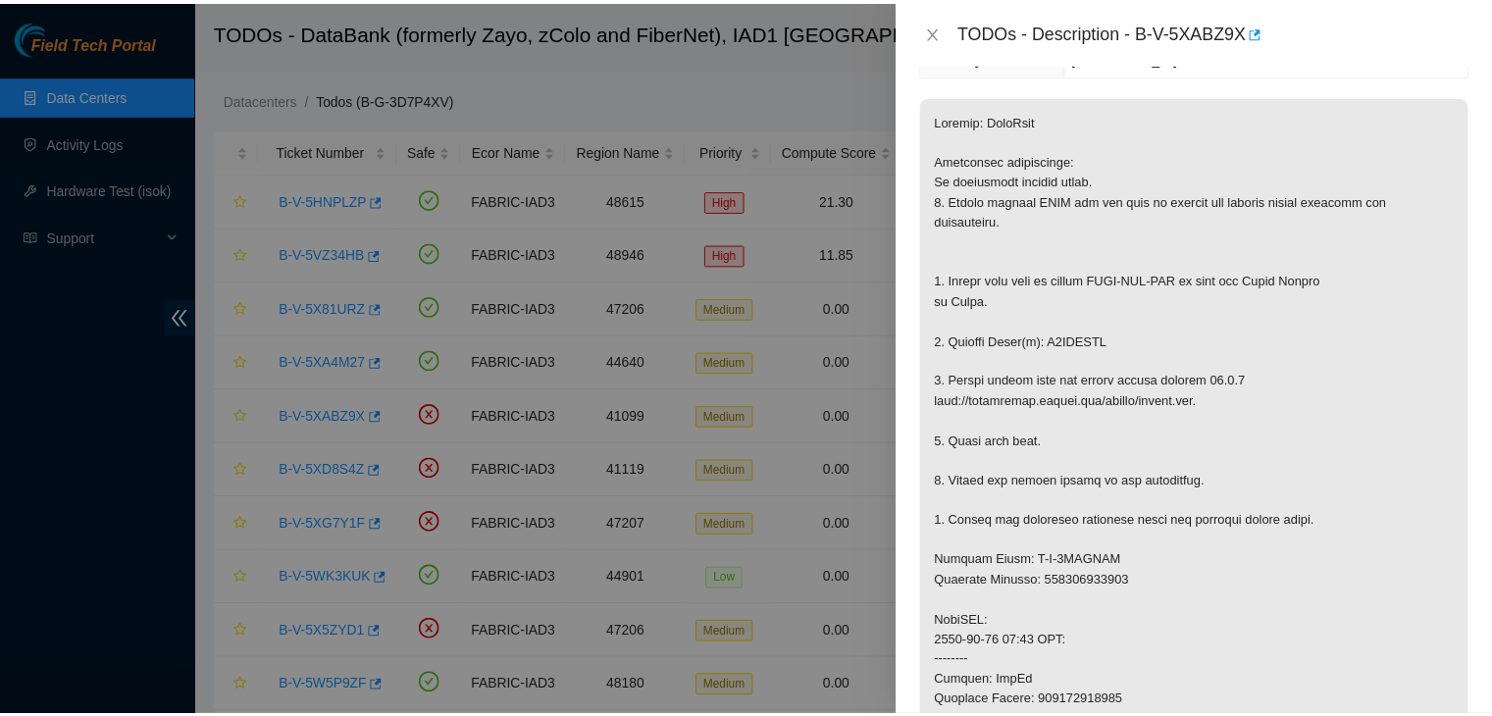
scroll to position [302, 0]
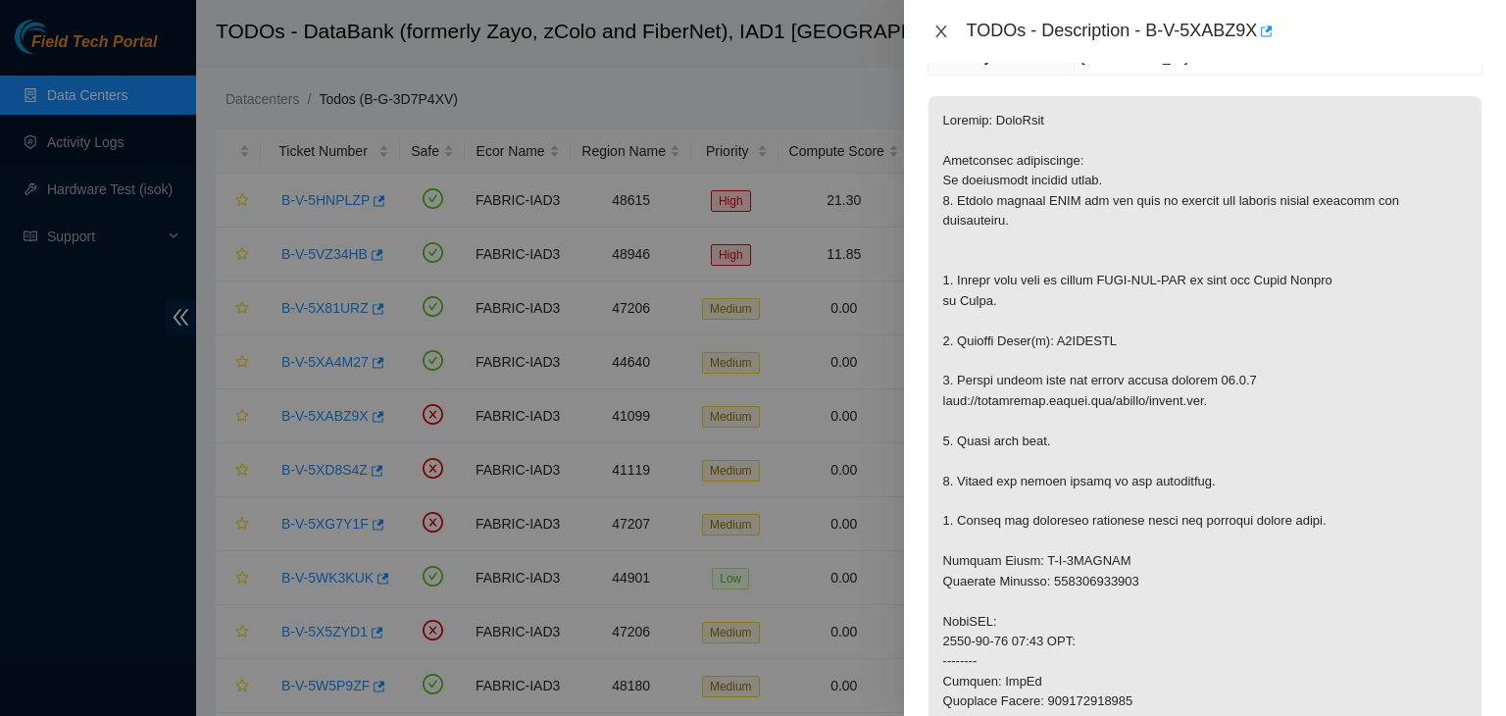
click at [938, 32] on icon "close" at bounding box center [942, 32] width 16 height 16
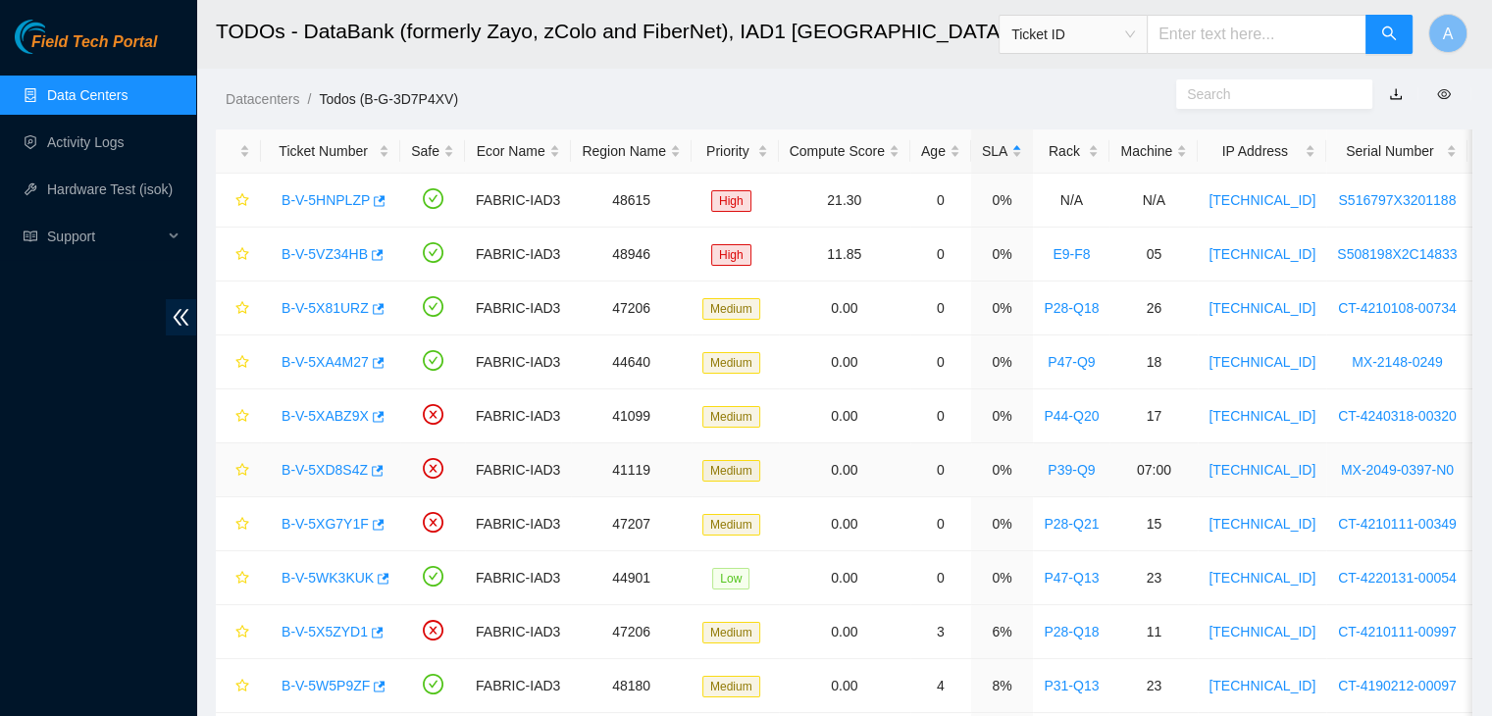
click at [332, 474] on link "B-V-5XD8S4Z" at bounding box center [324, 470] width 86 height 16
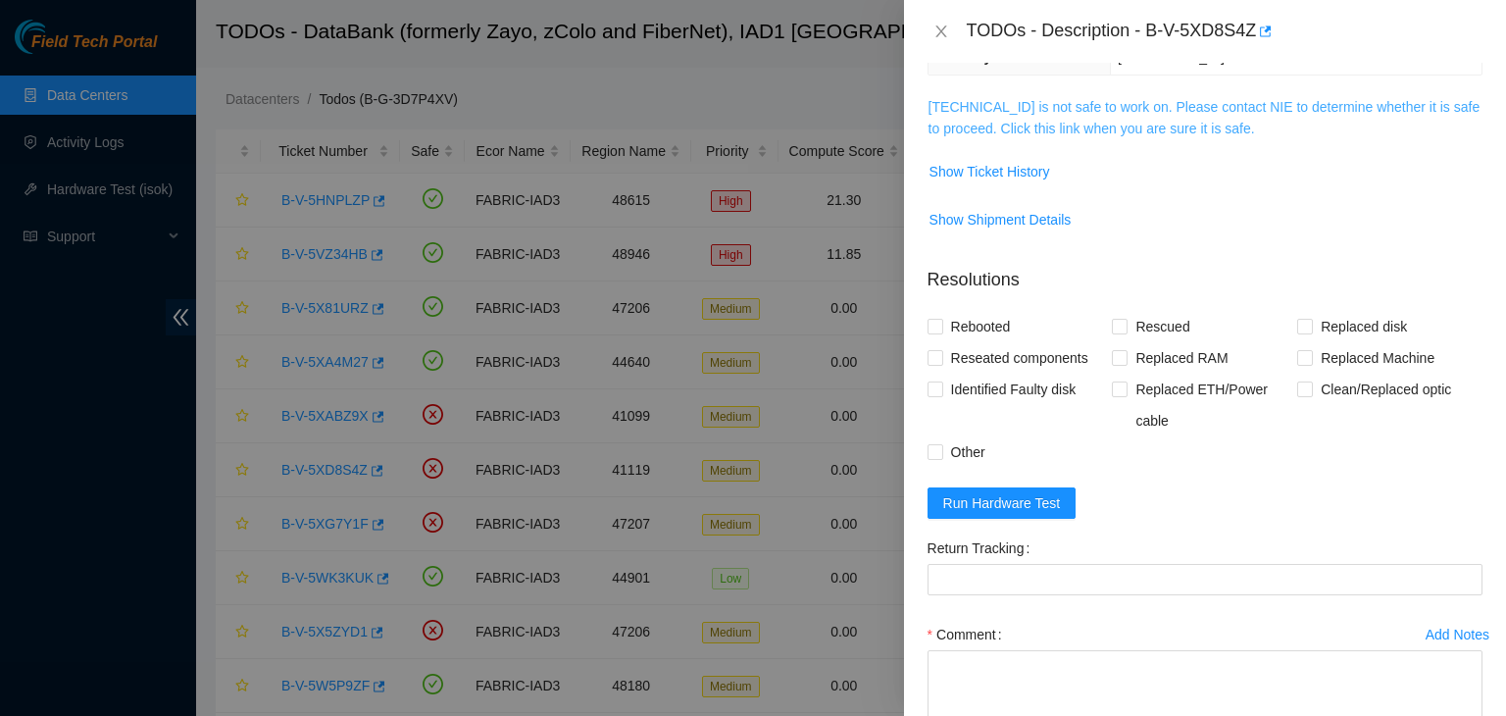
click at [1039, 125] on link "23.222.1.16 is not safe to work on. Please contact NIE to determine whether it …" at bounding box center [1205, 117] width 552 height 37
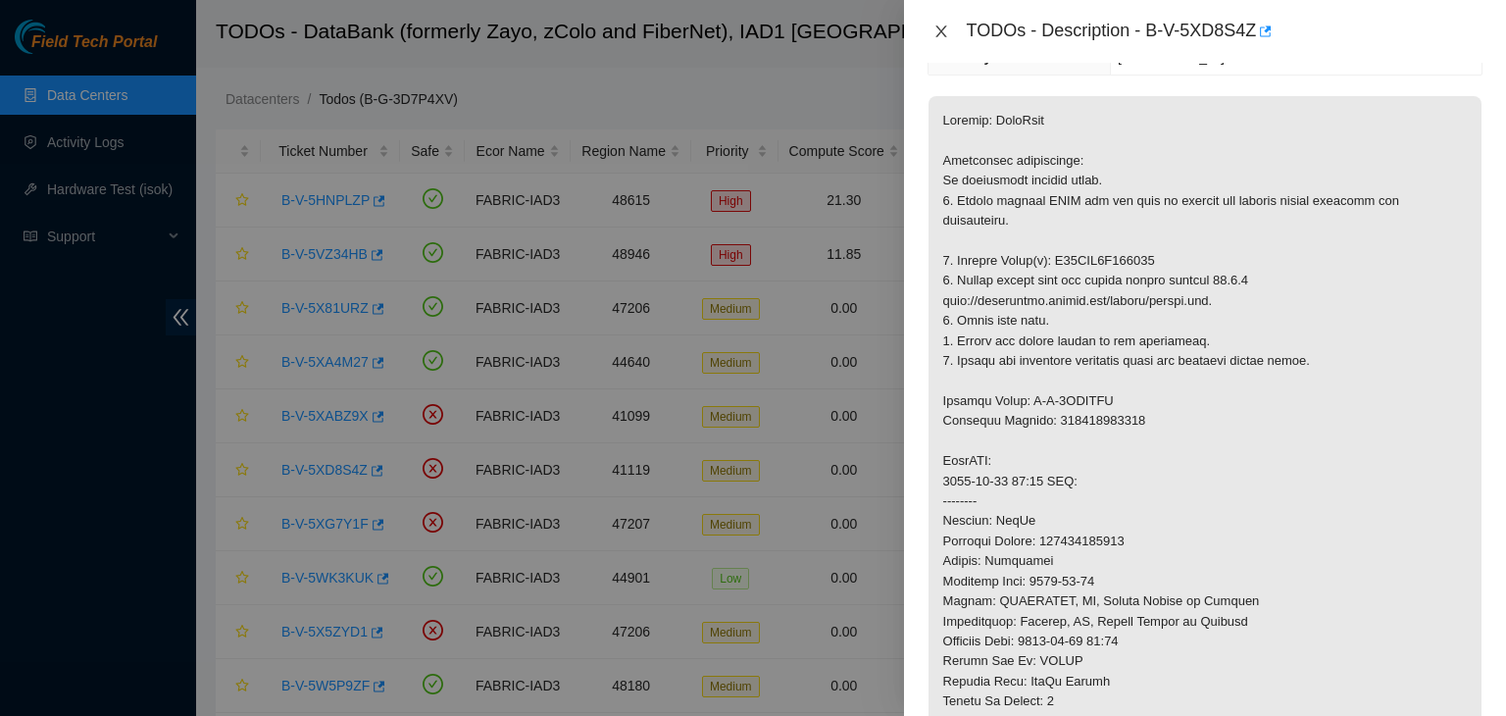
click at [932, 35] on button "Close" at bounding box center [941, 32] width 27 height 19
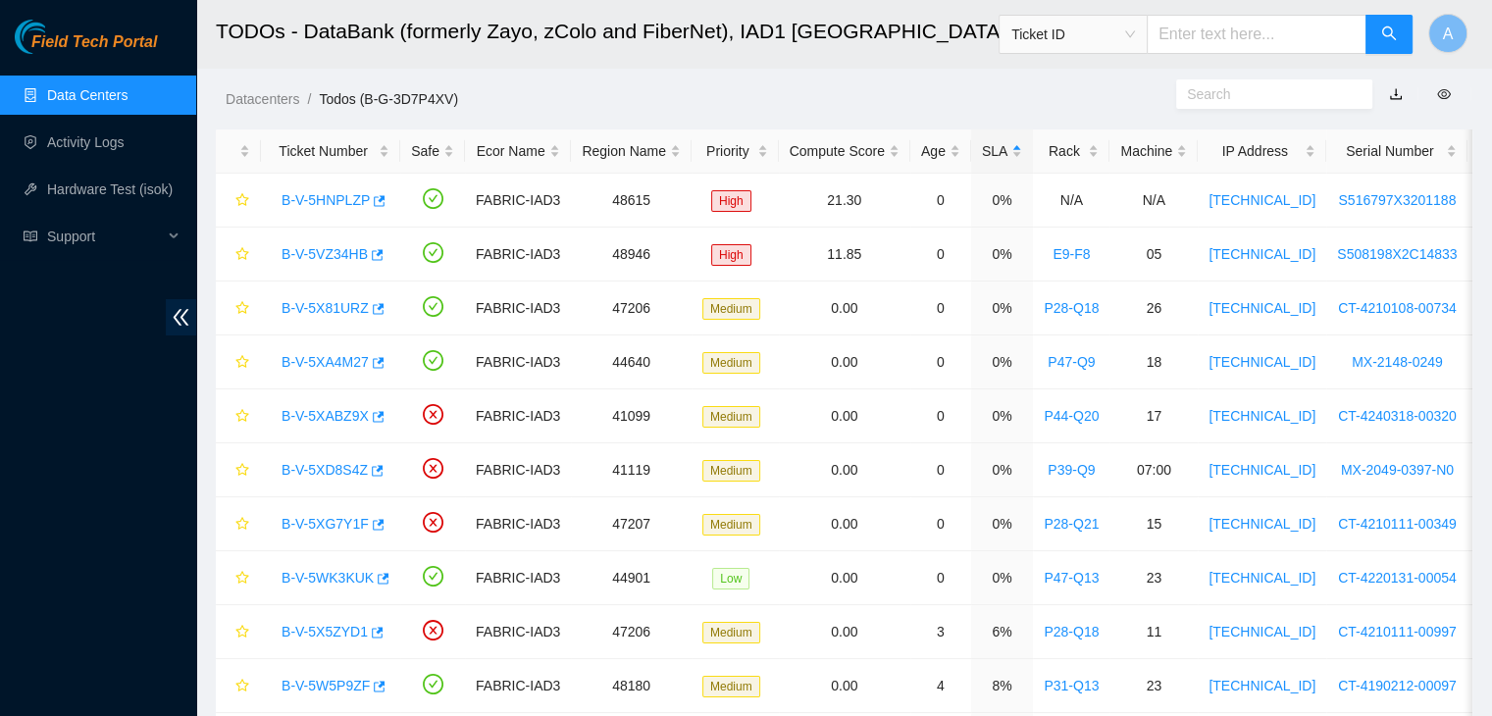
click at [121, 103] on link "Data Centers" at bounding box center [87, 95] width 80 height 16
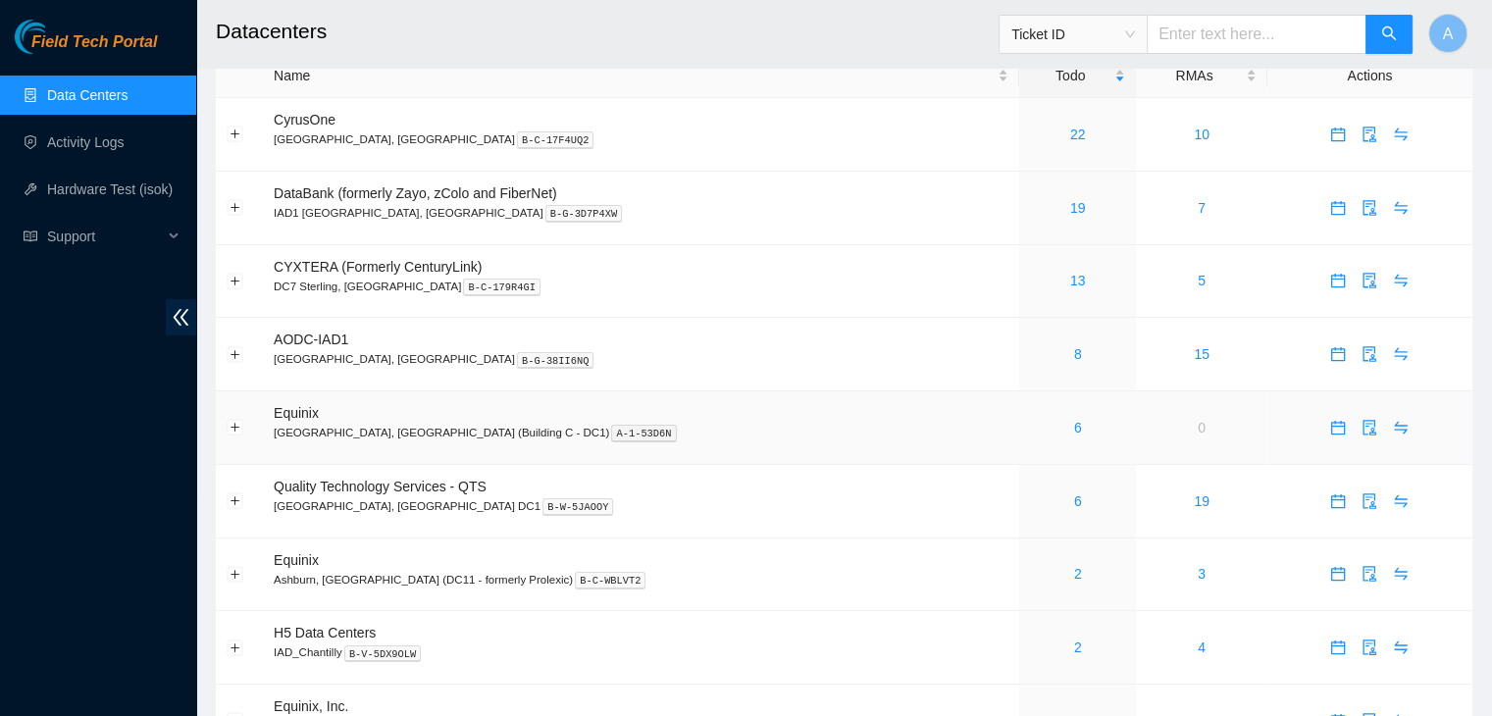
scroll to position [286, 0]
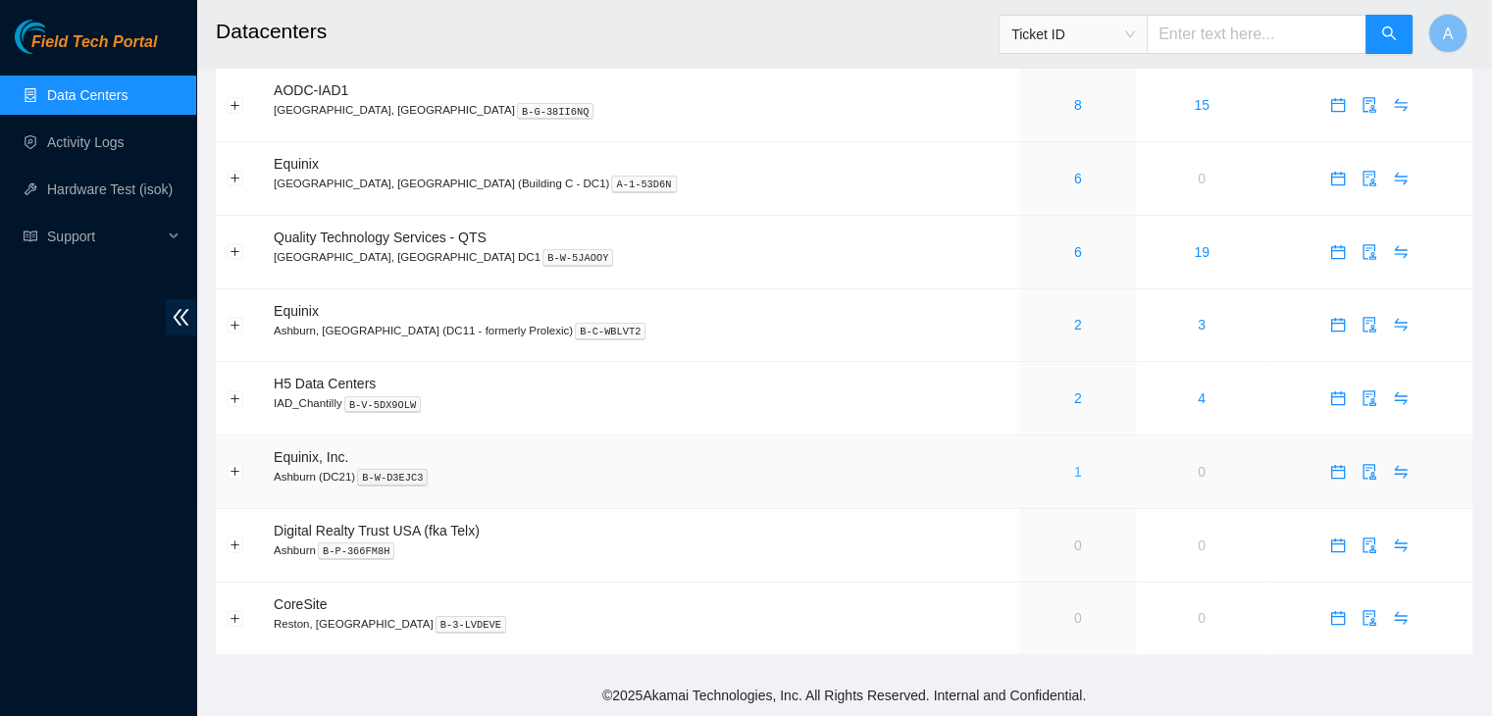
click at [1074, 468] on link "1" at bounding box center [1078, 472] width 8 height 16
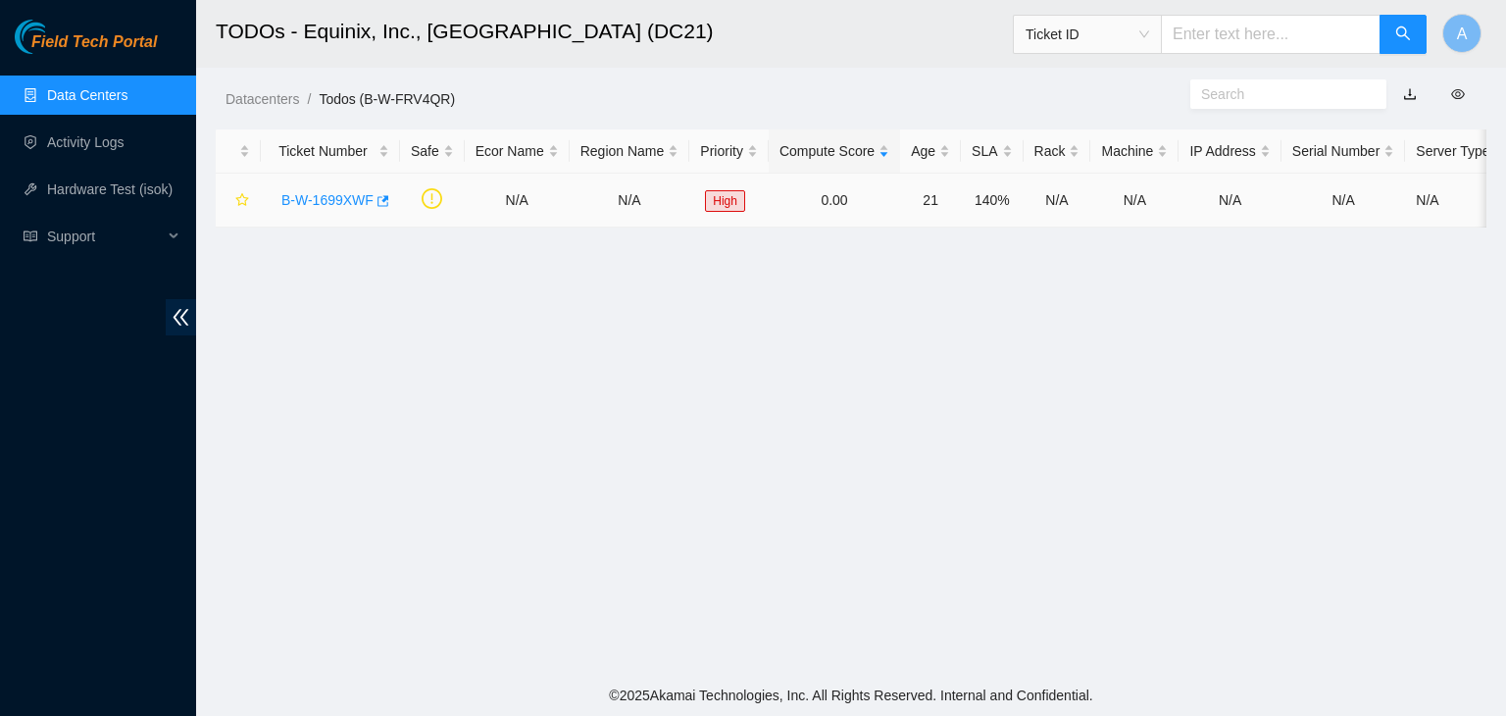
click at [337, 201] on link "B-W-1699XWF" at bounding box center [327, 200] width 92 height 16
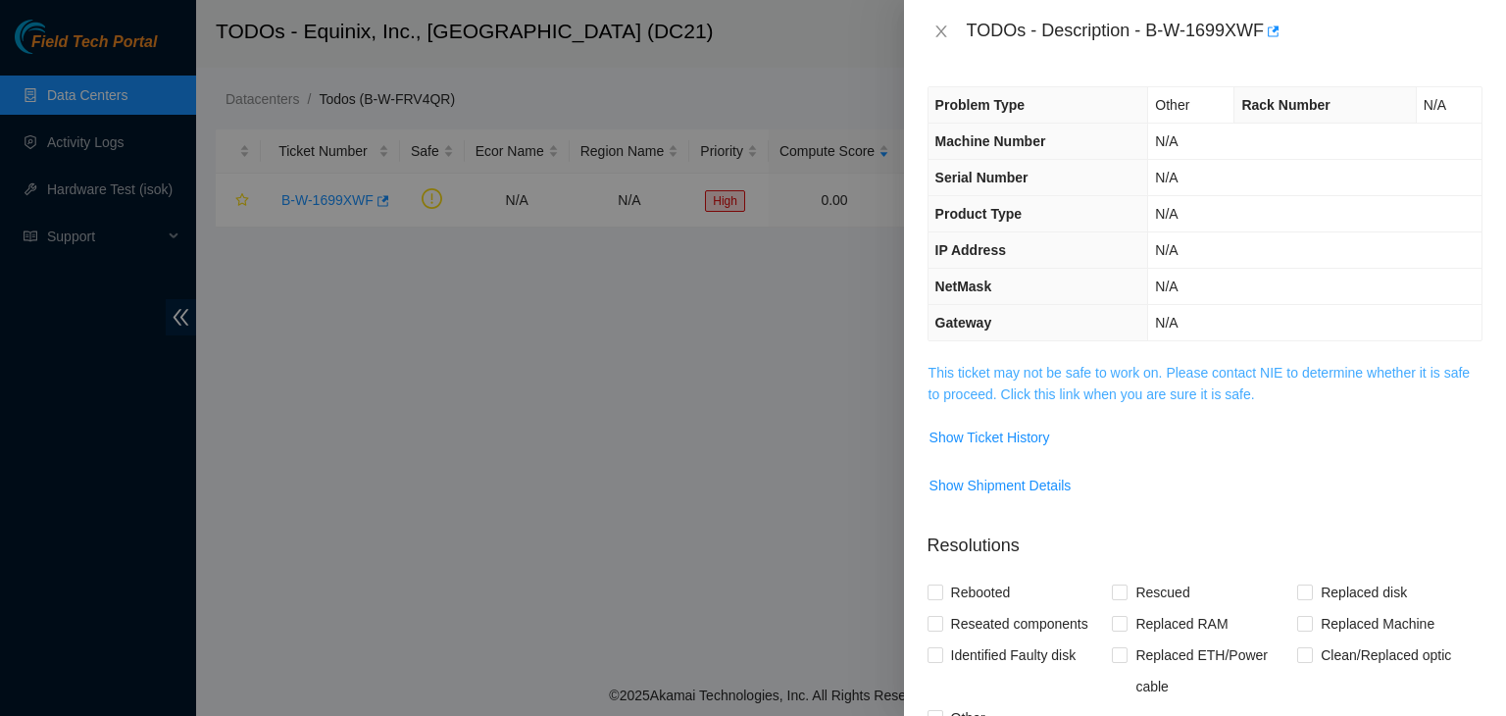
click at [996, 385] on link "This ticket may not be safe to work on. Please contact NIE to determine whether…" at bounding box center [1199, 383] width 541 height 37
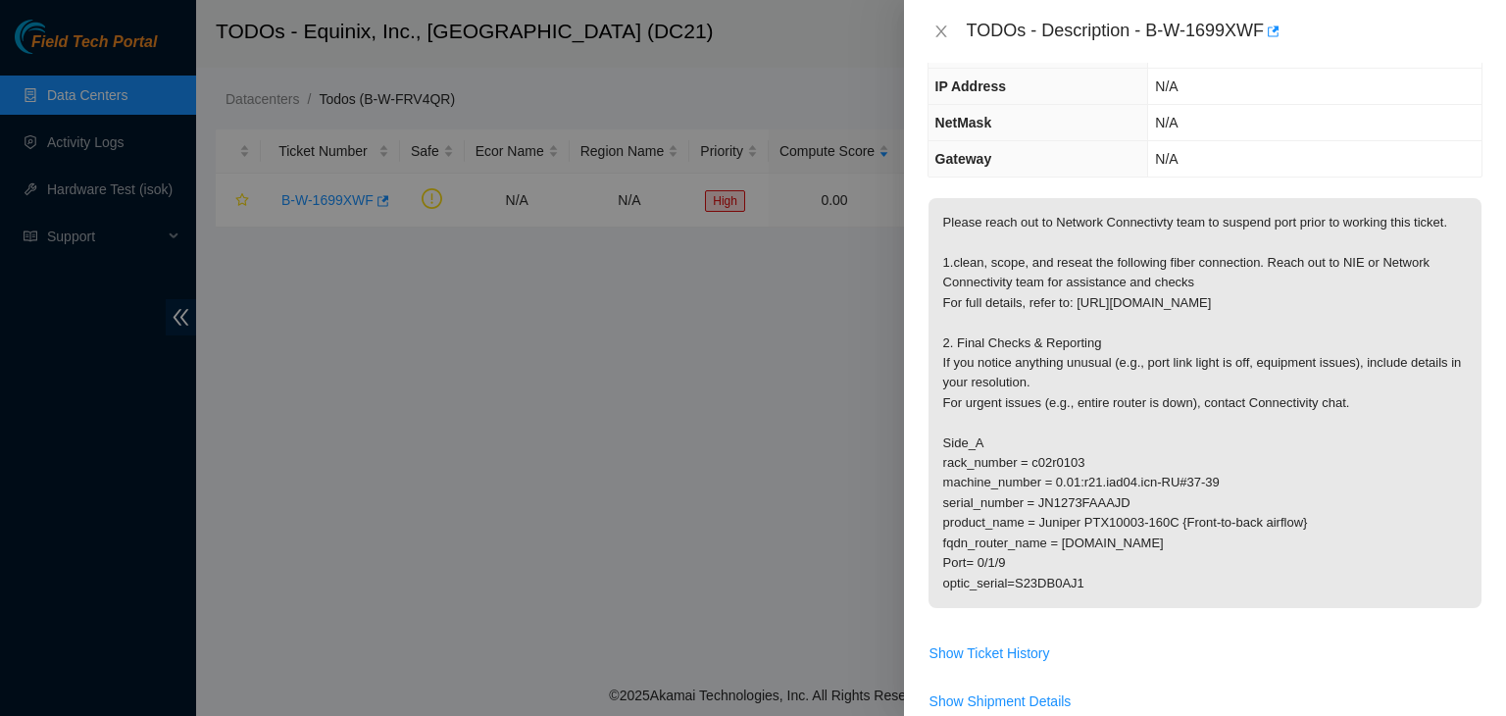
scroll to position [160, 0]
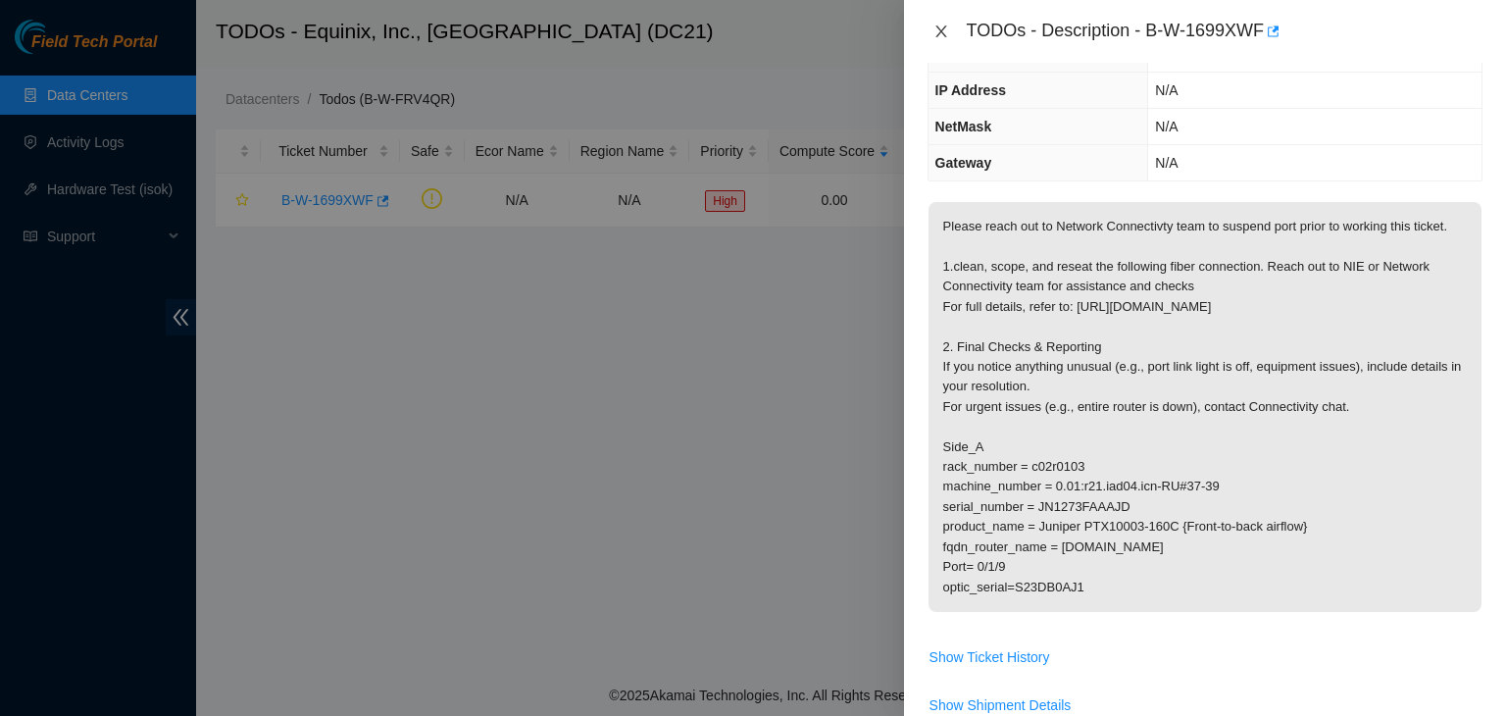
click at [944, 38] on icon "close" at bounding box center [942, 32] width 16 height 16
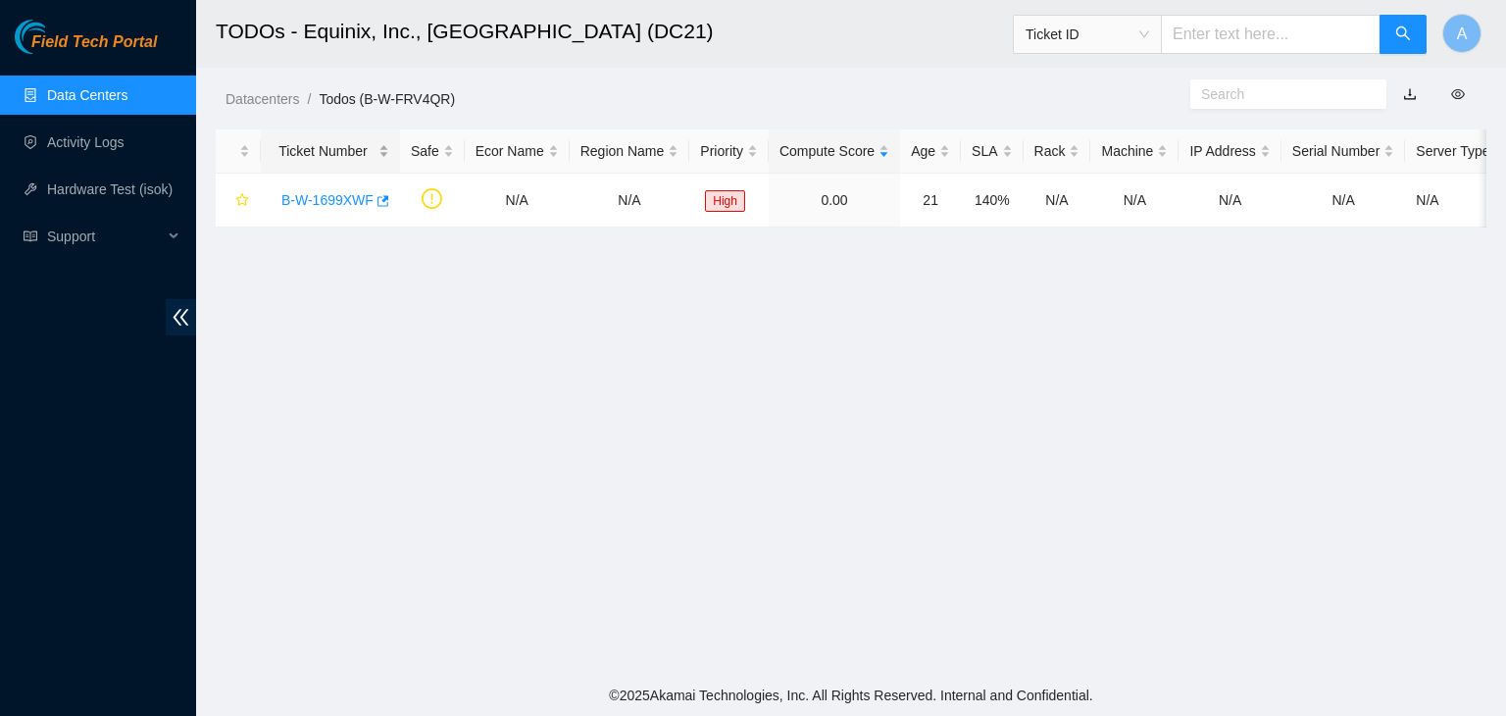
scroll to position [224, 0]
click at [128, 95] on link "Data Centers" at bounding box center [87, 95] width 80 height 16
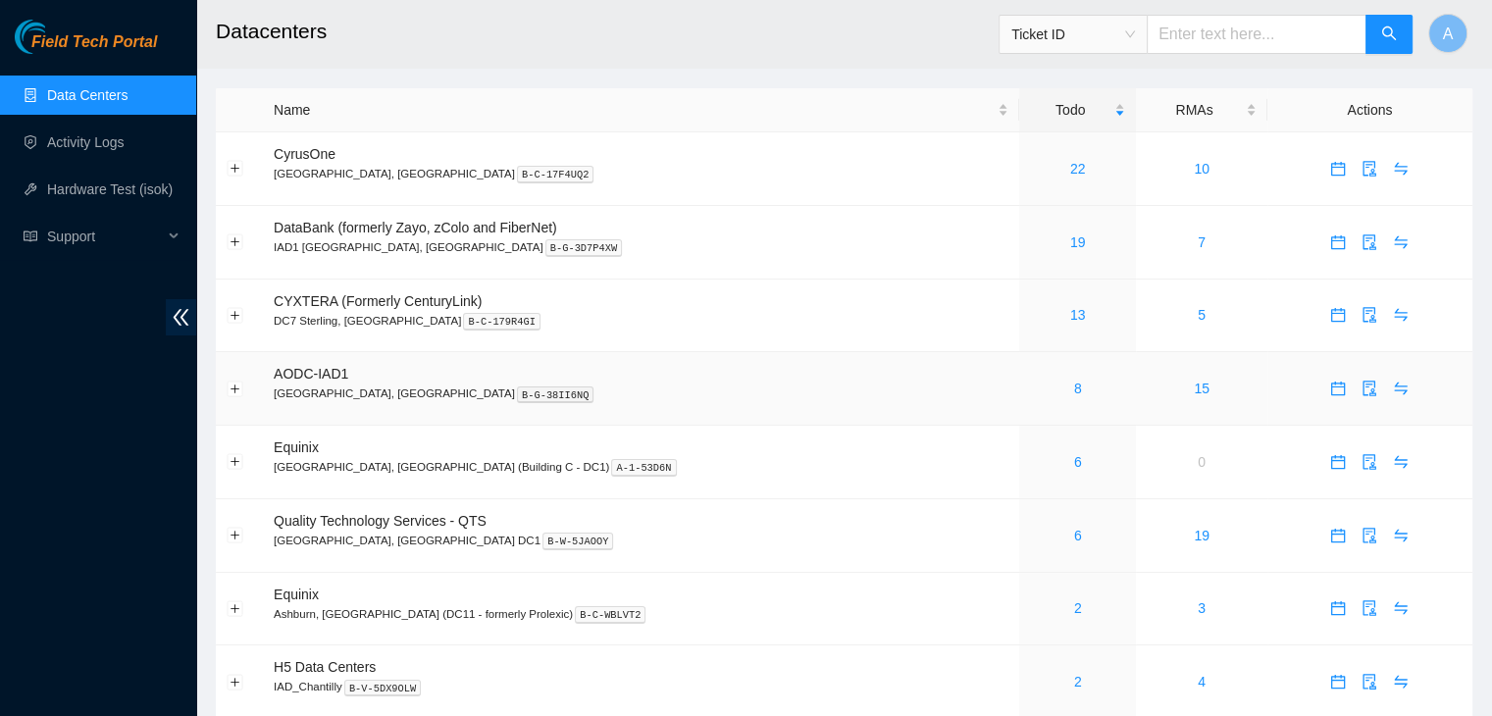
click at [1030, 378] on div "8" at bounding box center [1077, 389] width 95 height 22
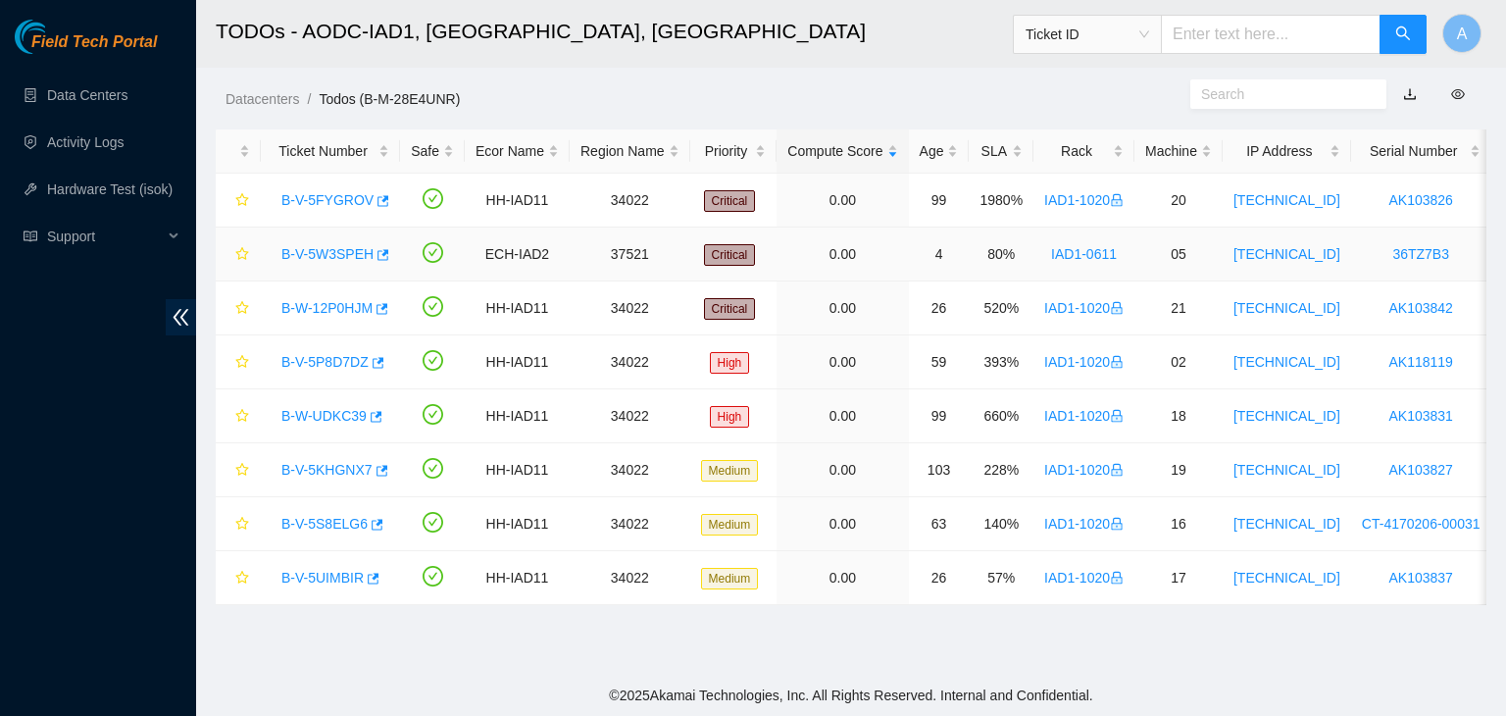
click at [345, 253] on link "B-V-5W3SPEH" at bounding box center [327, 254] width 92 height 16
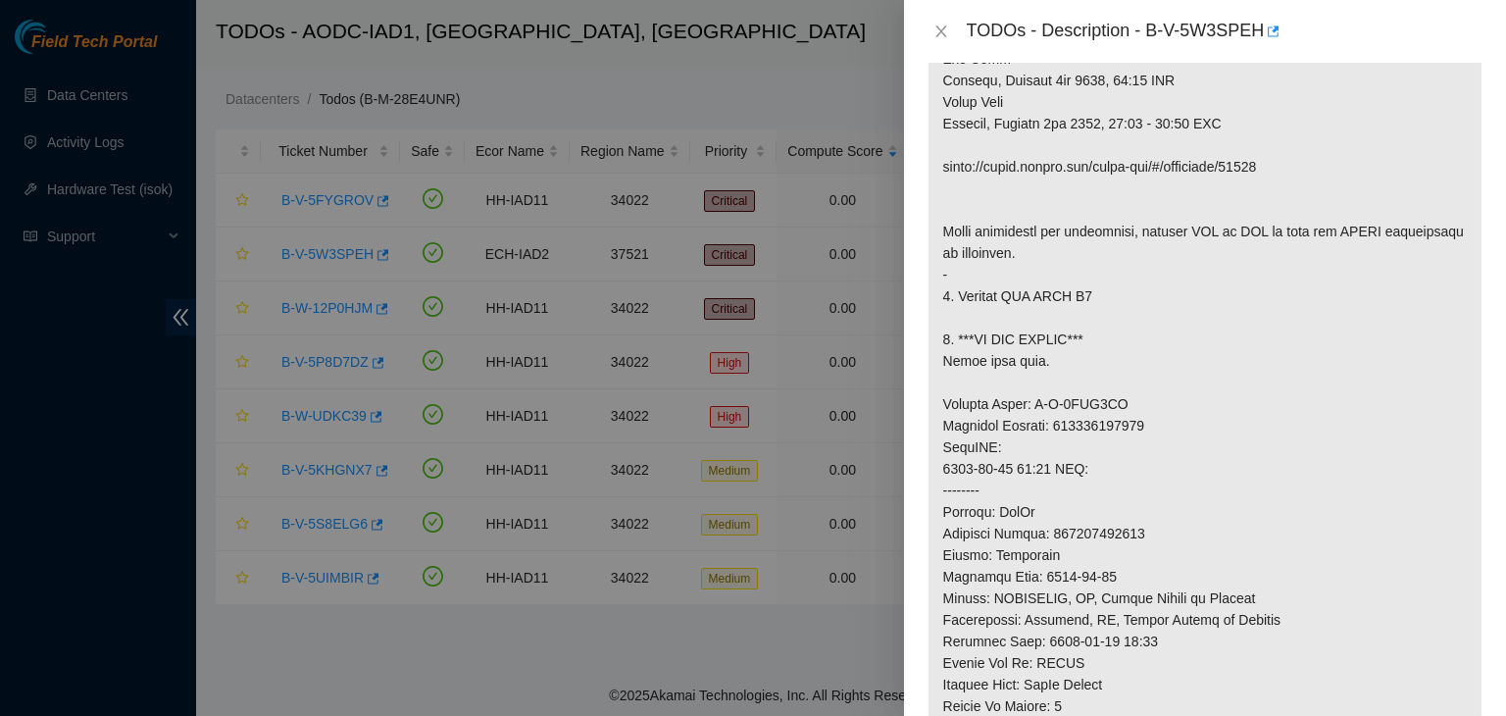
scroll to position [459, 0]
click at [949, 26] on button "Close" at bounding box center [941, 32] width 27 height 19
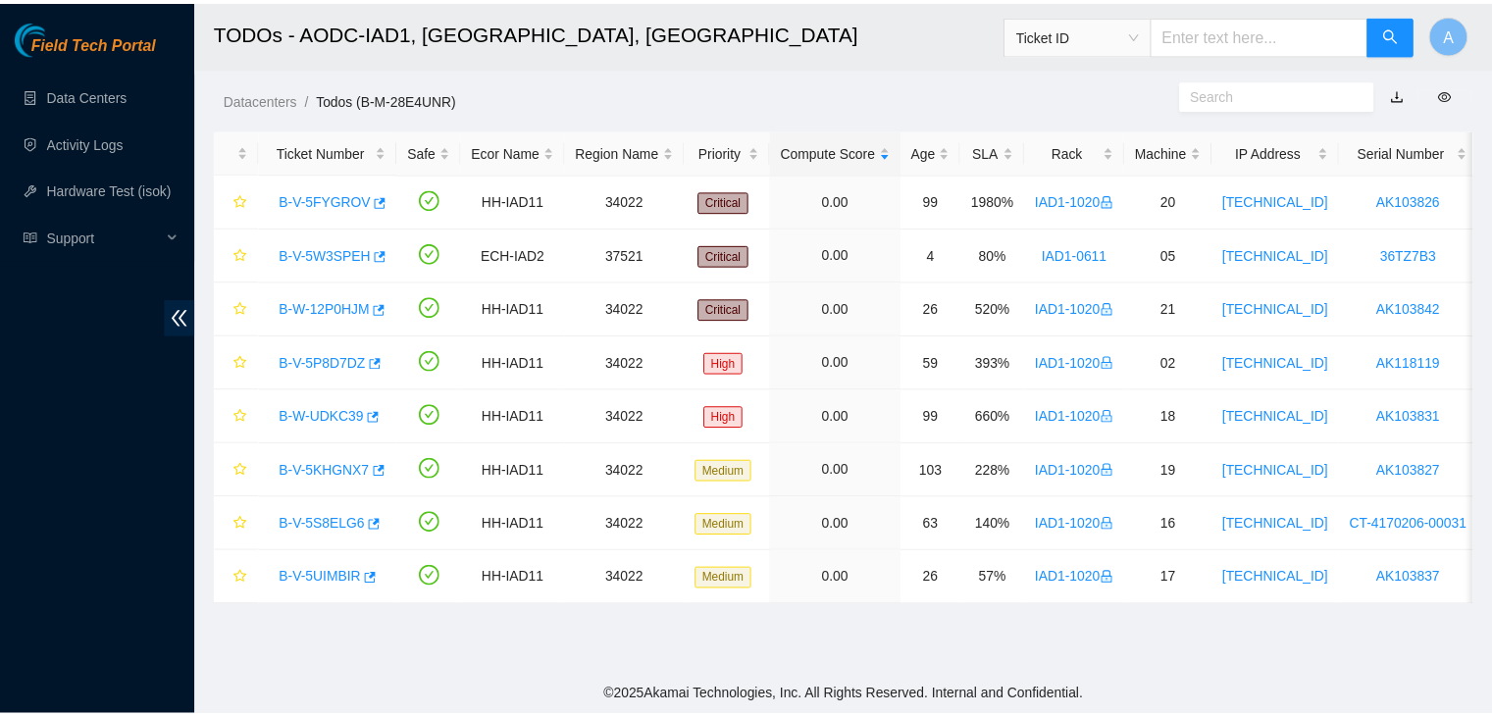
scroll to position [482, 0]
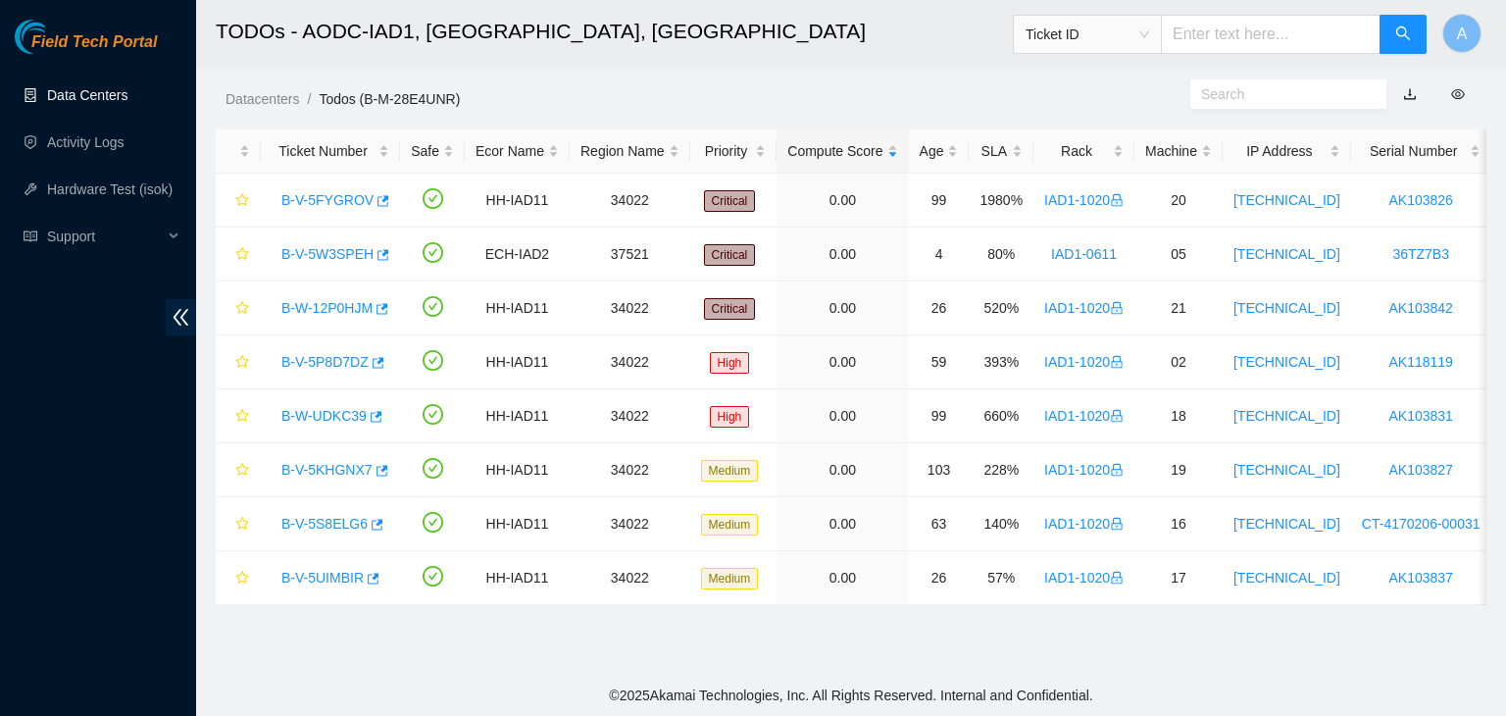
click at [128, 88] on link "Data Centers" at bounding box center [87, 95] width 80 height 16
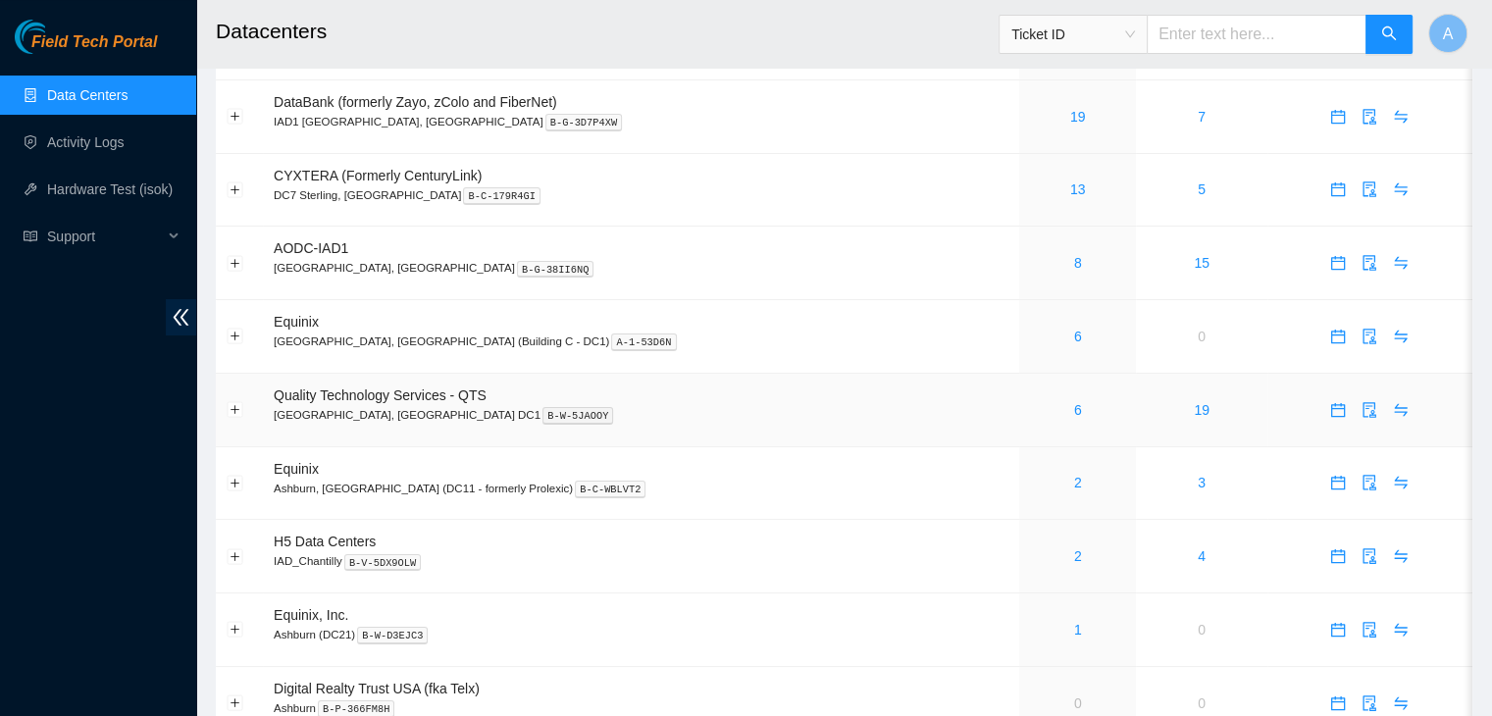
scroll to position [128, 0]
click at [1074, 333] on link "6" at bounding box center [1078, 334] width 8 height 16
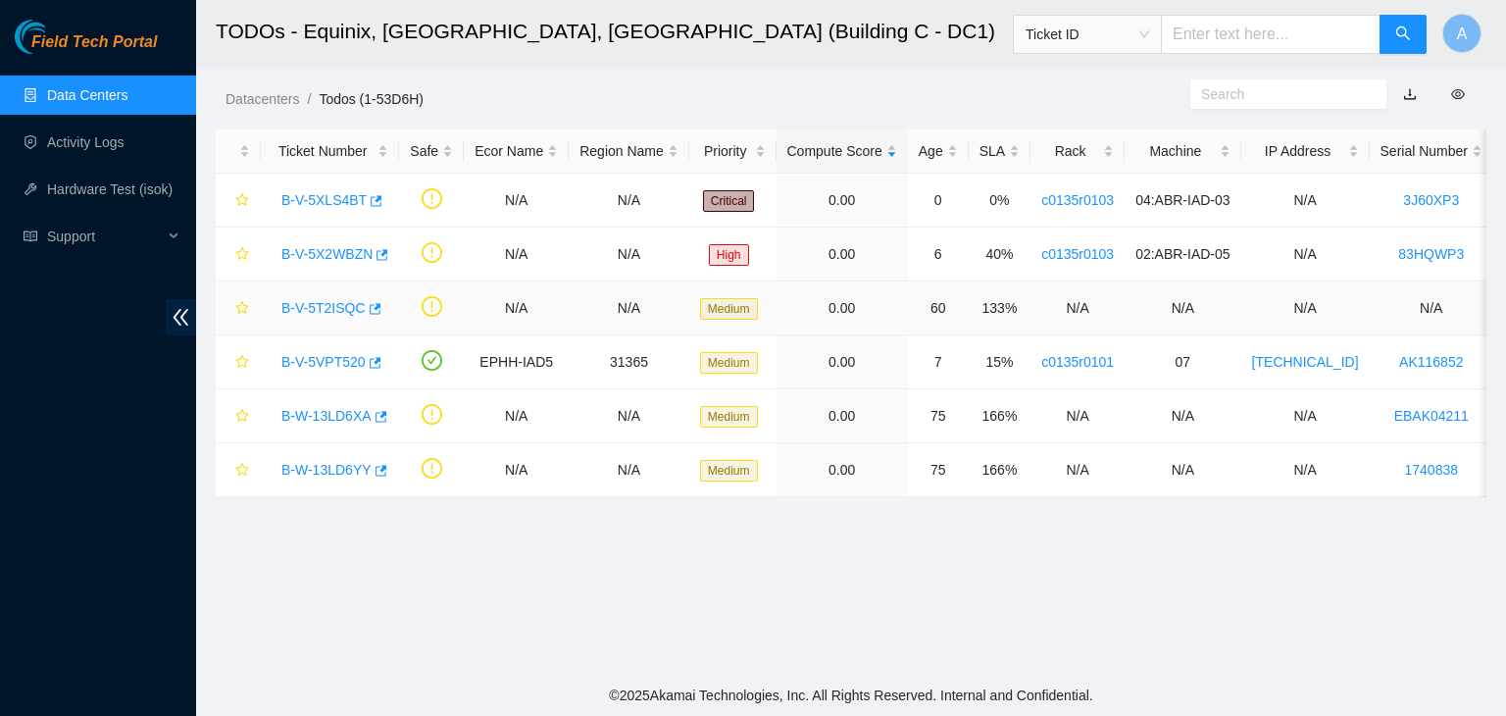
click at [318, 314] on link "B-V-5T2ISQC" at bounding box center [323, 308] width 84 height 16
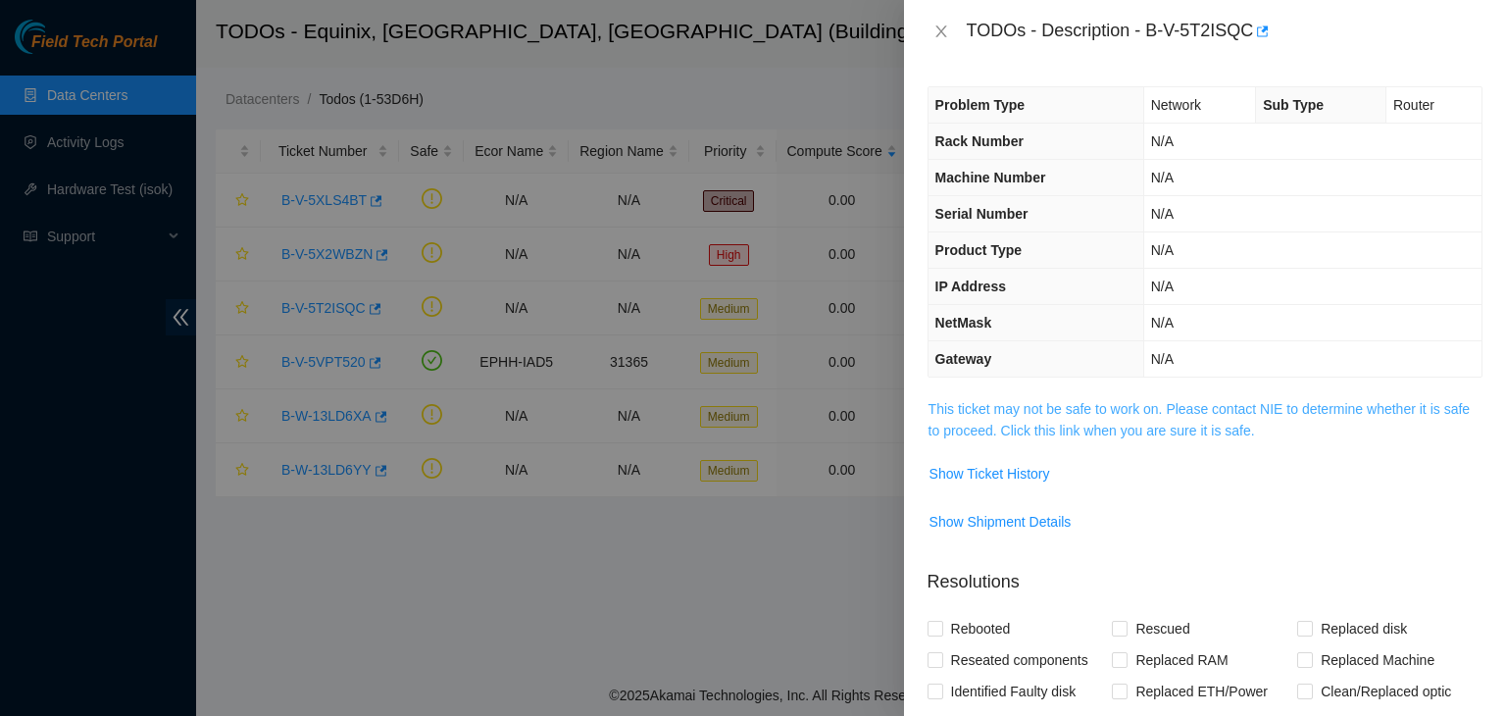
click at [957, 419] on link "This ticket may not be safe to work on. Please contact NIE to determine whether…" at bounding box center [1199, 419] width 541 height 37
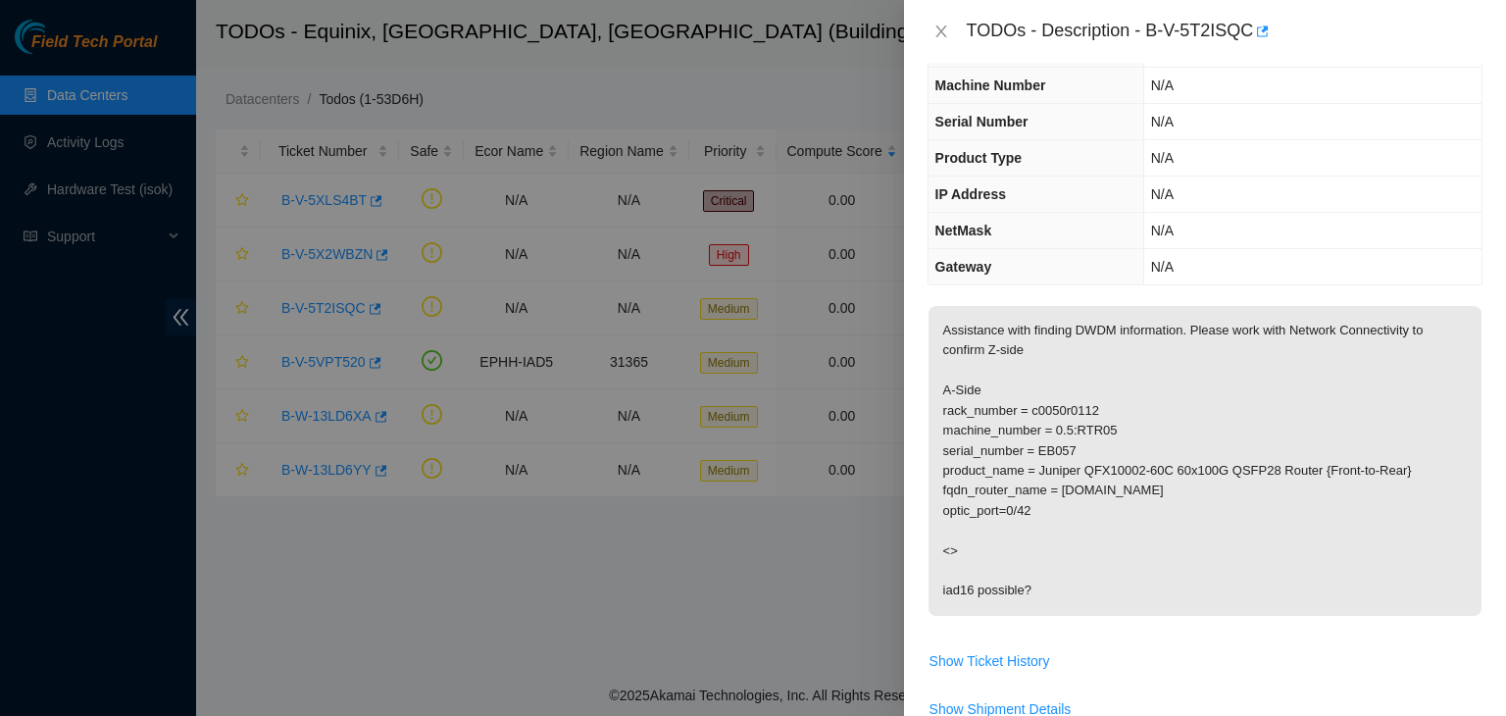
scroll to position [94, 0]
drag, startPoint x: 942, startPoint y: 589, endPoint x: 1017, endPoint y: 582, distance: 75.9
click at [1017, 582] on p "Assistance with finding DWDM information. Please work with Network Connectivity…" at bounding box center [1205, 459] width 553 height 310
drag, startPoint x: 1058, startPoint y: 492, endPoint x: 1274, endPoint y: 476, distance: 216.4
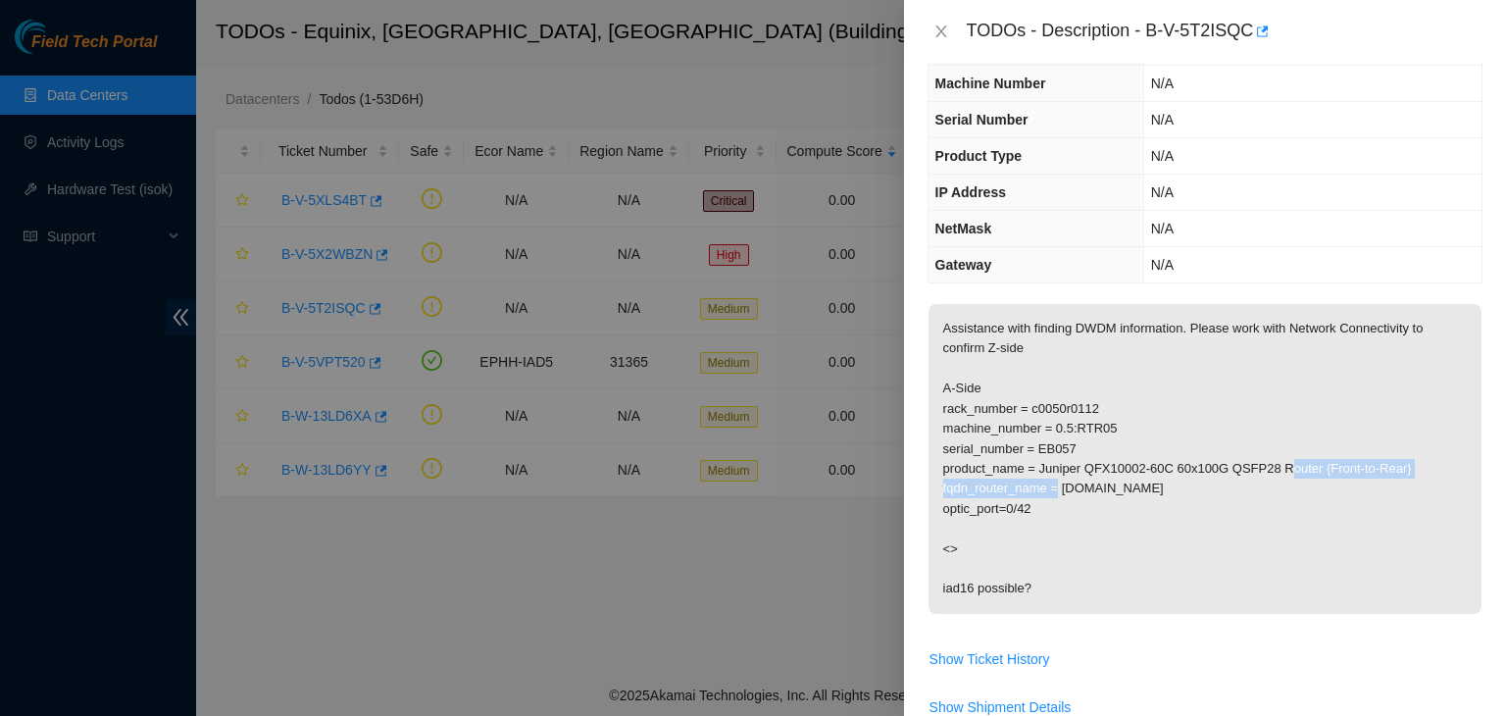
click at [1274, 476] on p "Assistance with finding DWDM information. Please work with Network Connectivity…" at bounding box center [1205, 459] width 553 height 310
drag, startPoint x: 1255, startPoint y: 482, endPoint x: 1063, endPoint y: 488, distance: 192.4
click at [1063, 488] on p "Assistance with finding DWDM information. Please work with Network Connectivity…" at bounding box center [1205, 459] width 553 height 310
click at [1115, 503] on p "Assistance with finding DWDM information. Please work with Network Connectivity…" at bounding box center [1205, 459] width 553 height 310
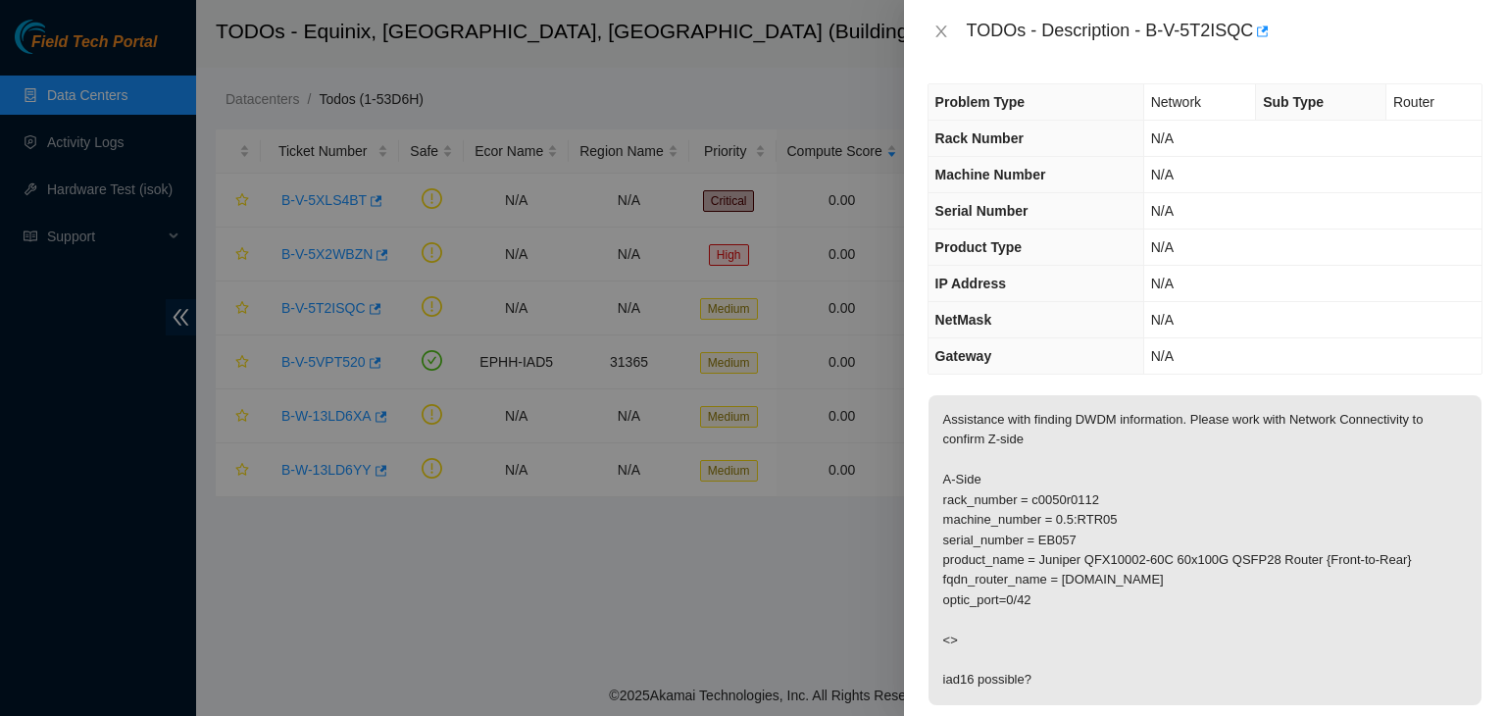
scroll to position [0, 0]
click at [939, 32] on icon "close" at bounding box center [942, 32] width 16 height 16
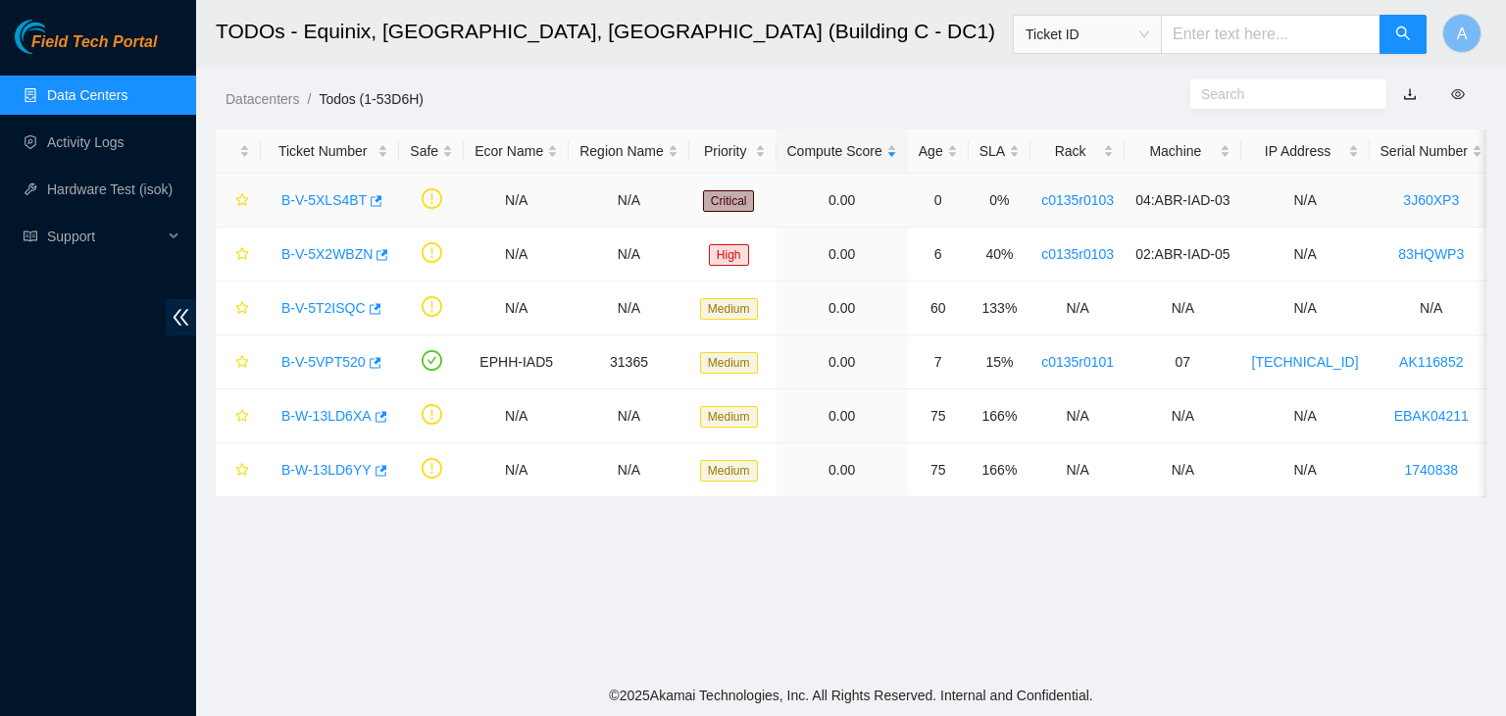
click at [343, 194] on link "B-V-5XLS4BT" at bounding box center [323, 200] width 85 height 16
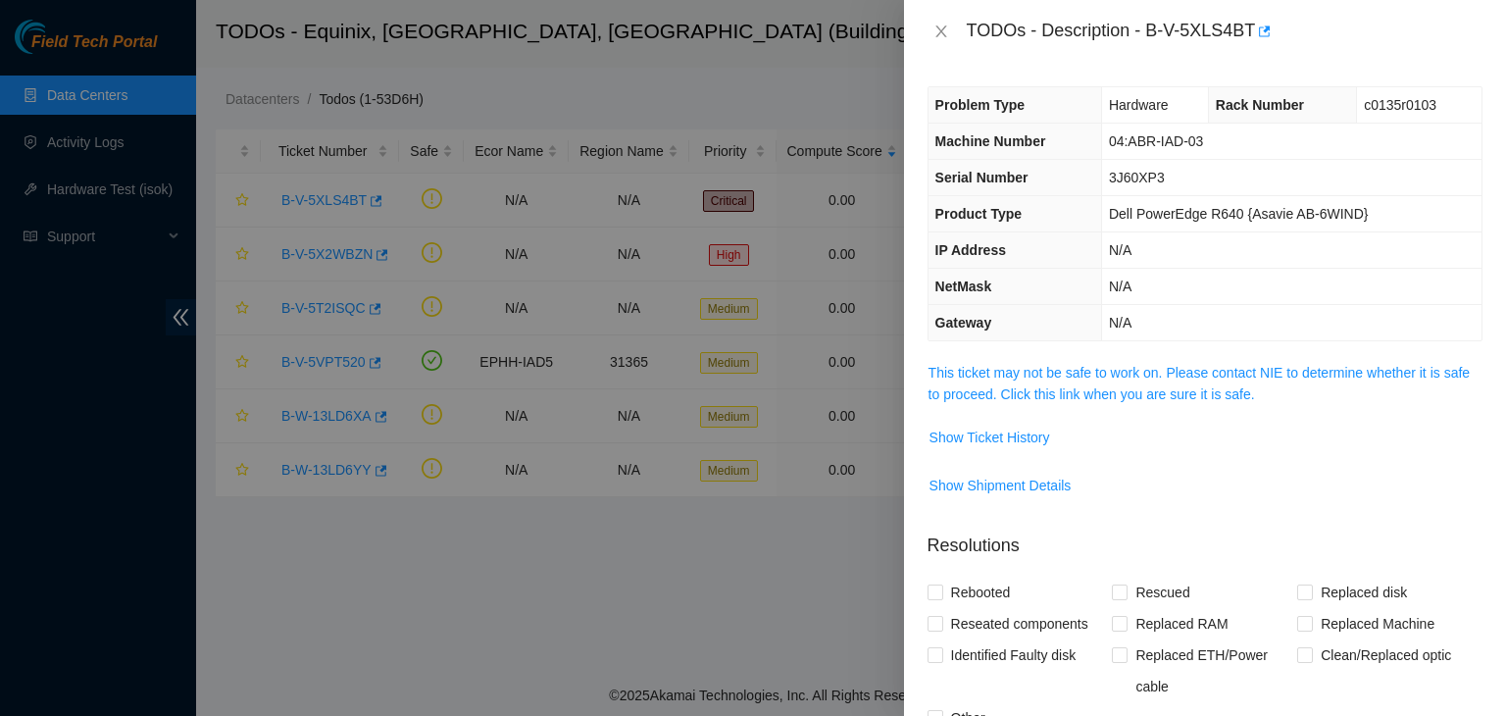
click at [1005, 382] on span "This ticket may not be safe to work on. Please contact NIE to determine whether…" at bounding box center [1205, 383] width 553 height 43
click at [1006, 377] on link "This ticket may not be safe to work on. Please contact NIE to determine whether…" at bounding box center [1199, 383] width 541 height 37
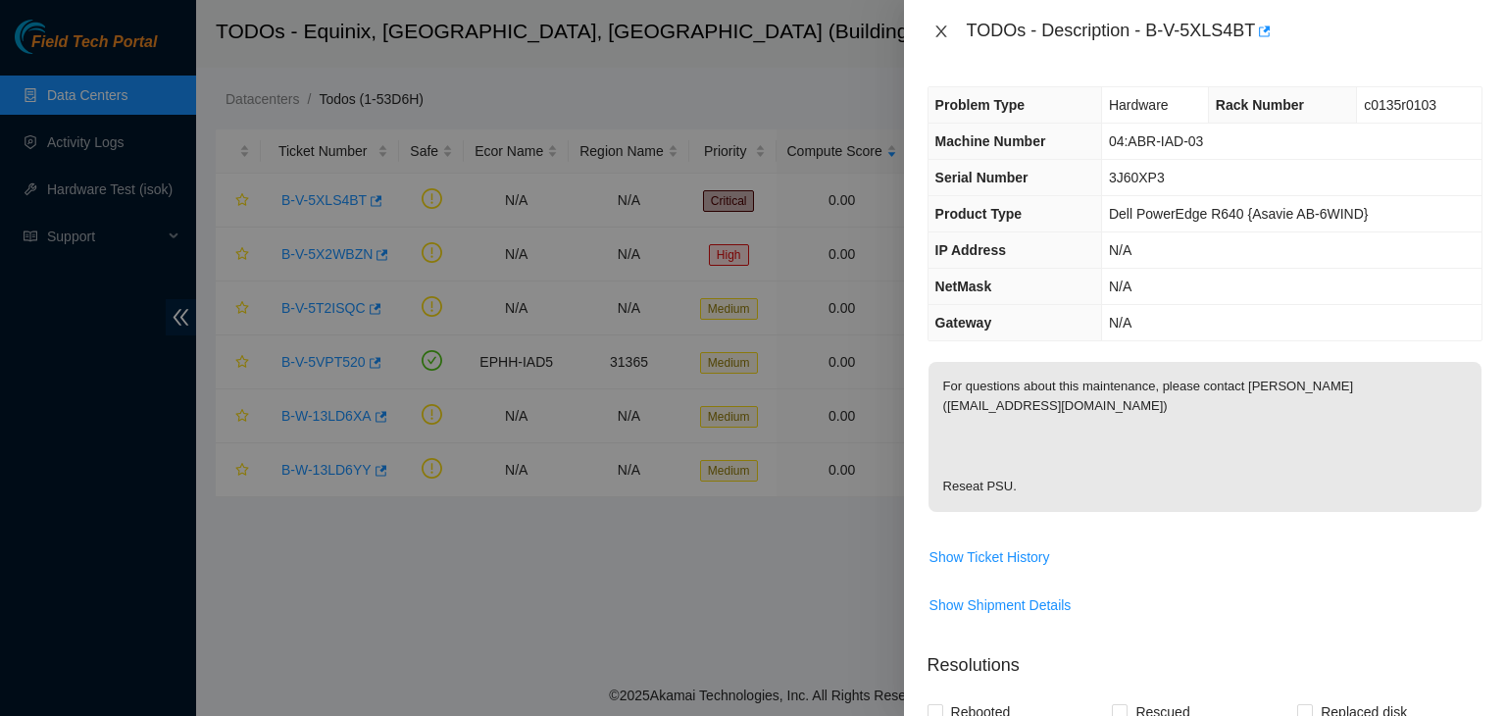
click at [939, 25] on icon "close" at bounding box center [942, 32] width 16 height 16
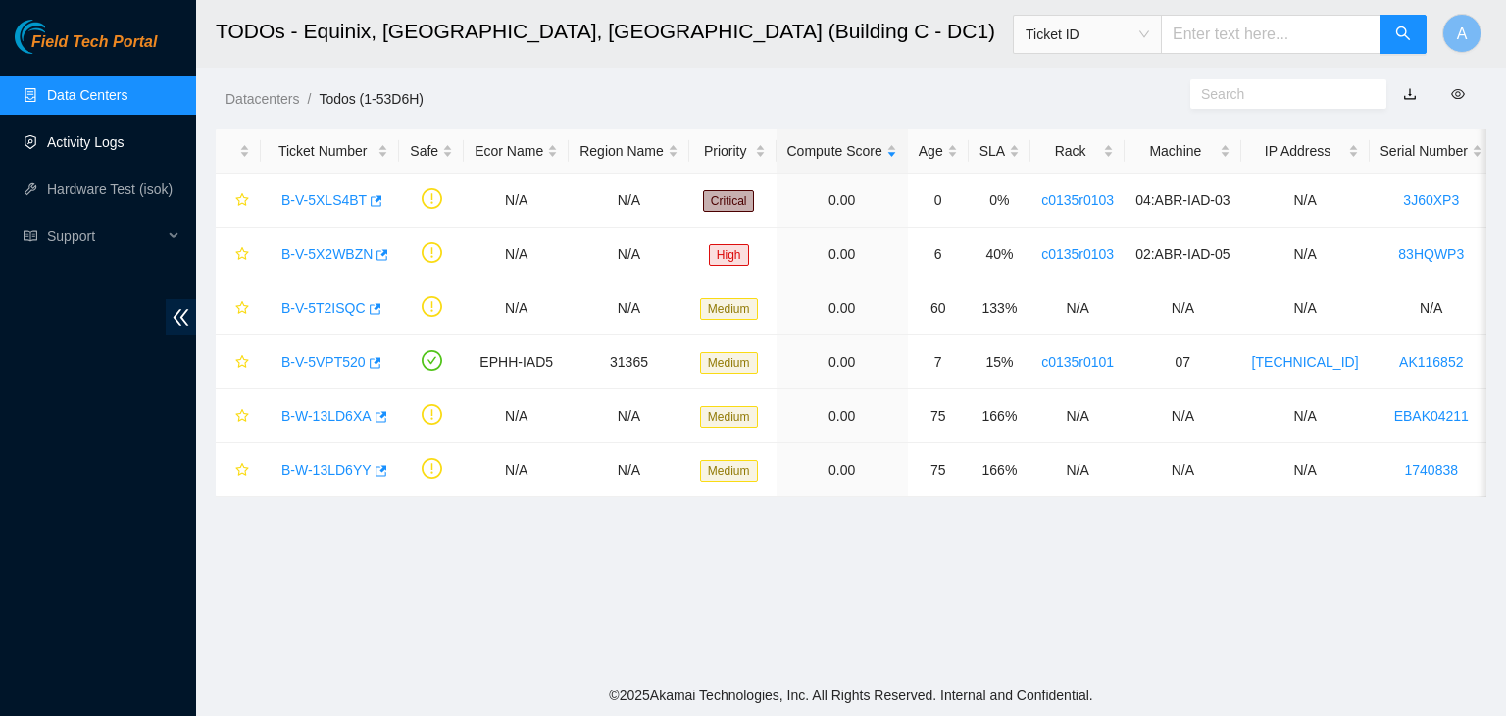
click at [125, 138] on link "Activity Logs" at bounding box center [85, 142] width 77 height 16
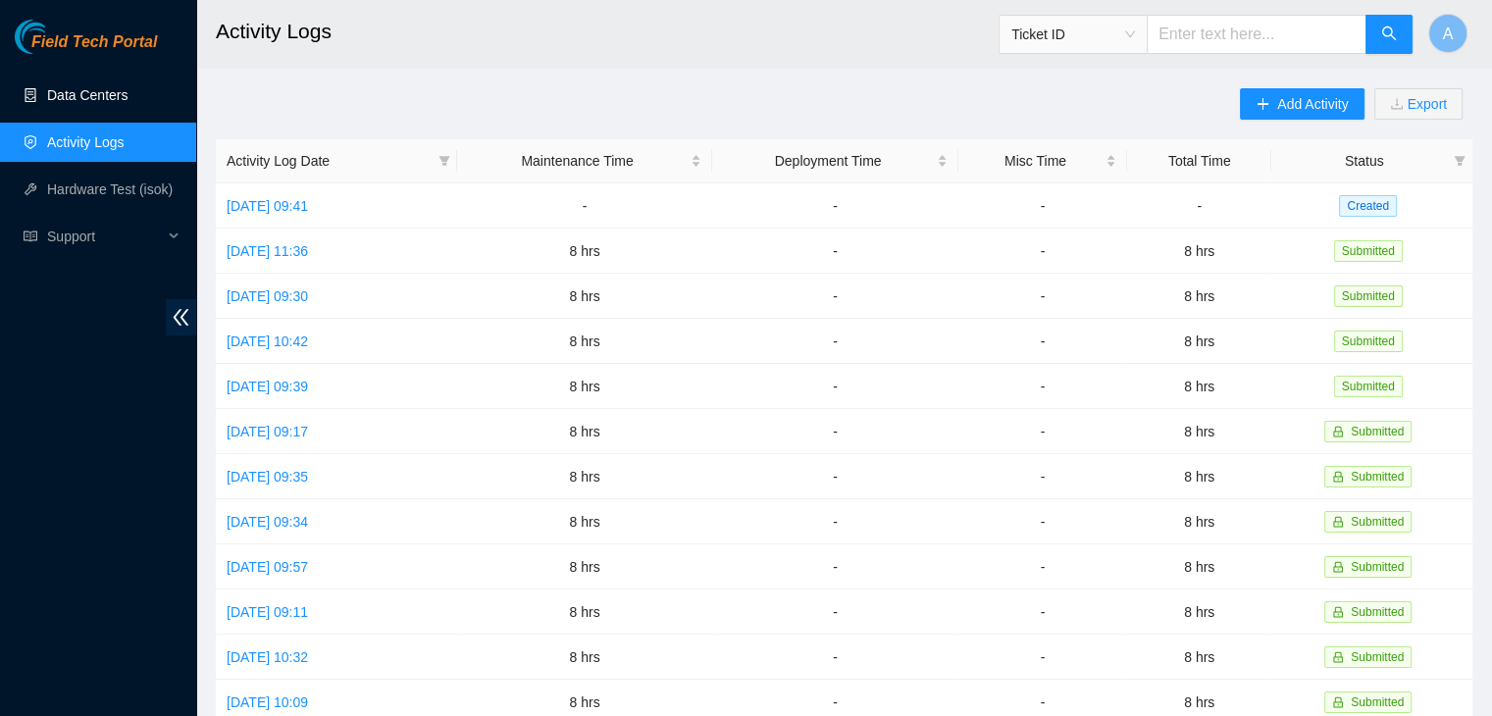
click at [128, 103] on link "Data Centers" at bounding box center [87, 95] width 80 height 16
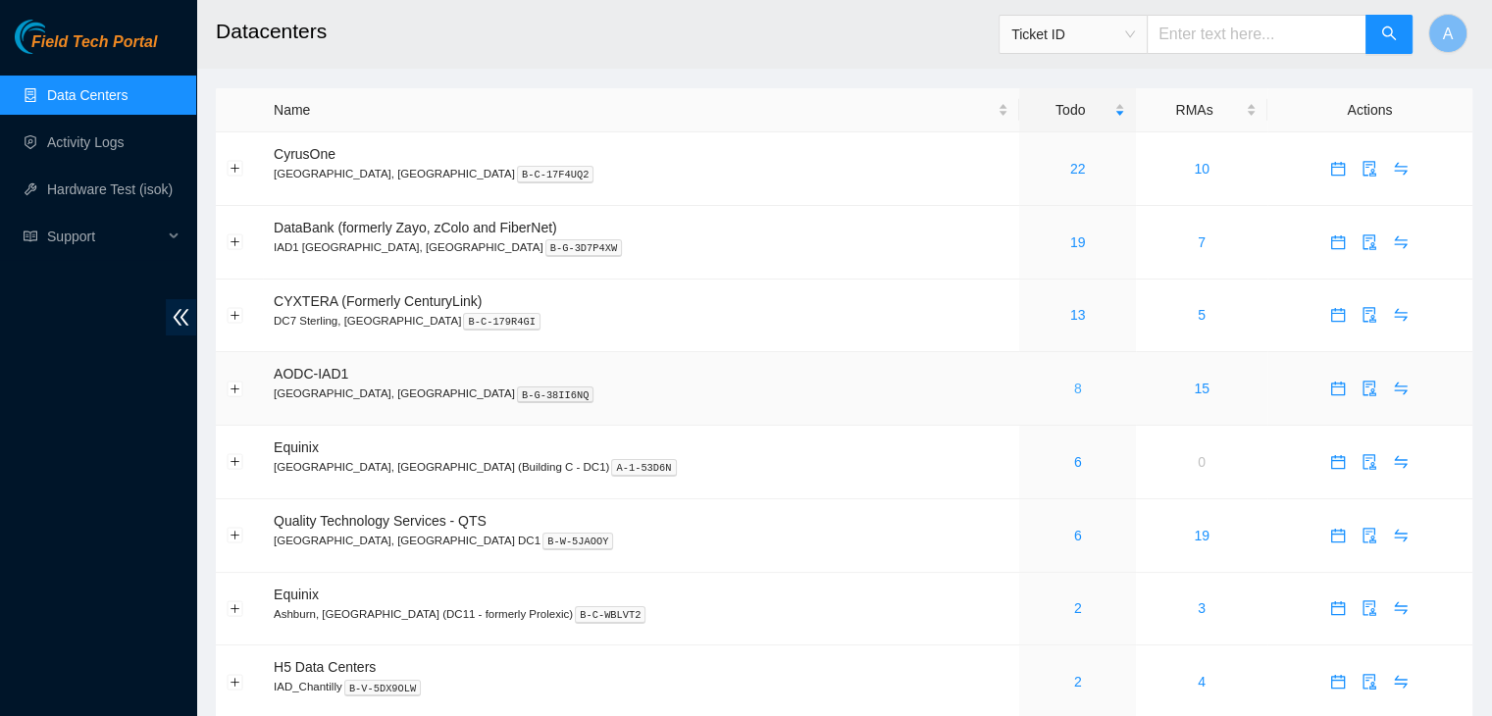
click at [1074, 390] on link "8" at bounding box center [1078, 389] width 8 height 16
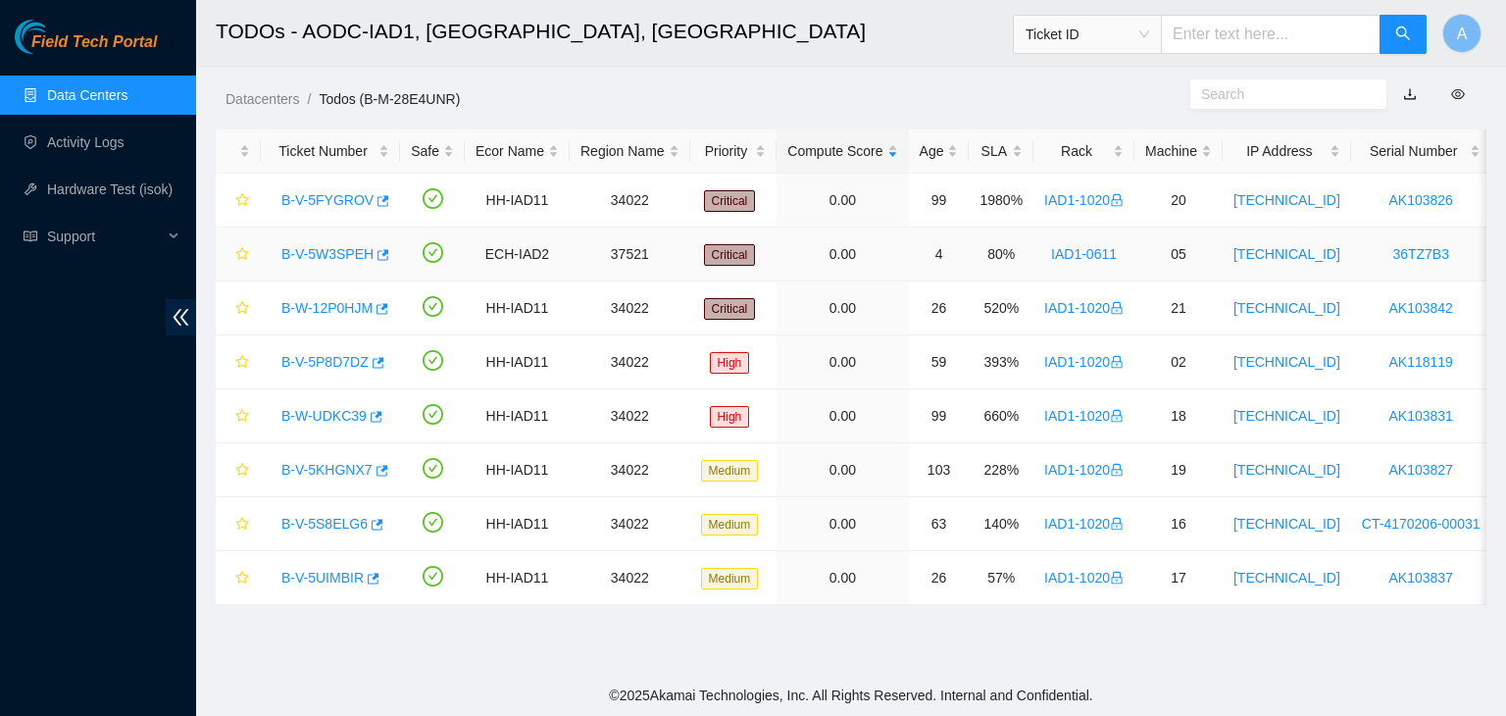
click at [332, 254] on link "B-V-5W3SPEH" at bounding box center [327, 254] width 92 height 16
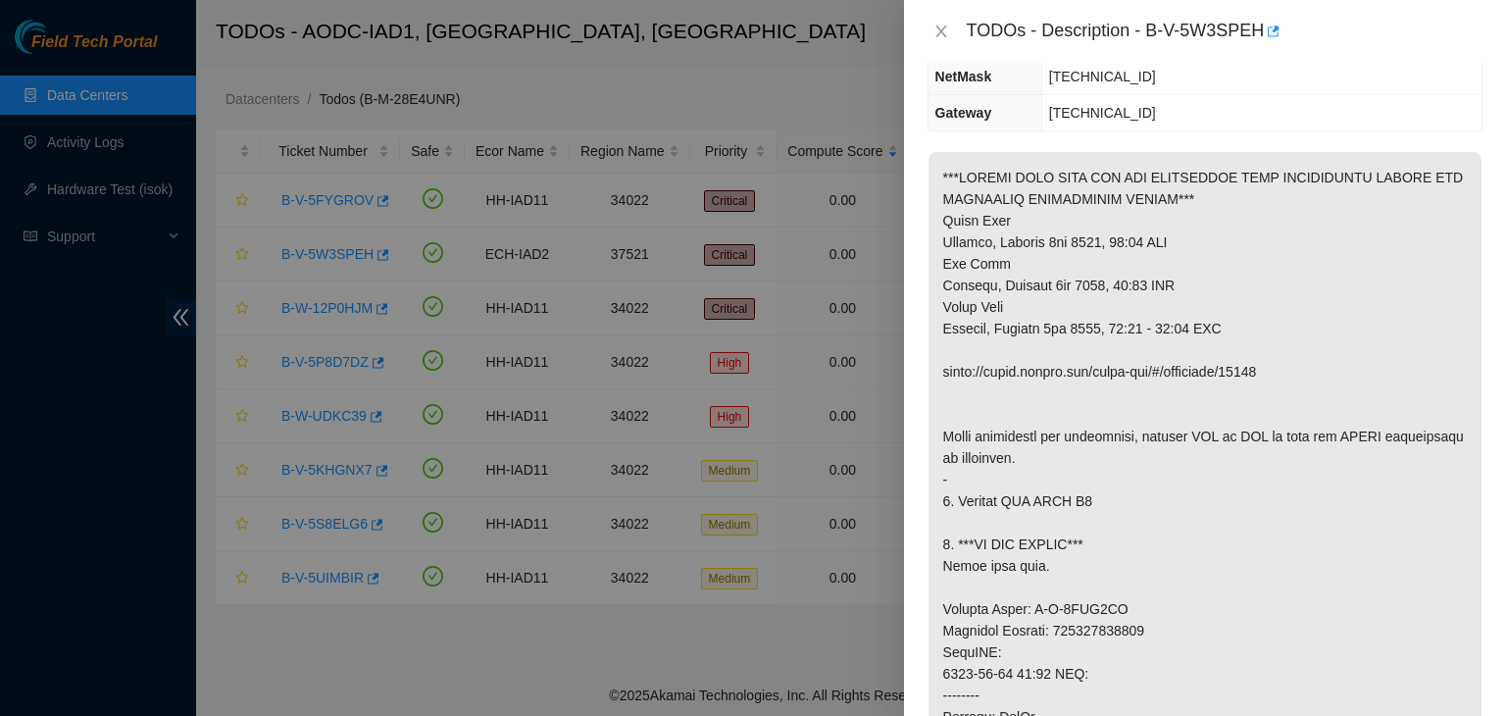
scroll to position [247, 0]
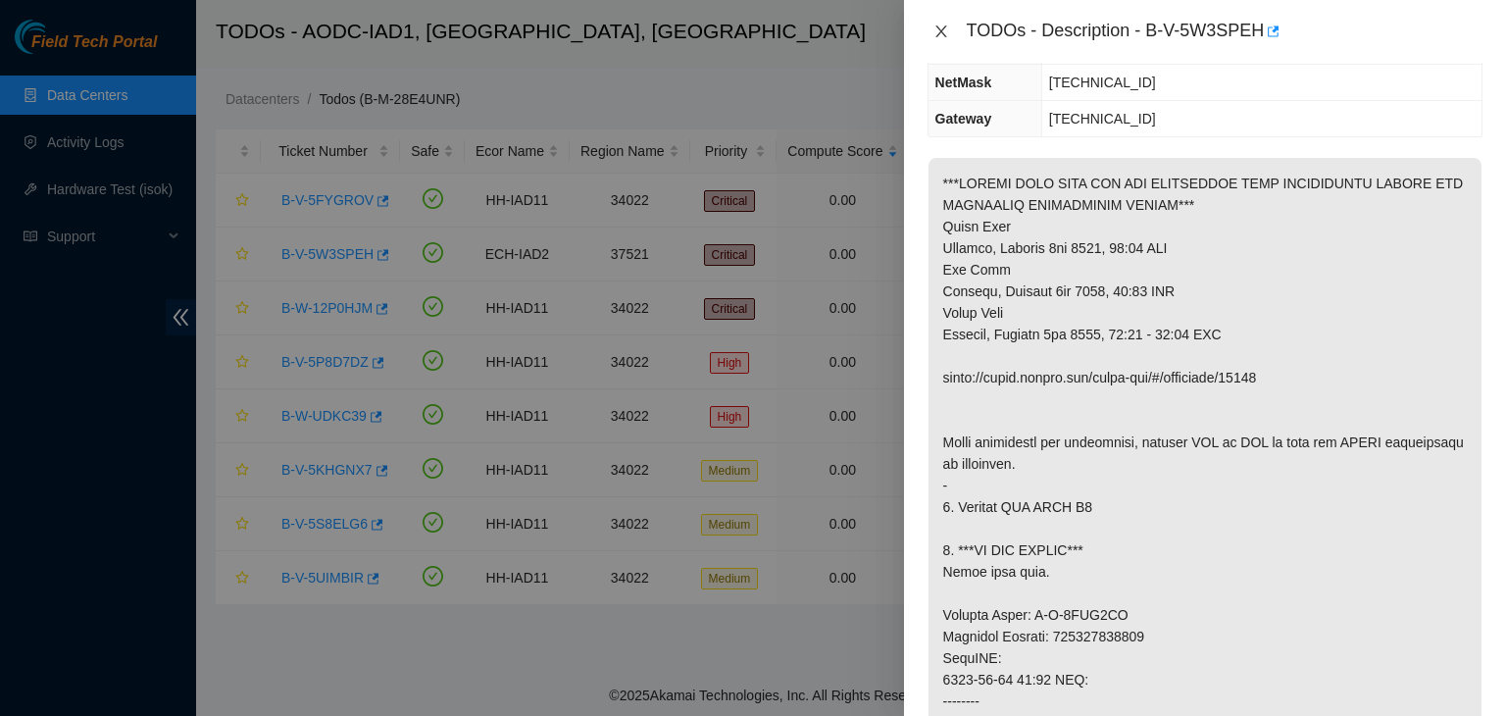
click at [934, 28] on icon "close" at bounding box center [942, 32] width 16 height 16
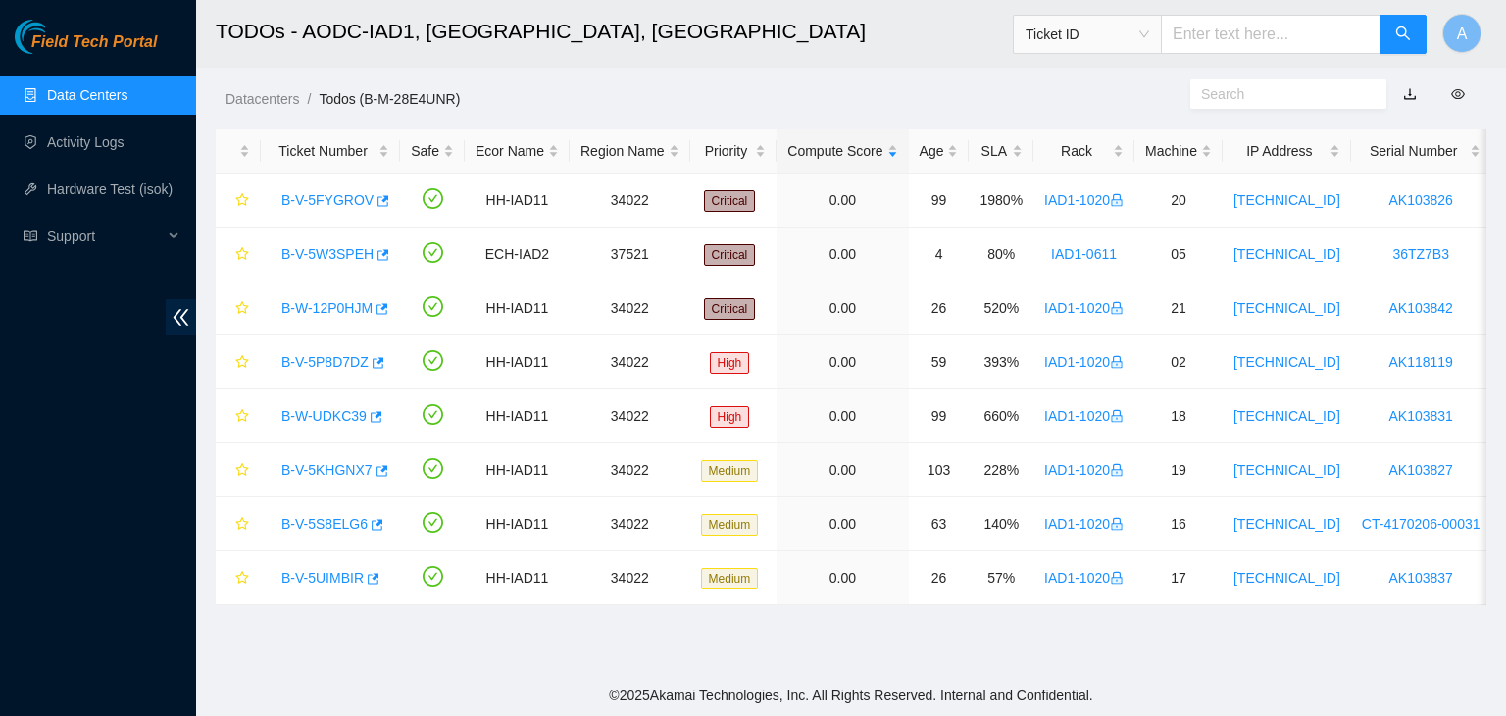
scroll to position [268, 0]
